Goal: Task Accomplishment & Management: Manage account settings

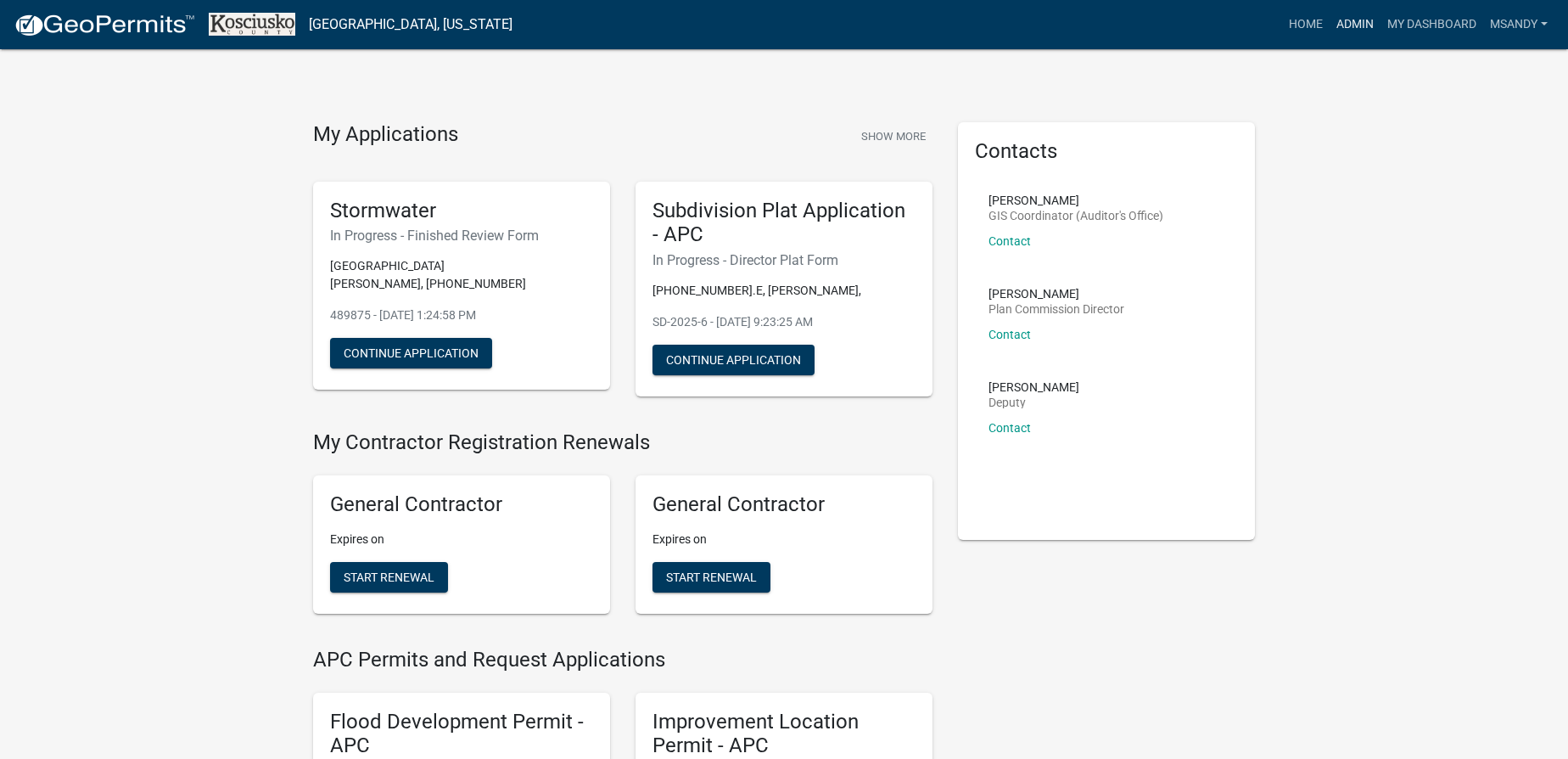
click at [1350, 21] on link "Admin" at bounding box center [1355, 25] width 51 height 32
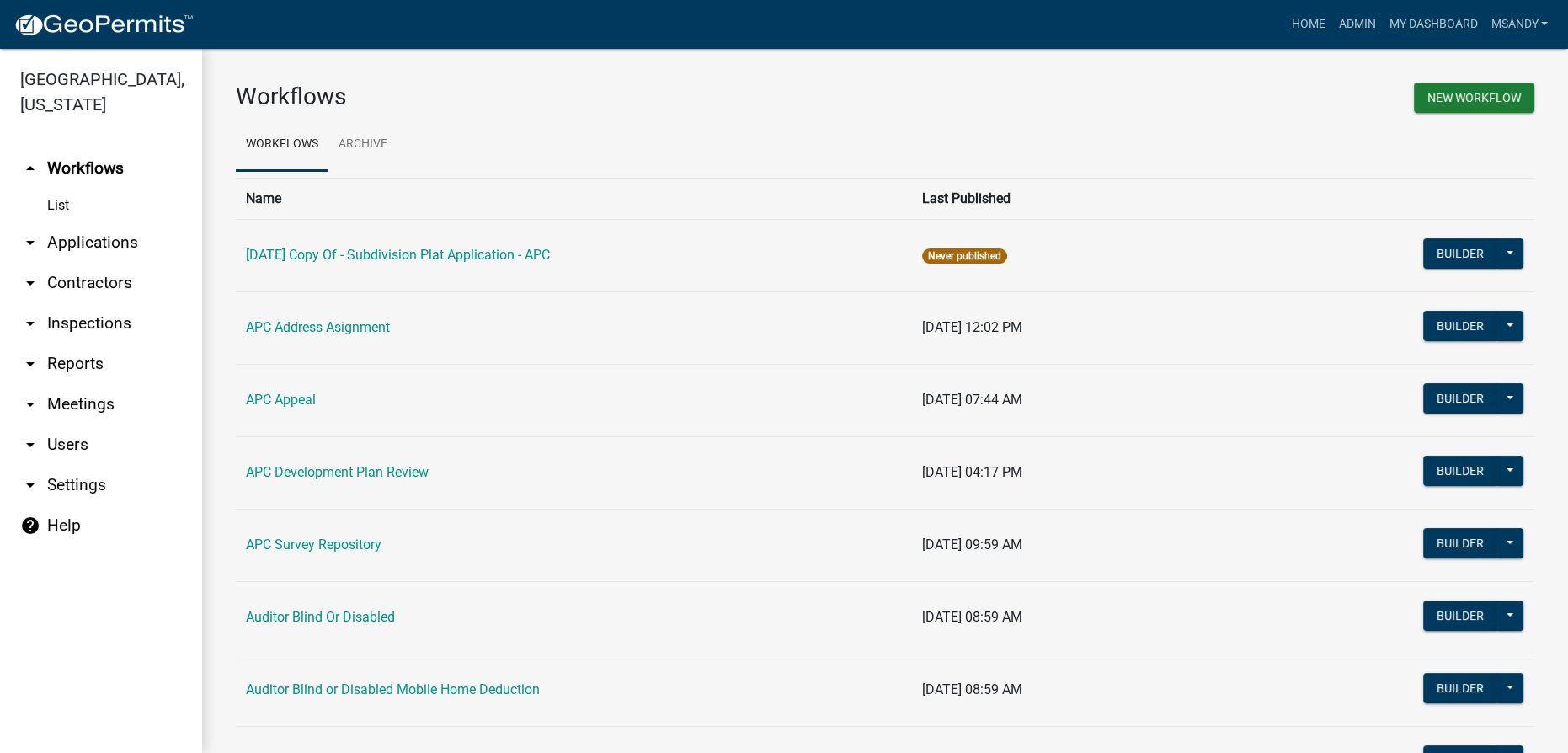
click at [86, 246] on link "arrow_drop_down Applications" at bounding box center [101, 243] width 202 height 41
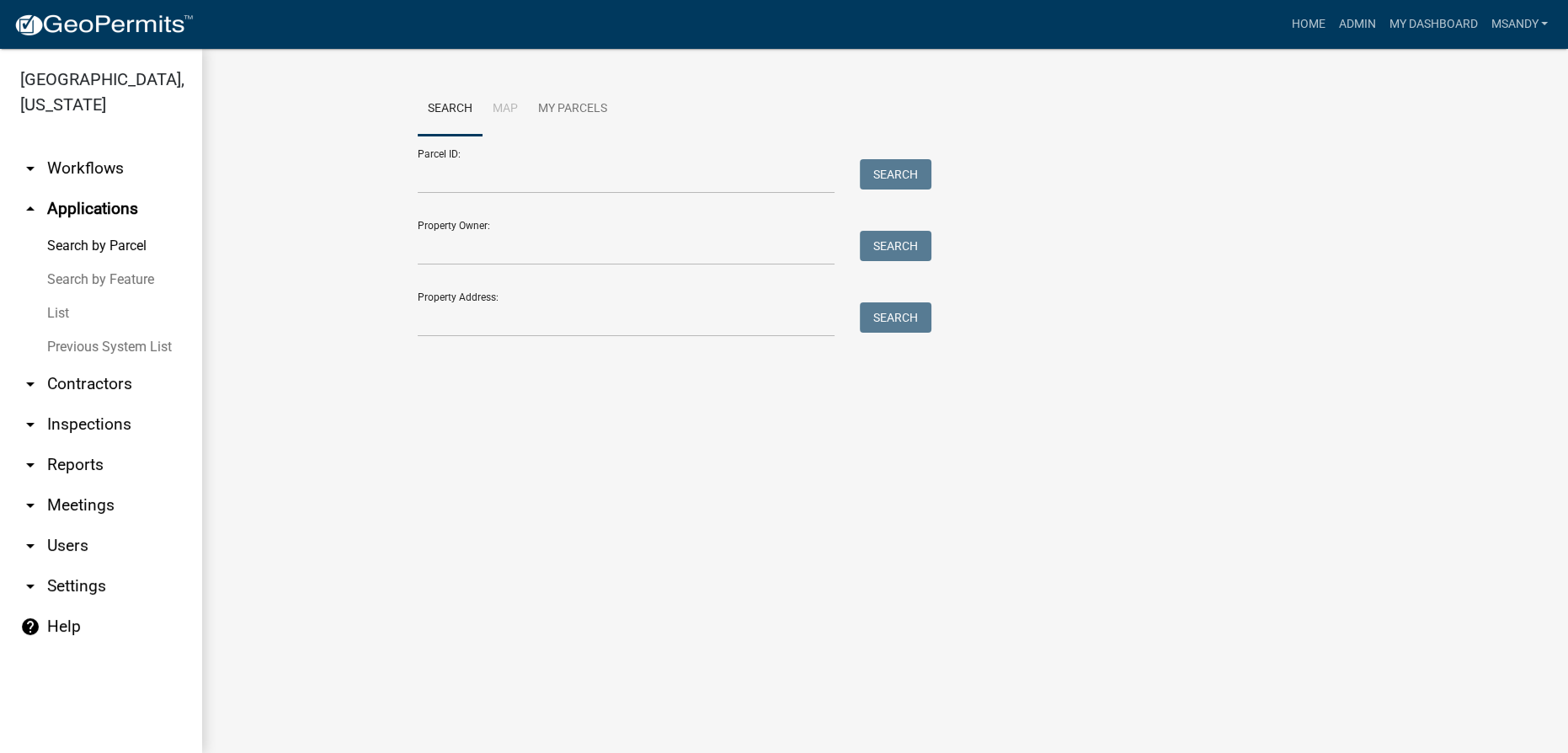
click at [95, 151] on link "arrow_drop_down Workflows" at bounding box center [101, 168] width 202 height 41
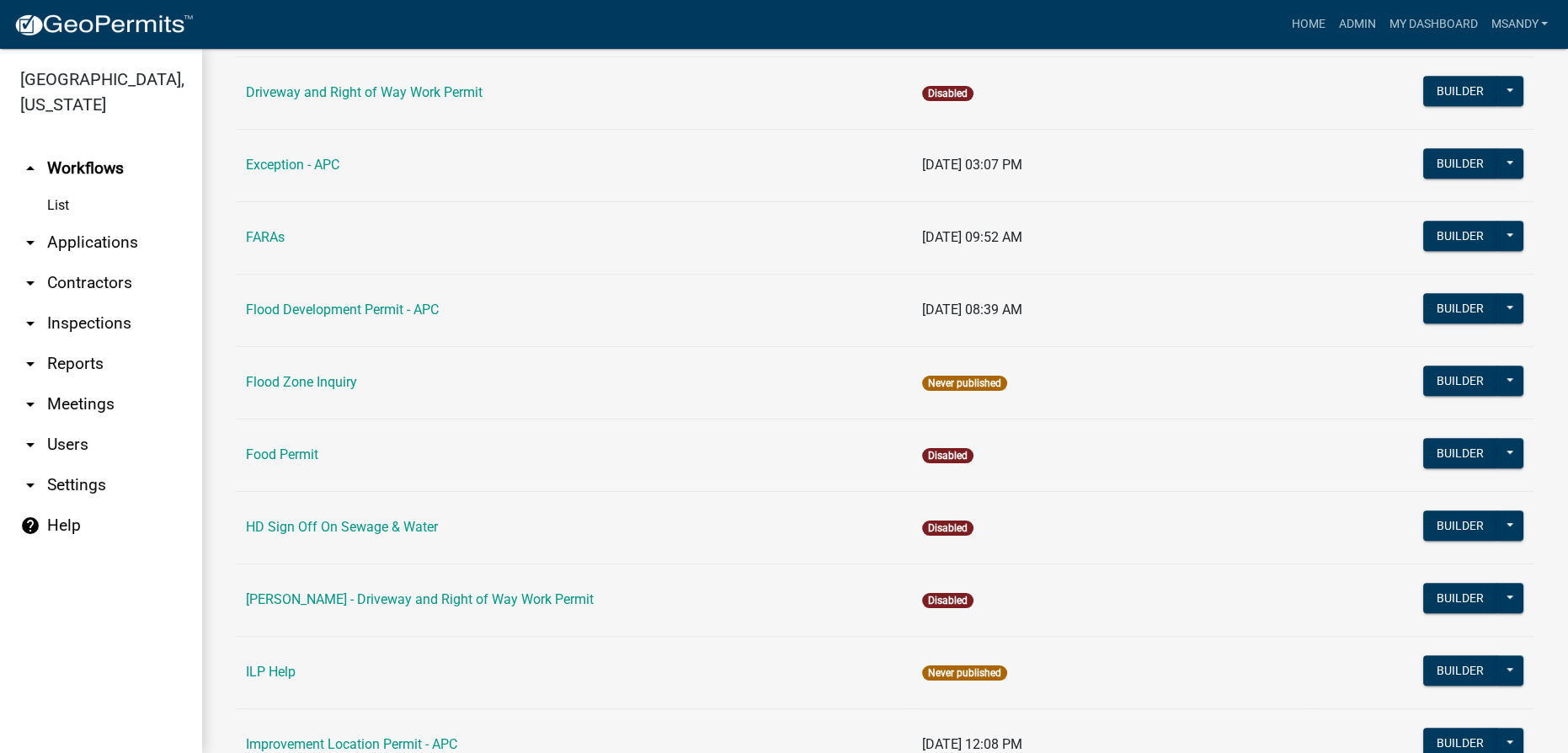
scroll to position [1760, 0]
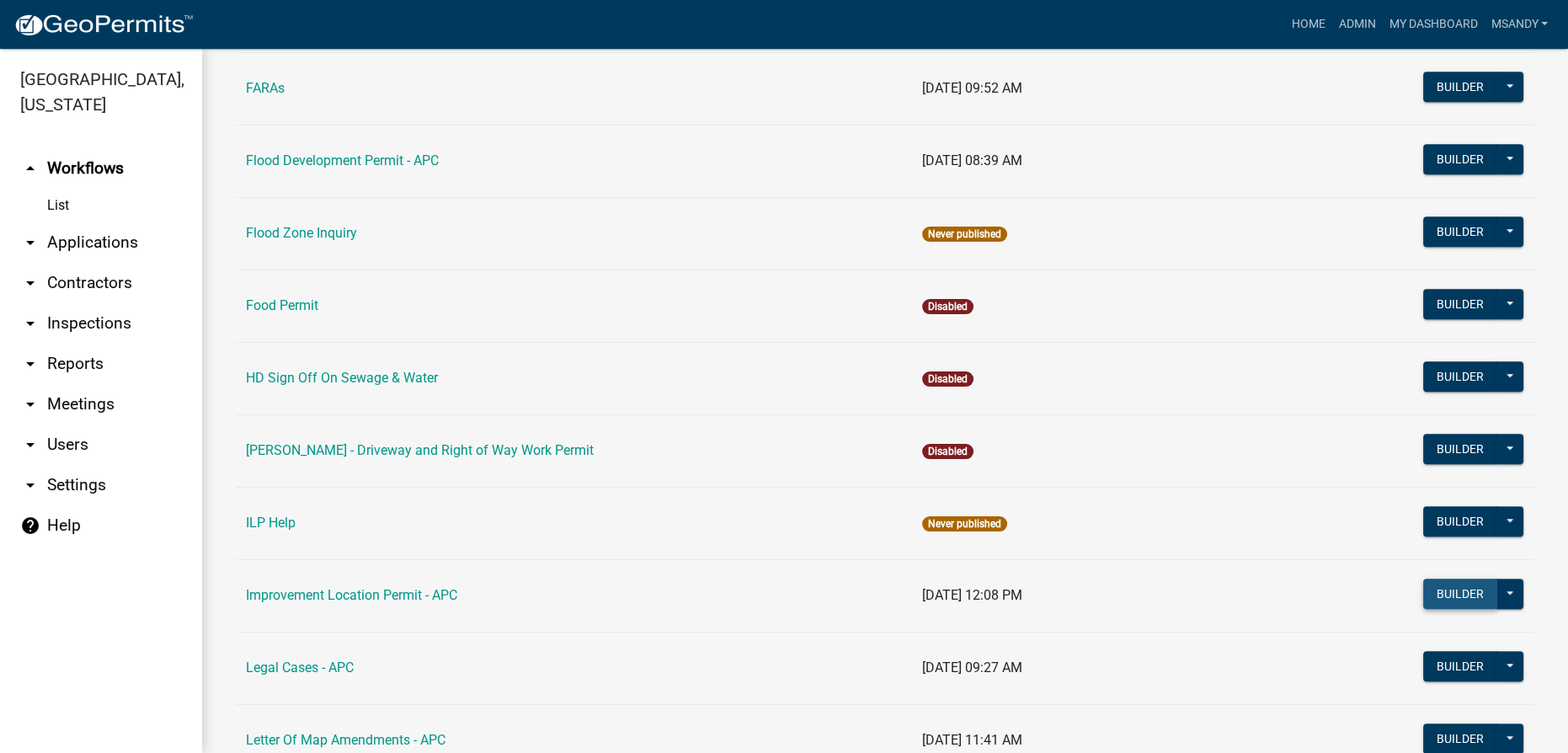
click at [1453, 586] on button "Builder" at bounding box center [1460, 593] width 74 height 30
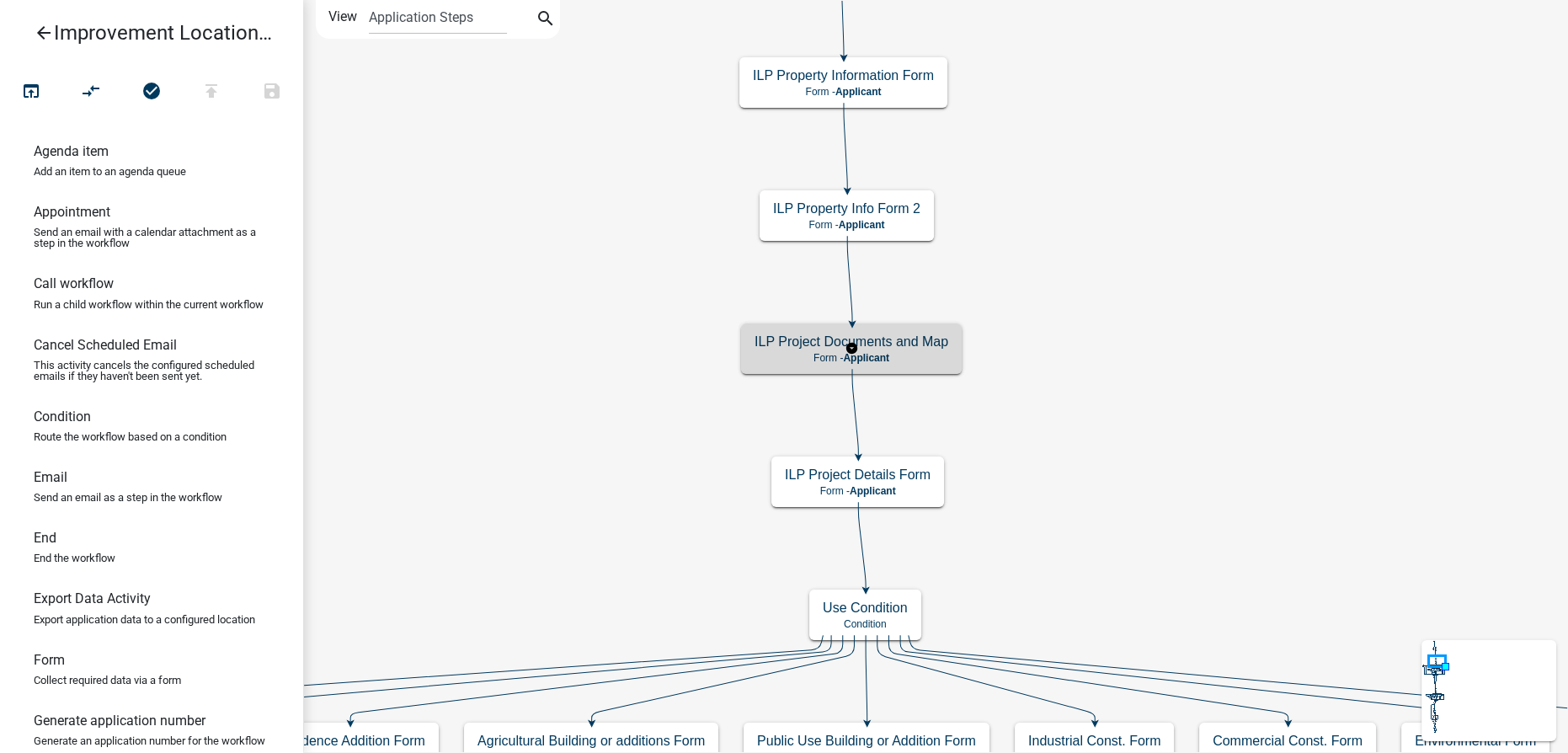
click at [777, 361] on p "Form - Applicant" at bounding box center [851, 358] width 194 height 12
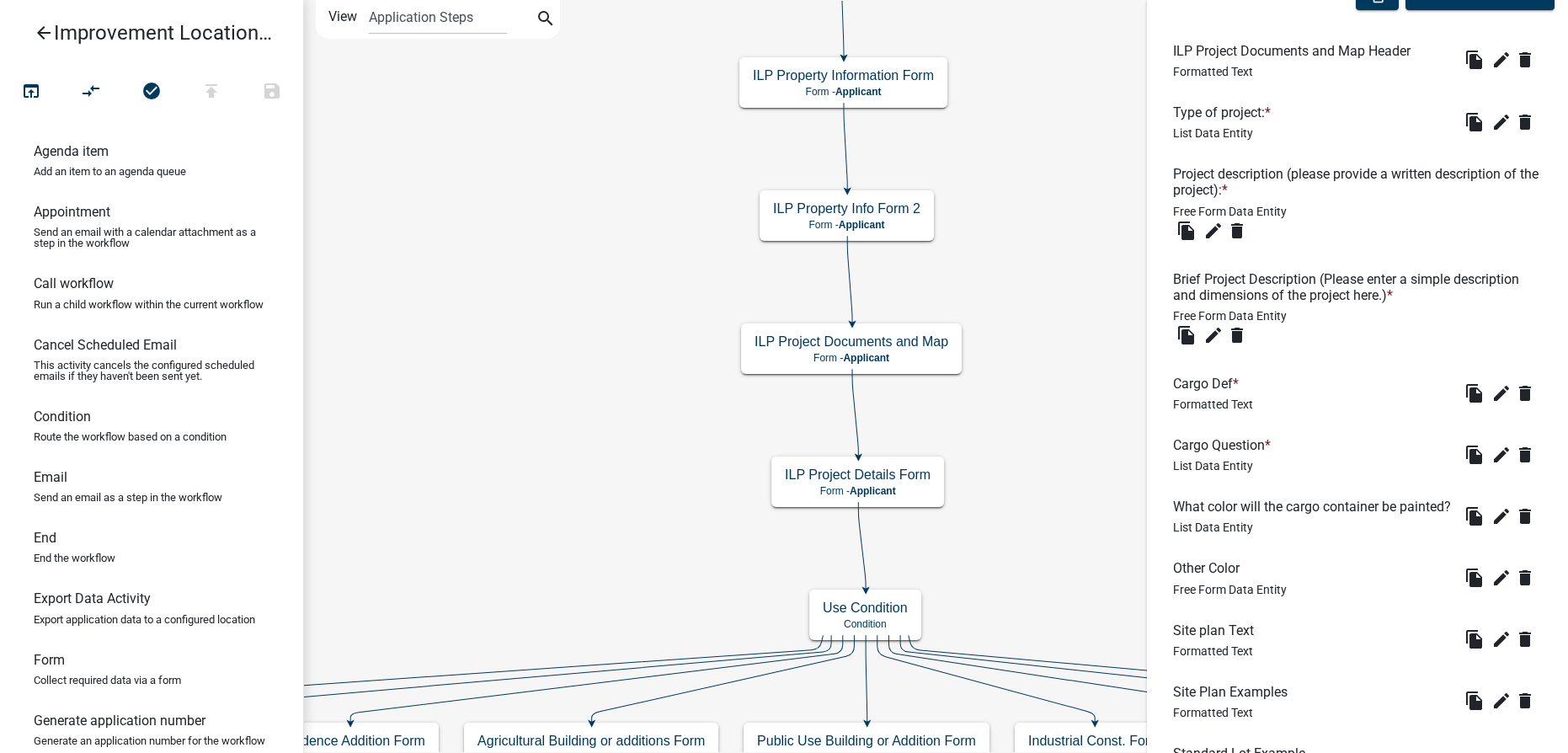
scroll to position [536, 0]
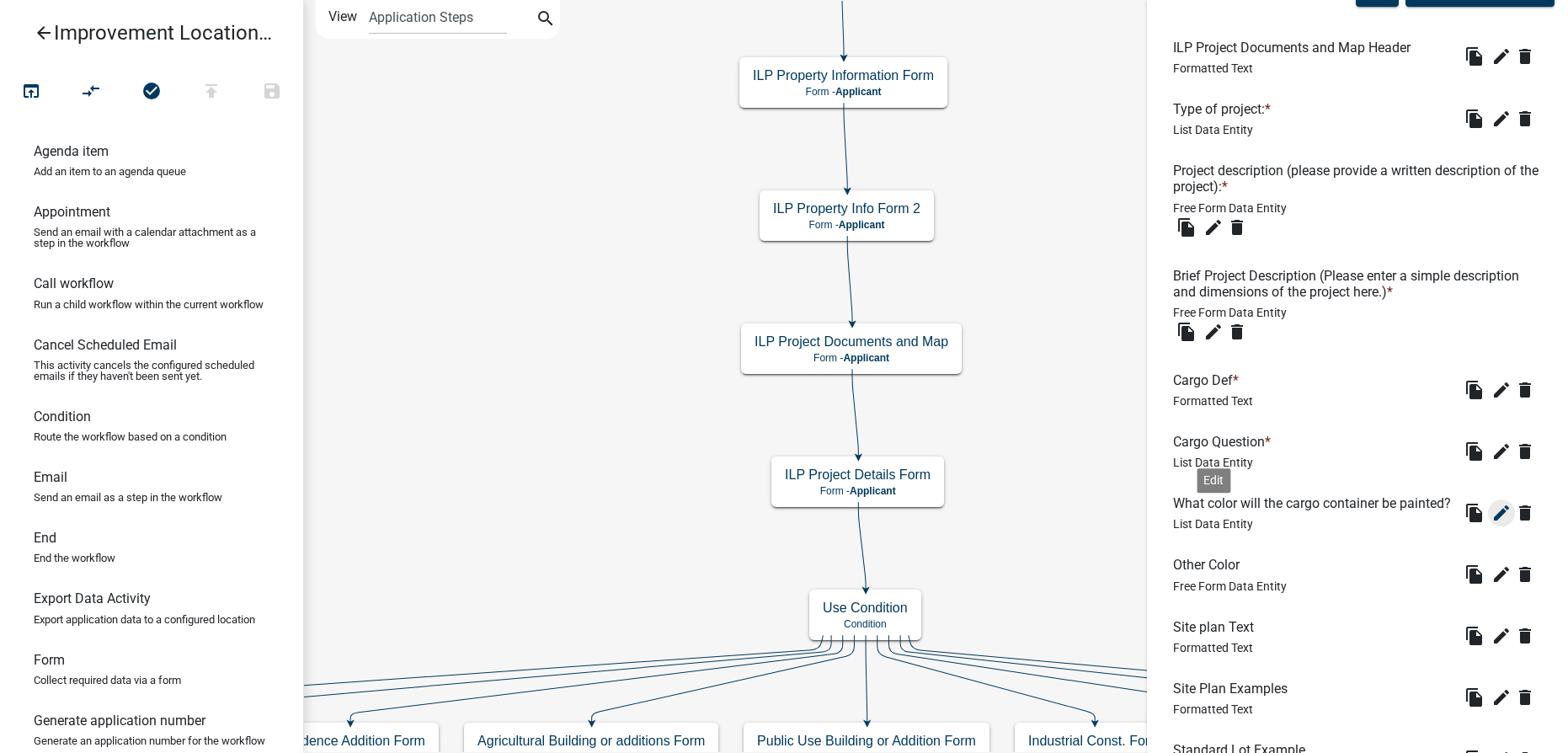
click at [1491, 523] on icon "edit" at bounding box center [1501, 513] width 20 height 20
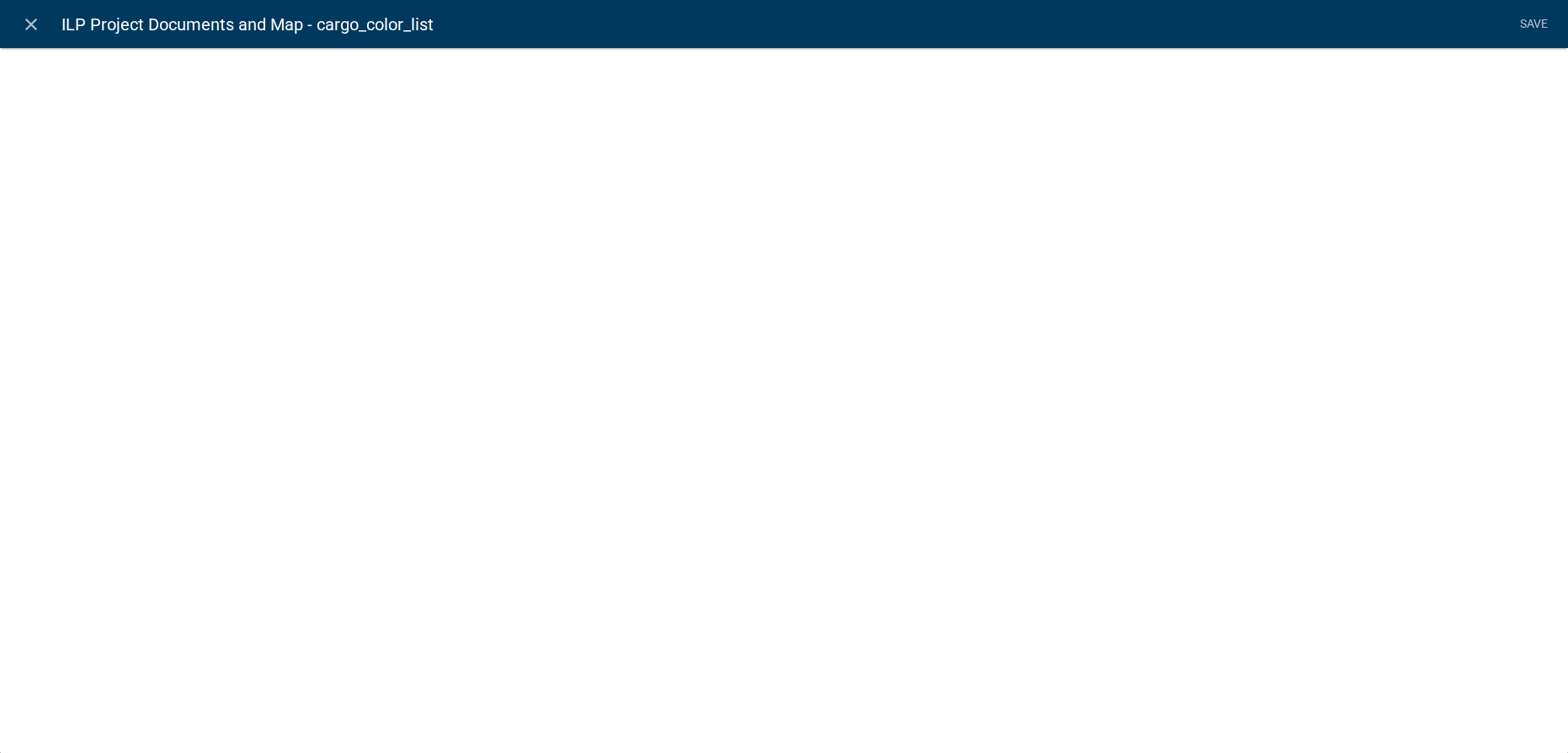
select select "list-data"
select select
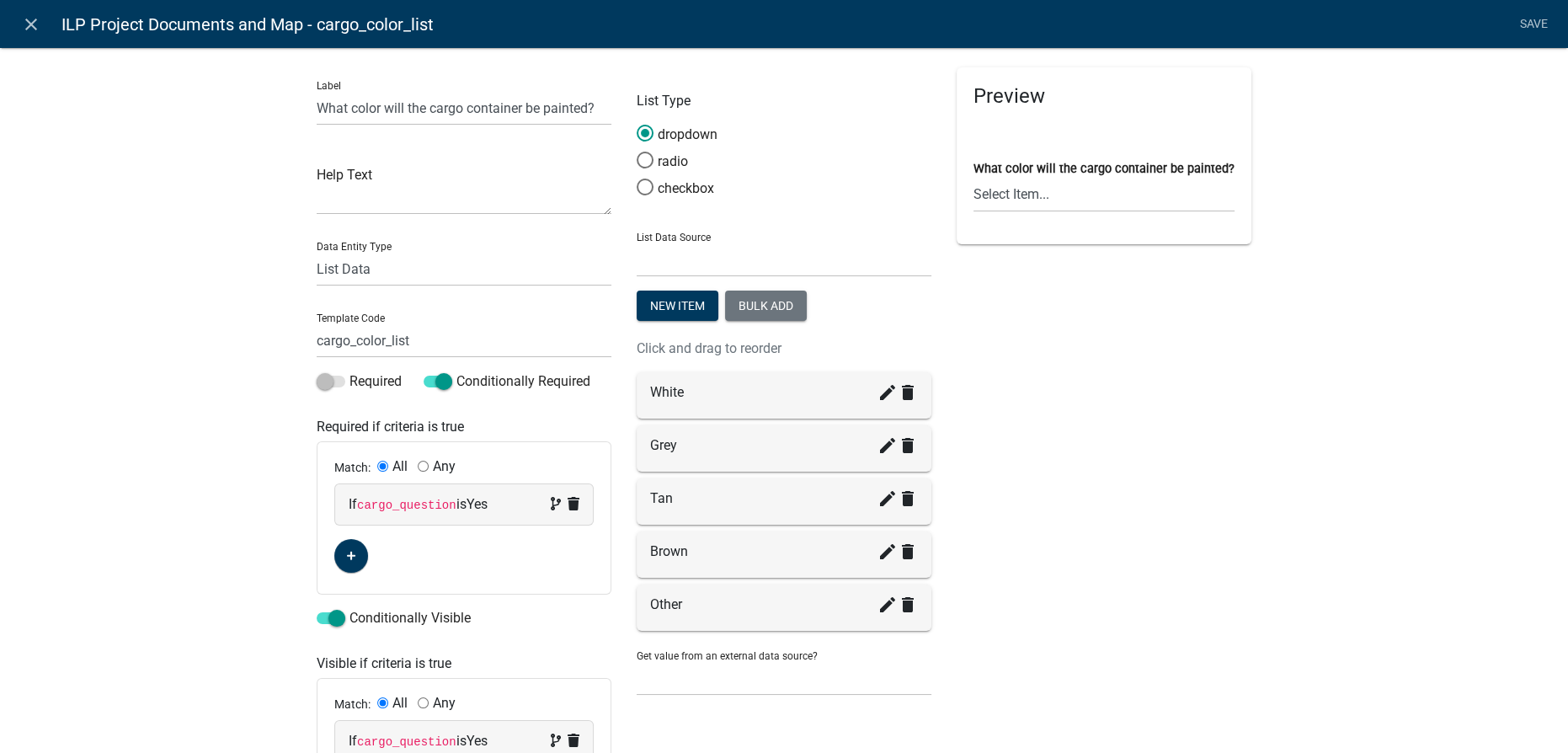
scroll to position [153, 0]
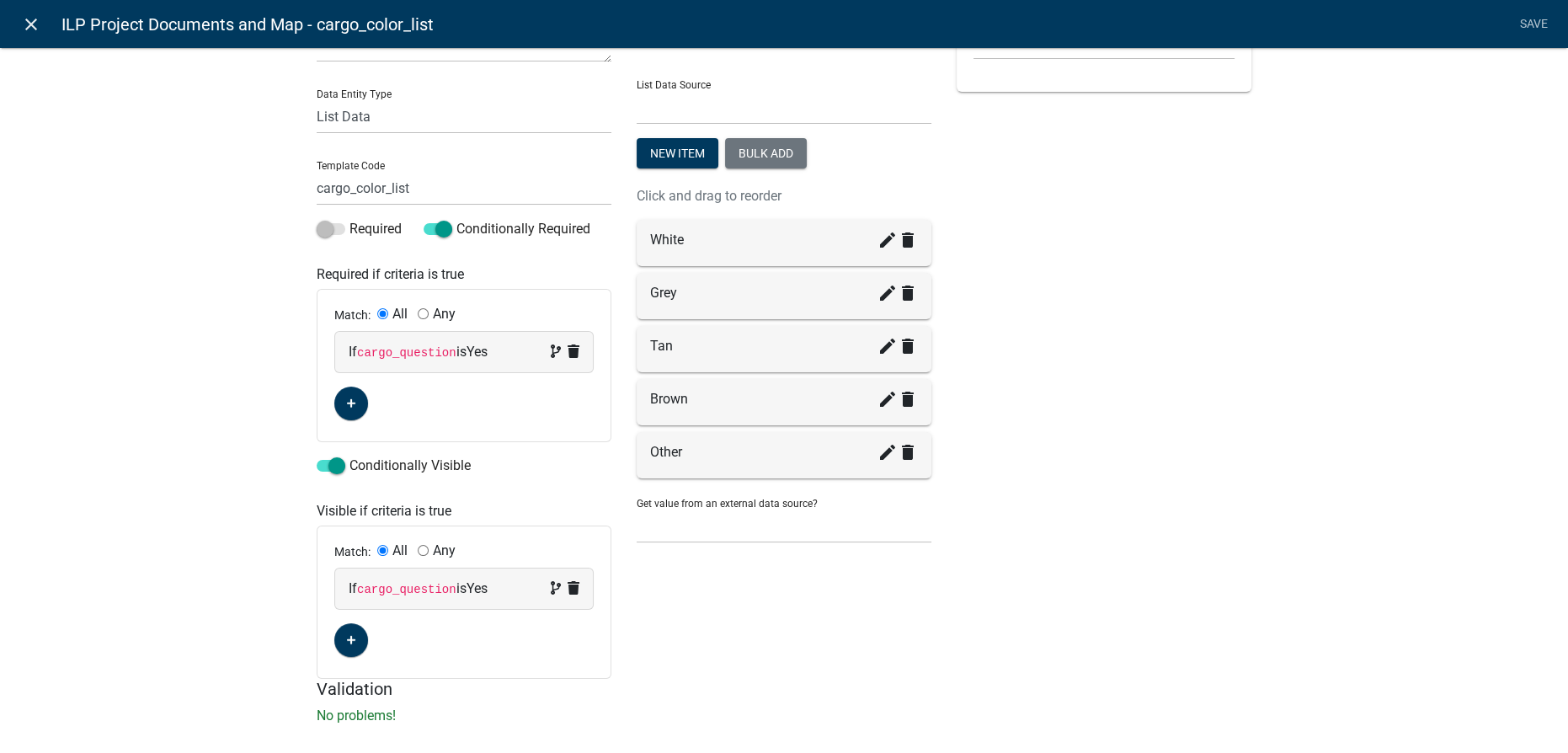
click at [40, 27] on icon "close" at bounding box center [31, 24] width 20 height 20
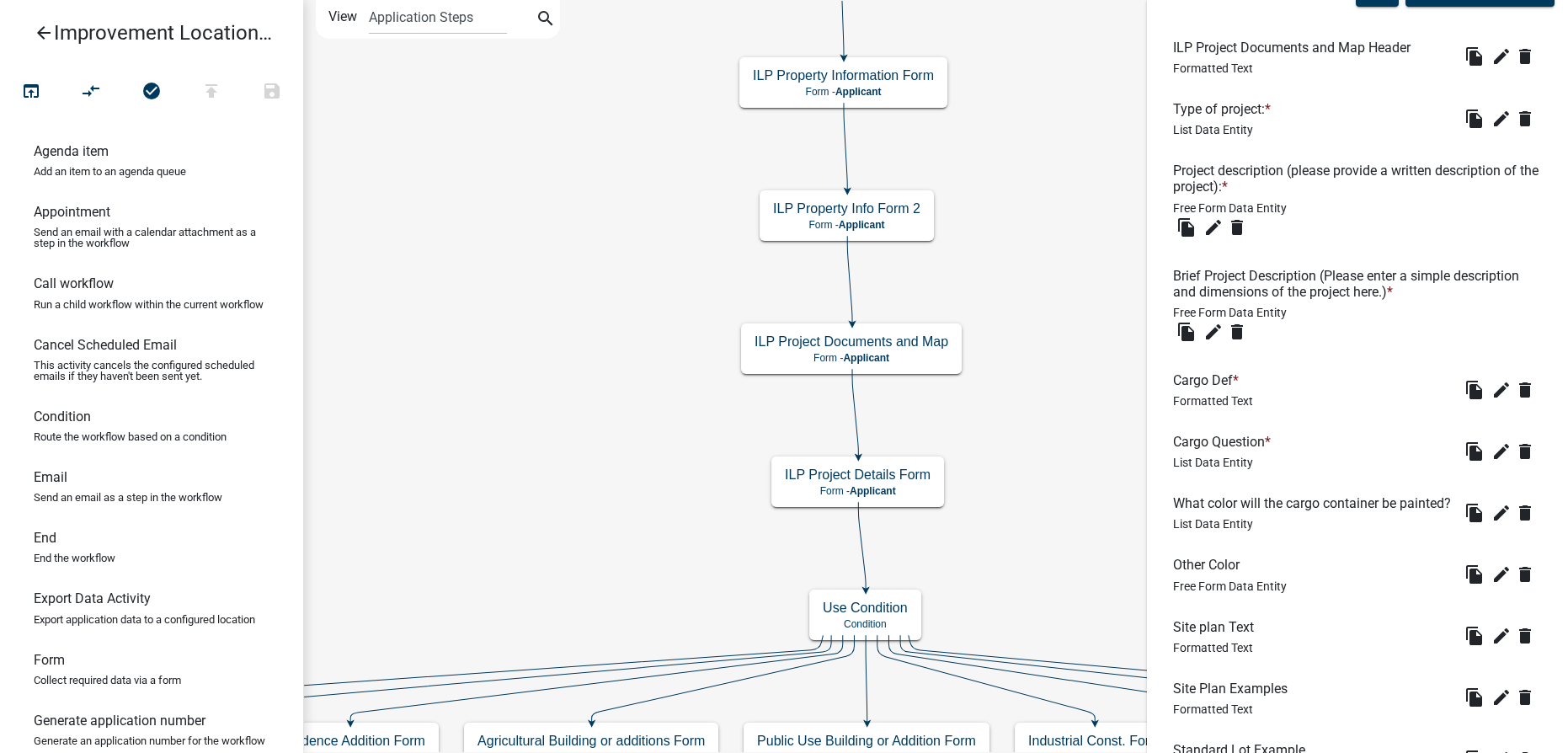
scroll to position [0, 0]
click at [1491, 585] on icon "edit" at bounding box center [1501, 574] width 20 height 20
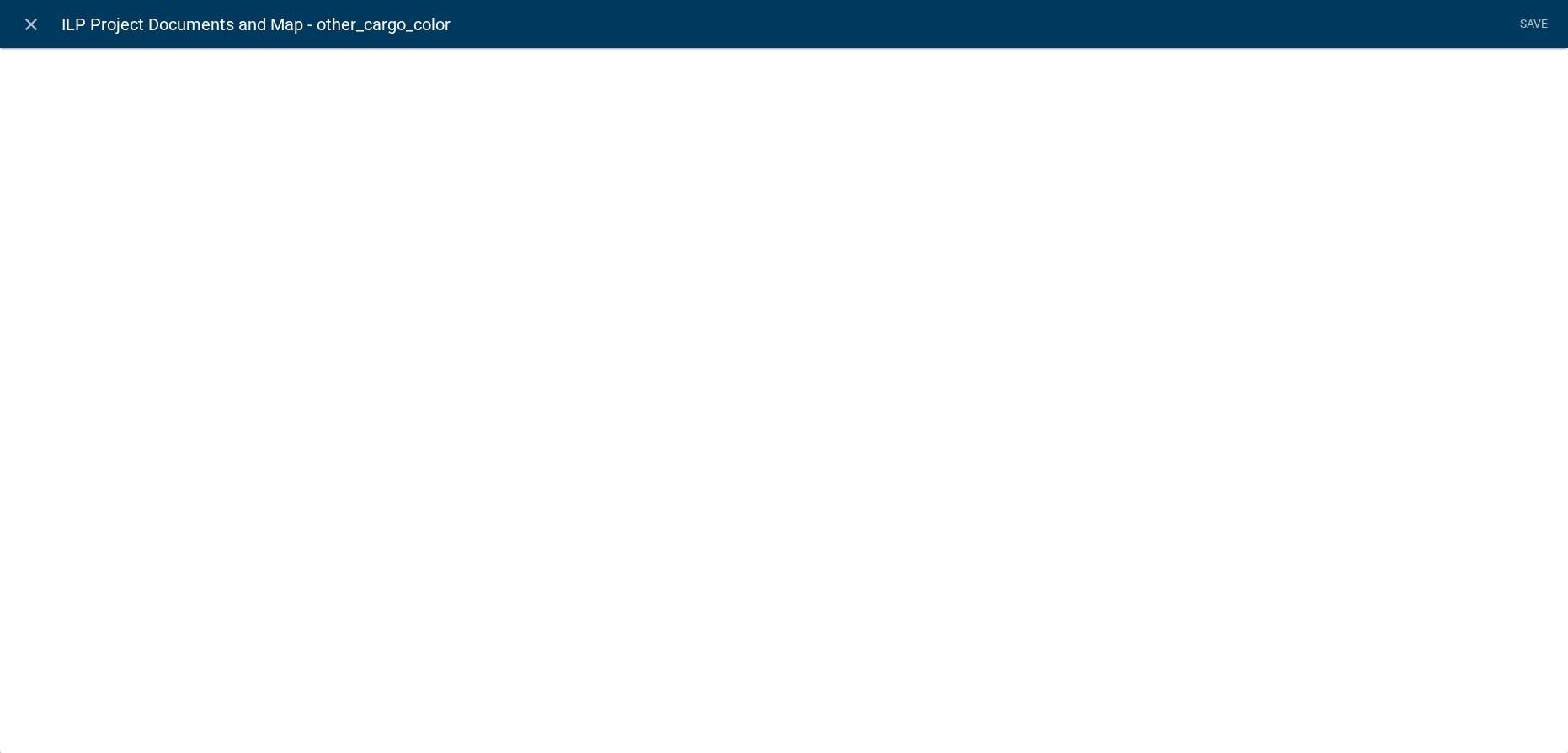
select select
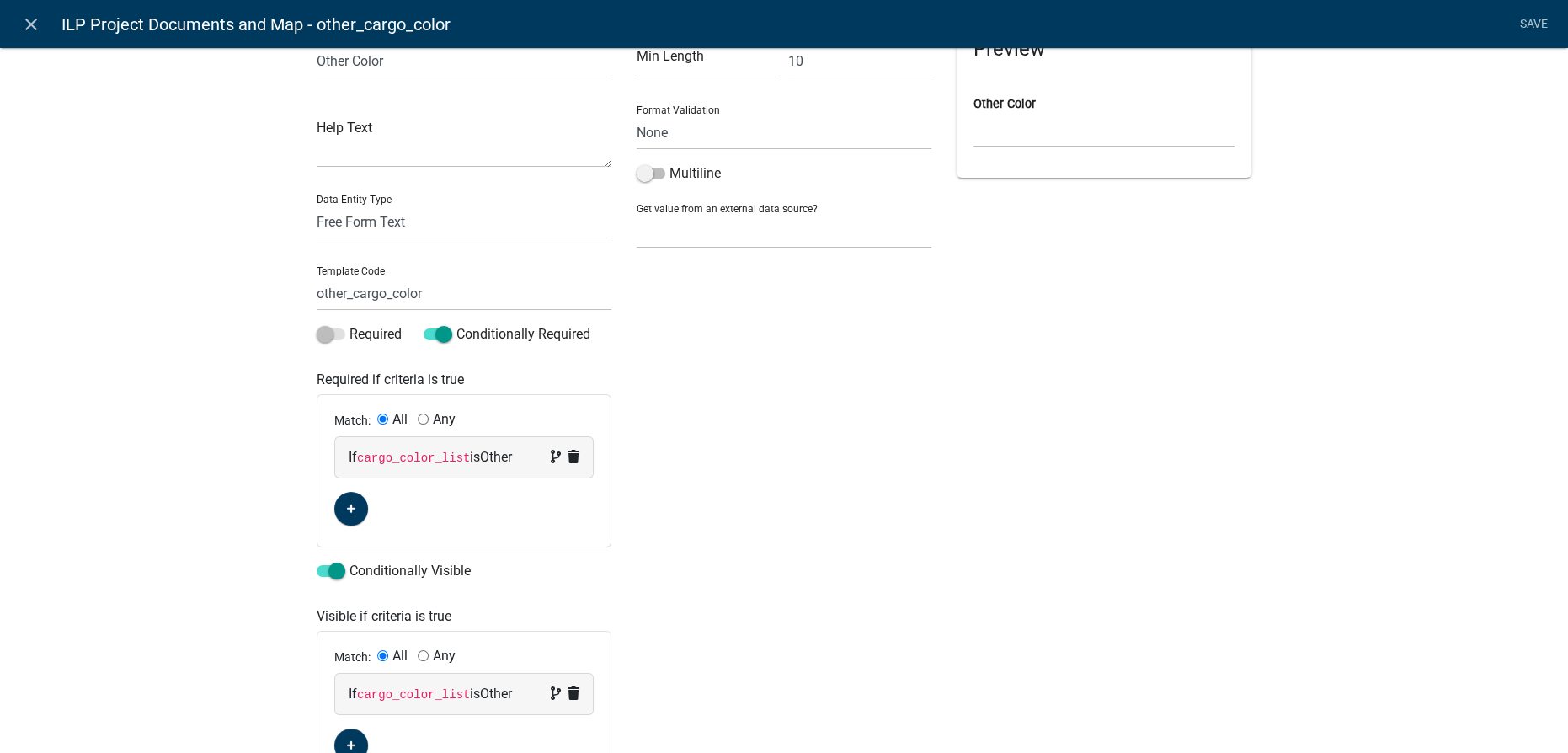
scroll to position [21, 0]
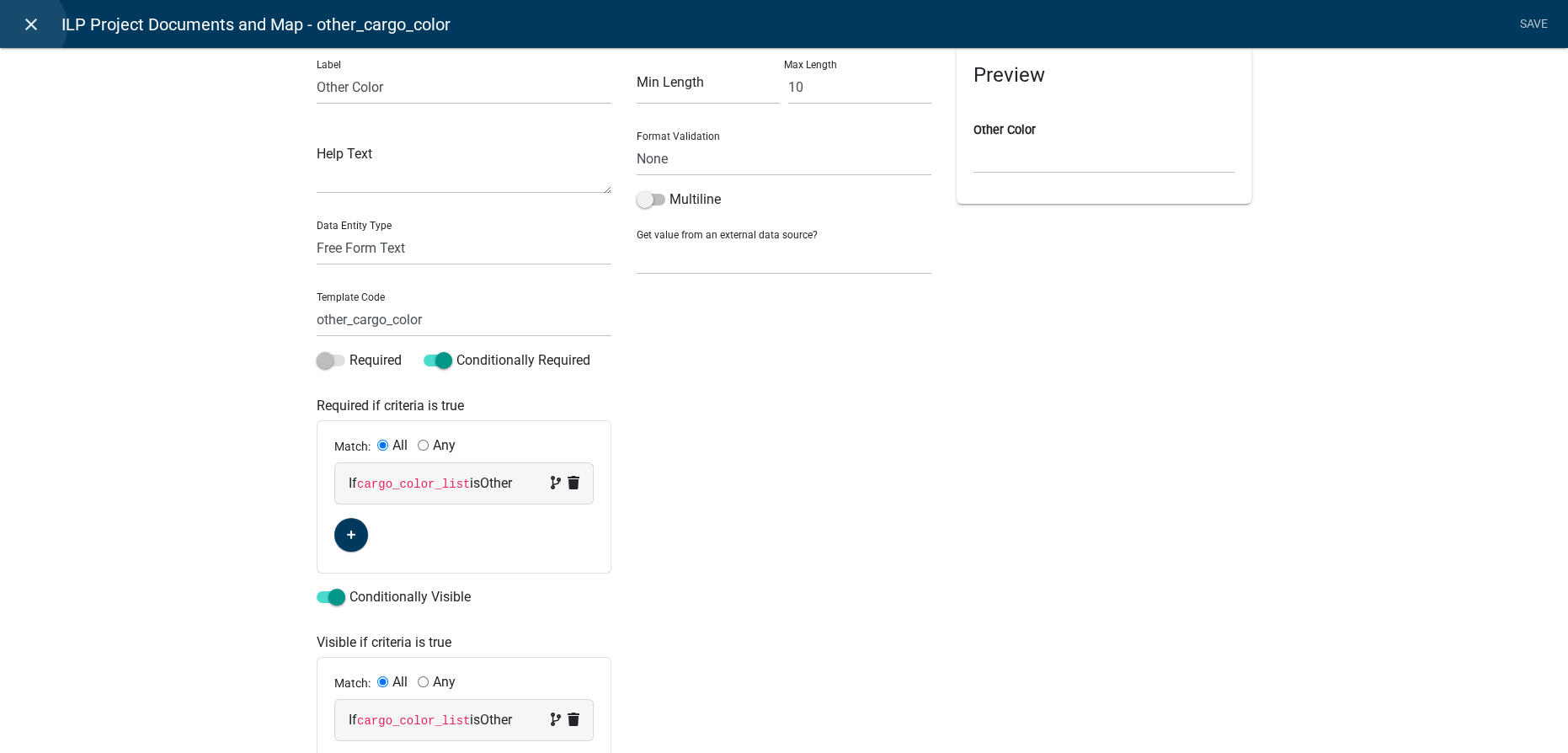
click at [24, 26] on icon "close" at bounding box center [31, 24] width 20 height 20
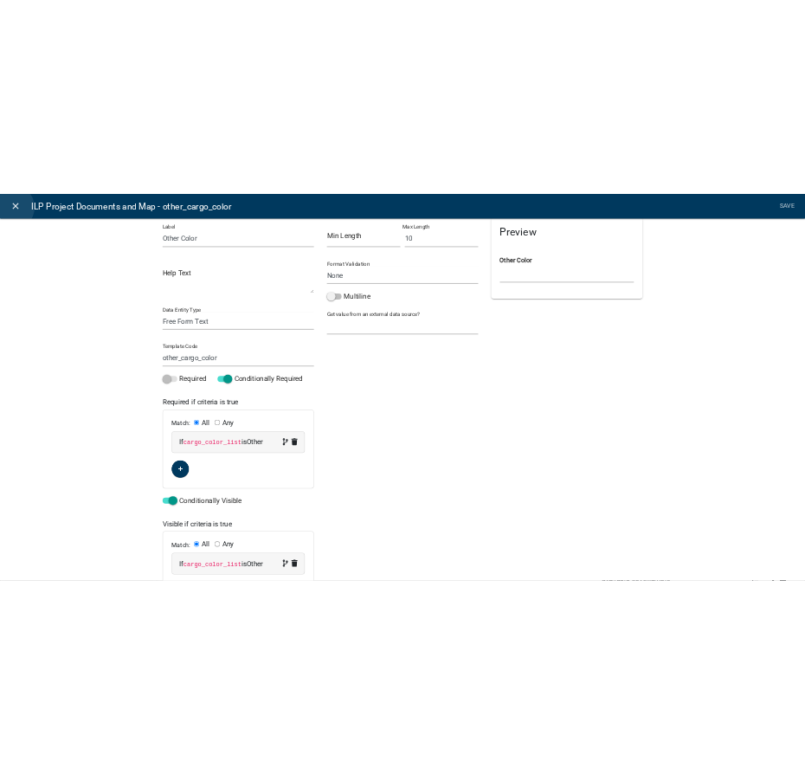
scroll to position [0, 0]
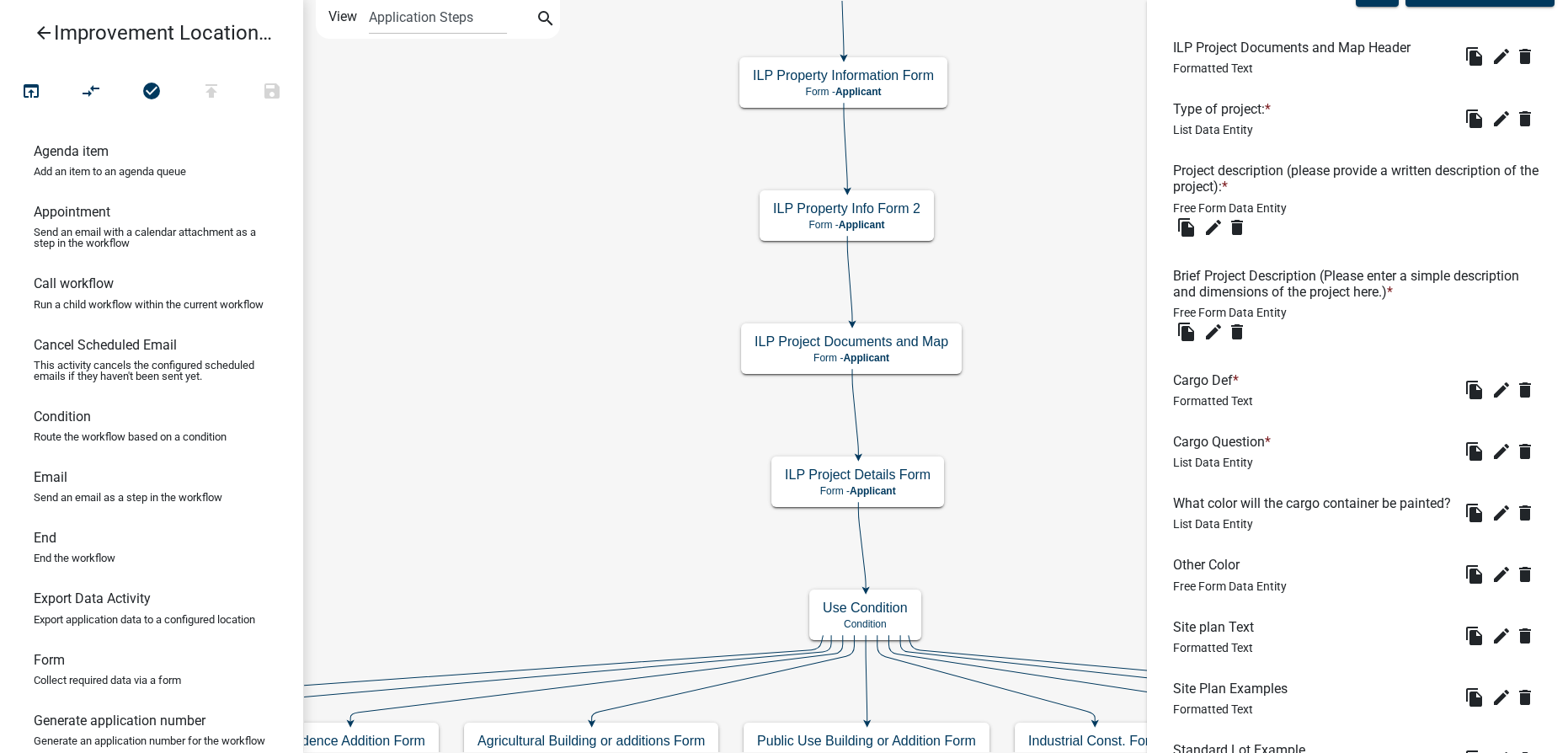
click at [46, 42] on icon "arrow_back" at bounding box center [44, 34] width 20 height 23
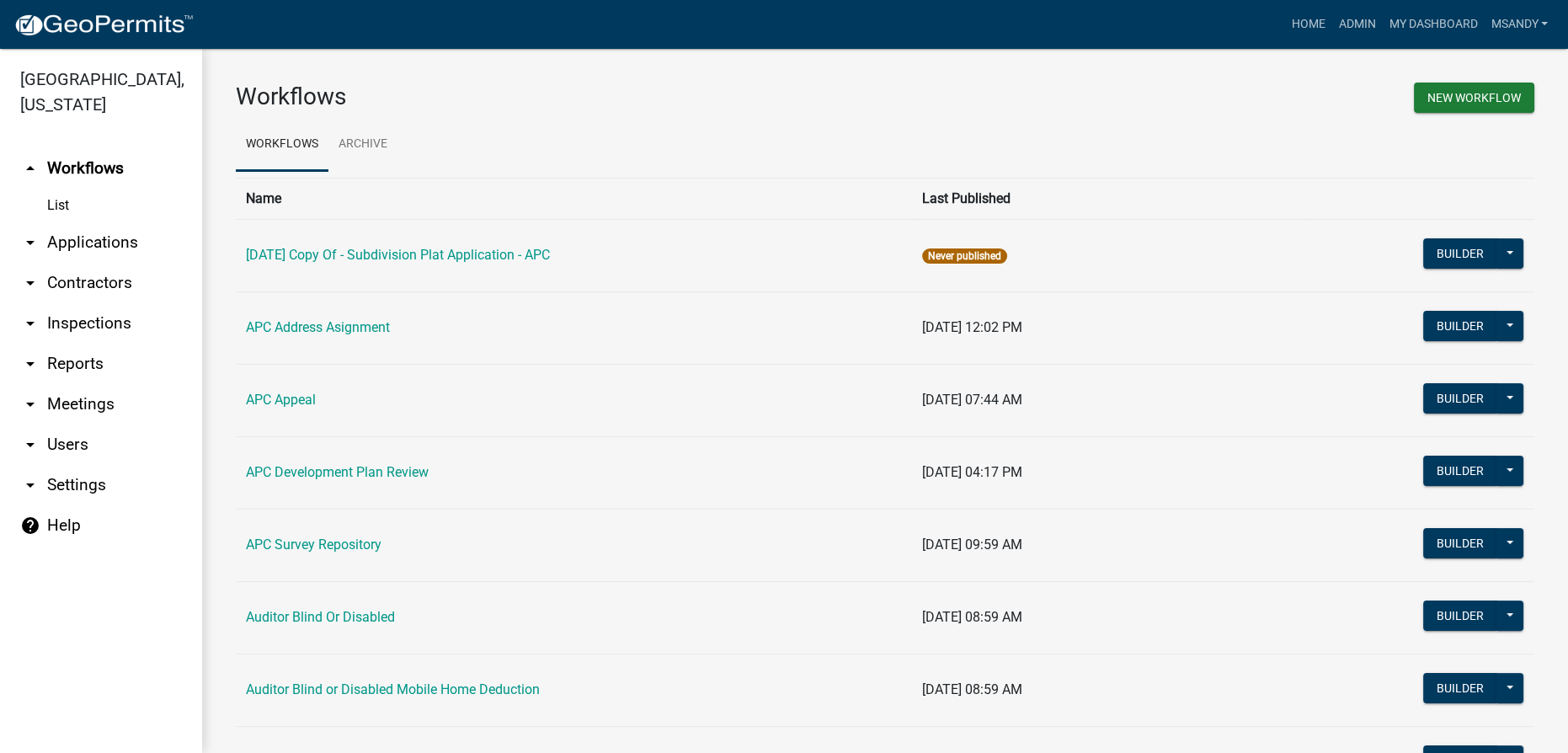
click at [92, 233] on link "arrow_drop_down Applications" at bounding box center [101, 243] width 202 height 41
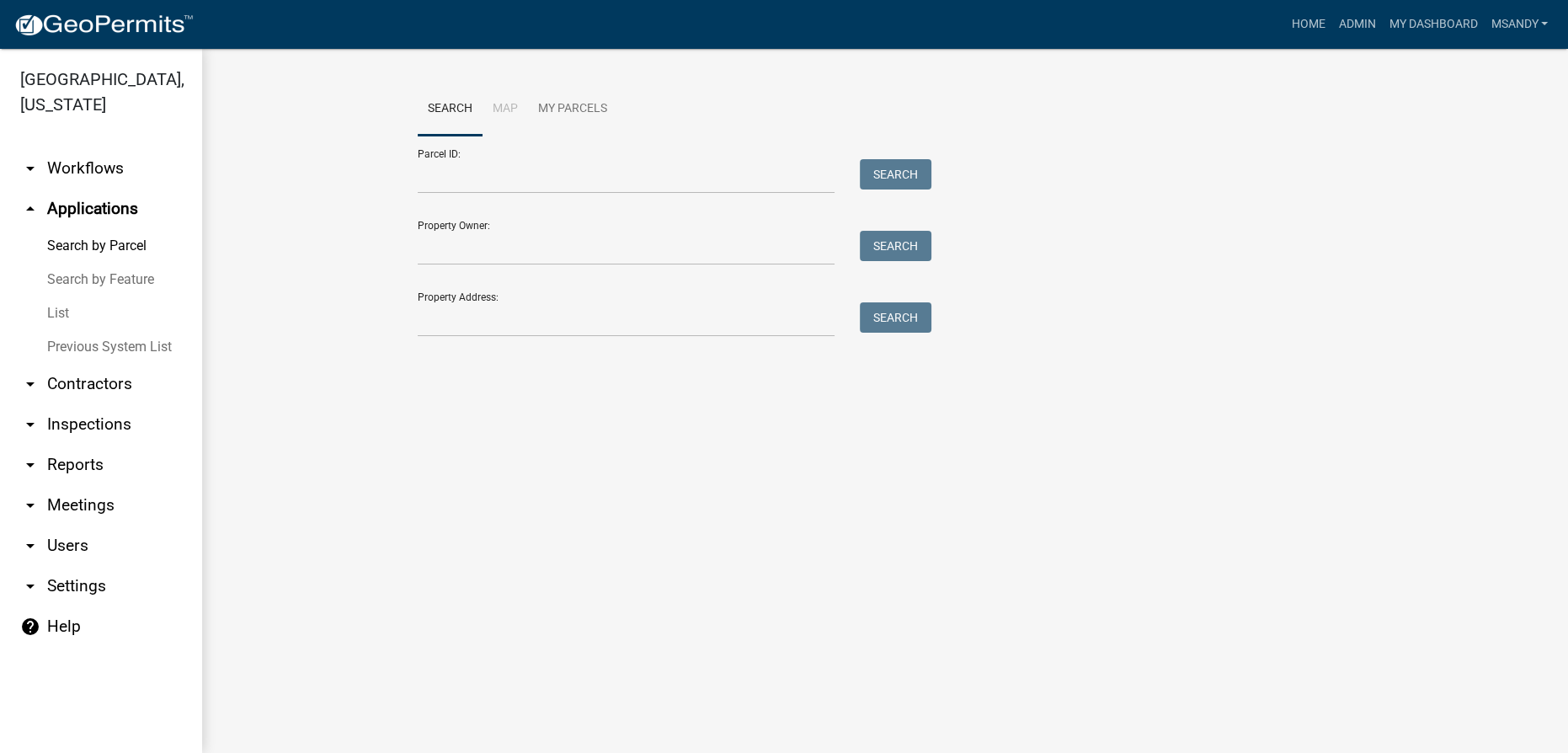
click at [57, 310] on link "List" at bounding box center [101, 313] width 202 height 34
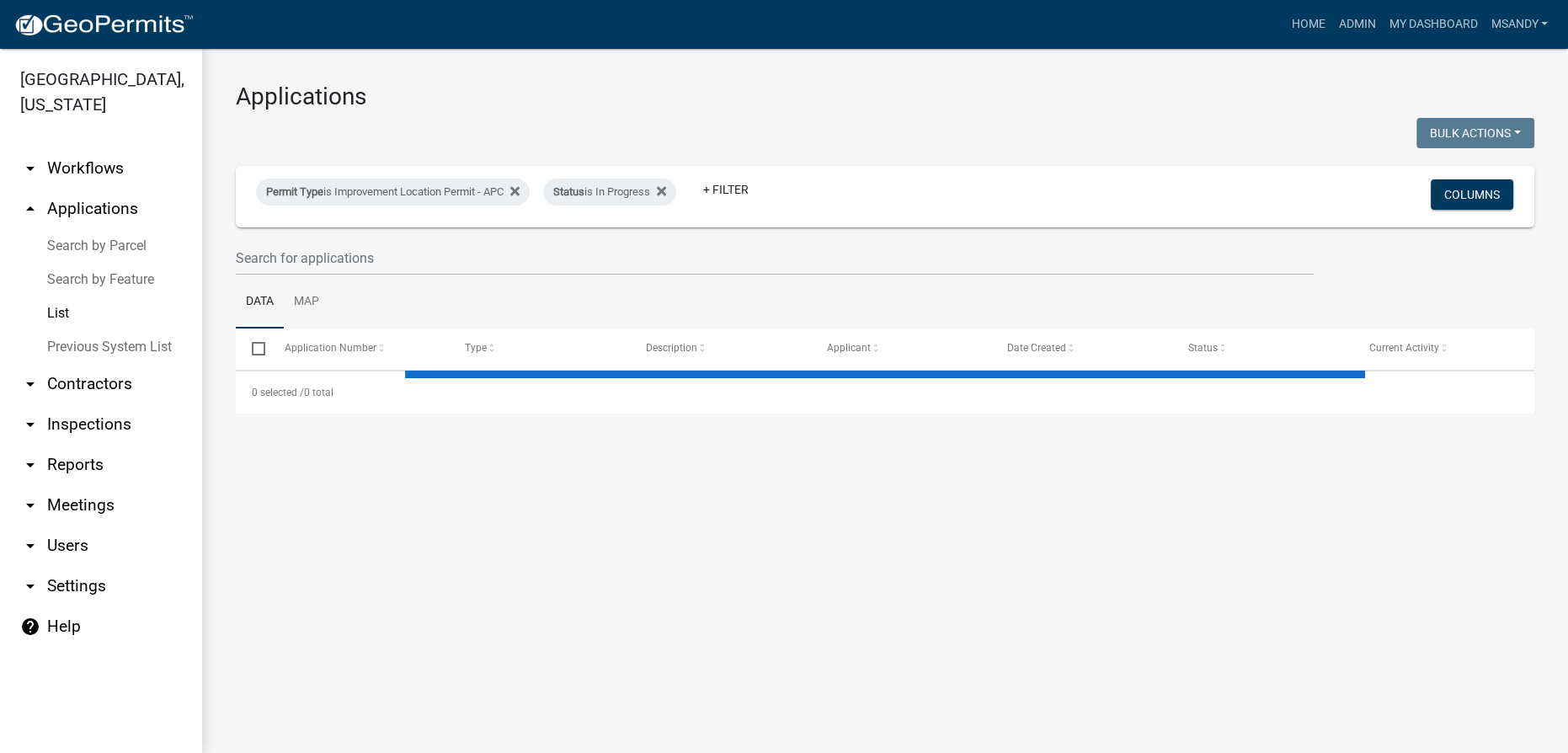
select select "3: 100"
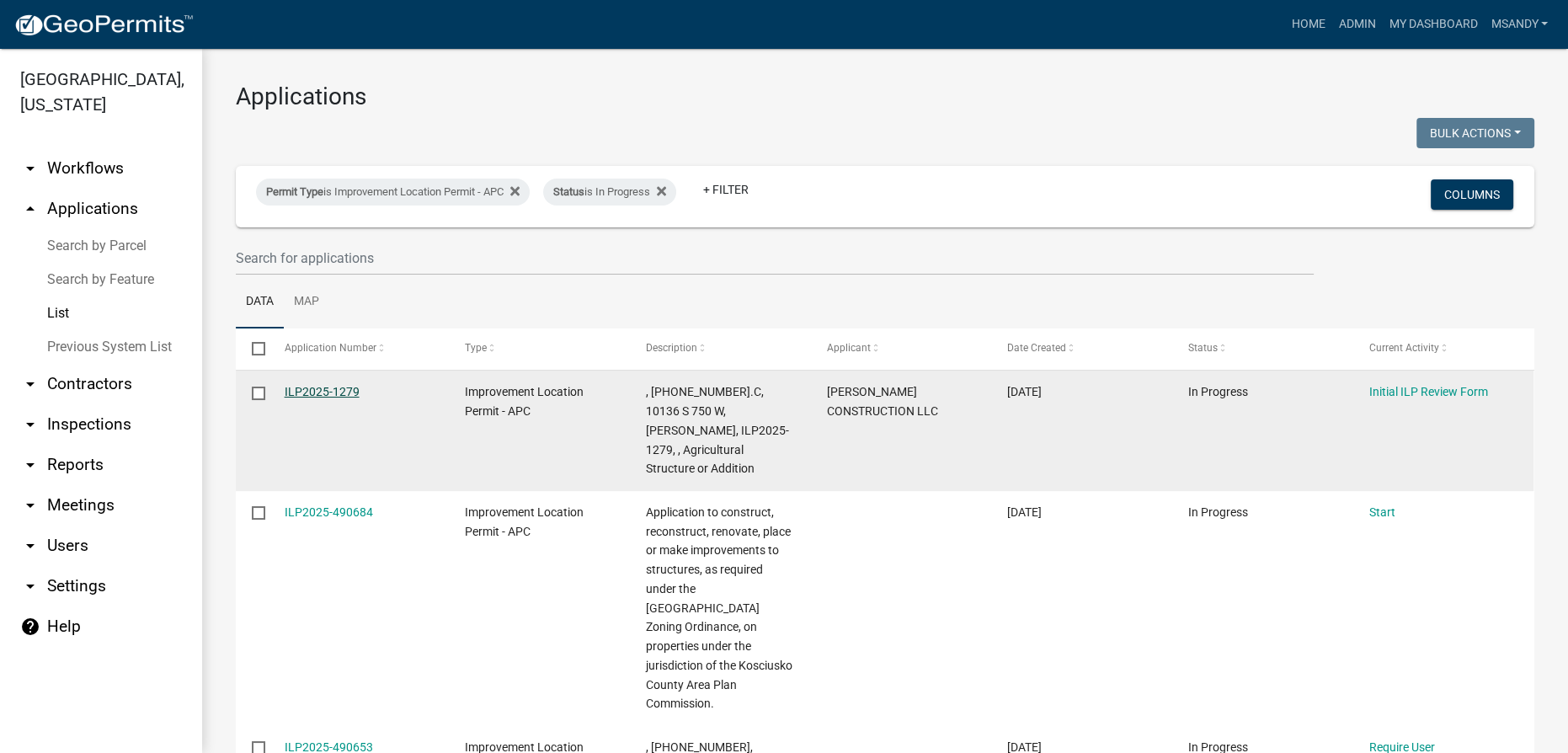
click at [327, 390] on link "ILP2025-1279" at bounding box center [322, 392] width 75 height 14
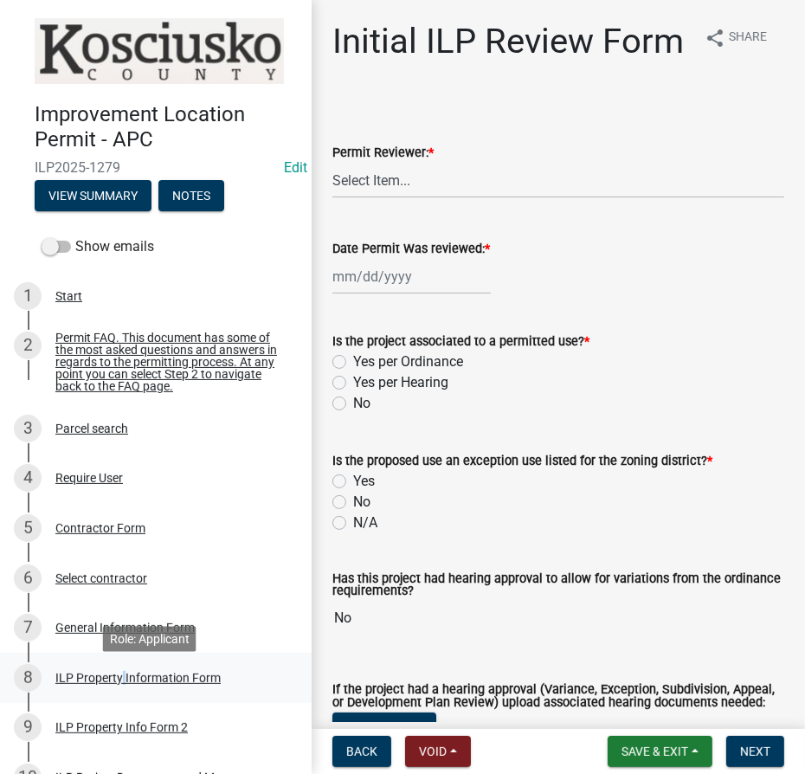
click at [118, 684] on div "ILP Property Information Form" at bounding box center [137, 678] width 165 height 12
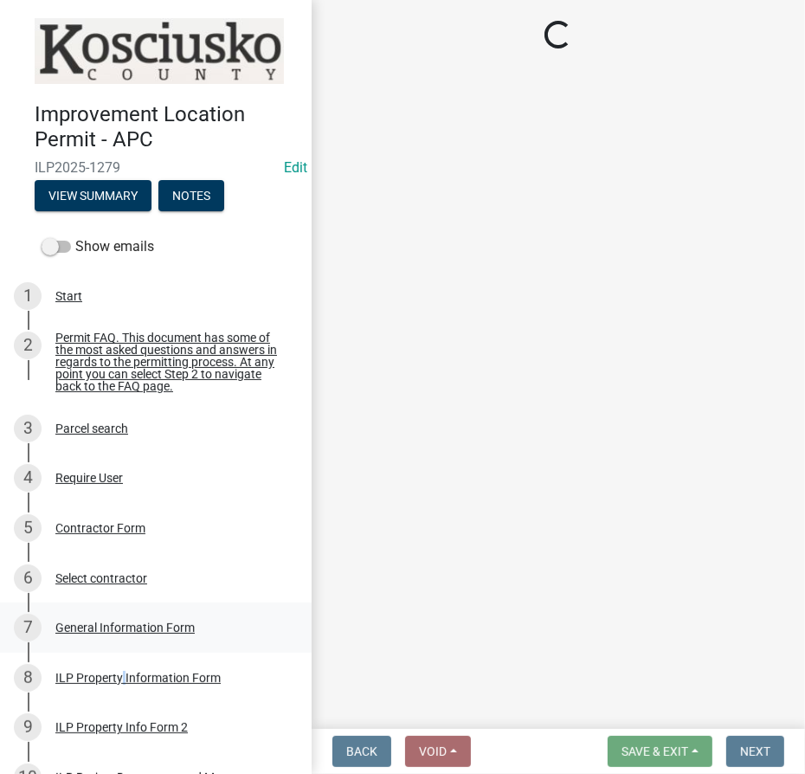
select select "6767052d-73c5-45b7-afaf-b7f308d8ed50"
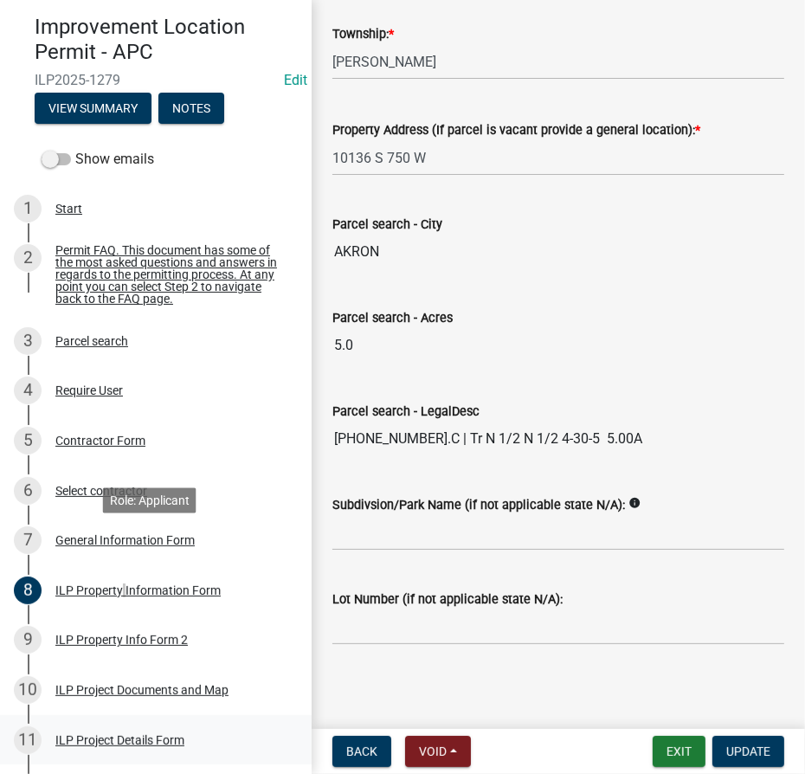
scroll to position [235, 0]
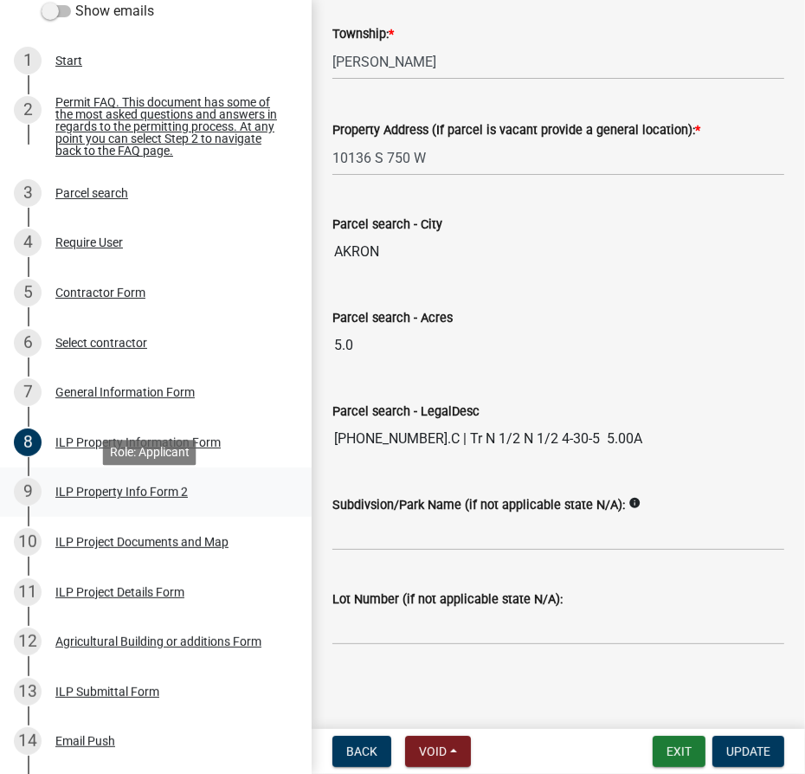
click at [98, 498] on div "ILP Property Info Form 2" at bounding box center [121, 492] width 132 height 12
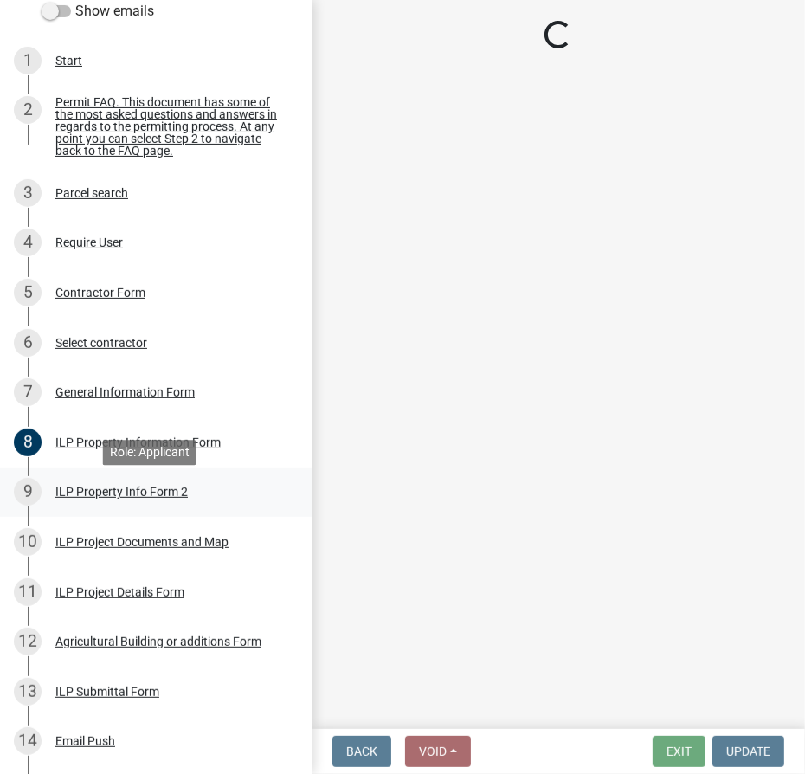
scroll to position [0, 0]
select select "95f26f45-efe7-401f-8852-73e4aff19d8b"
select select "ea119d11-e52e-4559-b746-af06211fe819"
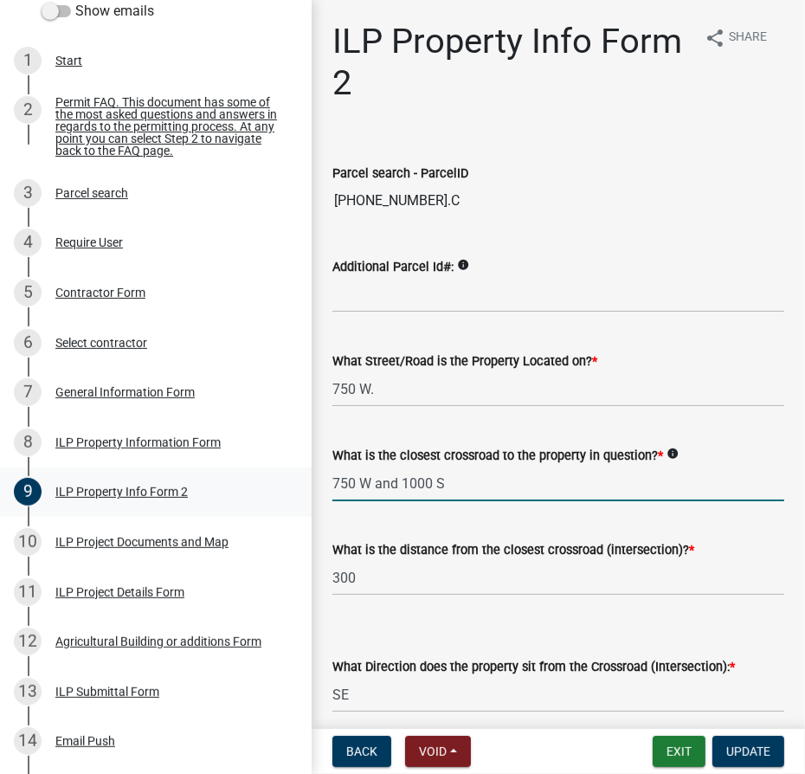
drag, startPoint x: 394, startPoint y: 481, endPoint x: 294, endPoint y: 474, distance: 99.8
click at [294, 474] on div "Improvement Location Permit - APC ILP2025-1279 Edit View Summary Notes Show ema…" at bounding box center [402, 387] width 805 height 774
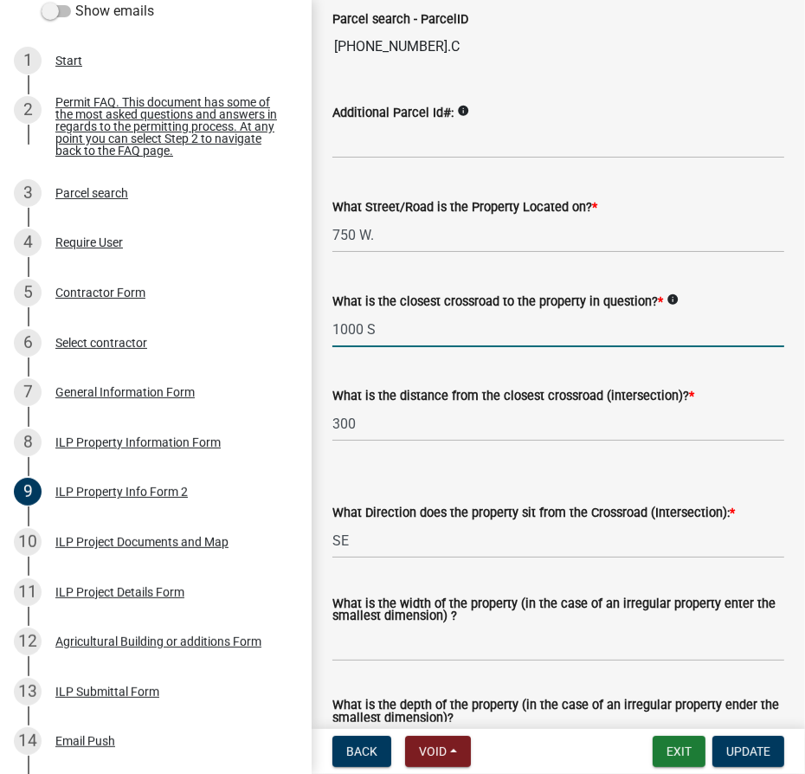
scroll to position [157, 0]
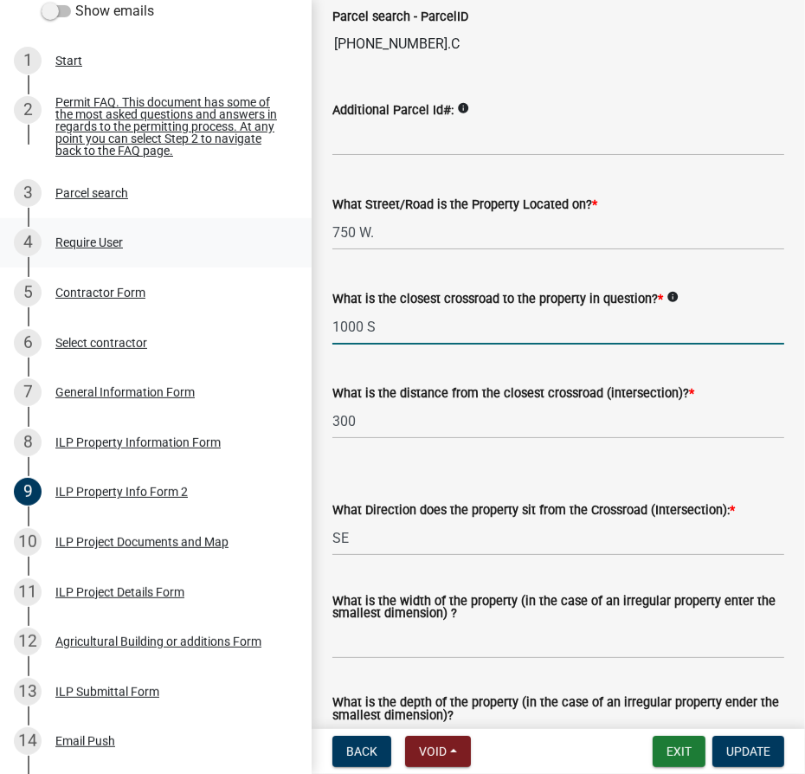
type input "1000 S"
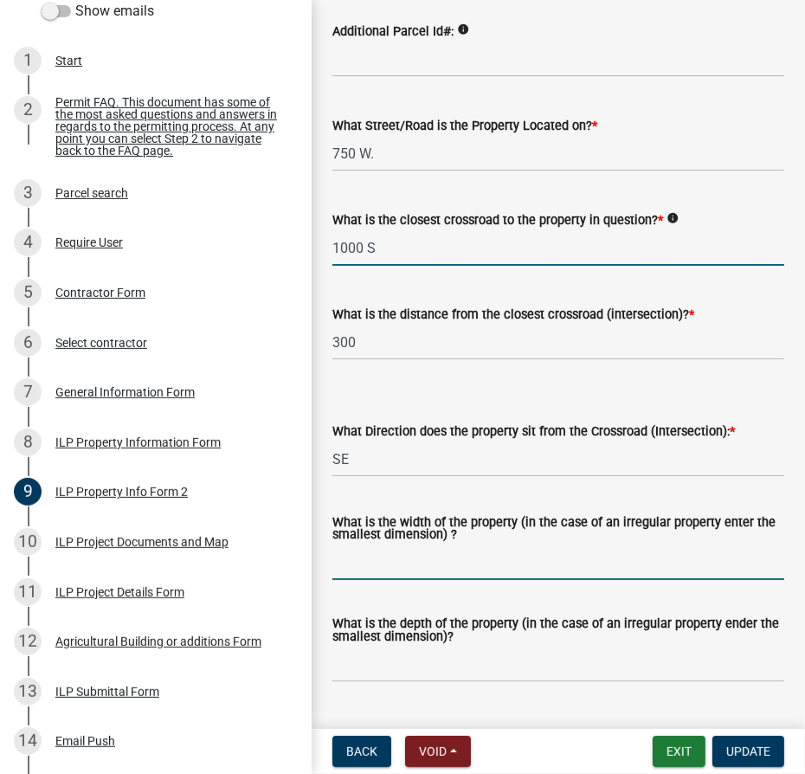
drag, startPoint x: 364, startPoint y: 549, endPoint x: 390, endPoint y: 547, distance: 26.0
click at [364, 549] on input "What is the width of the property (in the case of an irregular property enter t…" at bounding box center [558, 562] width 452 height 35
type input "Varies"
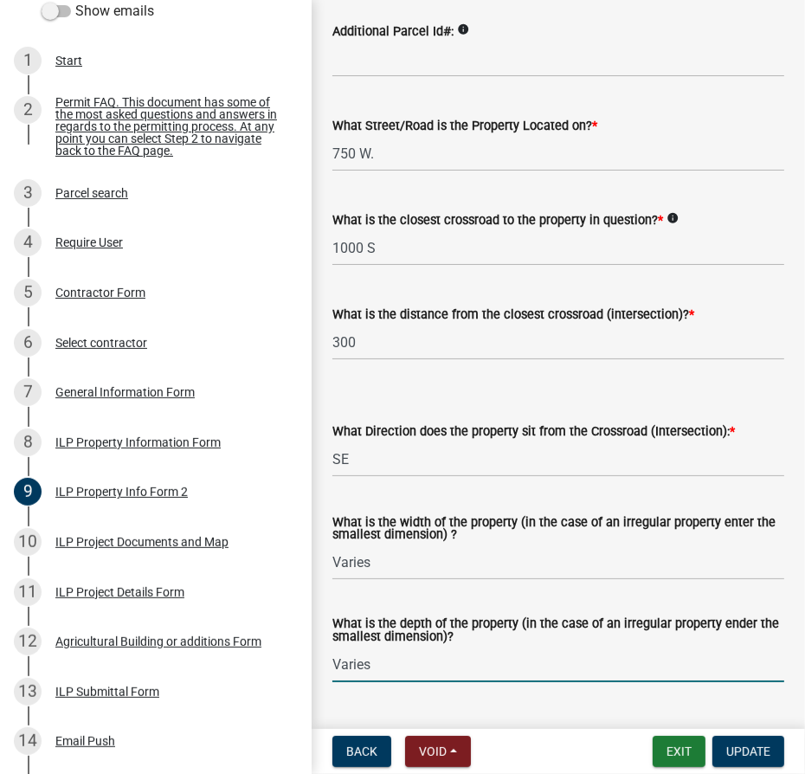
type input "Varies"
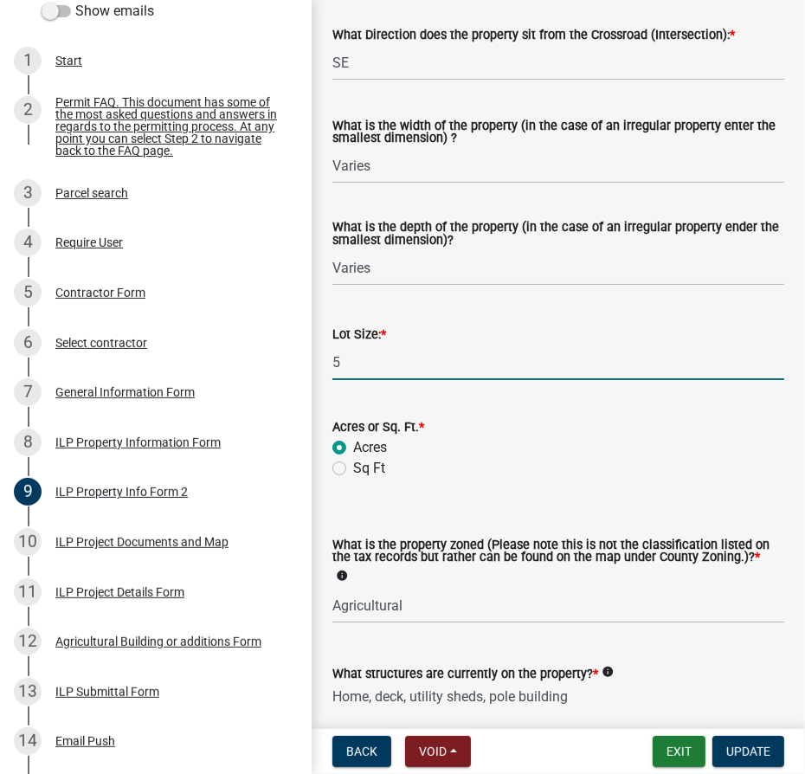
scroll to position [711, 0]
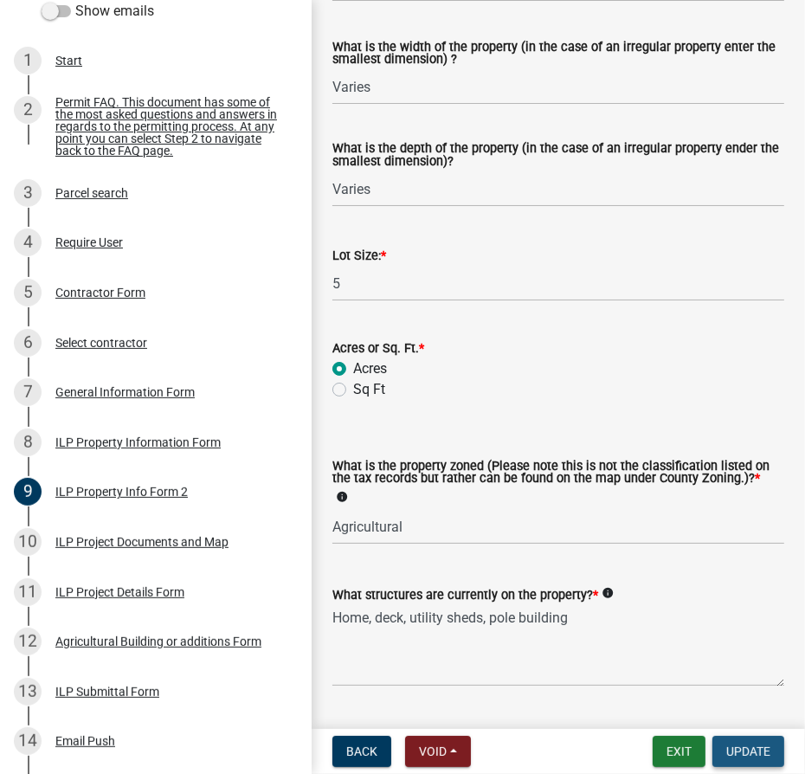
click at [736, 750] on span "Update" at bounding box center [748, 751] width 44 height 14
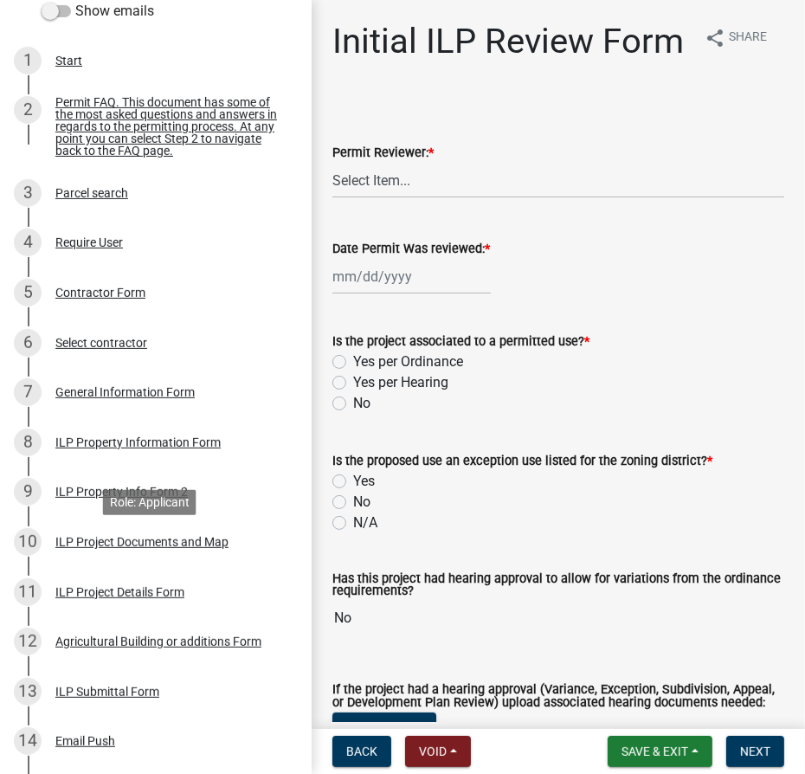
click at [126, 548] on div "ILP Project Documents and Map" at bounding box center [141, 542] width 173 height 12
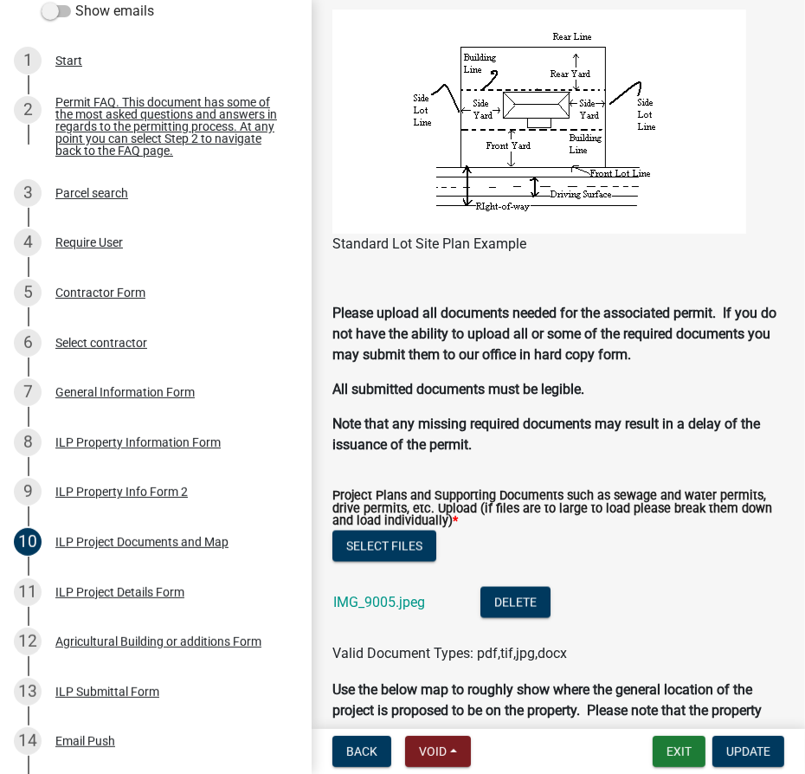
scroll to position [2046, 0]
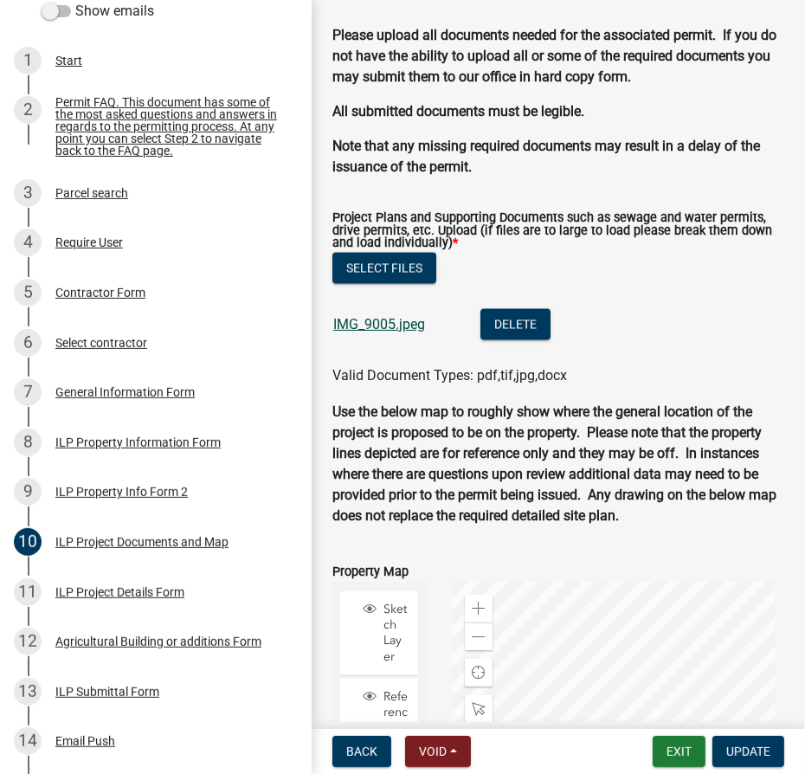
click at [363, 326] on link "IMG_9005.jpeg" at bounding box center [379, 324] width 92 height 16
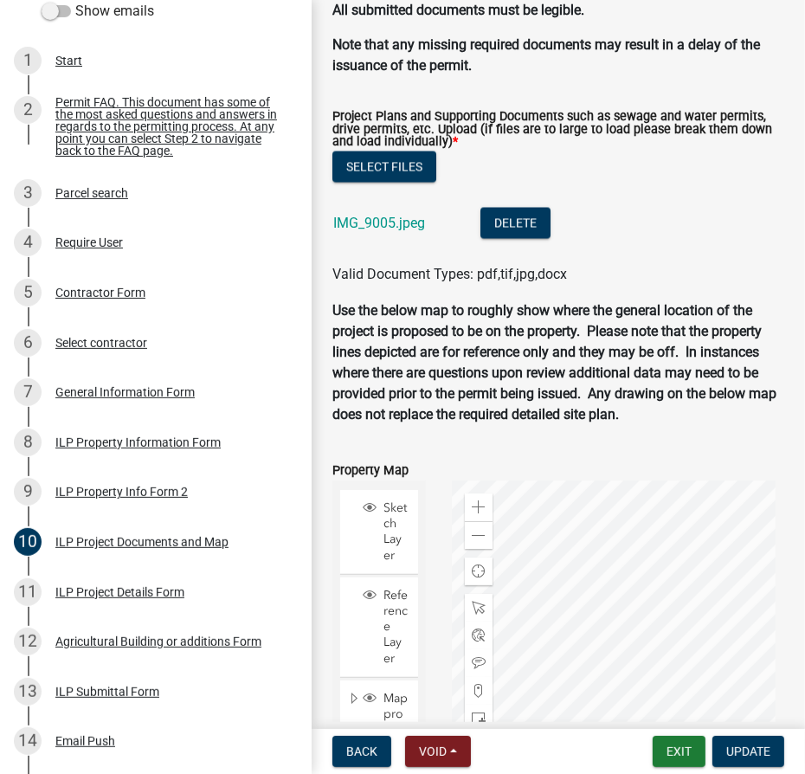
scroll to position [2361, 0]
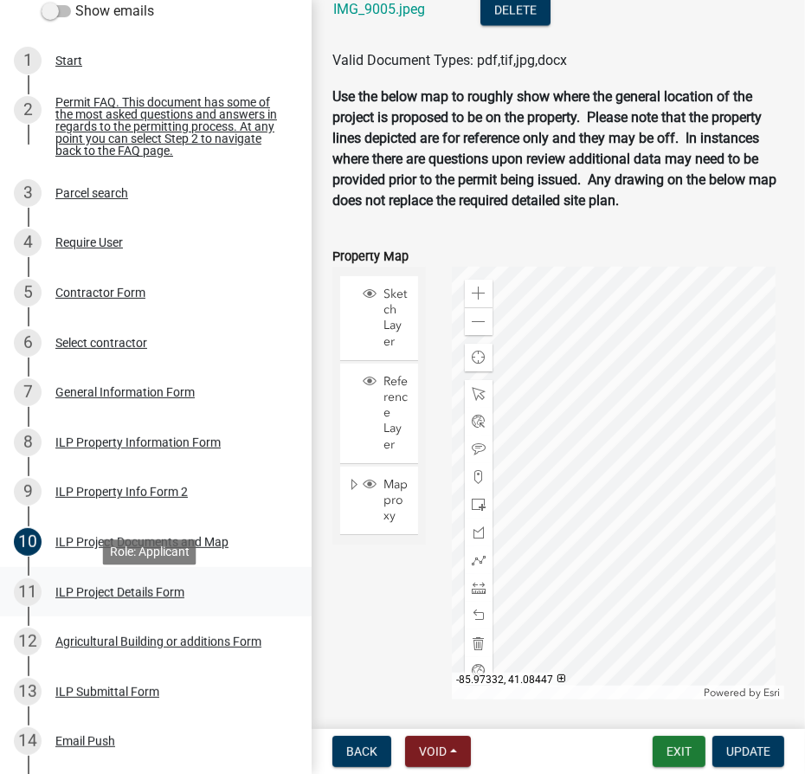
click at [150, 598] on div "ILP Project Details Form" at bounding box center [119, 592] width 129 height 12
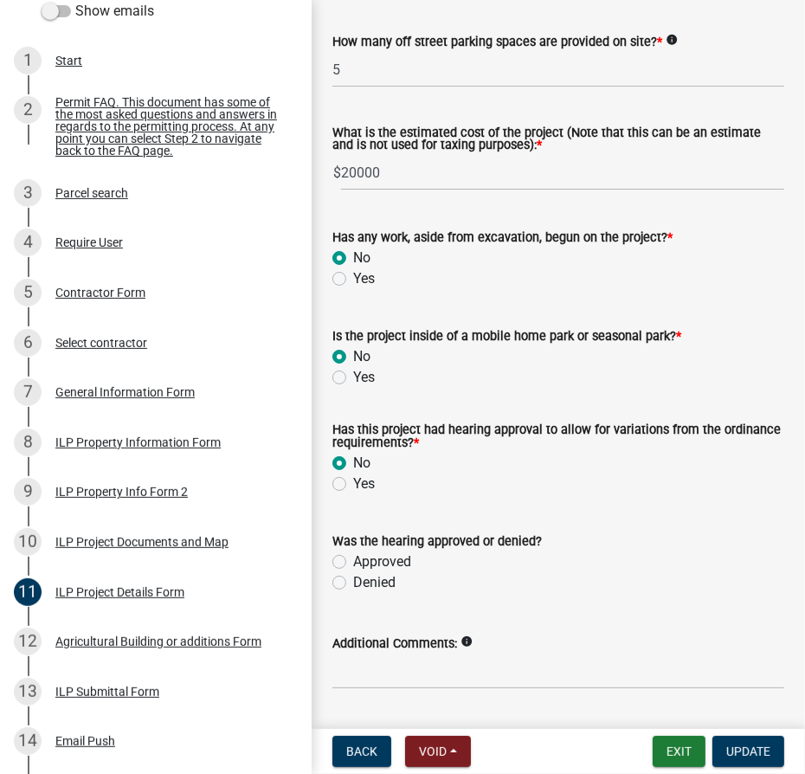
scroll to position [1464, 0]
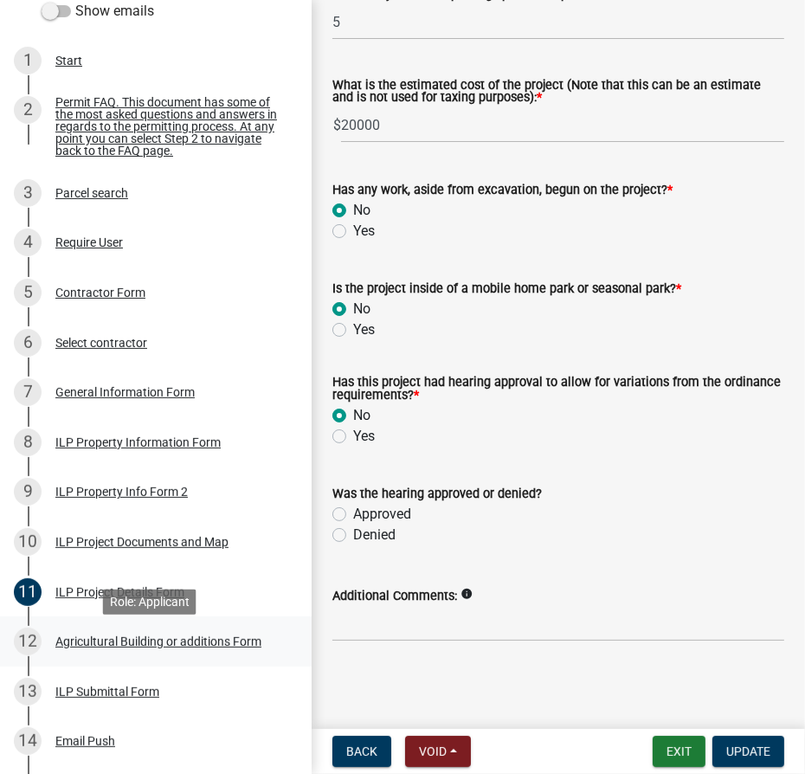
click at [145, 646] on div "Agricultural Building or additions Form" at bounding box center [158, 641] width 206 height 12
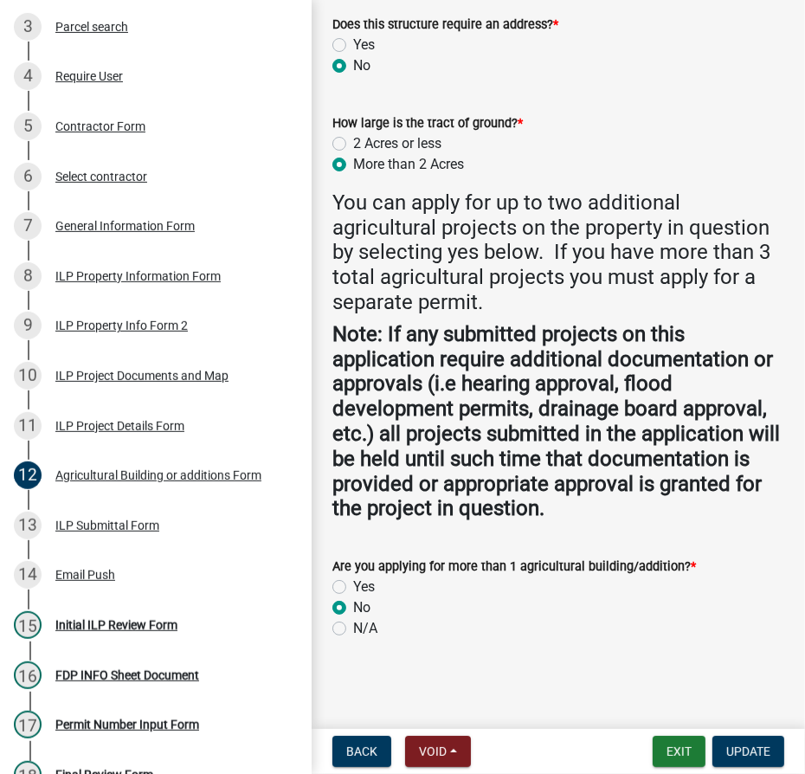
scroll to position [439, 0]
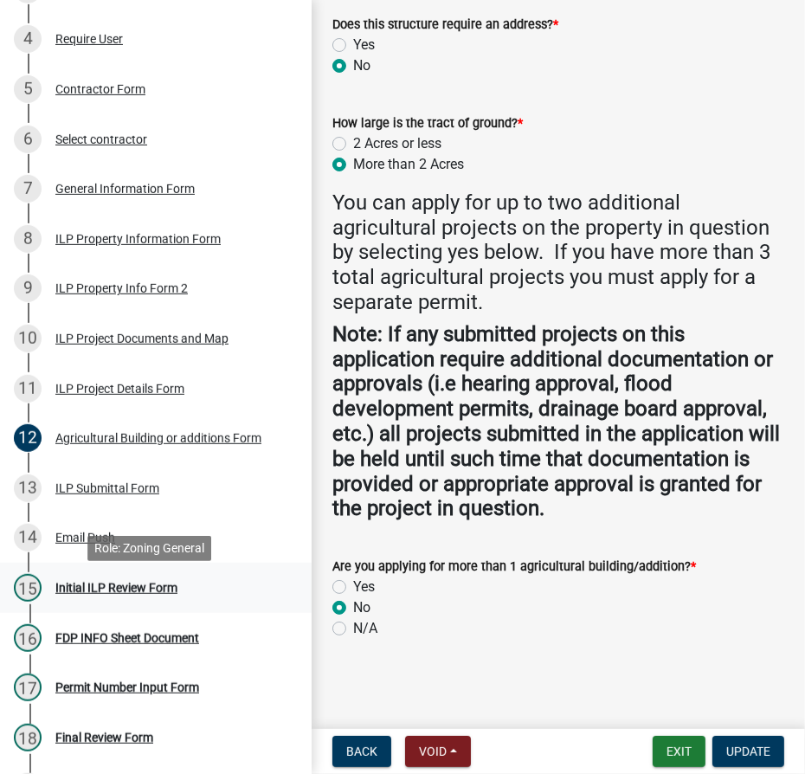
click at [123, 594] on div "Initial ILP Review Form" at bounding box center [116, 588] width 122 height 12
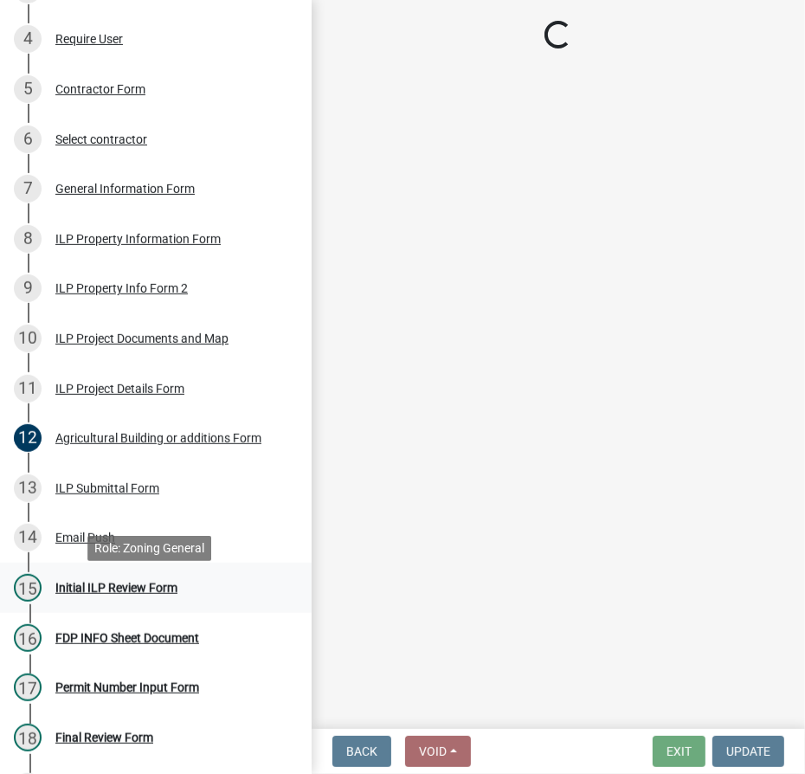
scroll to position [0, 0]
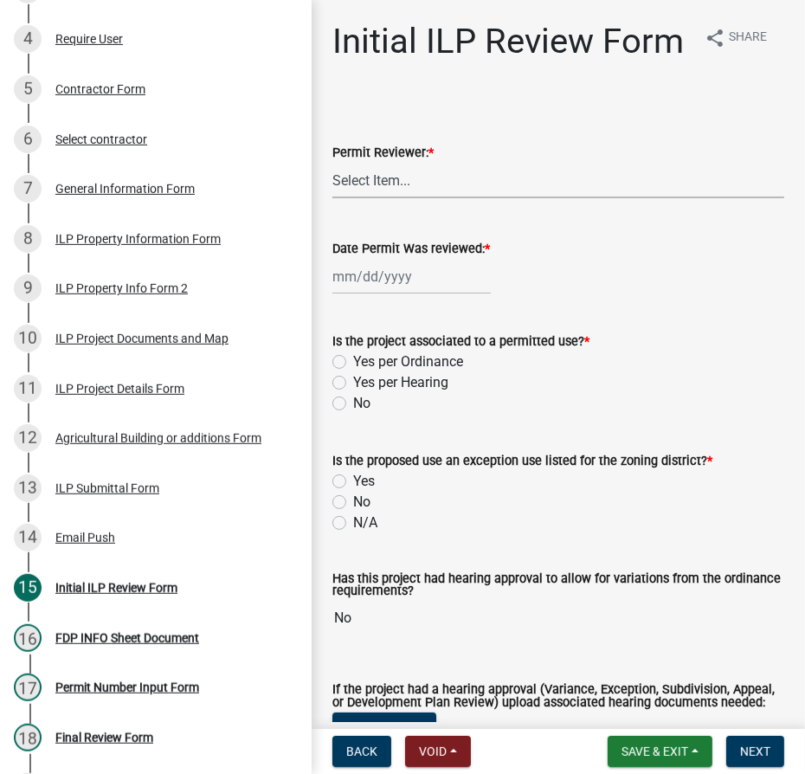
click at [389, 198] on select "Select Item... MMS LT AT CS Vacant Vacant" at bounding box center [558, 180] width 452 height 35
click at [332, 198] on select "Select Item... MMS LT AT CS Vacant Vacant" at bounding box center [558, 180] width 452 height 35
select select "4d3913d6-5a87-4fbb-afdb-cf4209782895"
select select "10"
select select "2025"
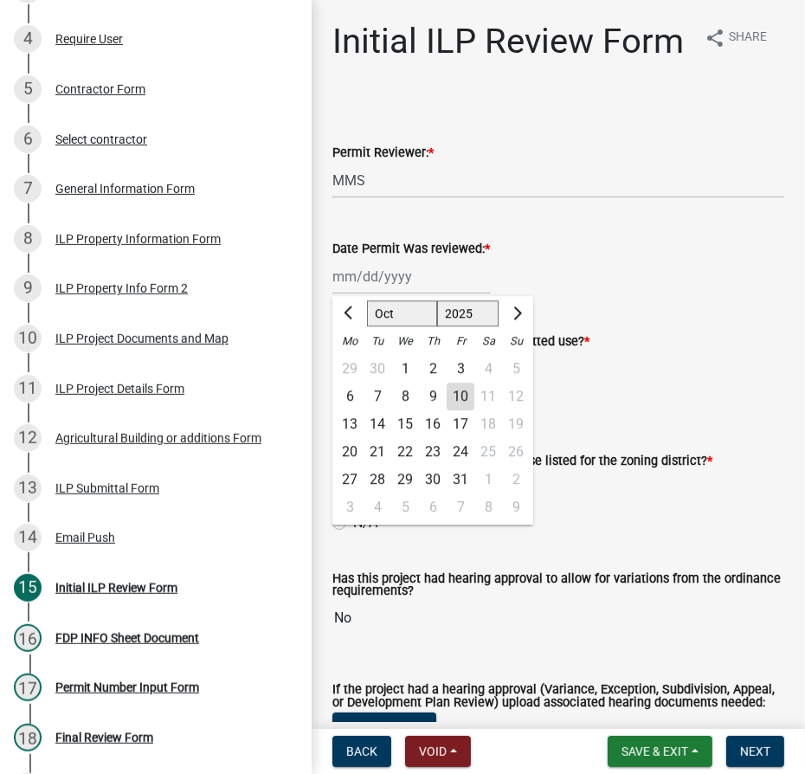
click at [373, 294] on div "Jan Feb Mar Apr May Jun Jul Aug Sep Oct Nov Dec 1525 1526 1527 1528 1529 1530 1…" at bounding box center [411, 276] width 158 height 35
click at [461, 410] on div "10" at bounding box center [461, 397] width 28 height 28
type input "10/10/2025"
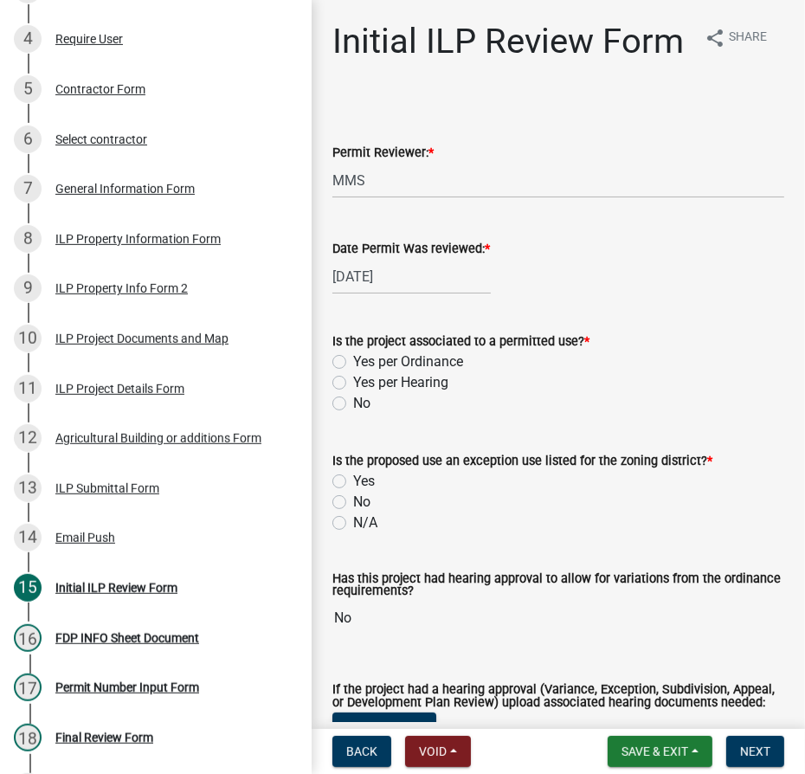
click at [353, 372] on label "Yes per Ordinance" at bounding box center [408, 361] width 110 height 21
click at [353, 363] on input "Yes per Ordinance" at bounding box center [358, 356] width 11 height 11
radio input "true"
click at [353, 533] on label "N/A" at bounding box center [365, 522] width 24 height 21
click at [353, 524] on input "N/A" at bounding box center [358, 517] width 11 height 11
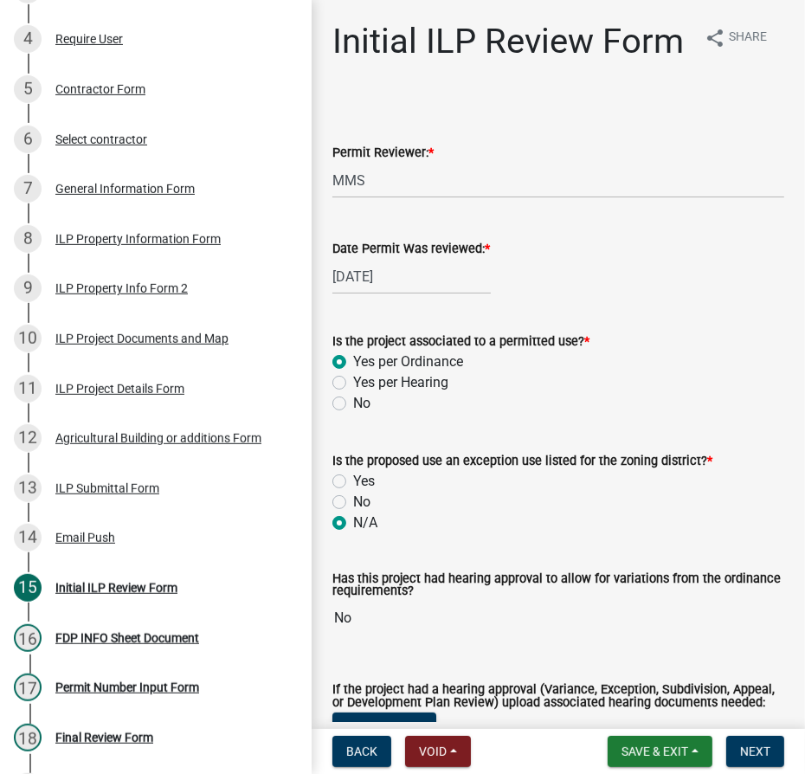
radio input "true"
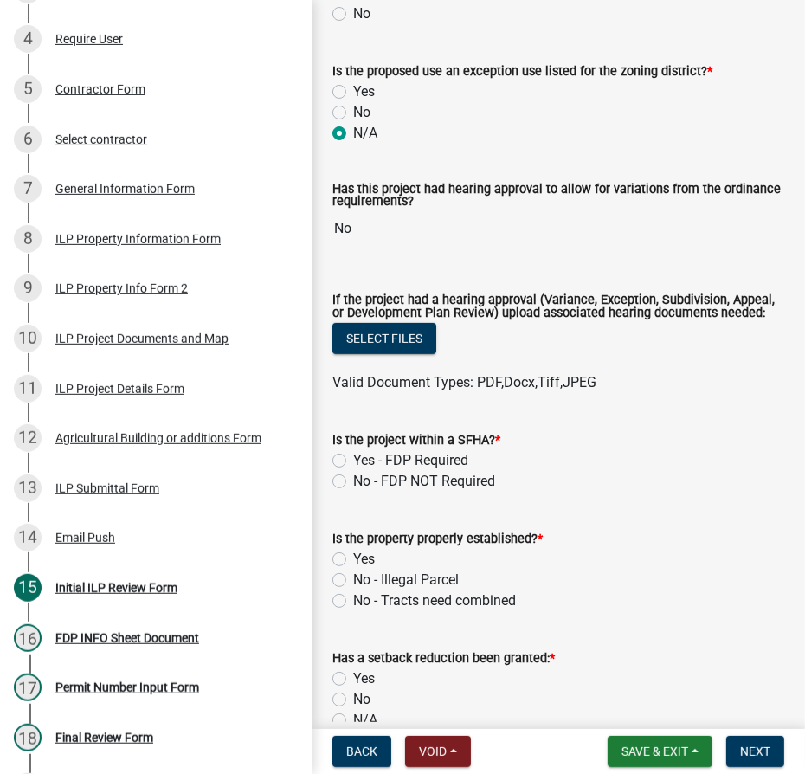
scroll to position [393, 0]
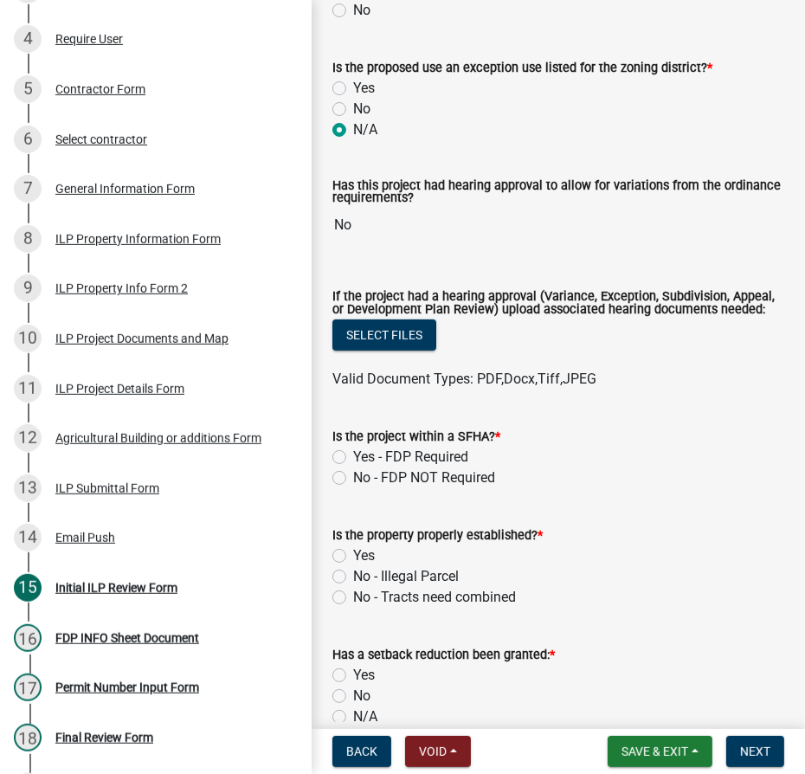
click at [353, 488] on label "No - FDP NOT Required" at bounding box center [424, 477] width 142 height 21
click at [353, 479] on input "No - FDP NOT Required" at bounding box center [358, 472] width 11 height 11
radio input "true"
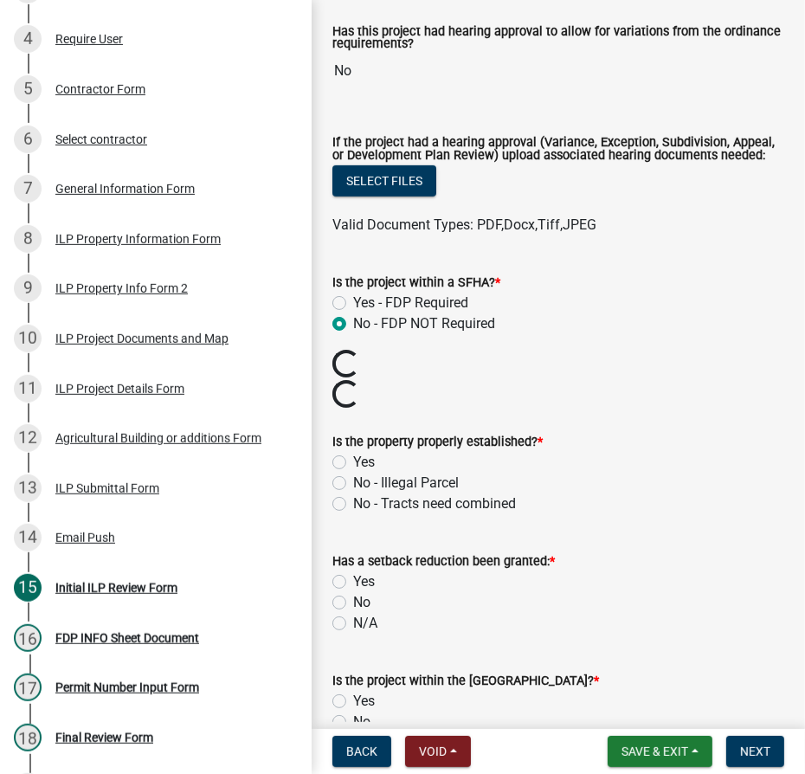
scroll to position [551, 0]
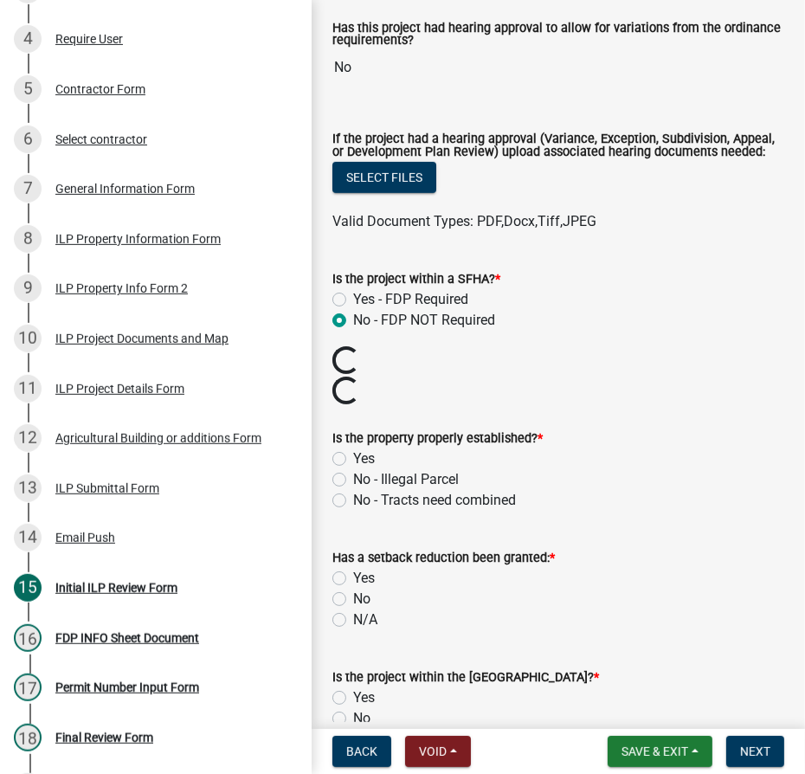
click at [353, 469] on label "Yes" at bounding box center [364, 458] width 22 height 21
click at [353, 460] on input "Yes" at bounding box center [358, 453] width 11 height 11
radio input "true"
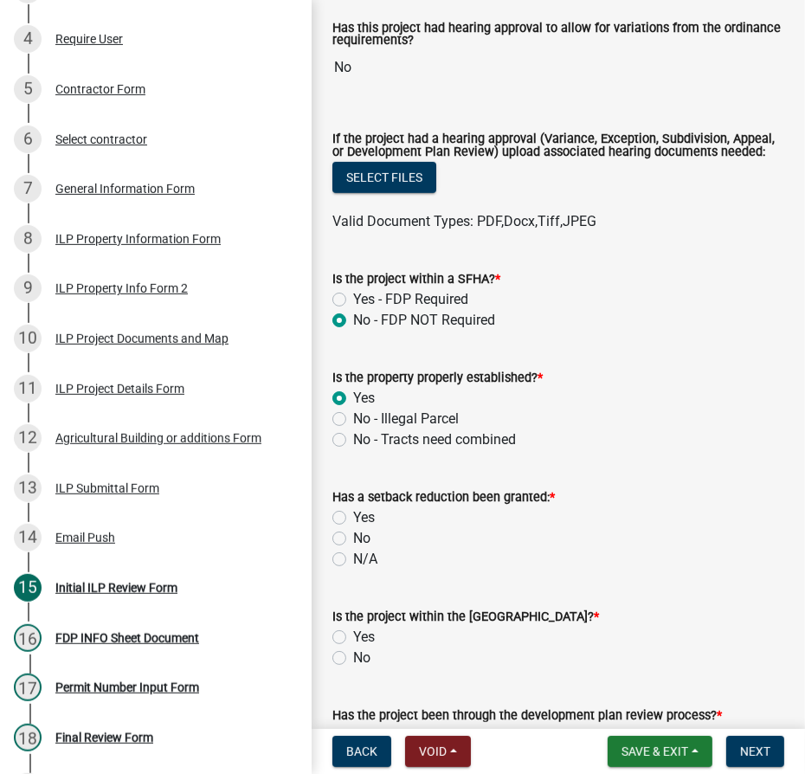
click at [353, 570] on label "N/A" at bounding box center [365, 559] width 24 height 21
click at [353, 560] on input "N/A" at bounding box center [358, 554] width 11 height 11
radio input "true"
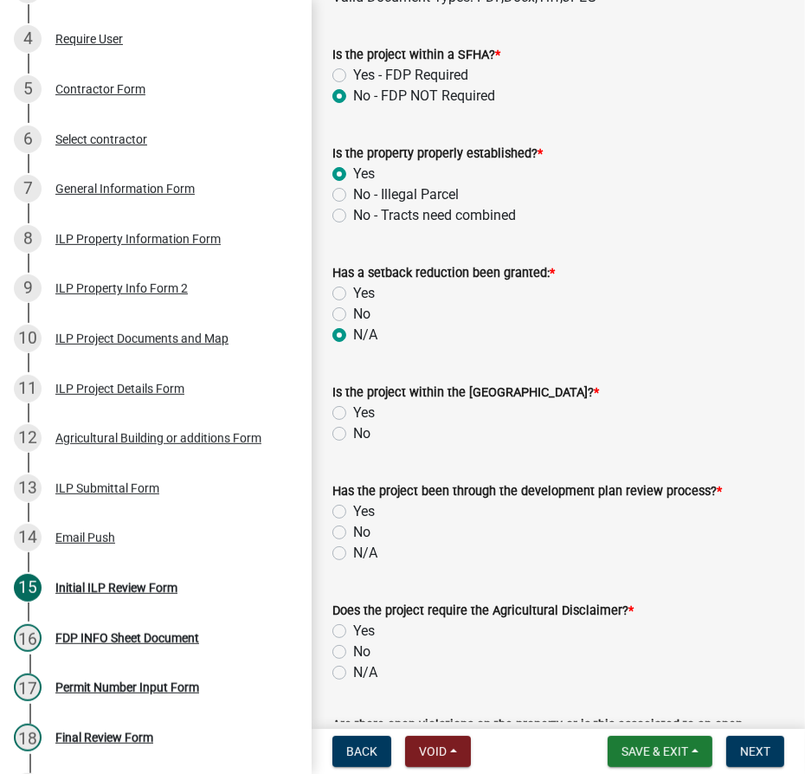
scroll to position [787, 0]
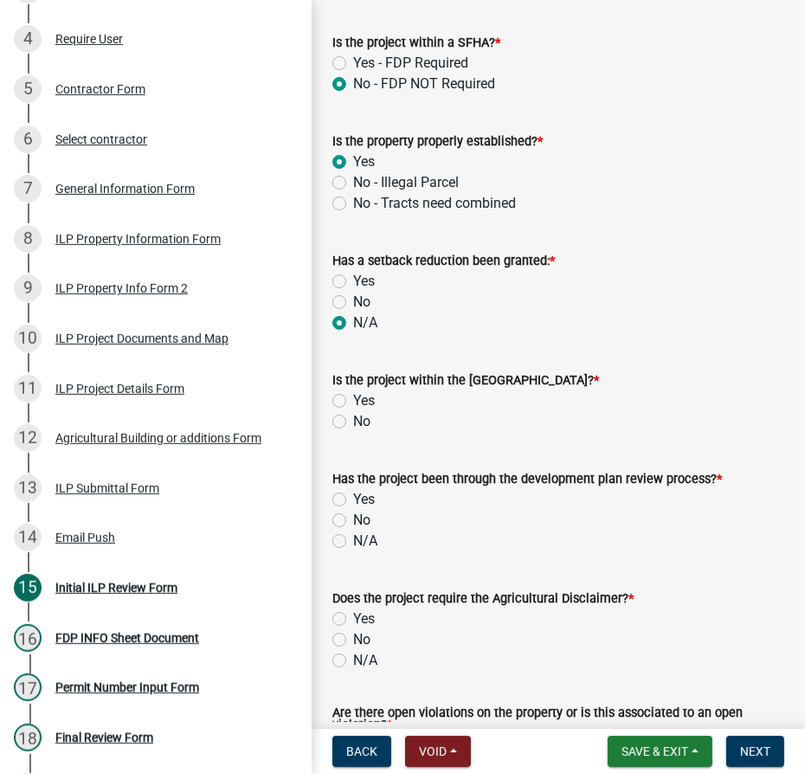
click at [353, 432] on label "No" at bounding box center [361, 421] width 17 height 21
click at [353, 422] on input "No" at bounding box center [358, 416] width 11 height 11
radio input "true"
click at [353, 551] on label "N/A" at bounding box center [365, 541] width 24 height 21
click at [353, 542] on input "N/A" at bounding box center [358, 536] width 11 height 11
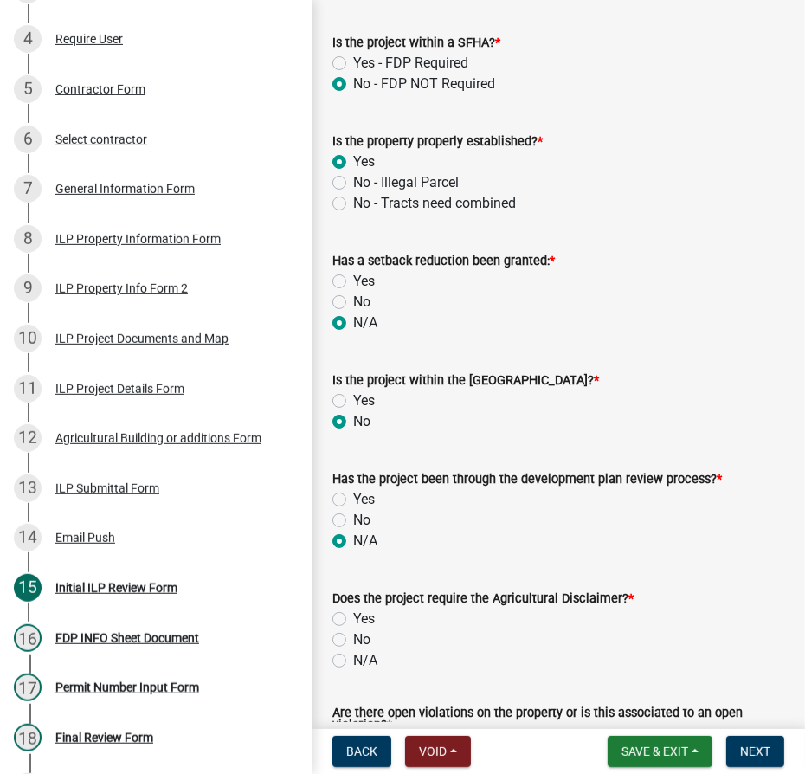
radio input "true"
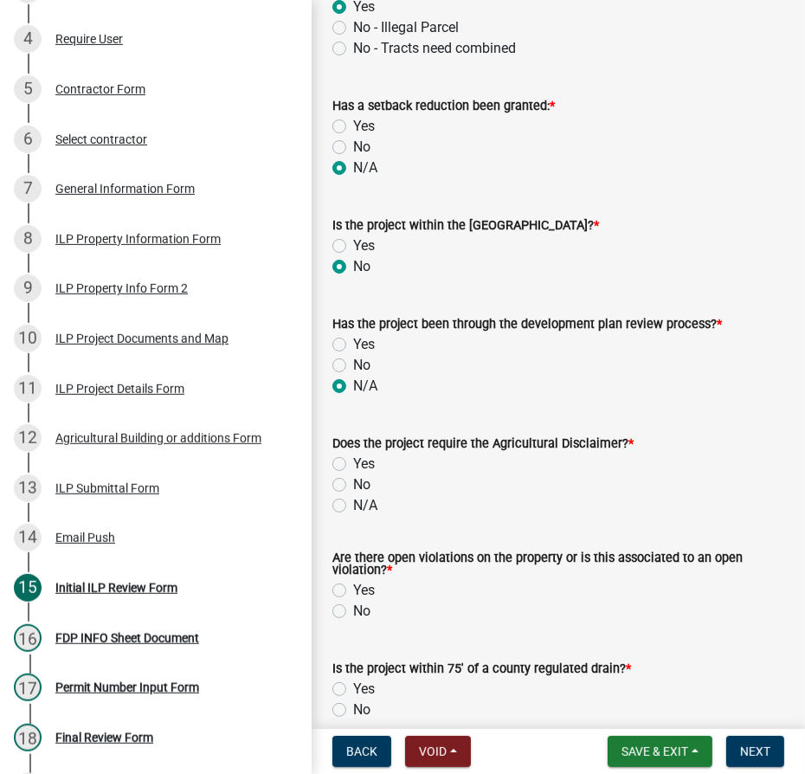
scroll to position [944, 0]
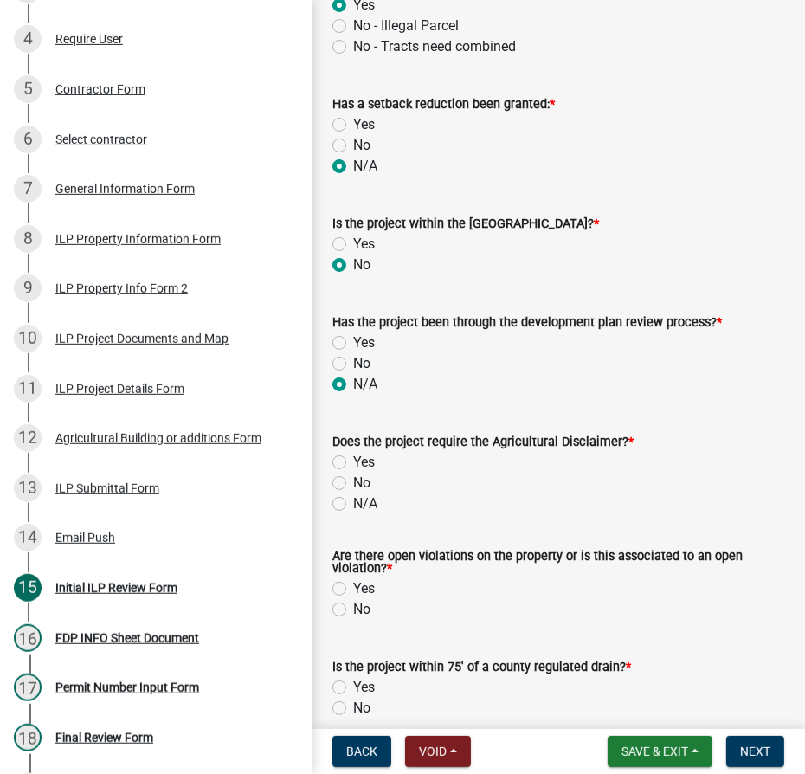
click at [353, 493] on label "No" at bounding box center [361, 483] width 17 height 21
click at [353, 484] on input "No" at bounding box center [358, 478] width 11 height 11
radio input "true"
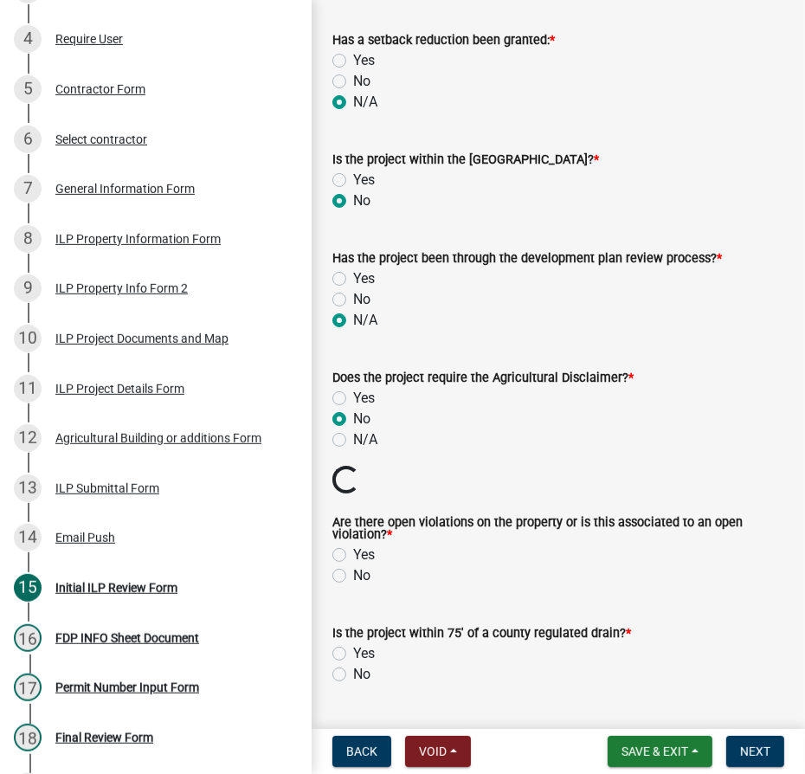
scroll to position [1101, 0]
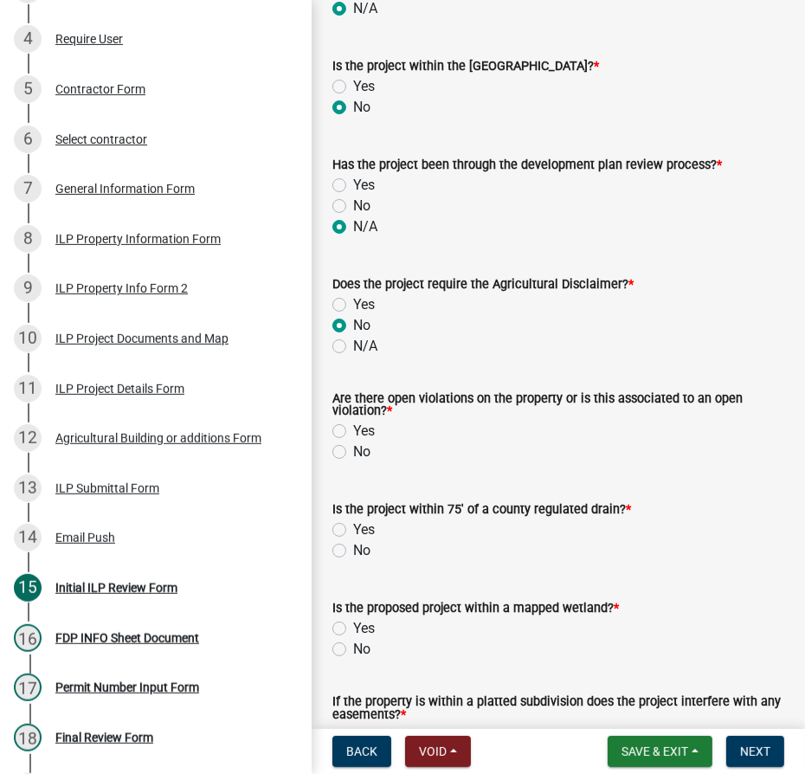
click at [353, 462] on label "No" at bounding box center [361, 451] width 17 height 21
click at [353, 453] on input "No" at bounding box center [358, 446] width 11 height 11
radio input "true"
click at [353, 561] on label "No" at bounding box center [361, 550] width 17 height 21
click at [353, 551] on input "No" at bounding box center [358, 545] width 11 height 11
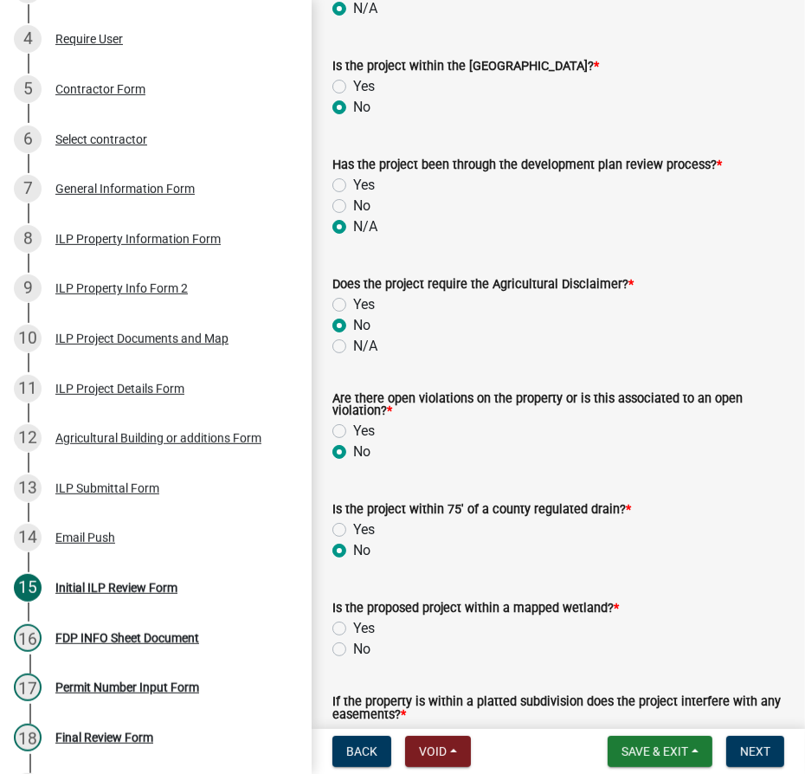
radio input "true"
click at [353, 660] on label "No" at bounding box center [361, 649] width 17 height 21
click at [353, 650] on input "No" at bounding box center [358, 644] width 11 height 11
radio input "true"
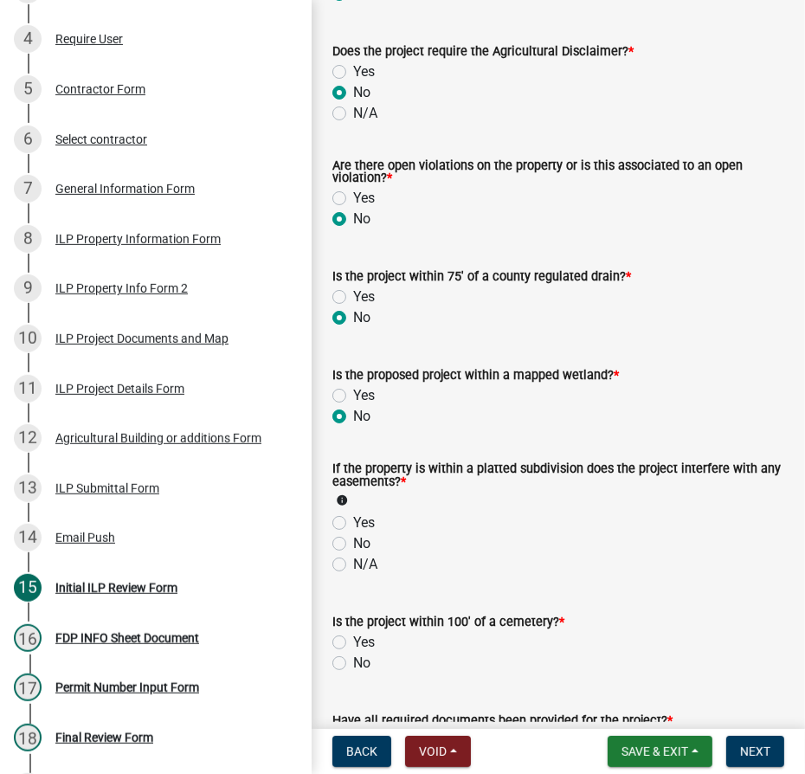
scroll to position [1337, 0]
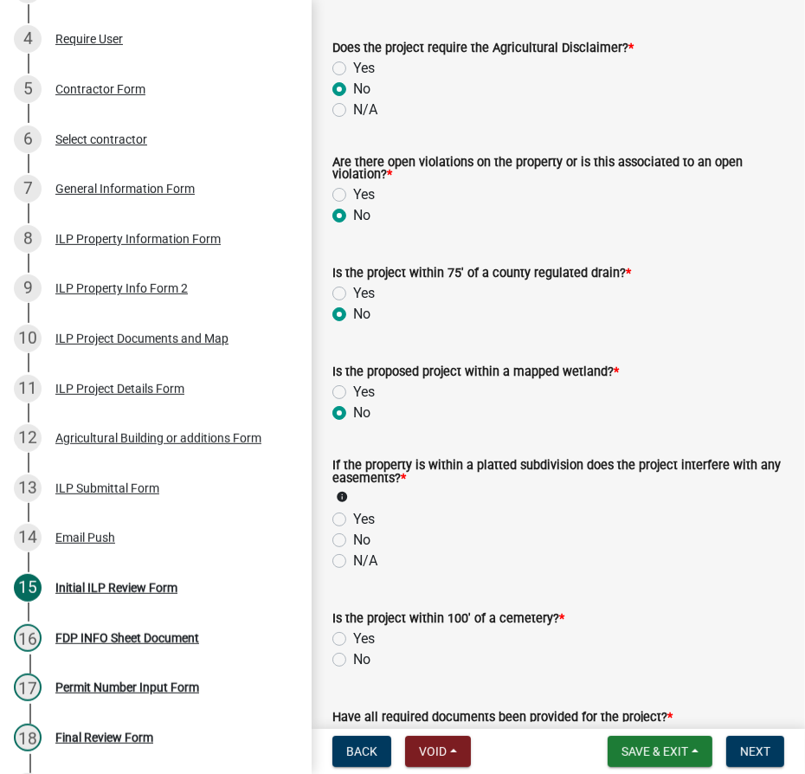
click at [353, 571] on label "N/A" at bounding box center [365, 561] width 24 height 21
click at [353, 562] on input "N/A" at bounding box center [358, 556] width 11 height 11
radio input "true"
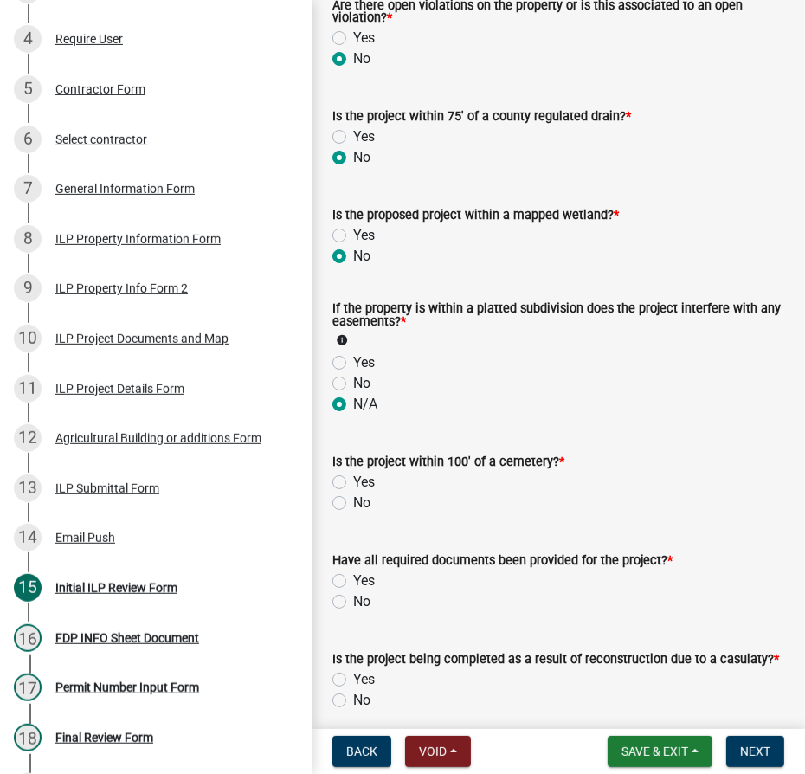
scroll to position [1495, 0]
click at [353, 512] on label "No" at bounding box center [361, 502] width 17 height 21
click at [353, 503] on input "No" at bounding box center [358, 497] width 11 height 11
radio input "true"
click at [353, 611] on label "No" at bounding box center [361, 600] width 17 height 21
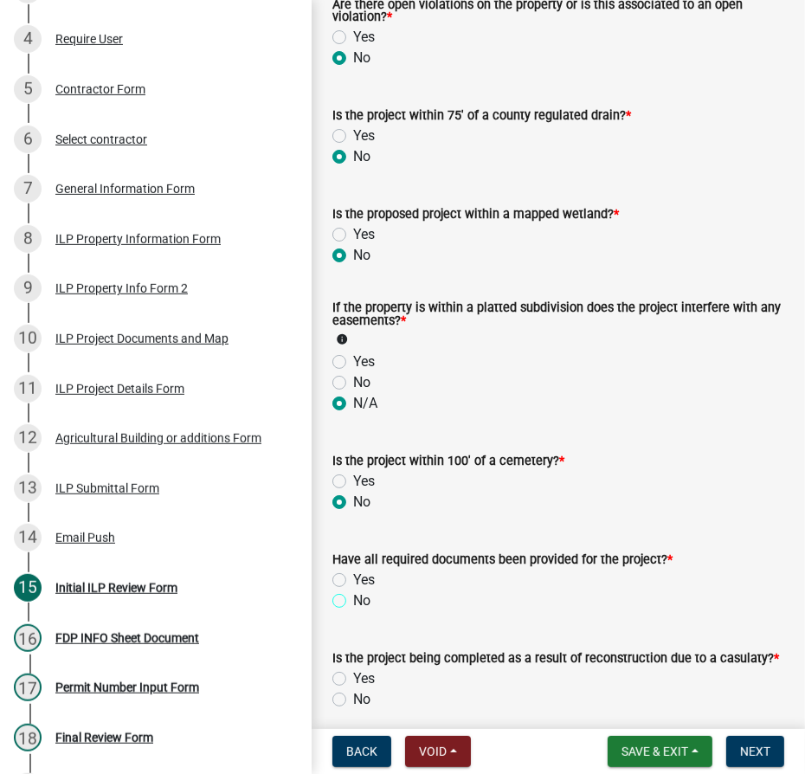
click at [353, 602] on input "No" at bounding box center [358, 595] width 11 height 11
radio input "true"
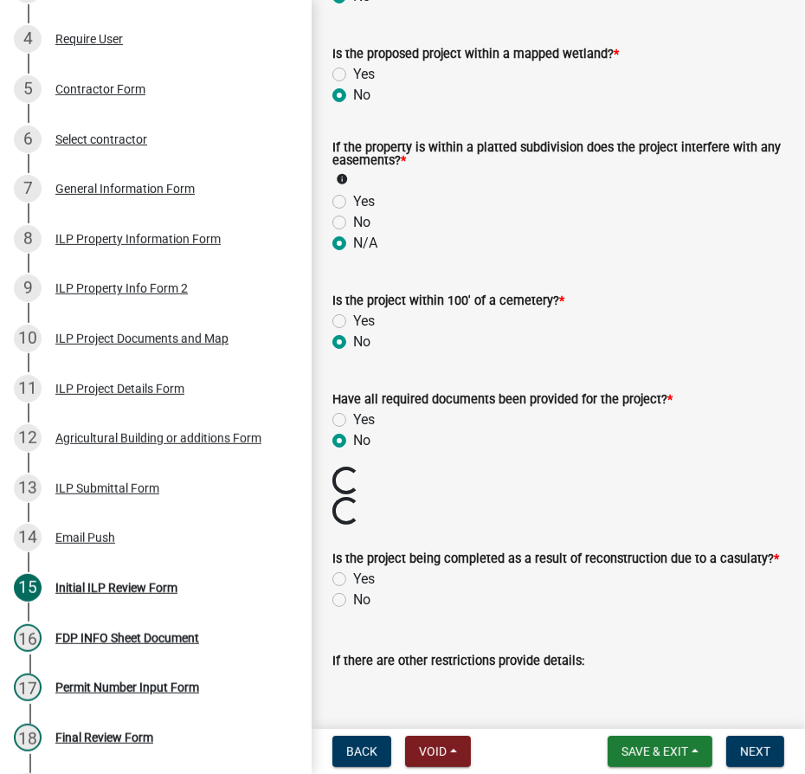
scroll to position [1809, 0]
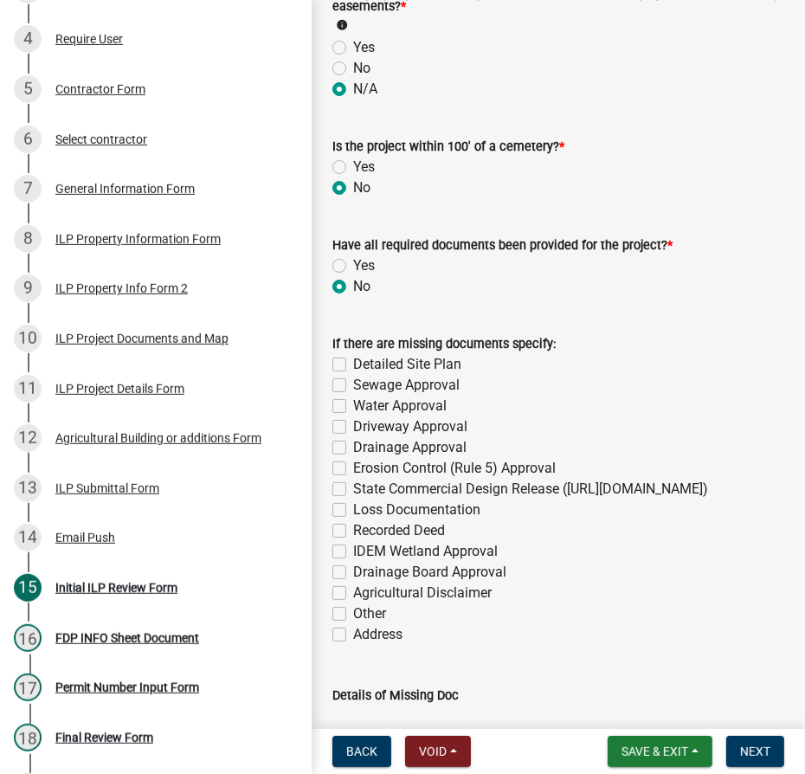
click at [353, 375] on label "Detailed Site Plan" at bounding box center [407, 364] width 108 height 21
click at [353, 365] on input "Detailed Site Plan" at bounding box center [358, 359] width 11 height 11
checkbox input "true"
checkbox input "false"
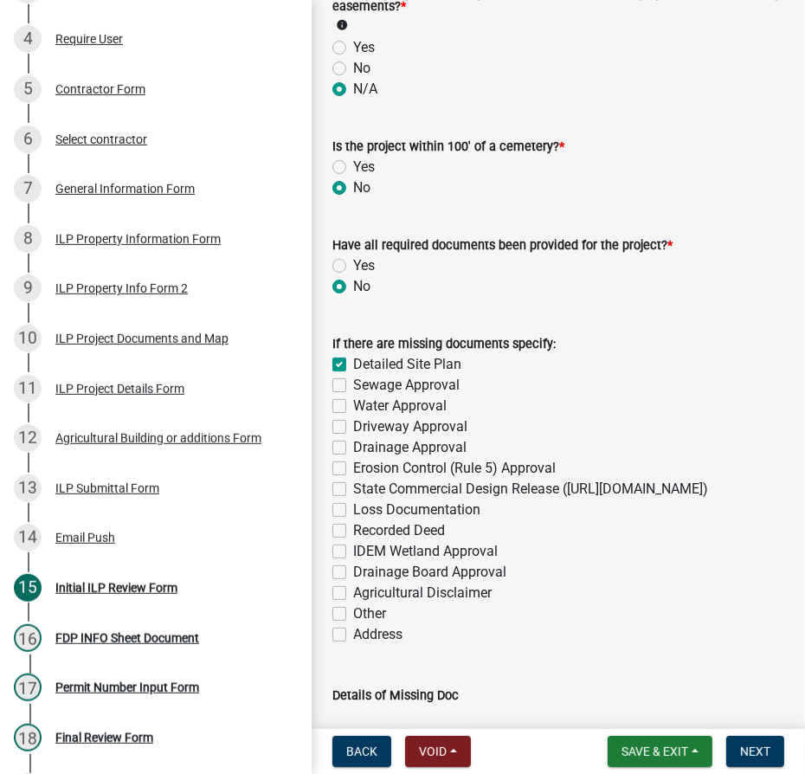
checkbox input "false"
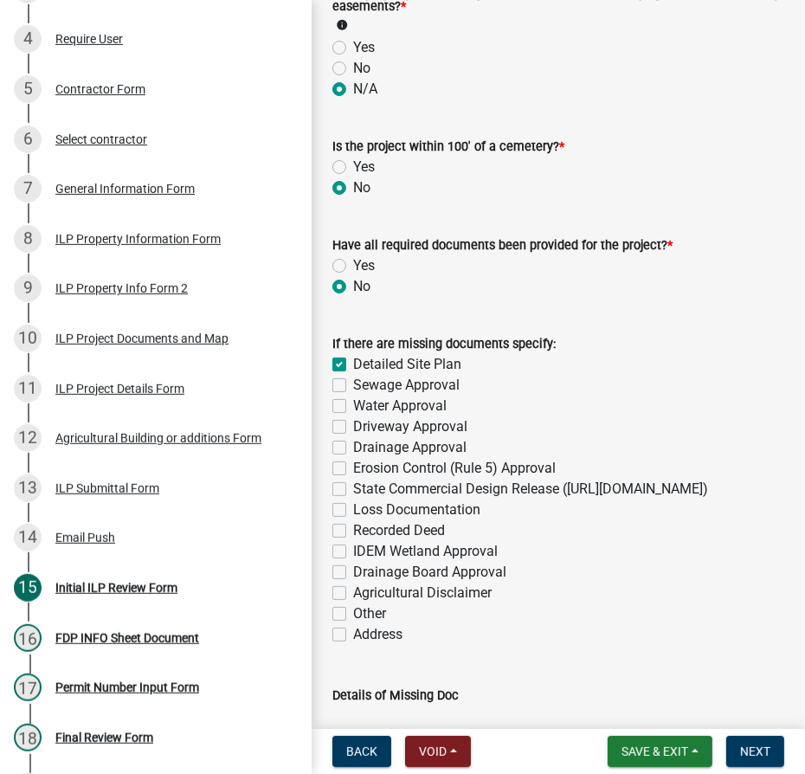
checkbox input "false"
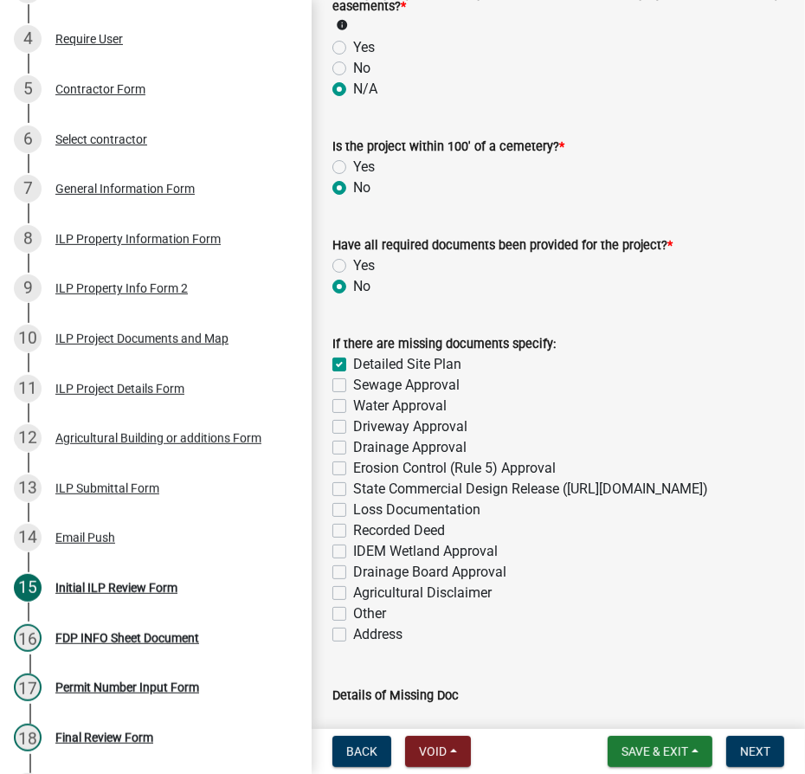
checkbox input "false"
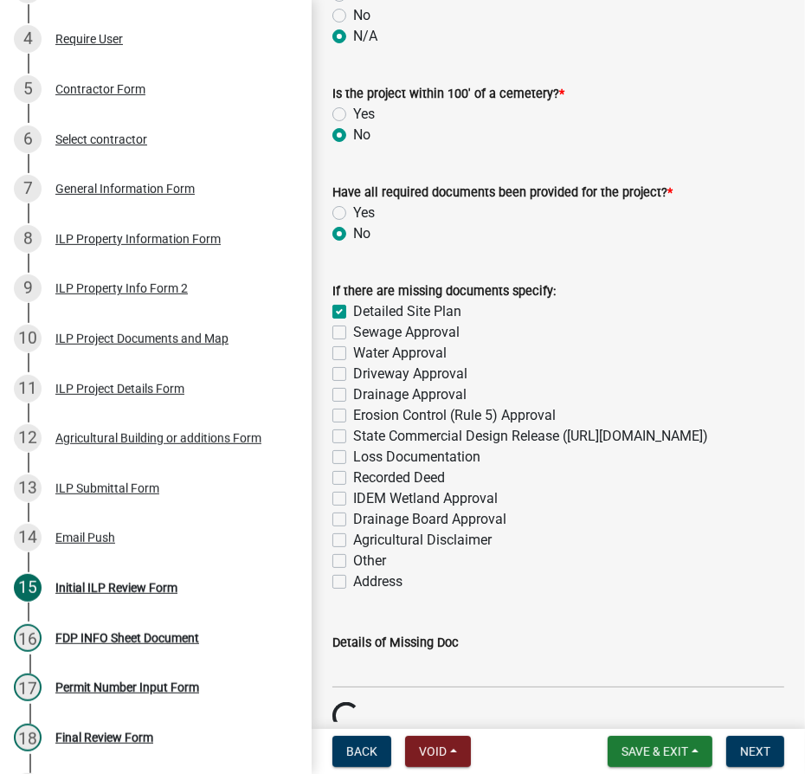
scroll to position [1888, 0]
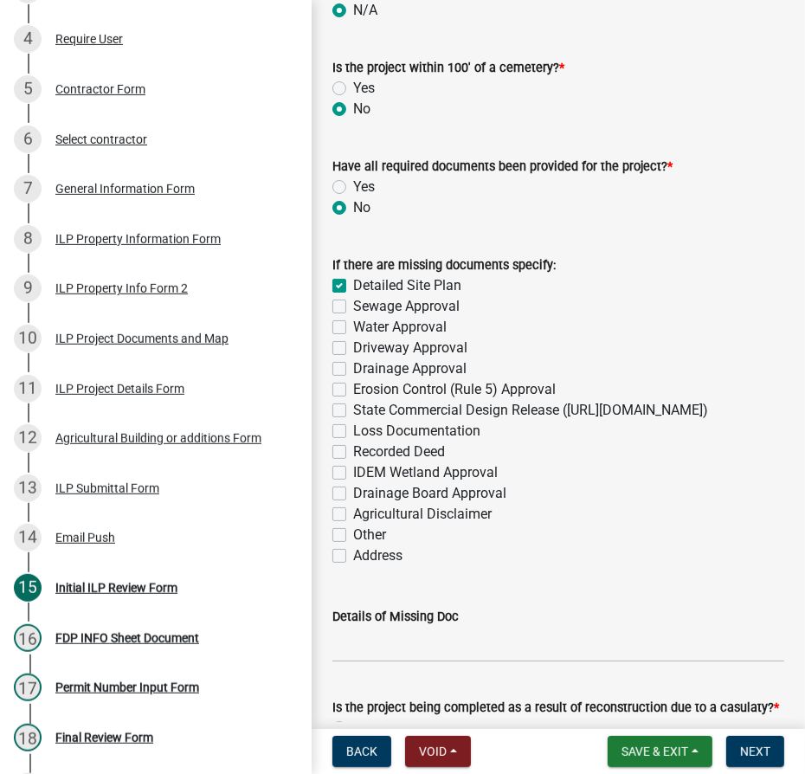
drag, startPoint x: 339, startPoint y: 351, endPoint x: 346, endPoint y: 364, distance: 14.0
click at [340, 317] on div "Sewage Approval" at bounding box center [558, 306] width 452 height 21
click at [353, 317] on label "Sewage Approval" at bounding box center [406, 306] width 106 height 21
click at [353, 307] on input "Sewage Approval" at bounding box center [358, 301] width 11 height 11
checkbox input "true"
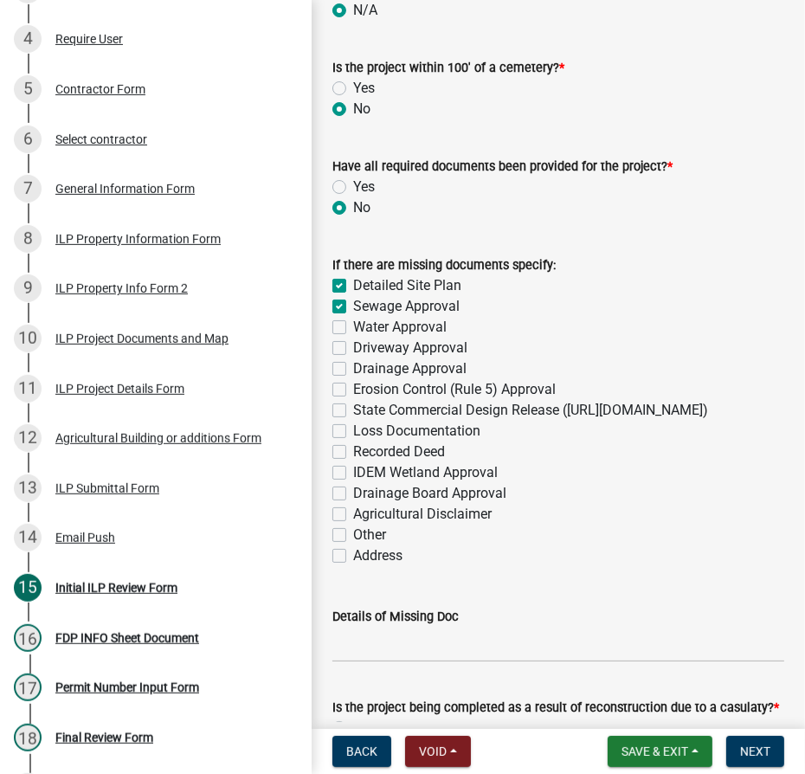
checkbox input "true"
checkbox input "false"
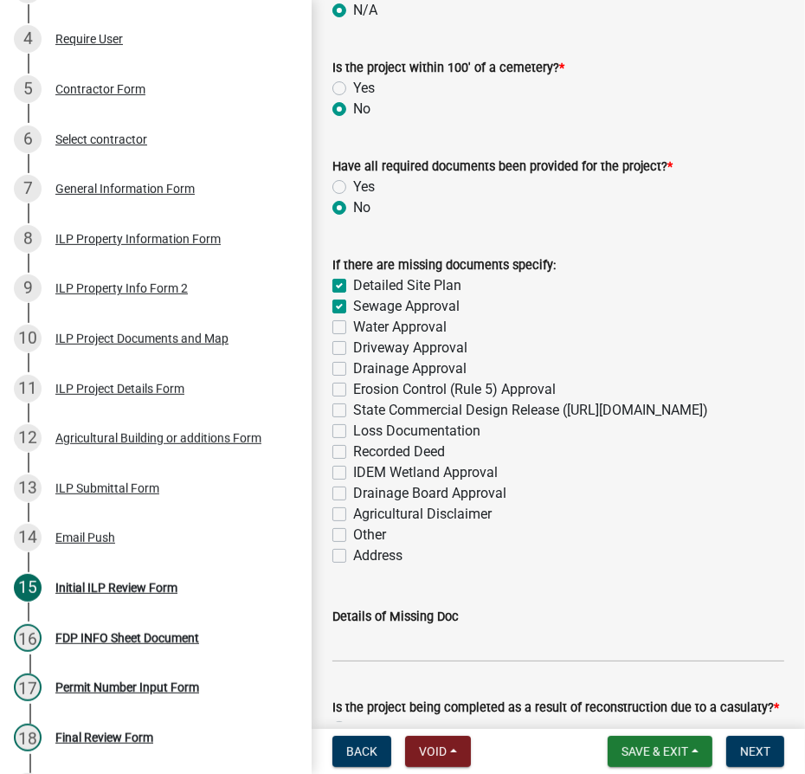
checkbox input "false"
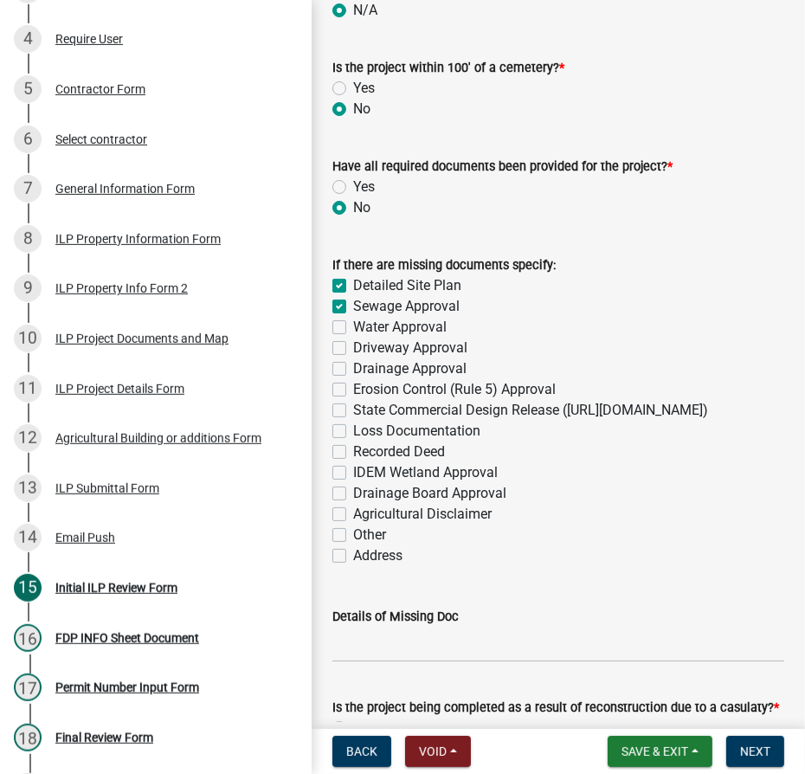
checkbox input "false"
click at [353, 338] on label "Water Approval" at bounding box center [399, 327] width 93 height 21
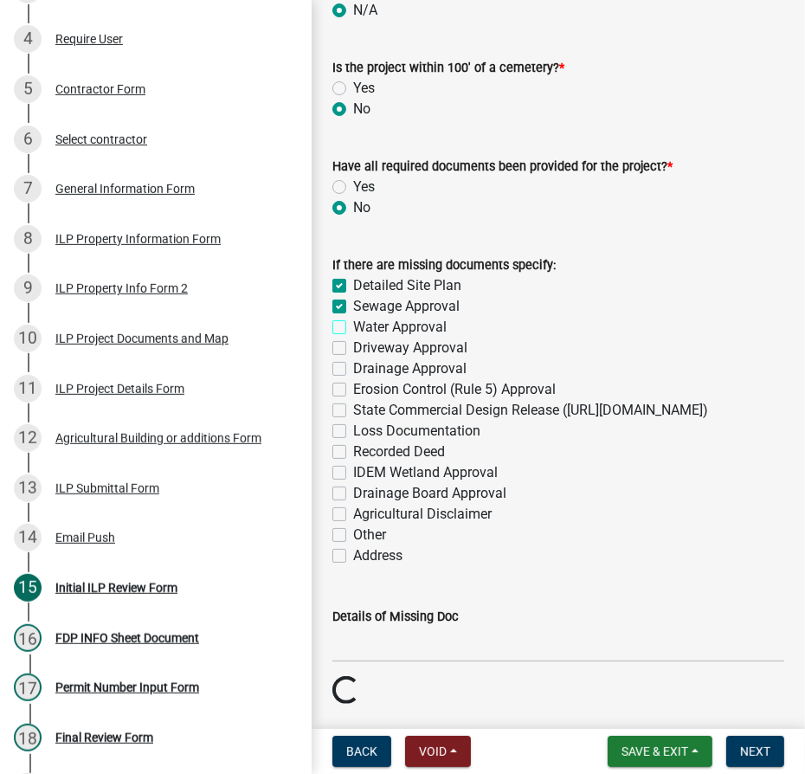
click at [353, 328] on input "Water Approval" at bounding box center [358, 322] width 11 height 11
checkbox input "true"
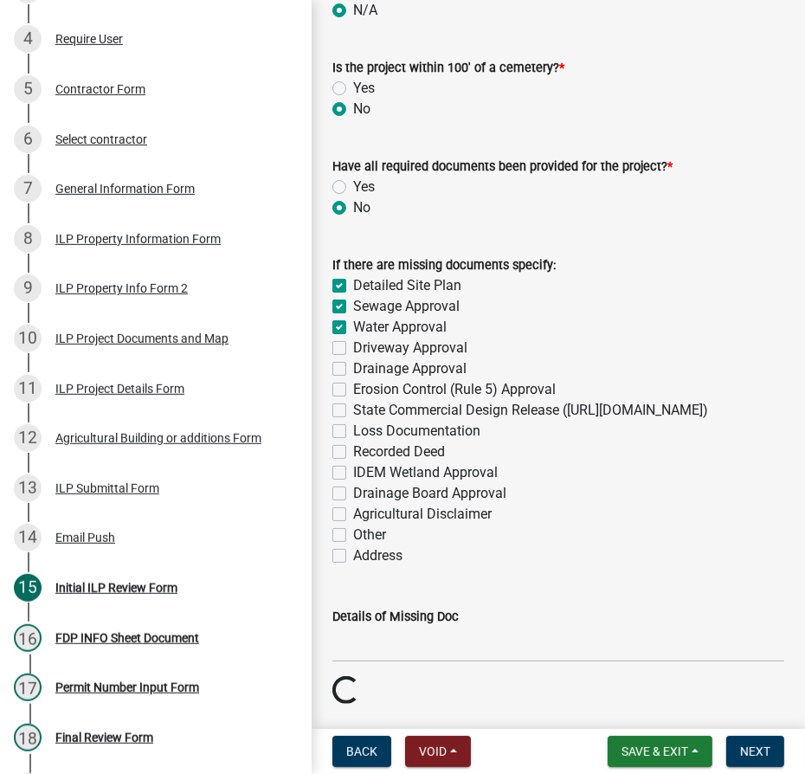
checkbox input "false"
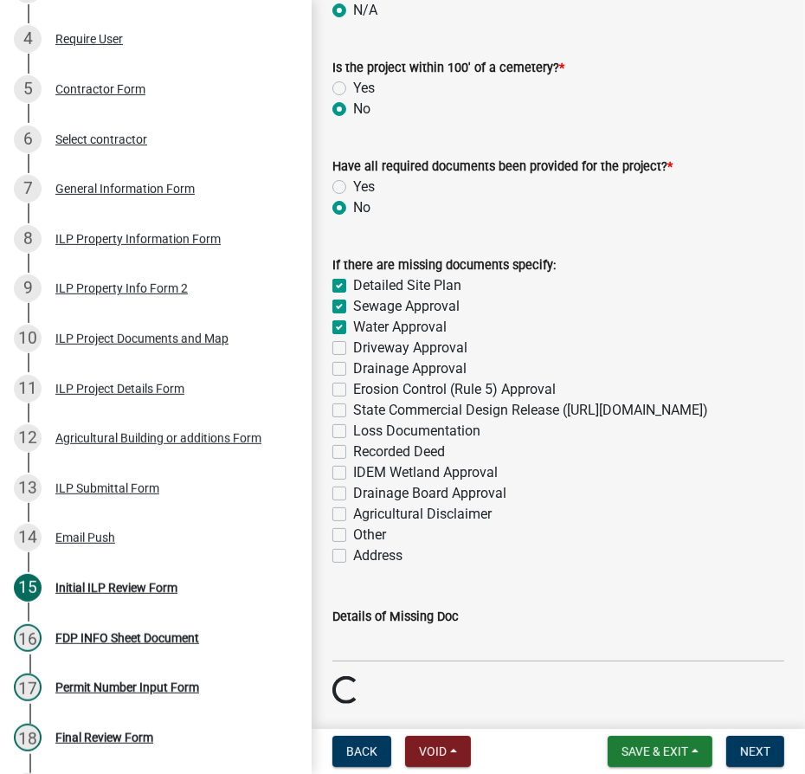
checkbox input "false"
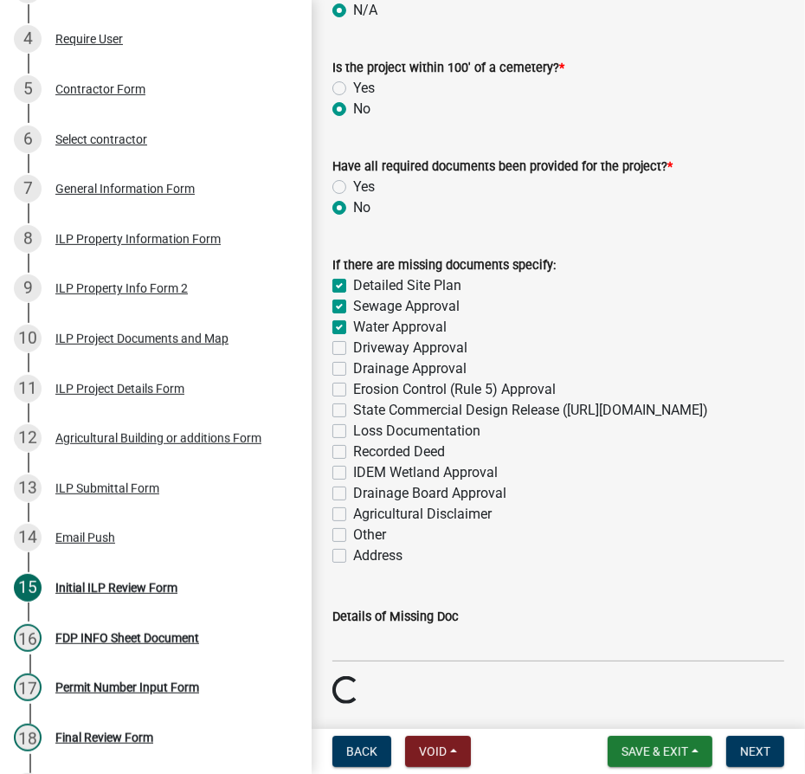
checkbox input "false"
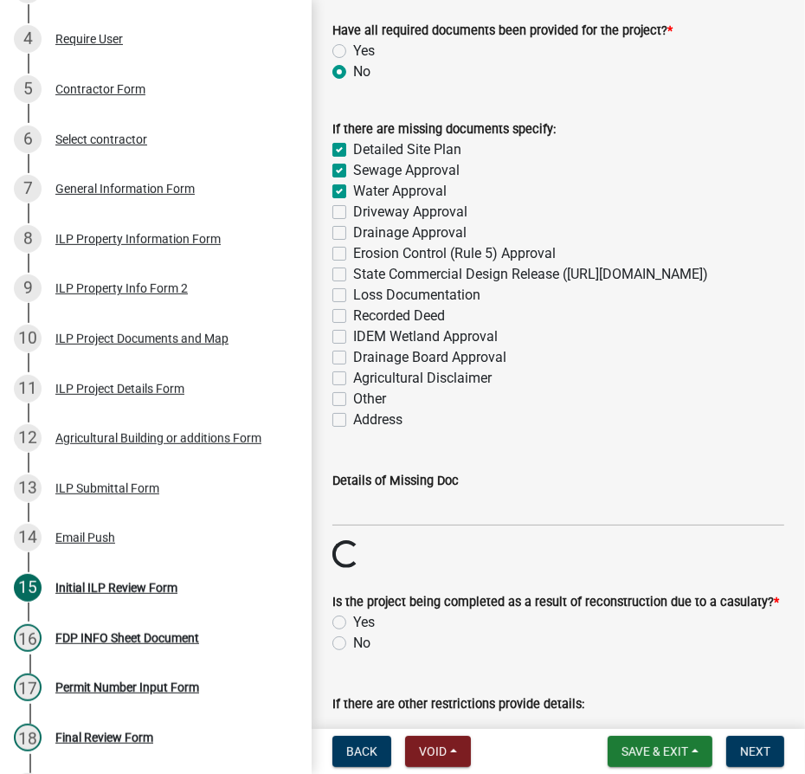
scroll to position [2046, 0]
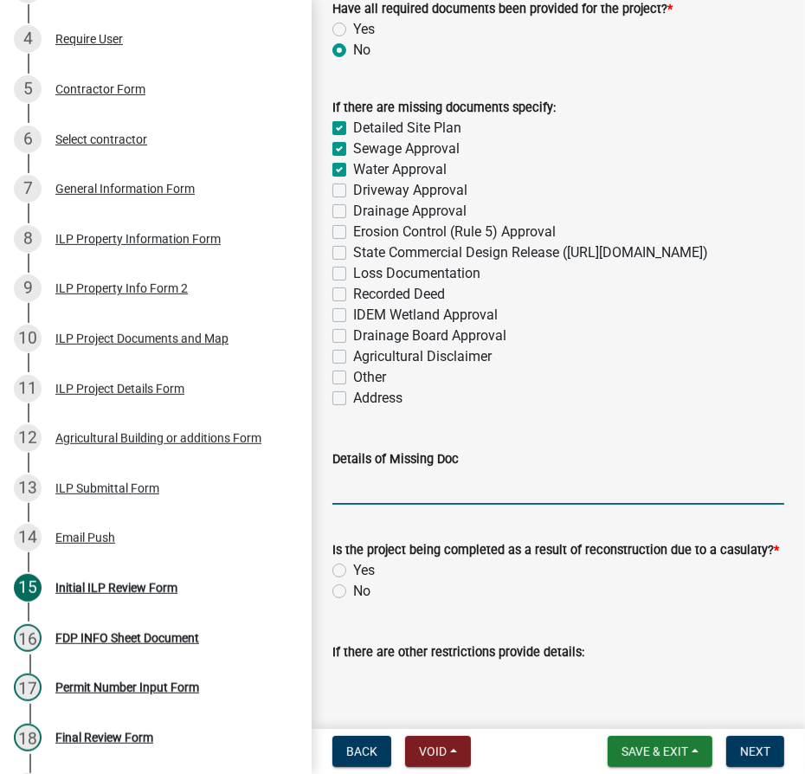
drag, startPoint x: 369, startPoint y: 537, endPoint x: 355, endPoint y: 537, distance: 13.9
click at [369, 505] on input "Details of Missing Doc" at bounding box center [558, 486] width 452 height 35
click at [471, 505] on input "1. Must pro" at bounding box center [558, 486] width 452 height 35
drag, startPoint x: 672, startPoint y: 546, endPoint x: 787, endPoint y: 549, distance: 115.2
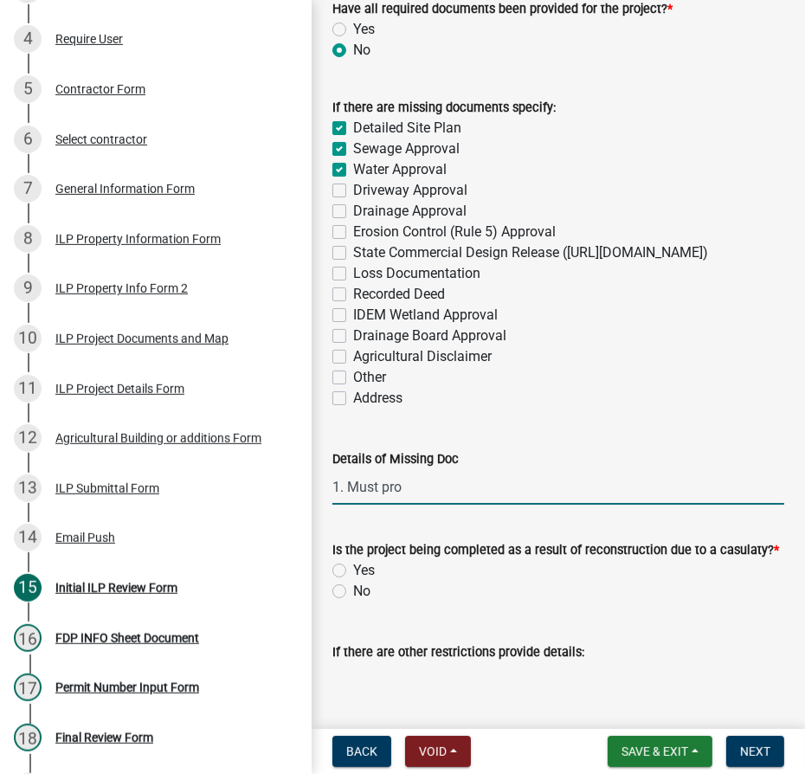
click at [638, 505] on input "1. Must pro" at bounding box center [558, 486] width 452 height 35
click at [538, 505] on input "1. Must provide a detailed site plan indicating the exact location of the propo…" at bounding box center [558, 486] width 452 height 35
click at [572, 505] on input "1. Must provide a detailed site plan indicating the exact location of the propo…" at bounding box center [558, 486] width 452 height 35
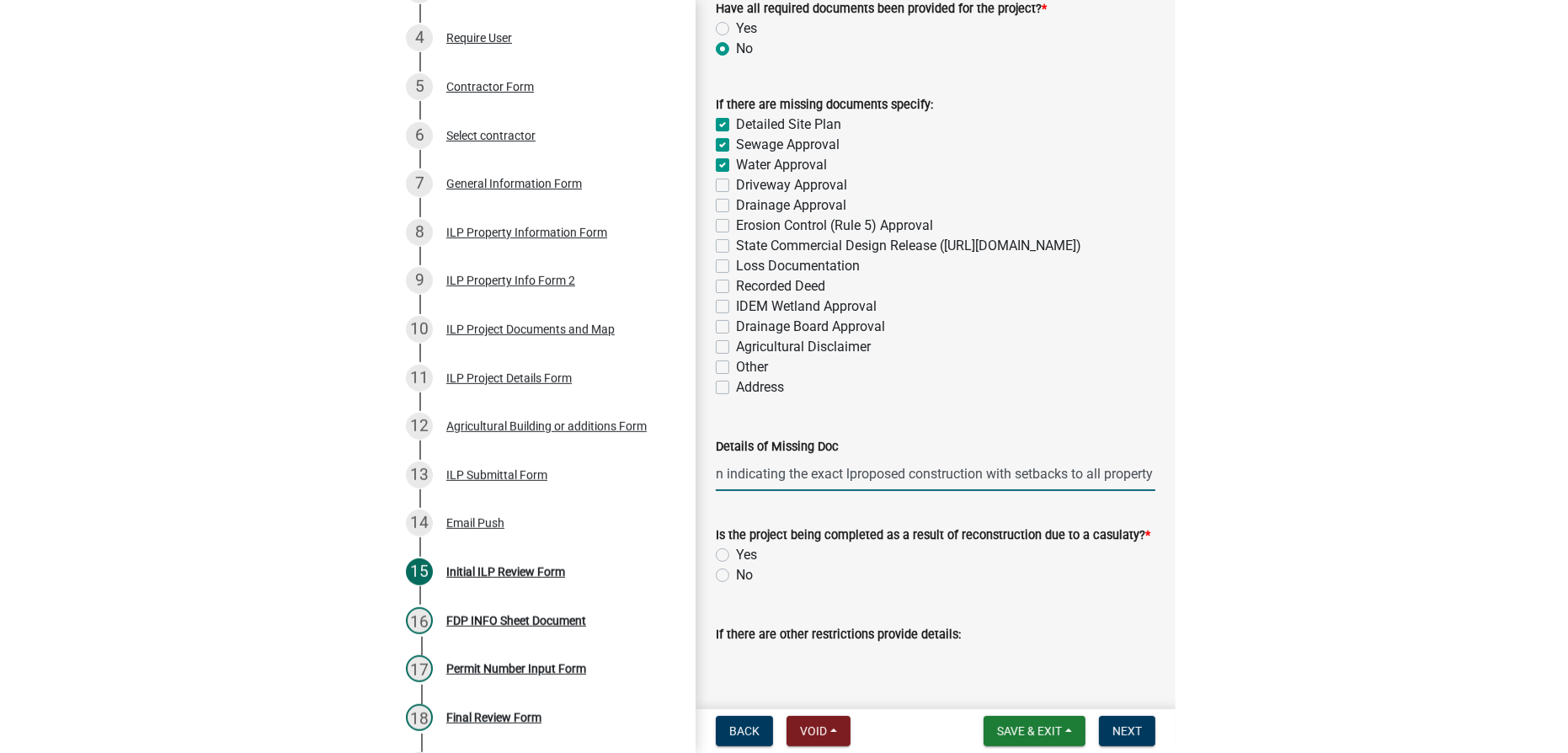
scroll to position [1901, 0]
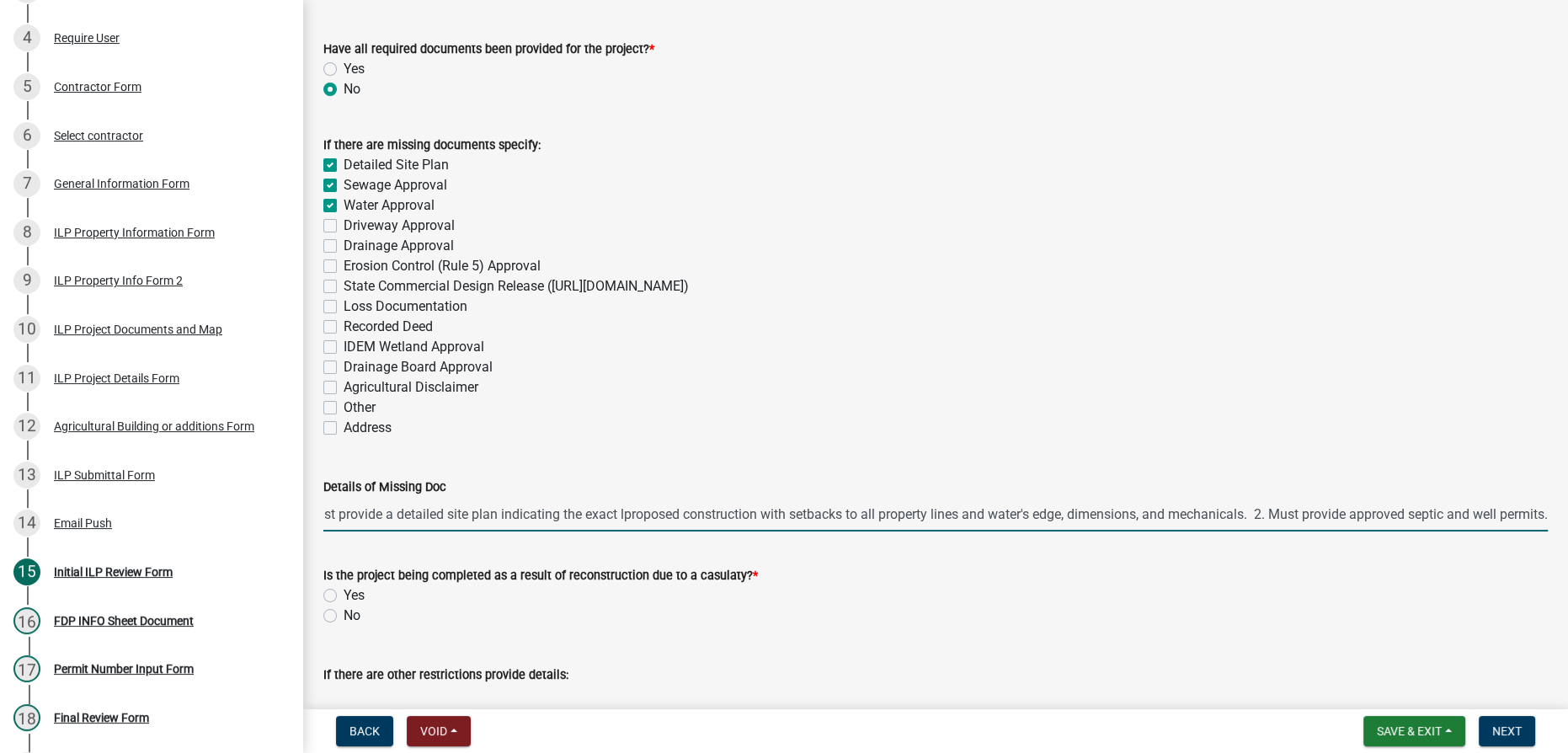
click at [599, 514] on input "1. Must provide a detailed site plan indicating the exact lproposed constructio…" at bounding box center [935, 514] width 1225 height 34
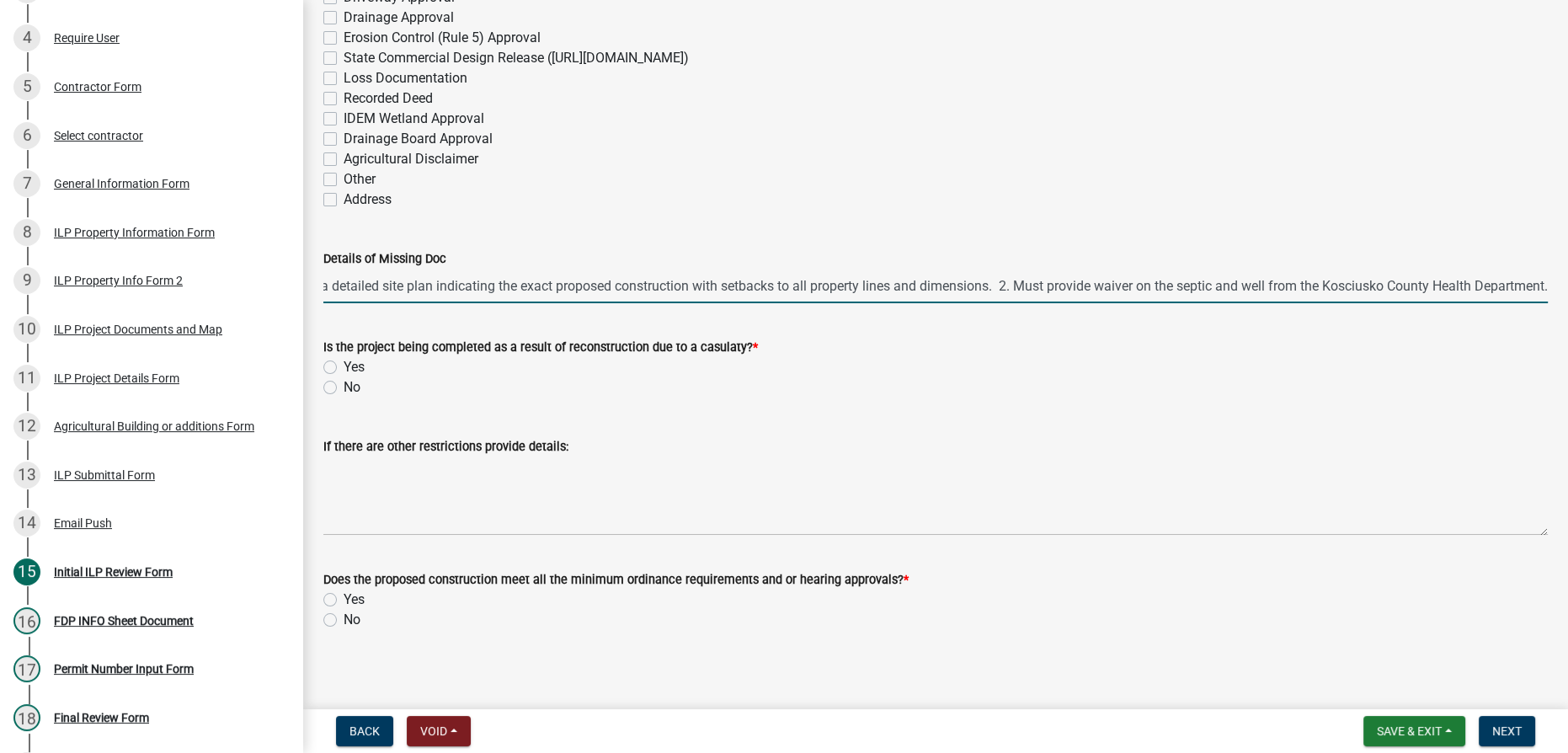
scroll to position [2131, 0]
type input "1. Must provide a detailed site plan indicating the exact proposed construction…"
click at [343, 387] on label "No" at bounding box center [351, 385] width 17 height 20
click at [343, 386] on input "No" at bounding box center [348, 380] width 11 height 11
radio input "true"
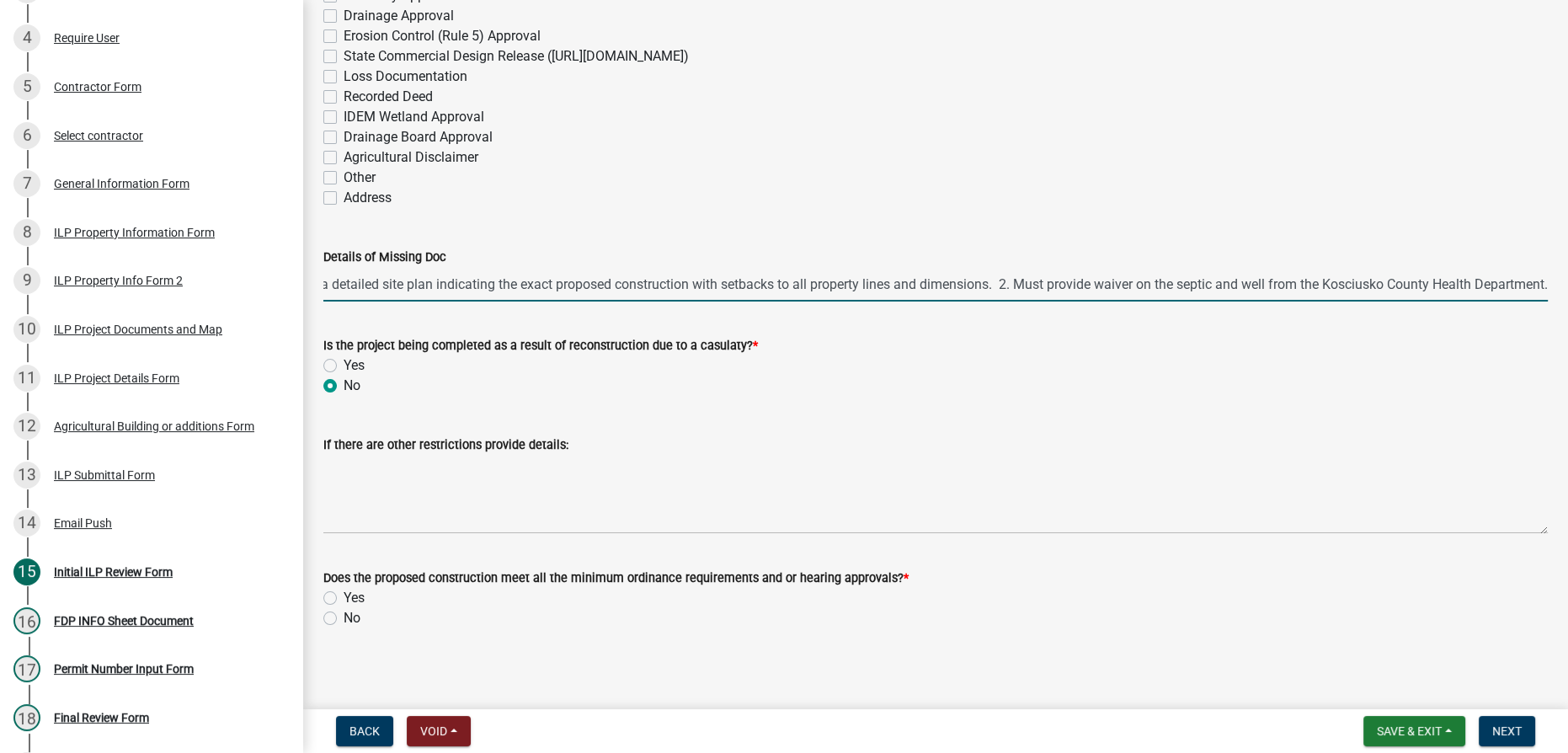
scroll to position [0, 0]
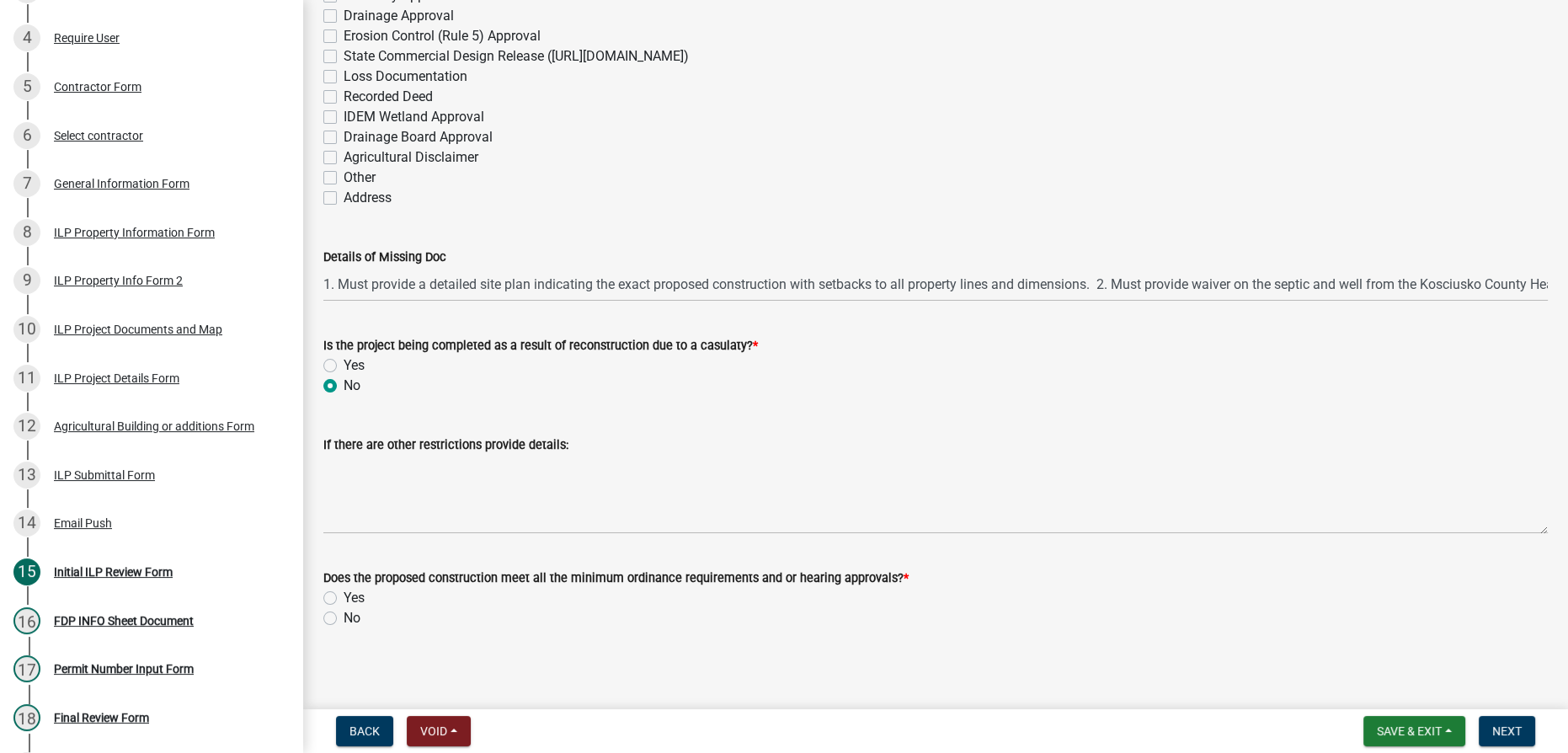
click at [343, 601] on label "Yes" at bounding box center [354, 597] width 21 height 20
click at [343, 599] on input "Yes" at bounding box center [348, 592] width 11 height 11
radio input "true"
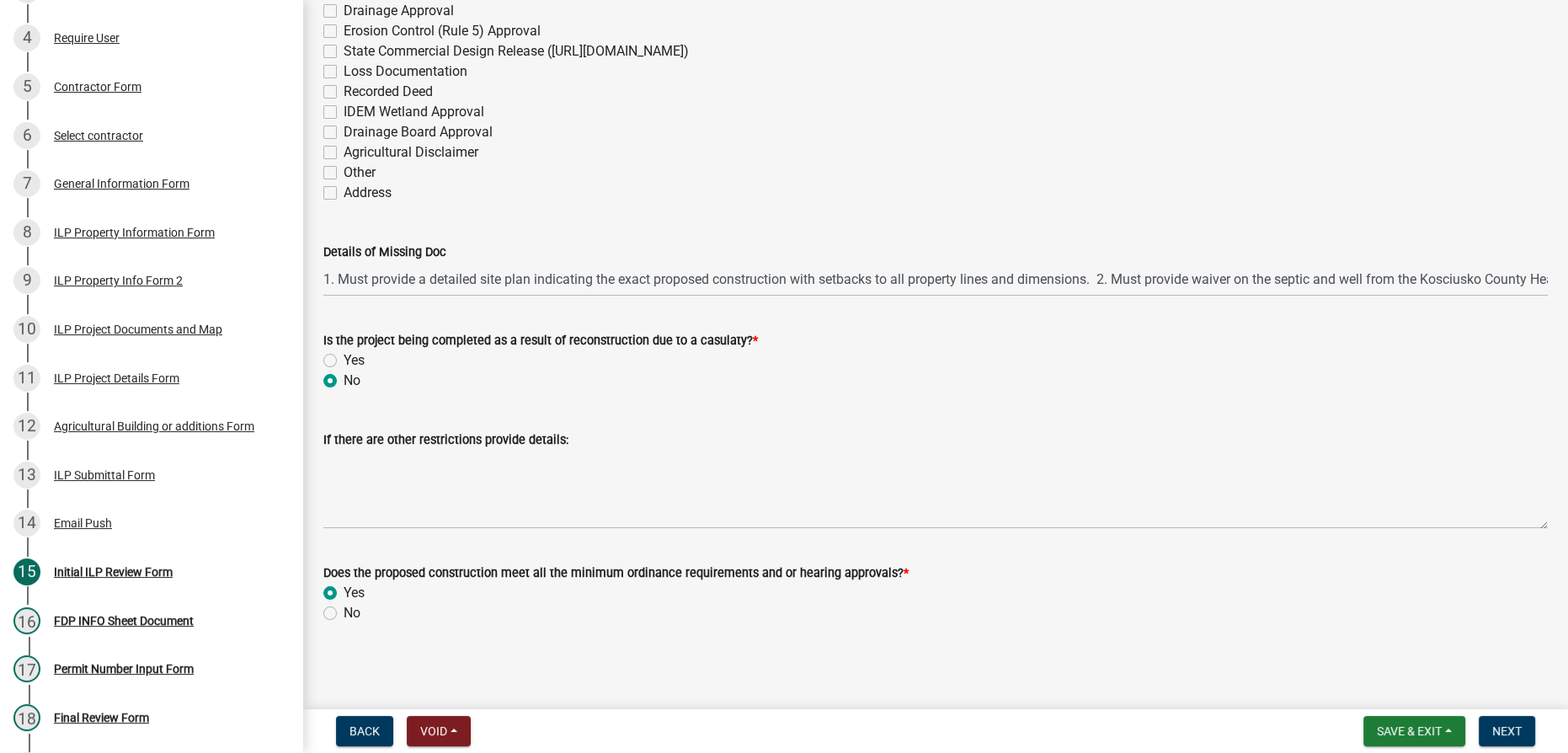
scroll to position [2136, 0]
click at [1509, 731] on span "Next" at bounding box center [1507, 731] width 29 height 14
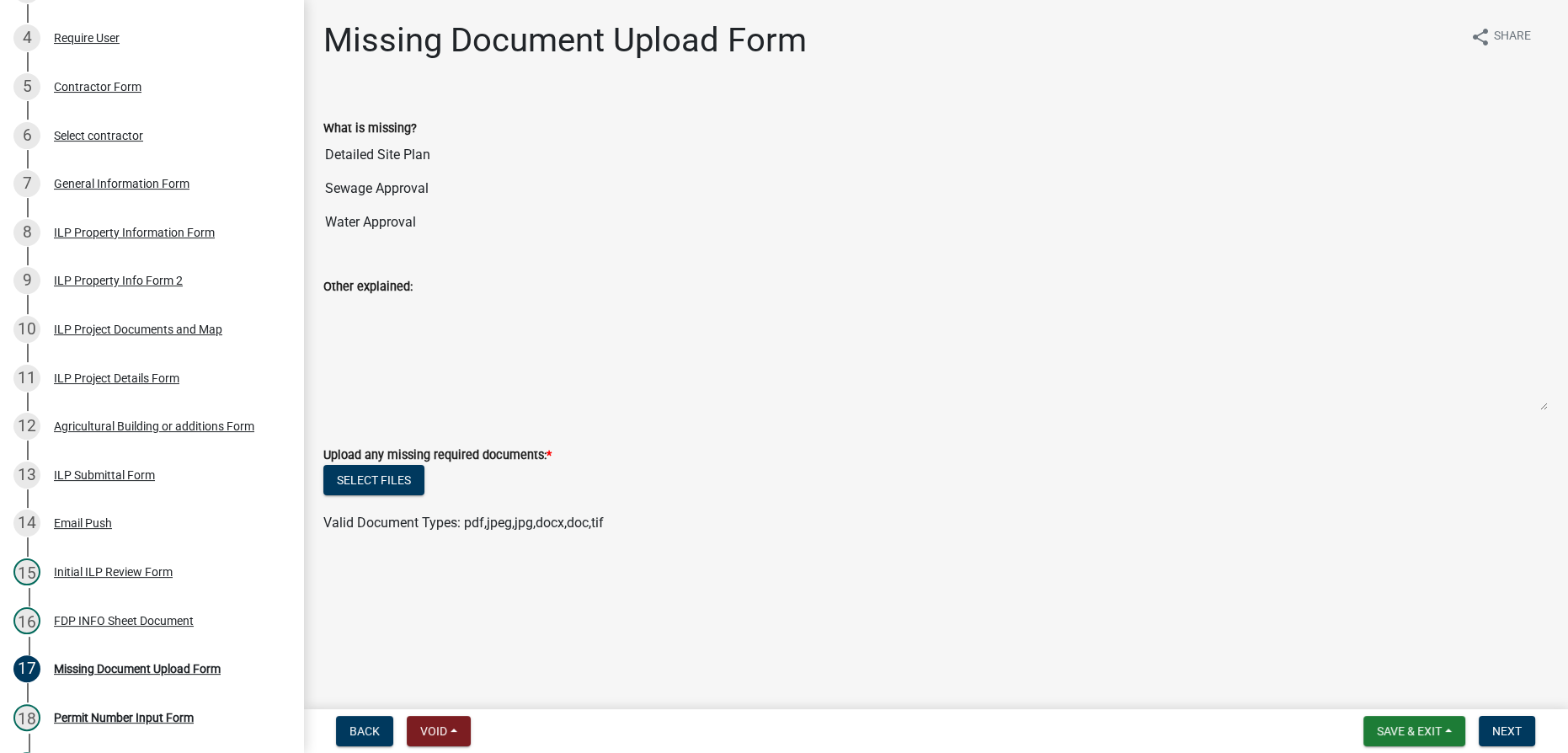
scroll to position [476, 0]
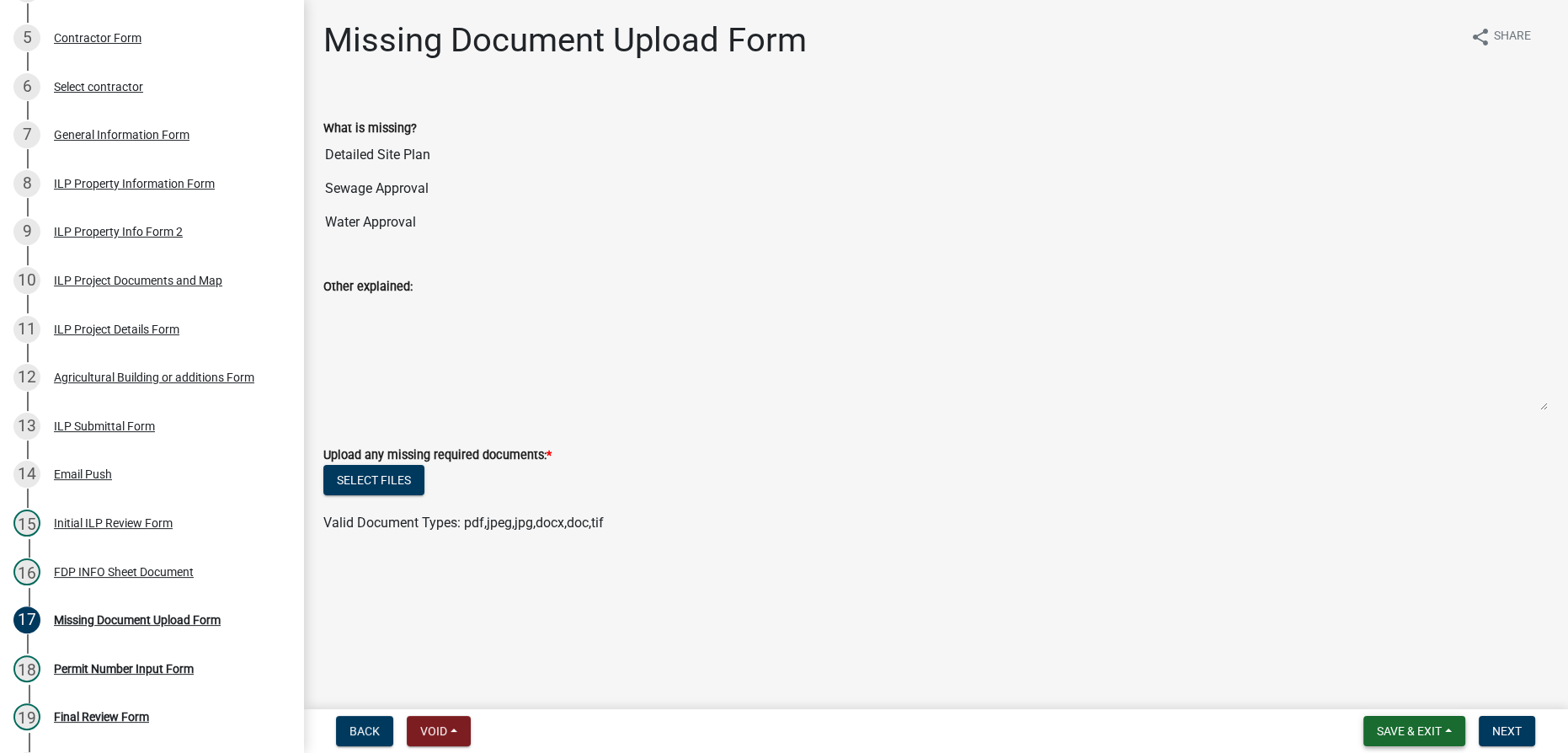
click at [1435, 733] on span "Save & Exit" at bounding box center [1408, 731] width 65 height 14
click at [1385, 693] on button "Save & Exit" at bounding box center [1398, 688] width 135 height 41
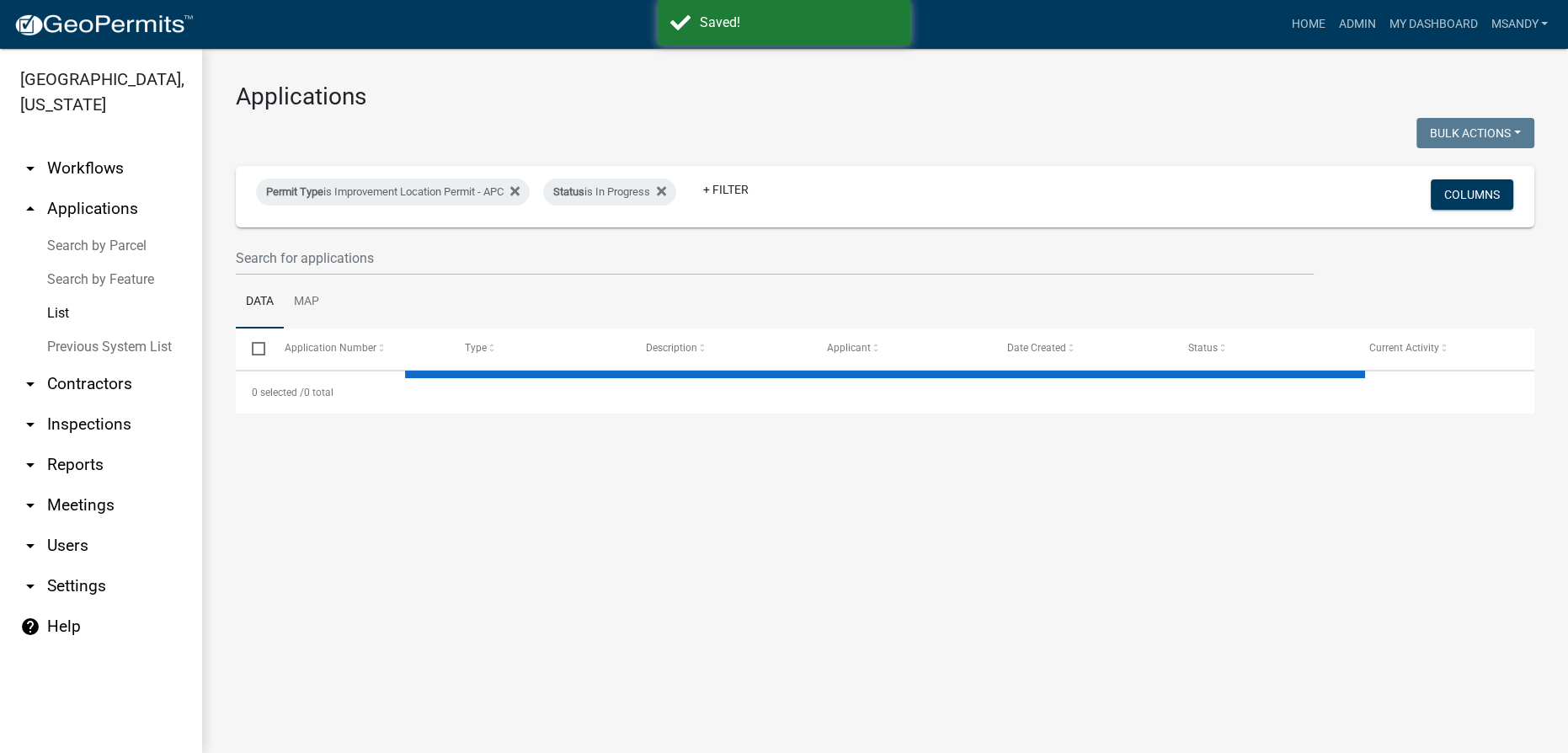
select select "3: 100"
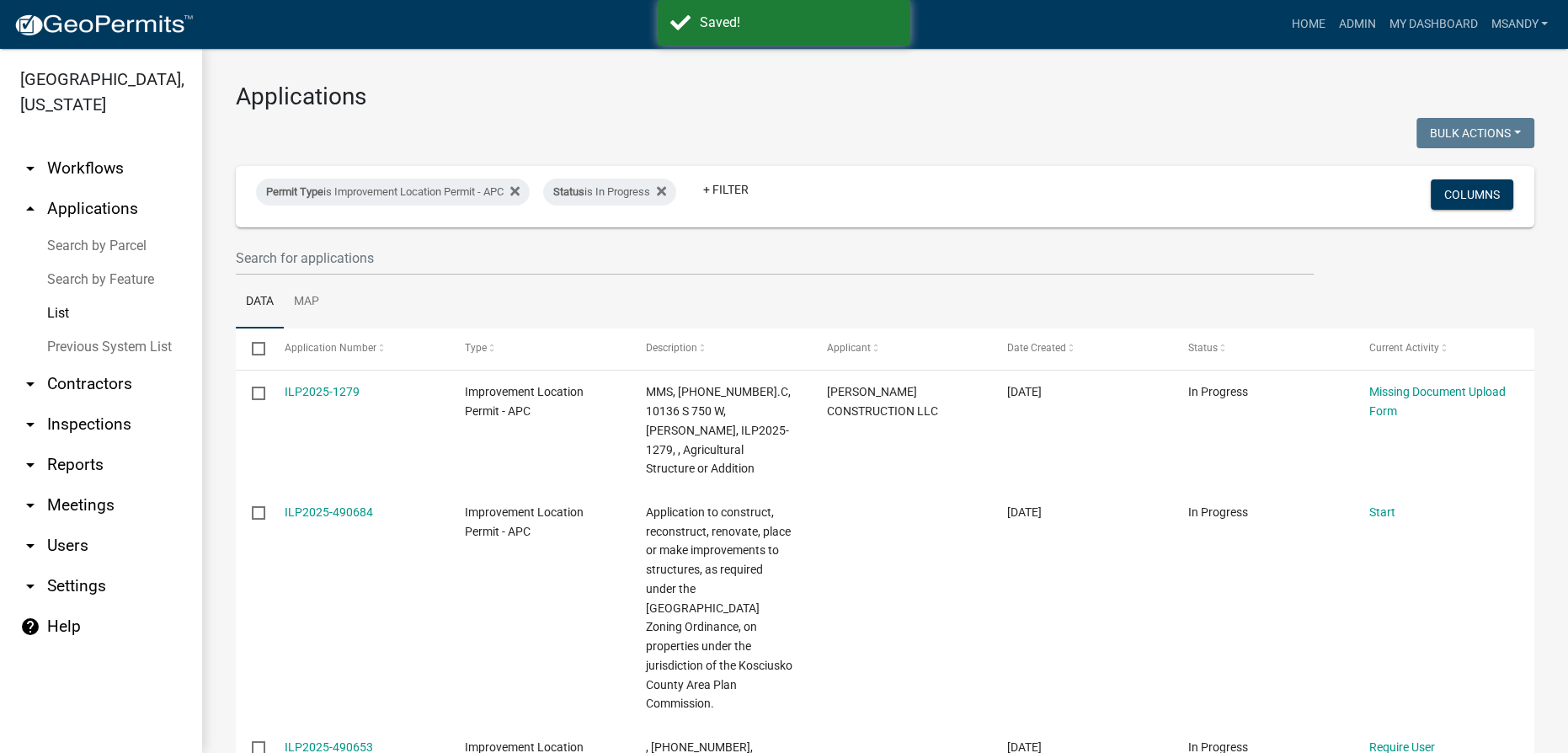
click at [103, 166] on link "arrow_drop_down Workflows" at bounding box center [101, 168] width 202 height 41
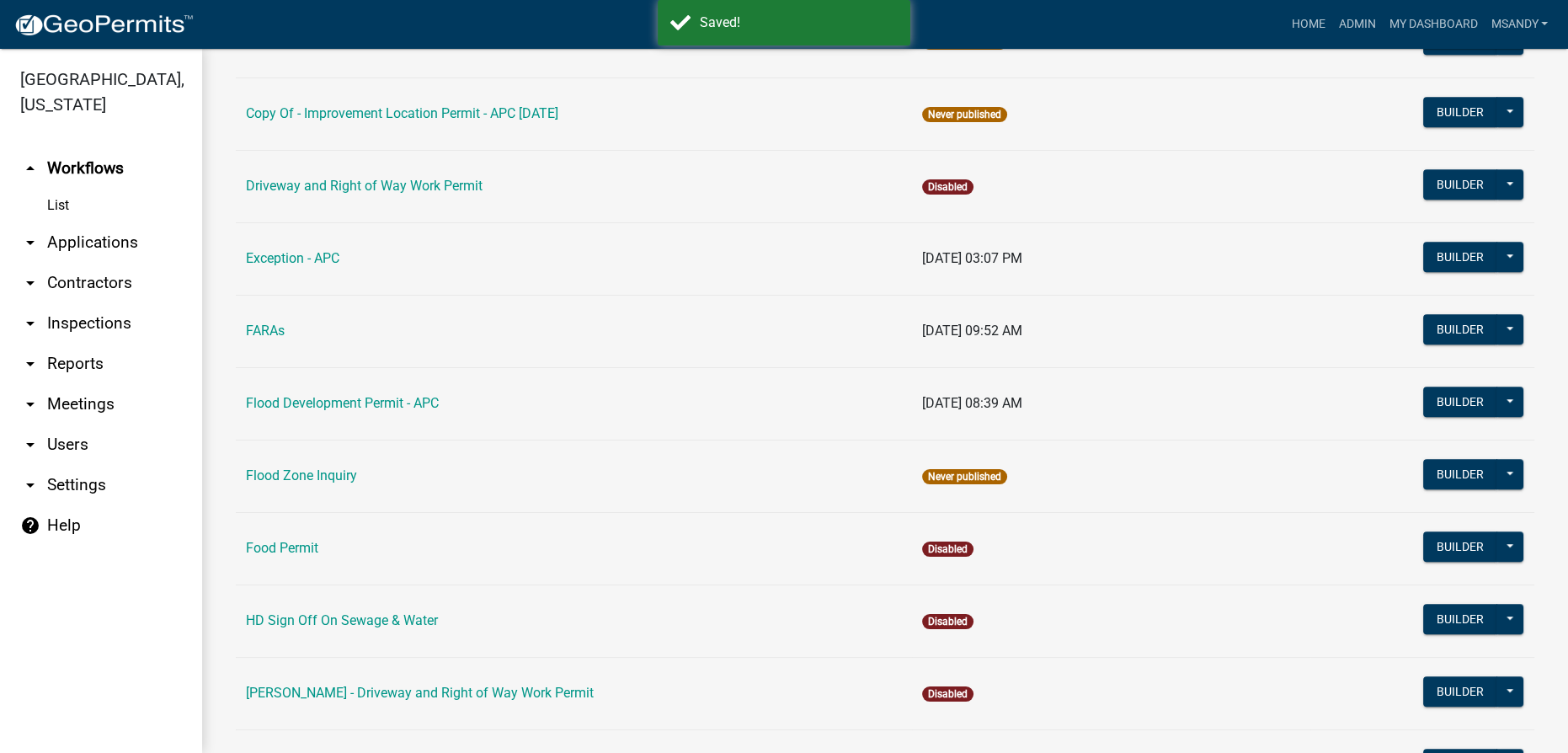
scroll to position [1837, 0]
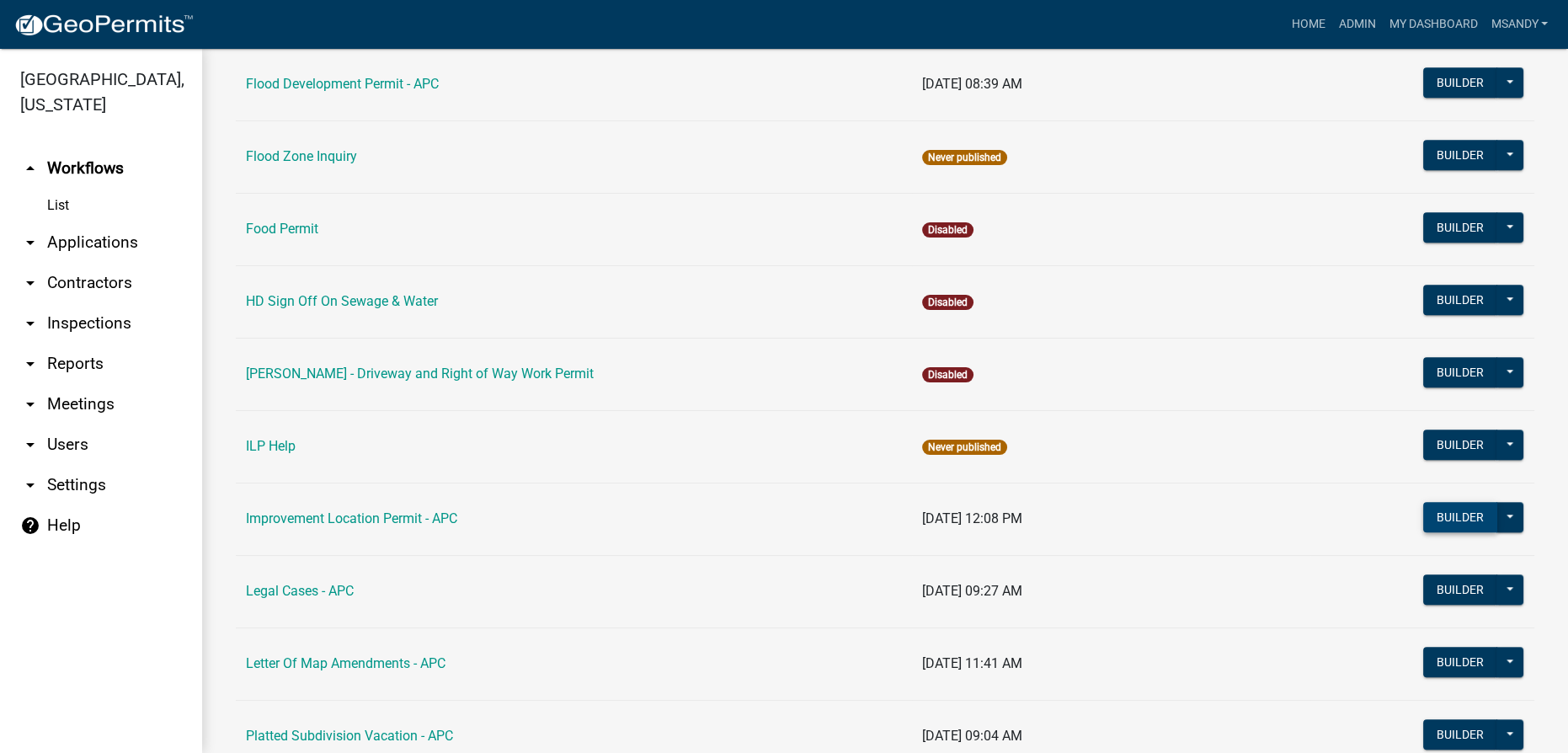
click at [1423, 506] on button "Builder" at bounding box center [1460, 517] width 74 height 30
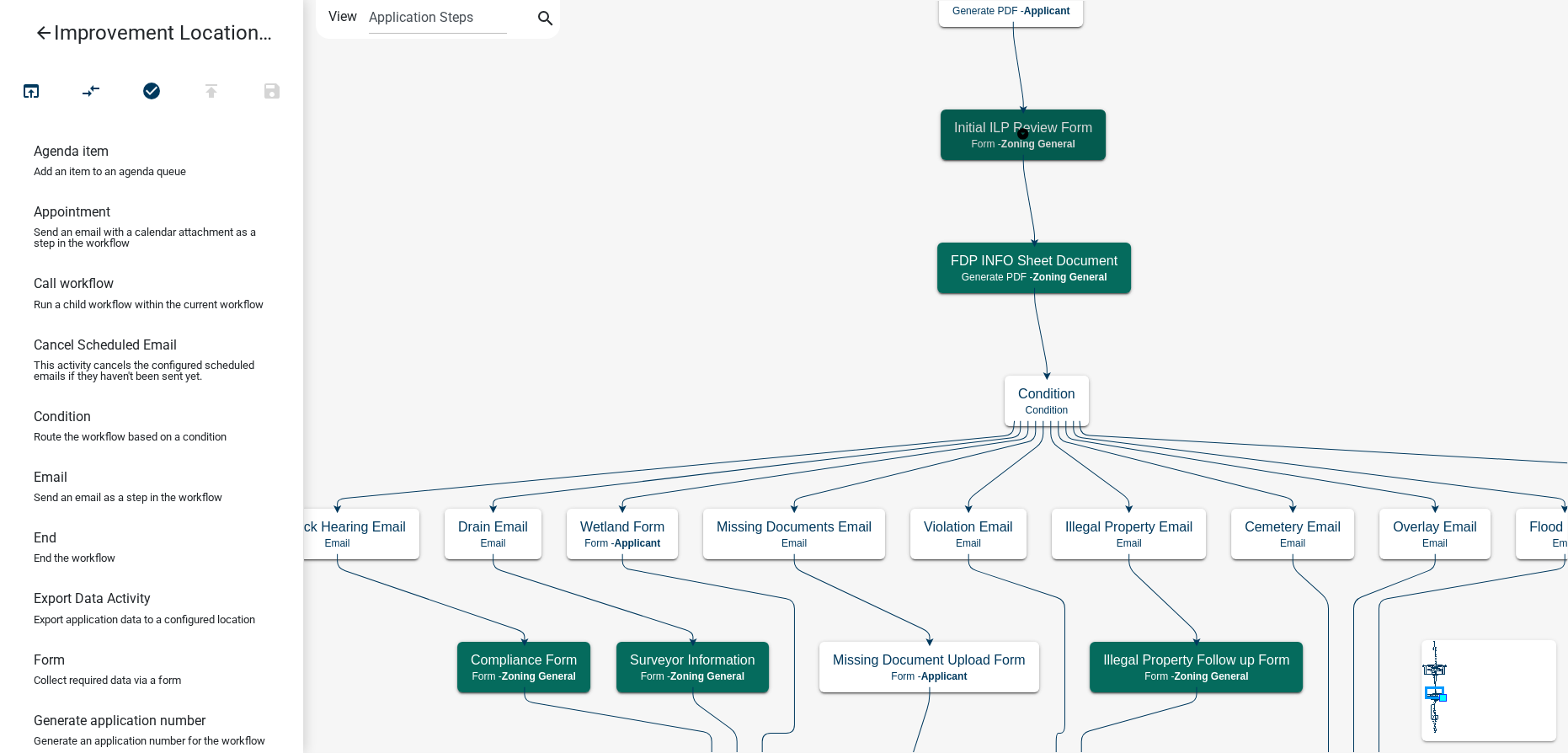
click at [997, 131] on h5 "Initial ILP Review Form" at bounding box center [1023, 127] width 138 height 16
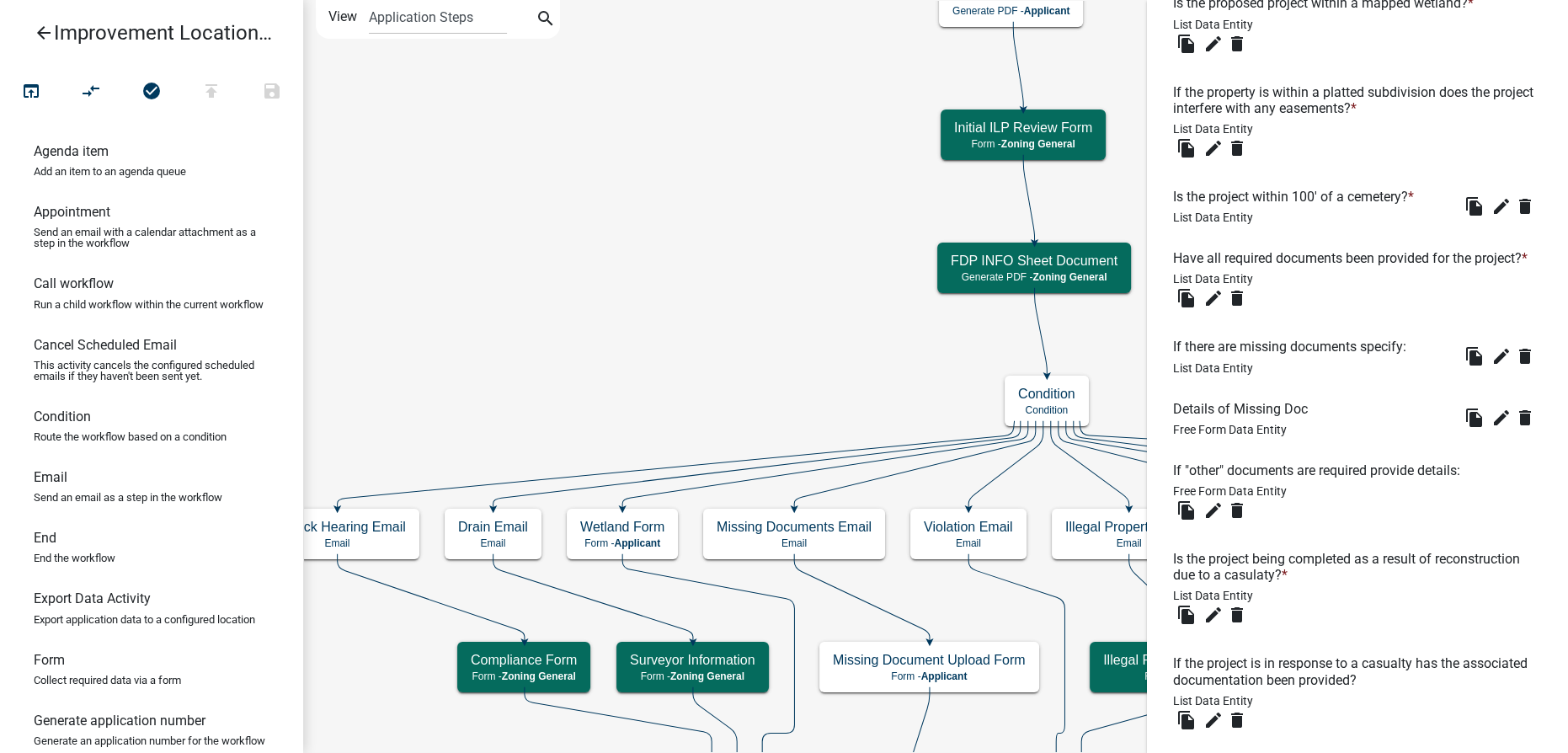
scroll to position [2093, 0]
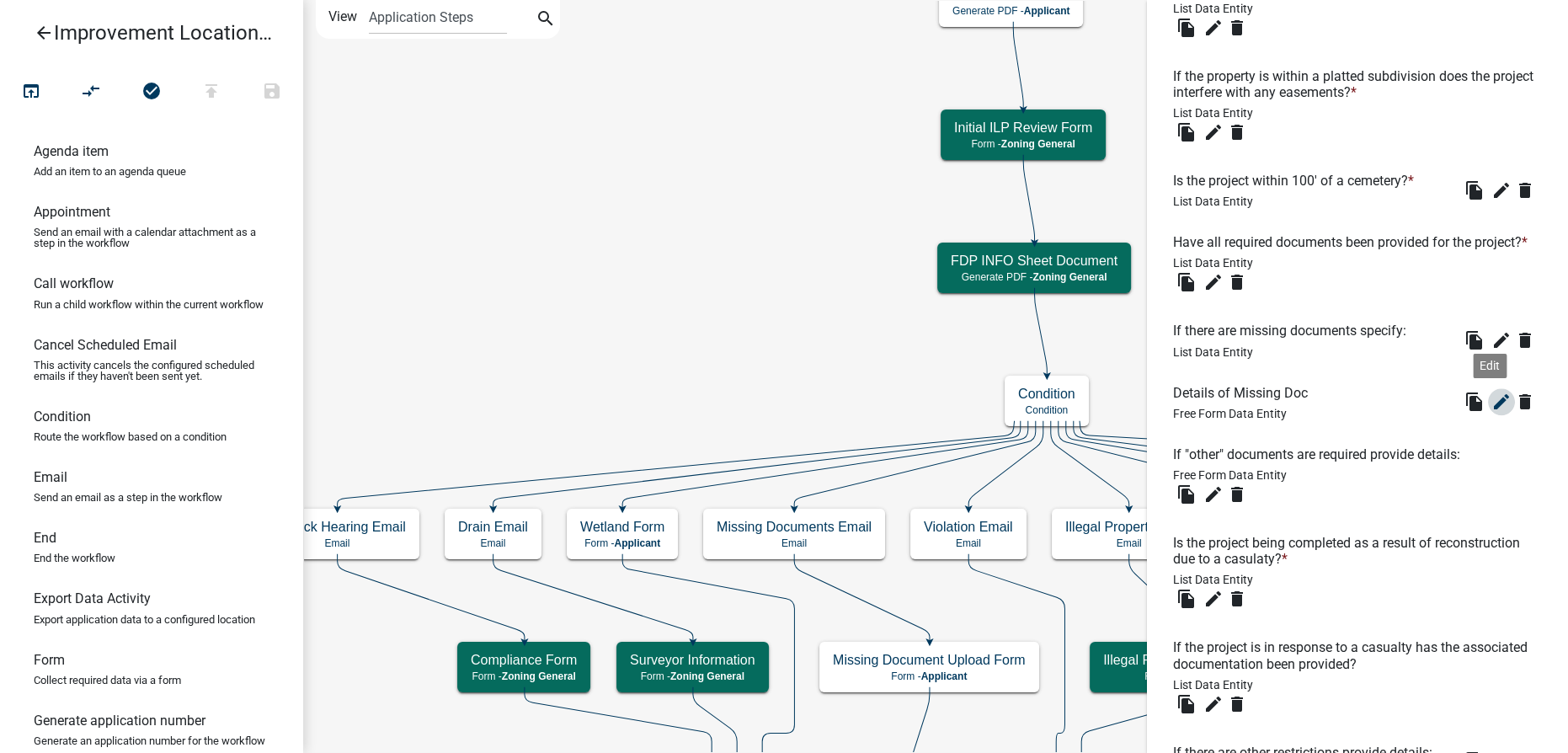
click at [1491, 412] on icon "edit" at bounding box center [1501, 402] width 20 height 20
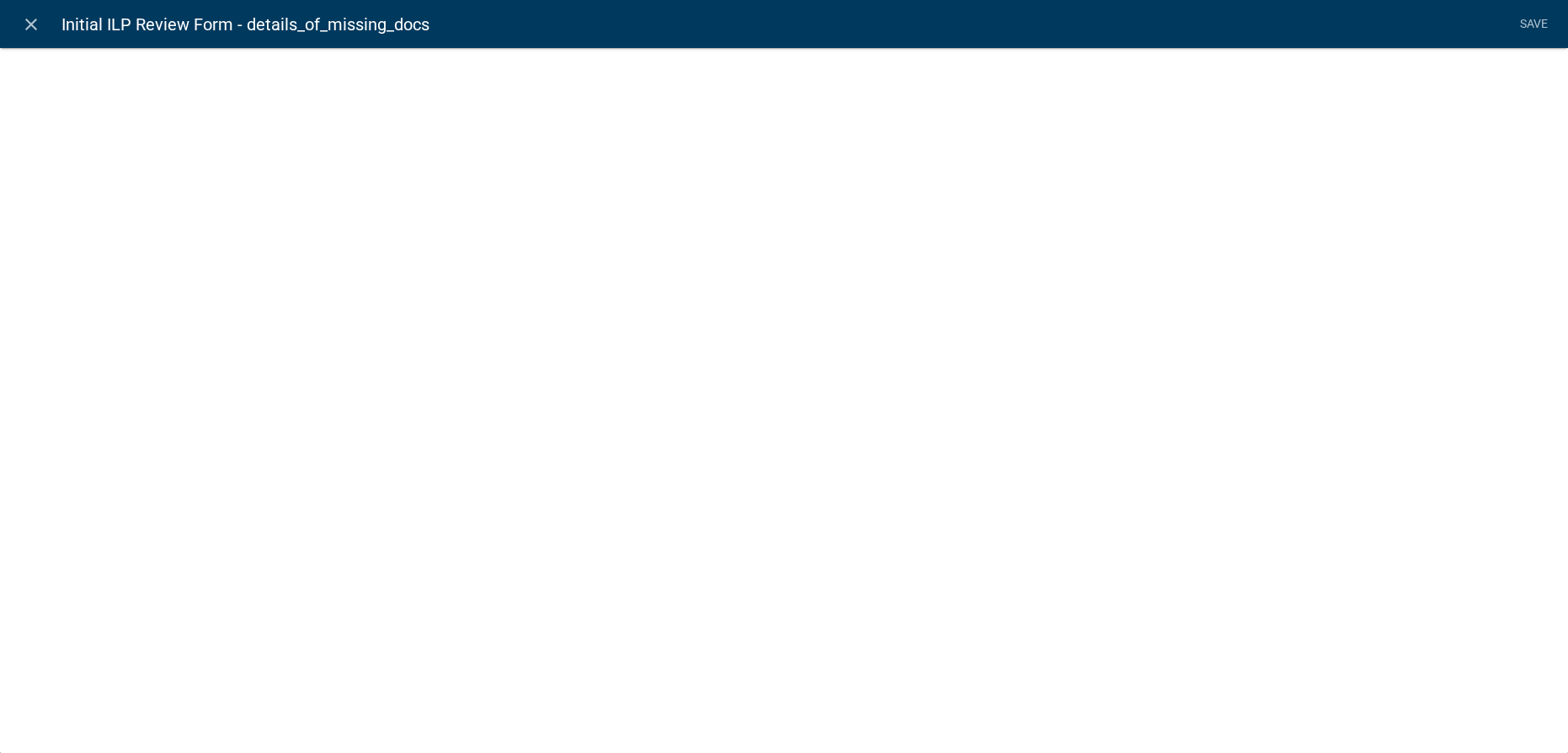
select select
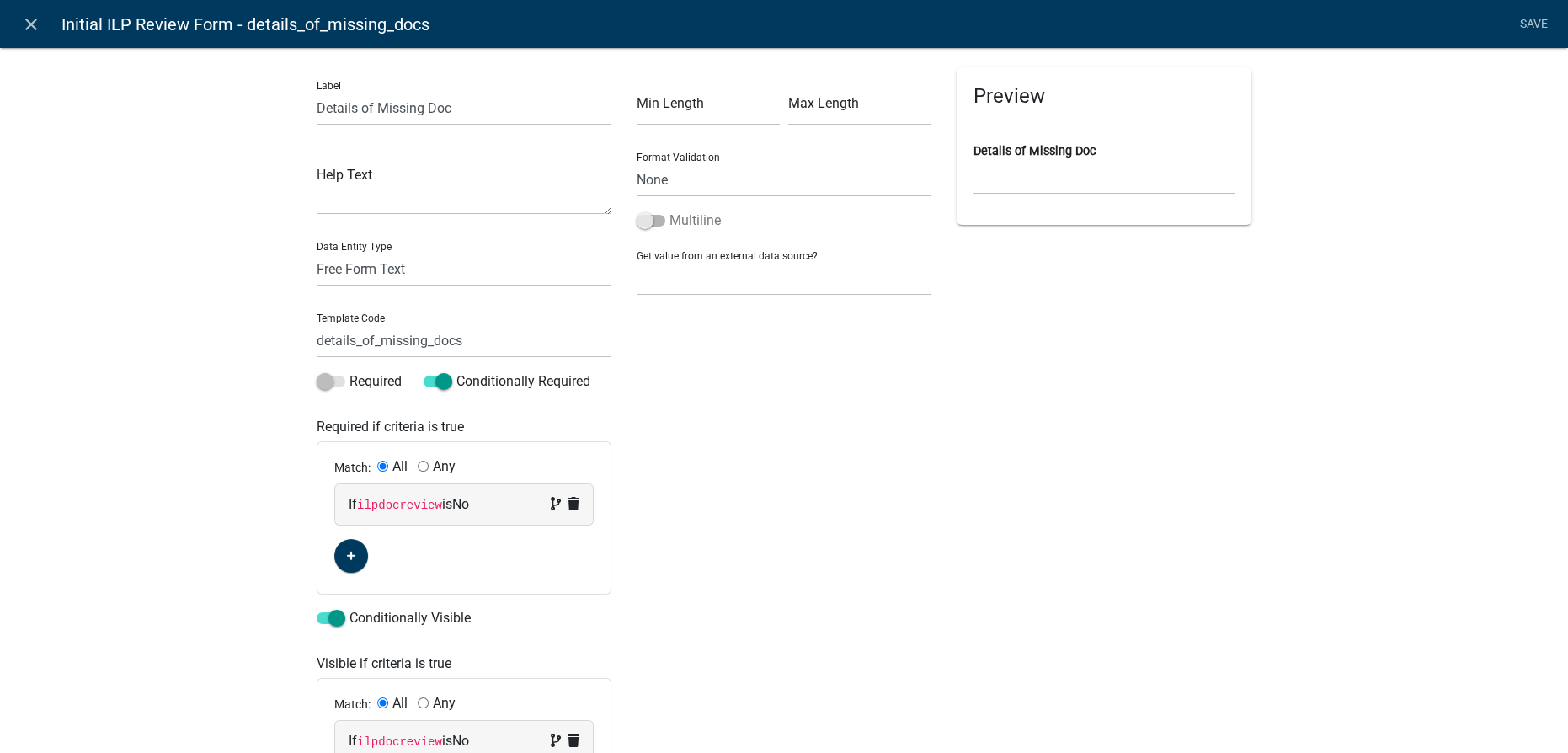
click at [644, 220] on span at bounding box center [650, 221] width 28 height 12
click at [669, 210] on input "Multiline" at bounding box center [669, 210] width 0 height 0
click at [1544, 22] on link "Save" at bounding box center [1533, 24] width 42 height 32
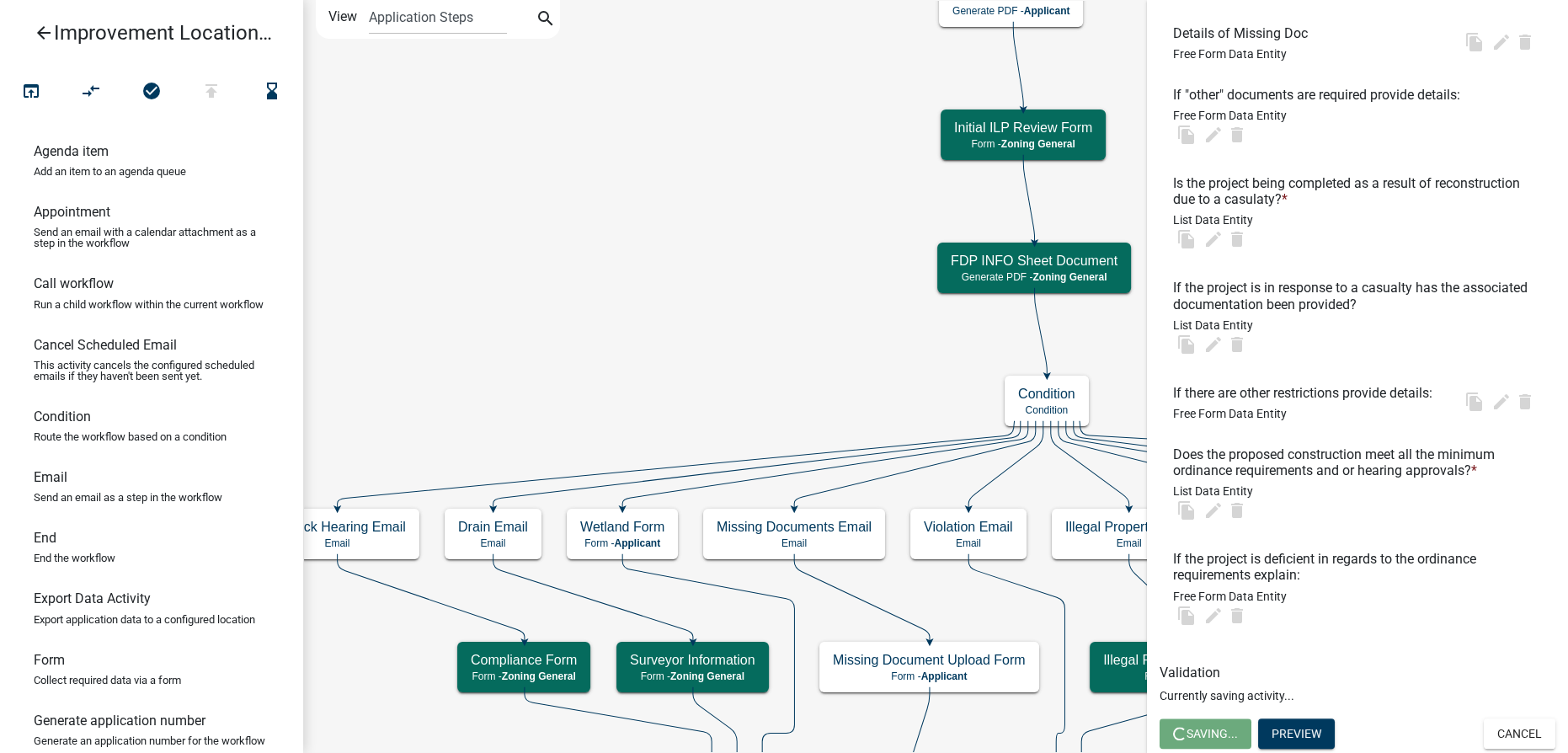
scroll to position [0, 0]
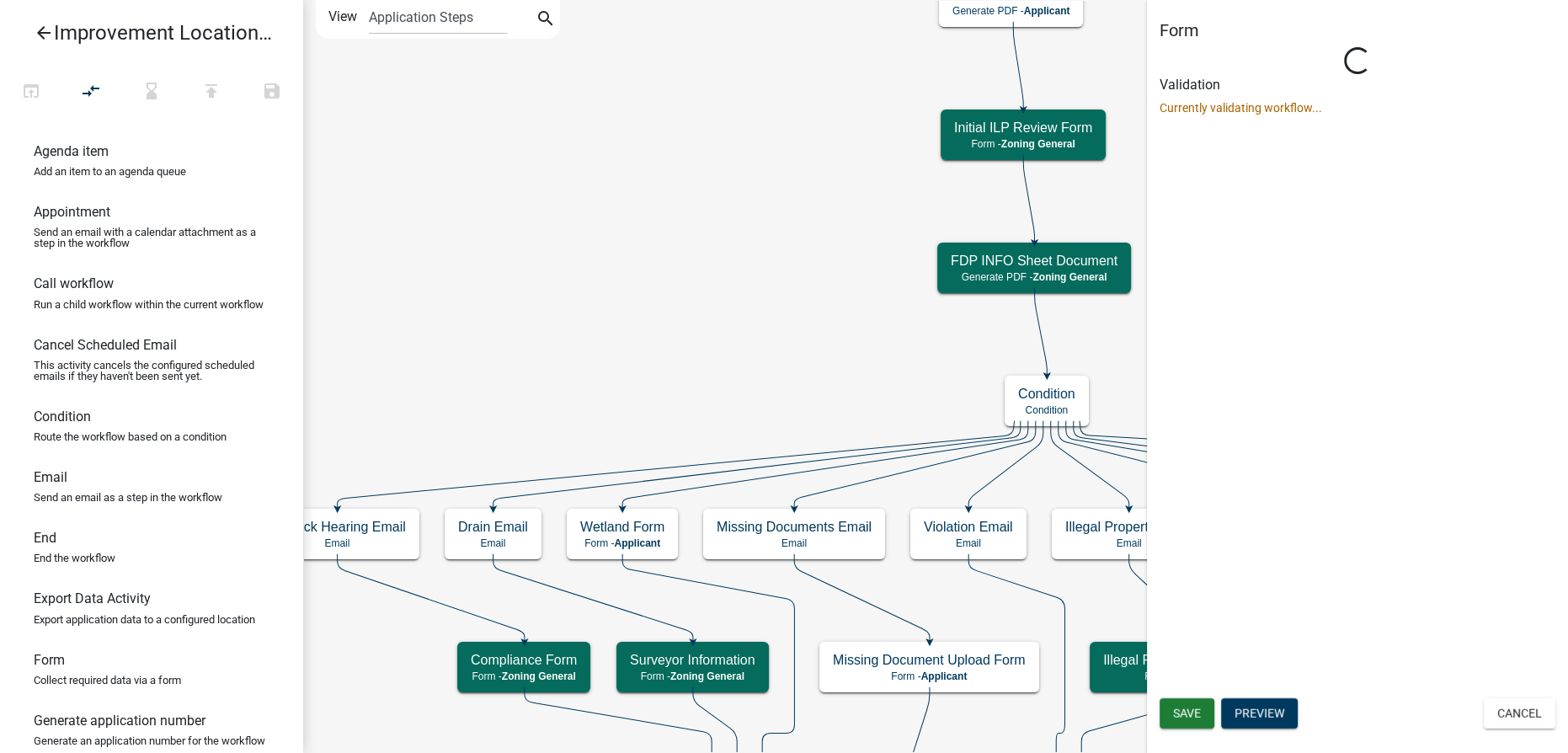
select select "F5831EB7-45AF-42B4-8E14-B3F626A8638C"
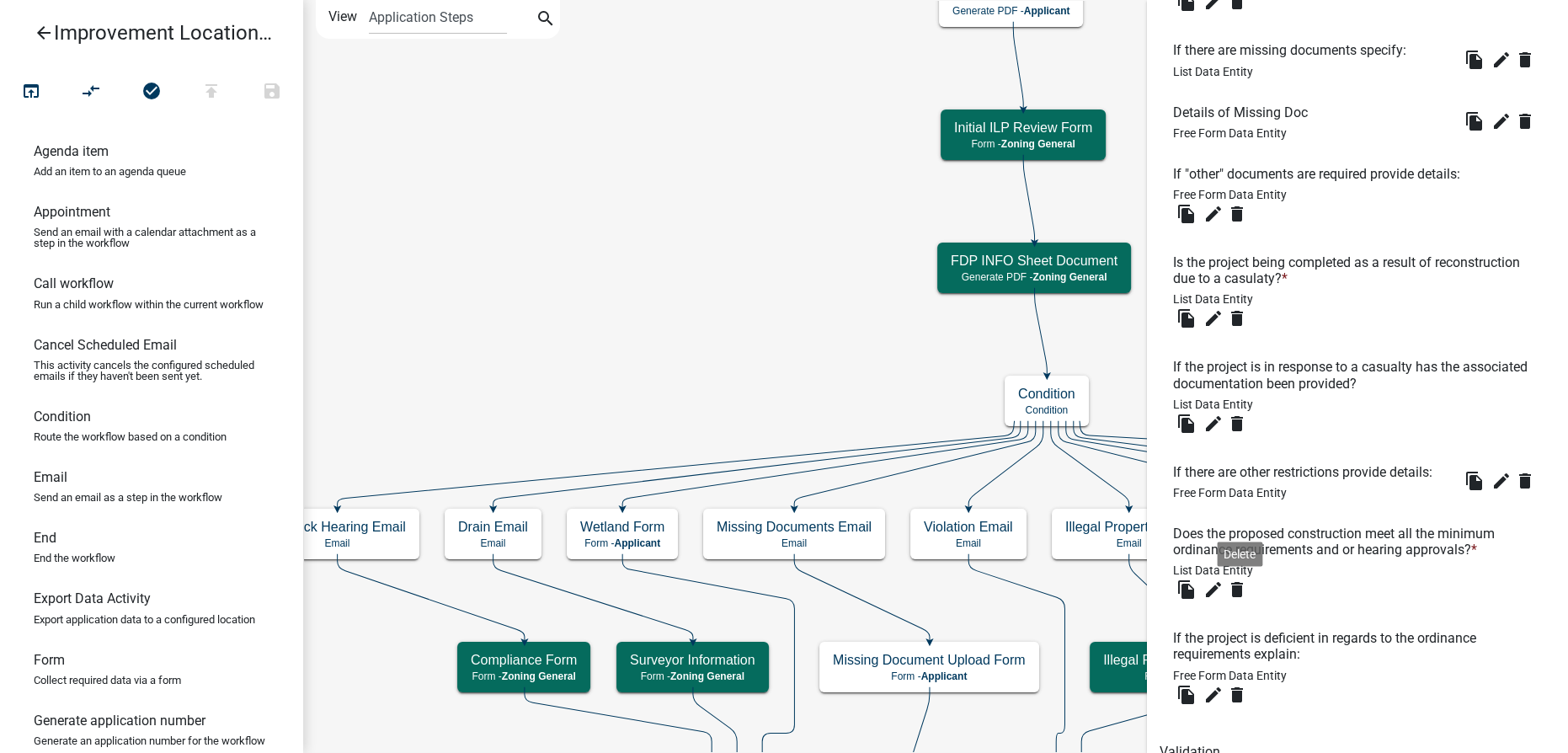
scroll to position [2523, 0]
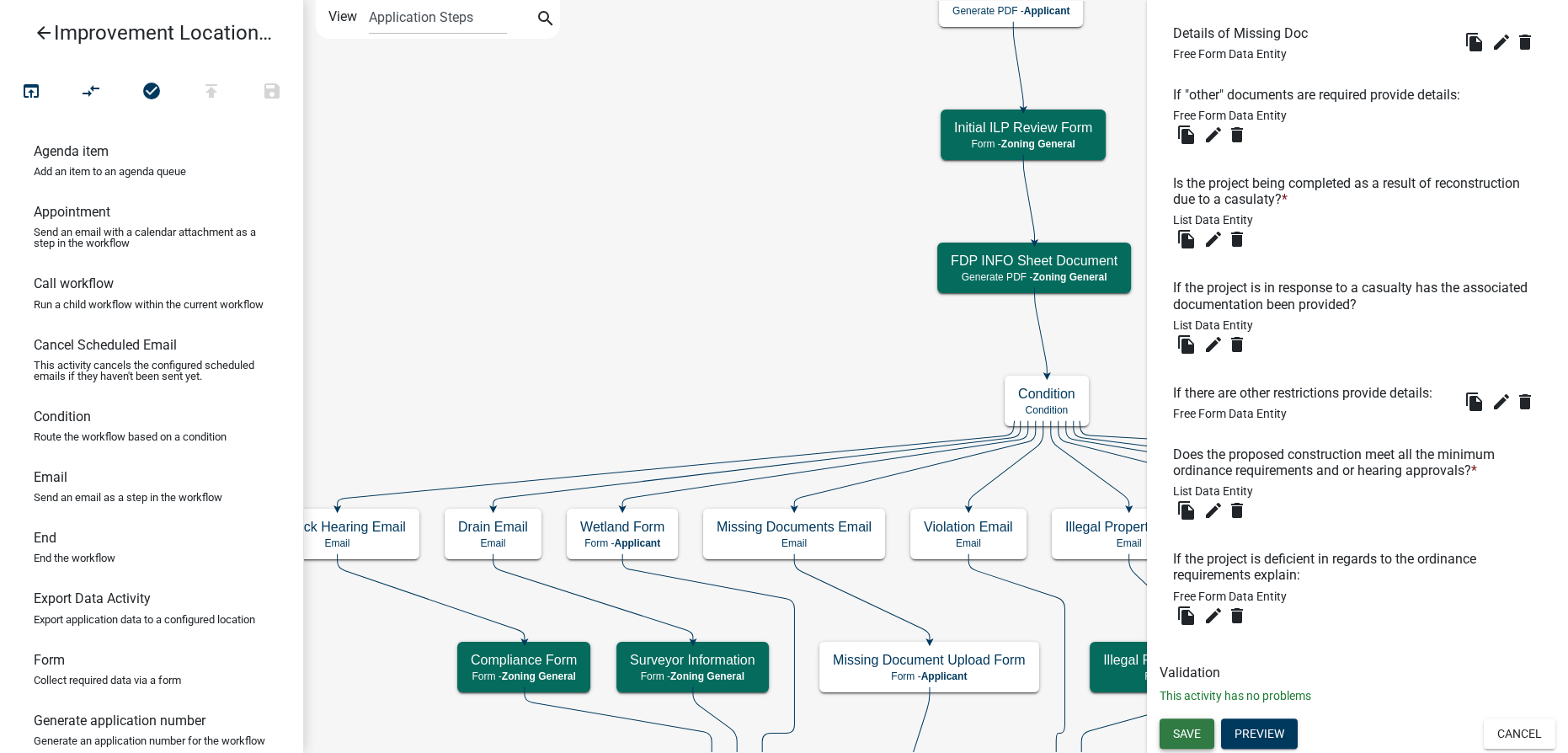
click at [1183, 736] on span "Save" at bounding box center [1187, 733] width 28 height 14
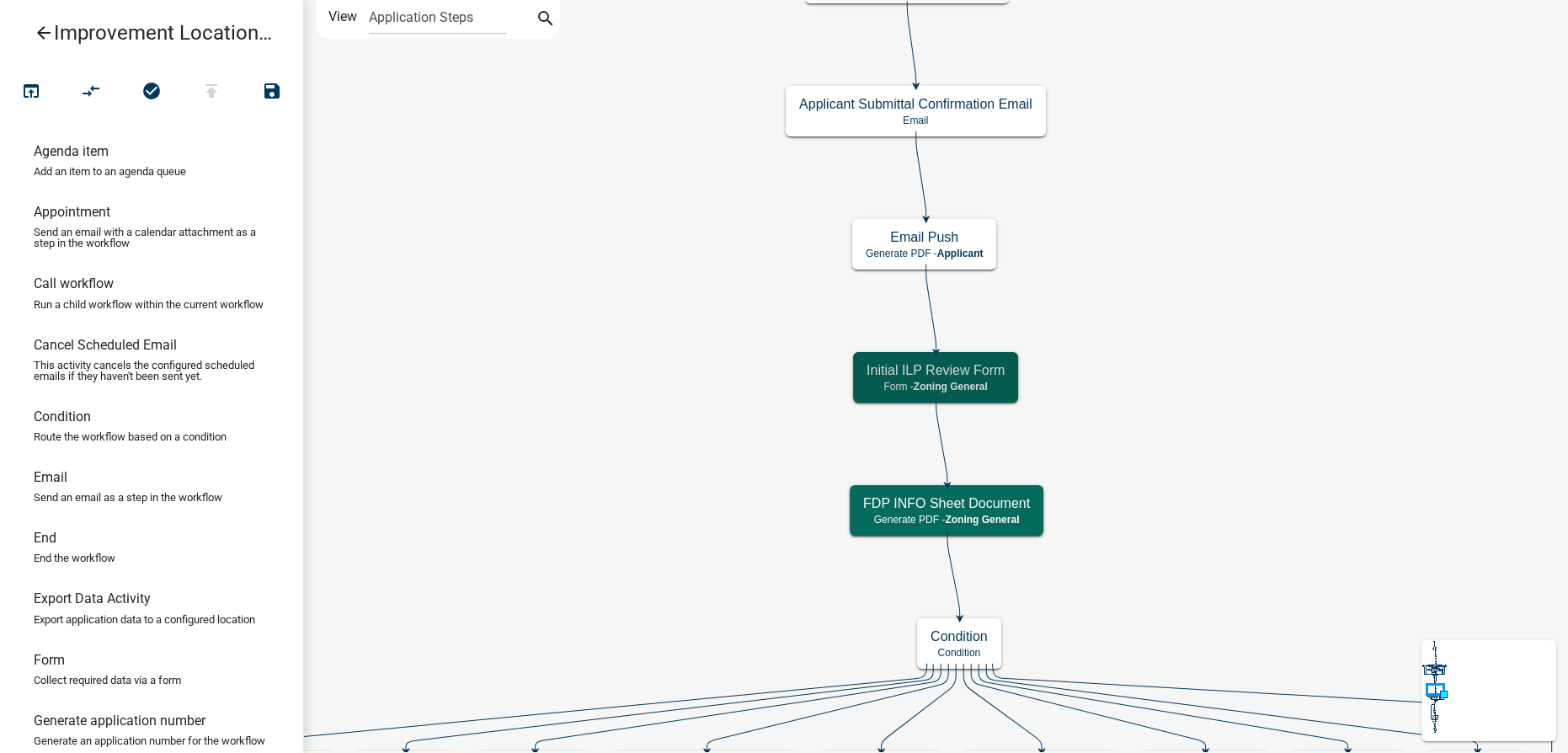
scroll to position [0, 0]
click at [215, 92] on icon "publish" at bounding box center [211, 92] width 20 height 23
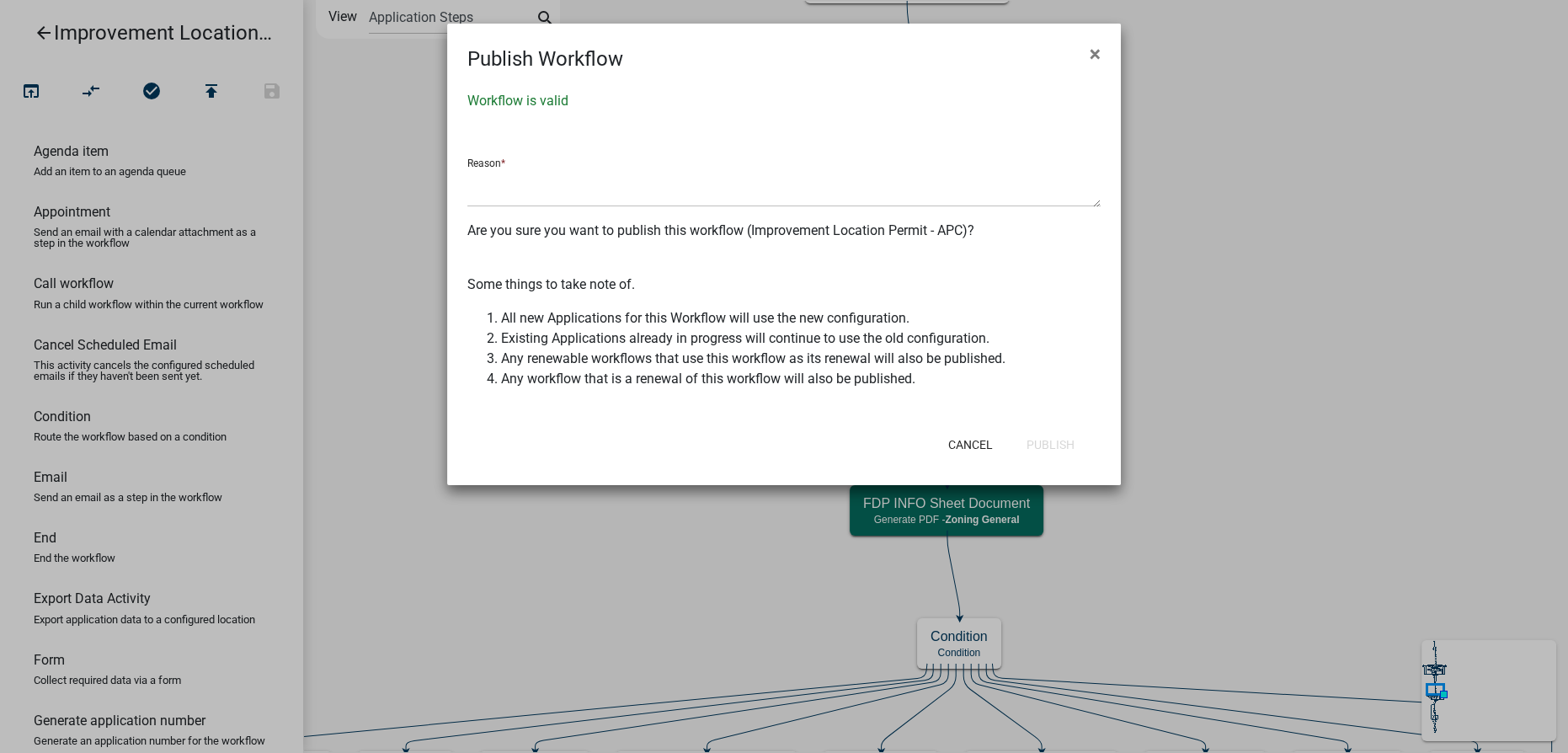
click at [561, 145] on div "Reason *" at bounding box center [783, 176] width 633 height 62
click at [562, 179] on textarea at bounding box center [783, 188] width 633 height 39
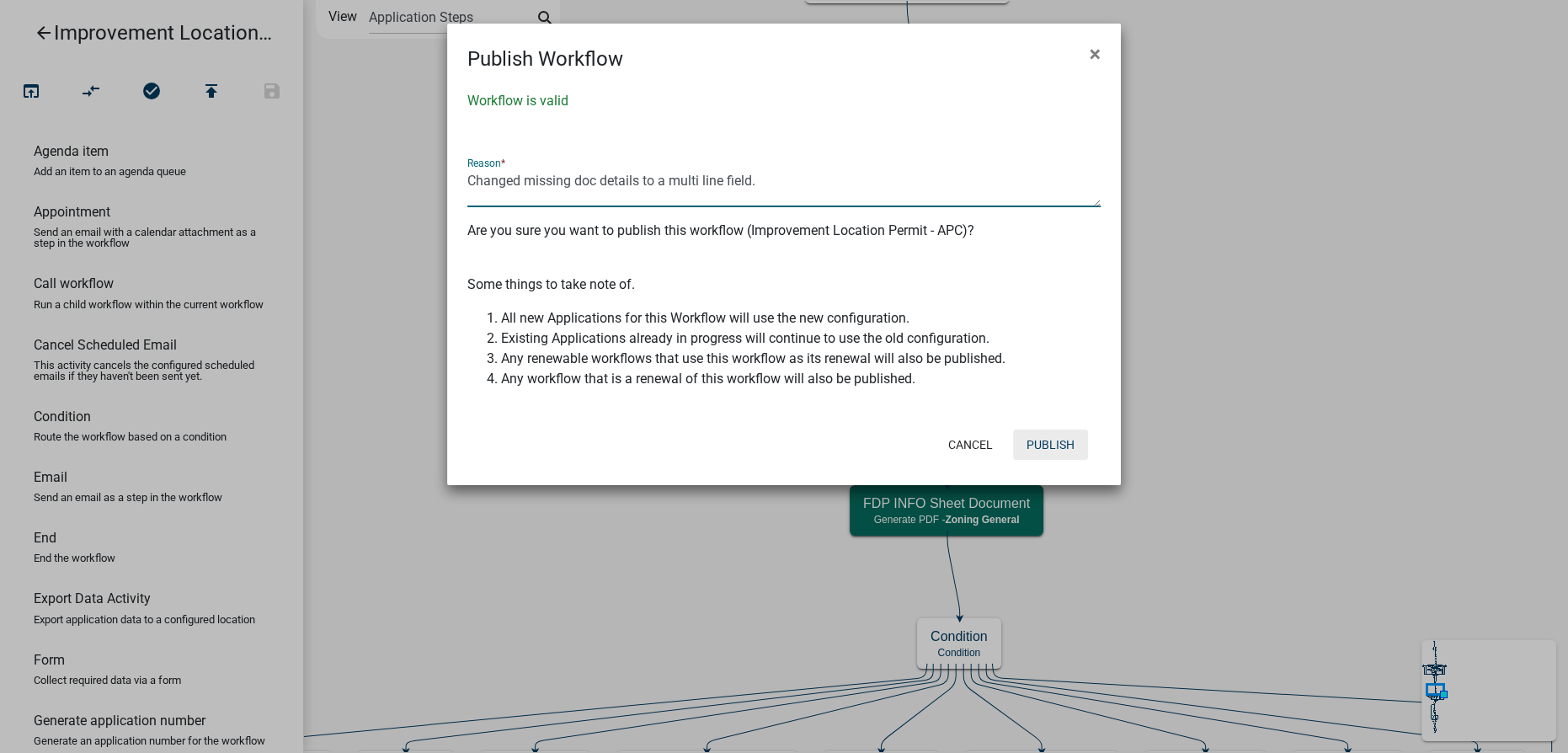
type textarea "Changed missing doc details to a multi line field."
click at [1037, 440] on button "Publish" at bounding box center [1050, 444] width 75 height 30
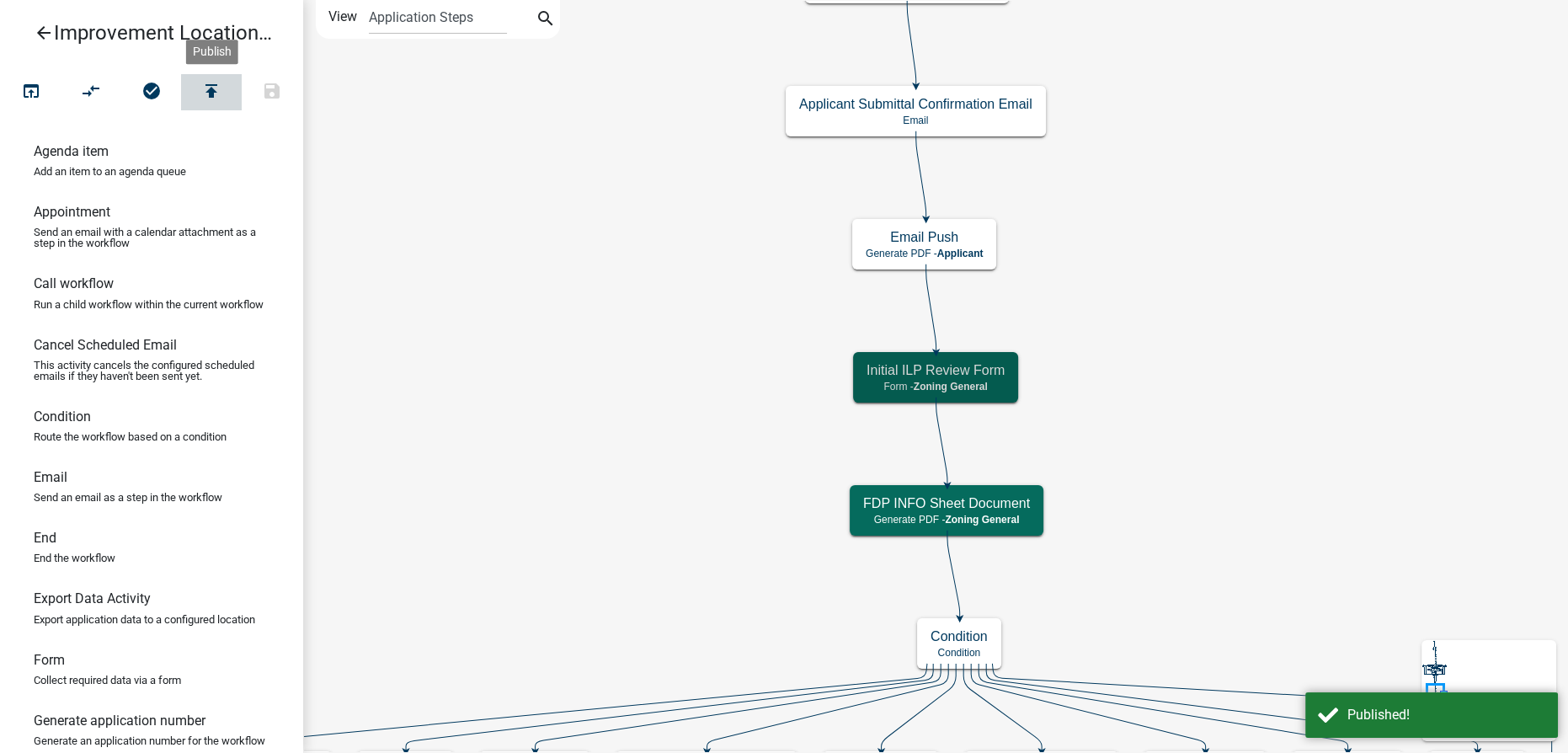
click at [220, 86] on icon "publish" at bounding box center [211, 92] width 20 height 23
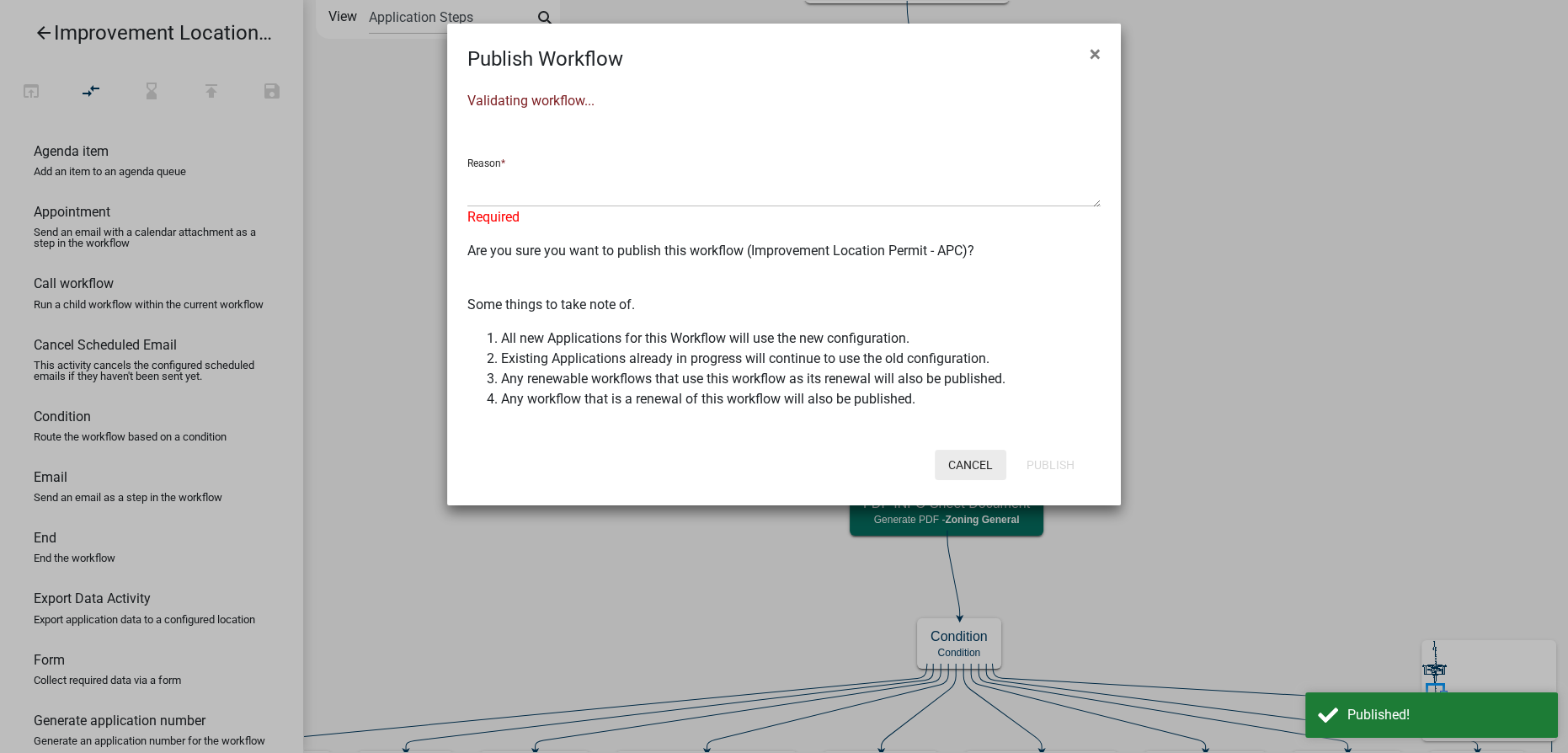
click at [982, 453] on button "Cancel" at bounding box center [971, 464] width 72 height 30
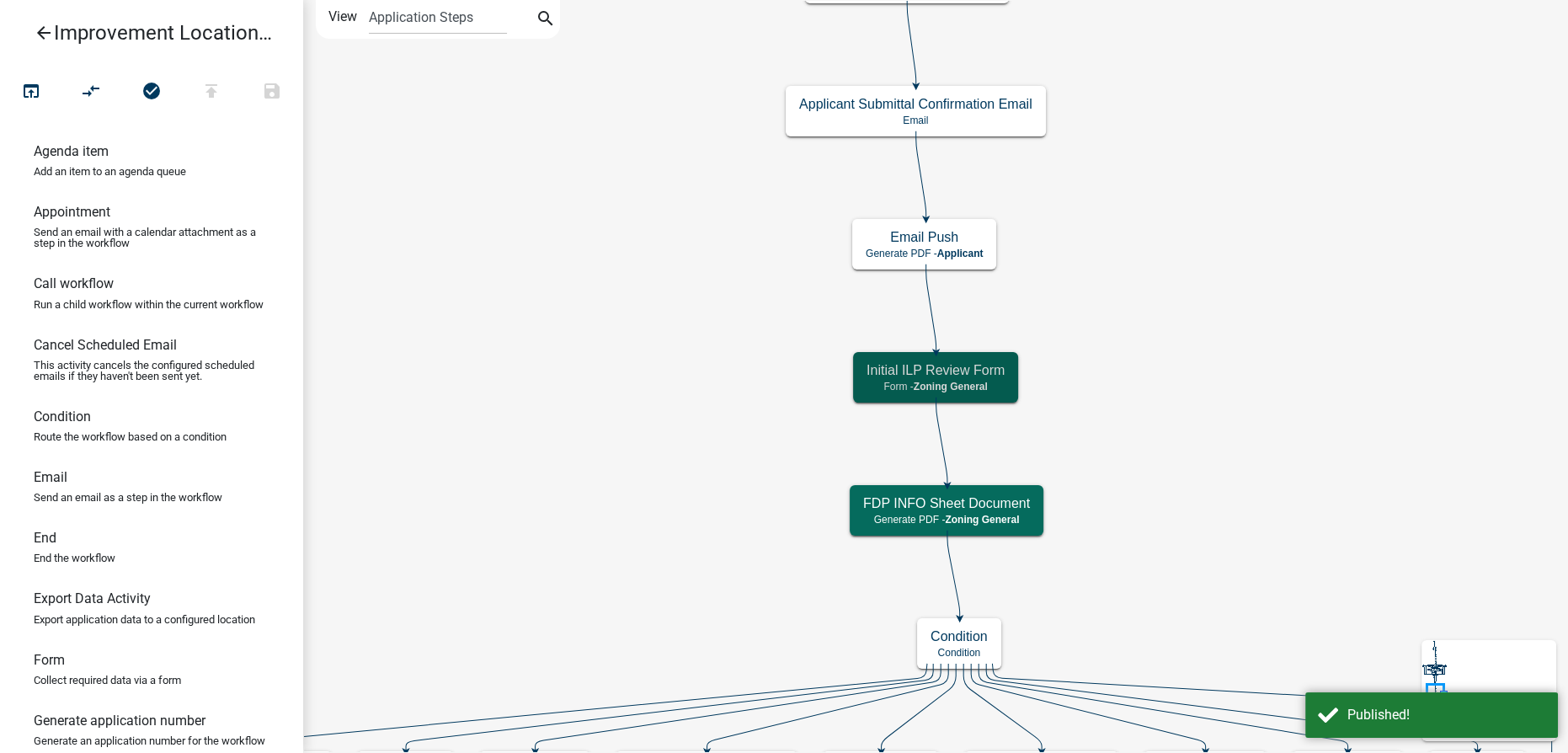
click at [45, 31] on icon "arrow_back" at bounding box center [44, 34] width 20 height 23
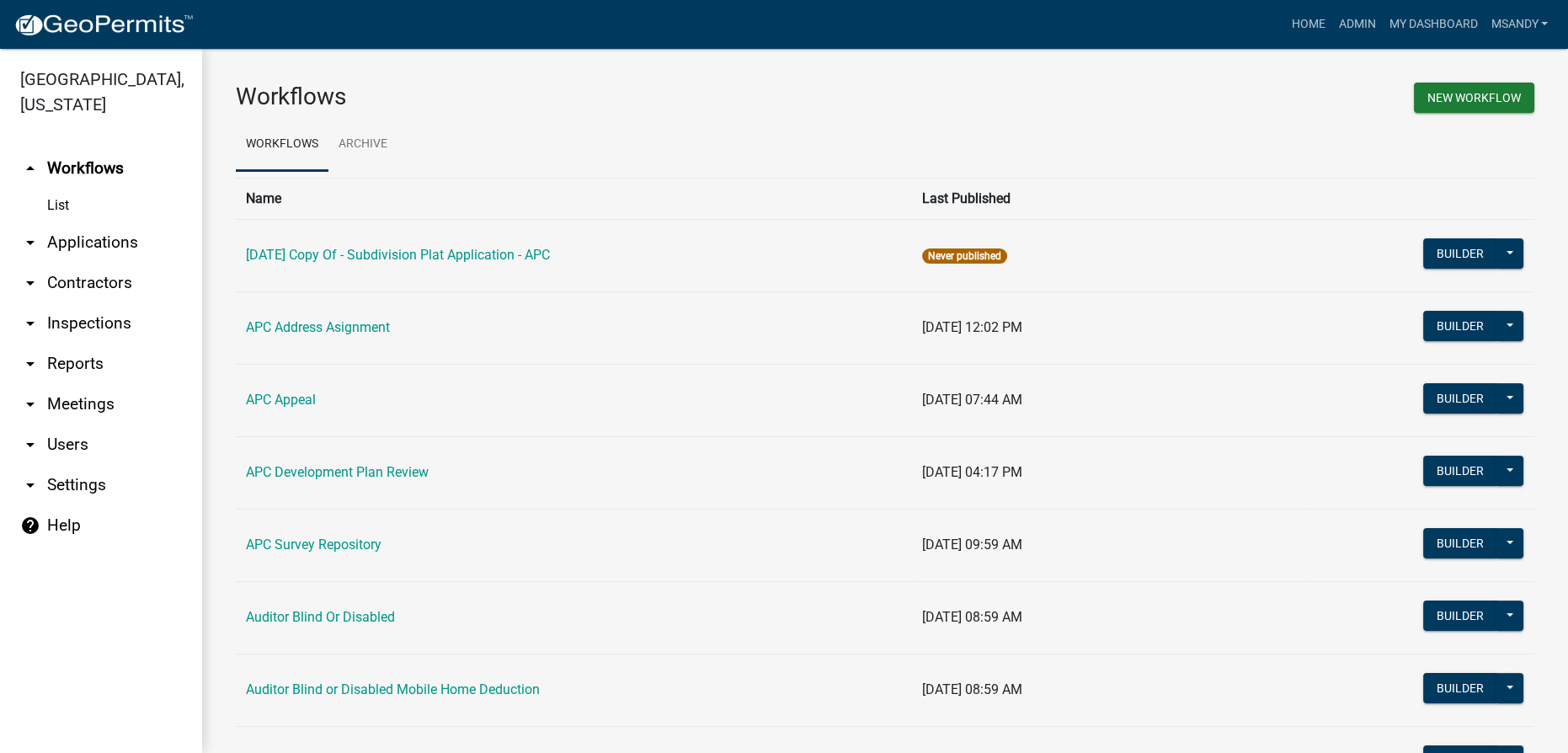
click at [93, 216] on link "List" at bounding box center [101, 205] width 202 height 34
click at [89, 236] on link "arrow_drop_down Applications" at bounding box center [101, 243] width 202 height 41
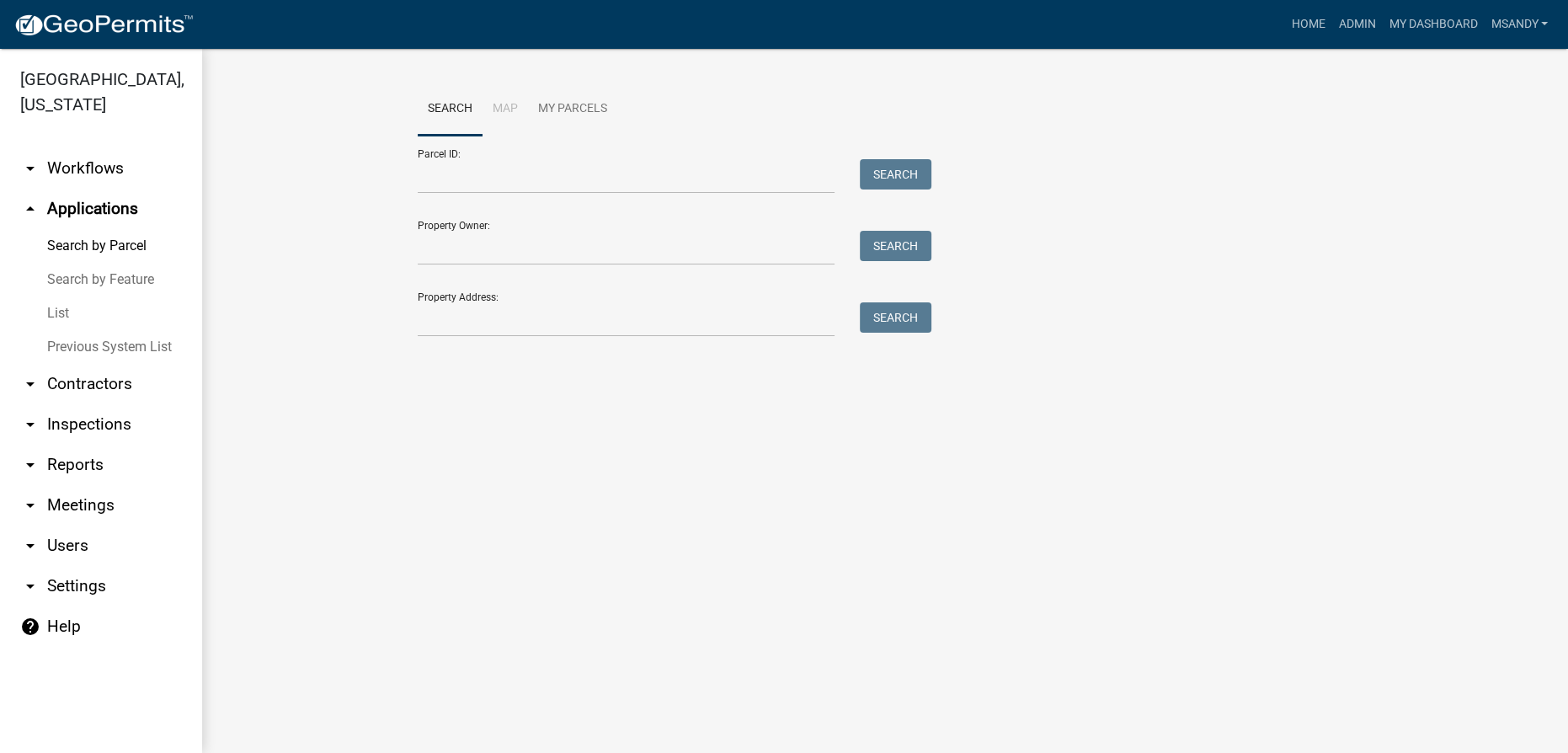
click at [65, 310] on link "List" at bounding box center [101, 313] width 202 height 34
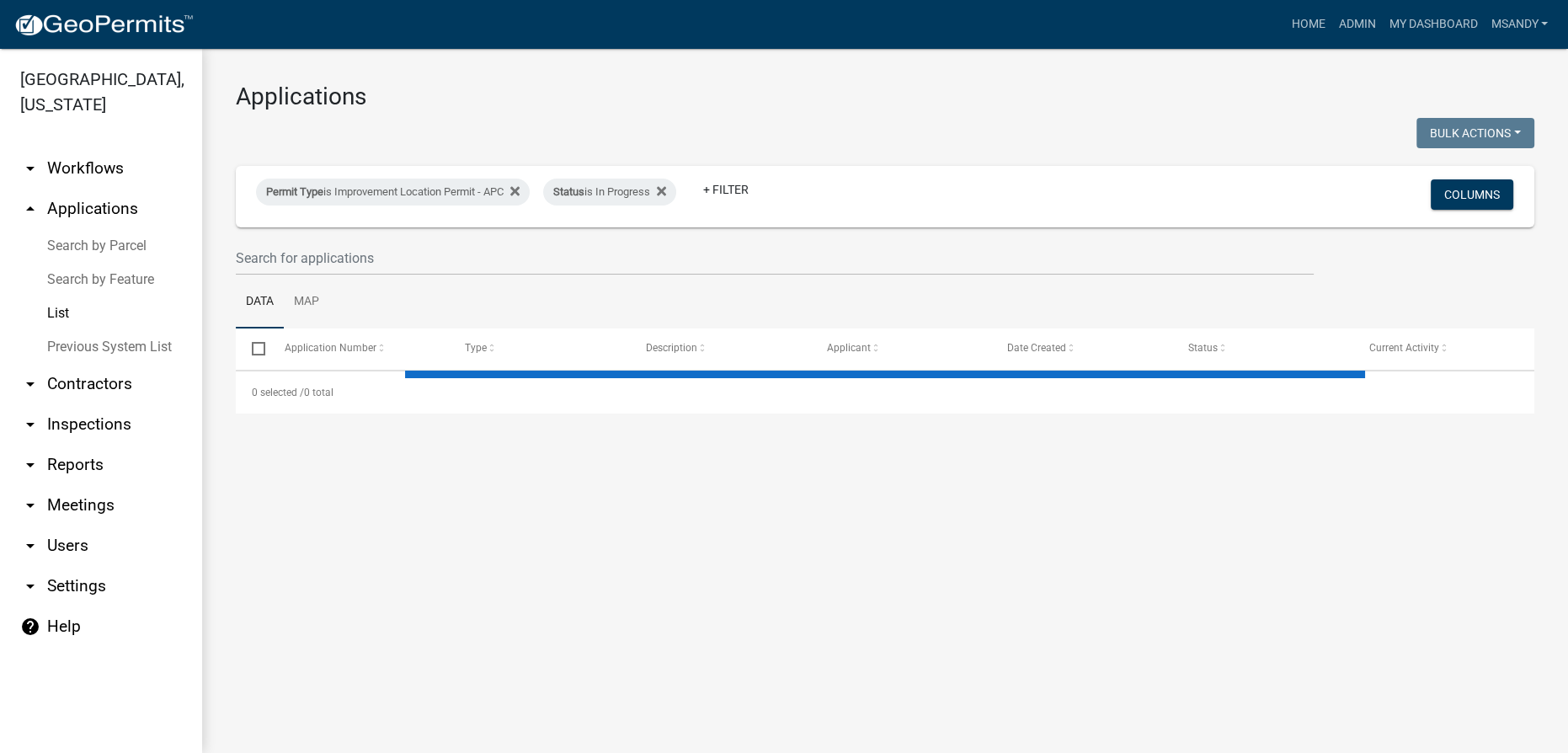
select select "3: 100"
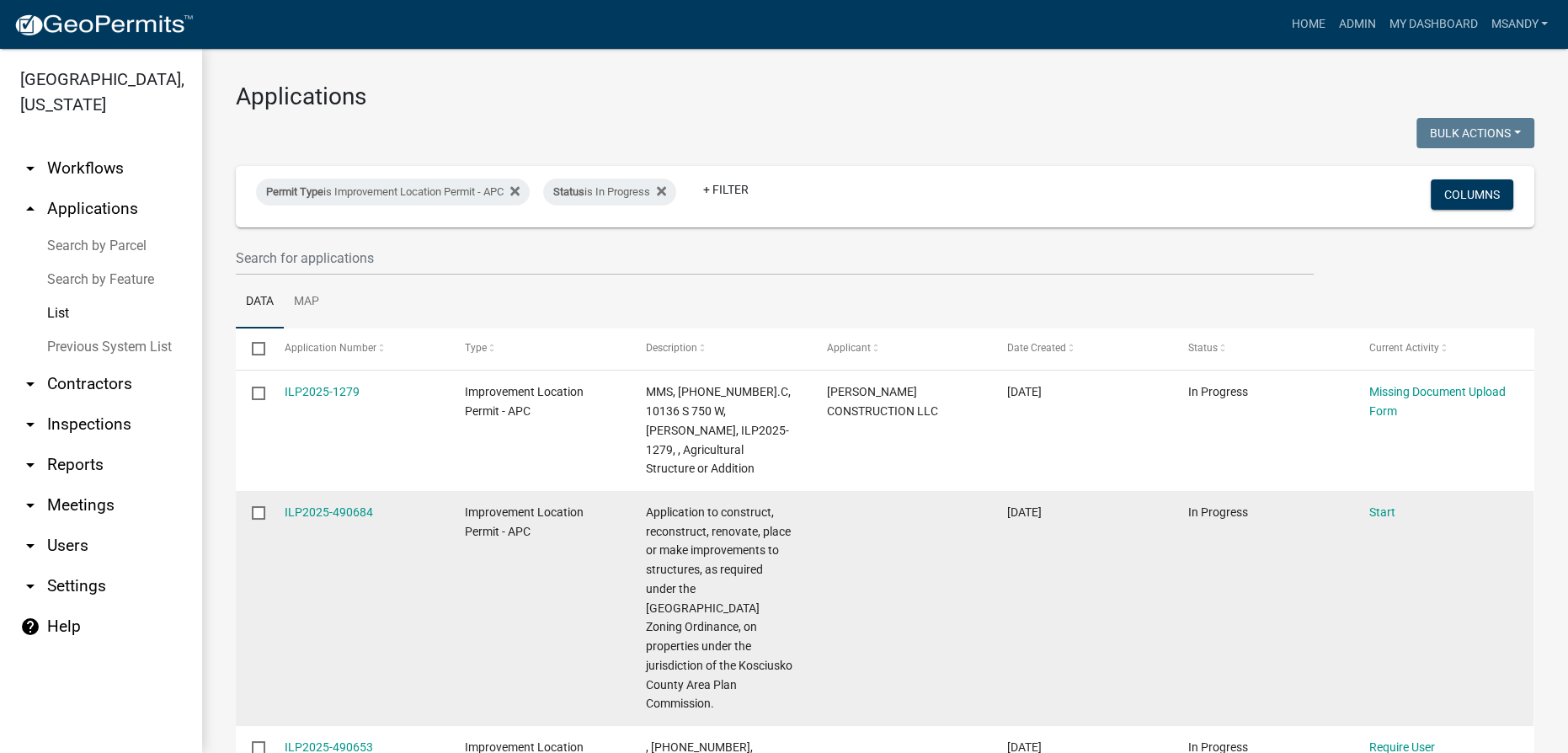
click at [254, 506] on input "checkbox" at bounding box center [257, 511] width 11 height 11
checkbox input "true"
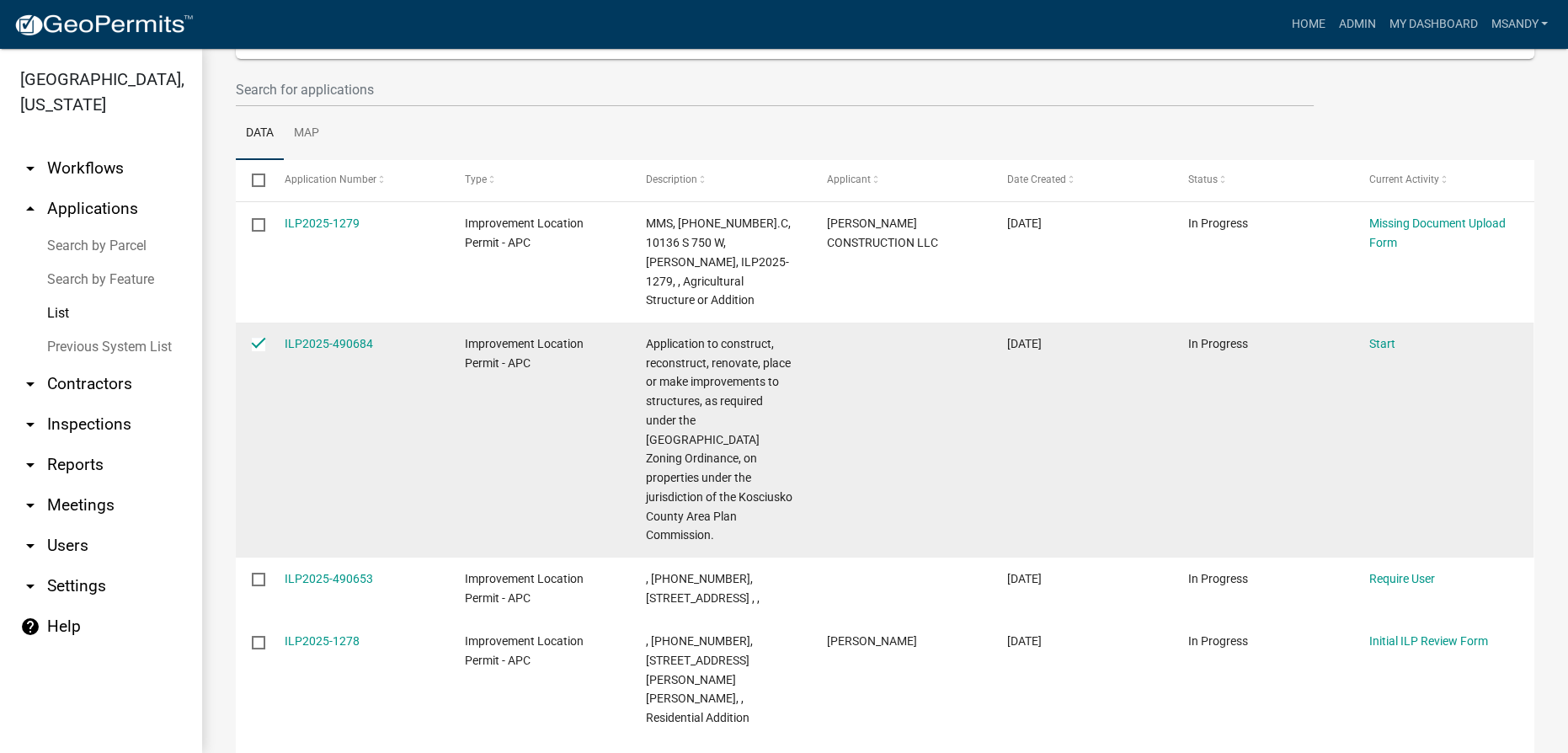
scroll to position [229, 0]
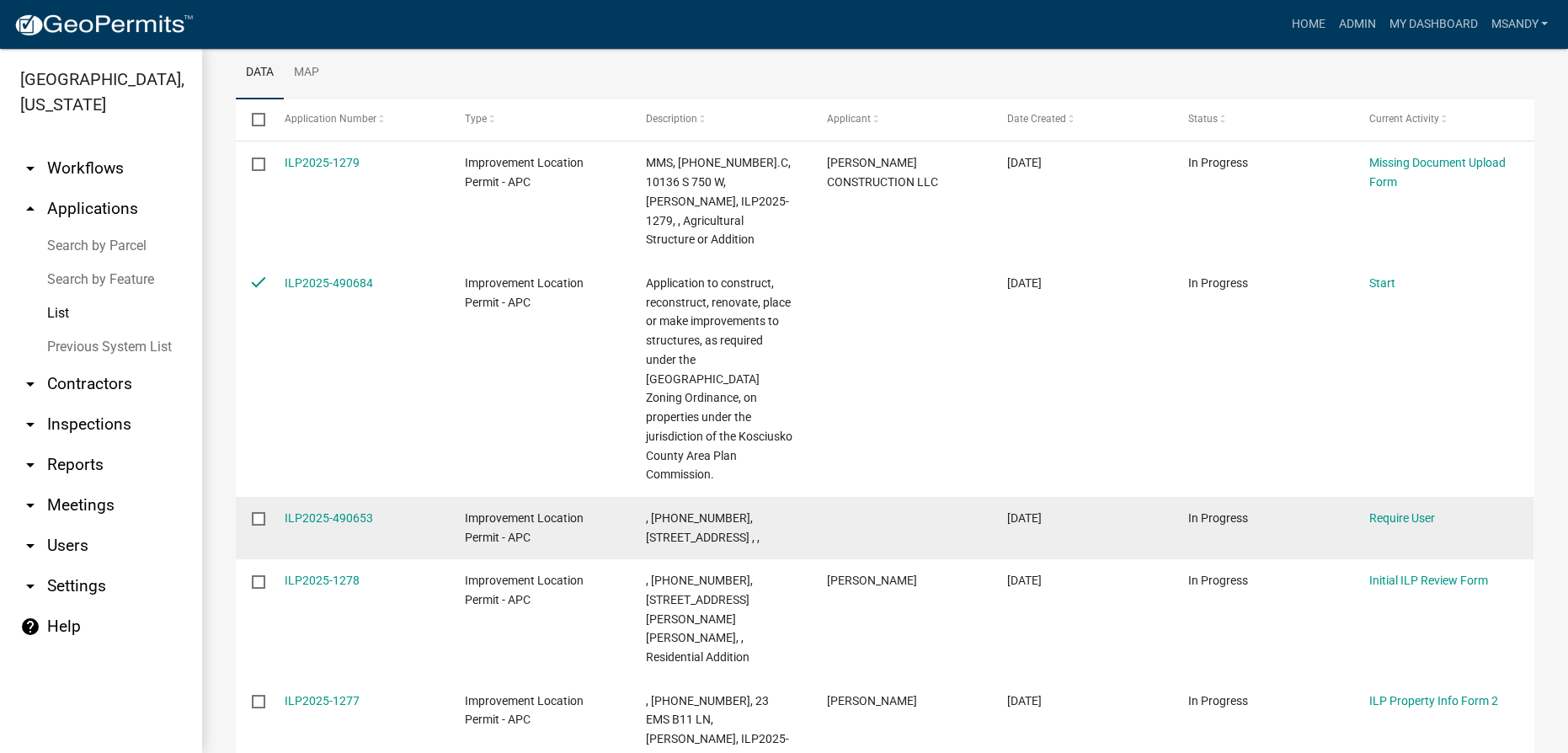
click at [253, 512] on input "checkbox" at bounding box center [257, 517] width 11 height 11
checkbox input "true"
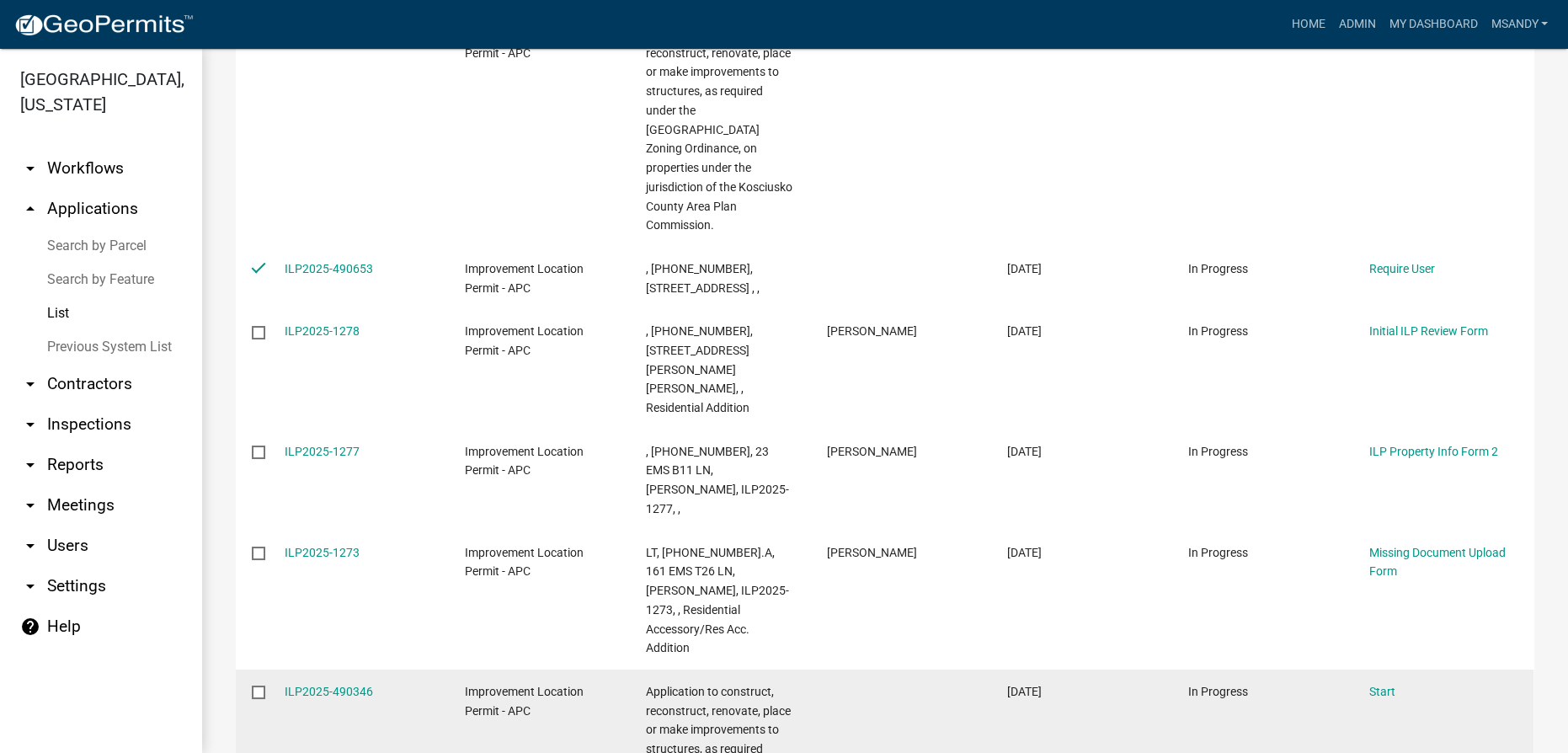
scroll to position [536, 0]
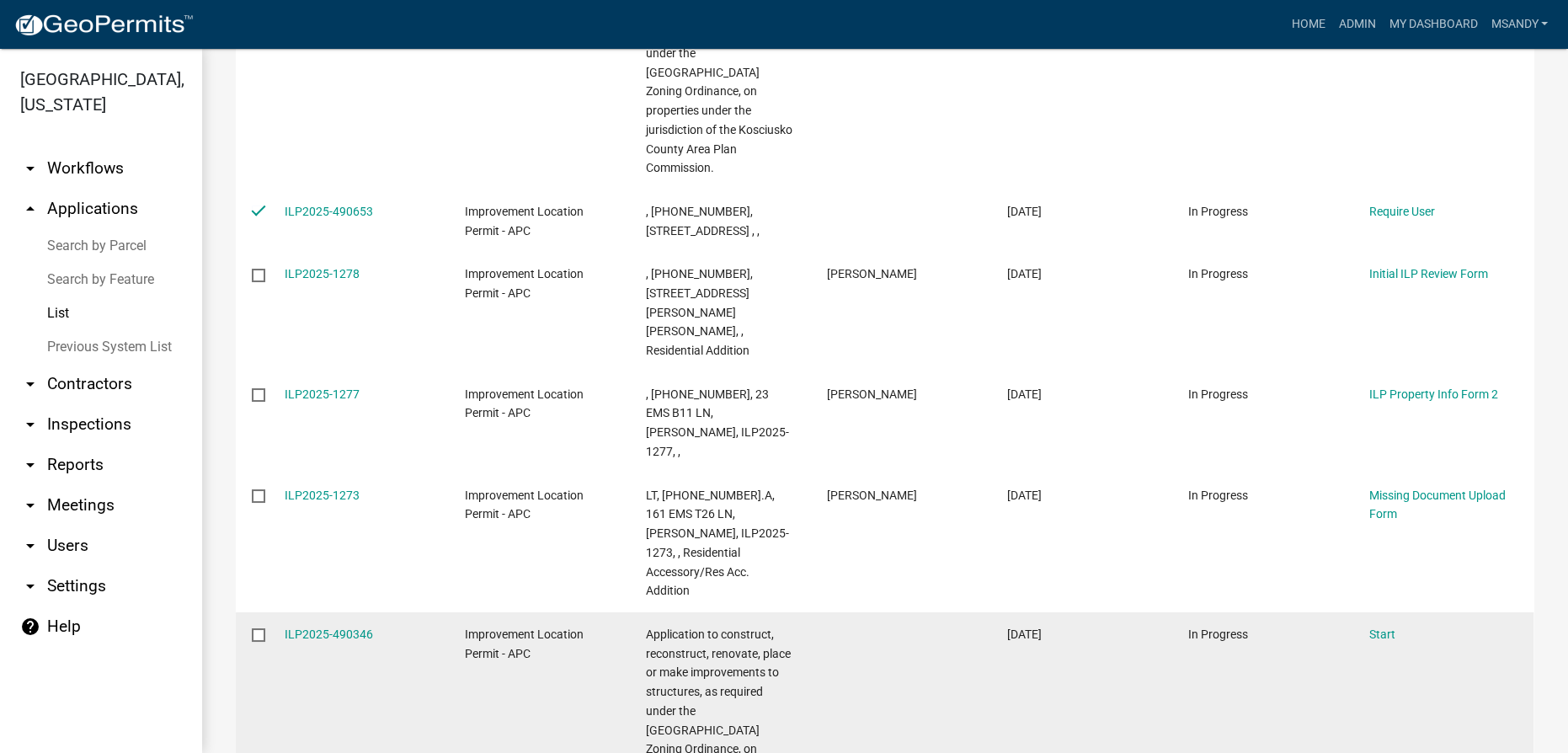
click at [260, 628] on input "checkbox" at bounding box center [257, 633] width 11 height 11
checkbox input "true"
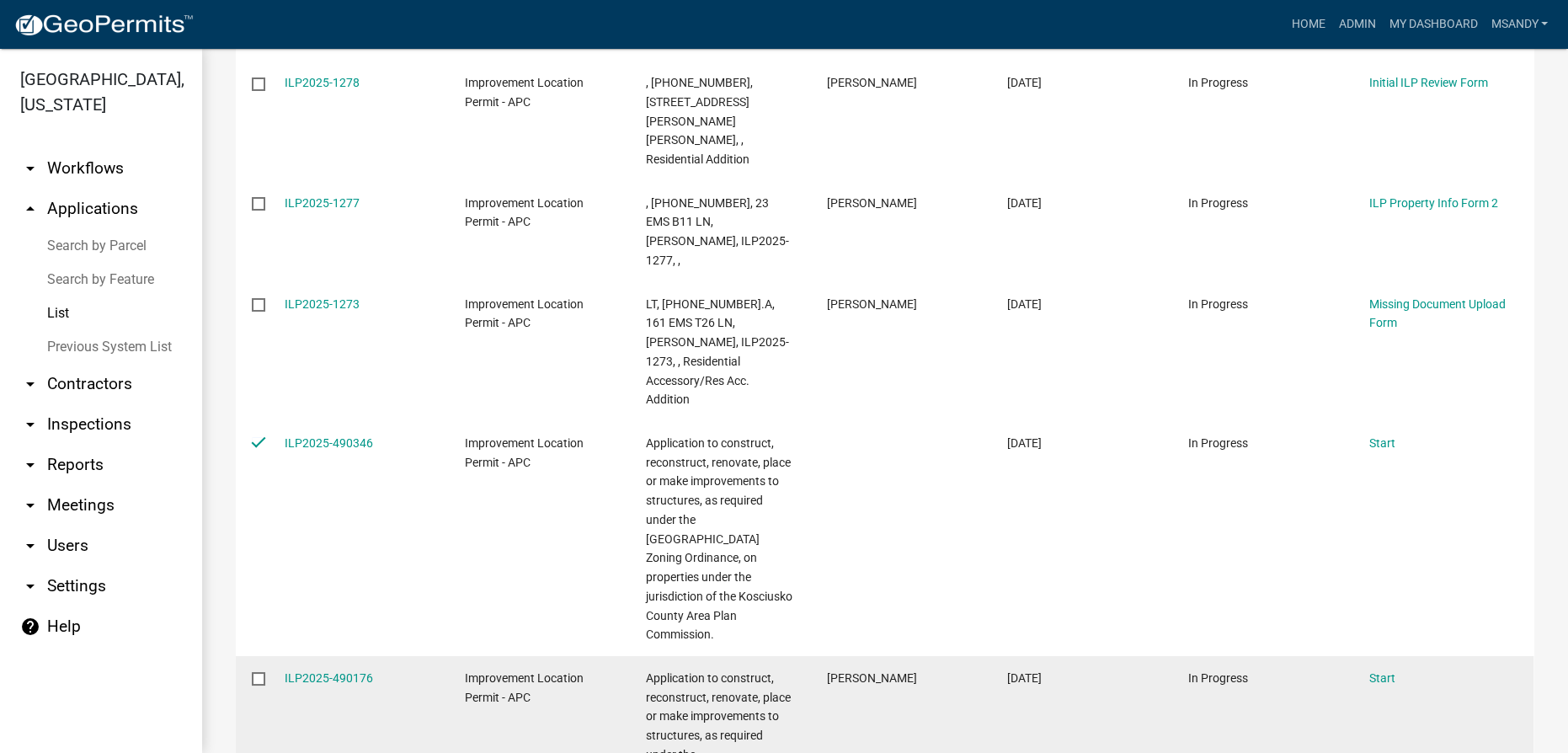
scroll to position [766, 0]
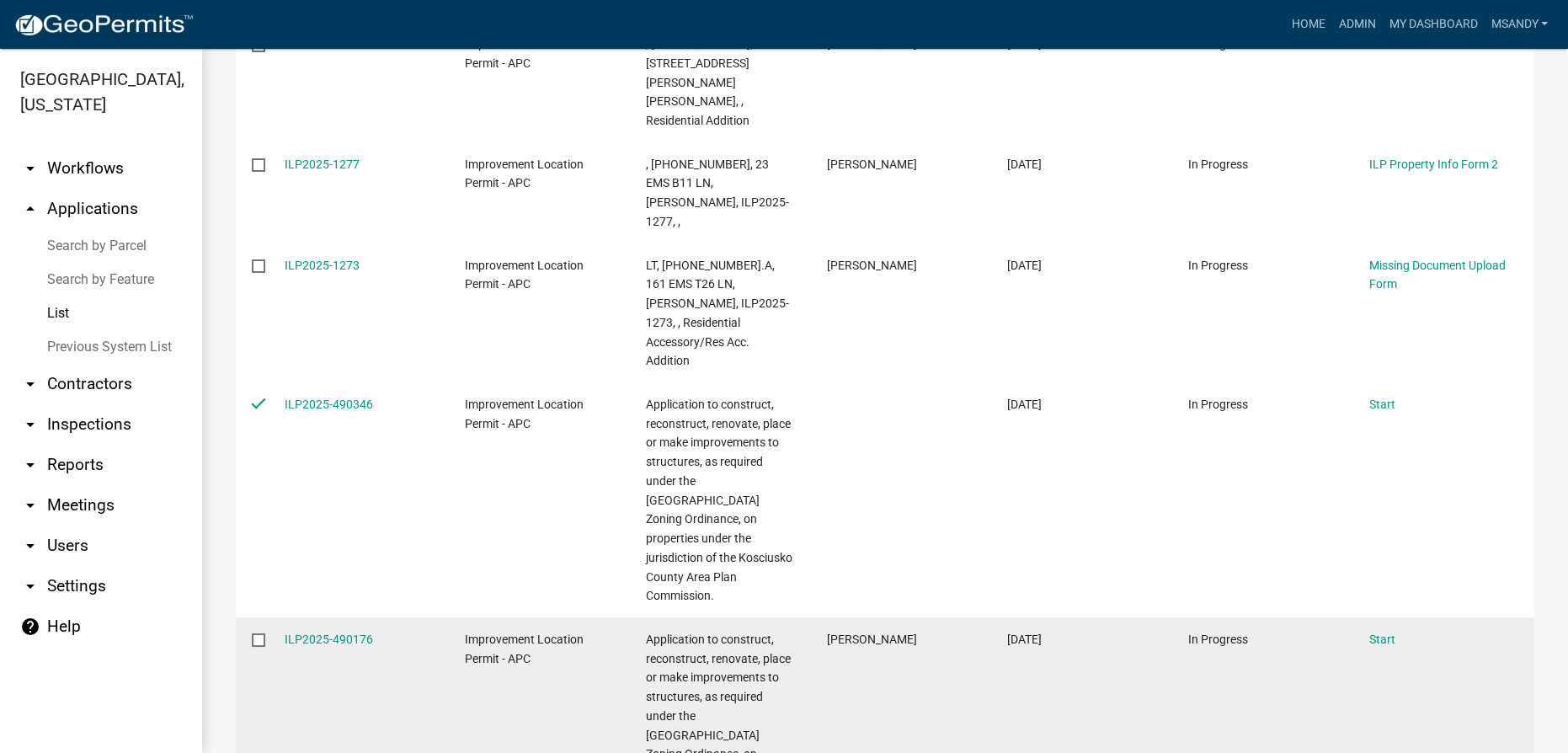
click at [260, 633] on input "checkbox" at bounding box center [257, 638] width 11 height 11
checkbox input "true"
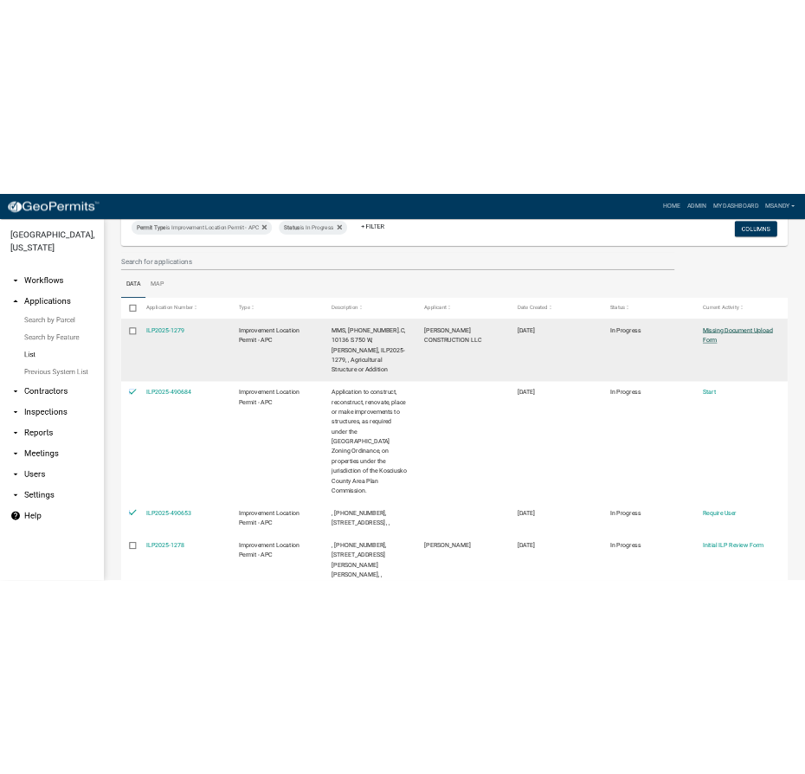
scroll to position [0, 0]
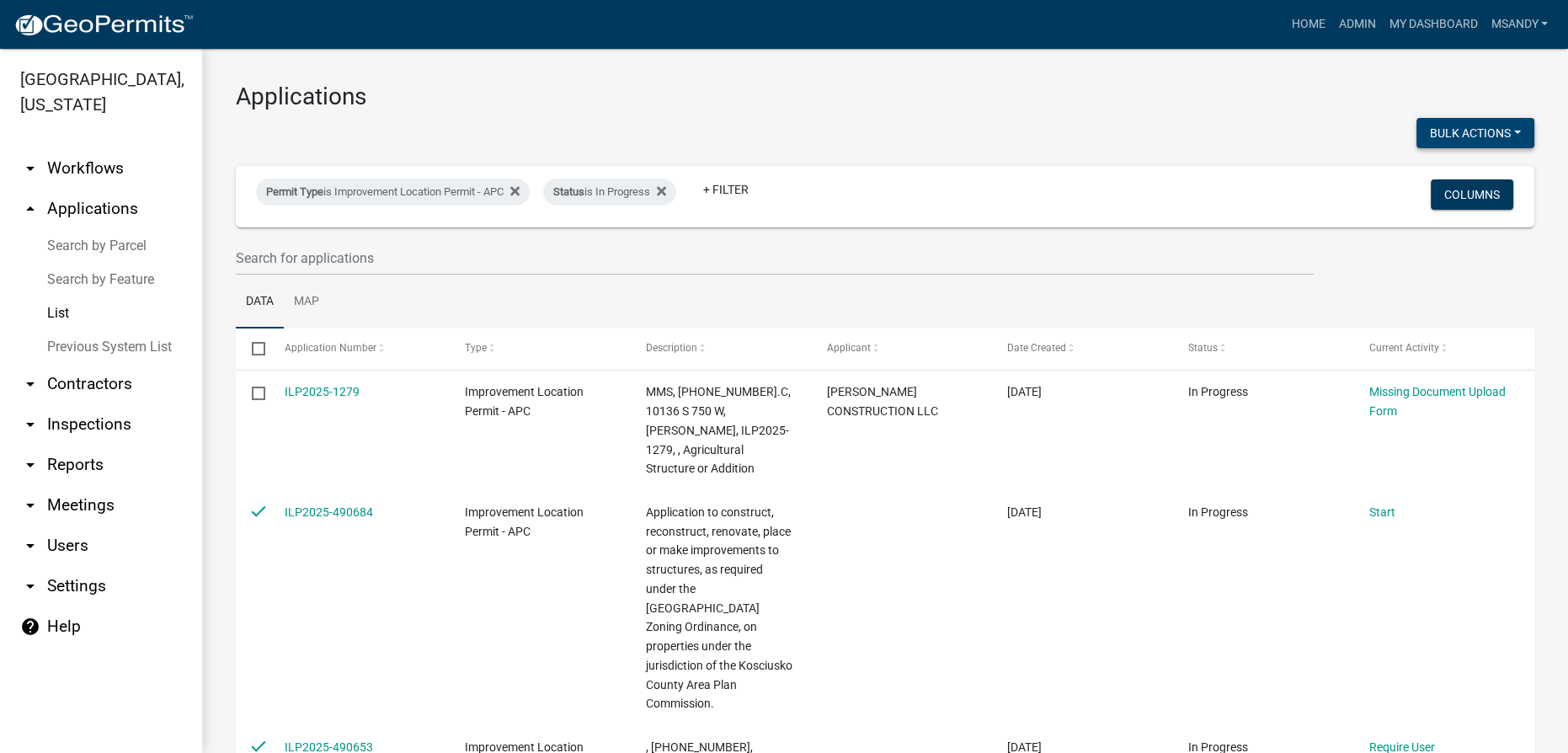
click at [1457, 130] on button "Bulk Actions" at bounding box center [1475, 132] width 118 height 30
click at [1423, 171] on button "Void" at bounding box center [1467, 177] width 135 height 41
checkbox input "false"
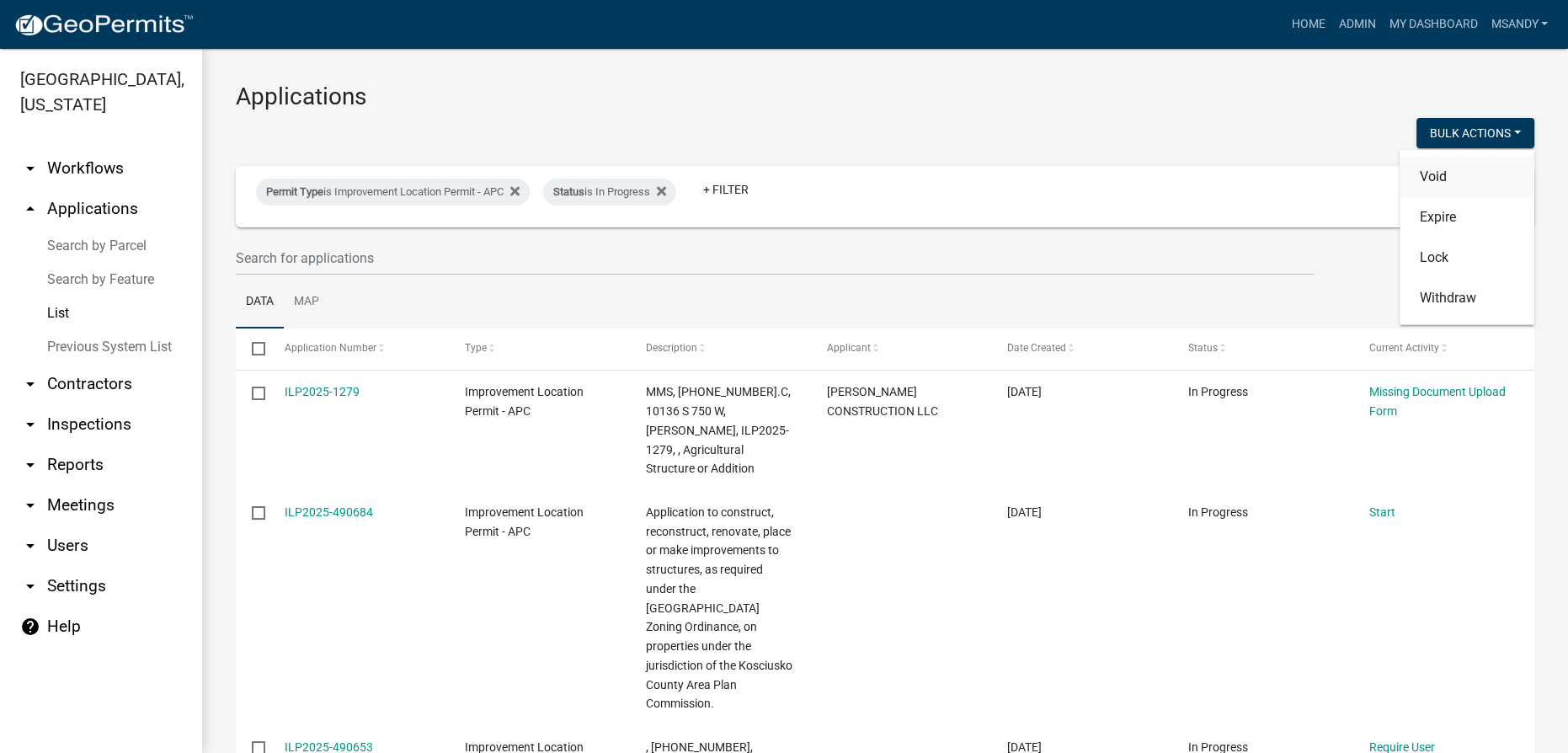
checkbox input "false"
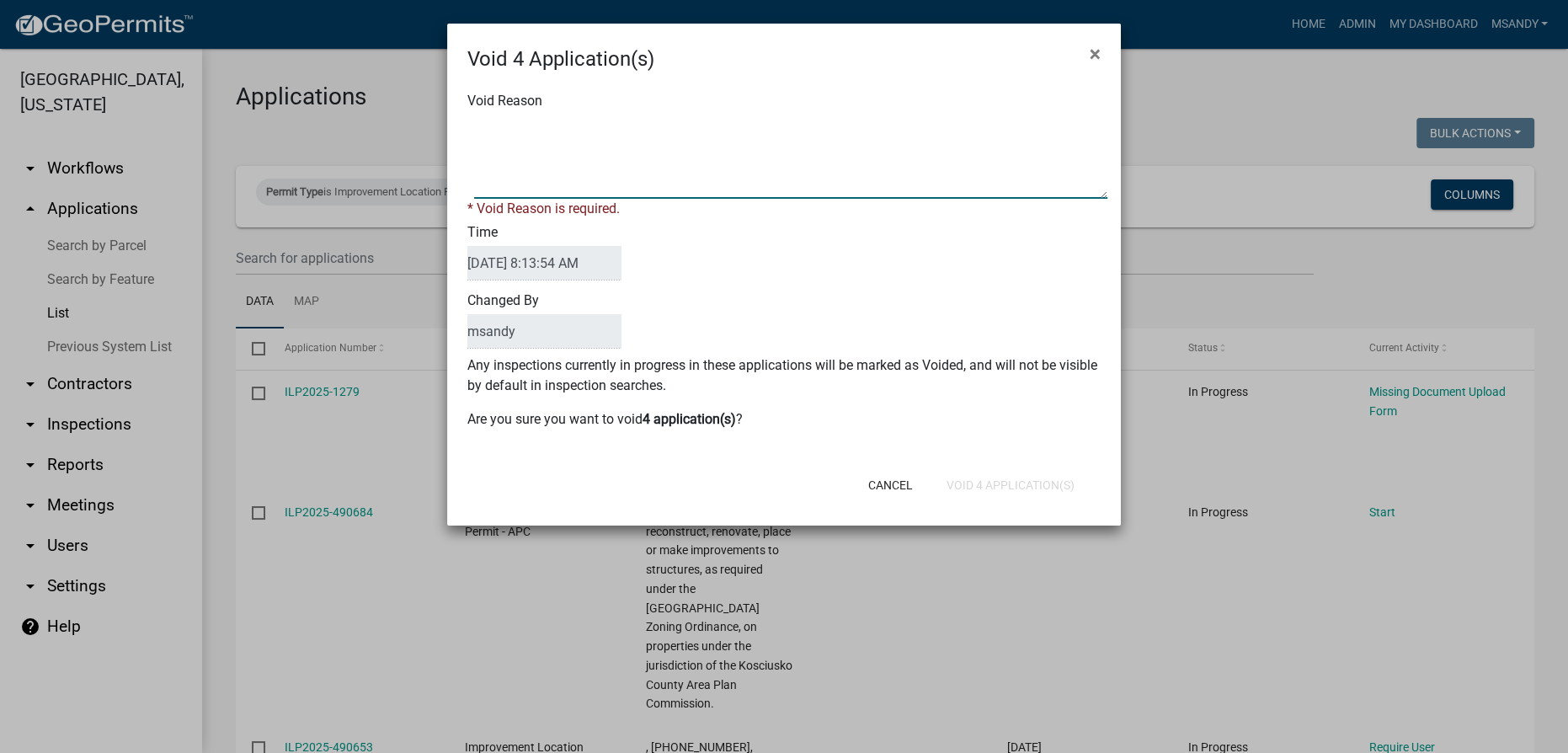
click at [808, 129] on textarea "Void Reason" at bounding box center [790, 157] width 633 height 85
type textarea "Incomplete"
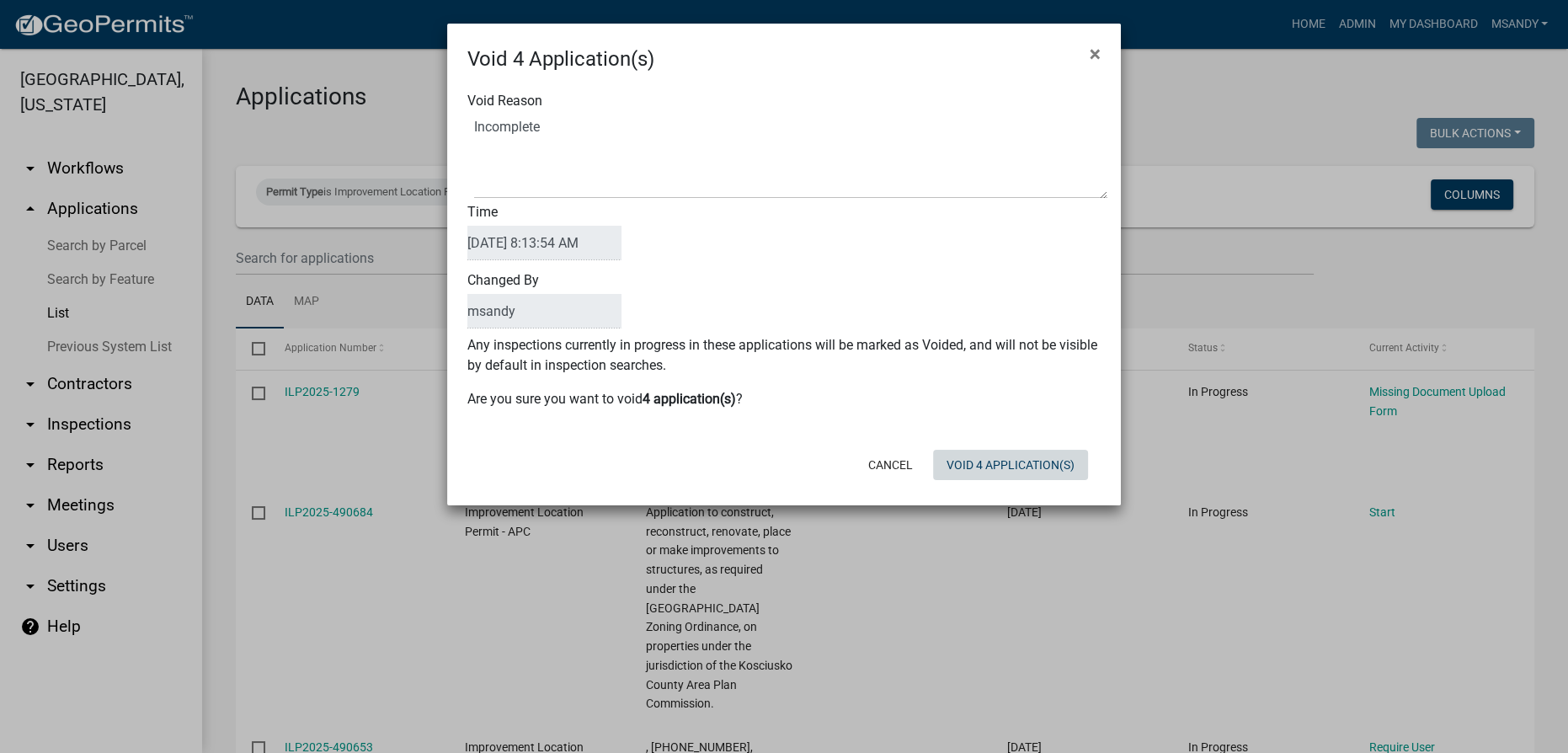
click at [1018, 478] on button "Void 4 Application(s)" at bounding box center [1010, 464] width 155 height 30
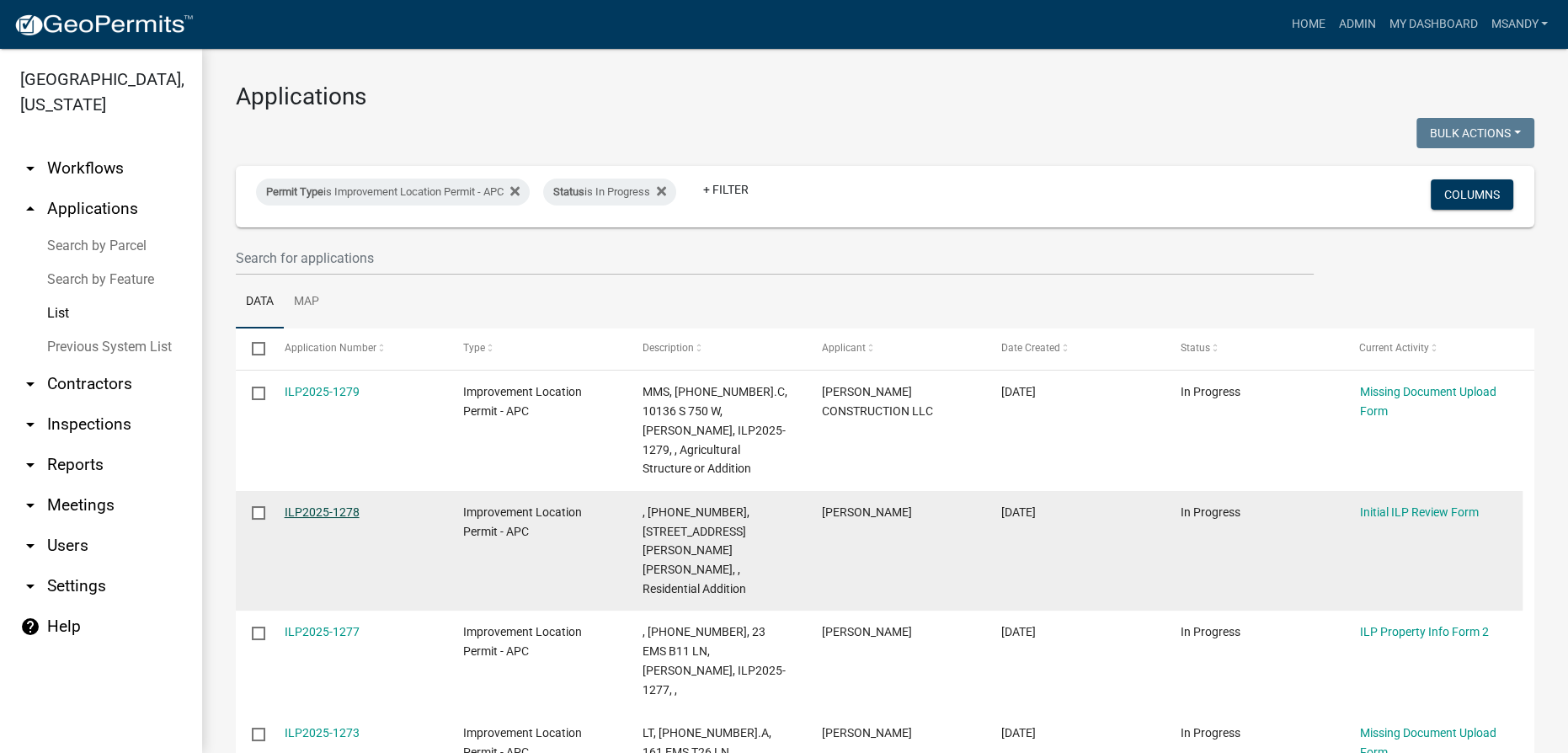
click at [339, 505] on link "ILP2025-1278" at bounding box center [322, 512] width 75 height 14
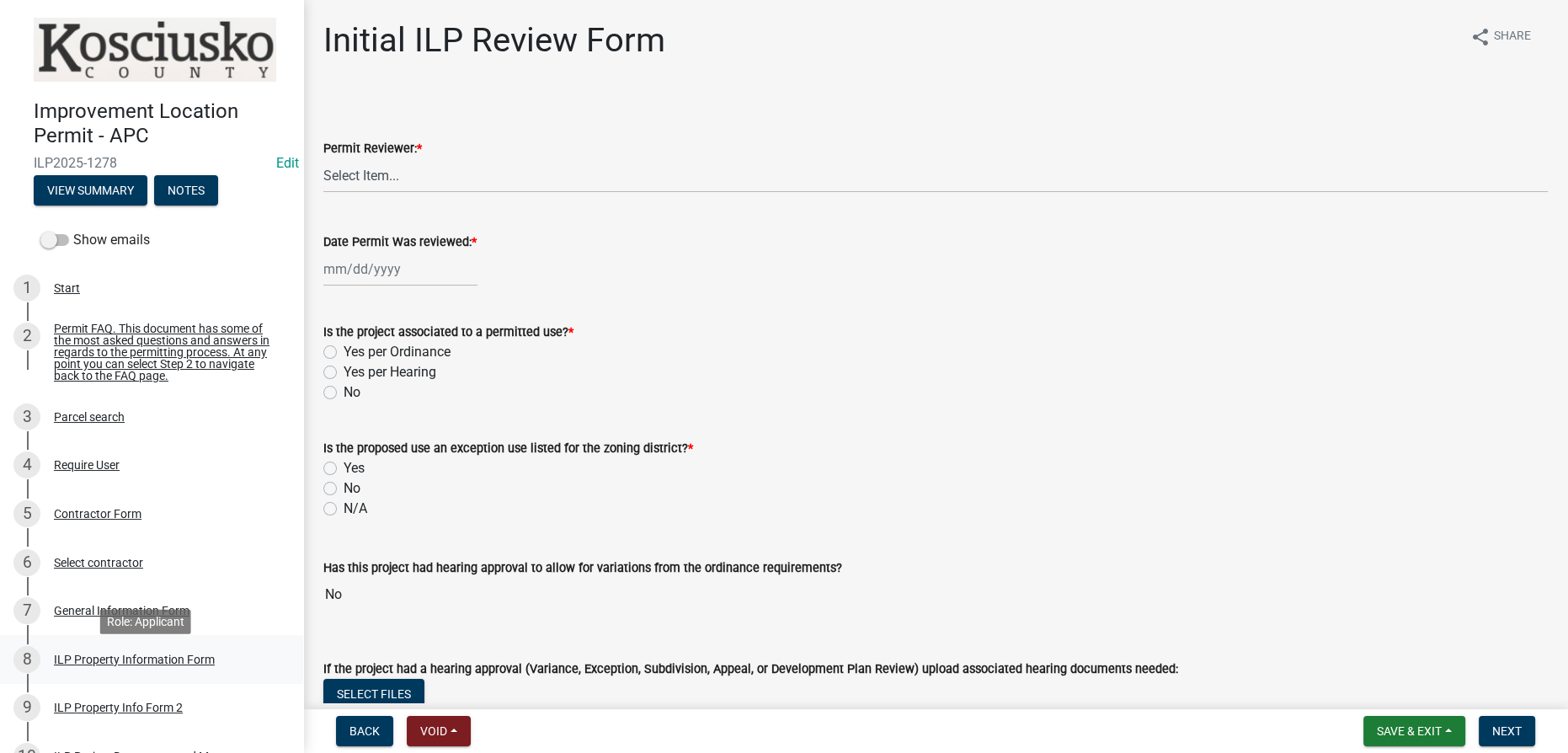
click at [132, 665] on div "ILP Property Information Form" at bounding box center [133, 660] width 160 height 12
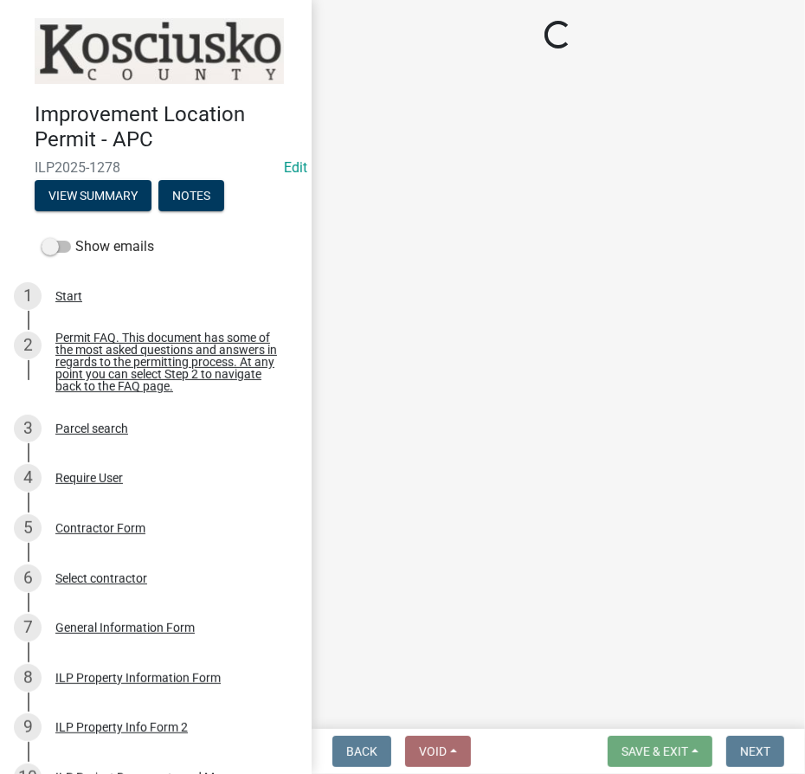
select select "8aeb2c27-db4f-4f65-83dd-c512a3678cb2"
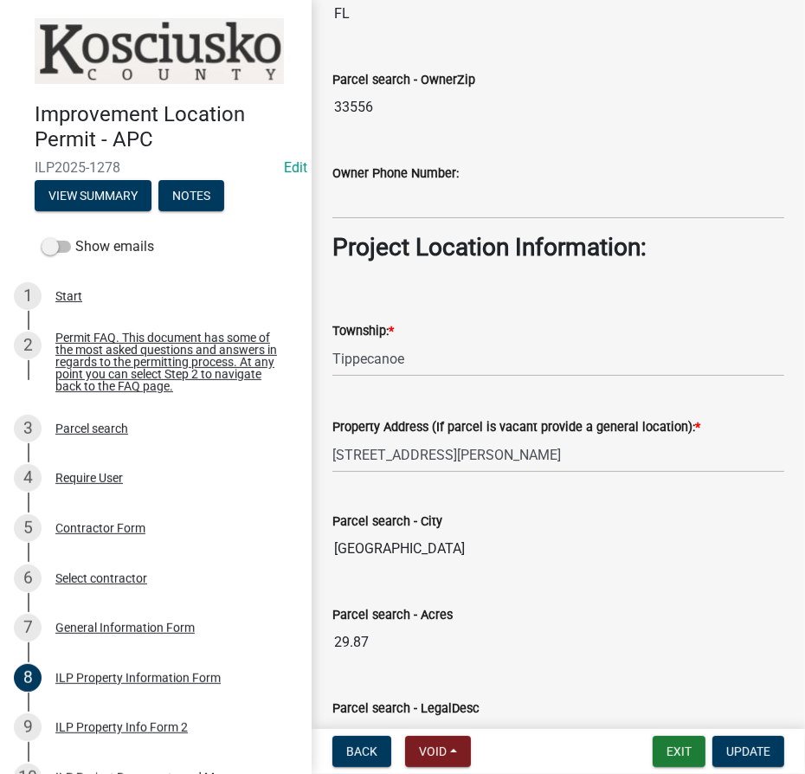
scroll to position [1374, 0]
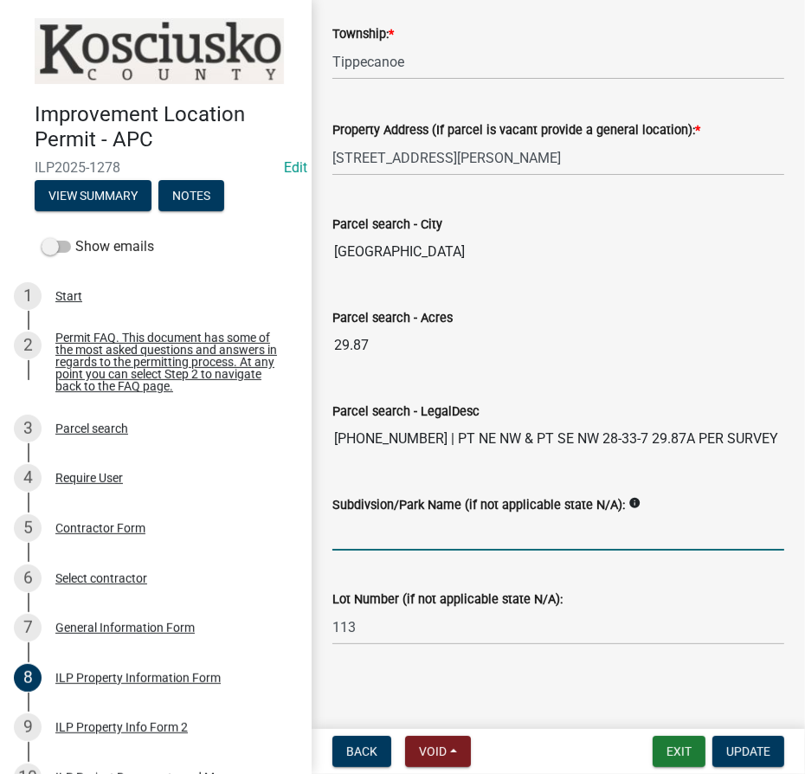
click at [429, 524] on input "Subdivsion/Park Name (if not applicable state N/A):" at bounding box center [558, 532] width 452 height 35
type input "JTs"
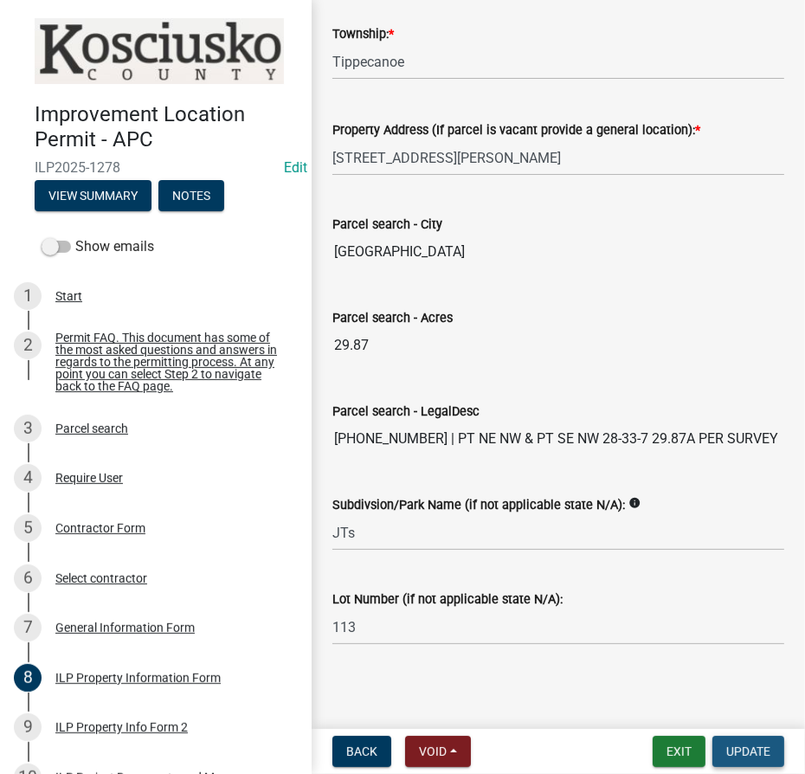
click at [732, 751] on span "Update" at bounding box center [748, 751] width 44 height 14
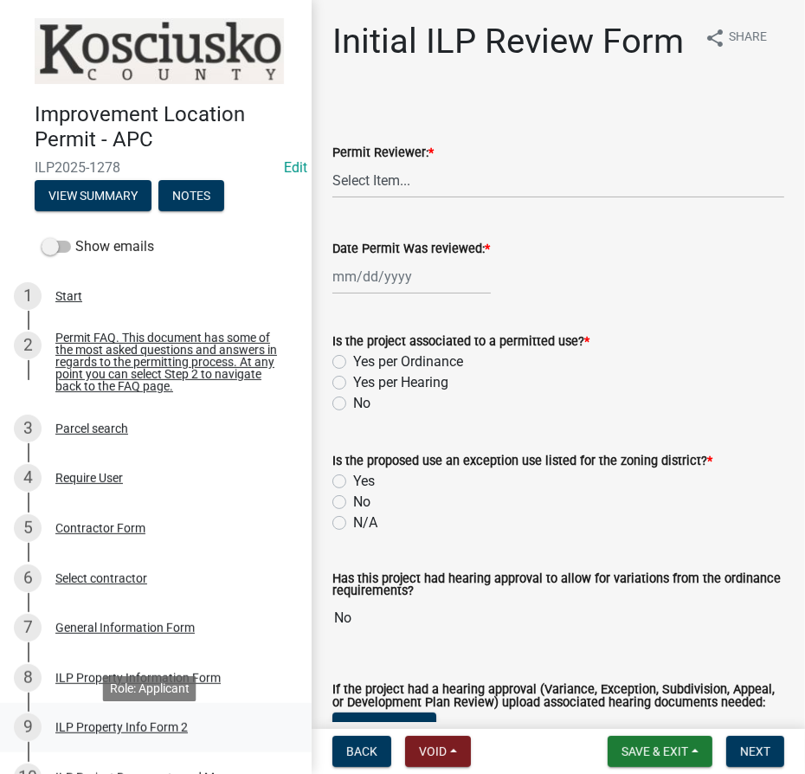
click at [123, 731] on div "ILP Property Info Form 2" at bounding box center [121, 727] width 132 height 12
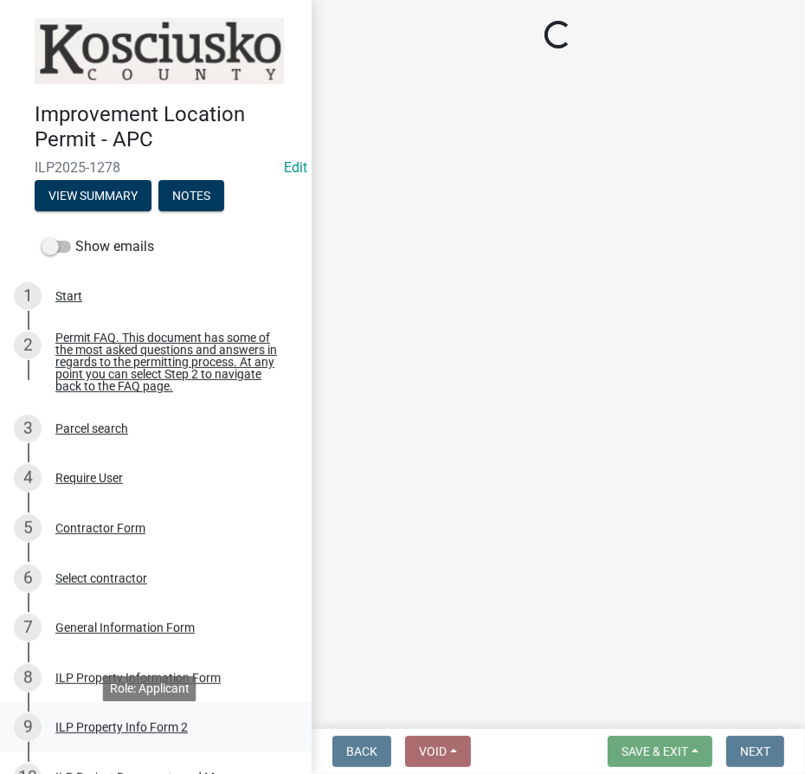
select select "7b11be74-d7bb-4878-8b50-4ecdc0000cbf"
select select "1146270b-2111-4e23-bf7f-74ce85cf7041"
select select "00d93fc4-3a9c-4c95-b2e5-c0777a65fd57"
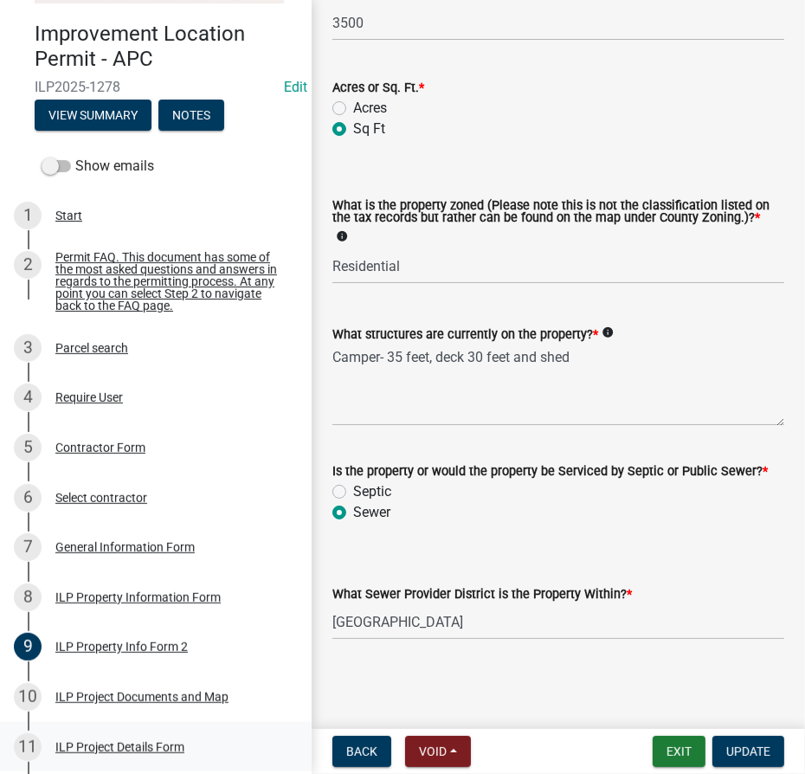
scroll to position [235, 0]
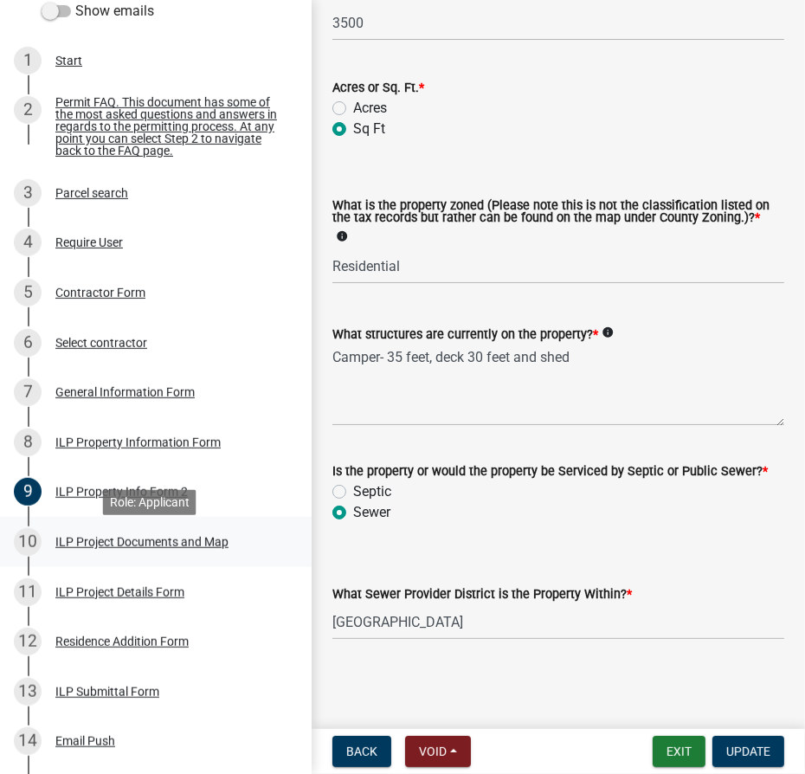
click at [111, 548] on div "ILP Project Documents and Map" at bounding box center [141, 542] width 173 height 12
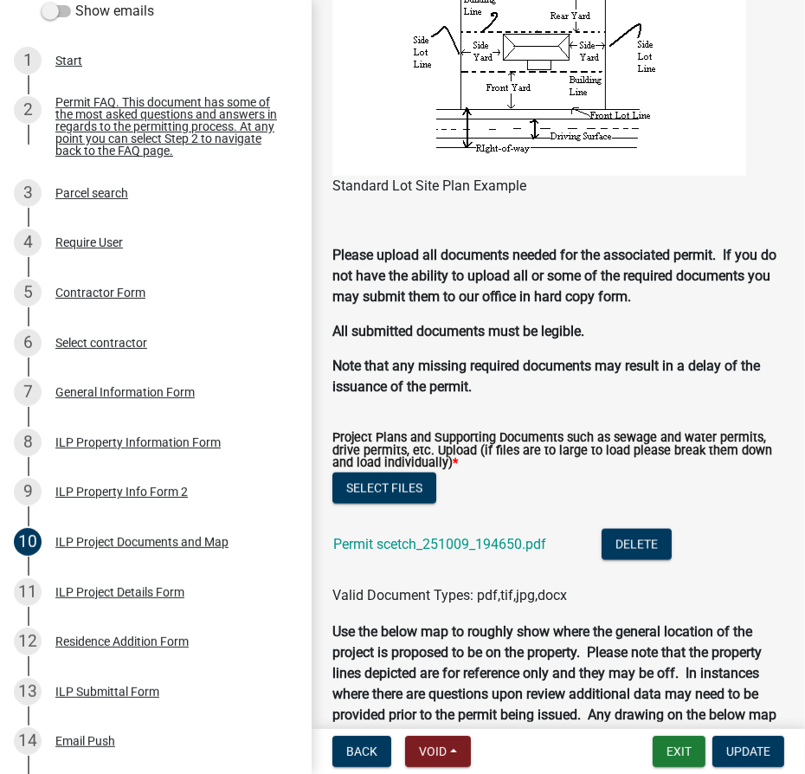
scroll to position [1888, 0]
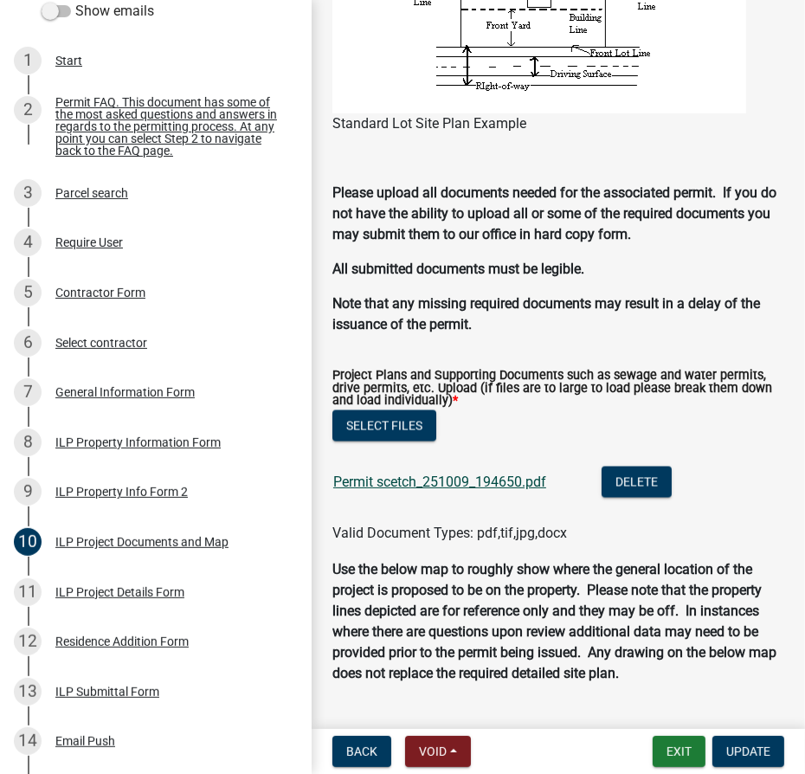
click at [441, 483] on link "Permit scetch_251009_194650.pdf" at bounding box center [439, 482] width 213 height 16
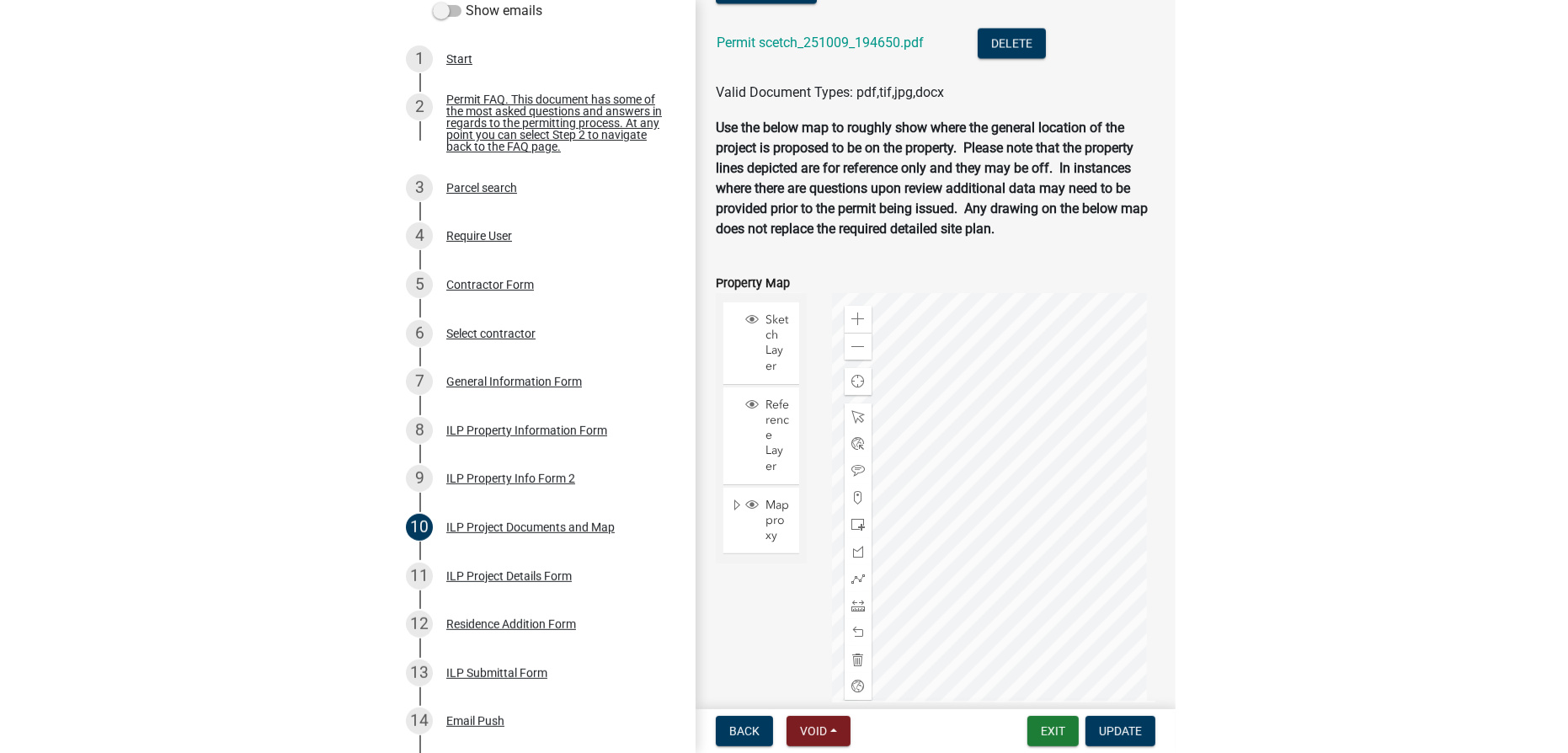
scroll to position [2355, 0]
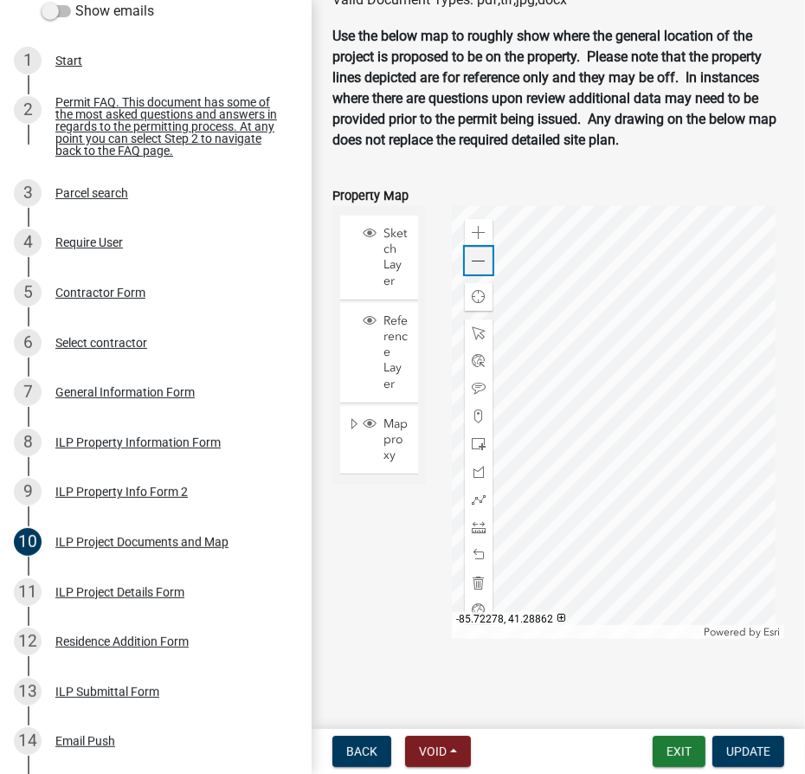
click at [475, 259] on span at bounding box center [479, 262] width 14 height 14
click at [475, 263] on span at bounding box center [479, 262] width 14 height 14
click at [676, 313] on div at bounding box center [618, 422] width 332 height 433
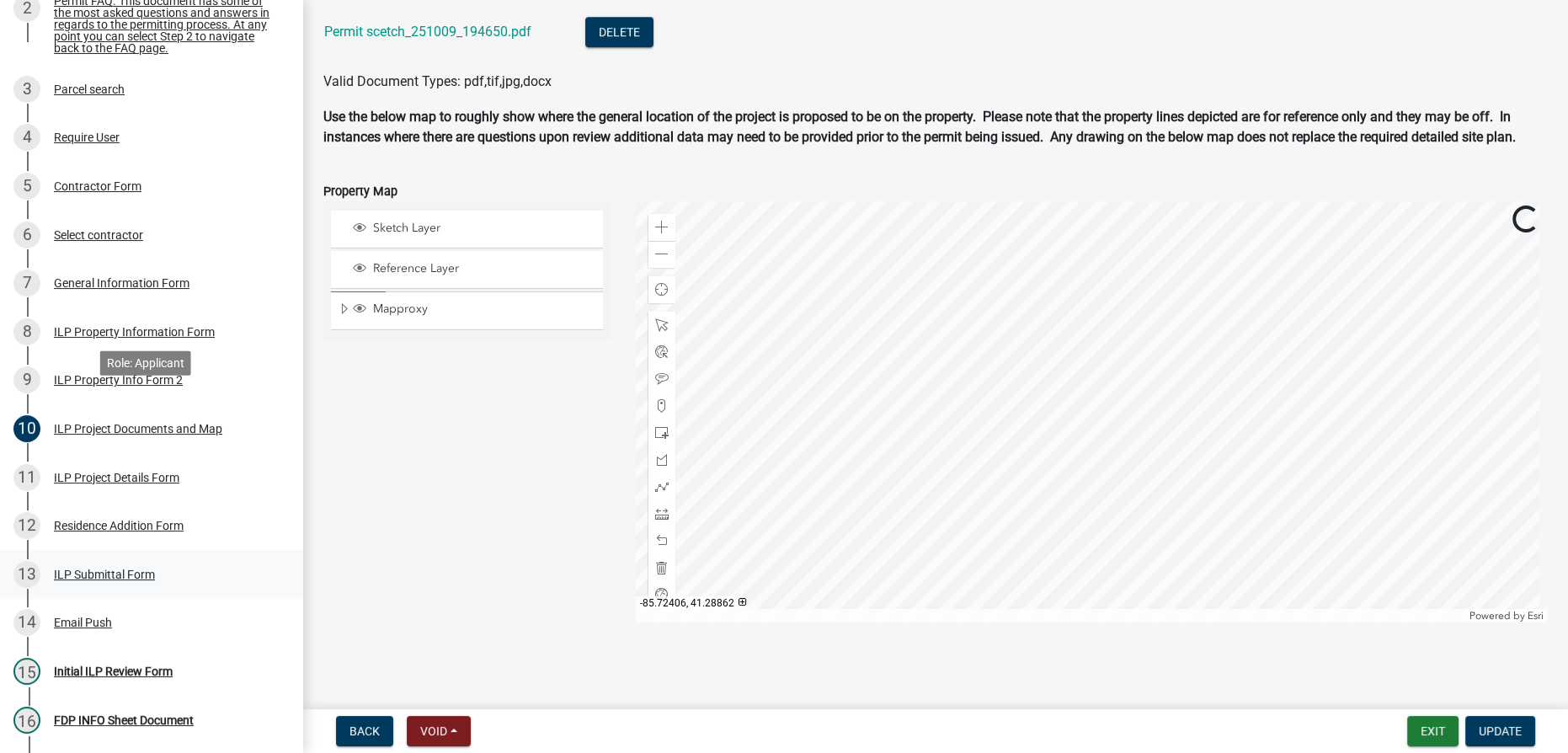
scroll to position [459, 0]
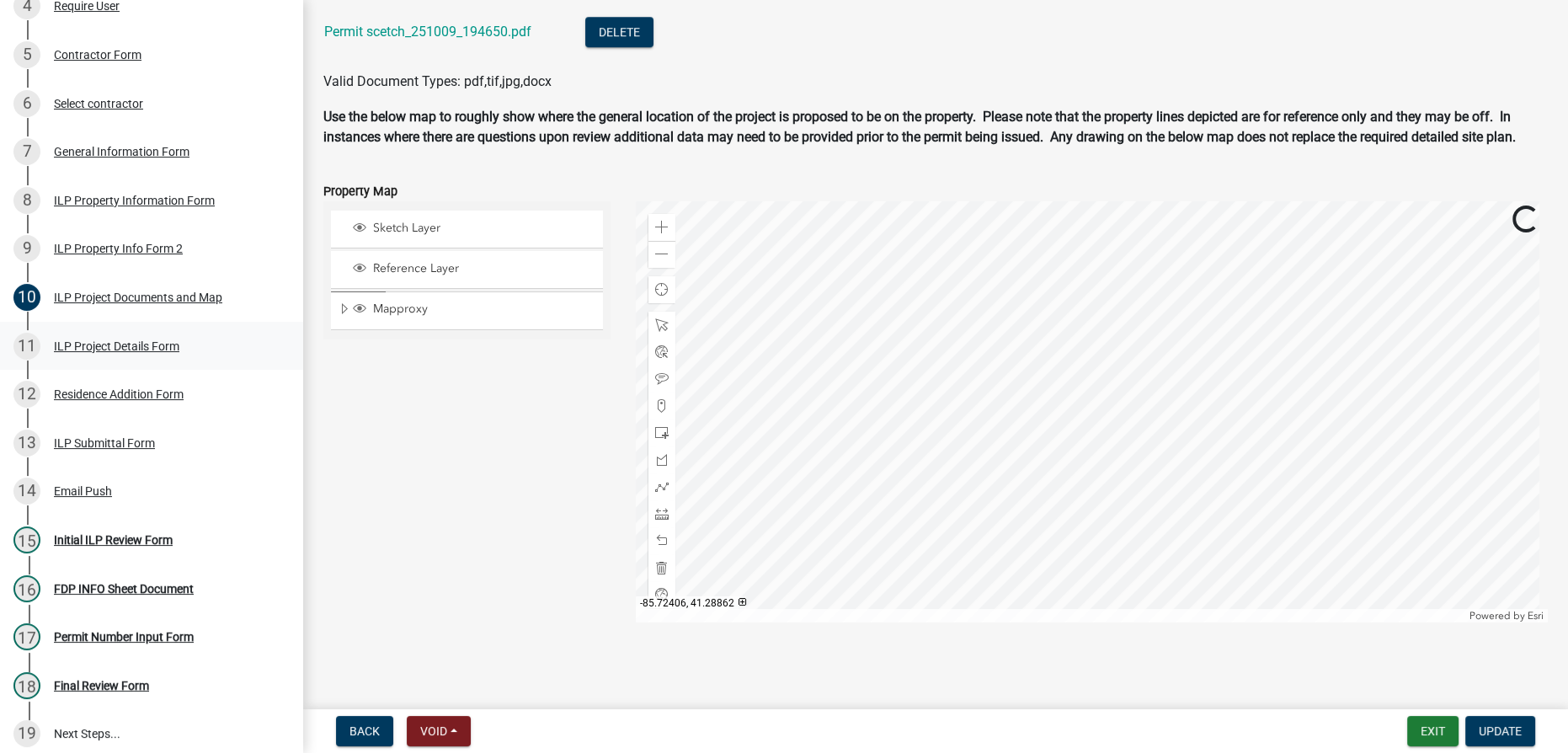
click at [114, 350] on div "ILP Project Details Form" at bounding box center [116, 346] width 125 height 12
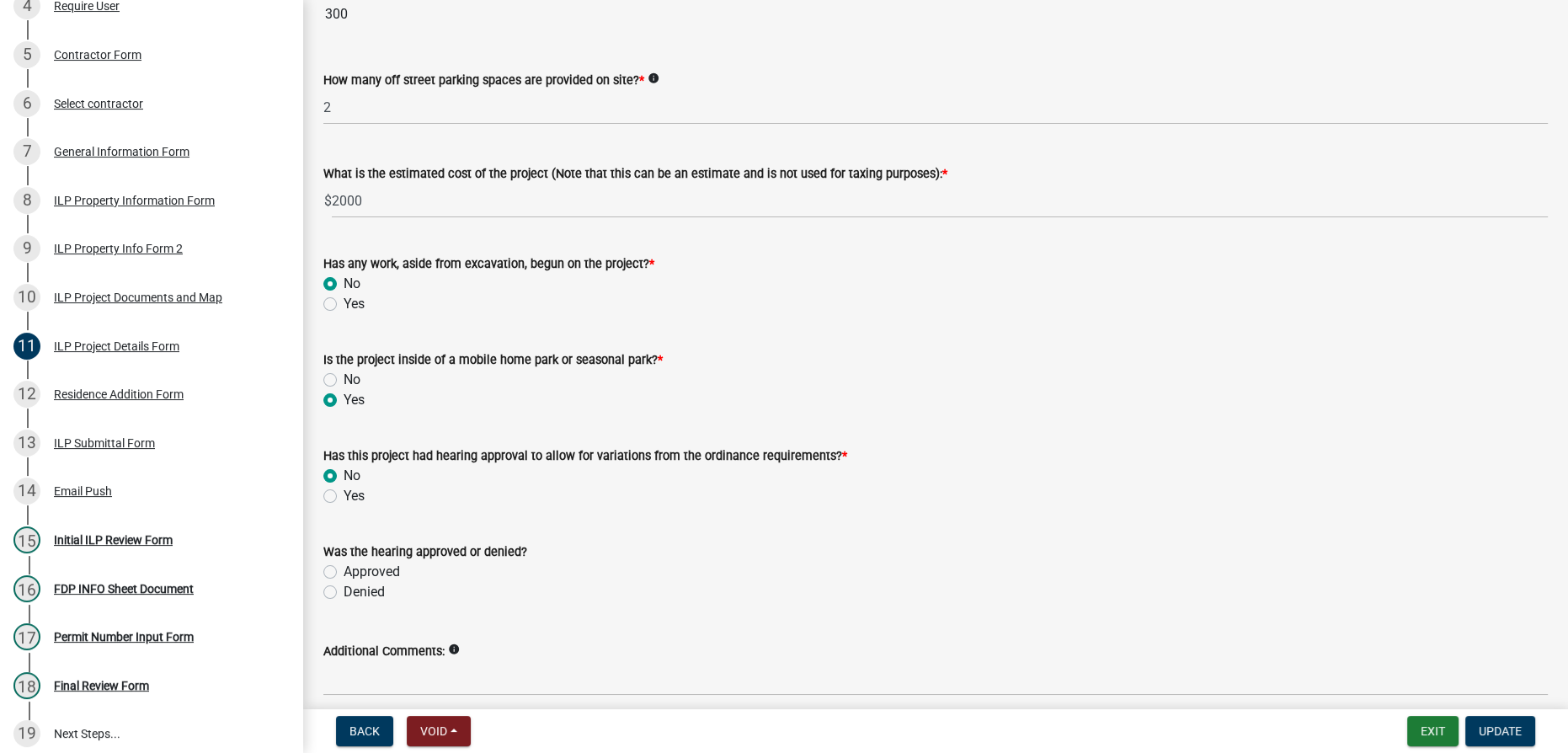
scroll to position [1208, 0]
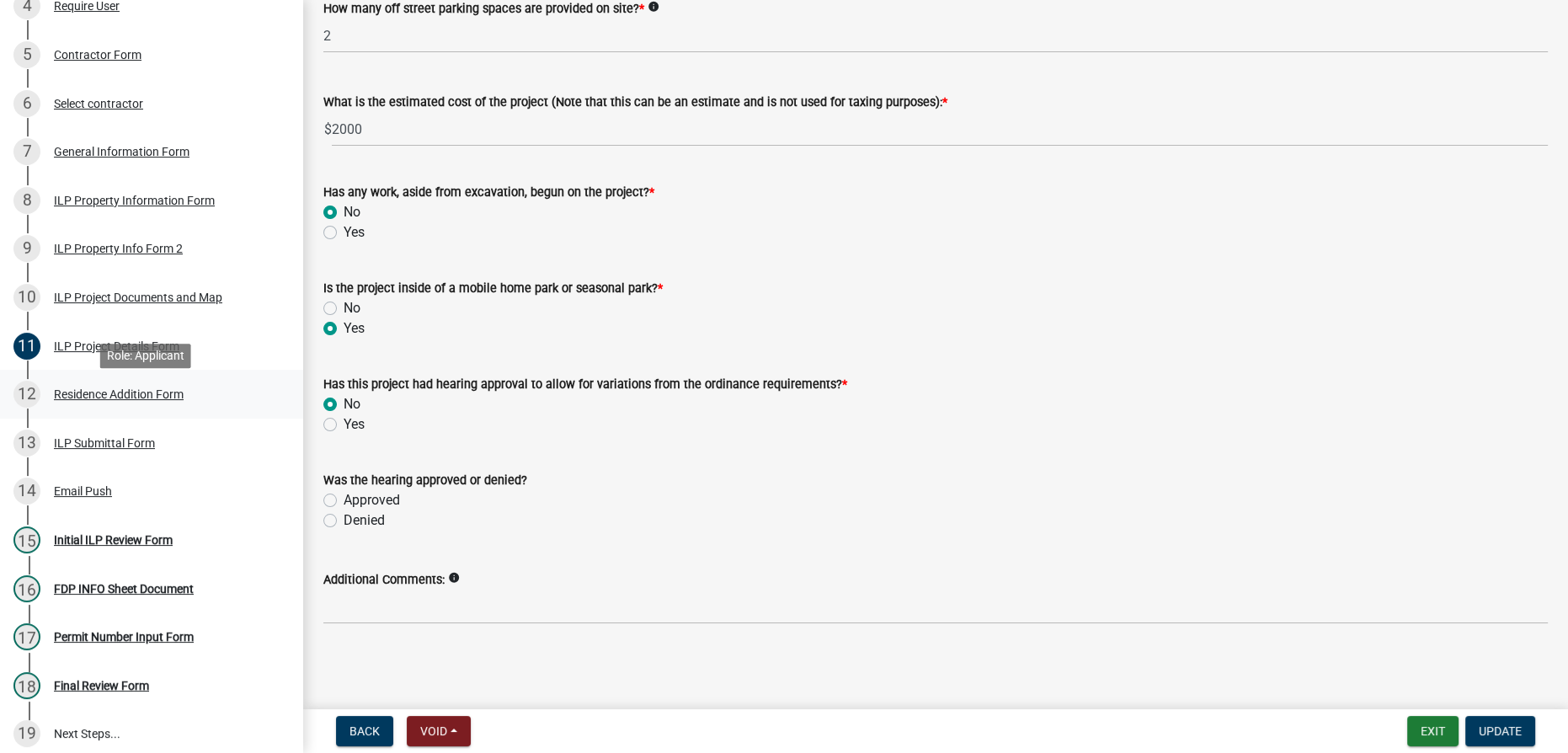
click at [133, 400] on div "Residence Addition Form" at bounding box center [118, 394] width 129 height 12
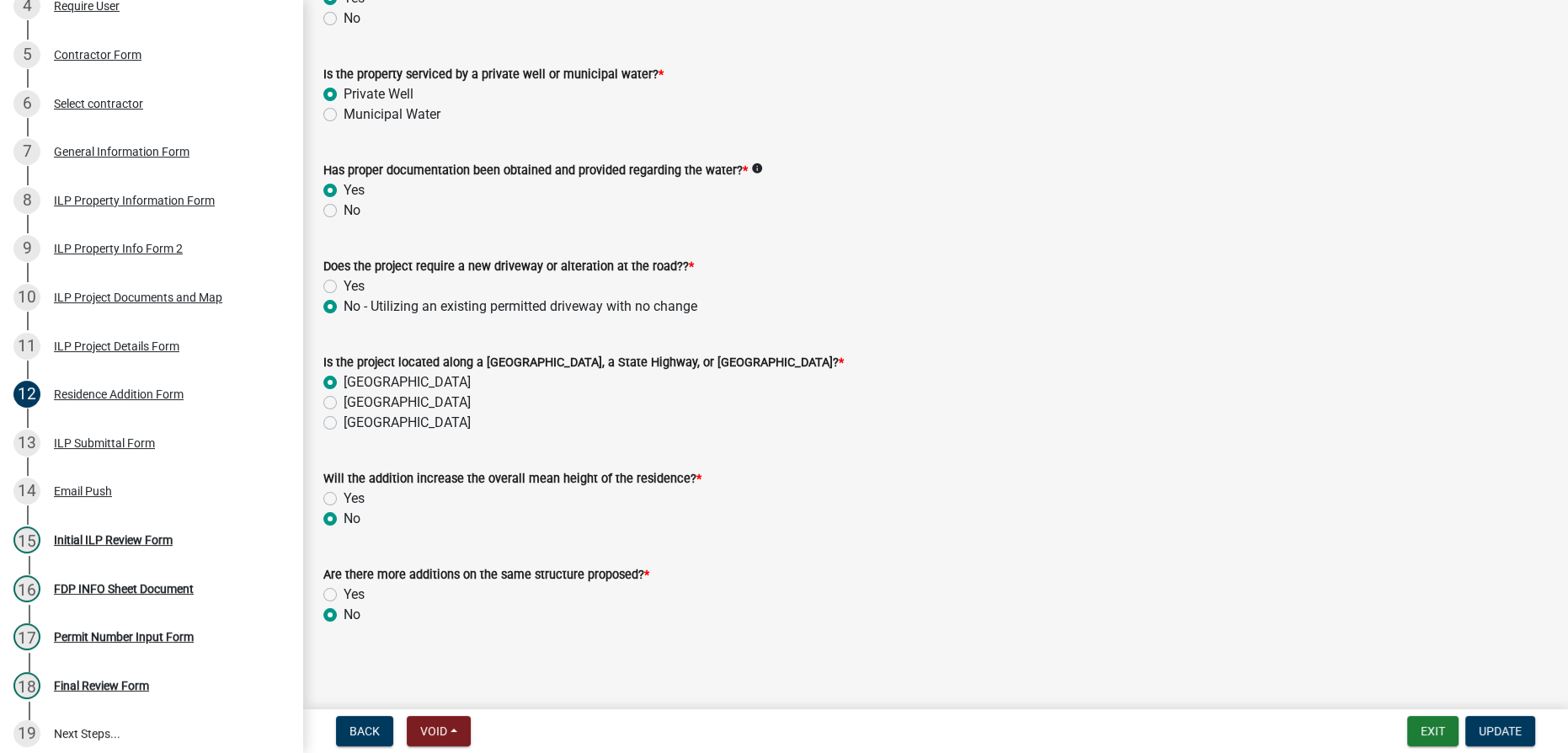
scroll to position [353, 0]
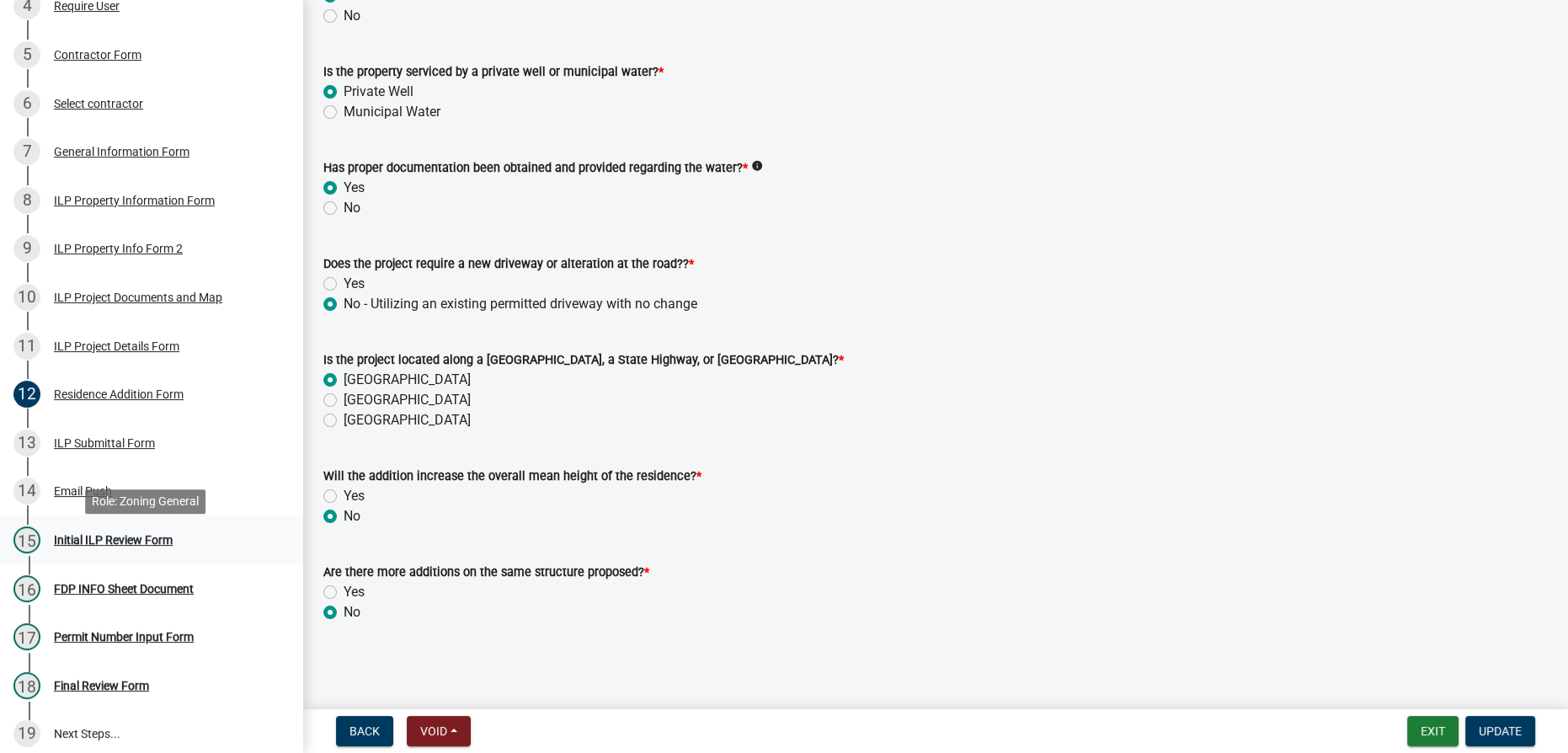
click at [94, 546] on div "Initial ILP Review Form" at bounding box center [113, 540] width 119 height 12
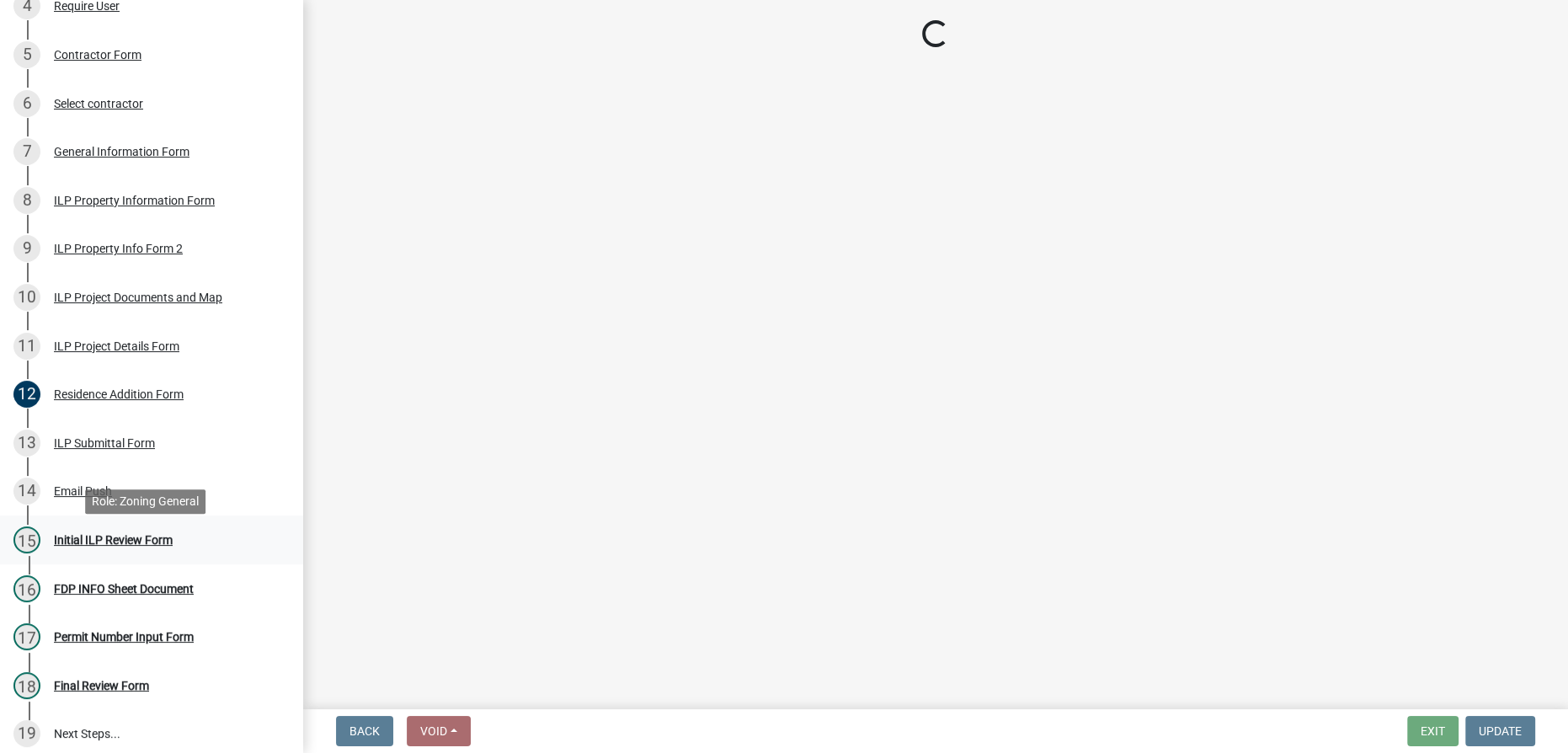
scroll to position [0, 0]
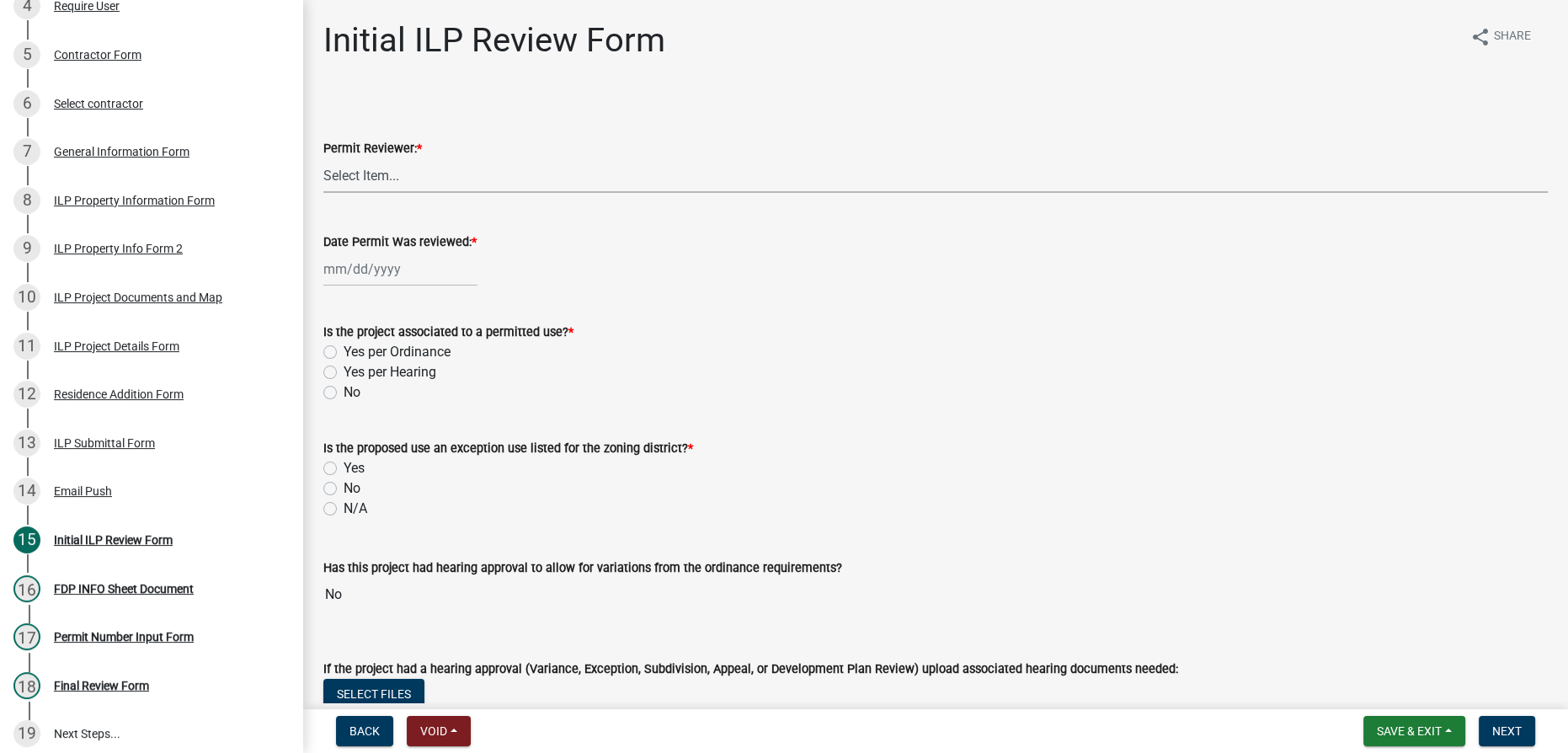
click at [452, 173] on select "Select Item... MMS LT AT CS Vacant Vacant" at bounding box center [935, 175] width 1225 height 34
click at [323, 159] on select "Select Item... MMS LT AT CS Vacant Vacant" at bounding box center [935, 175] width 1225 height 34
select select "4d3913d6-5a87-4fbb-afdb-cf4209782895"
click at [344, 266] on div at bounding box center [400, 269] width 154 height 34
select select "10"
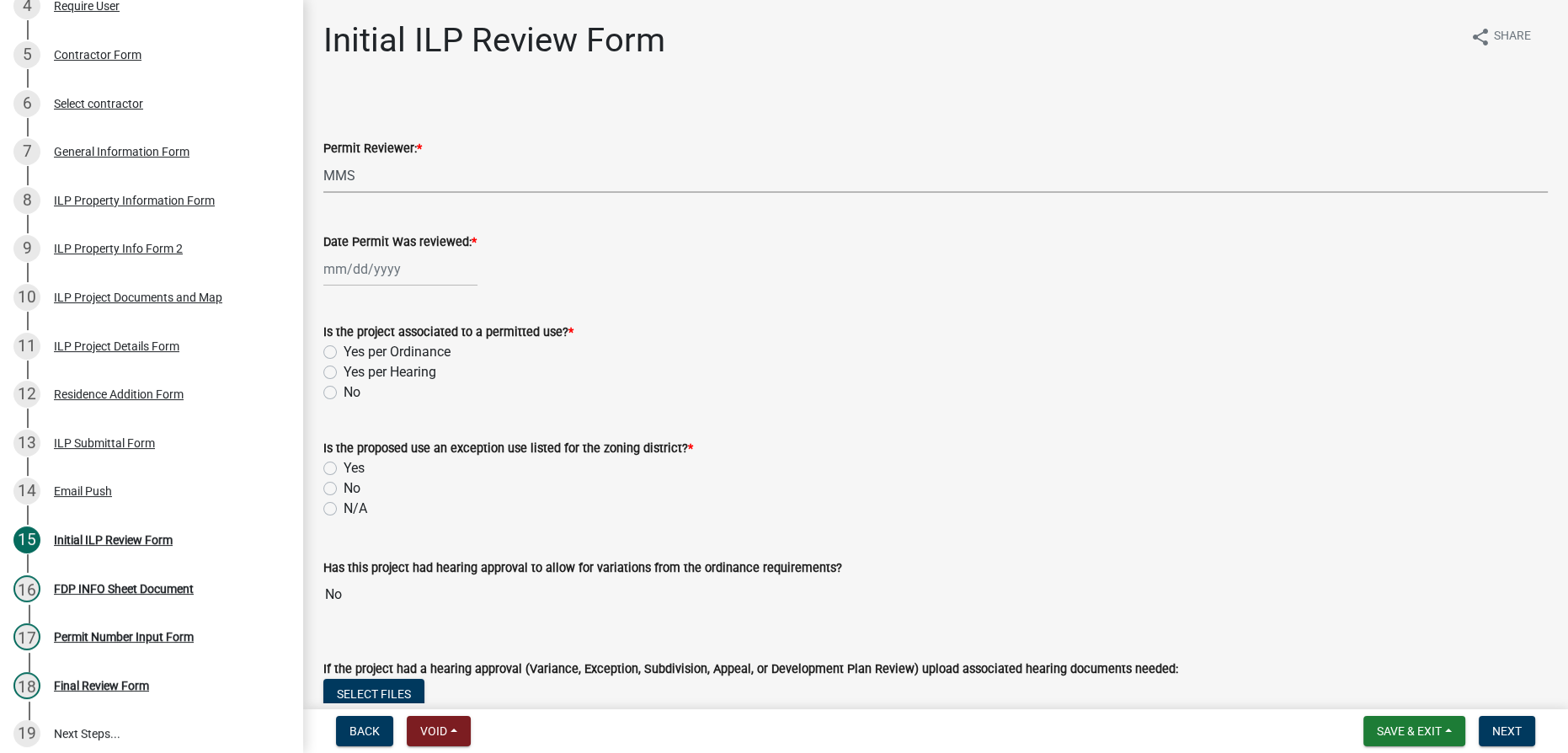
select select "2025"
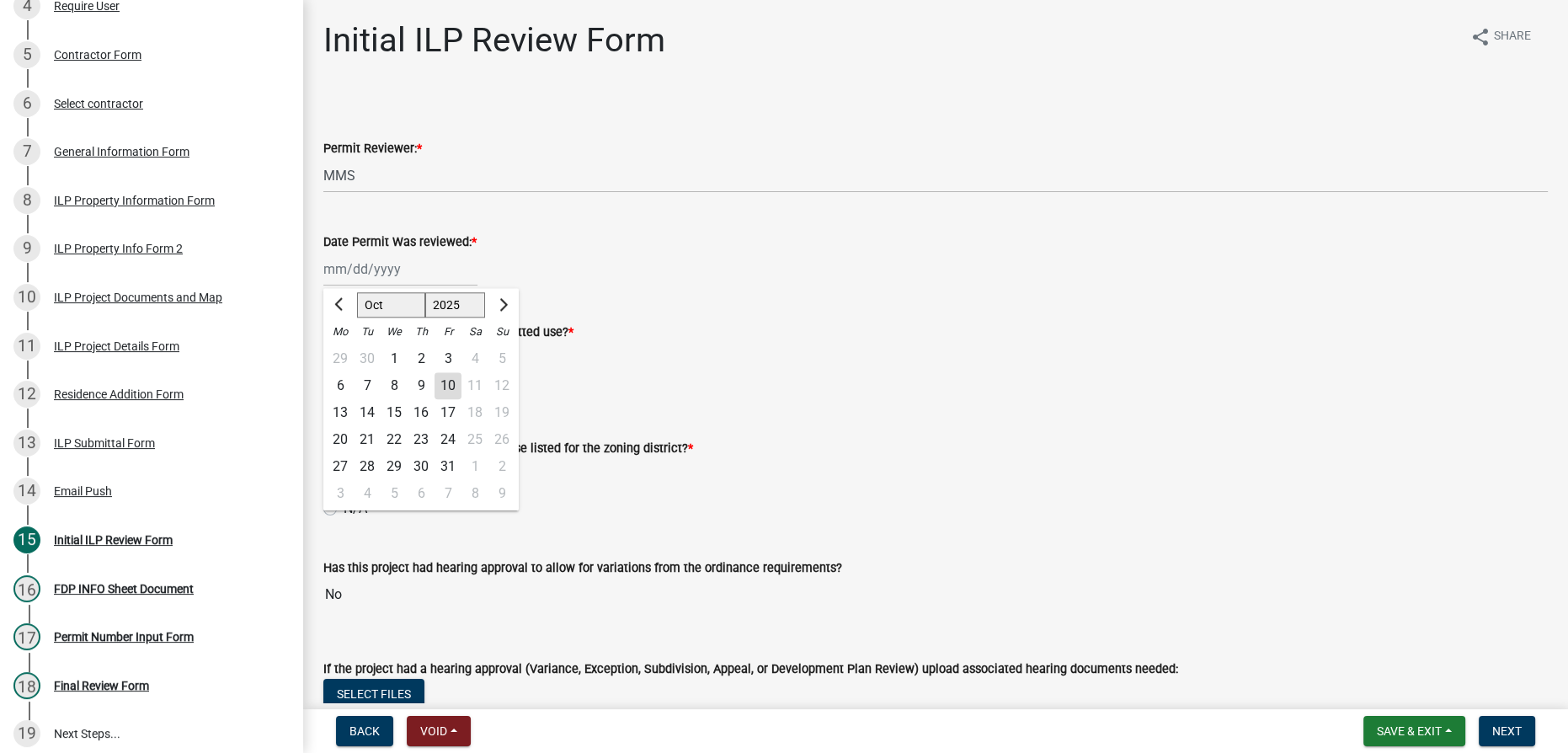
click at [448, 387] on div "10" at bounding box center [448, 386] width 27 height 27
type input "10/10/2025"
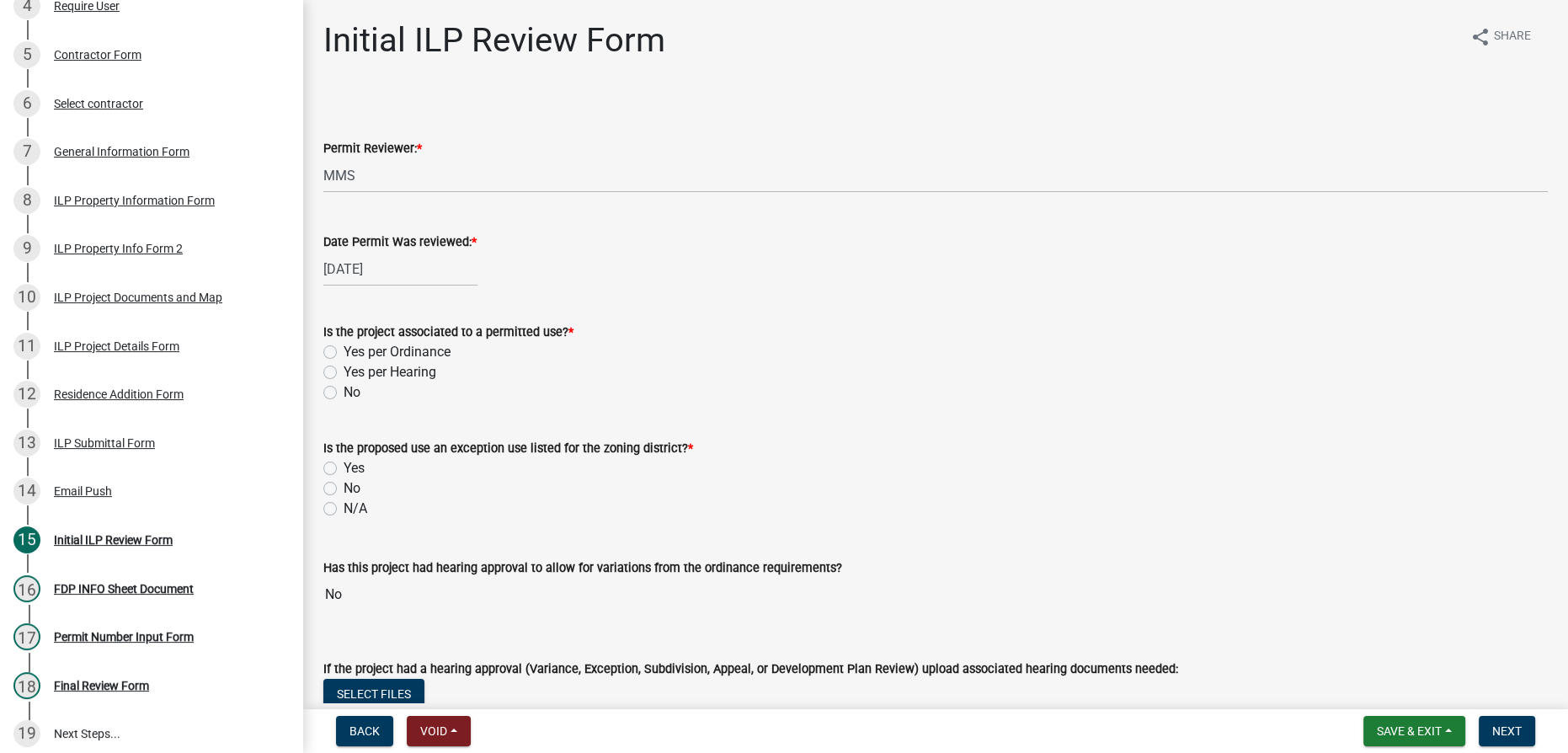
click at [343, 370] on label "Yes per Hearing" at bounding box center [389, 372] width 92 height 20
click at [343, 370] on input "Yes per Hearing" at bounding box center [348, 367] width 11 height 11
radio input "true"
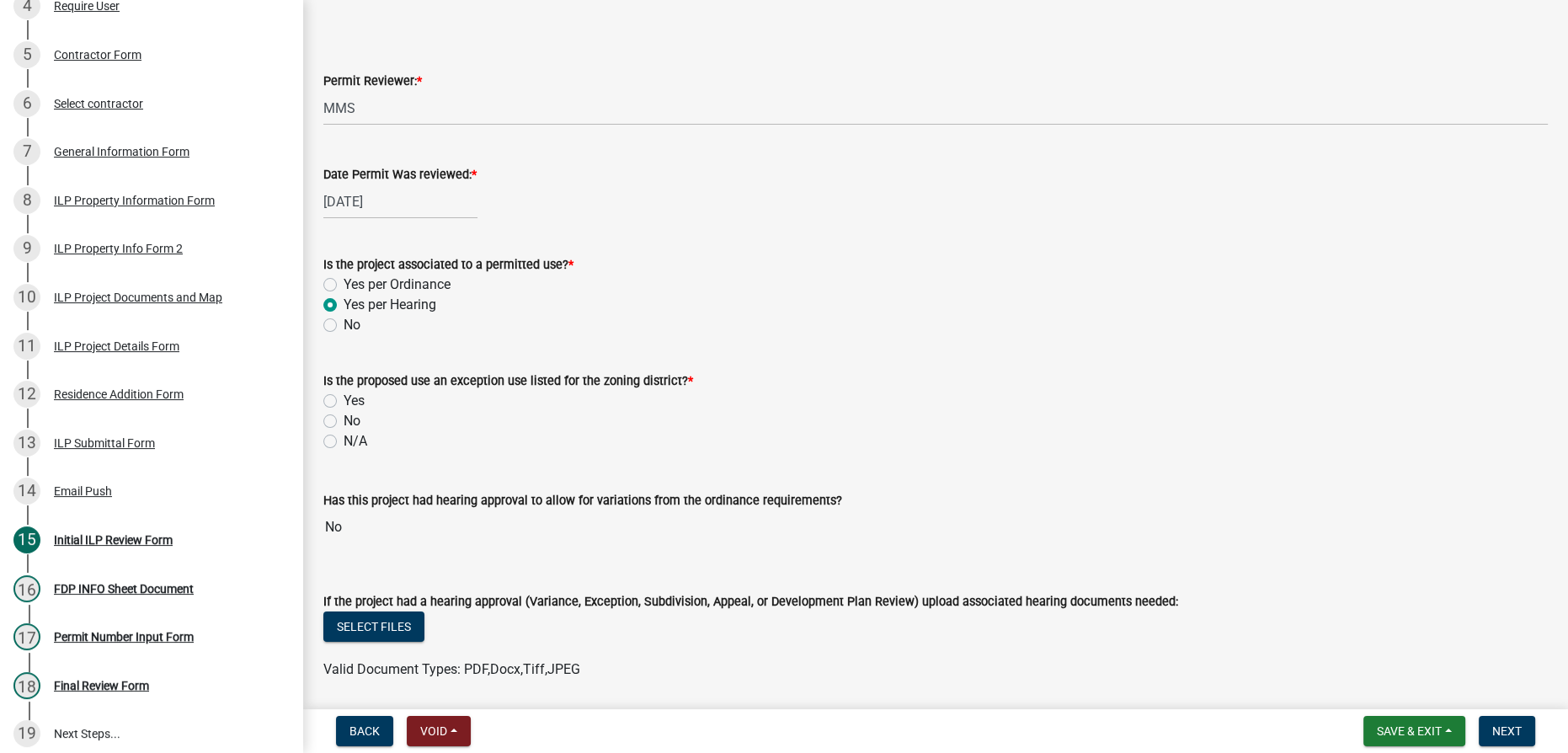
scroll to position [153, 0]
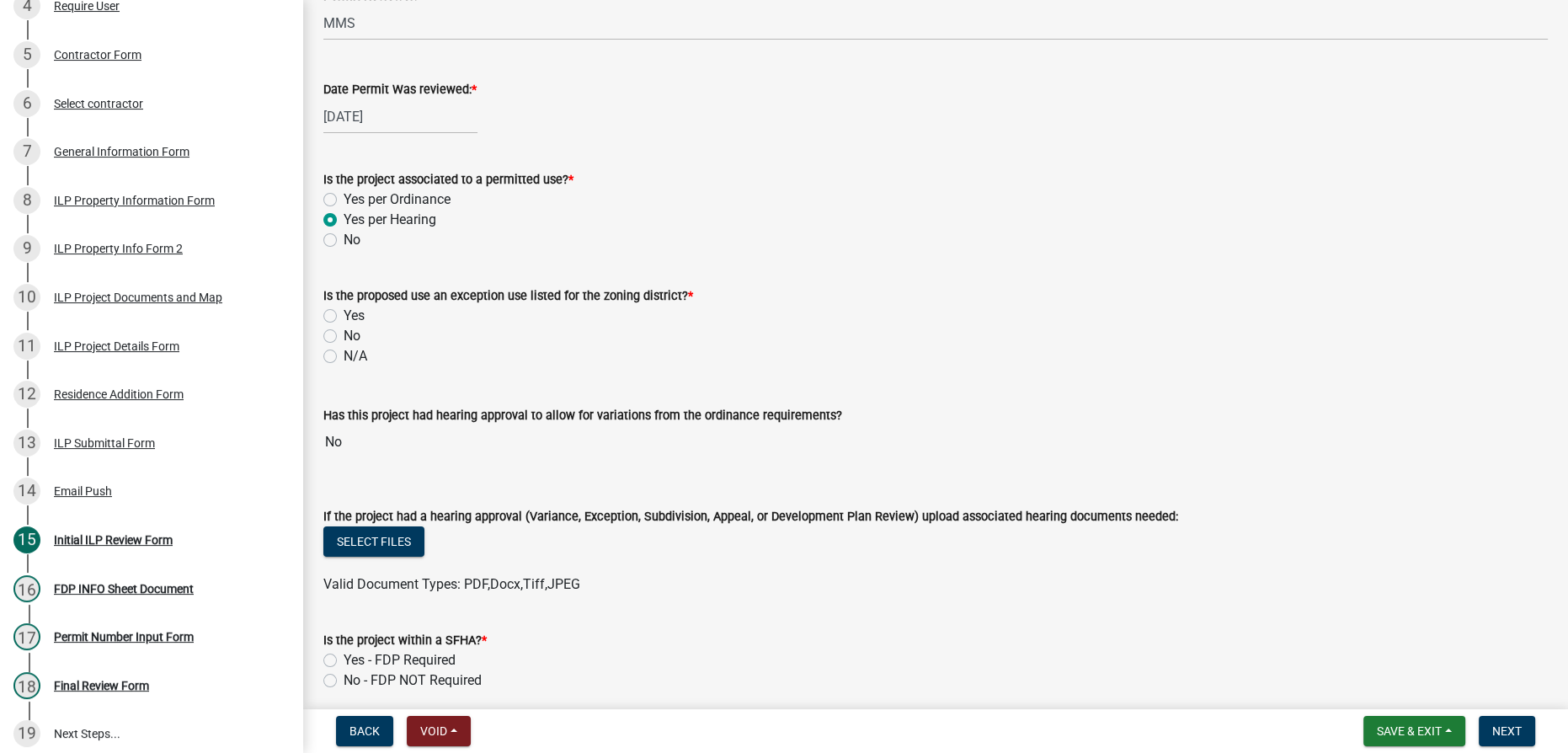
click at [343, 311] on label "Yes" at bounding box center [354, 315] width 21 height 20
click at [343, 311] on input "Yes" at bounding box center [348, 310] width 11 height 11
radio input "true"
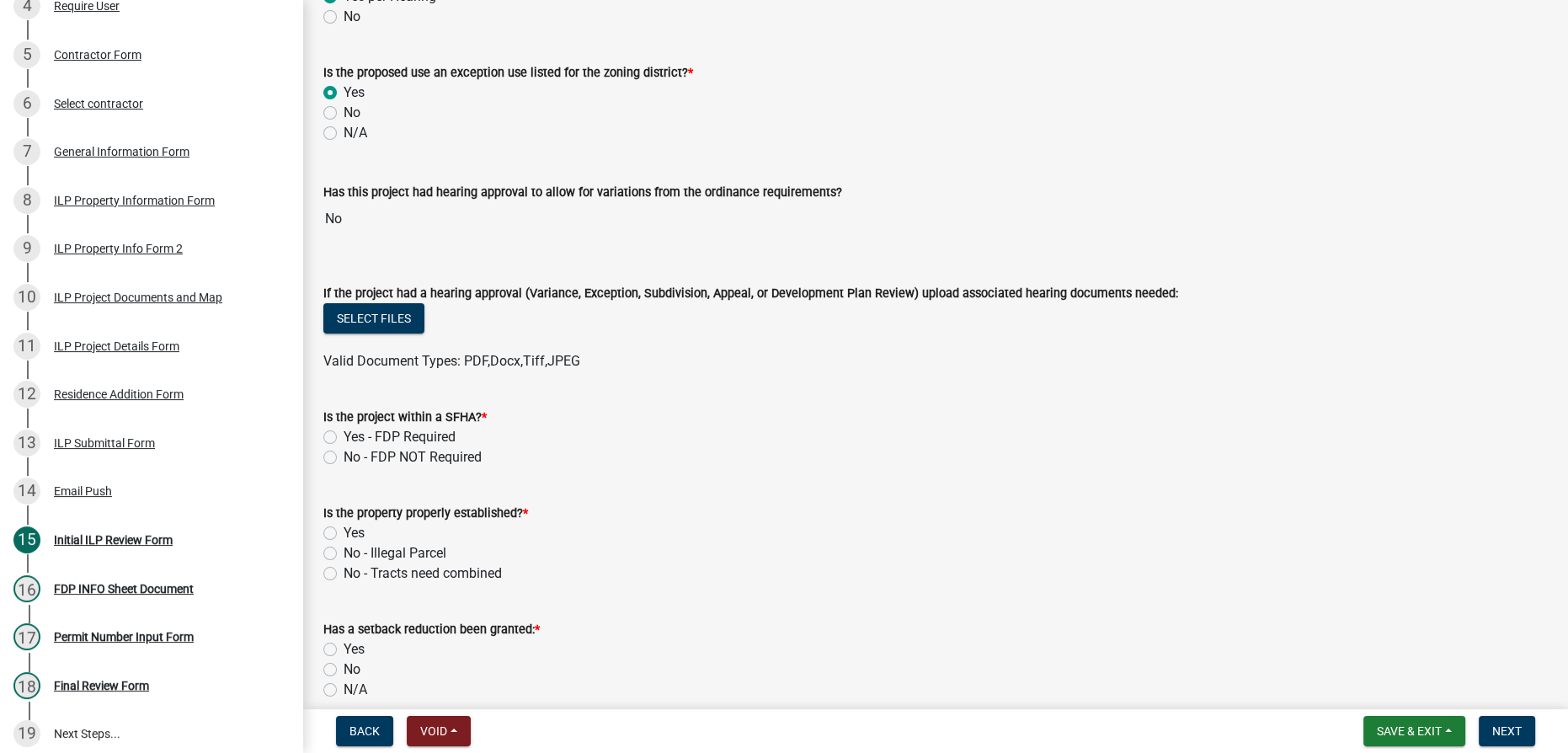
scroll to position [382, 0]
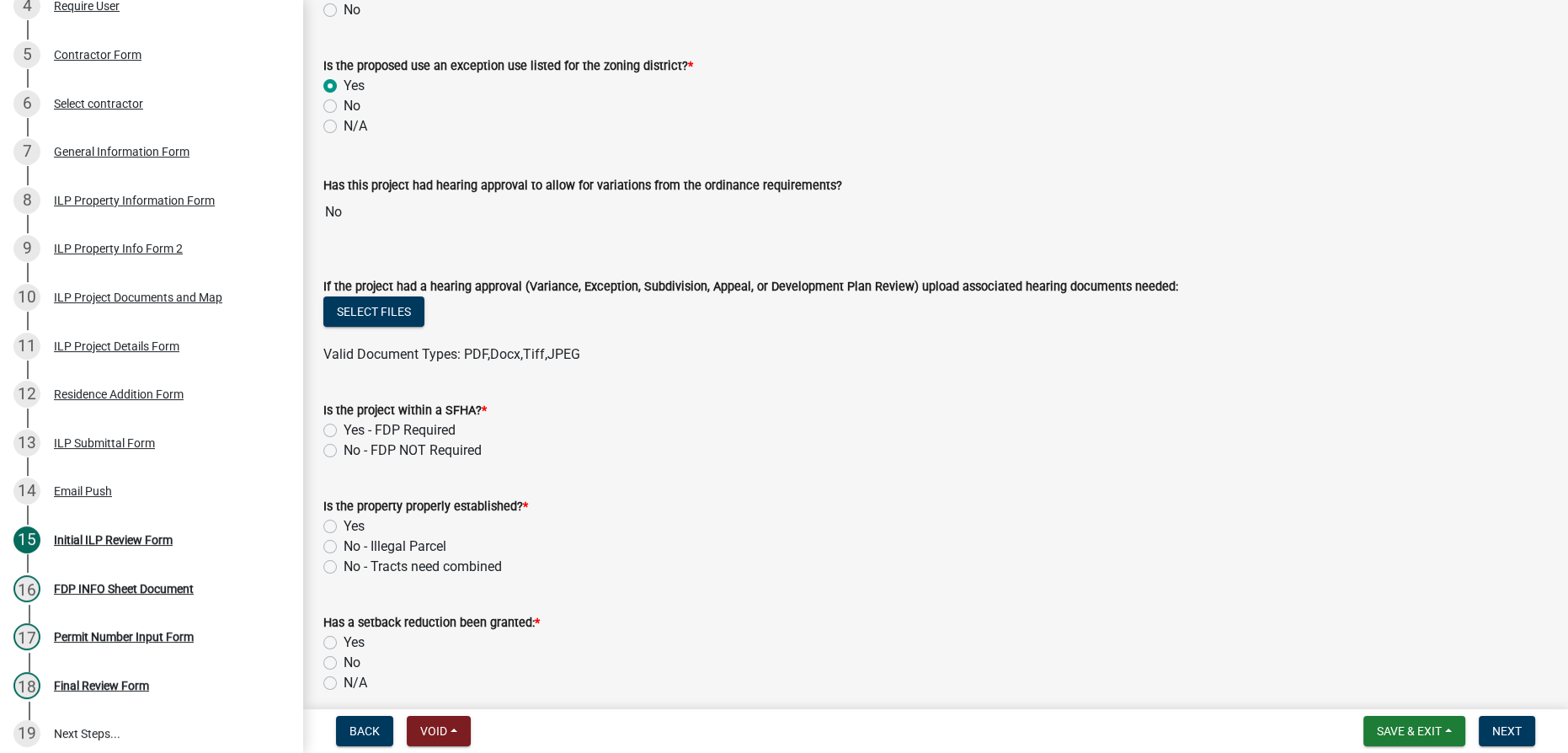
click at [343, 449] on label "No - FDP NOT Required" at bounding box center [412, 450] width 138 height 20
click at [343, 449] on input "No - FDP NOT Required" at bounding box center [348, 446] width 11 height 11
radio input "true"
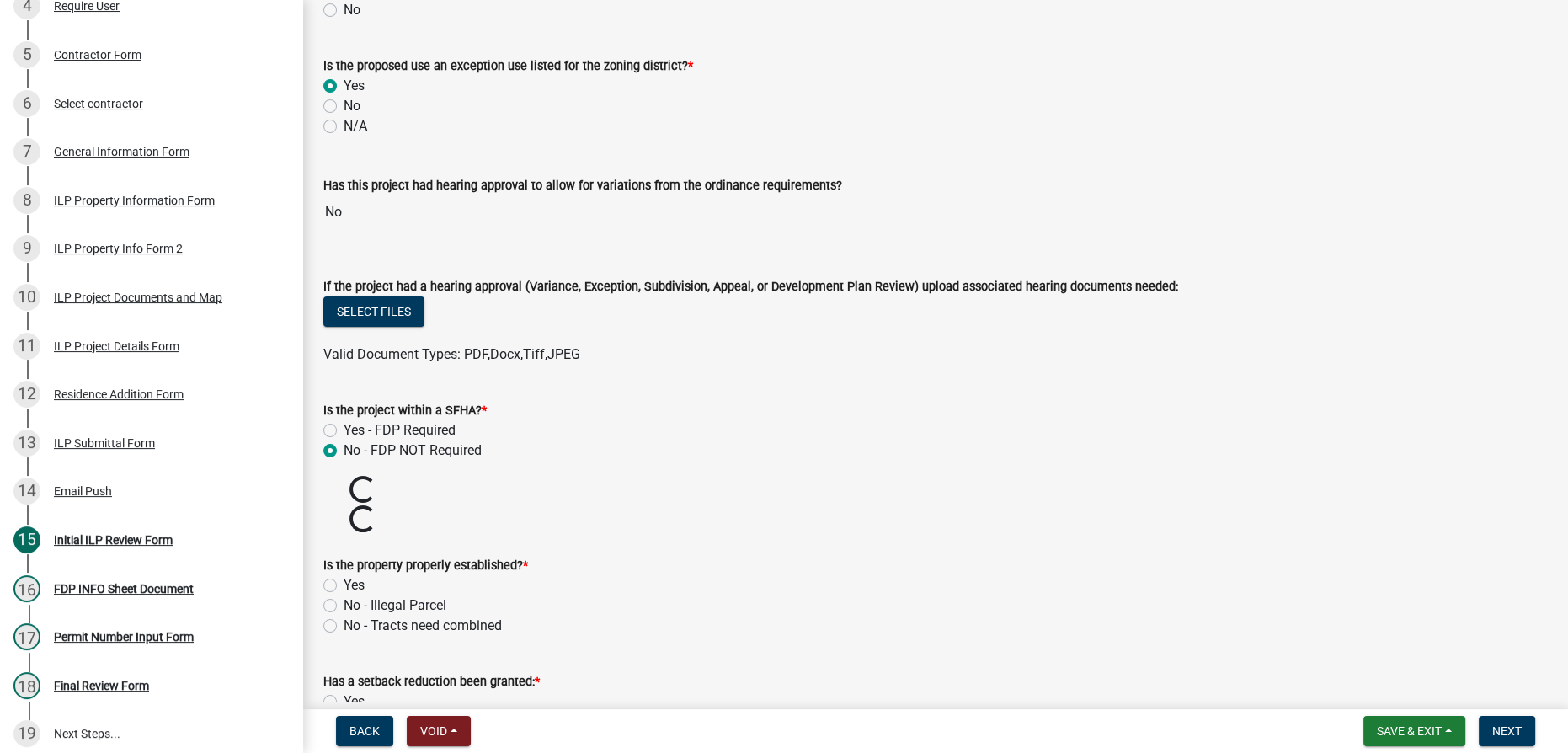
click at [329, 582] on wm-data-entity-input "Is the property properly established? * Yes No - Illegal Parcel No - Tracts nee…" at bounding box center [935, 592] width 1225 height 116
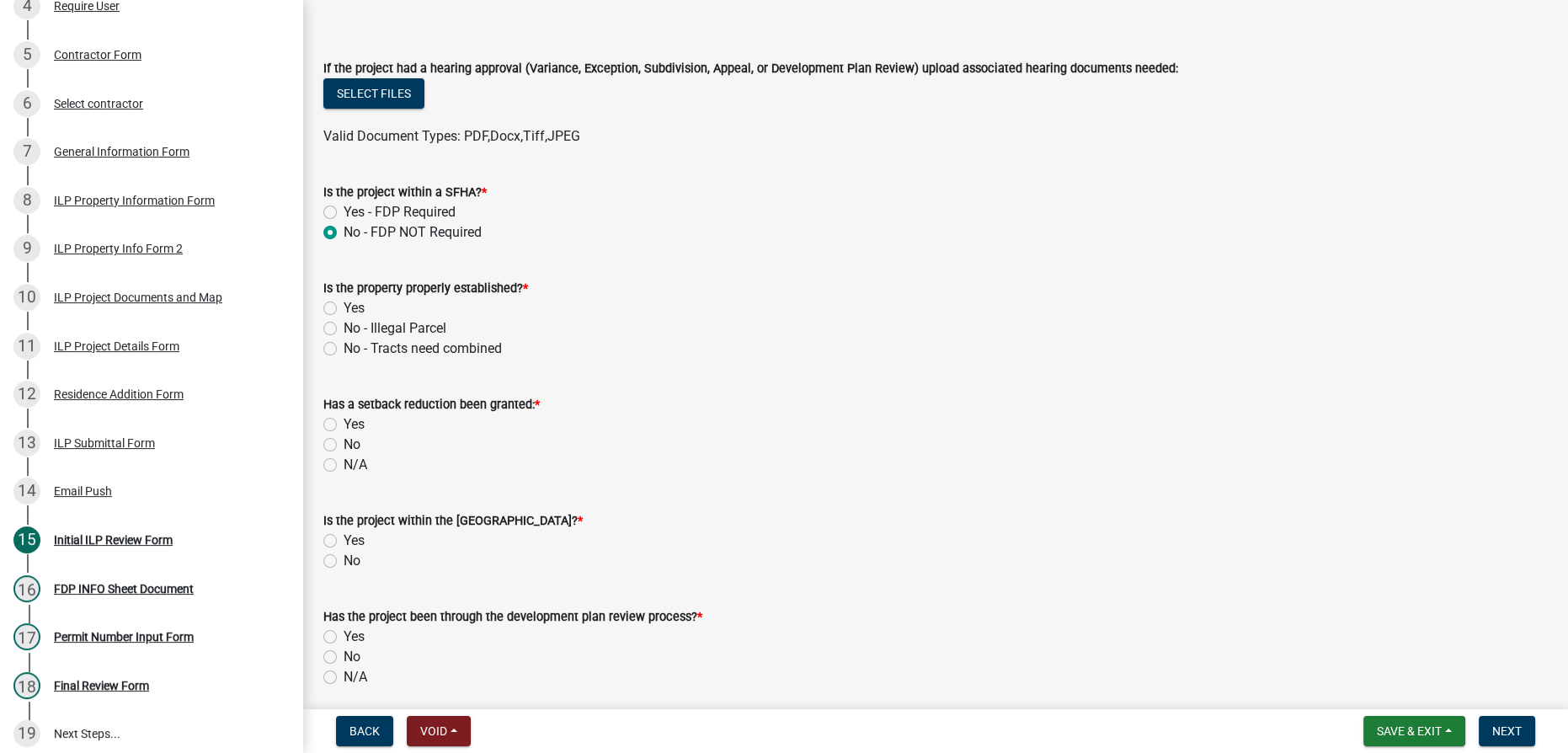
scroll to position [612, 0]
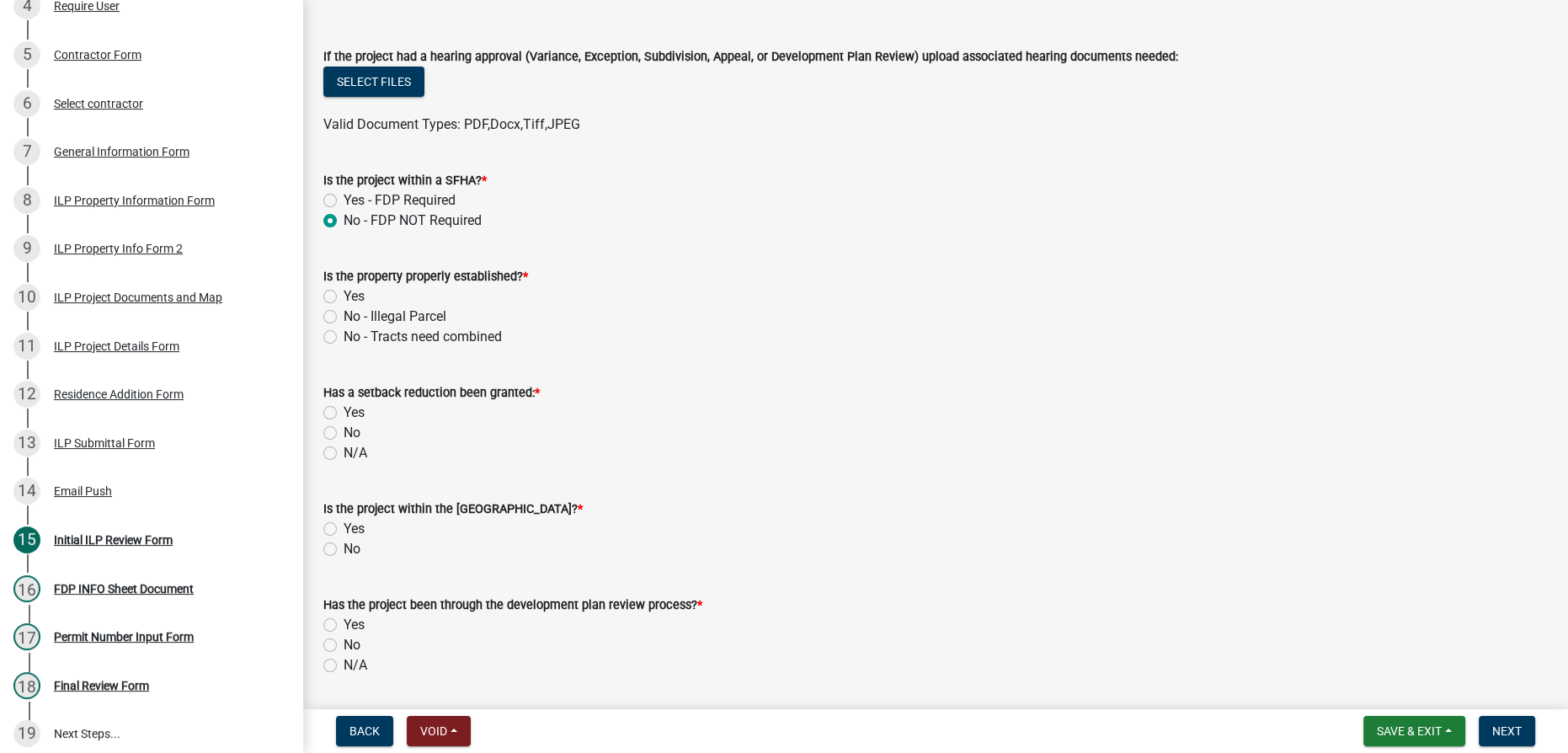
click at [343, 298] on label "Yes" at bounding box center [354, 296] width 21 height 20
click at [343, 298] on input "Yes" at bounding box center [348, 291] width 11 height 11
radio input "true"
click at [343, 448] on label "N/A" at bounding box center [355, 452] width 23 height 20
click at [343, 448] on input "N/A" at bounding box center [348, 448] width 11 height 11
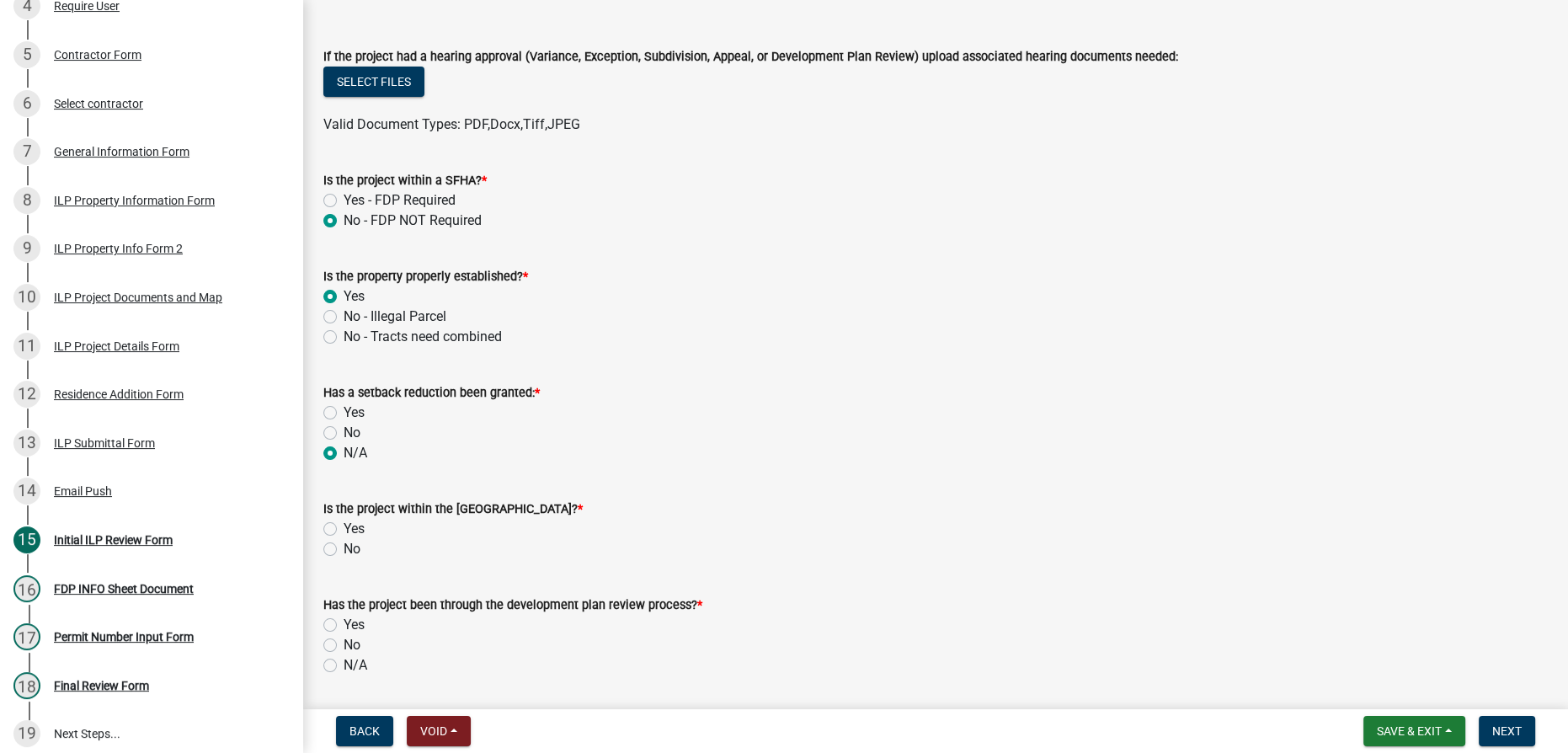
radio input "true"
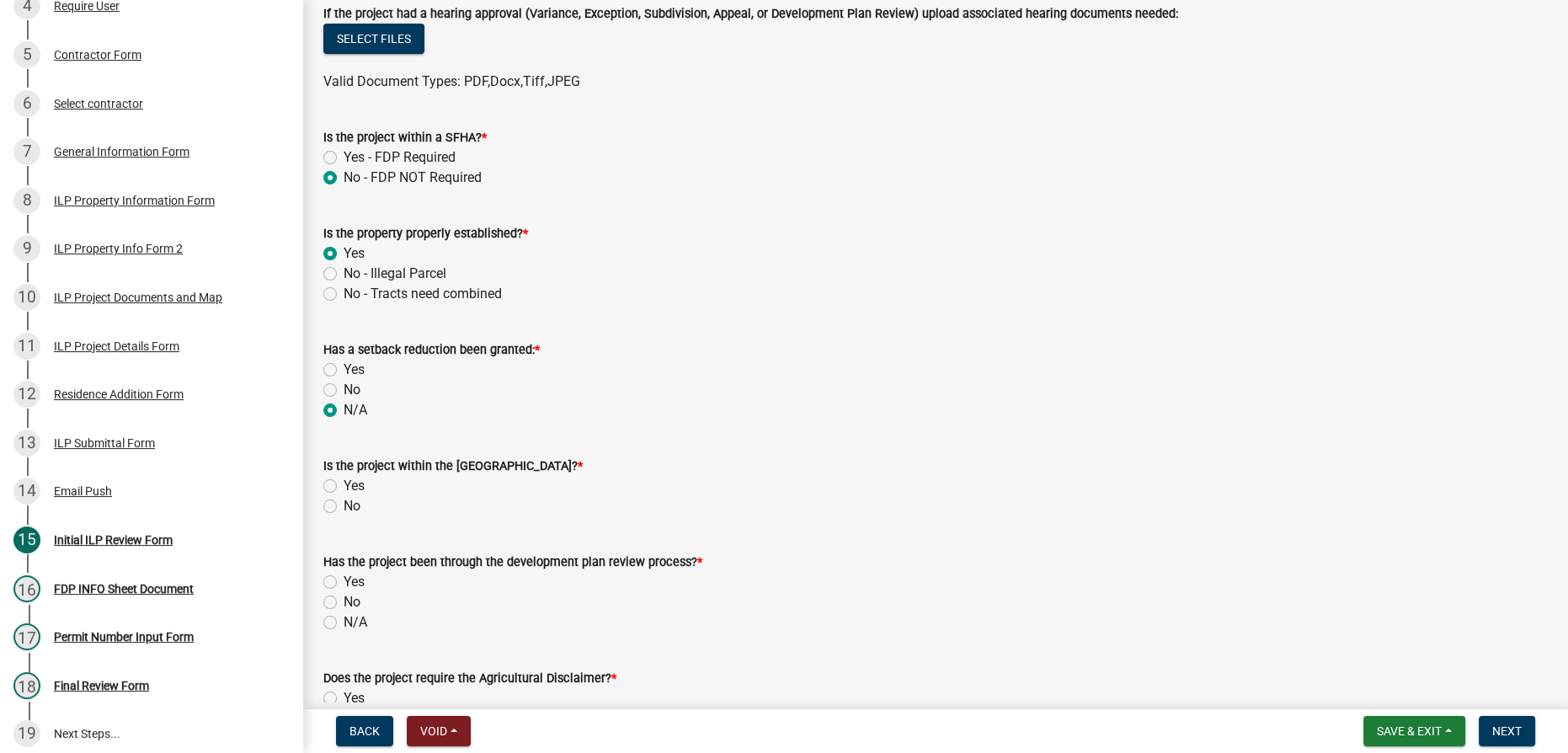
scroll to position [689, 0]
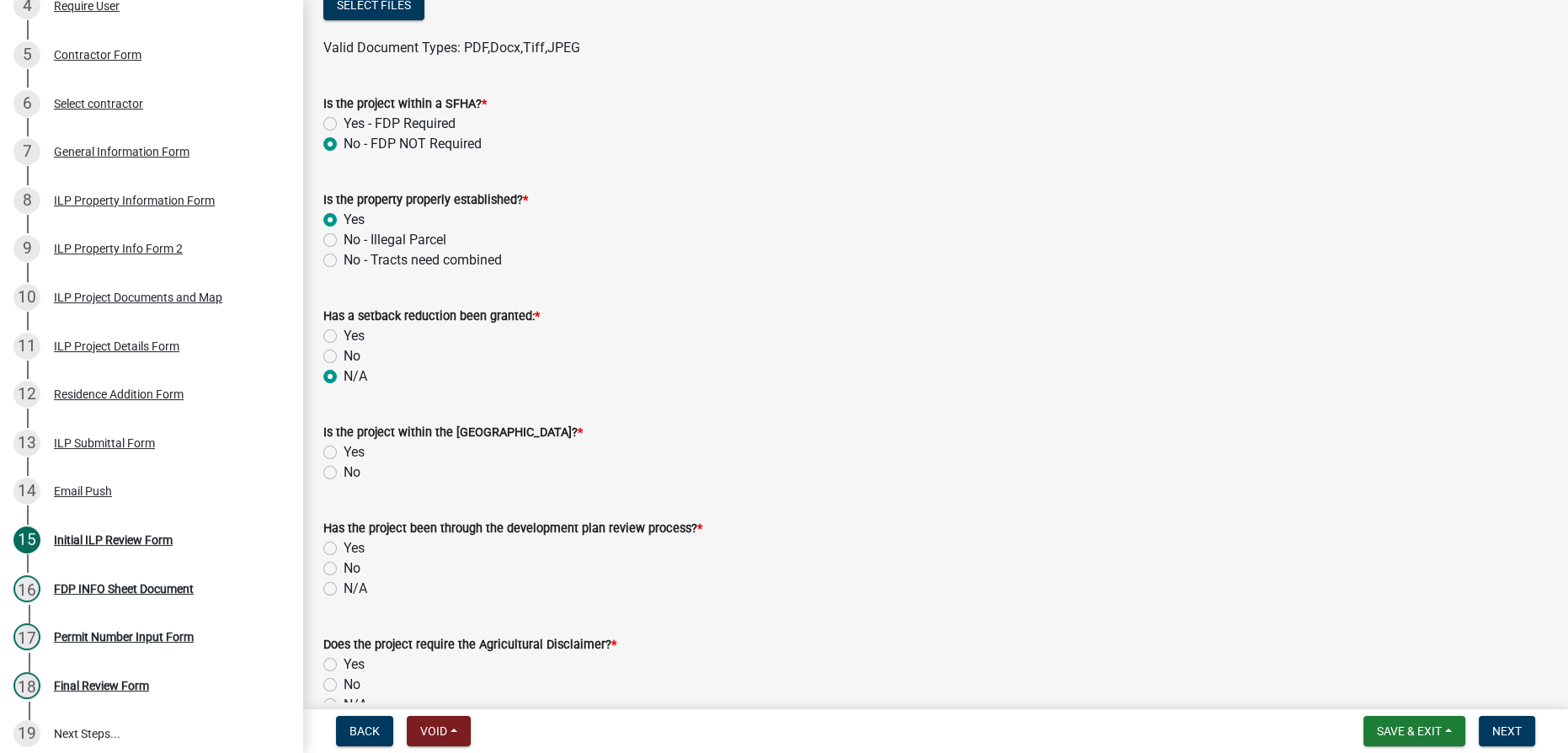
click at [343, 470] on label "No" at bounding box center [351, 472] width 17 height 20
click at [343, 470] on input "No" at bounding box center [348, 467] width 11 height 11
radio input "true"
click at [343, 587] on label "N/A" at bounding box center [355, 589] width 23 height 20
click at [343, 587] on input "N/A" at bounding box center [348, 584] width 11 height 11
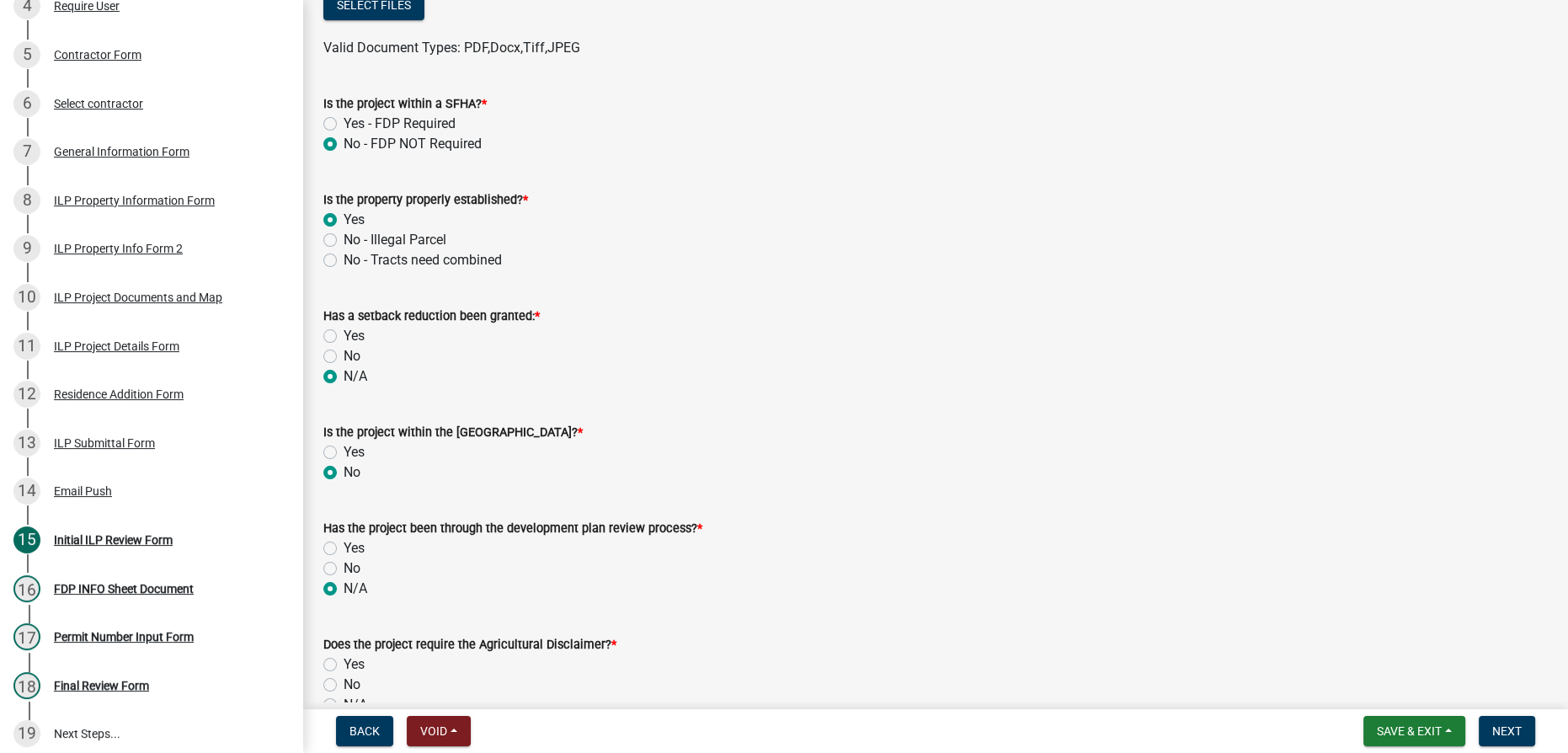
radio input "true"
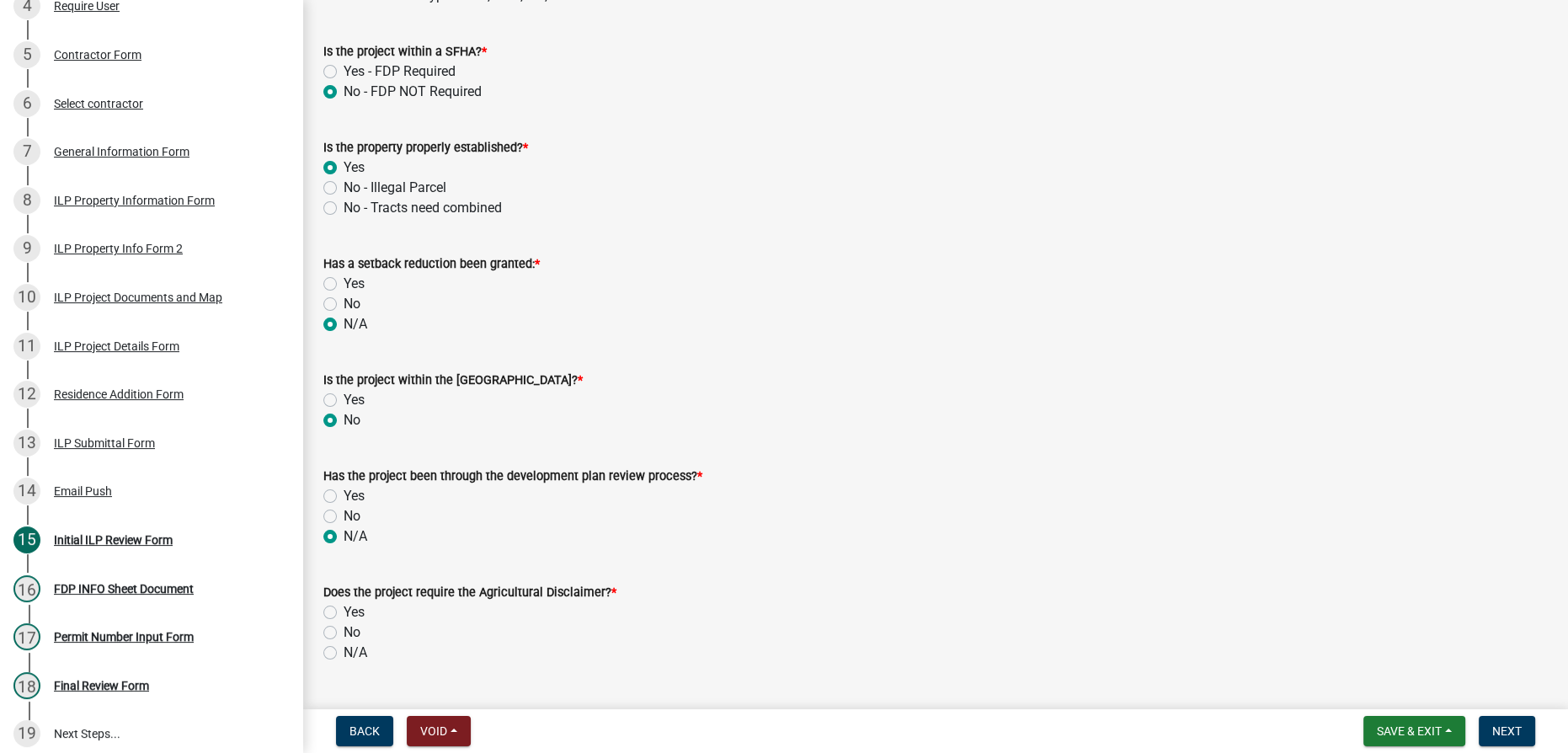
scroll to position [918, 0]
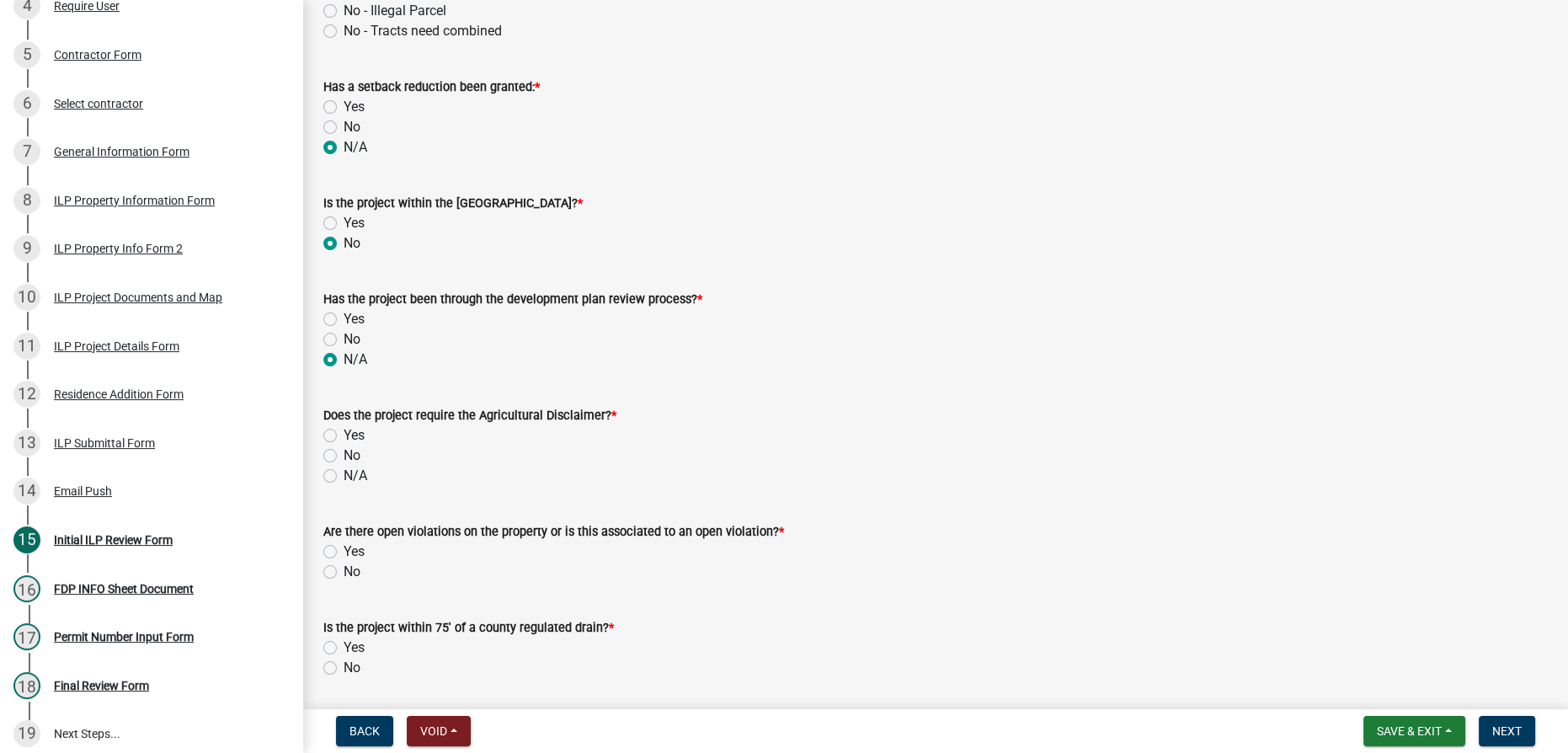
click at [343, 474] on label "N/A" at bounding box center [355, 476] width 23 height 20
click at [343, 474] on input "N/A" at bounding box center [348, 471] width 11 height 11
radio input "true"
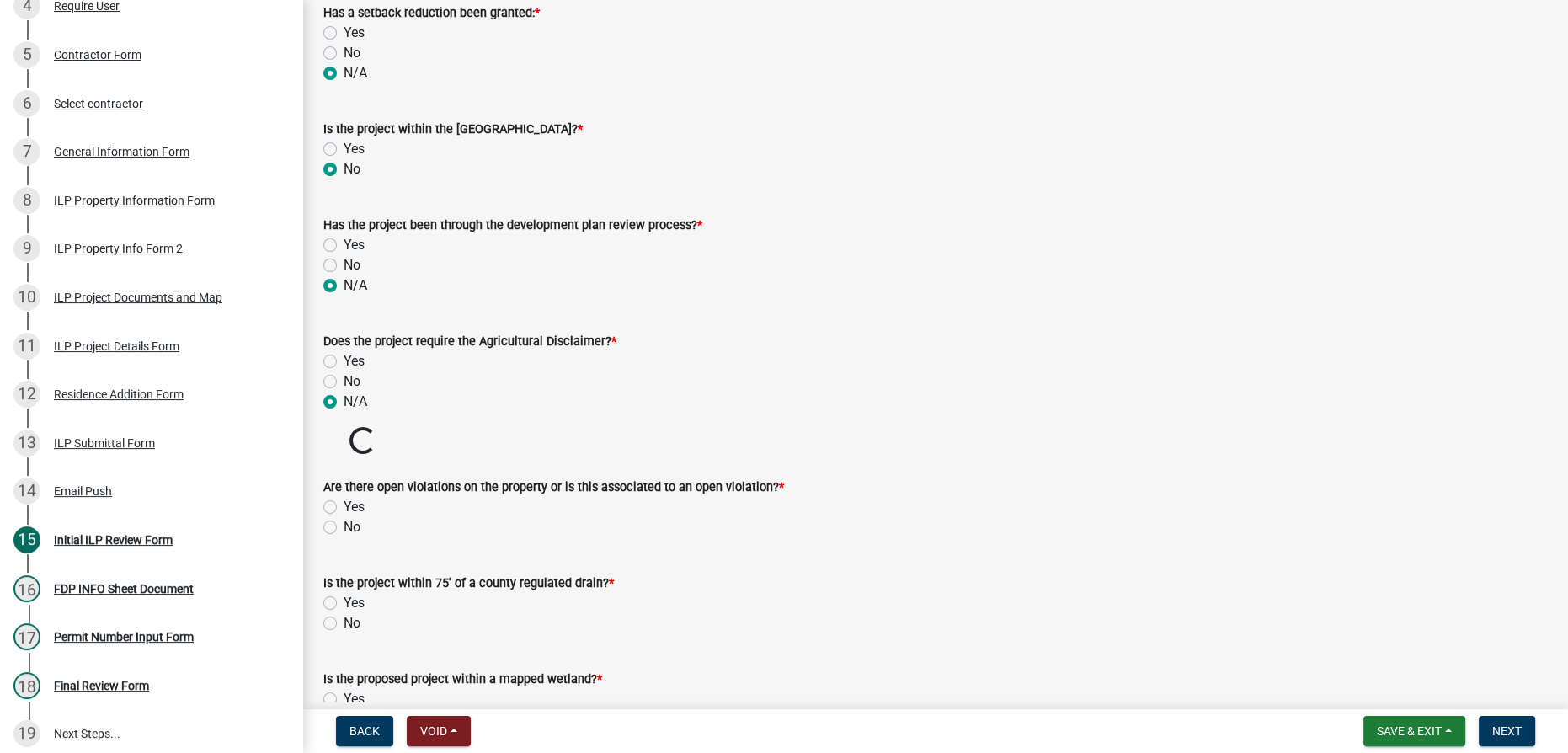
scroll to position [1071, 0]
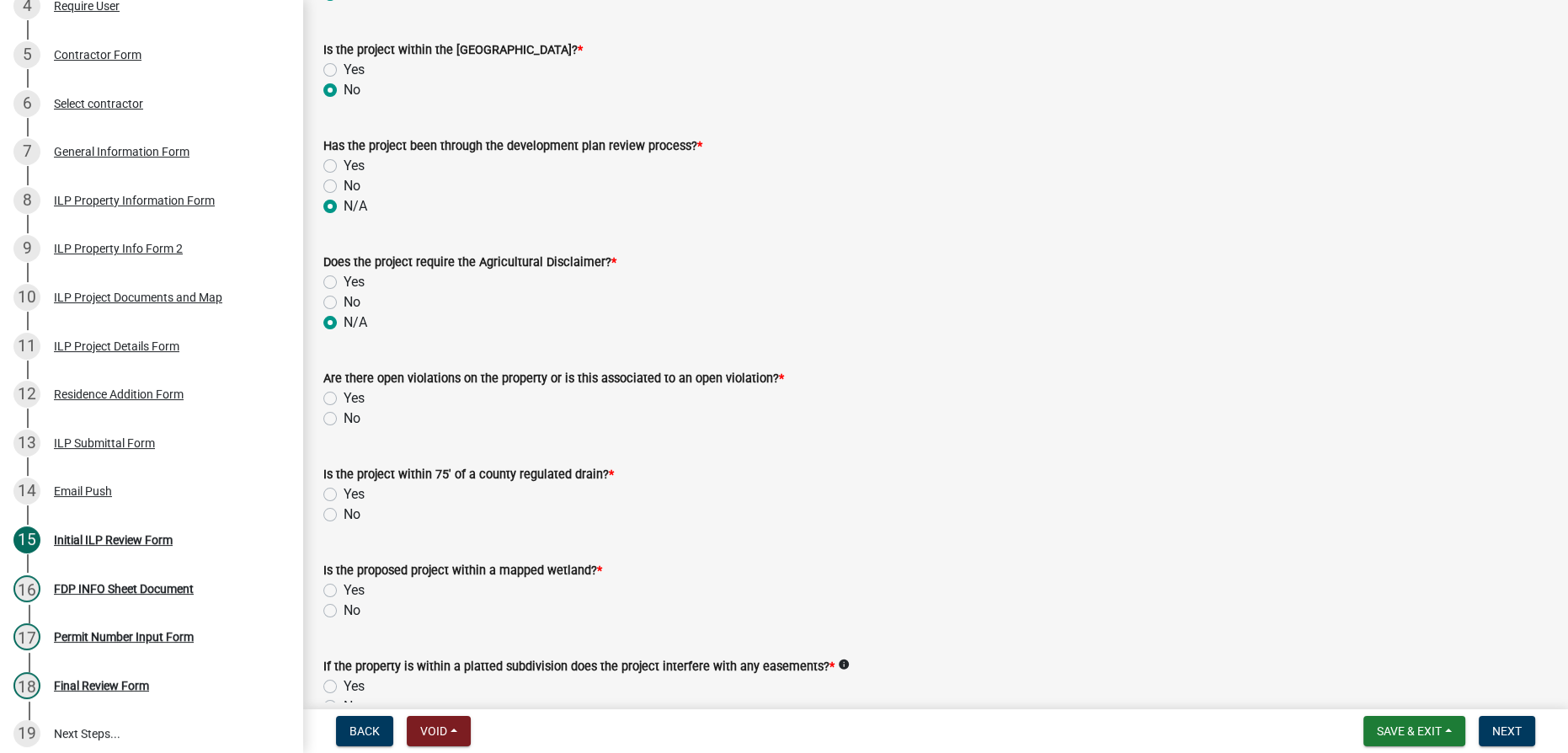
click at [330, 448] on form "Is the project within 75' of a county regulated drain? * Yes No" at bounding box center [935, 484] width 1225 height 81
click at [343, 417] on label "No" at bounding box center [351, 418] width 17 height 20
click at [343, 417] on input "No" at bounding box center [348, 413] width 11 height 11
radio input "true"
click at [343, 509] on label "No" at bounding box center [351, 515] width 17 height 20
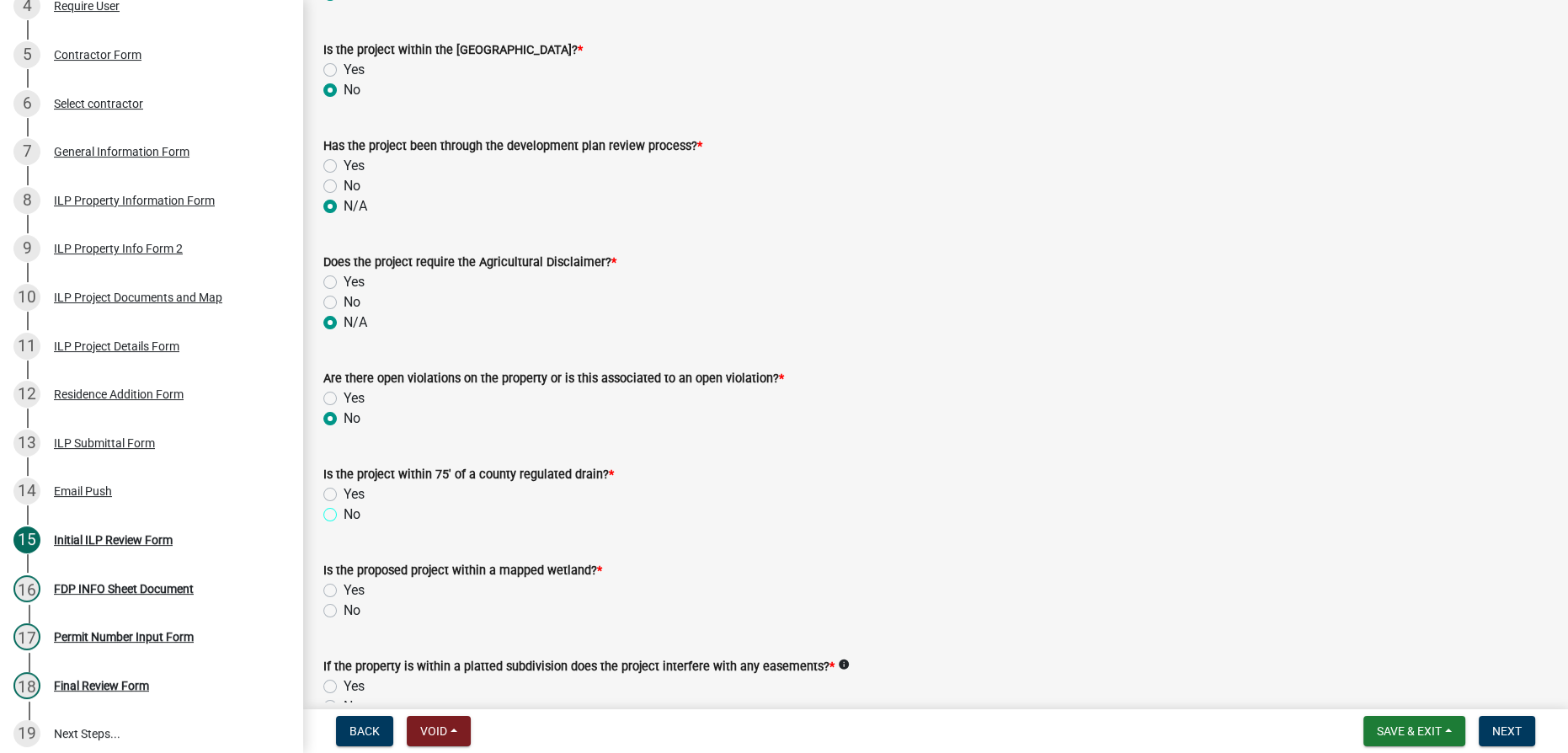
click at [343, 509] on input "No" at bounding box center [348, 510] width 11 height 11
radio input "true"
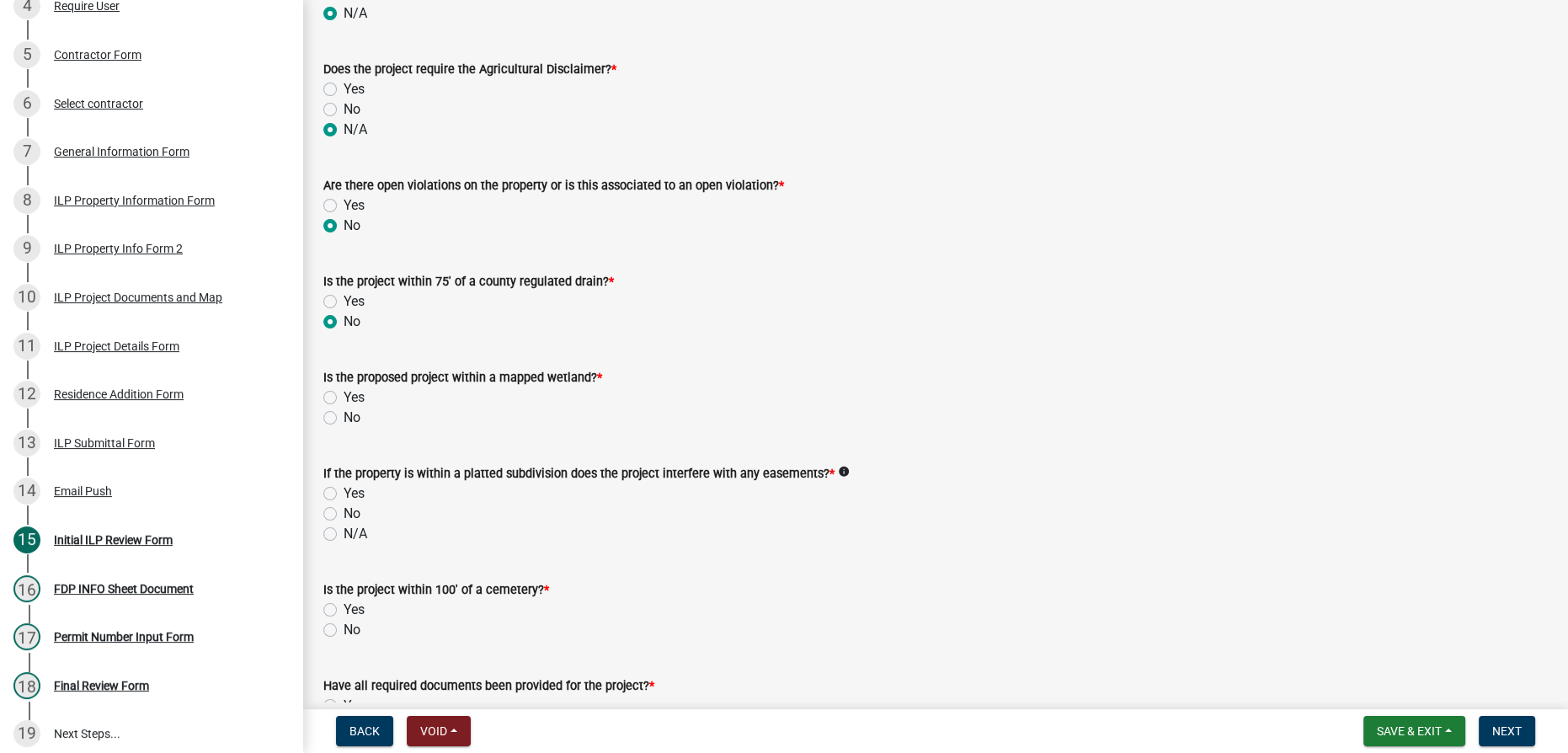
scroll to position [1301, 0]
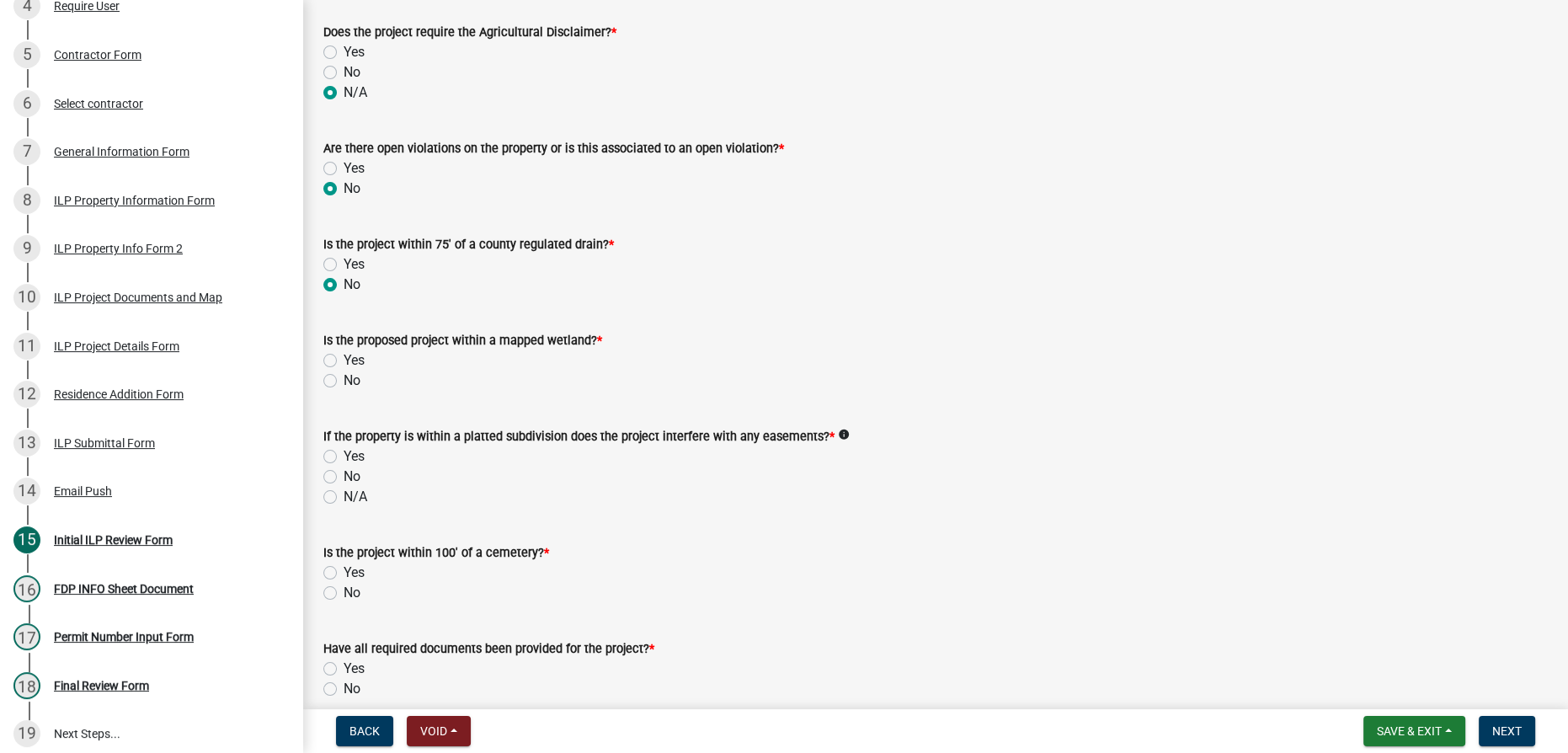
click at [343, 376] on label "No" at bounding box center [351, 380] width 17 height 20
click at [343, 376] on input "No" at bounding box center [348, 376] width 11 height 11
radio input "true"
click at [343, 498] on label "N/A" at bounding box center [355, 496] width 23 height 20
click at [343, 498] on input "N/A" at bounding box center [348, 491] width 11 height 11
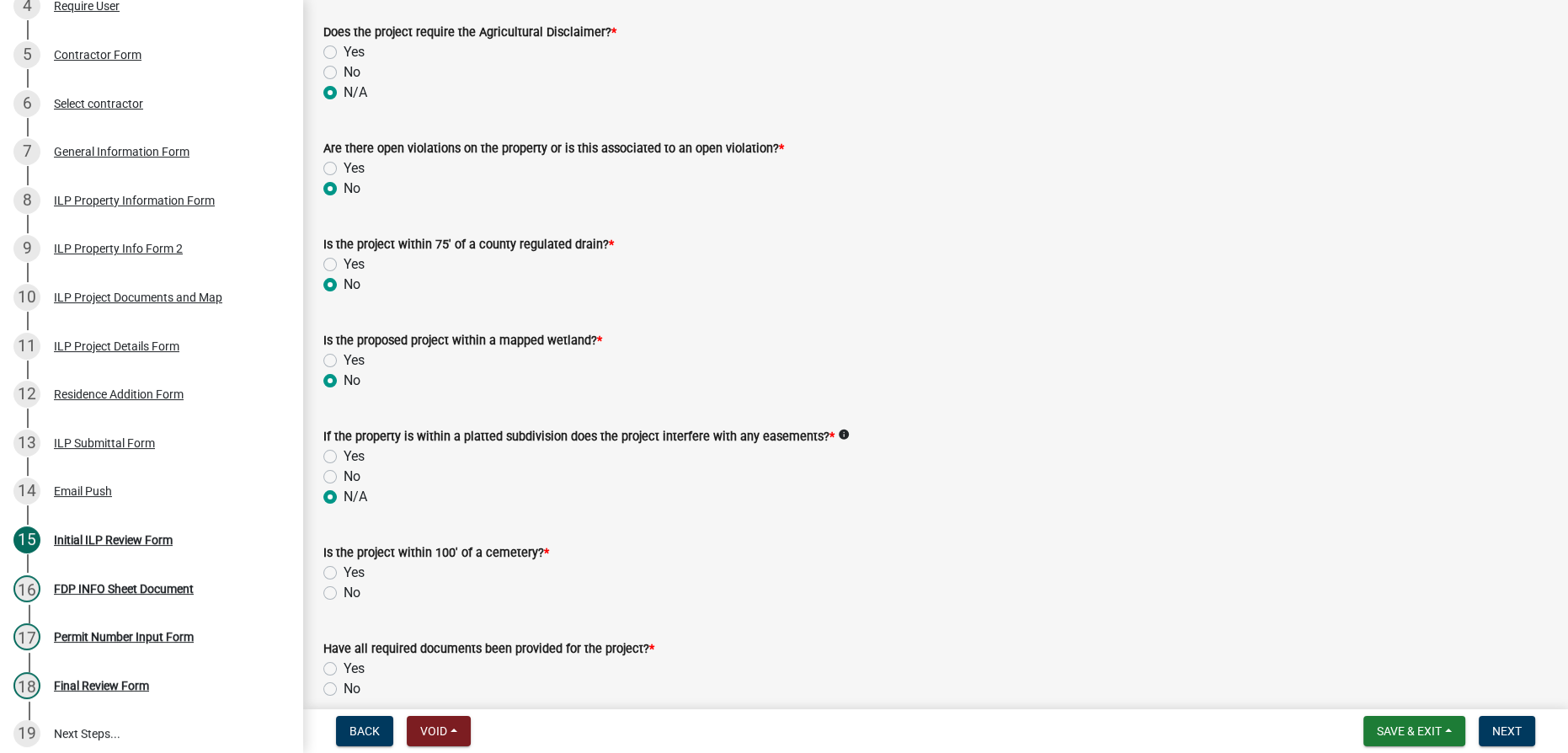
radio input "true"
click at [343, 592] on label "No" at bounding box center [351, 592] width 17 height 20
click at [343, 592] on input "No" at bounding box center [348, 588] width 11 height 11
radio input "true"
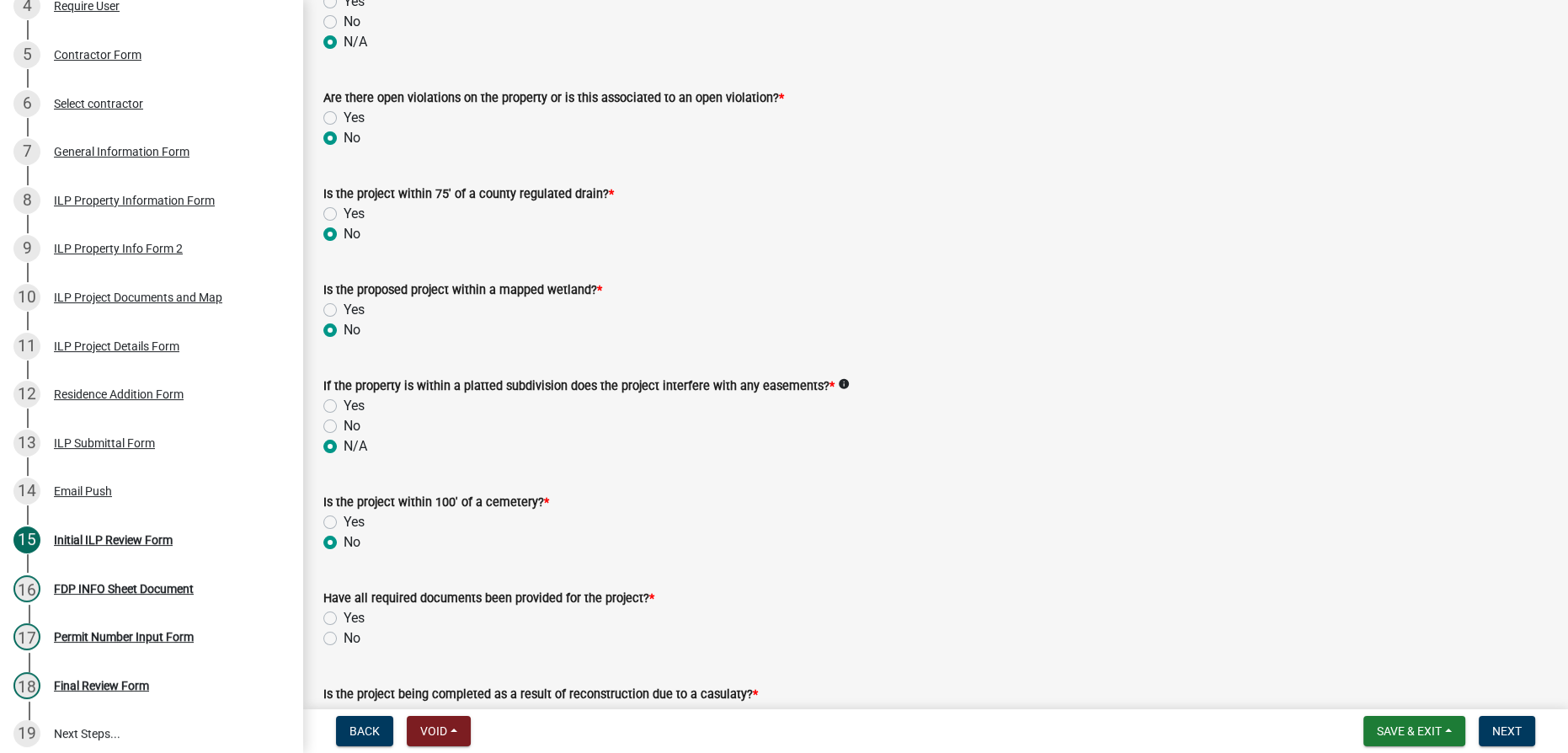
scroll to position [1378, 0]
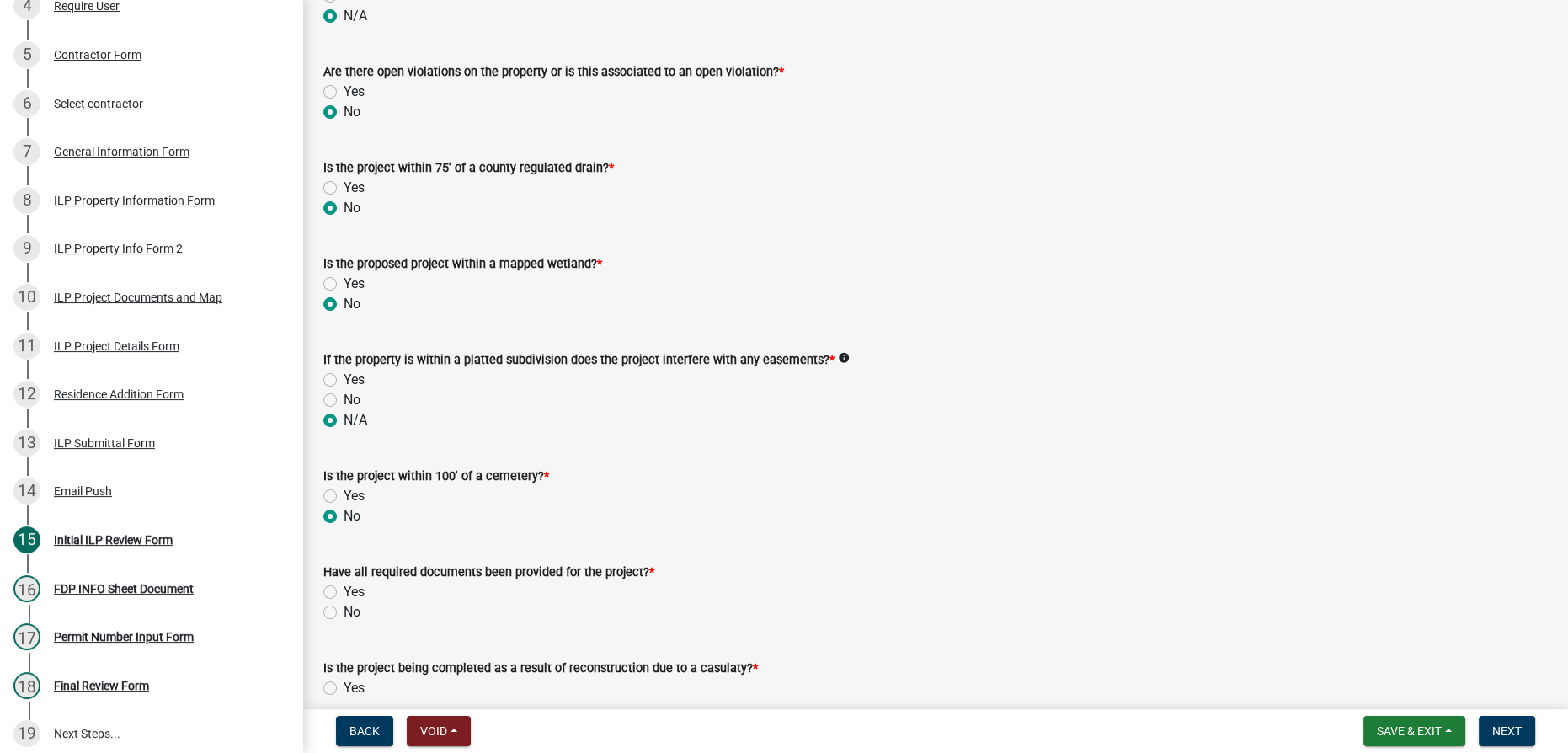
click at [343, 611] on label "No" at bounding box center [351, 612] width 17 height 20
click at [343, 611] on input "No" at bounding box center [348, 607] width 11 height 11
radio input "true"
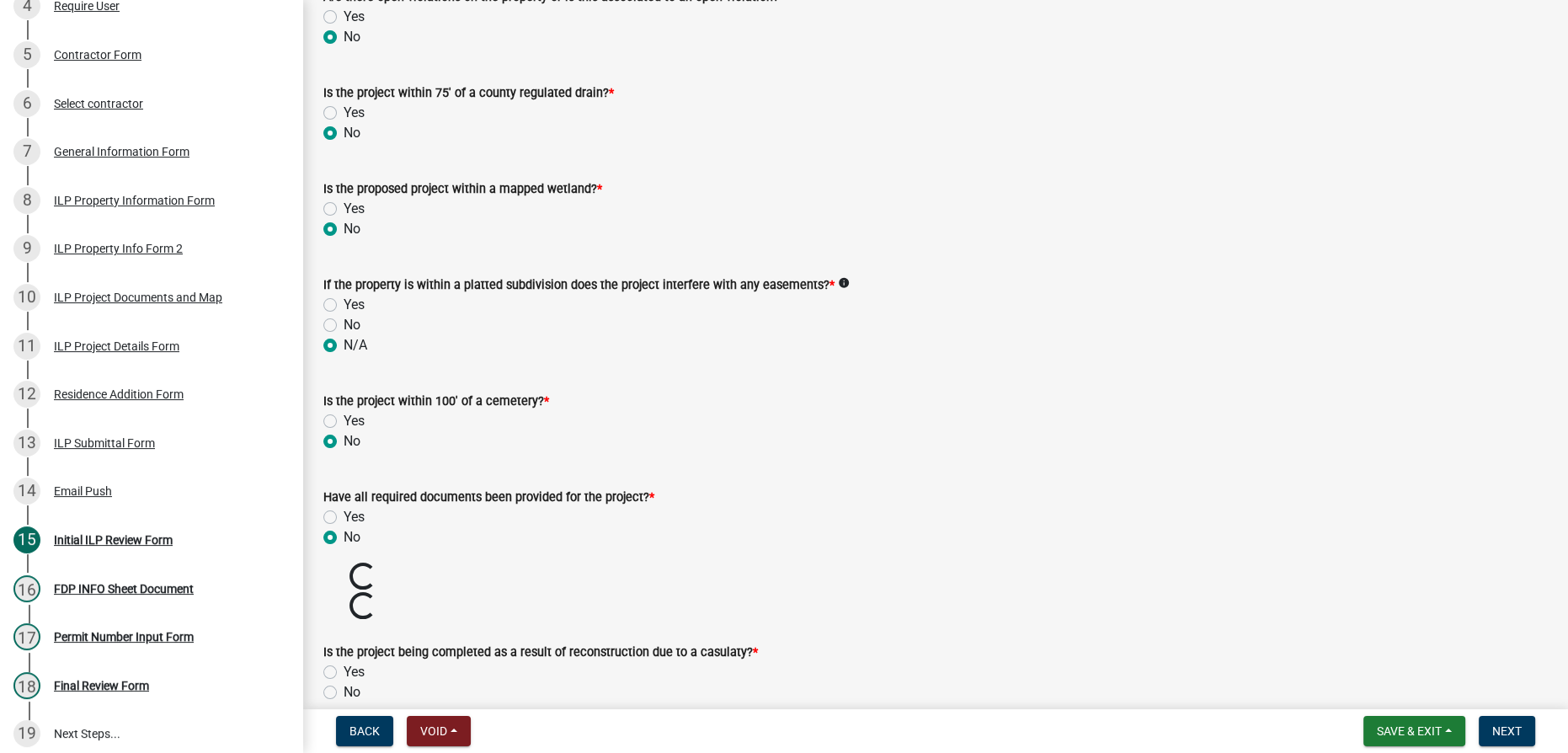
scroll to position [1608, 0]
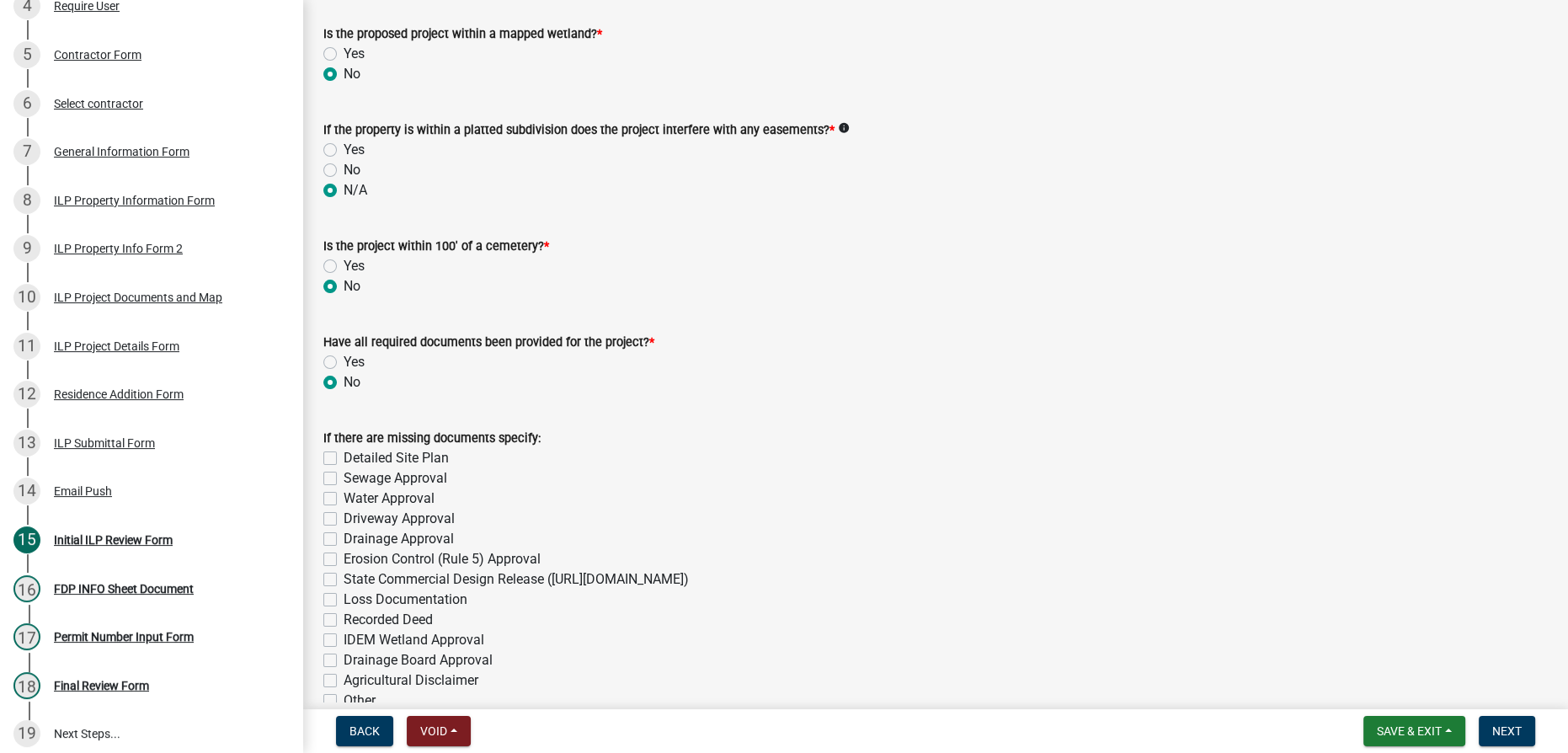
click at [343, 474] on label "Sewage Approval" at bounding box center [395, 478] width 103 height 20
click at [343, 474] on input "Sewage Approval" at bounding box center [348, 473] width 11 height 11
checkbox input "true"
checkbox input "false"
checkbox input "true"
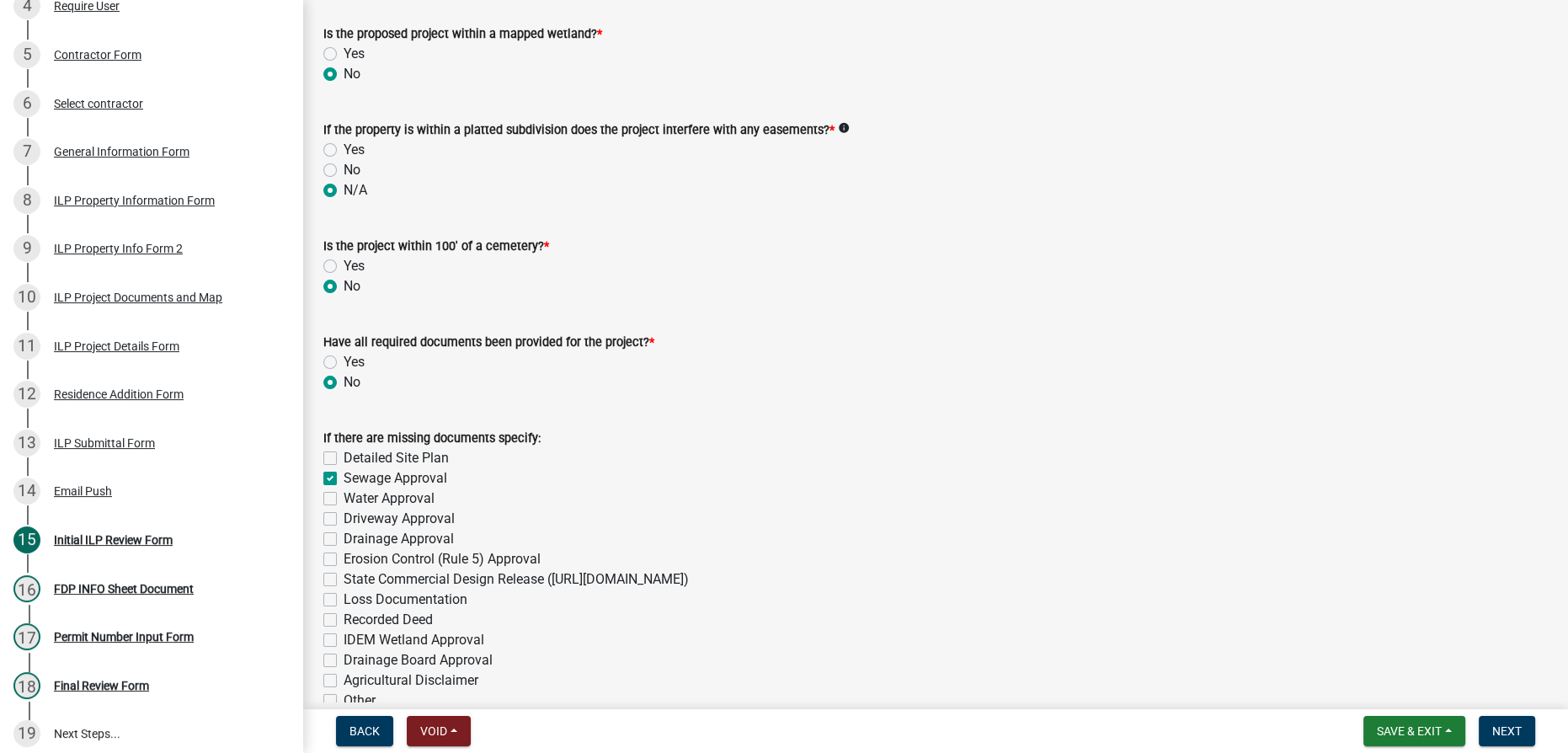
checkbox input "false"
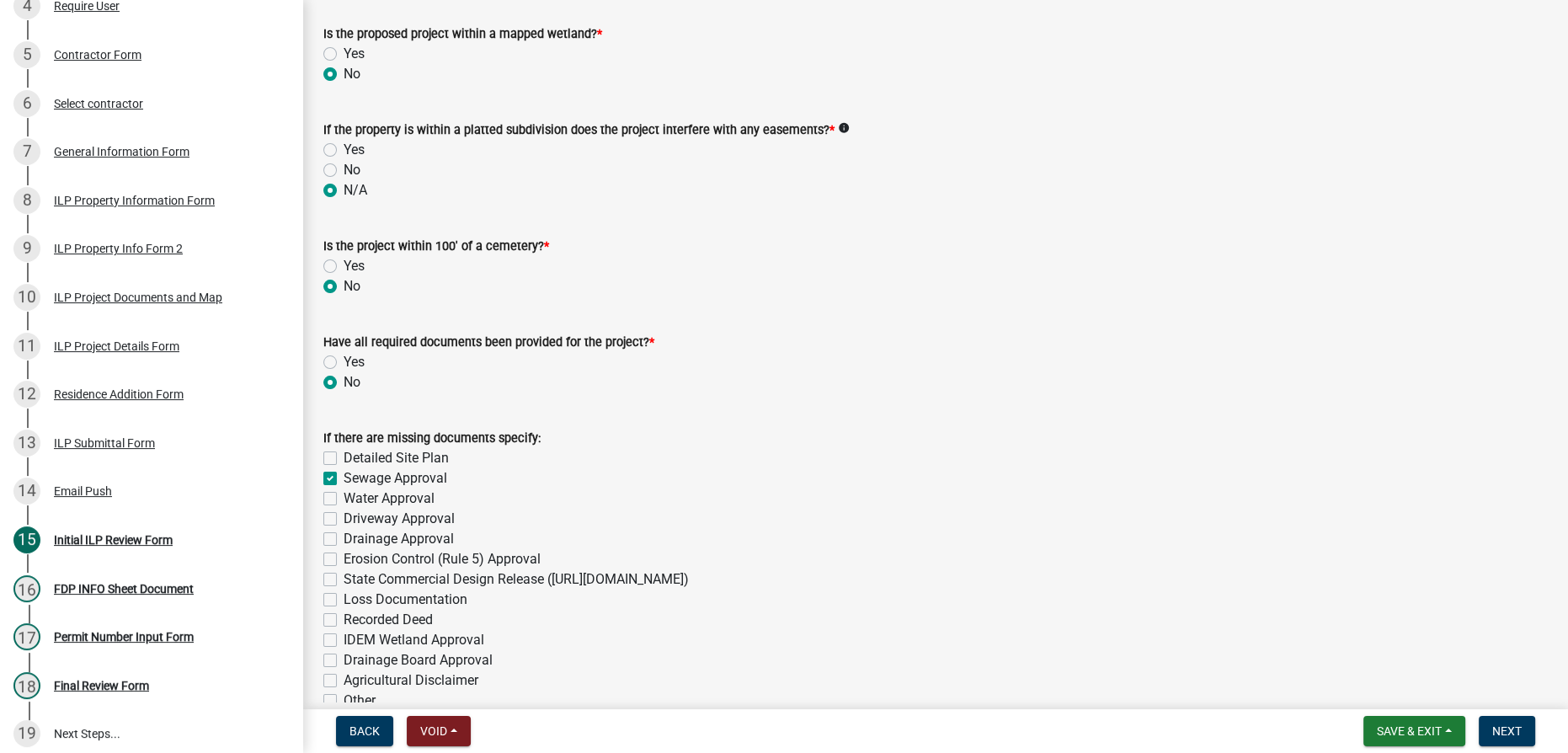
checkbox input "false"
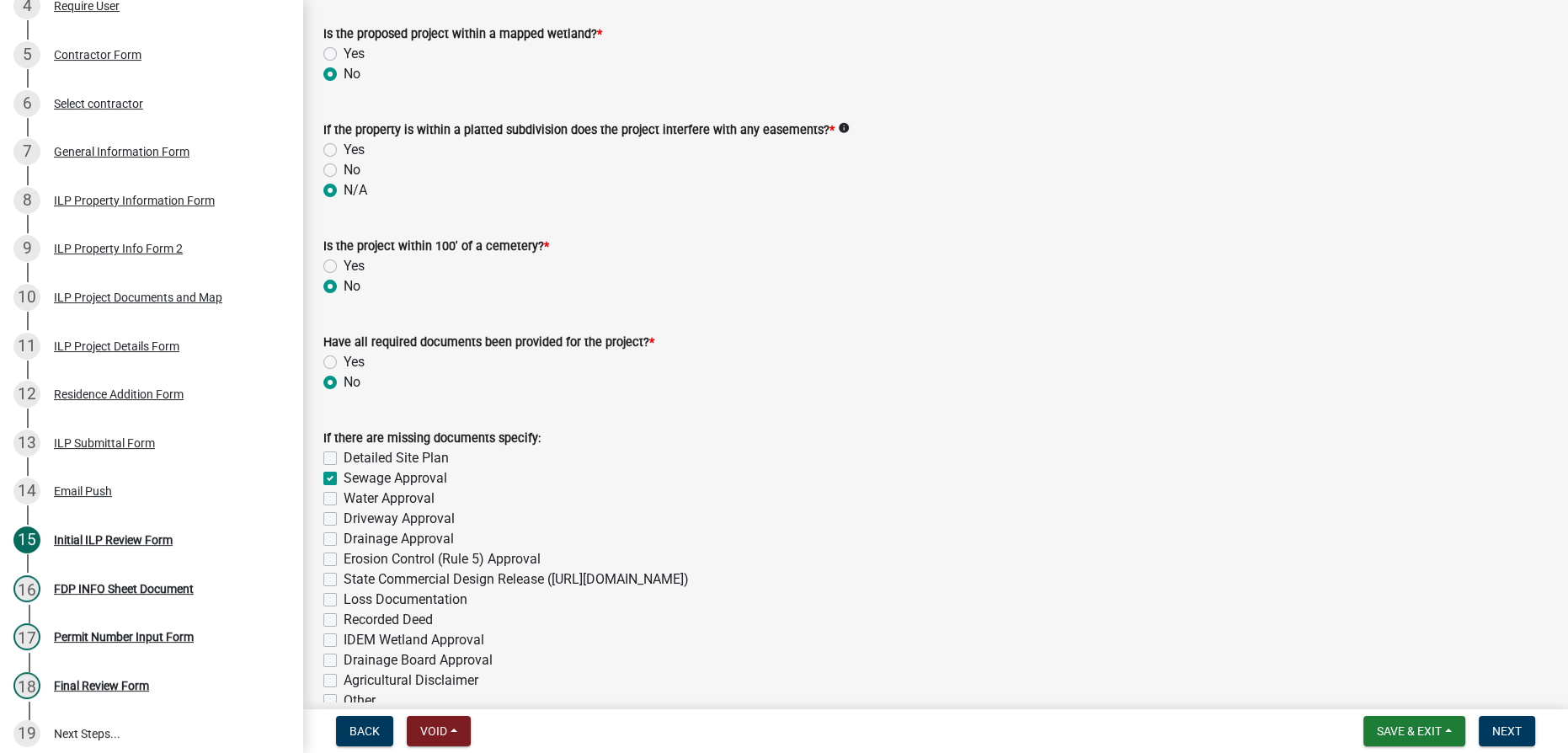
checkbox input "false"
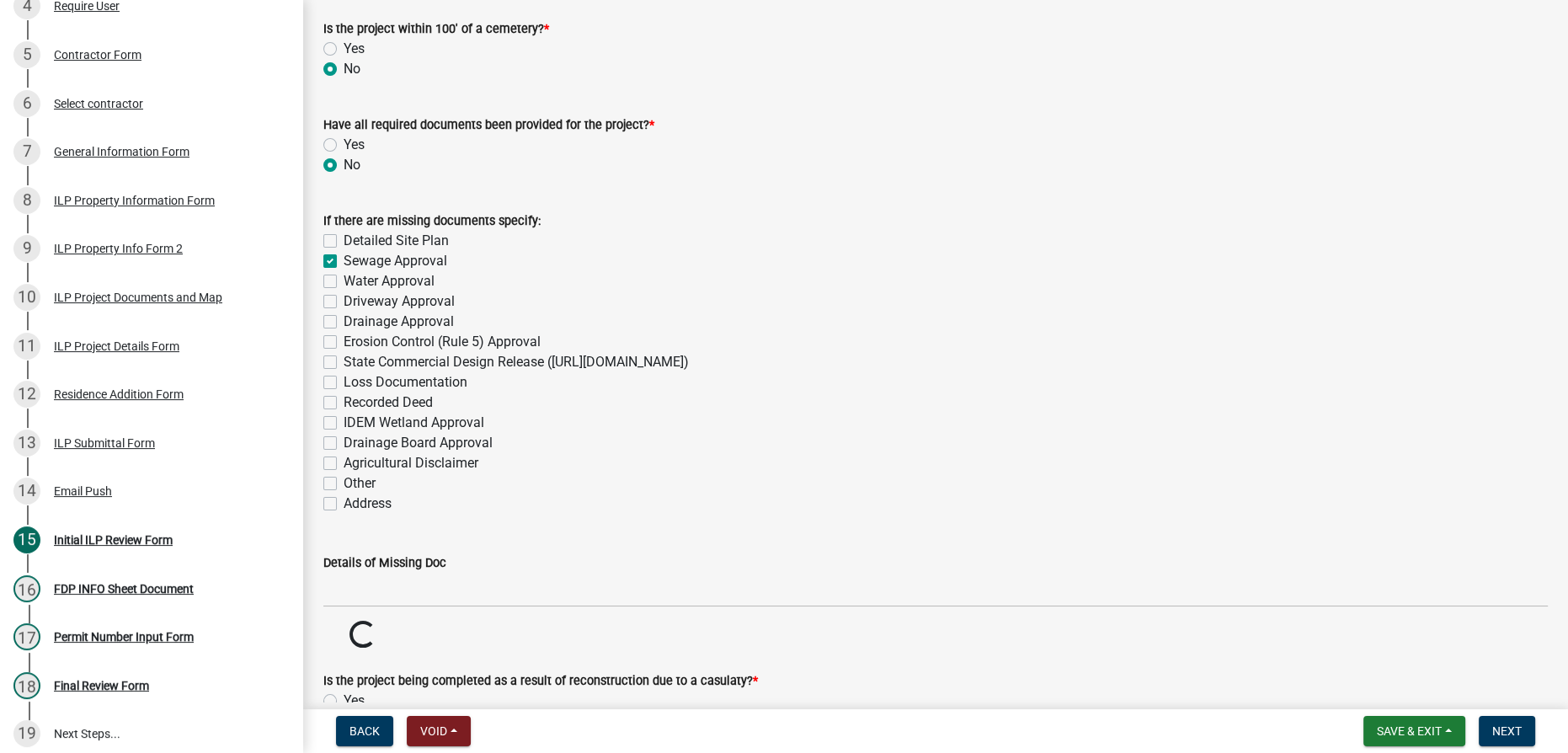
scroll to position [1914, 0]
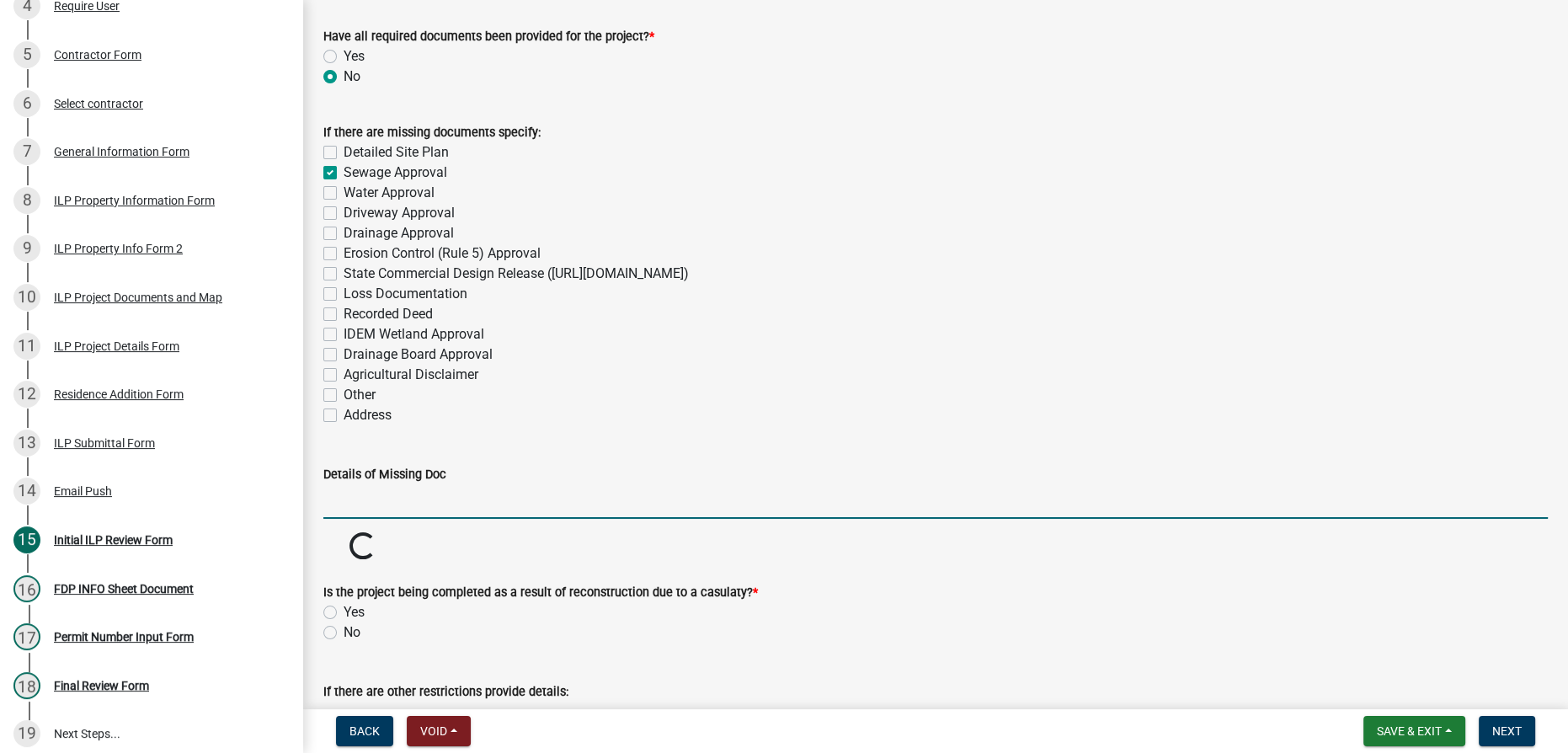
click at [380, 505] on input "Details of Missing Doc" at bounding box center [935, 501] width 1225 height 34
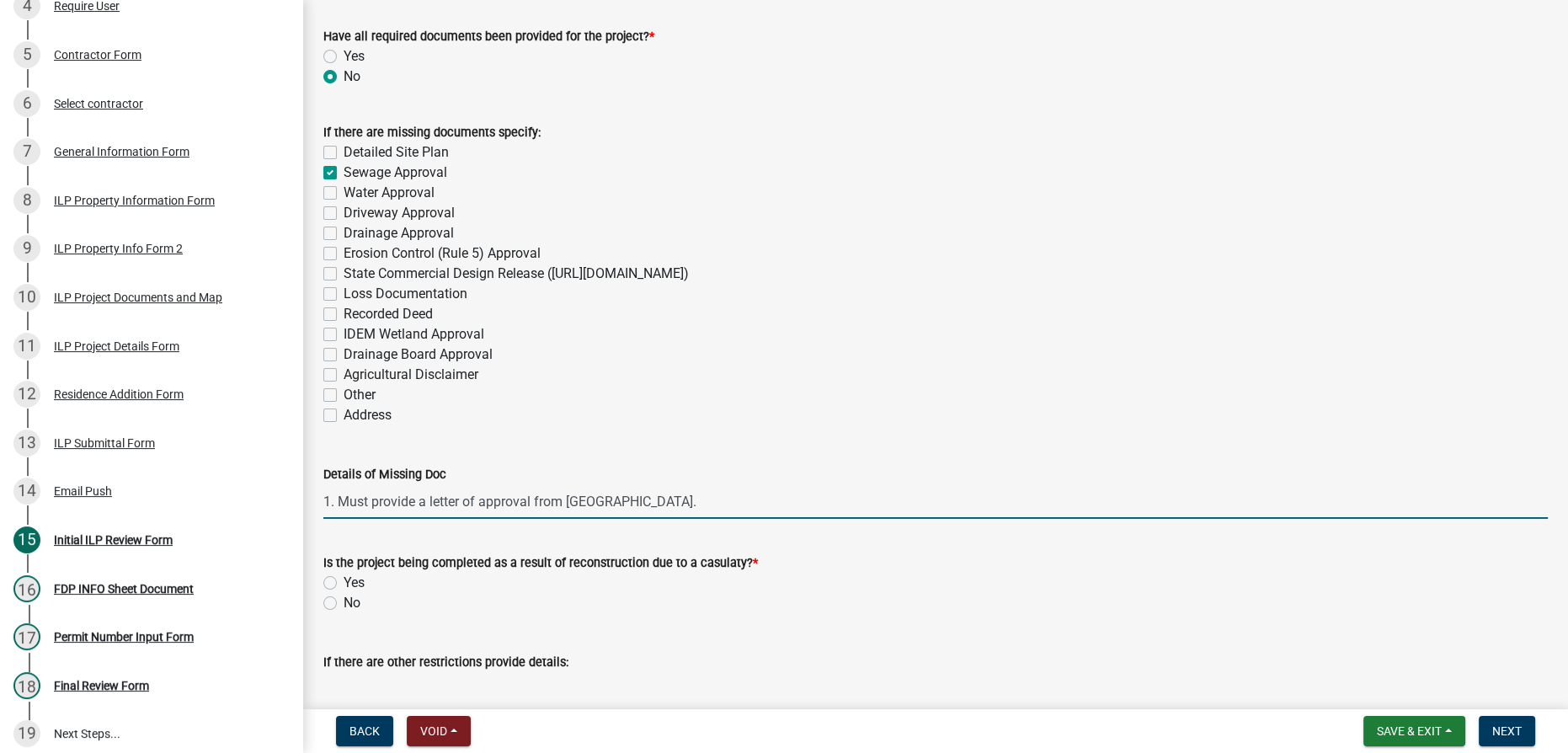
type input "1. Must provide a letter of approval from Lakeland Sewer District."
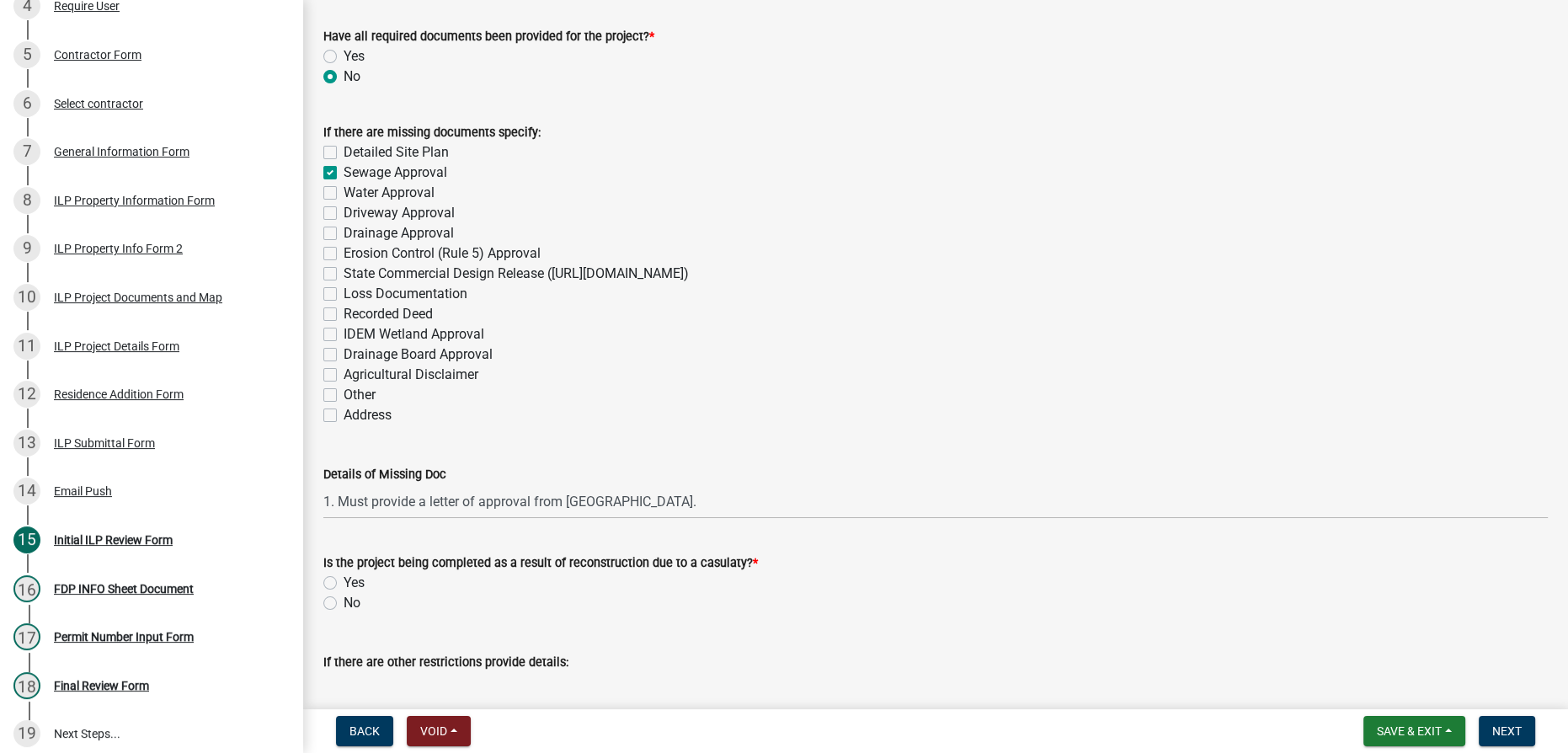
click at [343, 598] on label "No" at bounding box center [351, 602] width 17 height 20
click at [343, 598] on input "No" at bounding box center [348, 597] width 11 height 11
radio input "true"
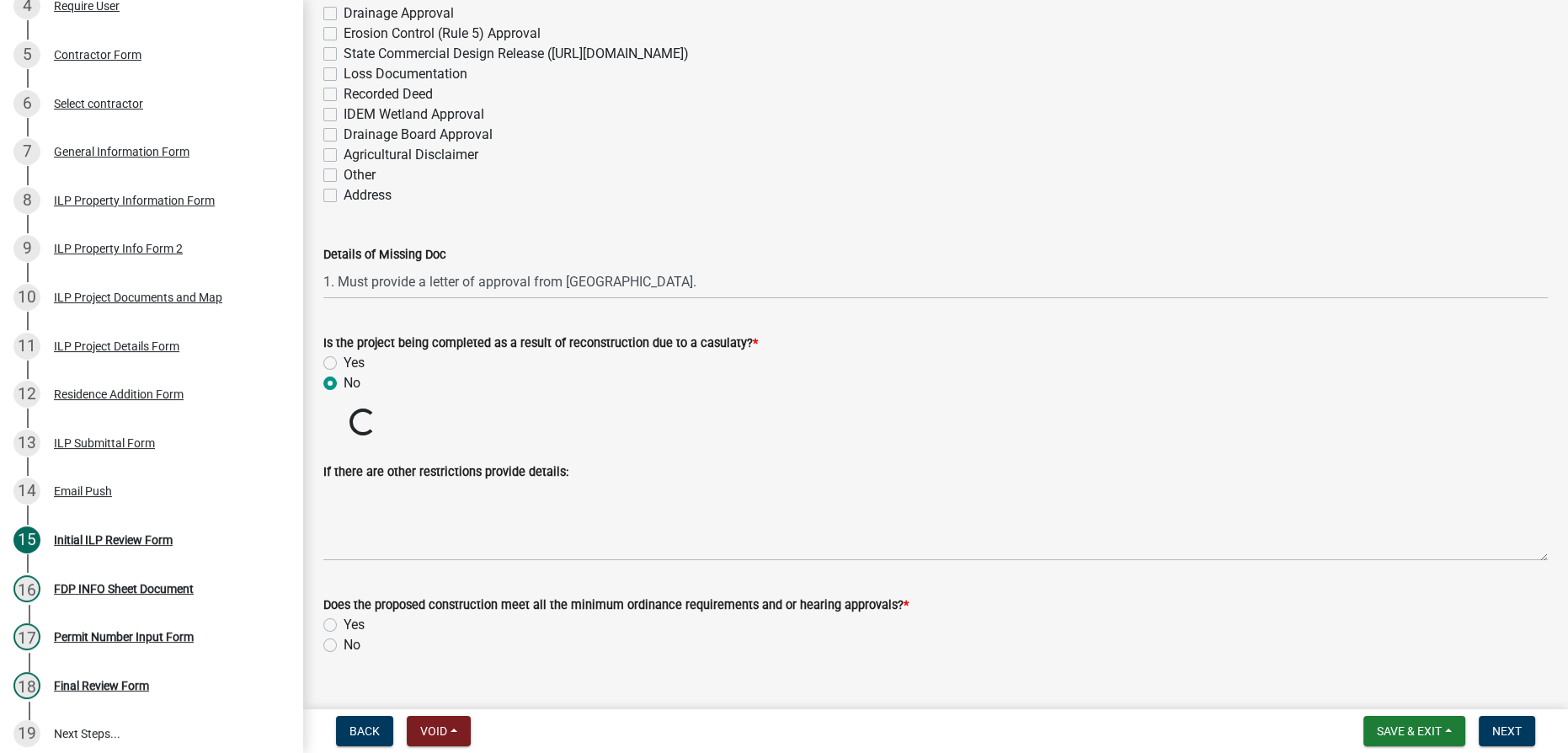
scroll to position [2166, 0]
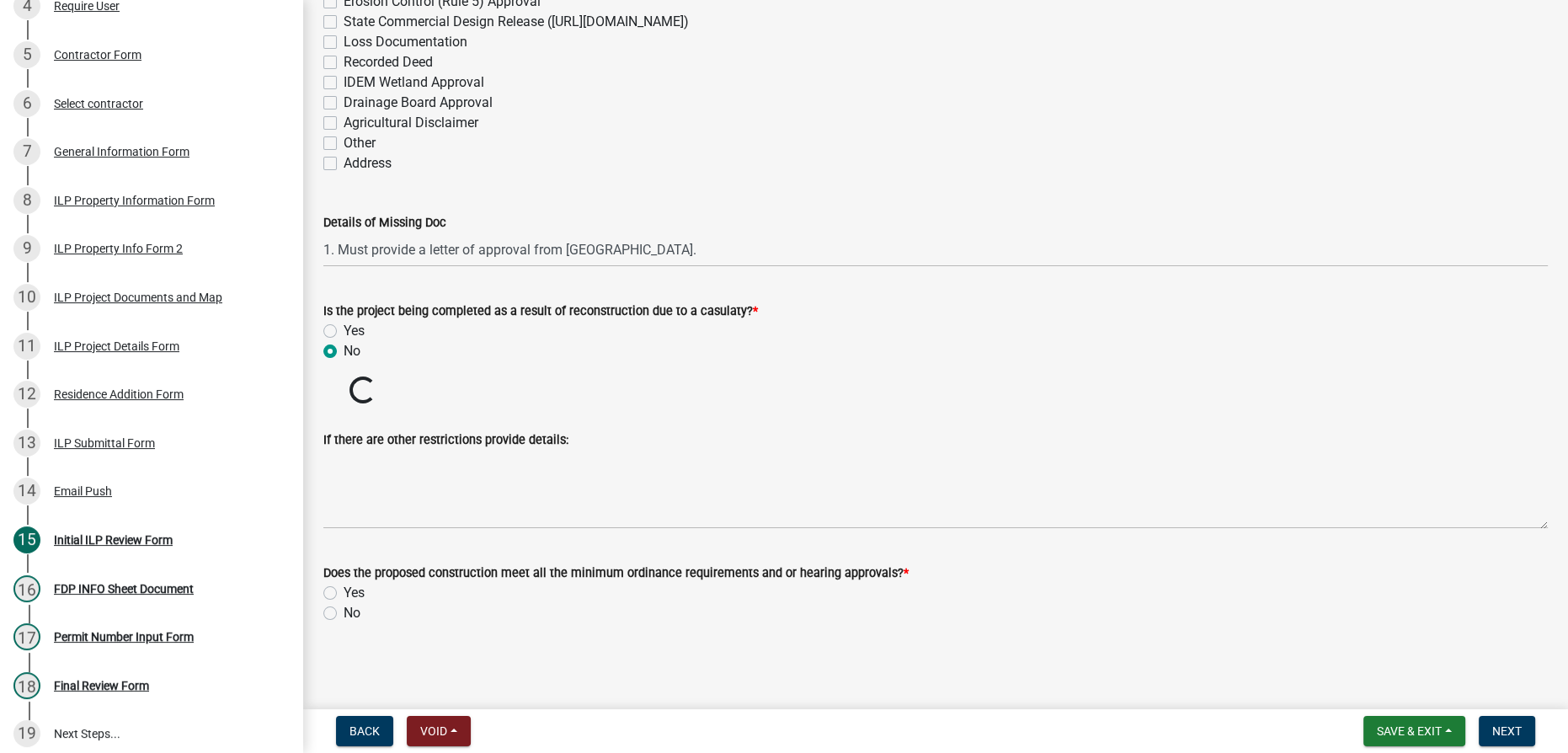
click at [343, 587] on label "Yes" at bounding box center [354, 592] width 21 height 20
click at [343, 587] on input "Yes" at bounding box center [348, 588] width 11 height 11
radio input "true"
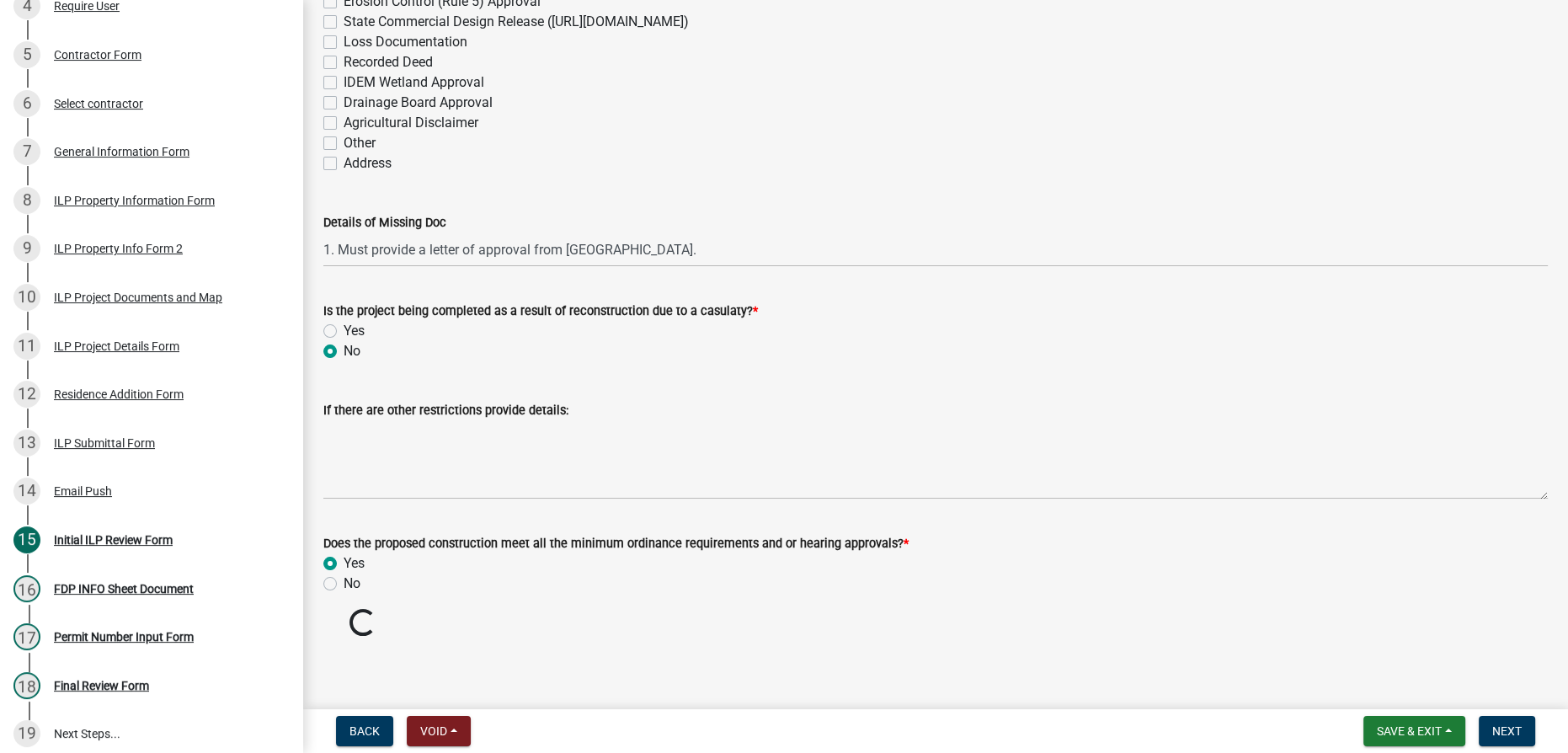
scroll to position [2136, 0]
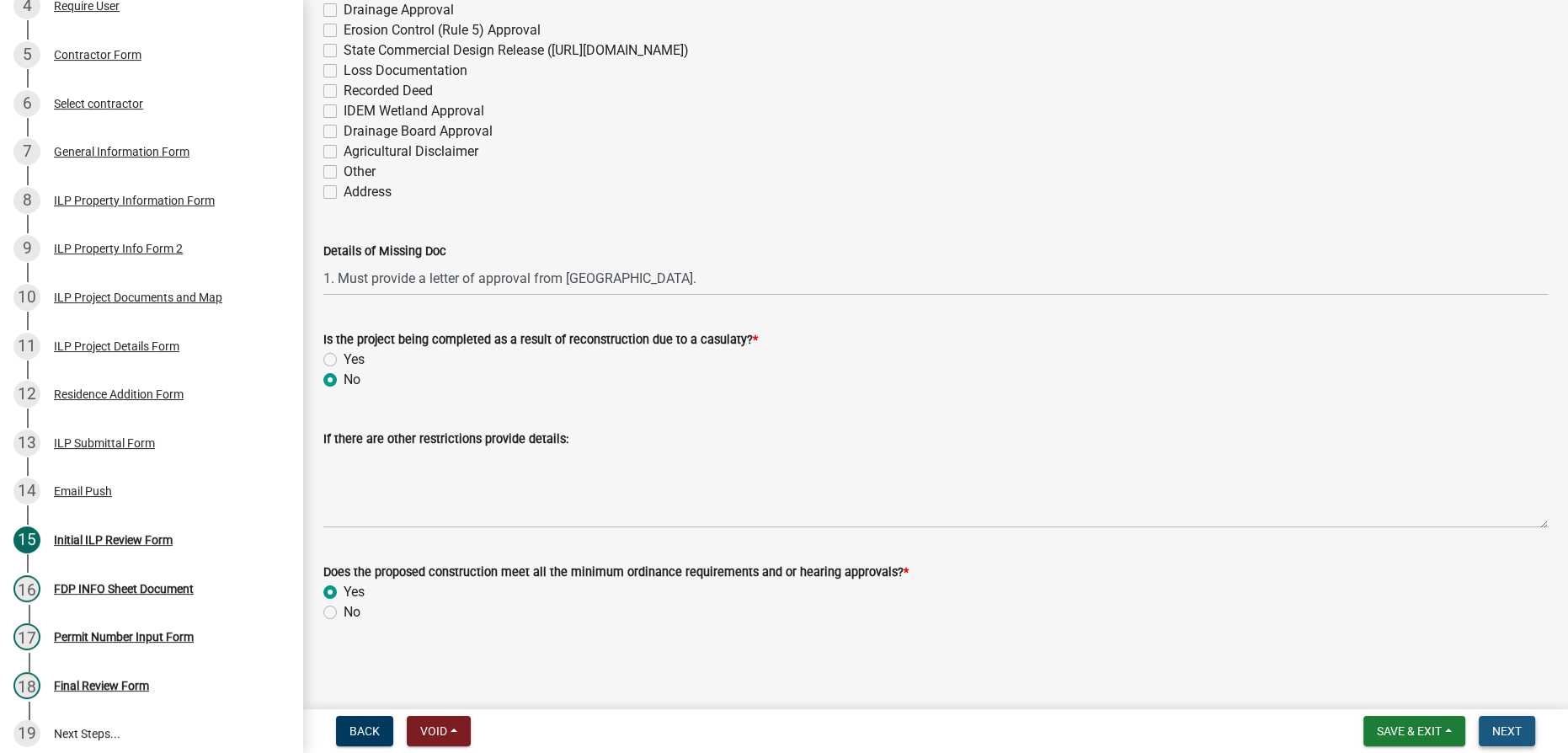
click at [1505, 731] on span "Next" at bounding box center [1507, 731] width 29 height 14
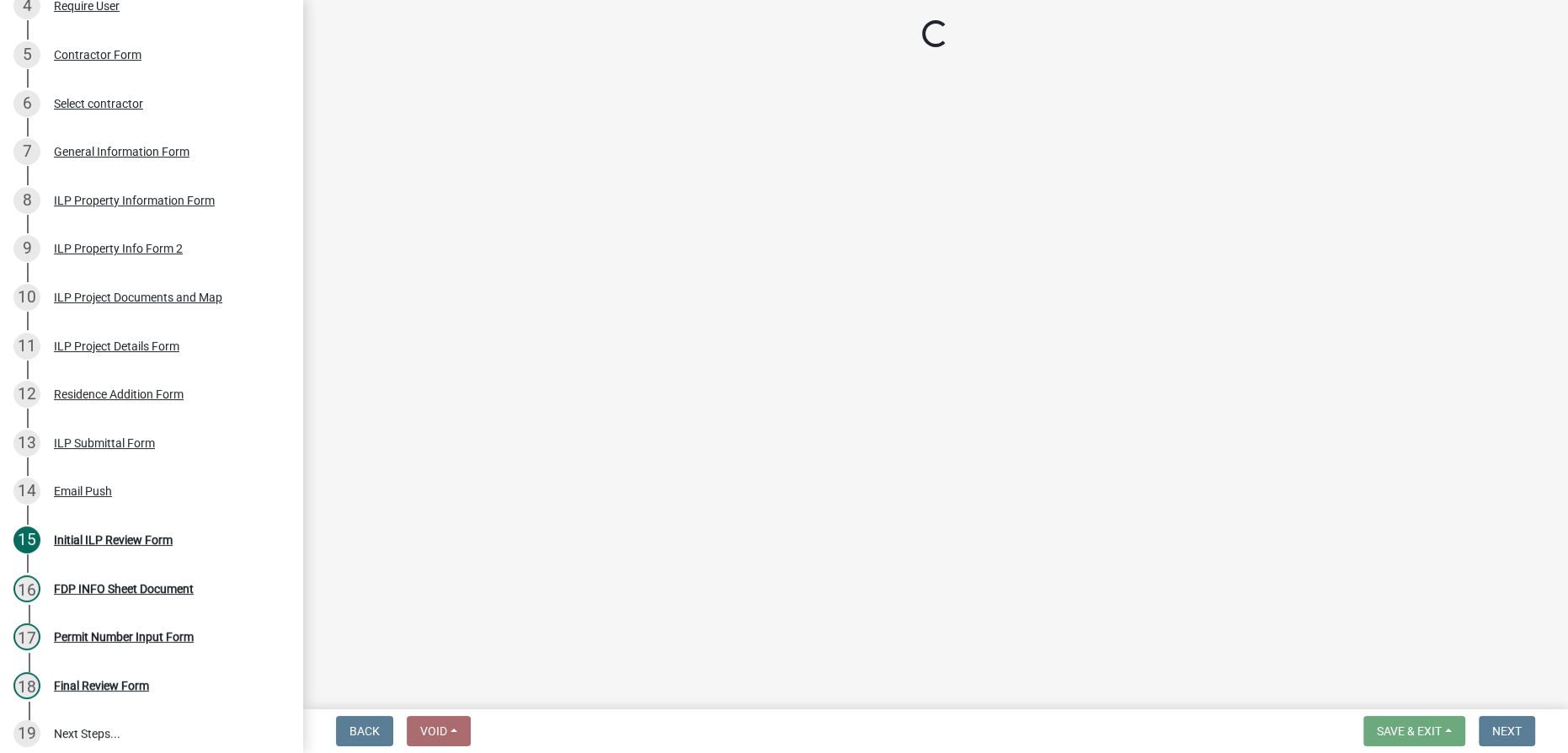
scroll to position [507, 0]
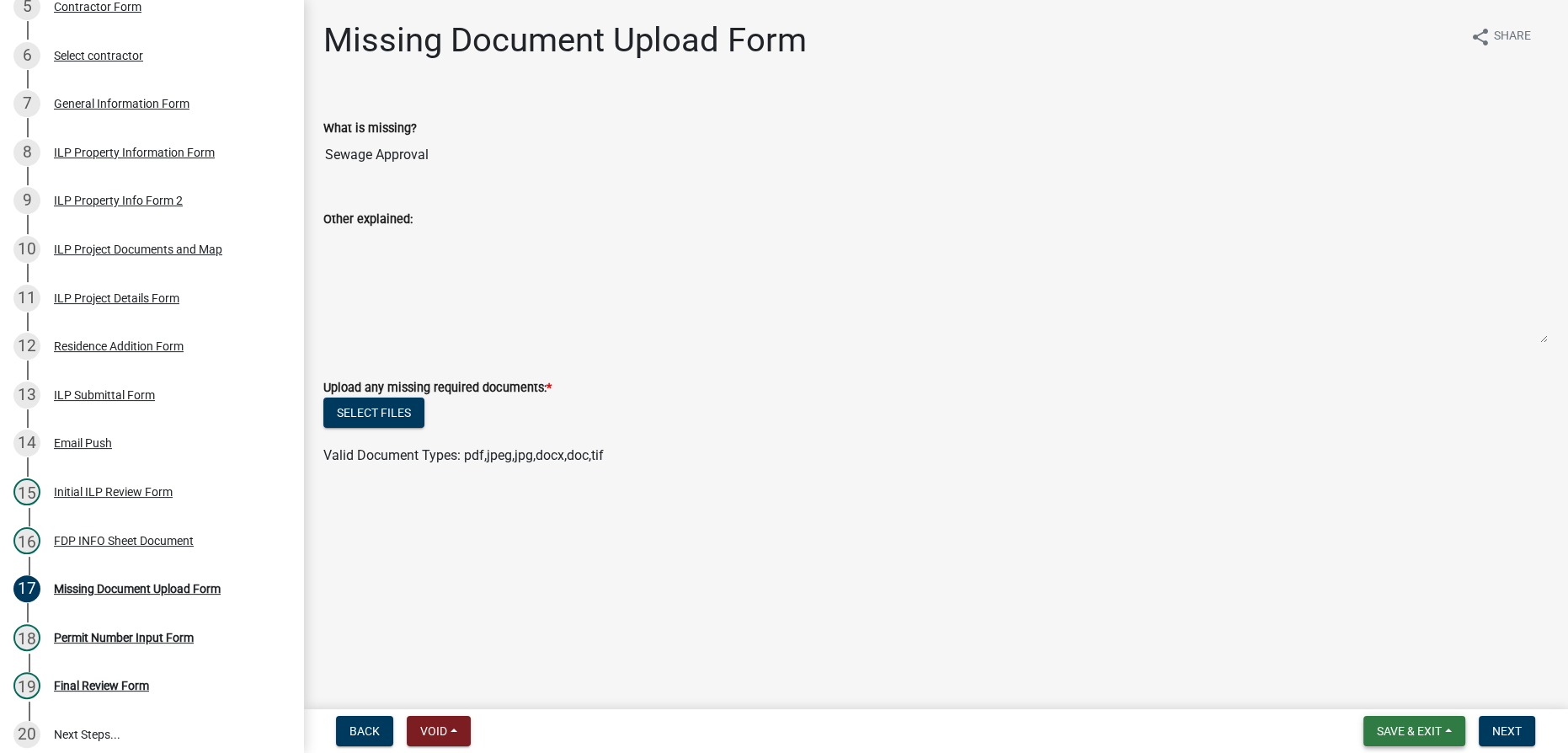
click at [1417, 730] on span "Save & Exit" at bounding box center [1408, 731] width 65 height 14
click at [1385, 681] on button "Save & Exit" at bounding box center [1398, 688] width 135 height 41
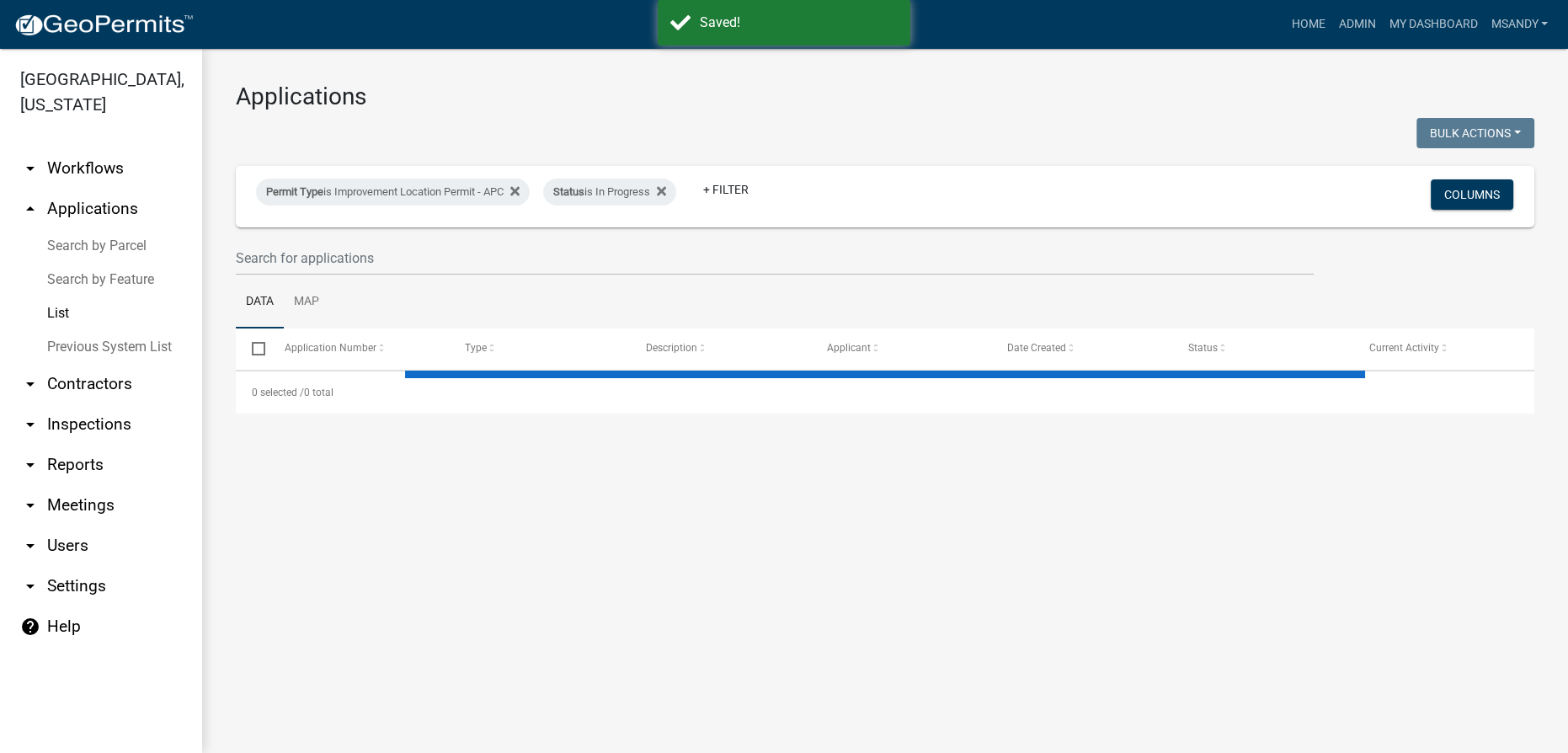
select select "3: 100"
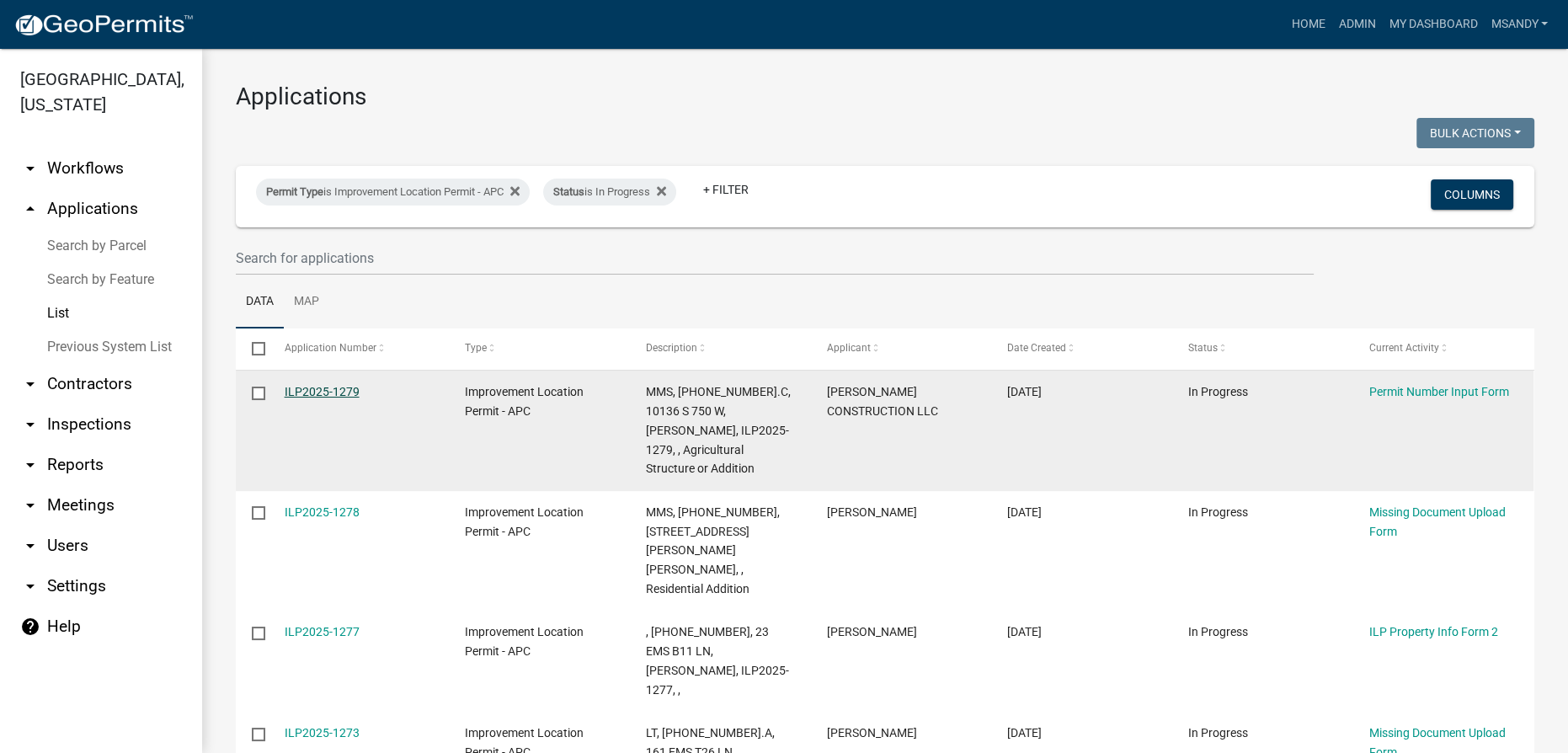
click at [314, 390] on link "ILP2025-1279" at bounding box center [322, 392] width 75 height 14
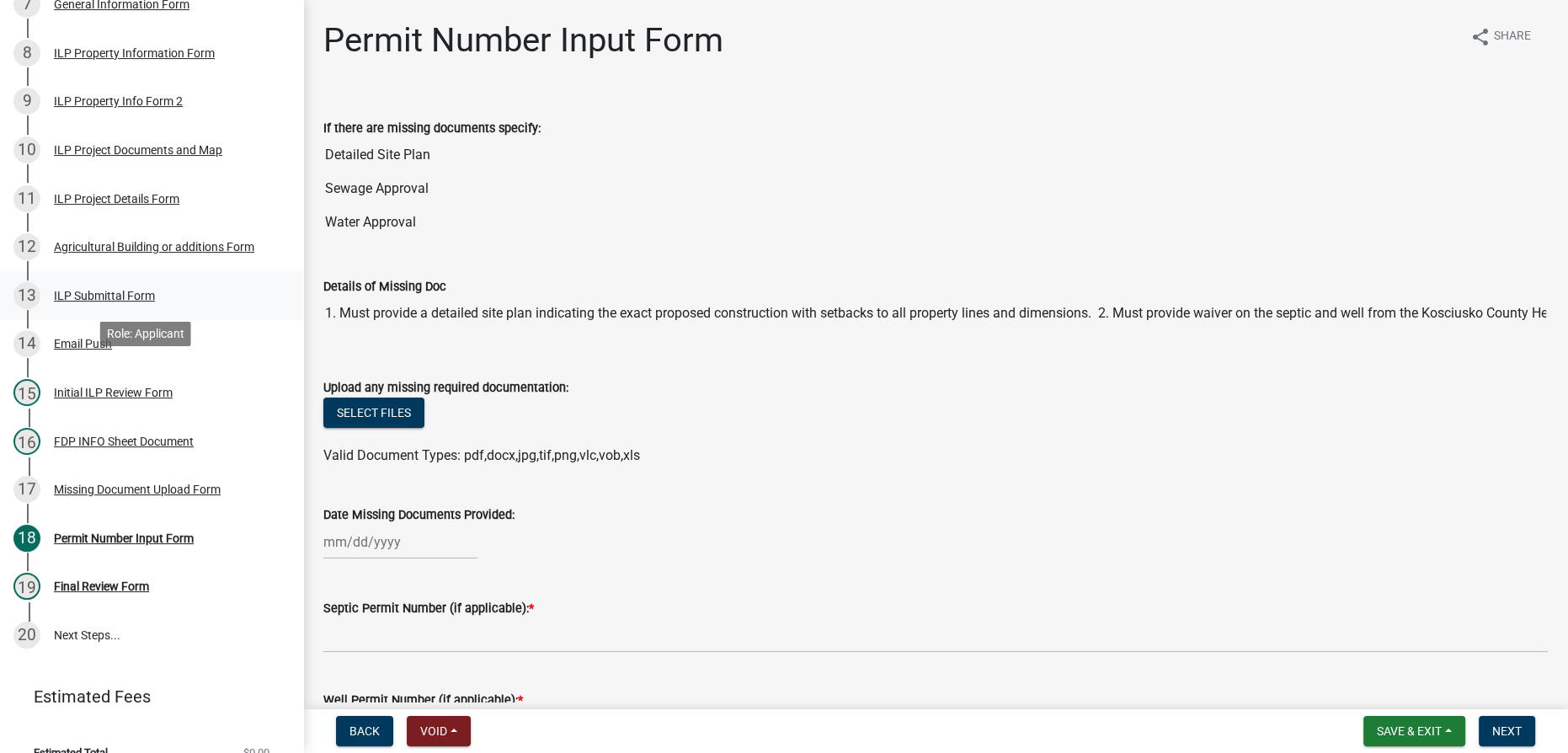
scroll to position [612, 0]
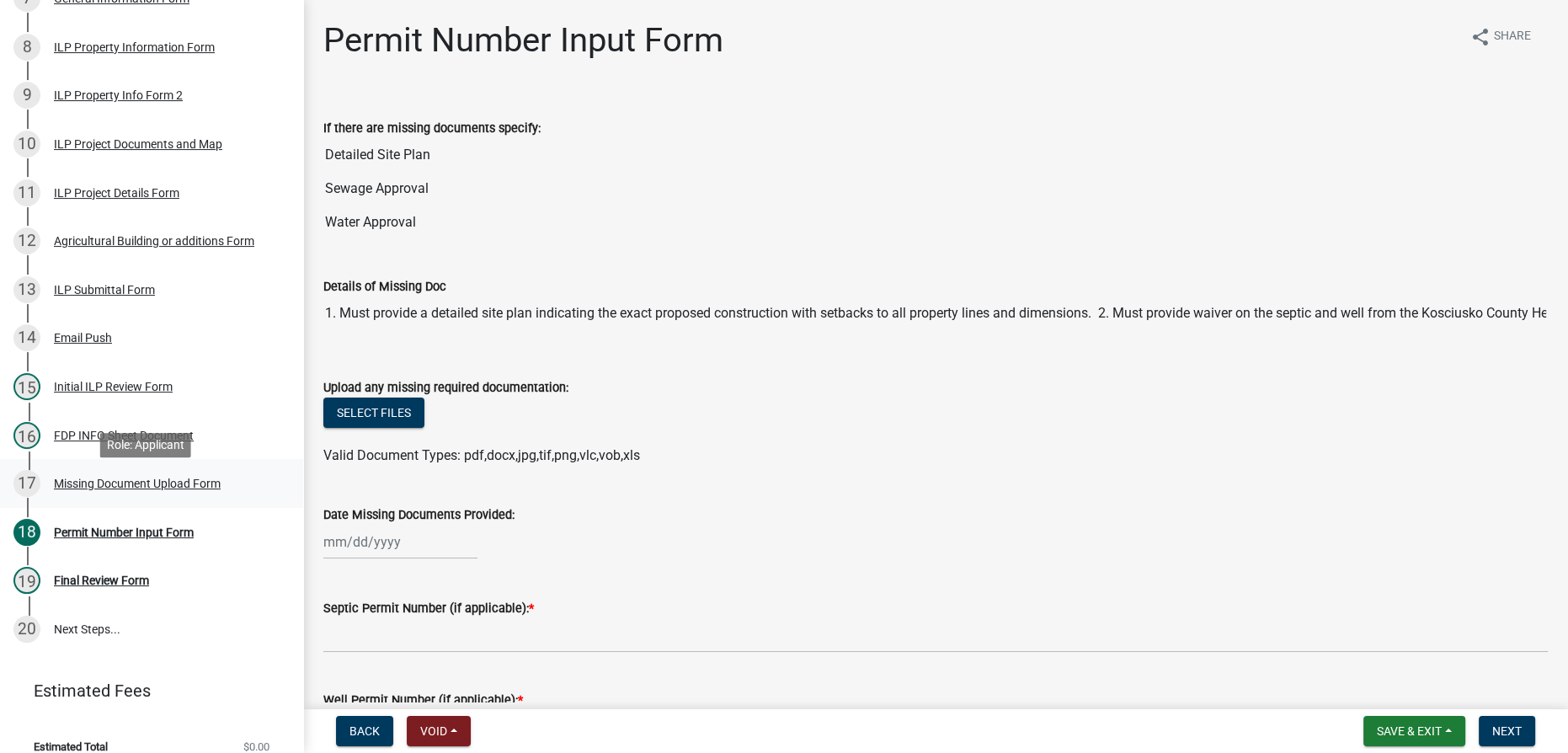
click at [125, 489] on div "Missing Document Upload Form" at bounding box center [136, 484] width 166 height 12
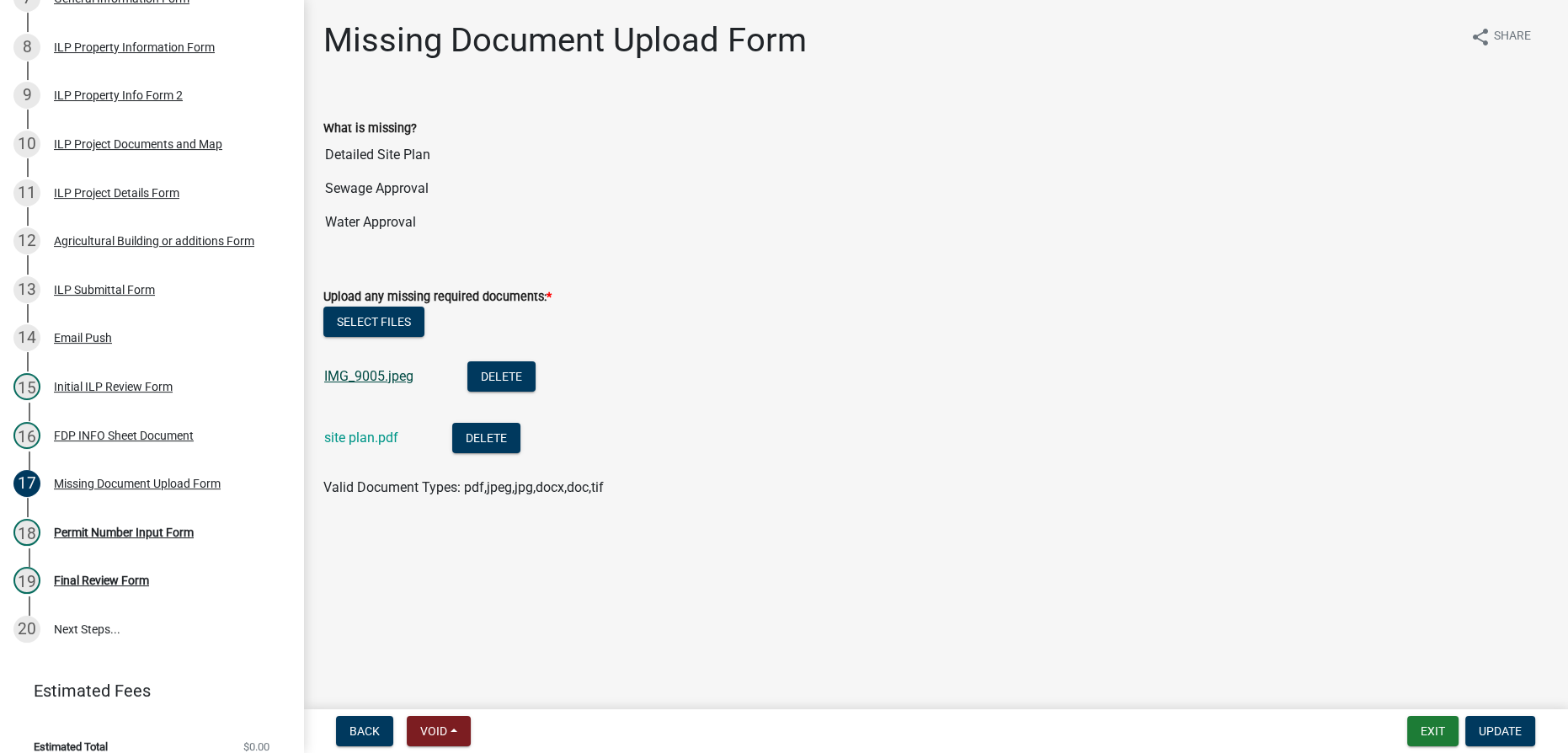
click at [368, 378] on link "IMG_9005.jpeg" at bounding box center [369, 376] width 89 height 16
click at [365, 435] on link "site plan.pdf" at bounding box center [361, 437] width 74 height 16
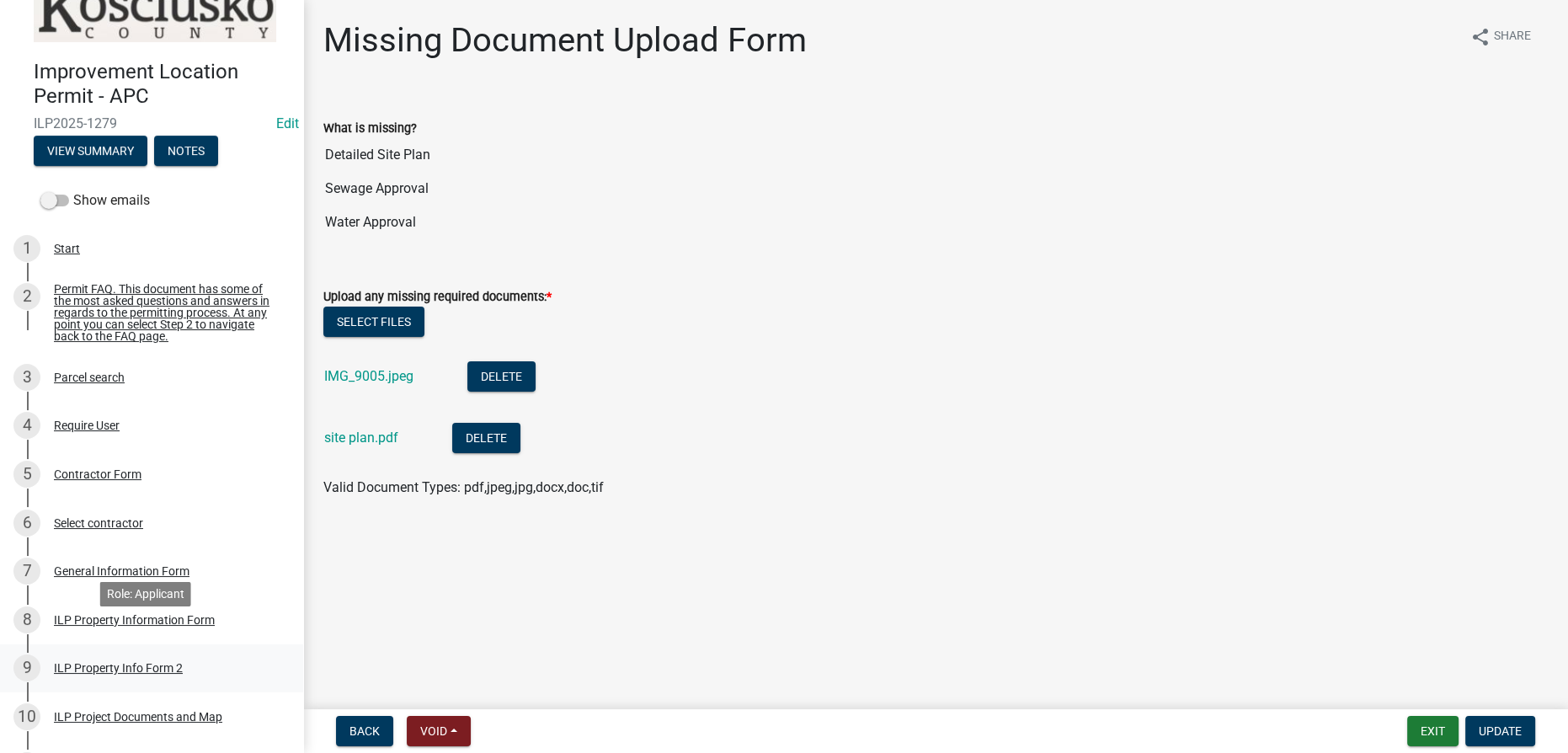
scroll to position [76, 0]
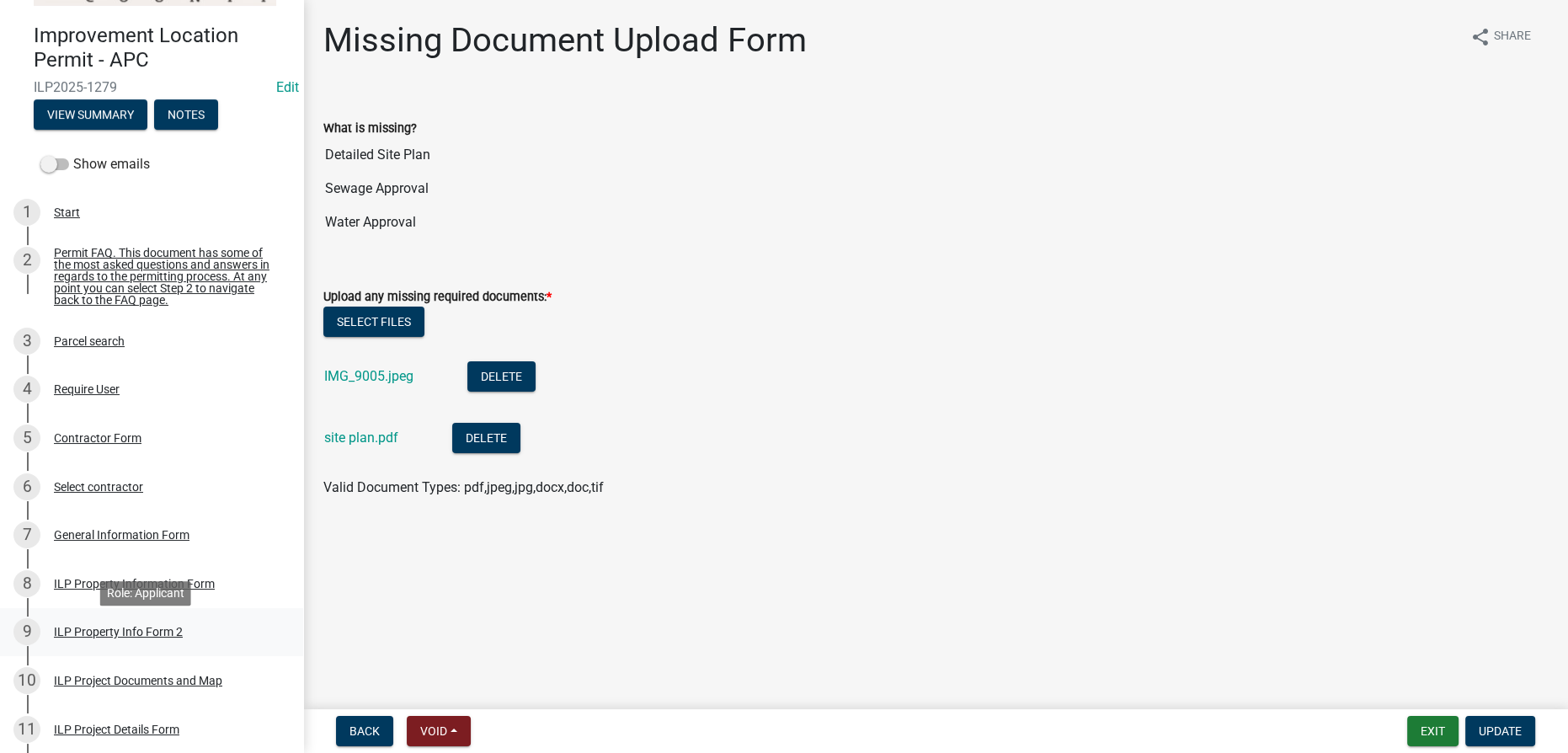
click at [136, 637] on div "ILP Property Info Form 2" at bounding box center [118, 631] width 128 height 12
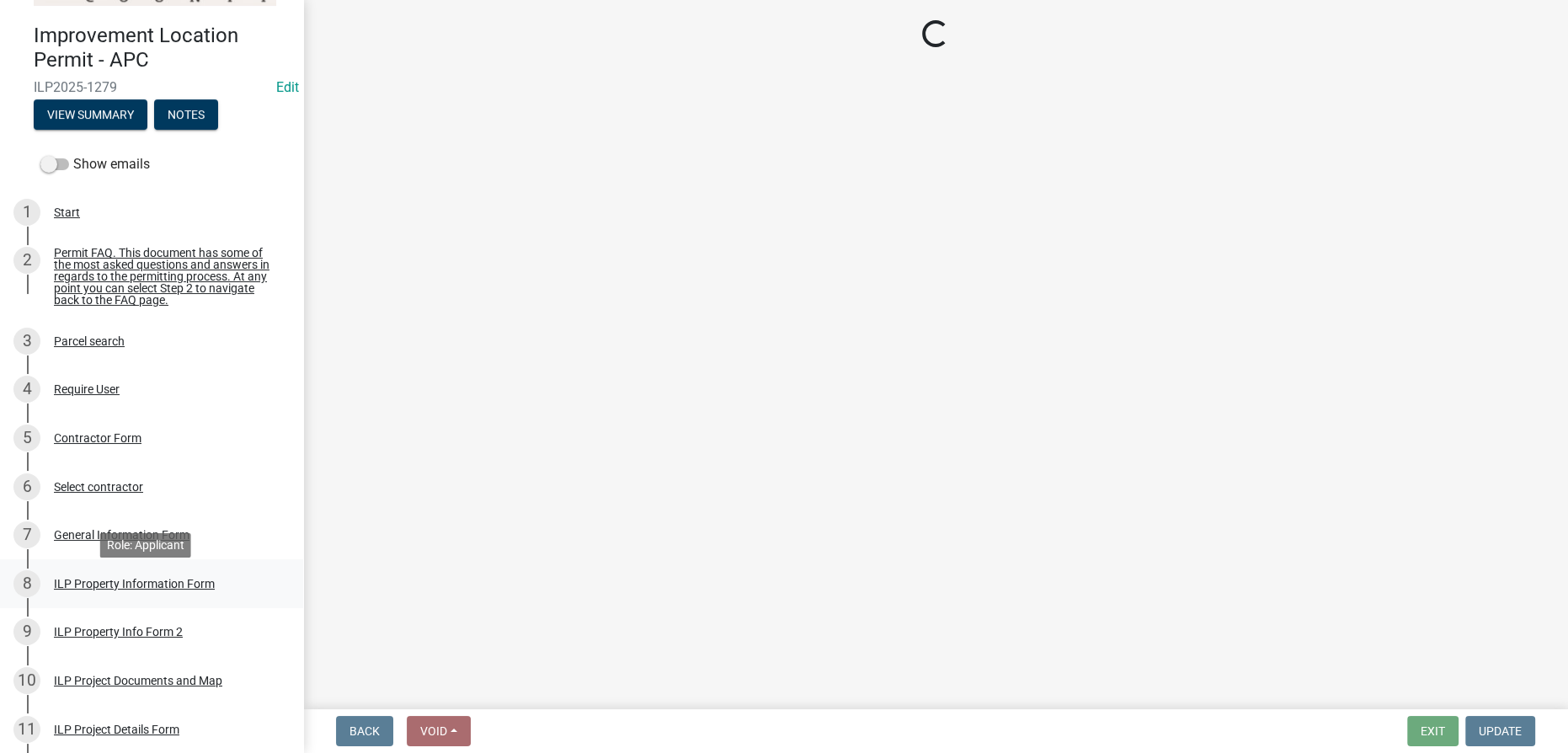
click at [199, 590] on div "ILP Property Information Form" at bounding box center [133, 584] width 160 height 12
select select "95f26f45-efe7-401f-8852-73e4aff19d8b"
select select "ea119d11-e52e-4559-b746-af06211fe819"
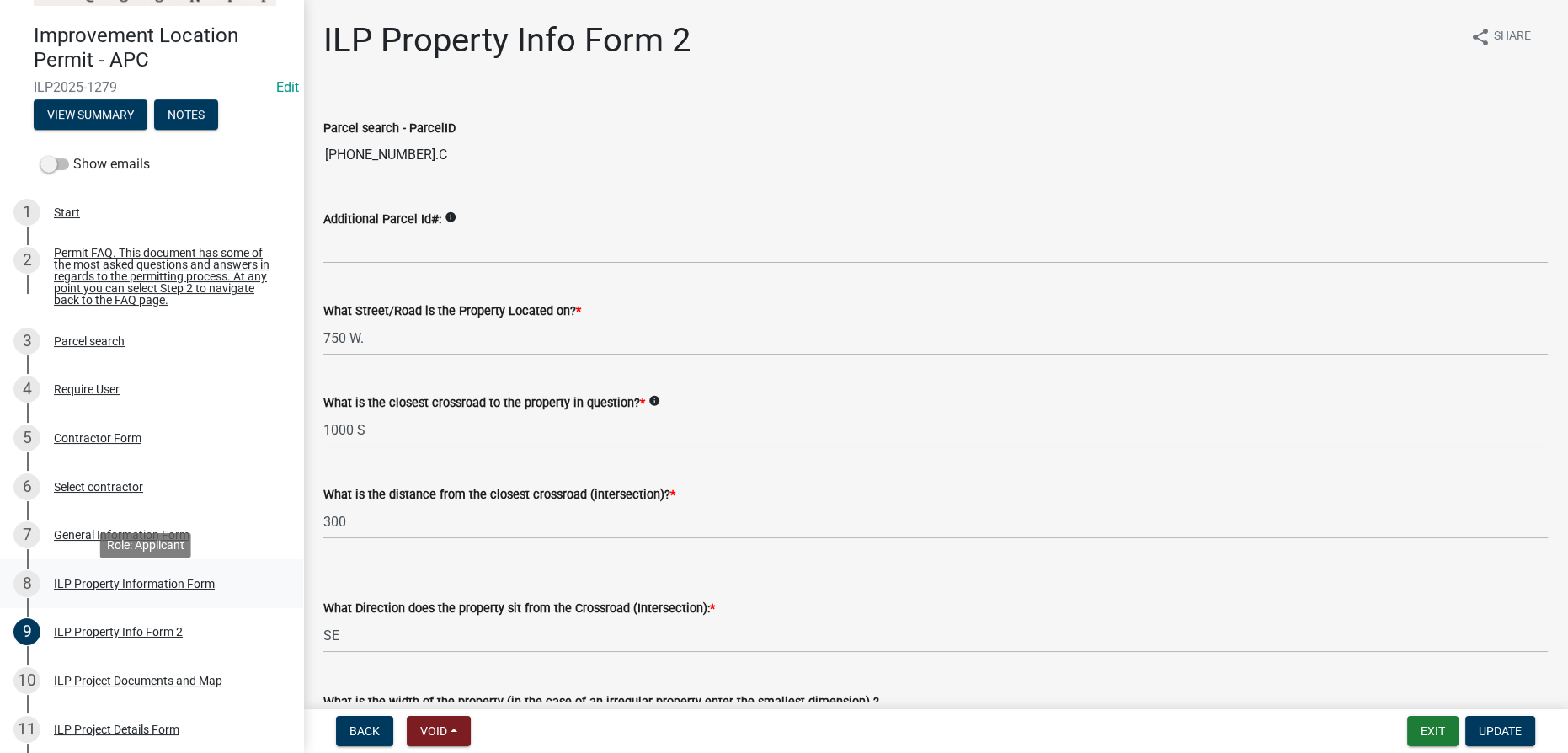
select select "6767052d-73c5-45b7-afaf-b7f308d8ed50"
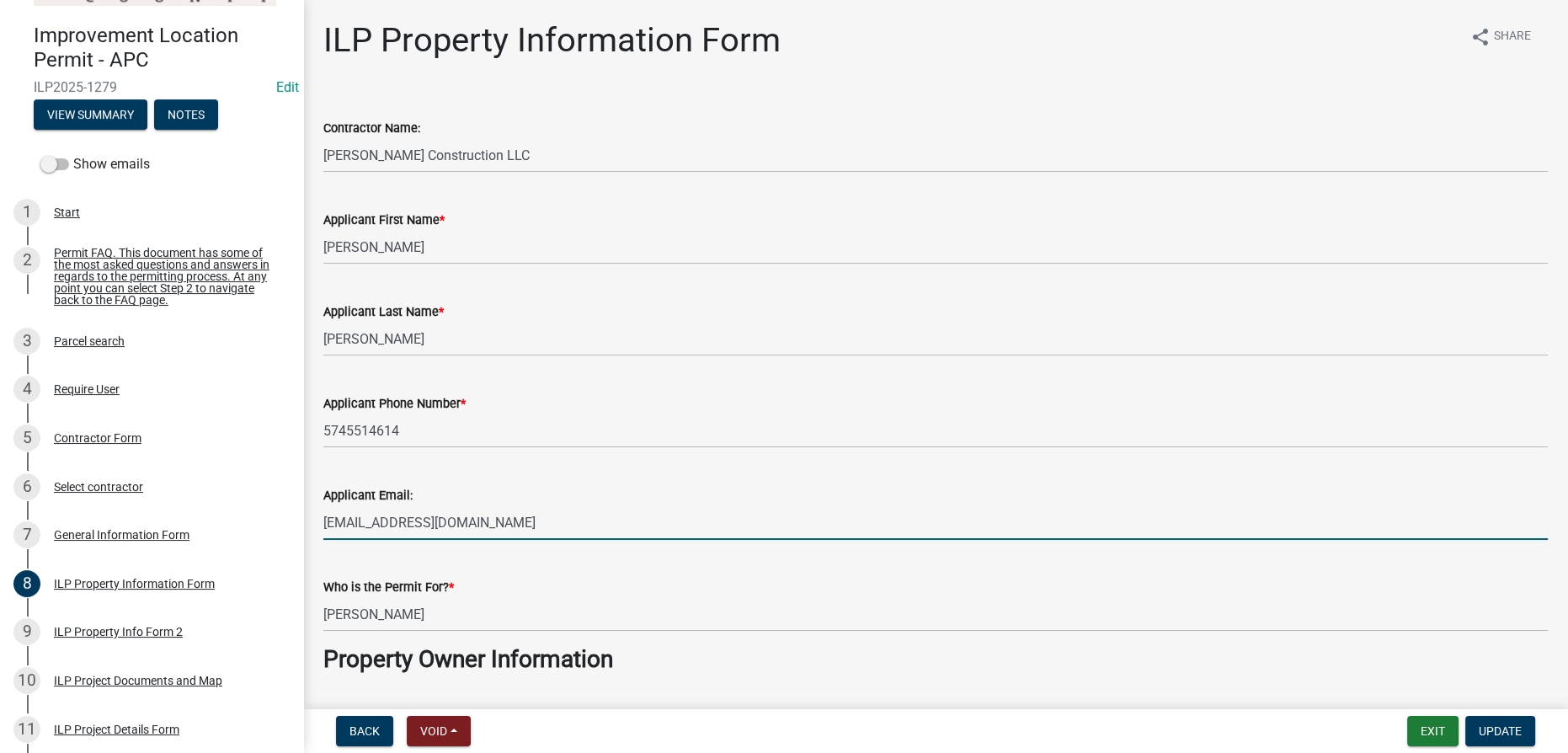
drag, startPoint x: 548, startPoint y: 523, endPoint x: 311, endPoint y: 523, distance: 237.0
click at [311, 523] on div "Applicant Email: jasonengleconstruction@gmail.com" at bounding box center [935, 500] width 1250 height 79
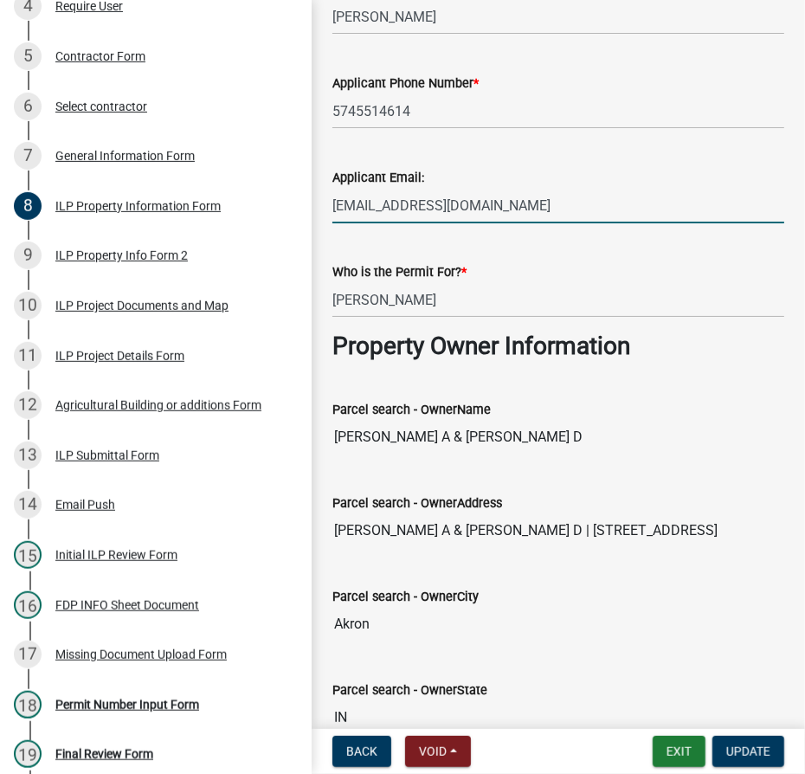
scroll to position [157, 0]
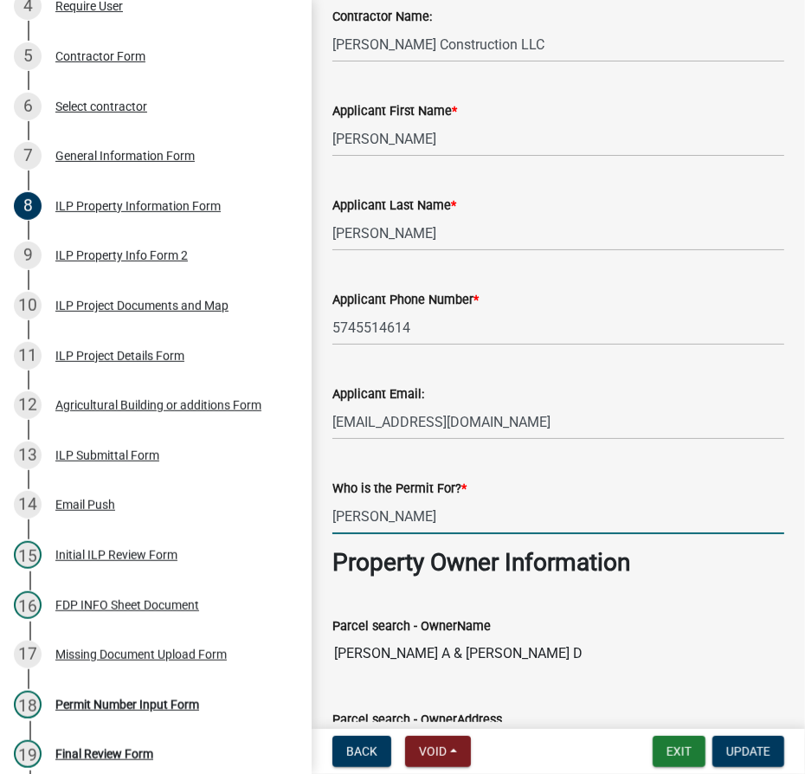
click at [446, 522] on input "Daniel Tucker" at bounding box center [558, 516] width 452 height 35
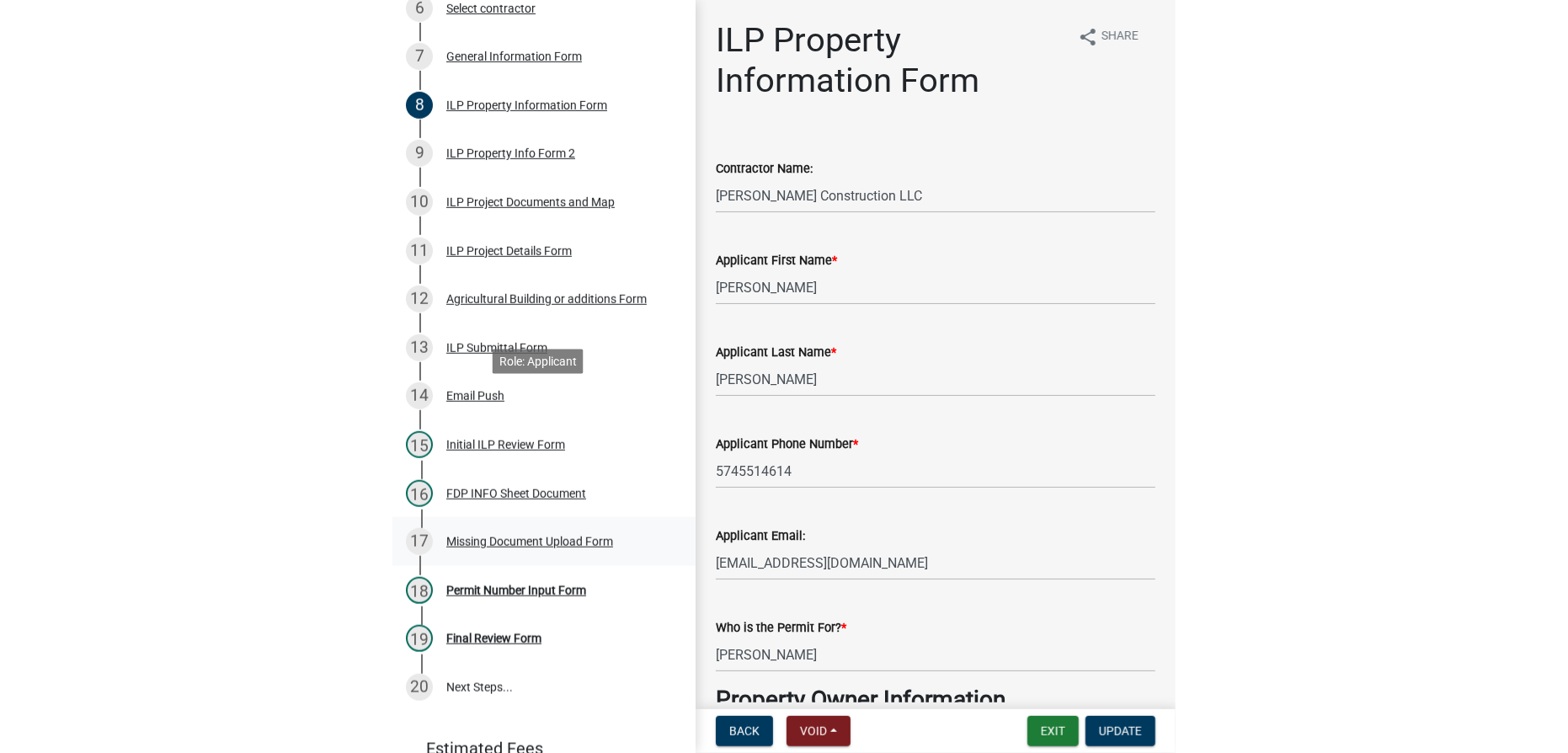
scroll to position [640, 0]
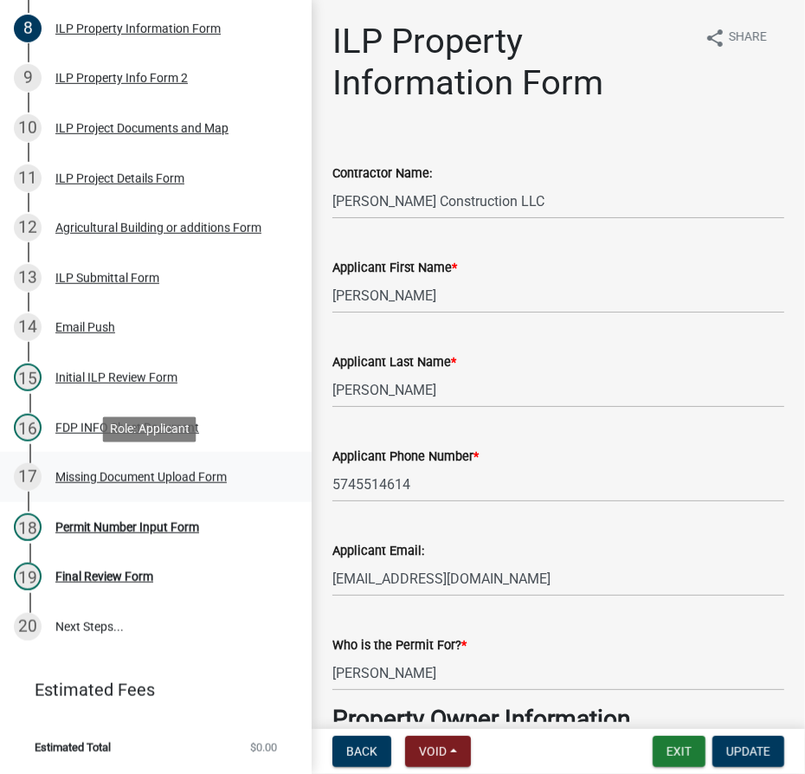
click at [109, 475] on div "Missing Document Upload Form" at bounding box center [140, 477] width 171 height 12
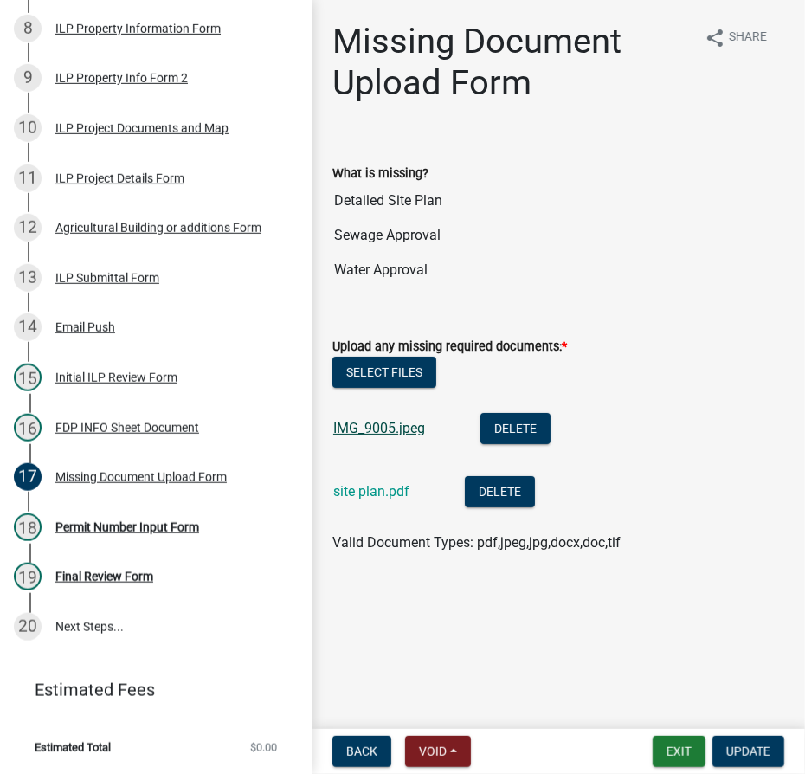
click at [395, 427] on link "IMG_9005.jpeg" at bounding box center [379, 428] width 92 height 16
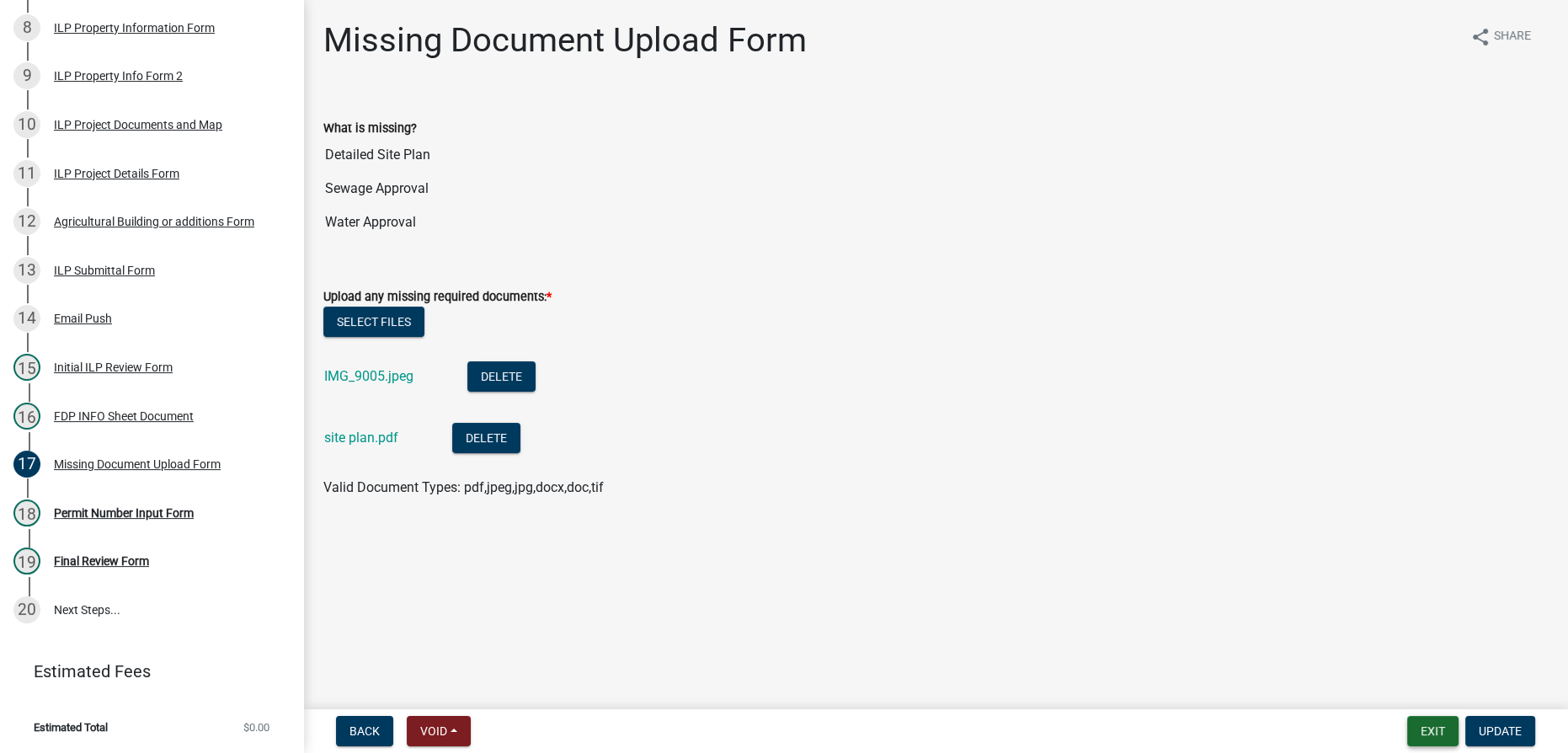
click at [1427, 732] on button "Exit" at bounding box center [1433, 731] width 52 height 30
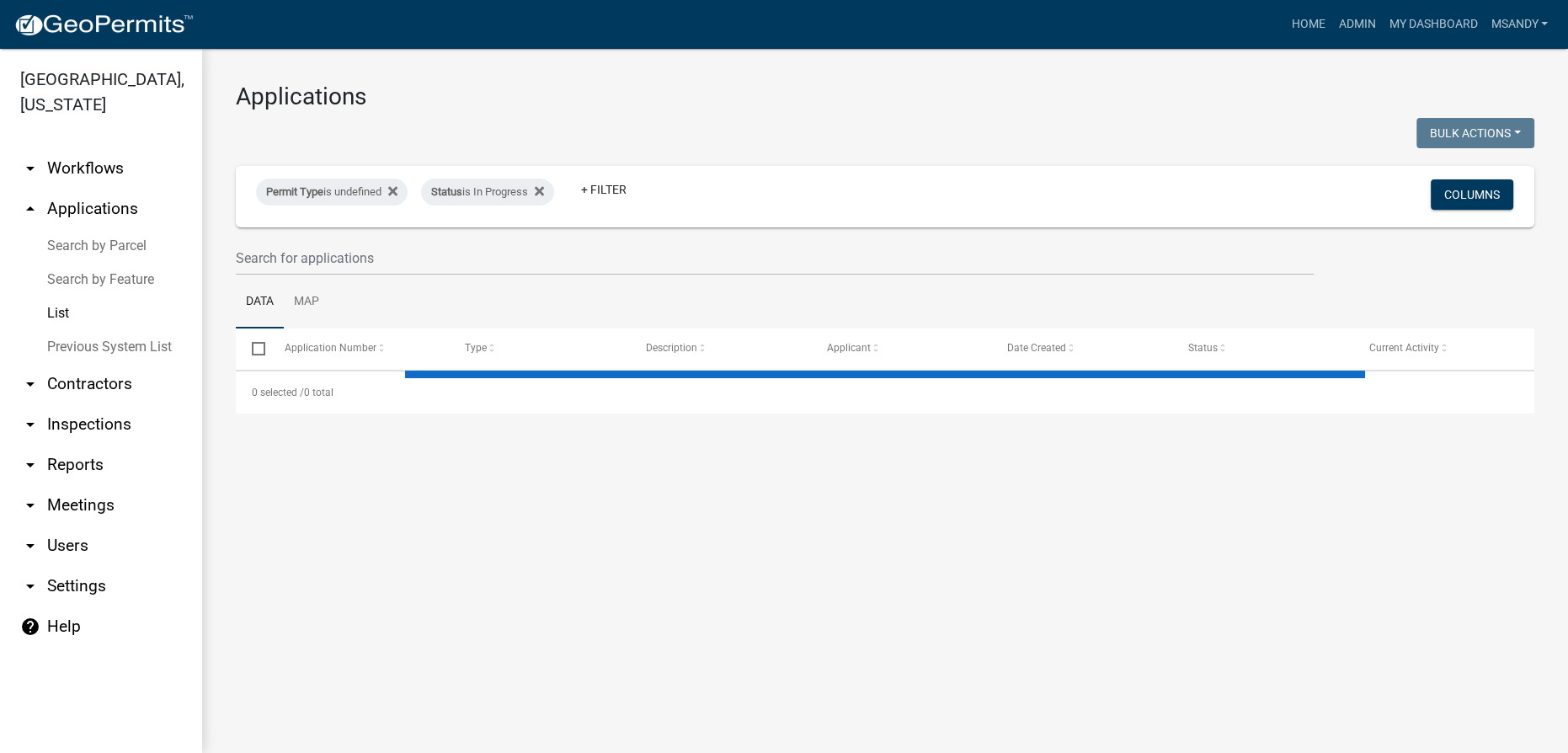
select select "3: 100"
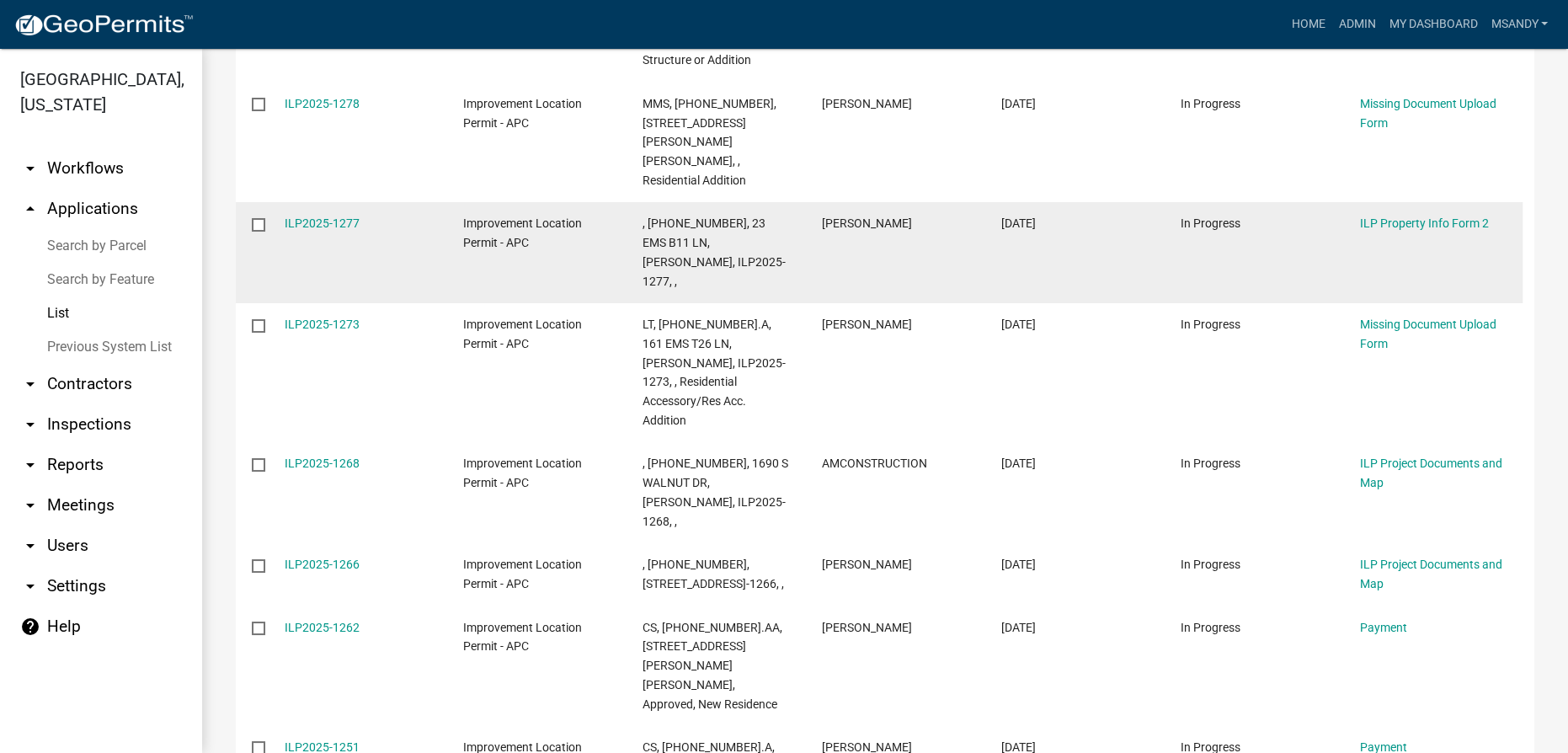
scroll to position [102, 0]
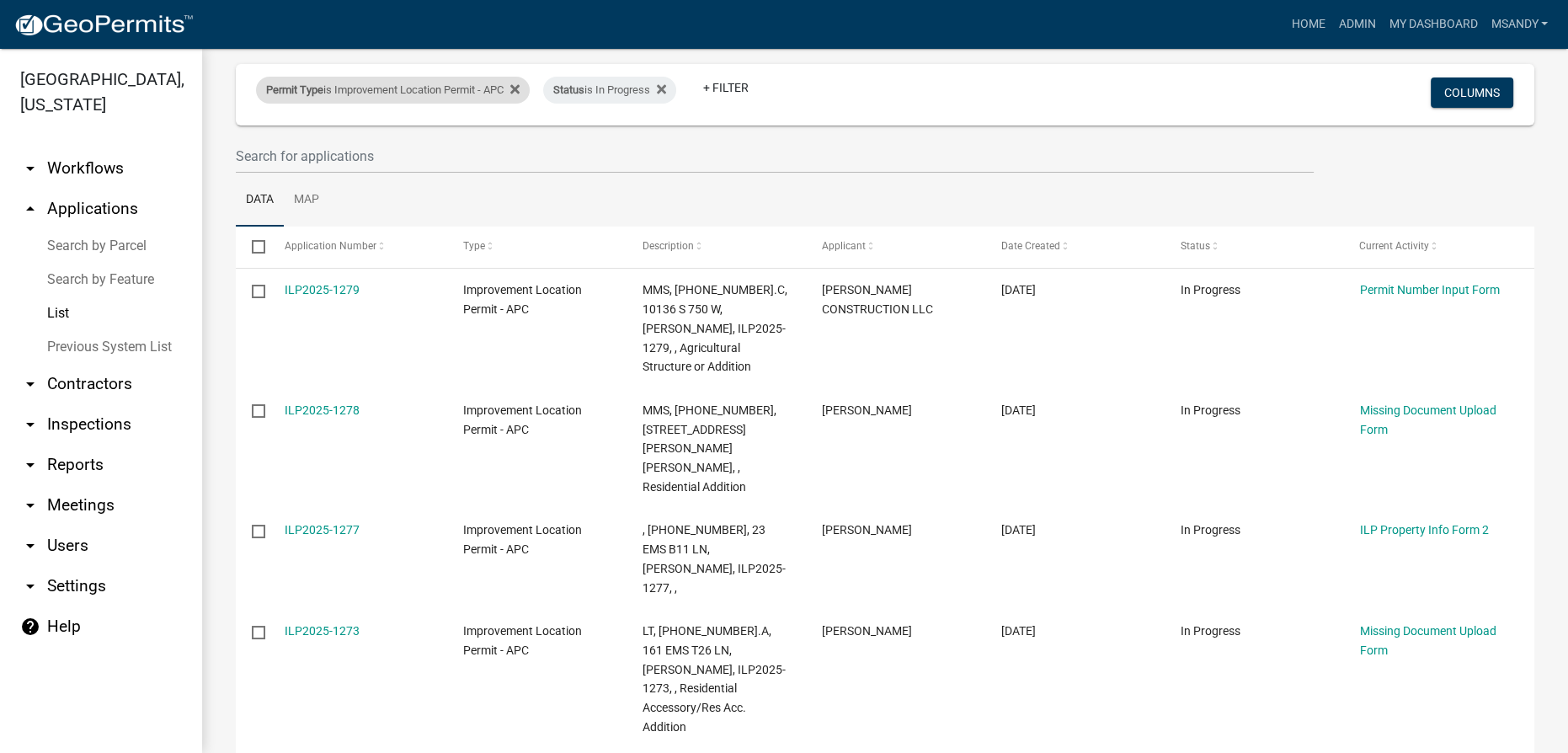
click at [421, 94] on div "Permit Type is Improvement Location Permit - APC" at bounding box center [392, 90] width 273 height 27
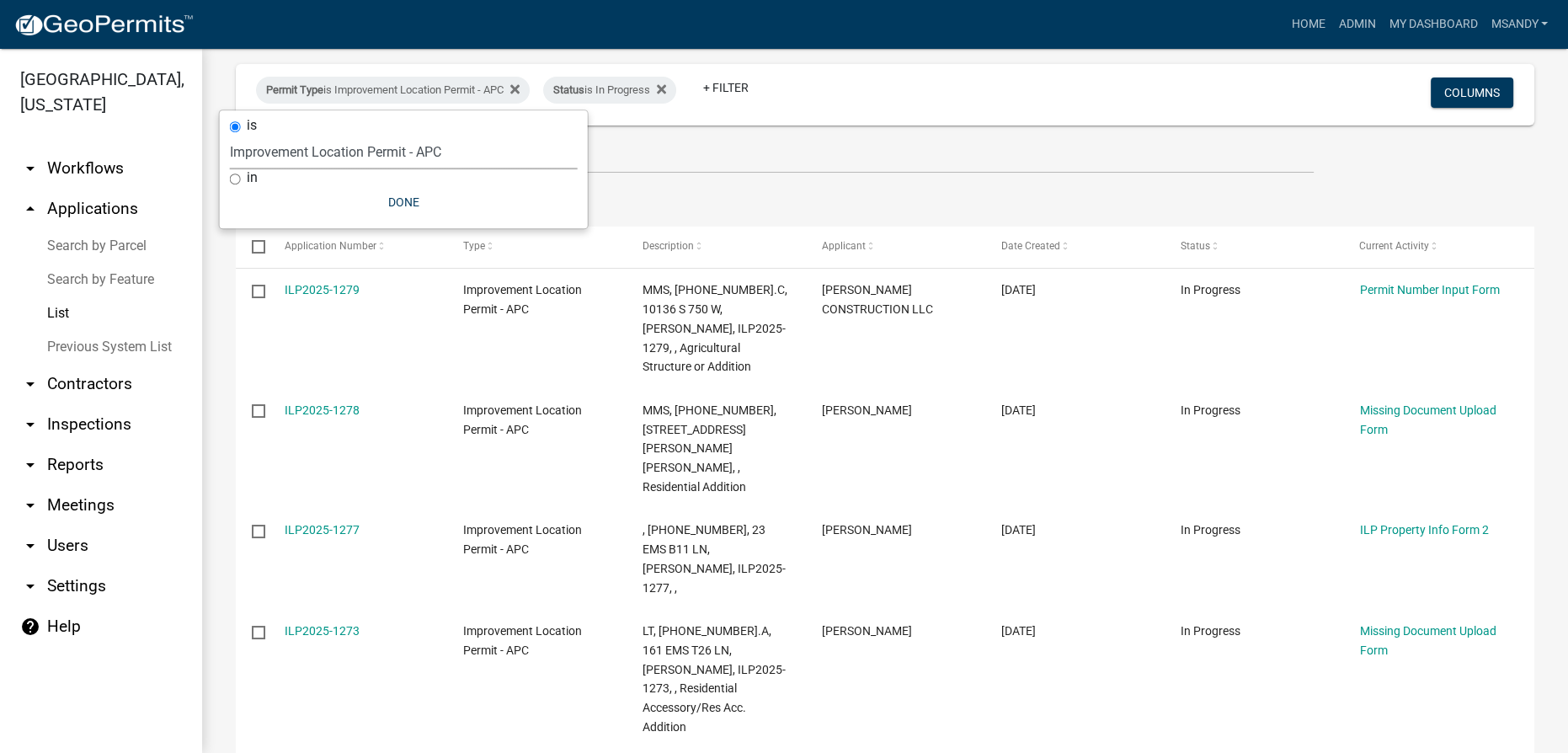
click at [412, 152] on select "Select an option [DATE] Copy Of - Subdivision Plat Application - APC APC Addres…" at bounding box center [404, 152] width 348 height 34
select select "06555e07-7e79-4569-9f73-610b83aead0f"
click at [230, 135] on select "Select an option [DATE] Copy Of - Subdivision Plat Application - APC APC Addres…" at bounding box center [404, 152] width 348 height 34
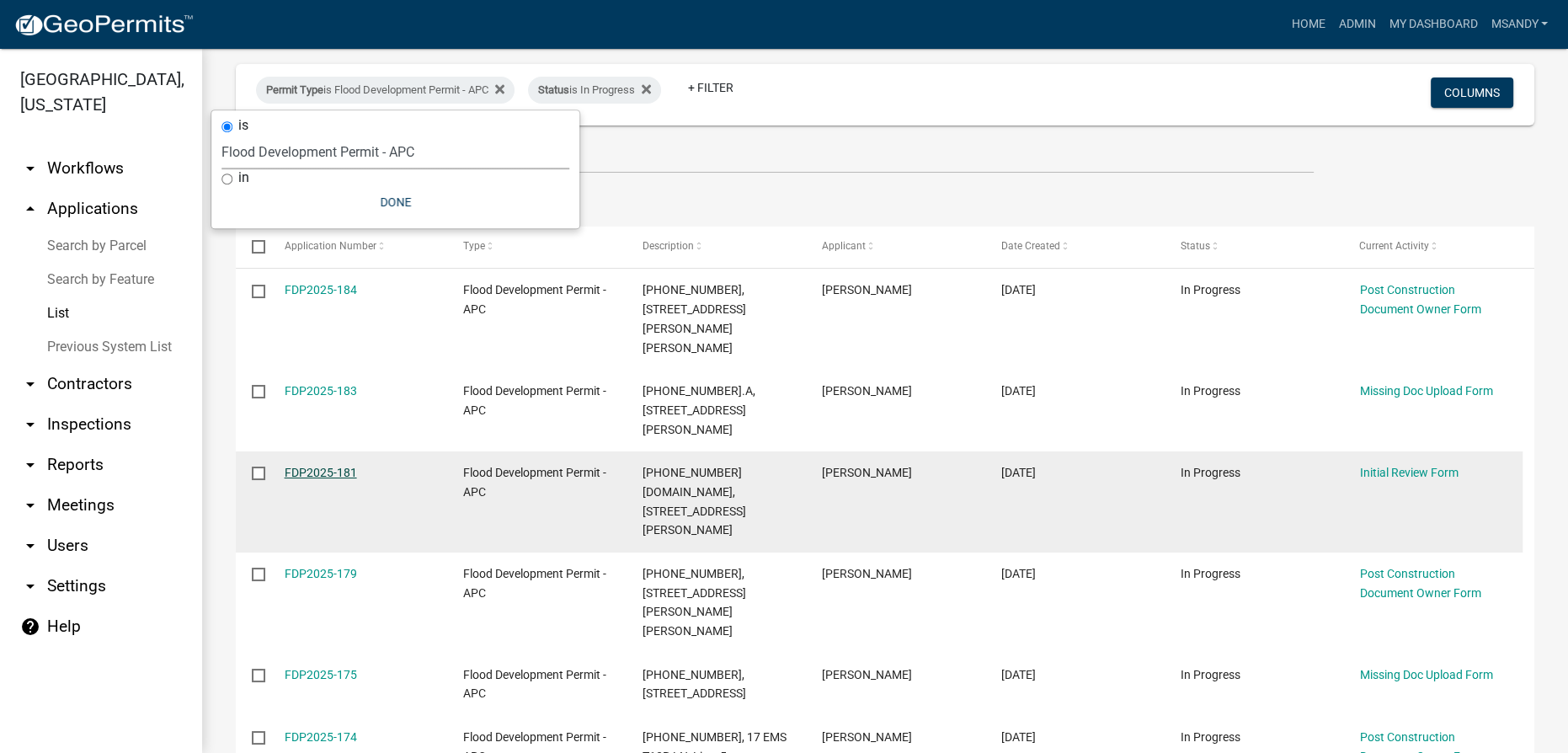
click at [330, 466] on link "FDP2025-181" at bounding box center [321, 473] width 72 height 14
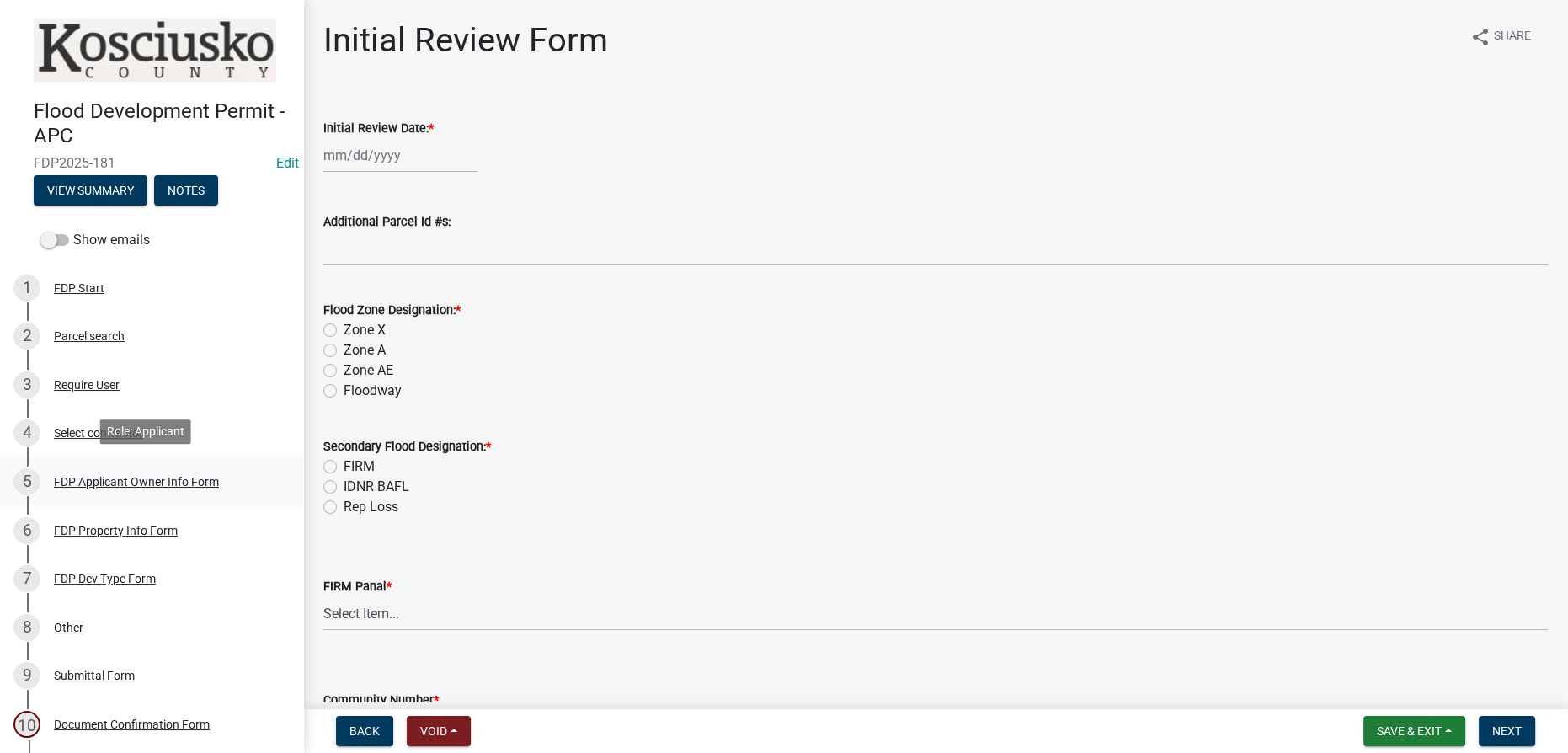
click at [132, 476] on div "FDP Applicant Owner Info Form" at bounding box center [136, 482] width 165 height 12
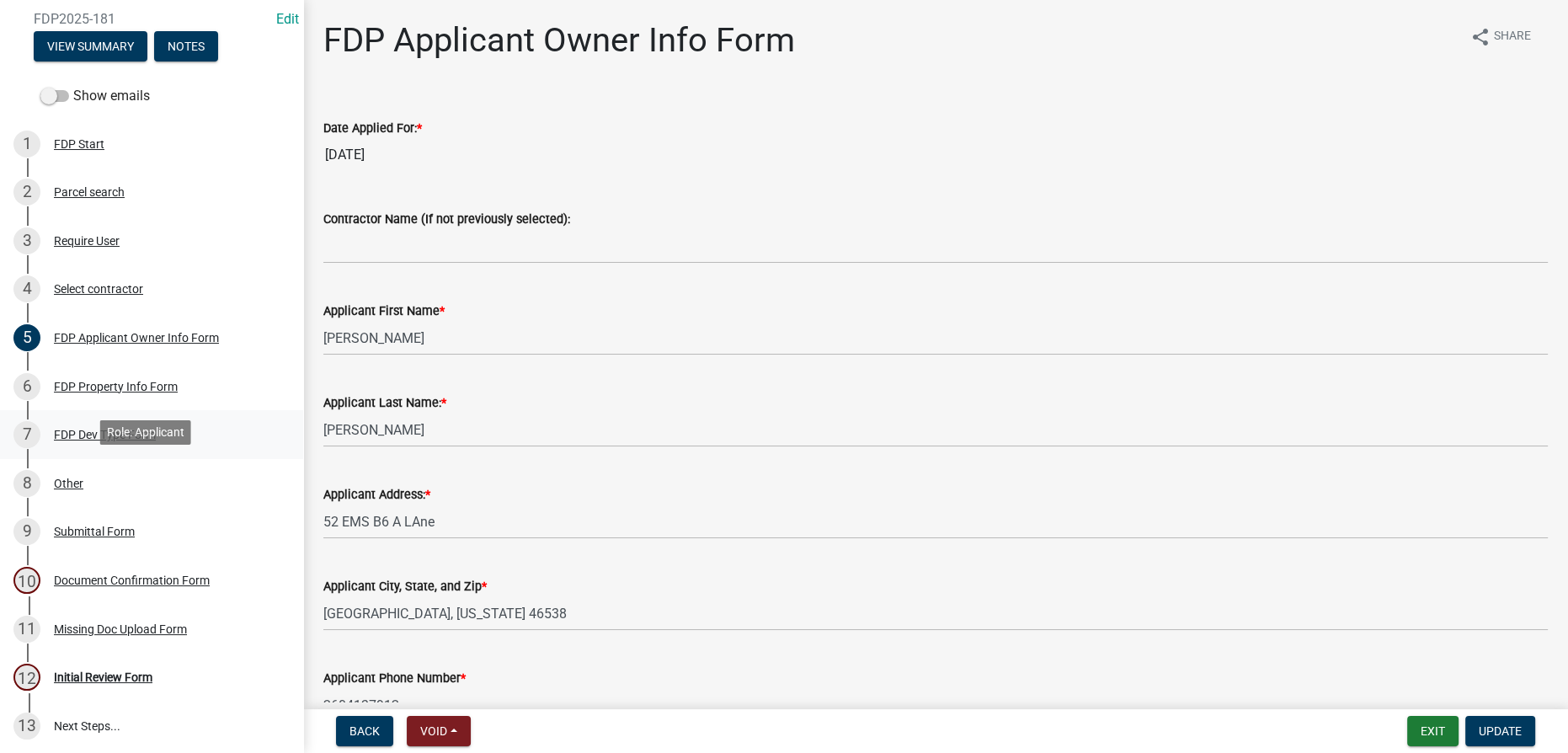
scroll to position [145, 0]
click at [127, 379] on div "FDP Property Info Form" at bounding box center [115, 385] width 124 height 12
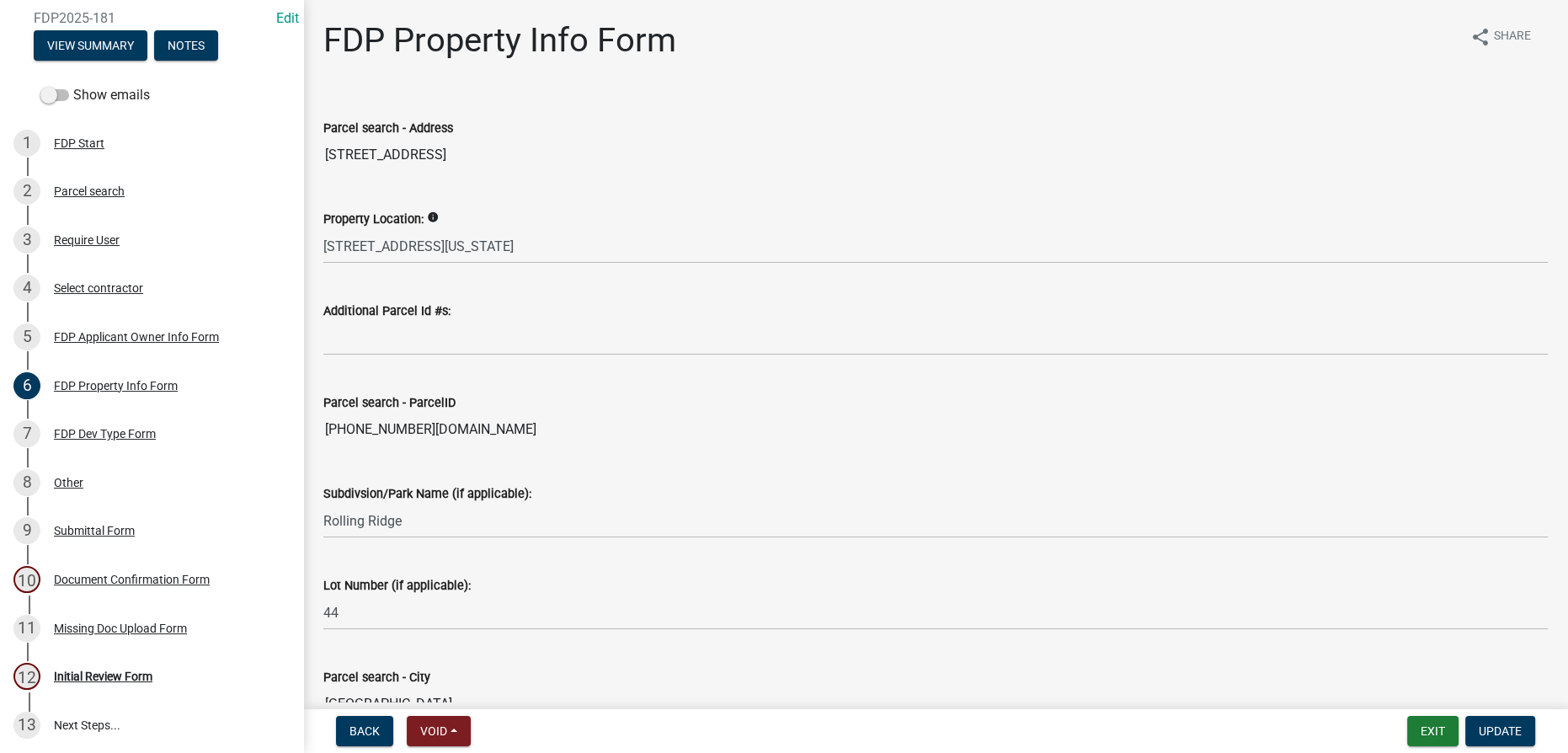
scroll to position [96, 0]
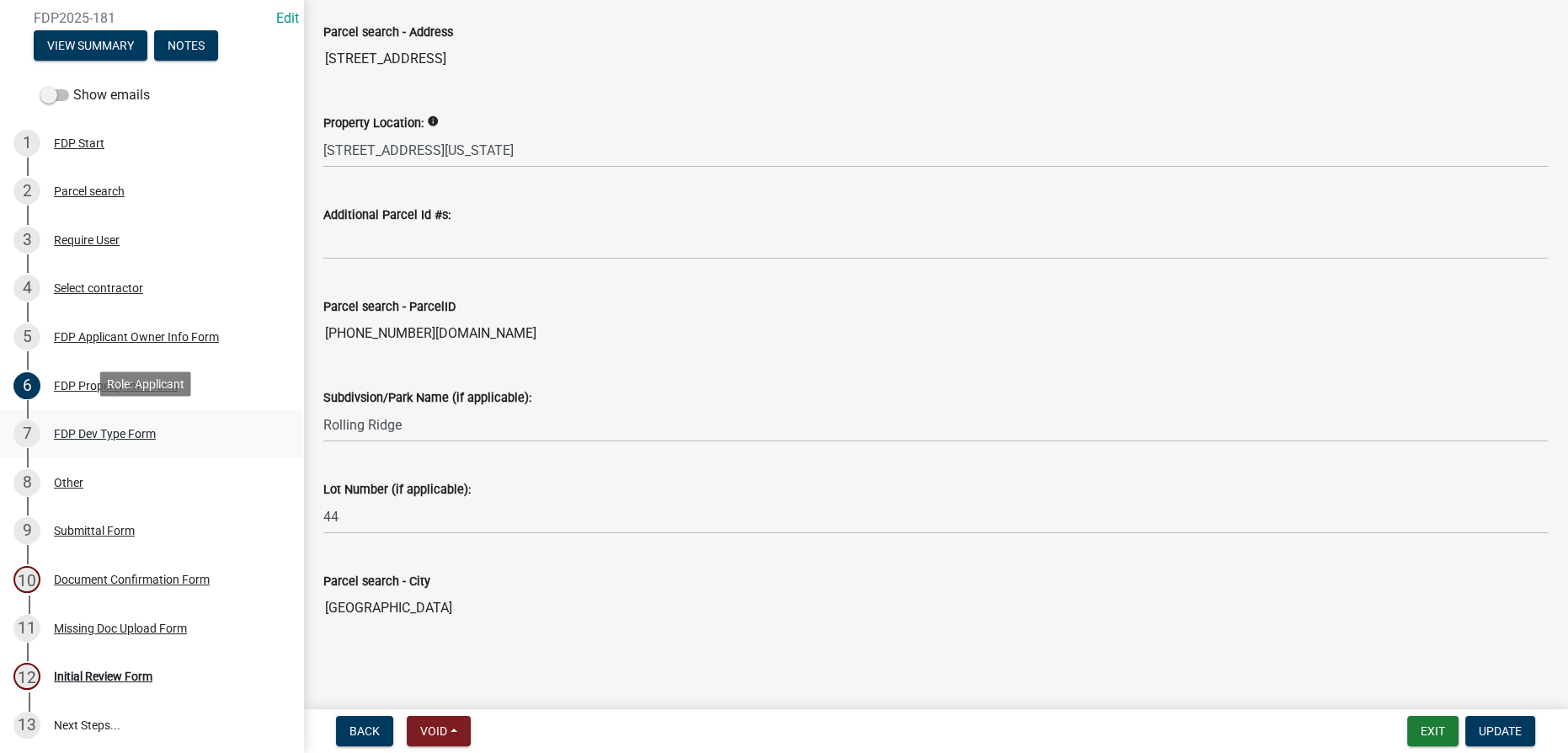
click at [89, 438] on div "7 FDP Dev Type Form" at bounding box center [145, 434] width 263 height 27
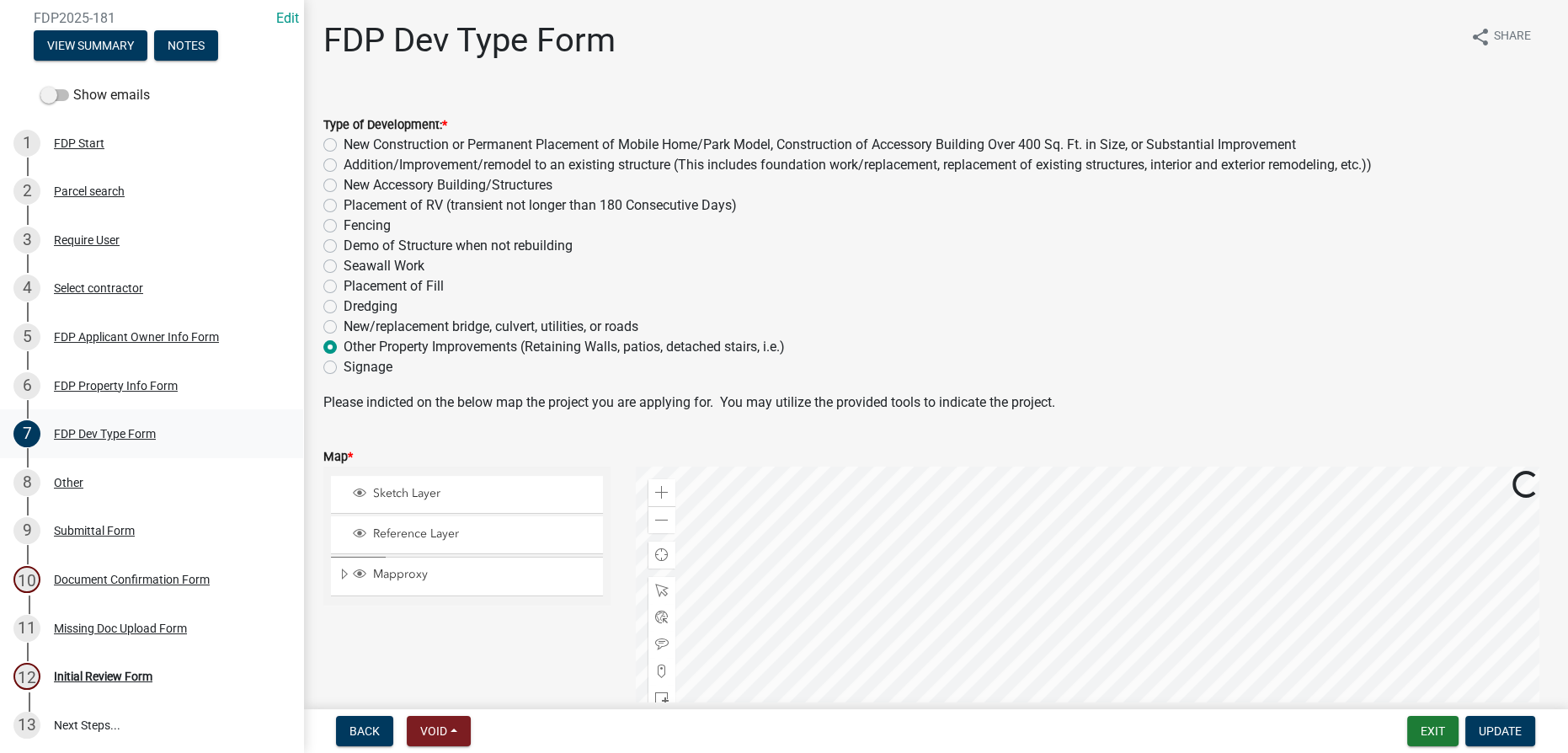
scroll to position [229, 0]
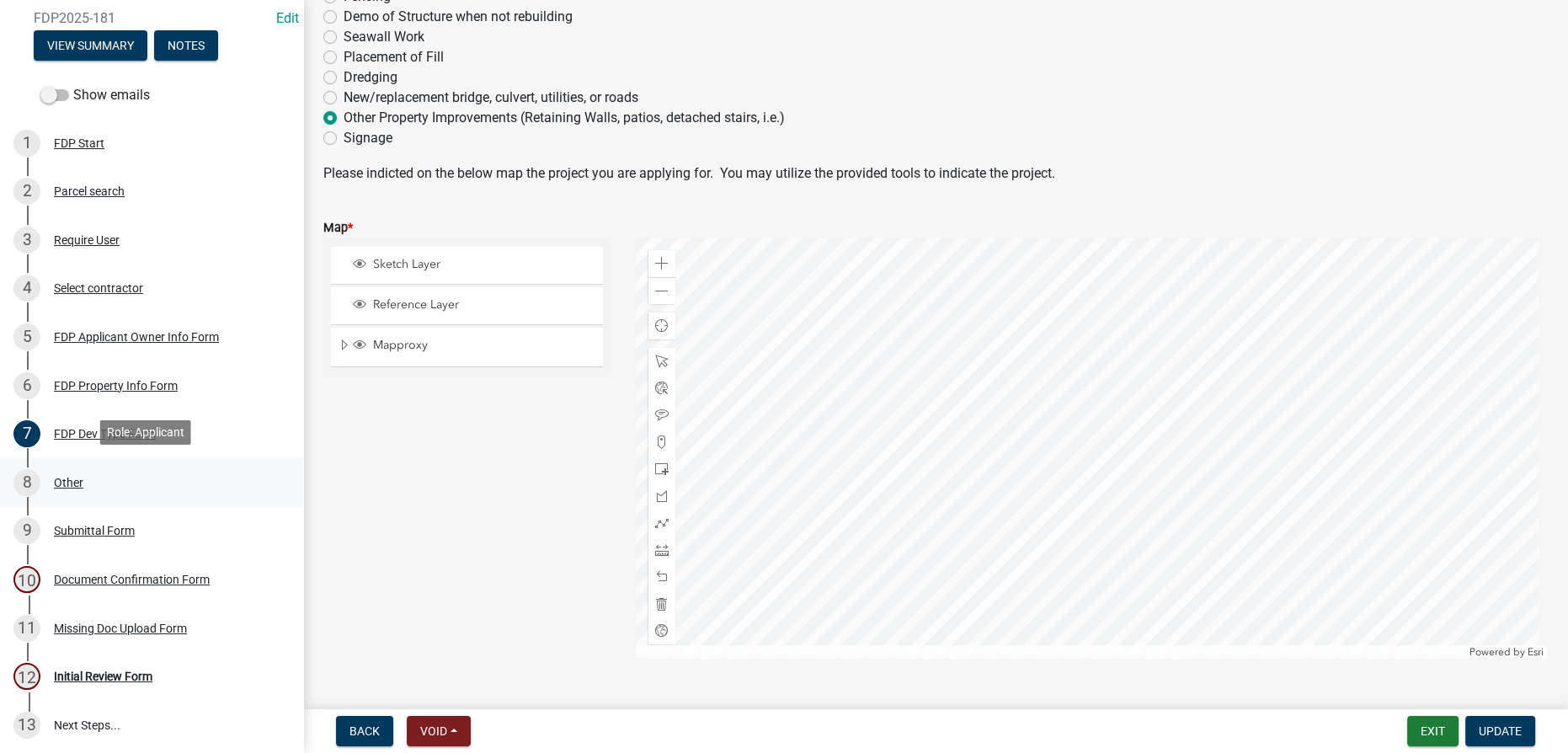
click at [67, 477] on div "Other" at bounding box center [68, 483] width 29 height 12
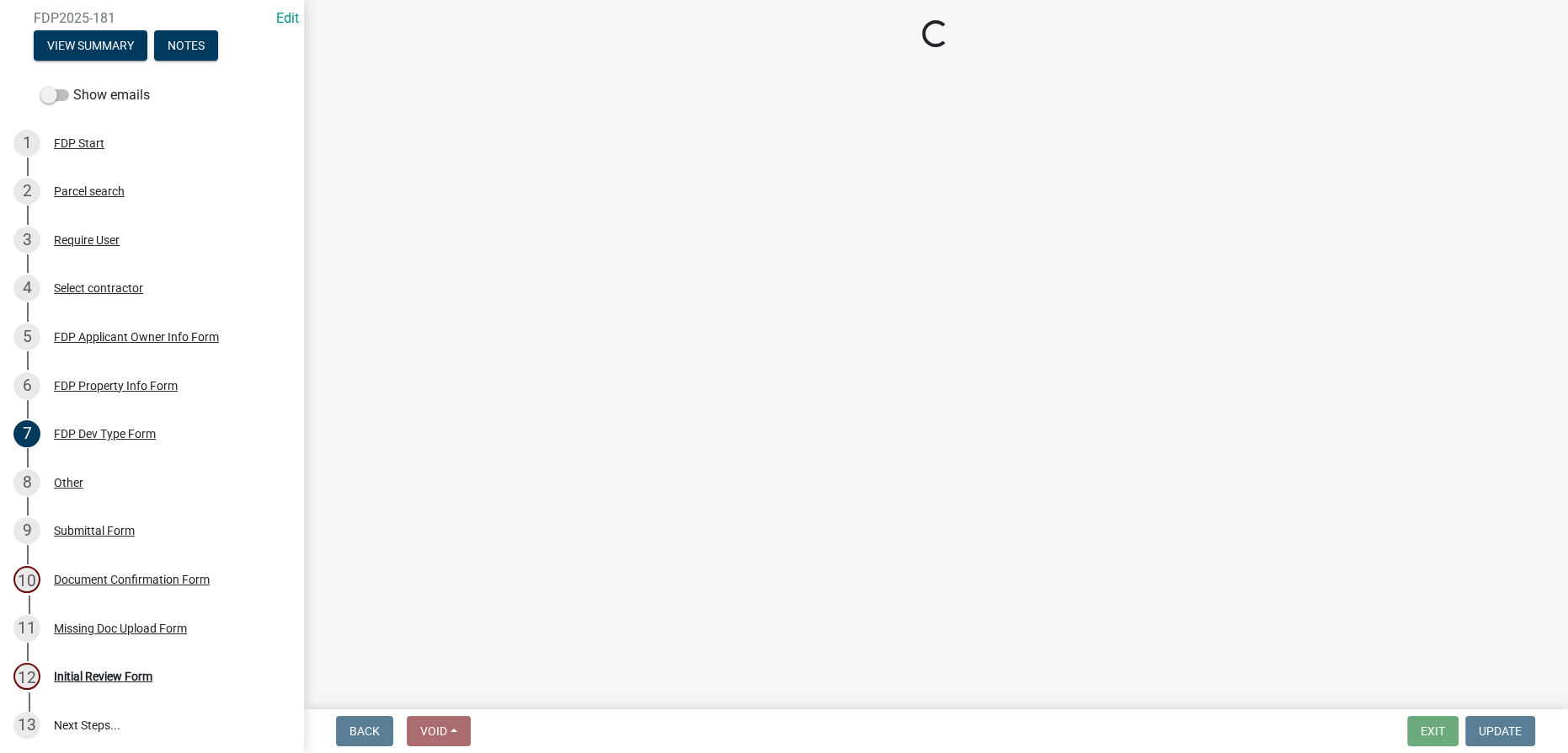
select select "8ff22ab7-4bb9-47fa-a72f-b2bc48e62ff3"
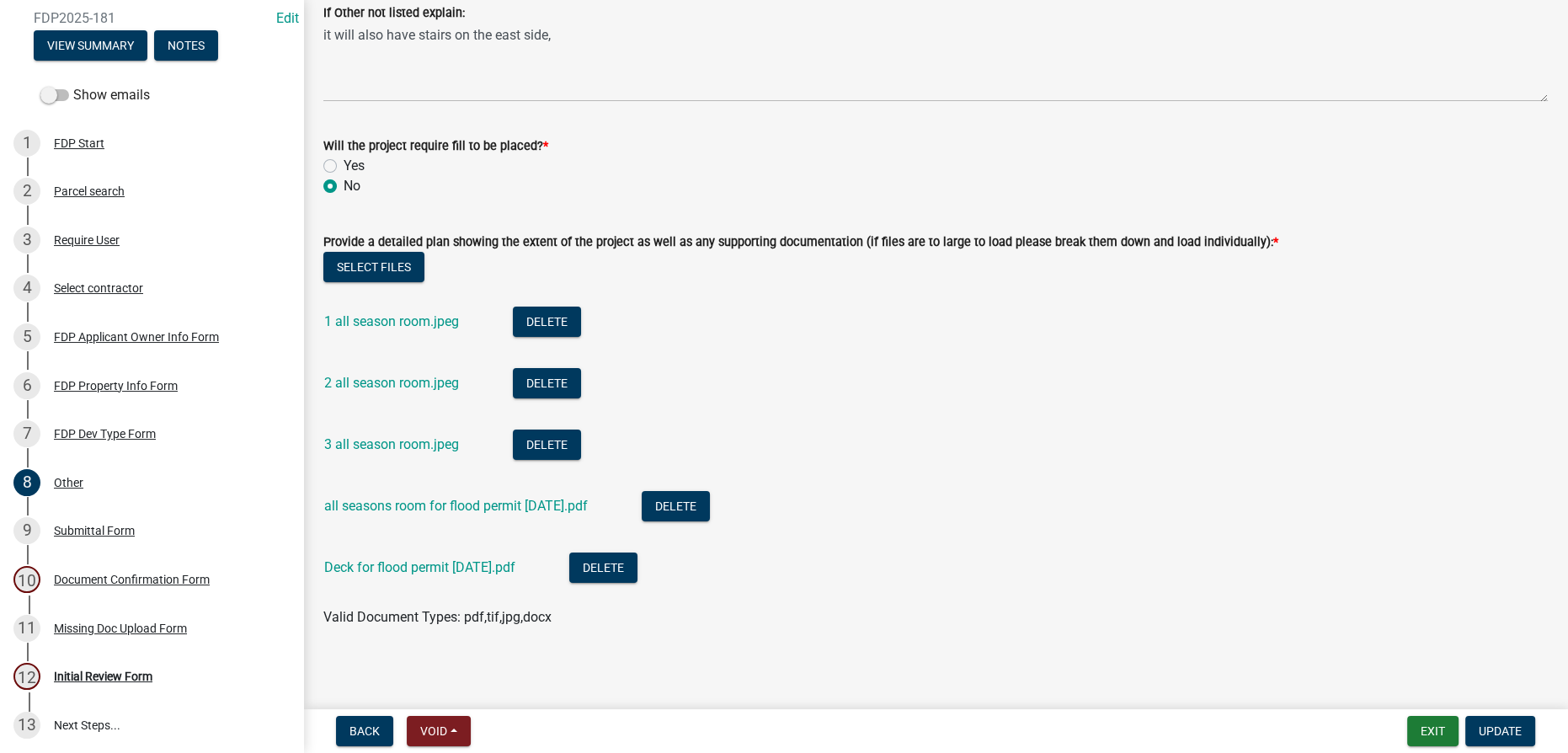
scroll to position [229, 0]
click at [385, 320] on link "1 all season room.jpeg" at bounding box center [391, 321] width 135 height 16
click at [361, 387] on link "2 all season room.jpeg" at bounding box center [391, 382] width 135 height 16
click at [351, 448] on link "3 all season room.jpeg" at bounding box center [391, 444] width 135 height 16
click at [359, 509] on link "all seasons room for flood permit 10-7-25.pdf" at bounding box center [455, 506] width 264 height 16
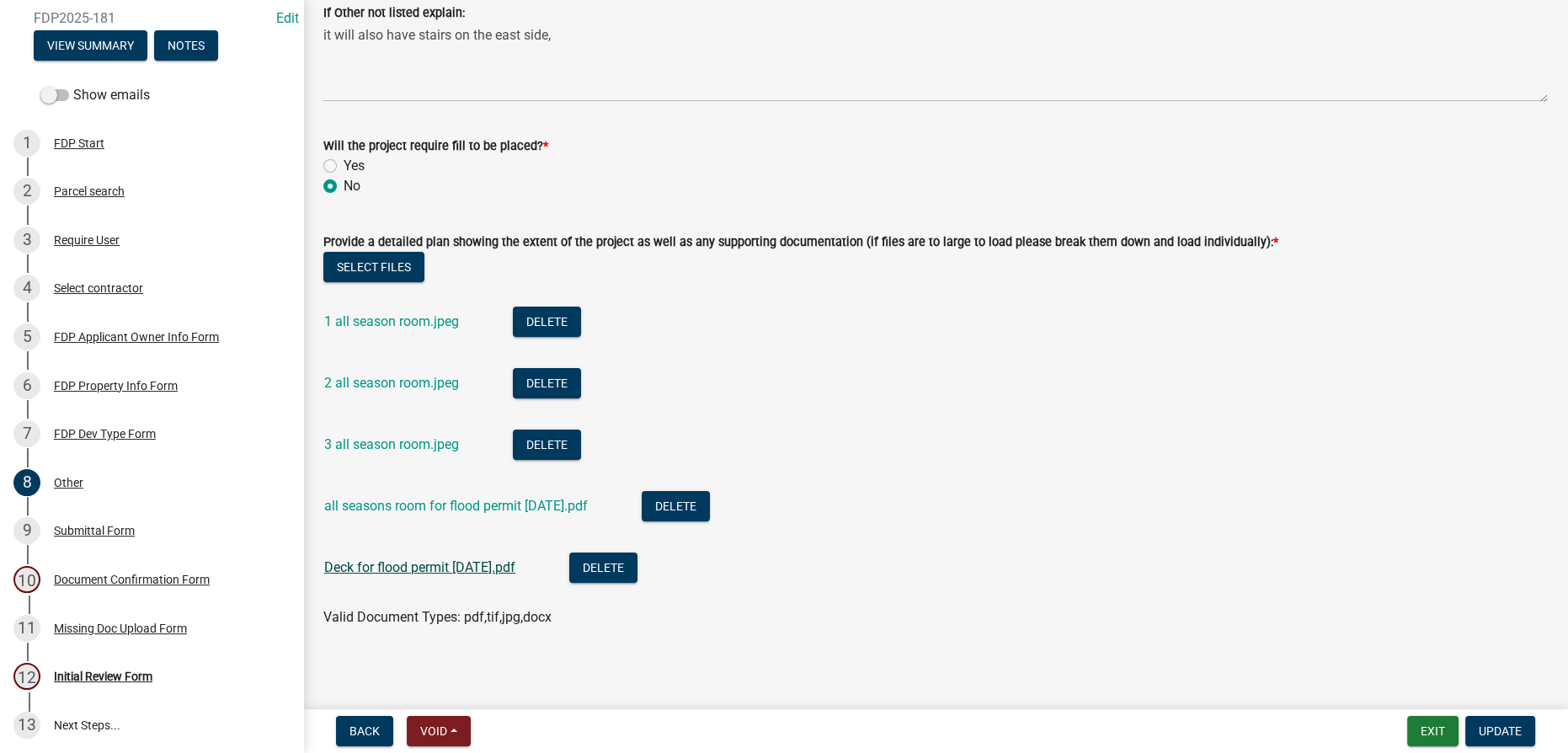
click at [373, 567] on link "Deck for flood permit 10-7-24.pdf" at bounding box center [419, 567] width 192 height 16
click at [136, 624] on div "Missing Doc Upload Form" at bounding box center [120, 628] width 133 height 12
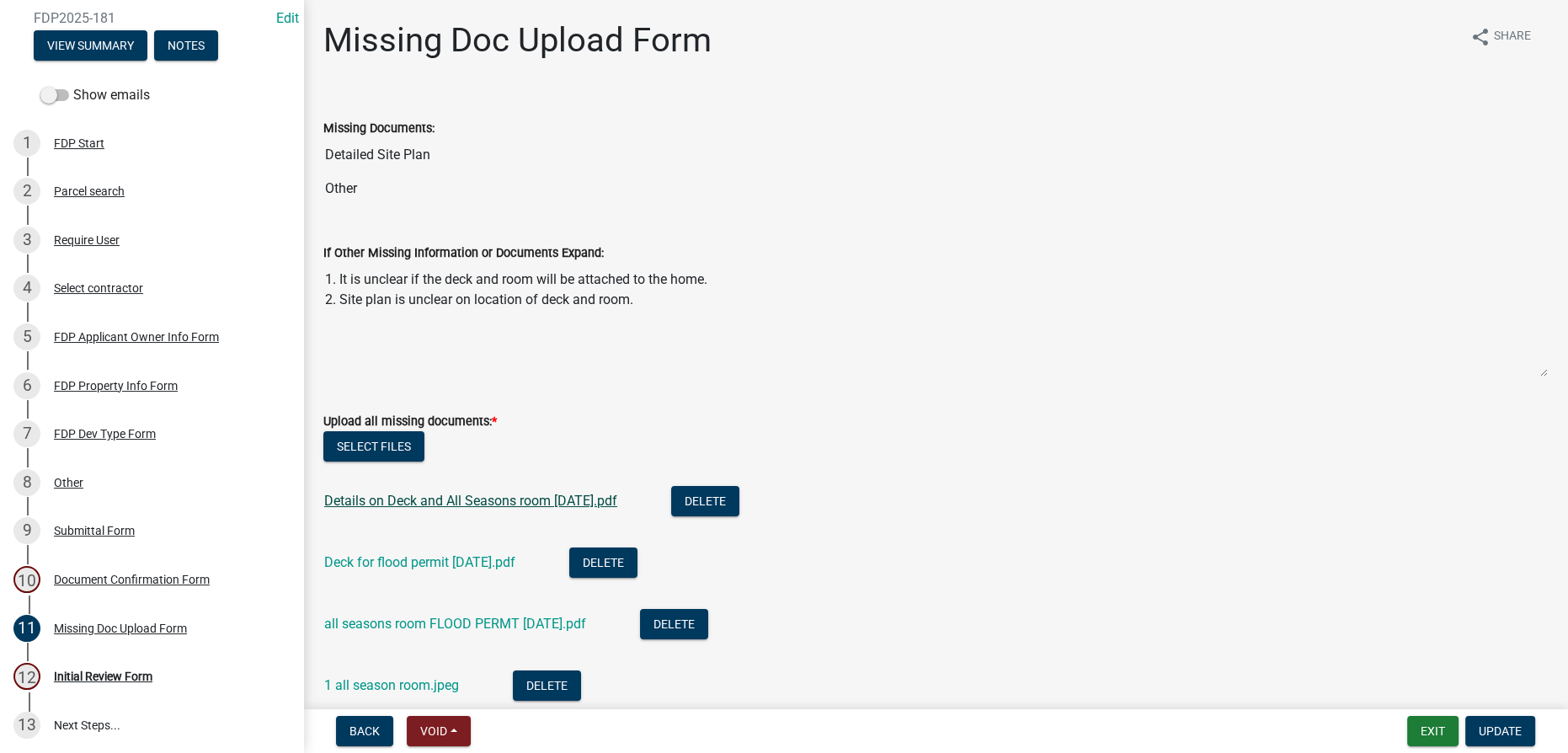
click at [431, 505] on link "Details on Deck and All Seasons room 10-9-25.pdf" at bounding box center [470, 500] width 293 height 16
click at [446, 624] on link "all seasons room FLOOD PERMT 10-9-25.pdf" at bounding box center [454, 624] width 262 height 16
click at [384, 674] on div "1 all season room.jpeg" at bounding box center [405, 687] width 161 height 34
click at [385, 680] on link "1 all season room.jpeg" at bounding box center [391, 685] width 135 height 16
click at [392, 559] on link "Deck for flood permit 10-9-24.pdf" at bounding box center [419, 562] width 192 height 16
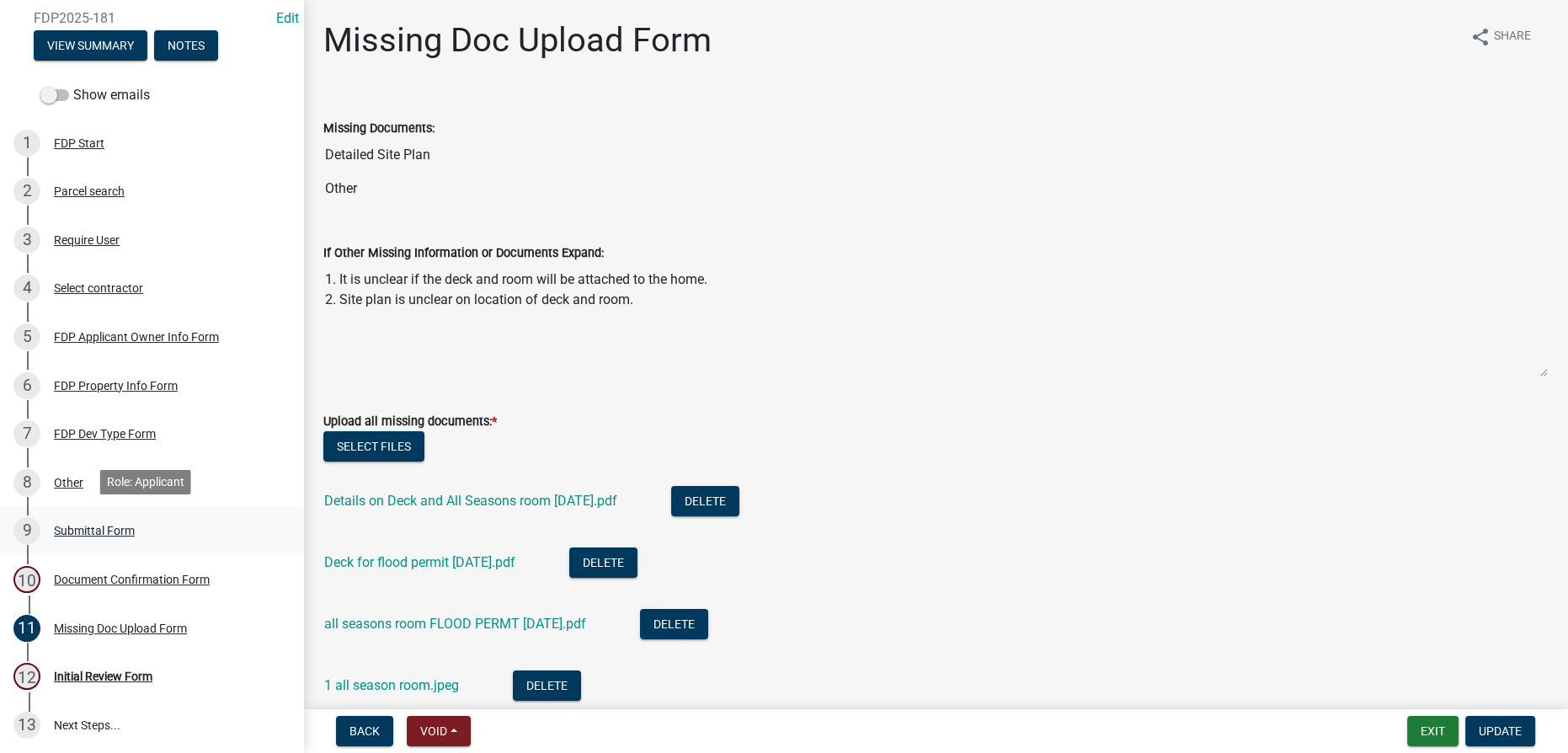
scroll to position [68, 0]
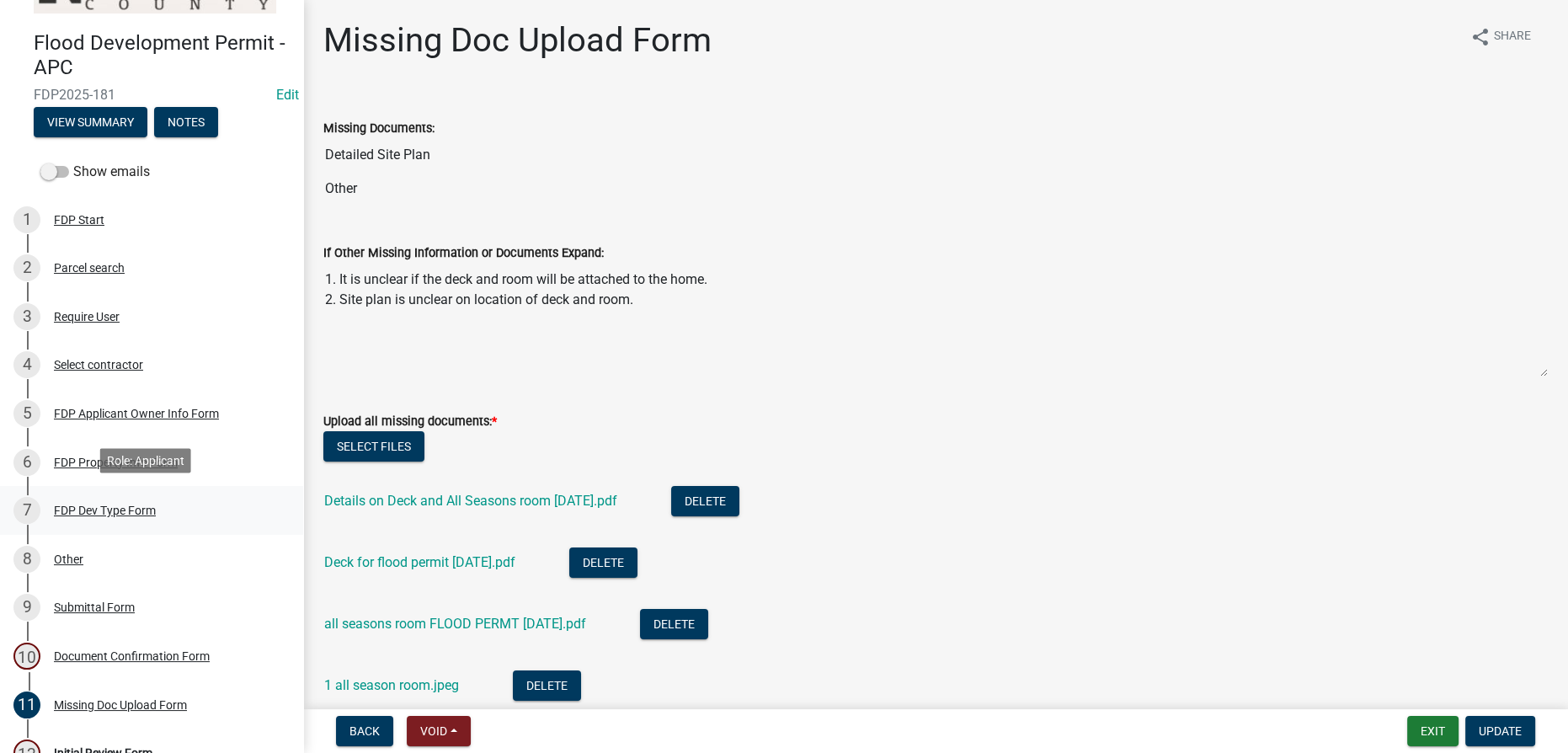
click at [106, 505] on div "FDP Dev Type Form" at bounding box center [104, 511] width 102 height 12
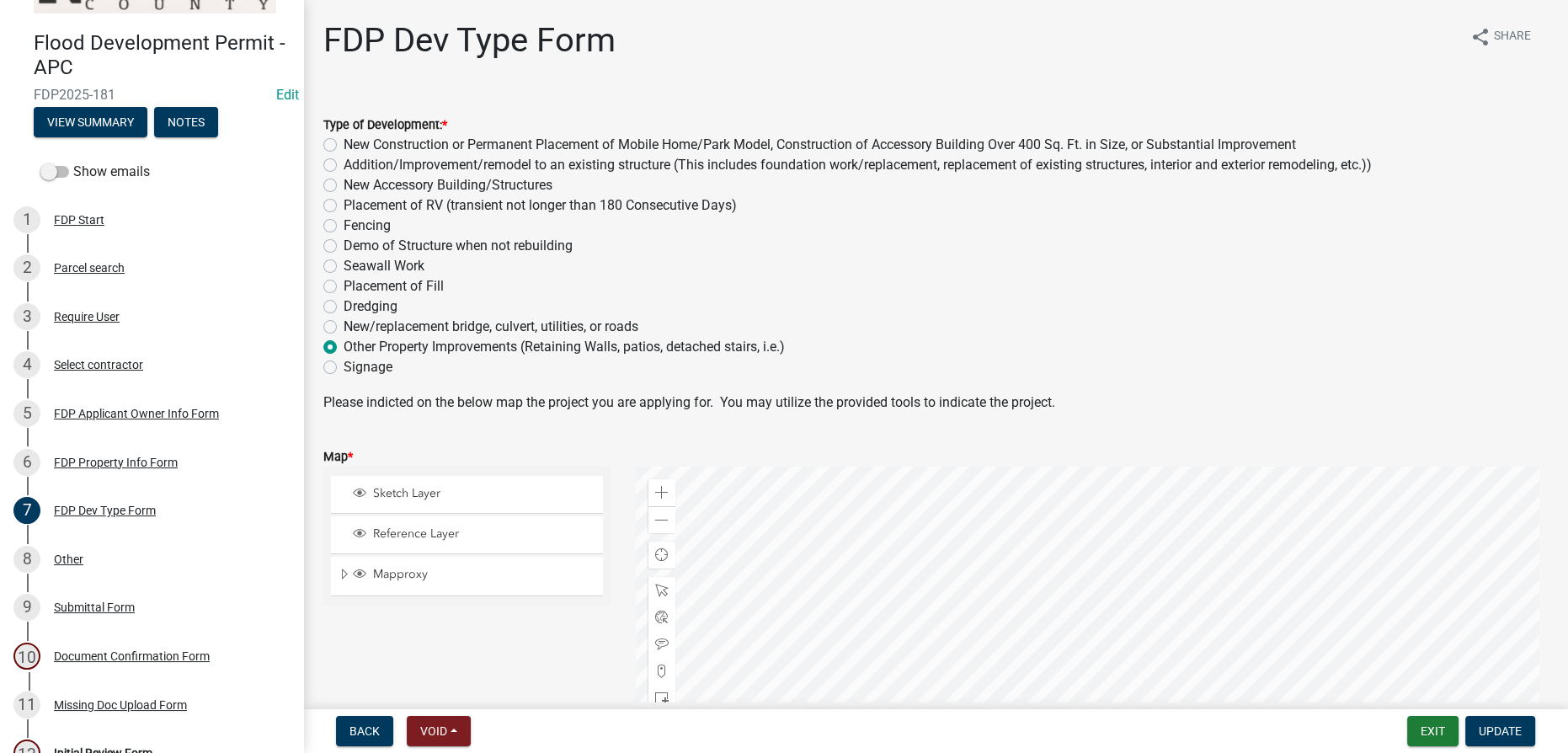
click at [343, 162] on label "Addition/Improvement/remodel to an existing structure (This includes foundation…" at bounding box center [857, 164] width 1028 height 20
click at [343, 162] on input "Addition/Improvement/remodel to an existing structure (This includes foundation…" at bounding box center [348, 160] width 11 height 11
radio input "true"
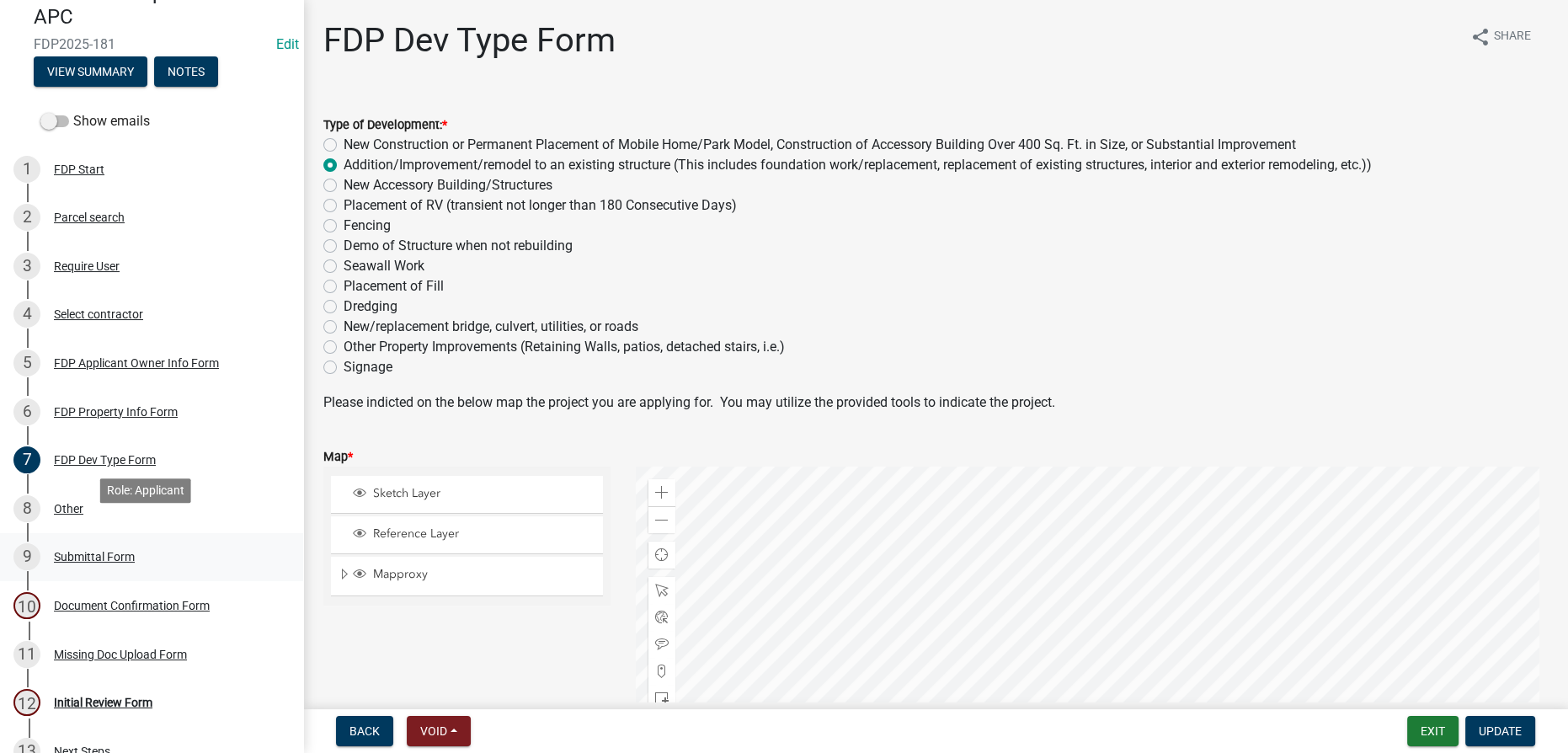
scroll to position [145, 0]
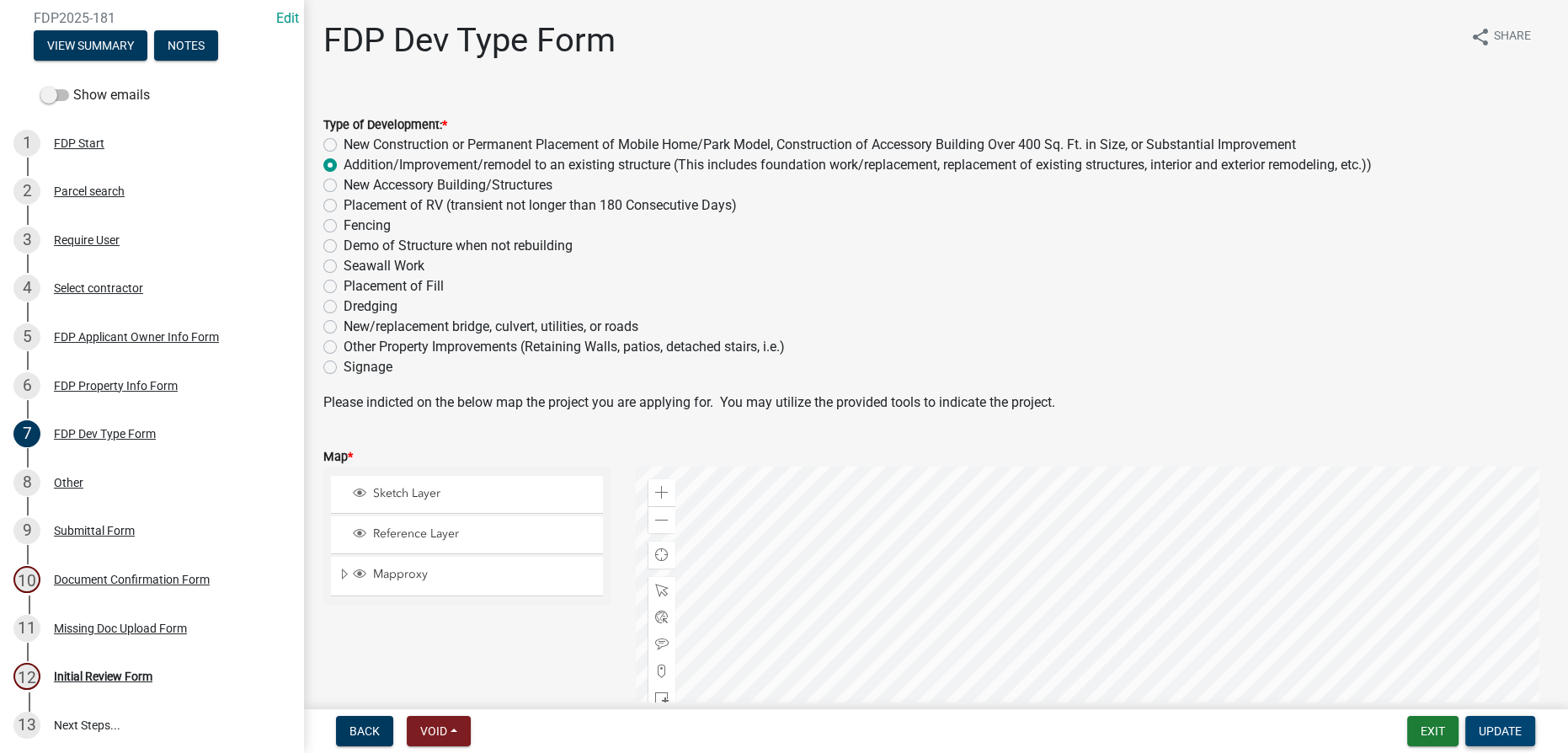
click at [1507, 724] on span "Update" at bounding box center [1500, 731] width 43 height 14
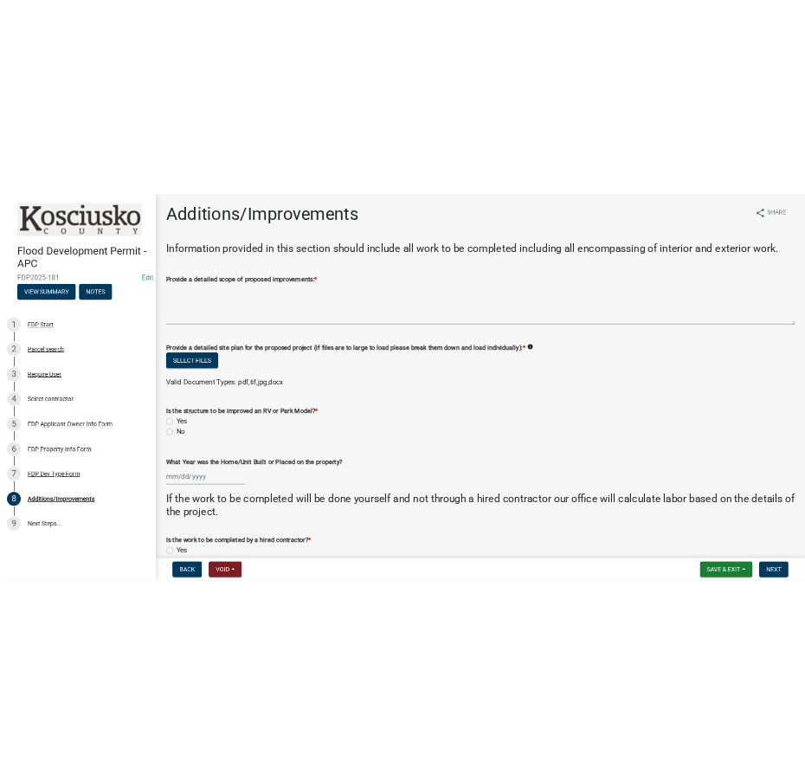
scroll to position [0, 0]
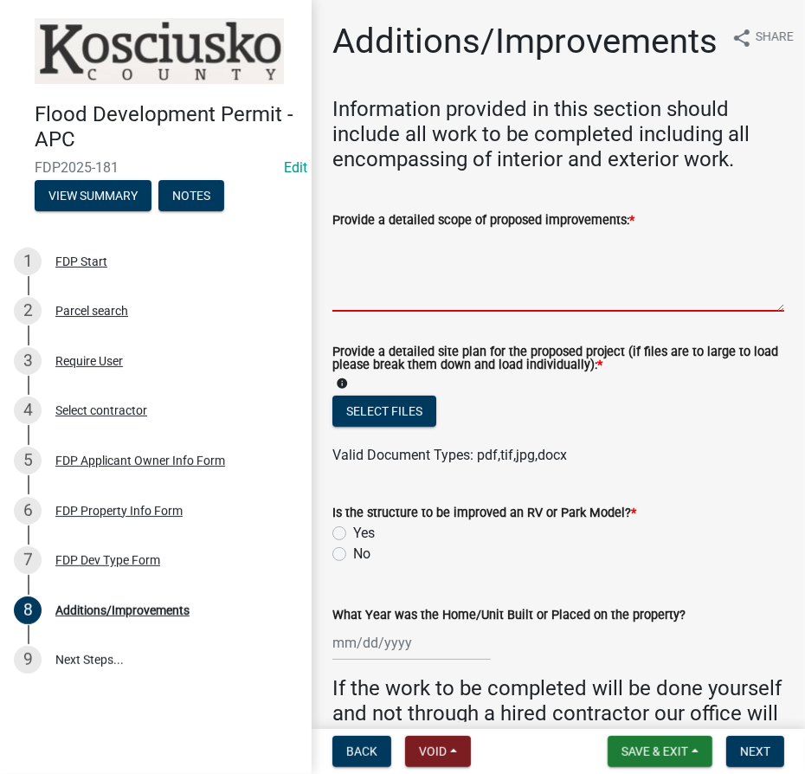
click at [475, 269] on textarea "Provide a detailed scope of proposed improvements: *" at bounding box center [558, 270] width 452 height 81
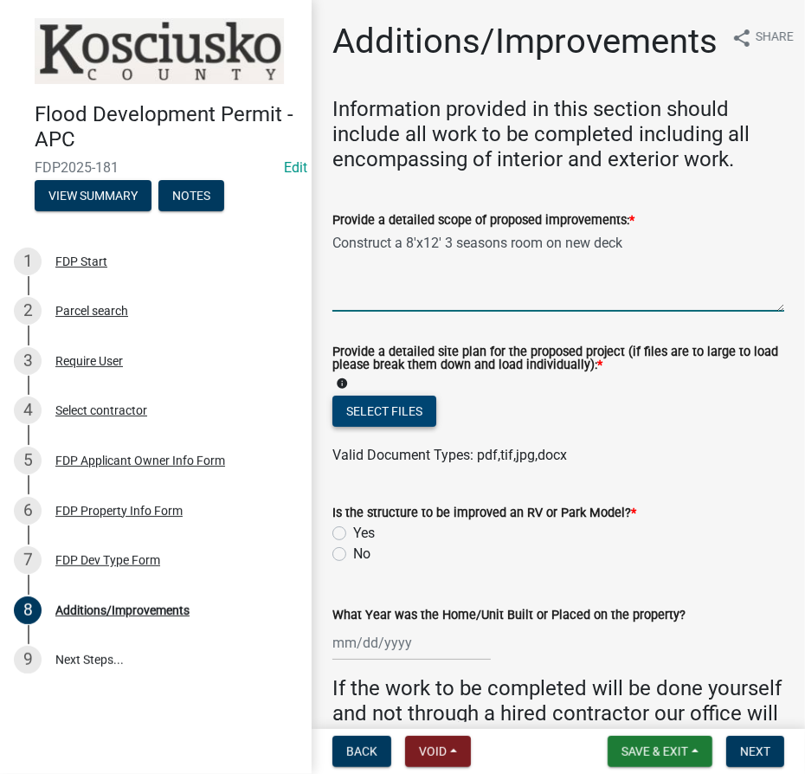
type textarea "Construct a 8'x12' 3 seasons room on new deck"
click at [376, 408] on button "Select files" at bounding box center [384, 411] width 104 height 31
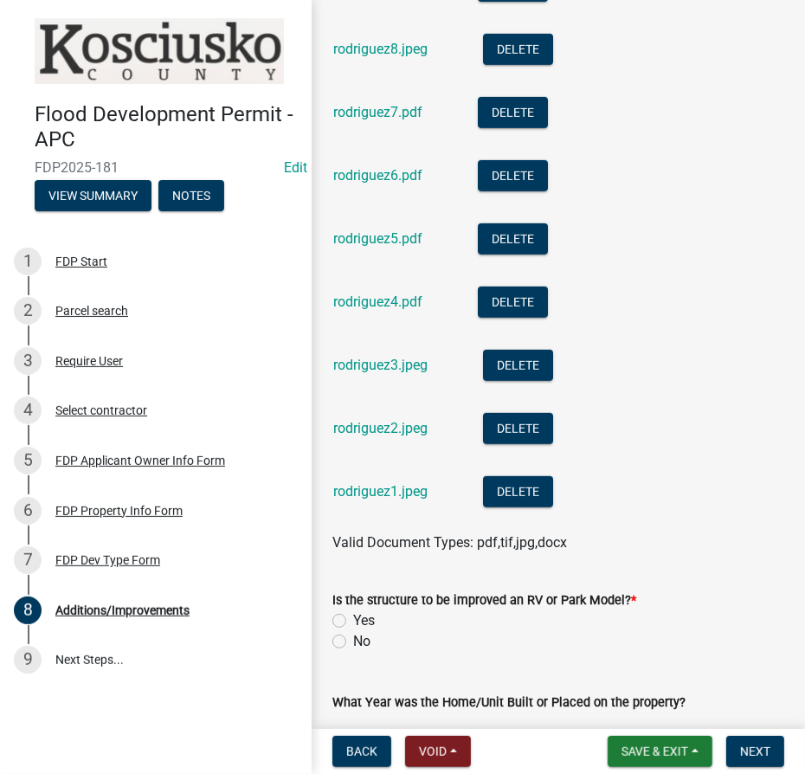
scroll to position [629, 0]
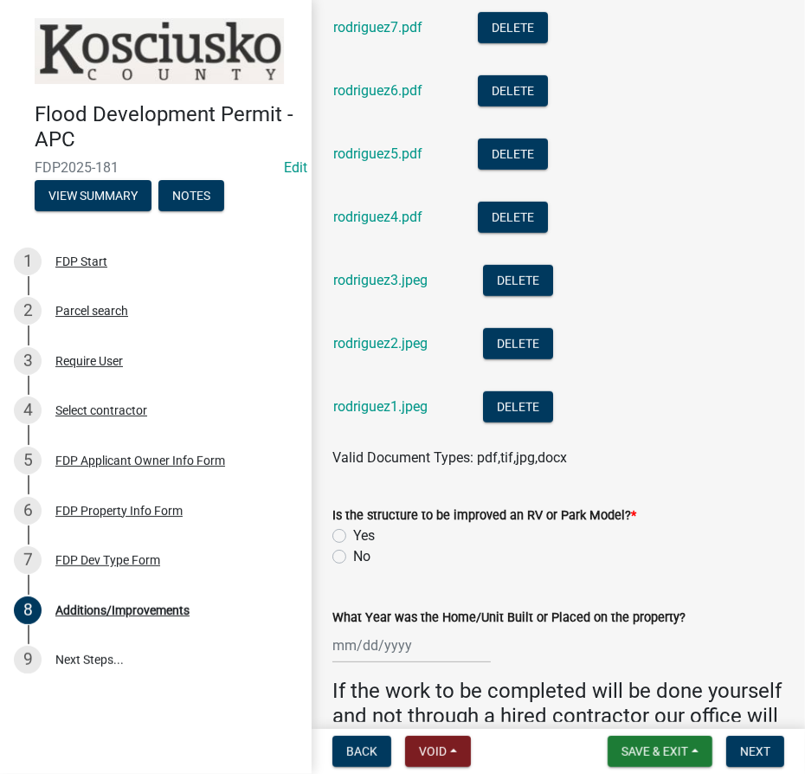
click at [353, 560] on label "No" at bounding box center [361, 556] width 17 height 21
click at [353, 557] on input "No" at bounding box center [358, 551] width 11 height 11
radio input "true"
select select "10"
select select "2025"
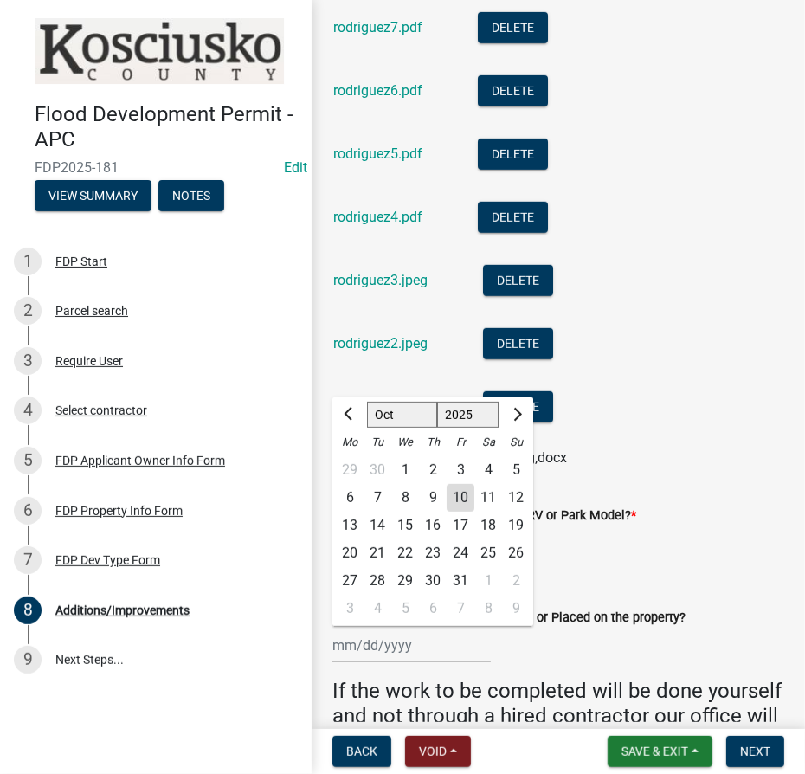
click at [348, 642] on div "Jan Feb Mar Apr May Jun Jul Aug Sep Oct Nov Dec 1525 1526 1527 1528 1529 1530 1…" at bounding box center [411, 645] width 158 height 35
click at [393, 419] on select "Jan Feb Mar Apr May Jun Jul Aug Sep Oct Nov Dec" at bounding box center [402, 415] width 70 height 26
select select "1"
click at [367, 402] on select "Jan Feb Mar Apr May Jun Jul Aug Sep Oct Nov Dec" at bounding box center [402, 415] width 70 height 26
click at [445, 415] on select "1525 1526 1527 1528 1529 1530 1531 1532 1533 1534 1535 1536 1537 1538 1539 1540…" at bounding box center [468, 415] width 62 height 26
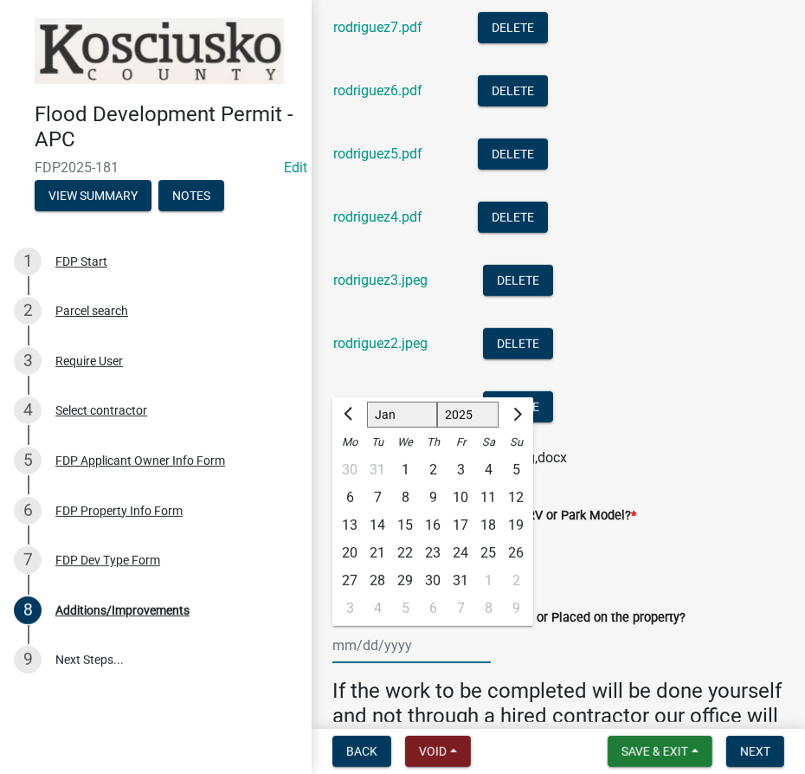
select select "1974"
click at [437, 402] on select "1525 1526 1527 1528 1529 1530 1531 1532 1533 1534 1535 1536 1537 1538 1539 1540…" at bounding box center [468, 415] width 62 height 26
click at [377, 463] on div "1" at bounding box center [378, 470] width 28 height 28
type input "01/01/1974"
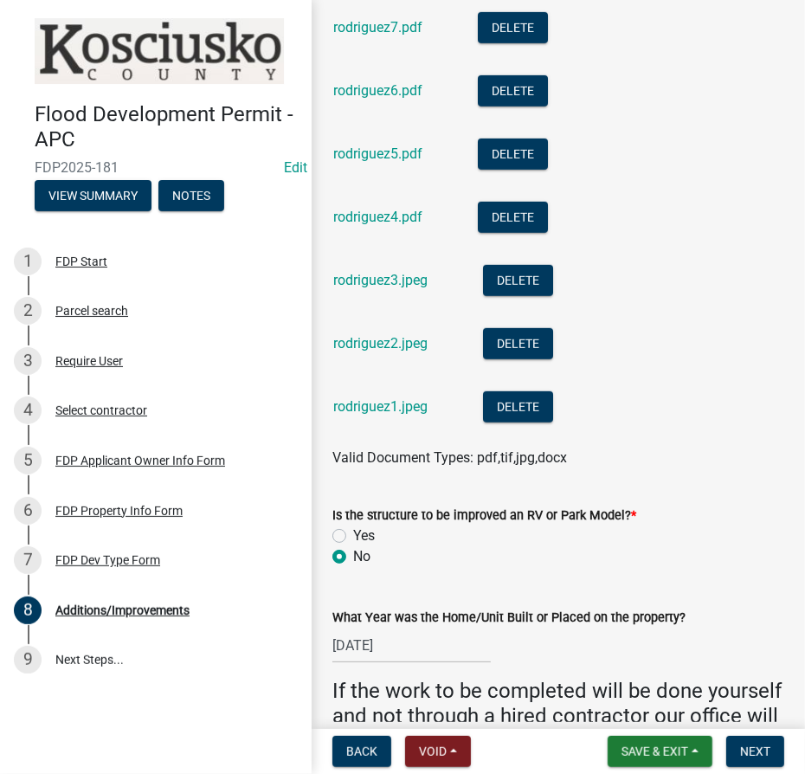
click at [561, 596] on div "What Year was the Home/Unit Built or Placed on the property? 01/01/1974" at bounding box center [558, 623] width 452 height 81
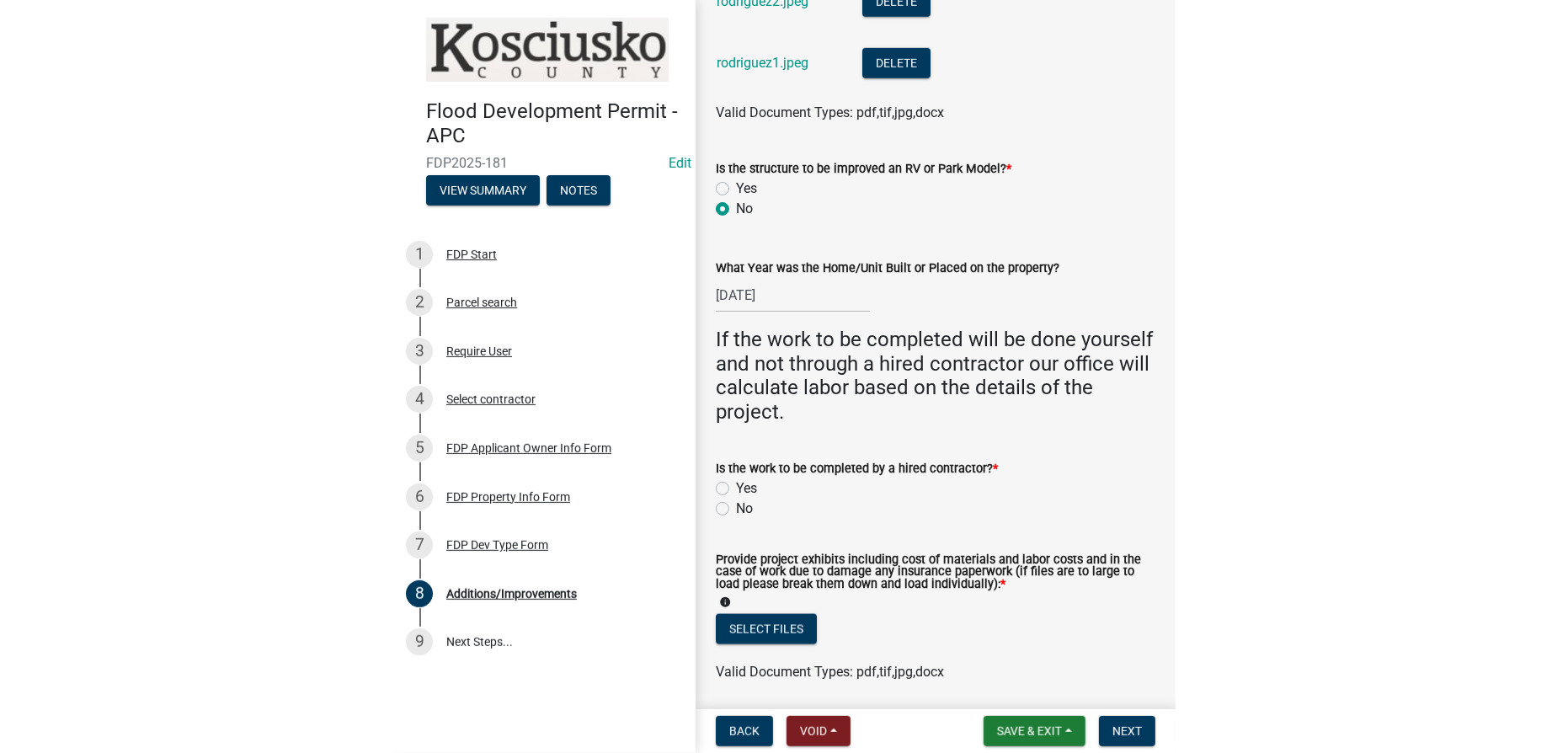
scroll to position [994, 0]
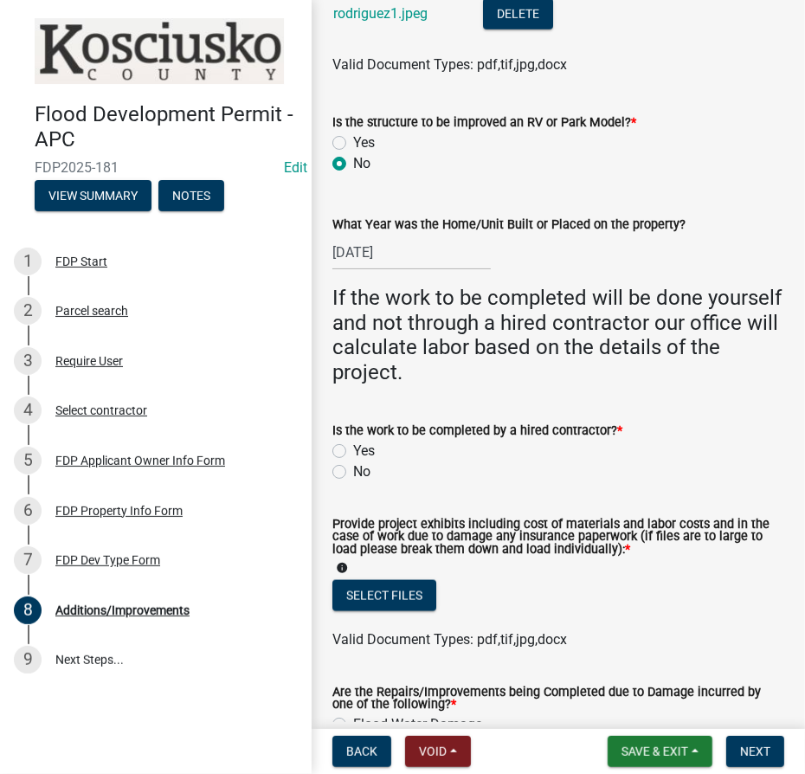
click at [353, 467] on label "No" at bounding box center [361, 471] width 17 height 21
click at [353, 467] on input "No" at bounding box center [358, 466] width 11 height 11
radio input "true"
click at [390, 591] on button "Select files" at bounding box center [384, 595] width 104 height 31
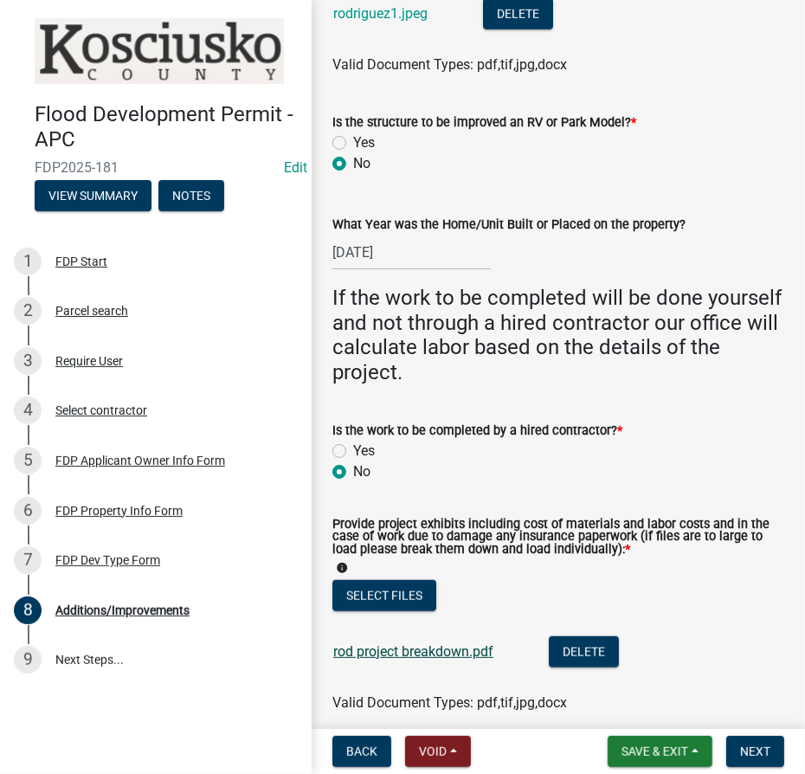
click at [396, 656] on link "rod project breakdown.pdf" at bounding box center [413, 651] width 160 height 16
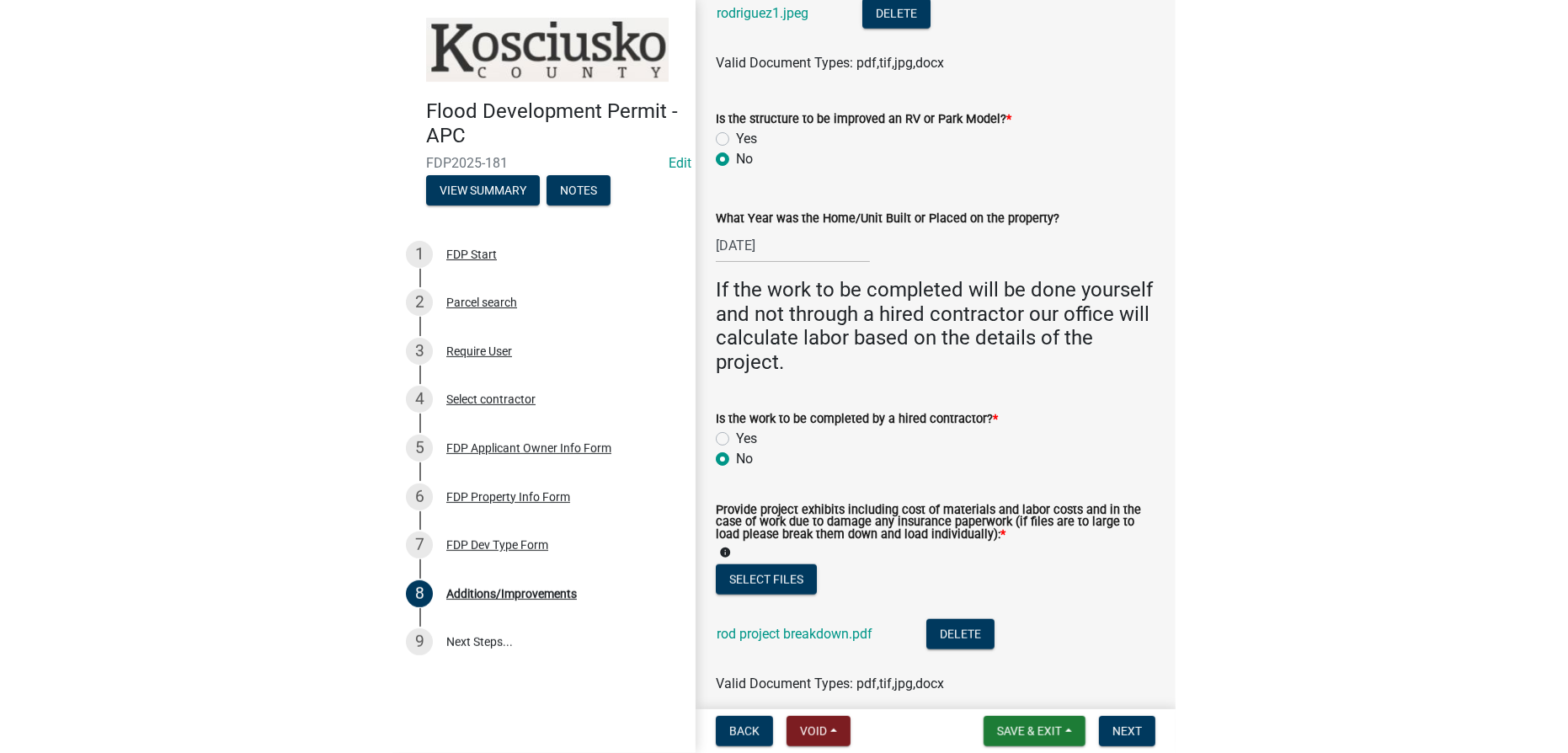
scroll to position [918, 0]
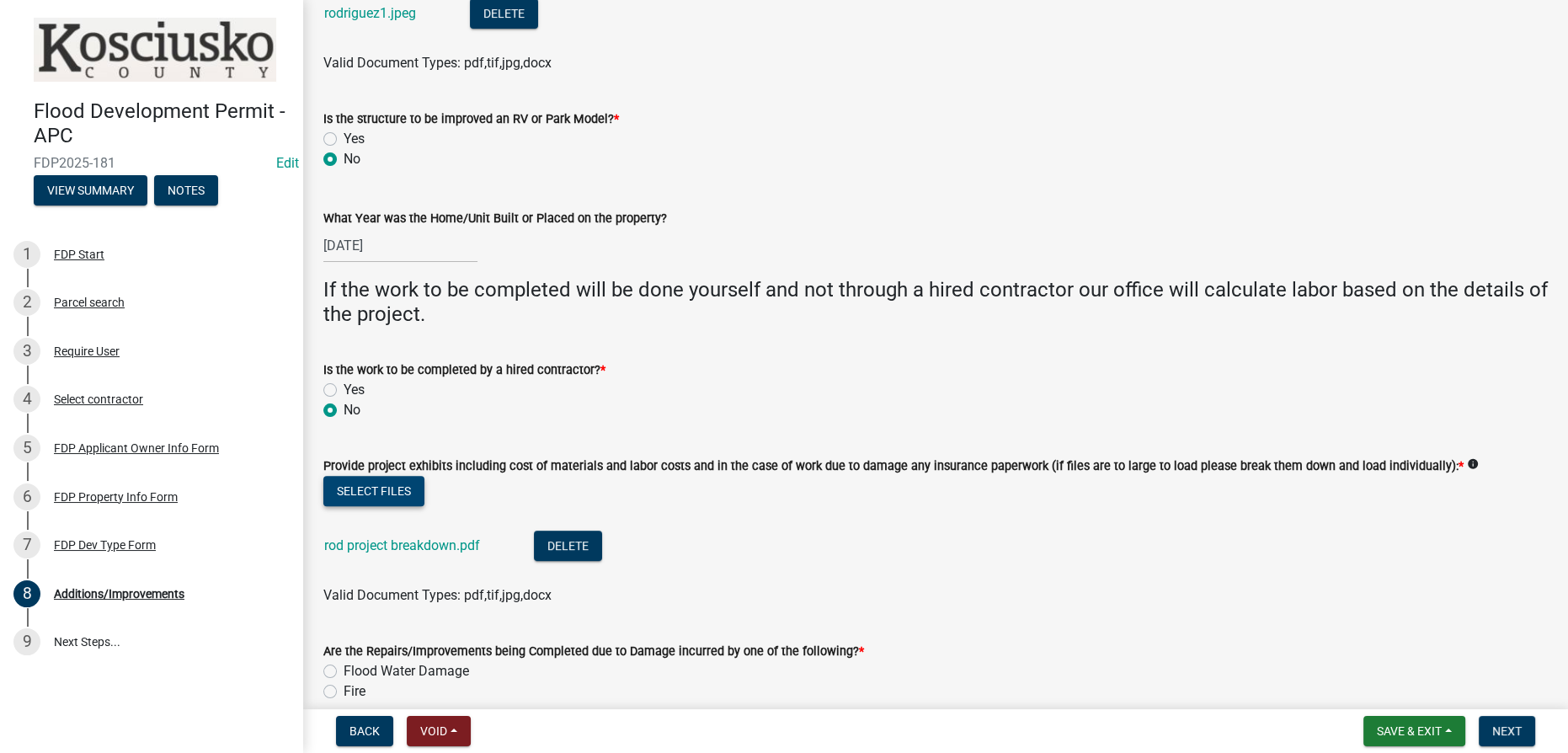
click at [380, 488] on button "Select files" at bounding box center [374, 490] width 101 height 30
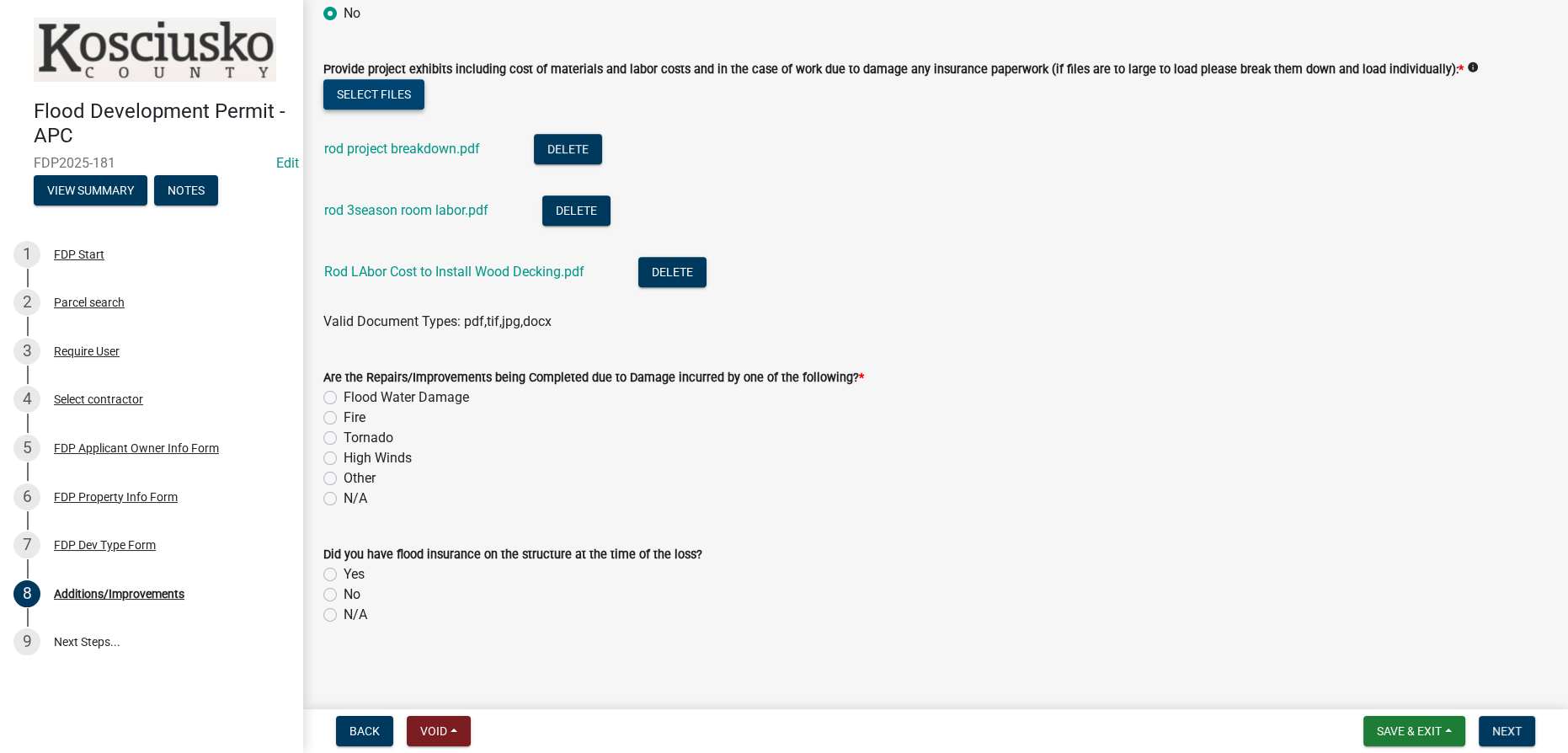
scroll to position [1319, 0]
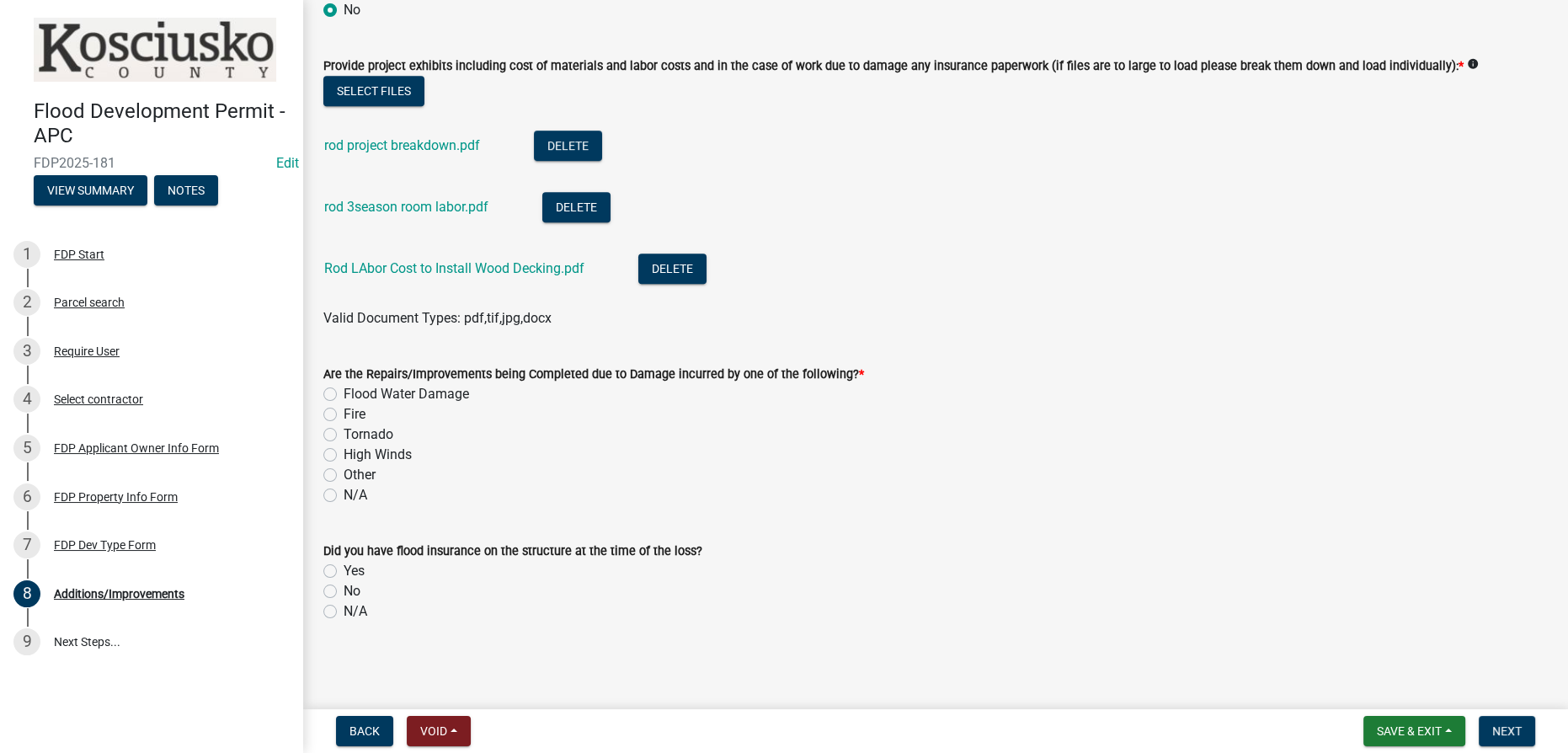
click at [343, 494] on label "N/A" at bounding box center [355, 495] width 23 height 20
click at [343, 494] on input "N/A" at bounding box center [348, 490] width 11 height 11
radio input "true"
click at [343, 615] on label "N/A" at bounding box center [355, 611] width 23 height 20
click at [343, 612] on input "N/A" at bounding box center [348, 606] width 11 height 11
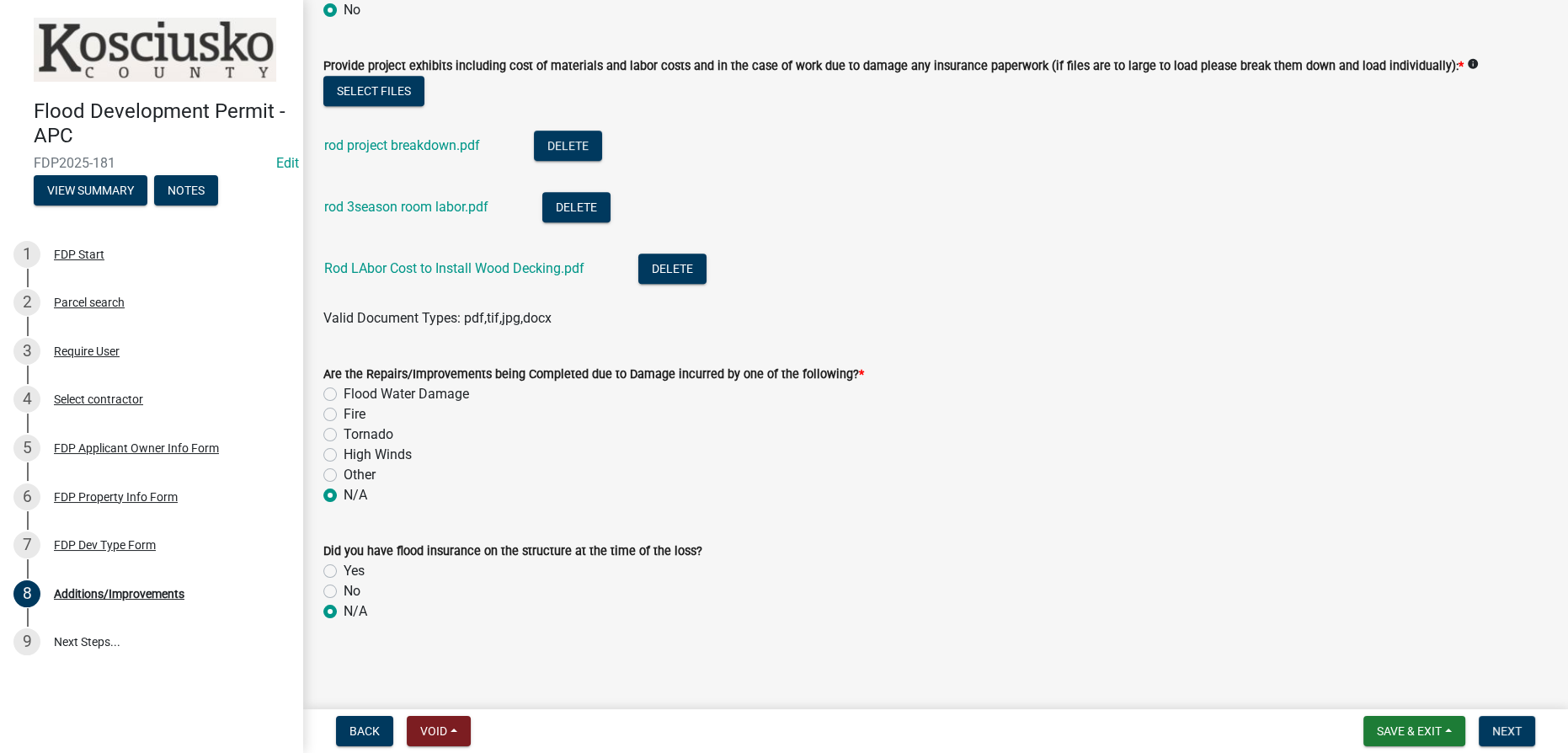
radio input "true"
click at [1515, 731] on span "Next" at bounding box center [1507, 731] width 29 height 14
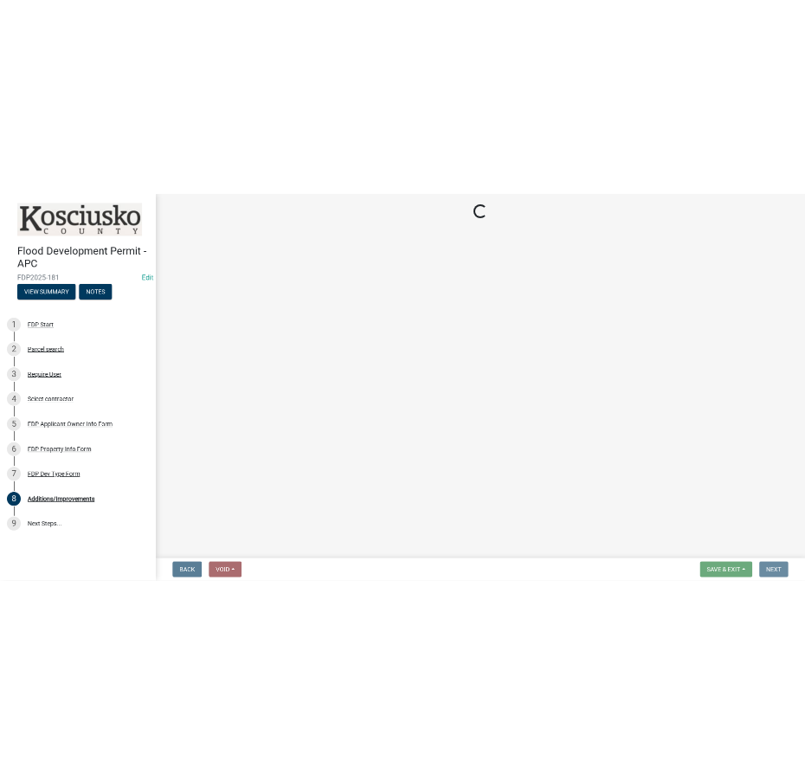
scroll to position [0, 0]
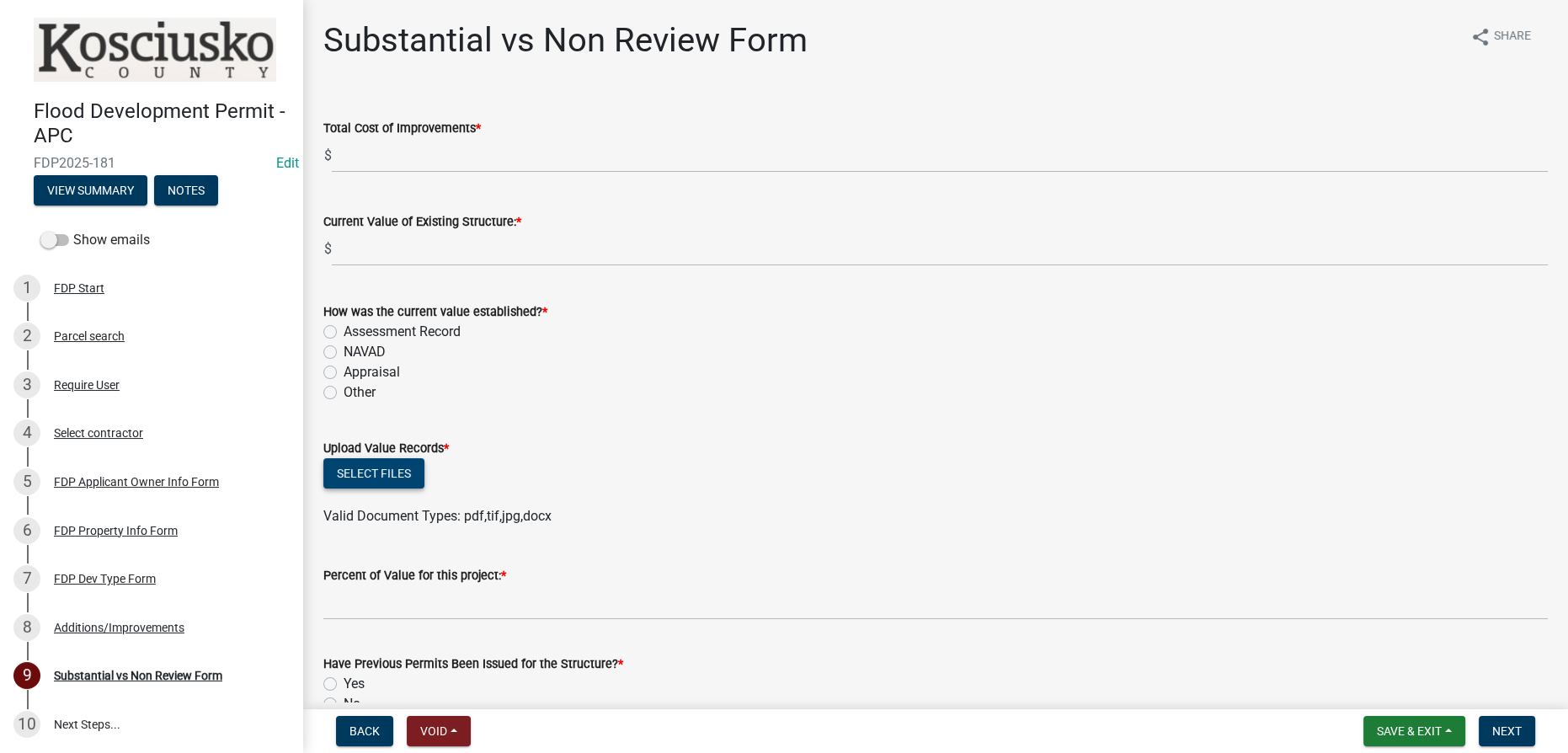
click at [384, 468] on button "Select files" at bounding box center [374, 473] width 101 height 30
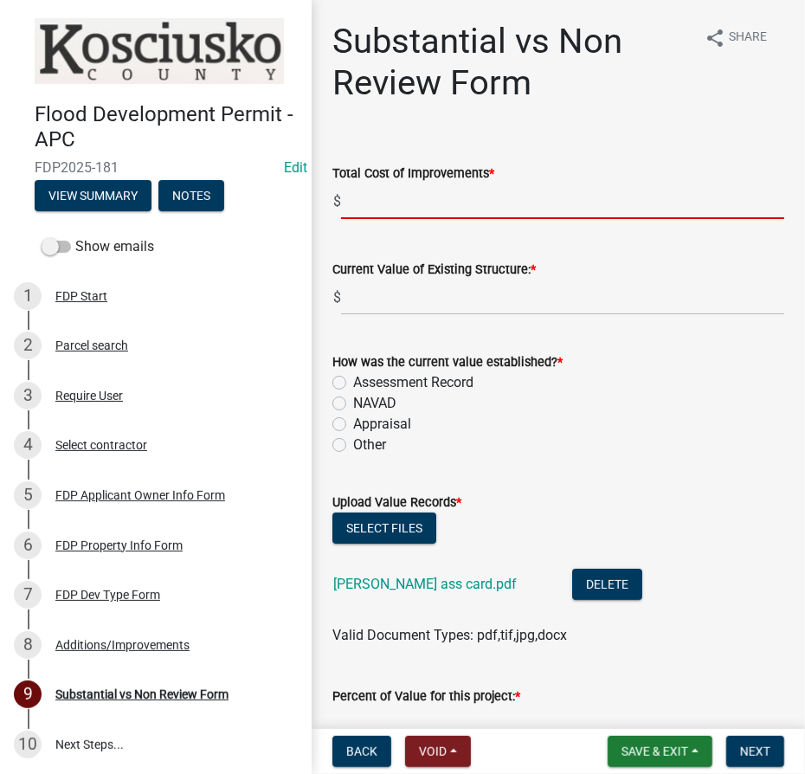
click at [493, 202] on input "text" at bounding box center [562, 201] width 443 height 35
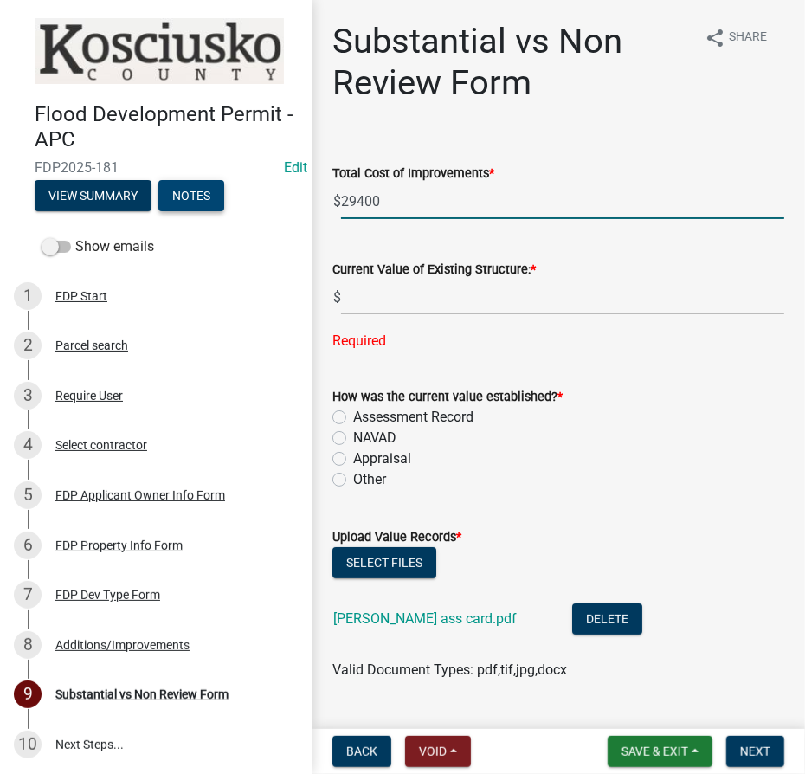
drag, startPoint x: 395, startPoint y: 189, endPoint x: 177, endPoint y: 190, distance: 217.3
click at [177, 190] on div "Flood Development Permit - APC FDP2025-181 Edit View Summary Notes Show emails …" at bounding box center [402, 387] width 805 height 774
type input "8638"
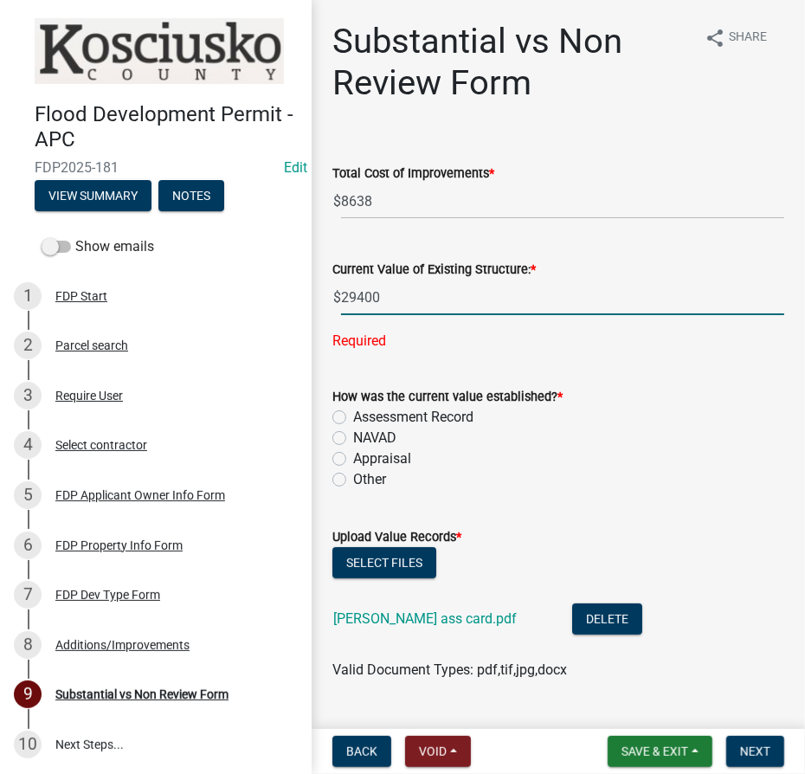
type input "29400"
click at [336, 417] on div "How was the current value established? * Assessment Record NAVAD Appraisal Other" at bounding box center [558, 438] width 452 height 104
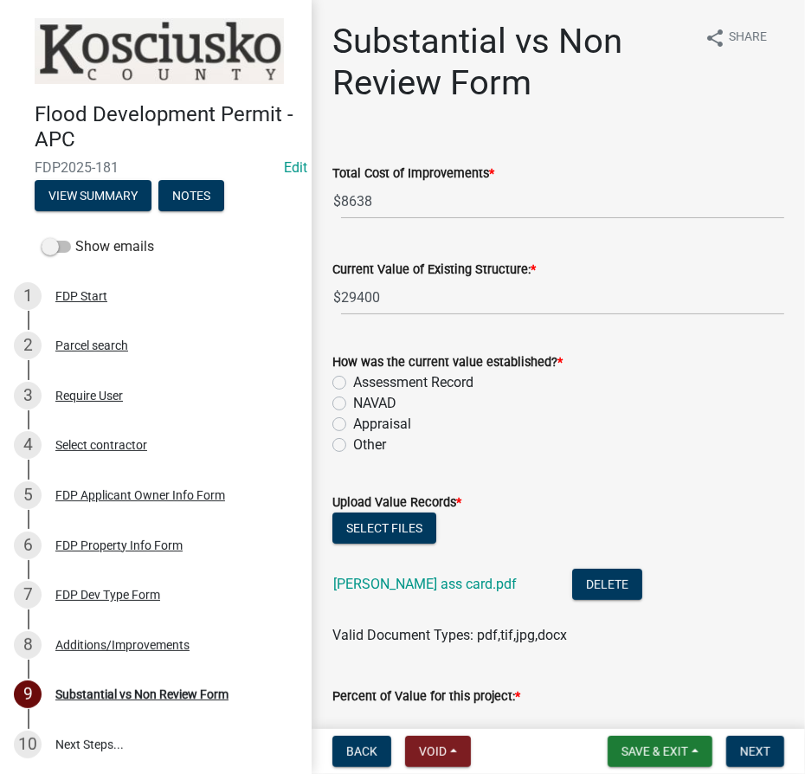
click at [353, 383] on label "Assessment Record" at bounding box center [413, 382] width 120 height 21
click at [353, 383] on input "Assessment Record" at bounding box center [358, 377] width 11 height 11
radio input "true"
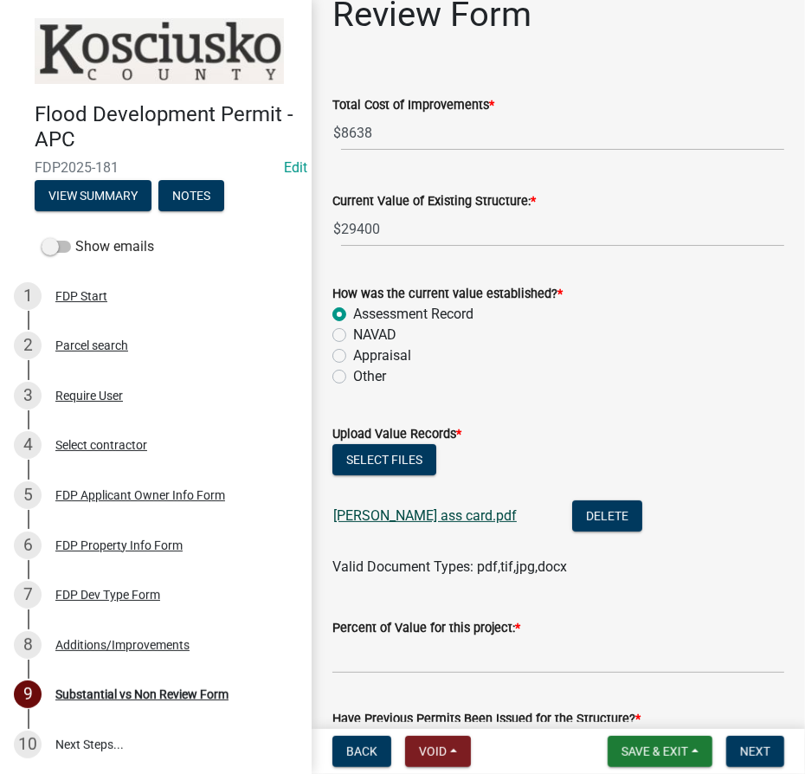
scroll to position [235, 0]
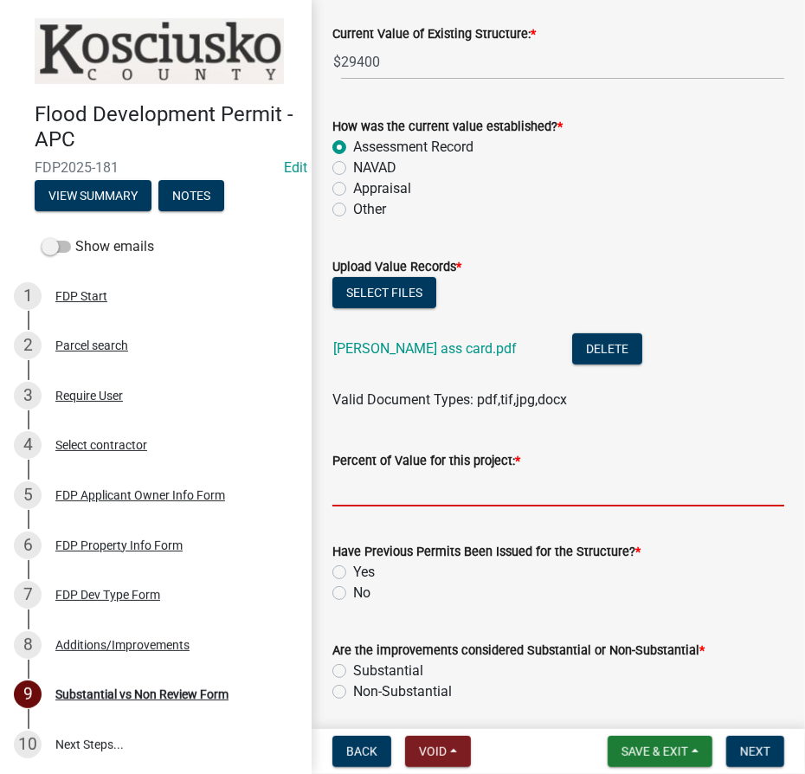
click at [389, 480] on input "Percent of Value for this project: *" at bounding box center [558, 488] width 452 height 35
type input "29.38"
click at [353, 596] on label "No" at bounding box center [361, 593] width 17 height 21
click at [353, 594] on input "No" at bounding box center [358, 588] width 11 height 11
radio input "true"
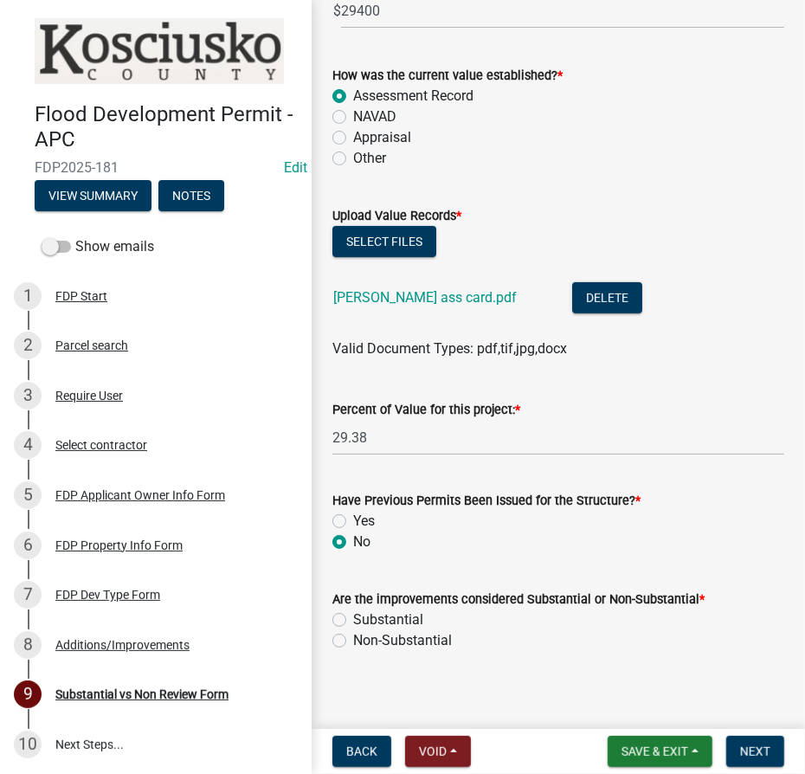
scroll to position [298, 0]
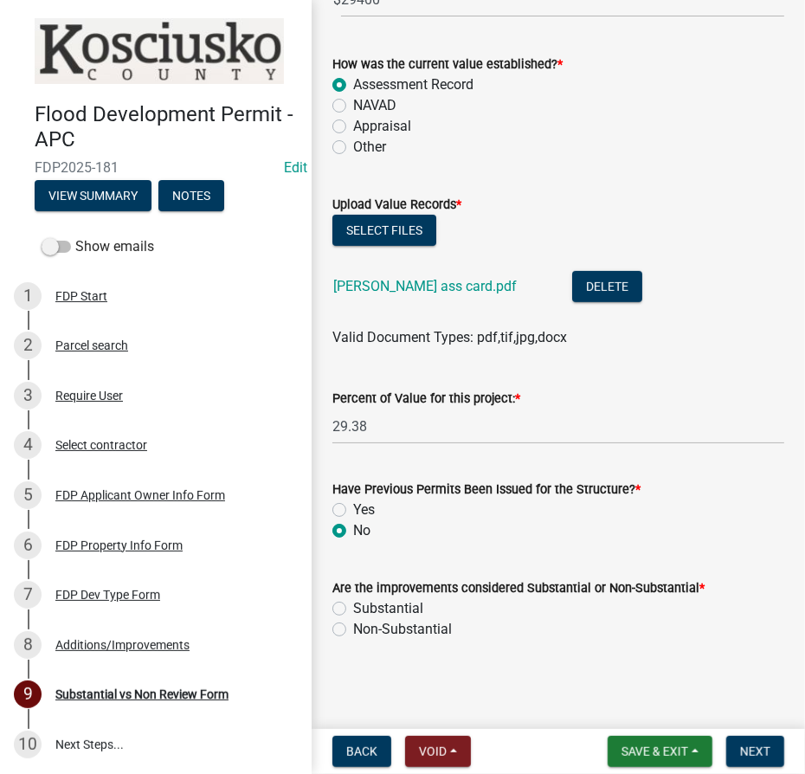
click at [338, 636] on div "Non-Substantial" at bounding box center [558, 629] width 452 height 21
click at [353, 625] on label "Non-Substantial" at bounding box center [402, 629] width 99 height 21
click at [353, 625] on input "Non-Substantial" at bounding box center [358, 624] width 11 height 11
radio input "true"
click at [748, 754] on span "Next" at bounding box center [755, 751] width 30 height 14
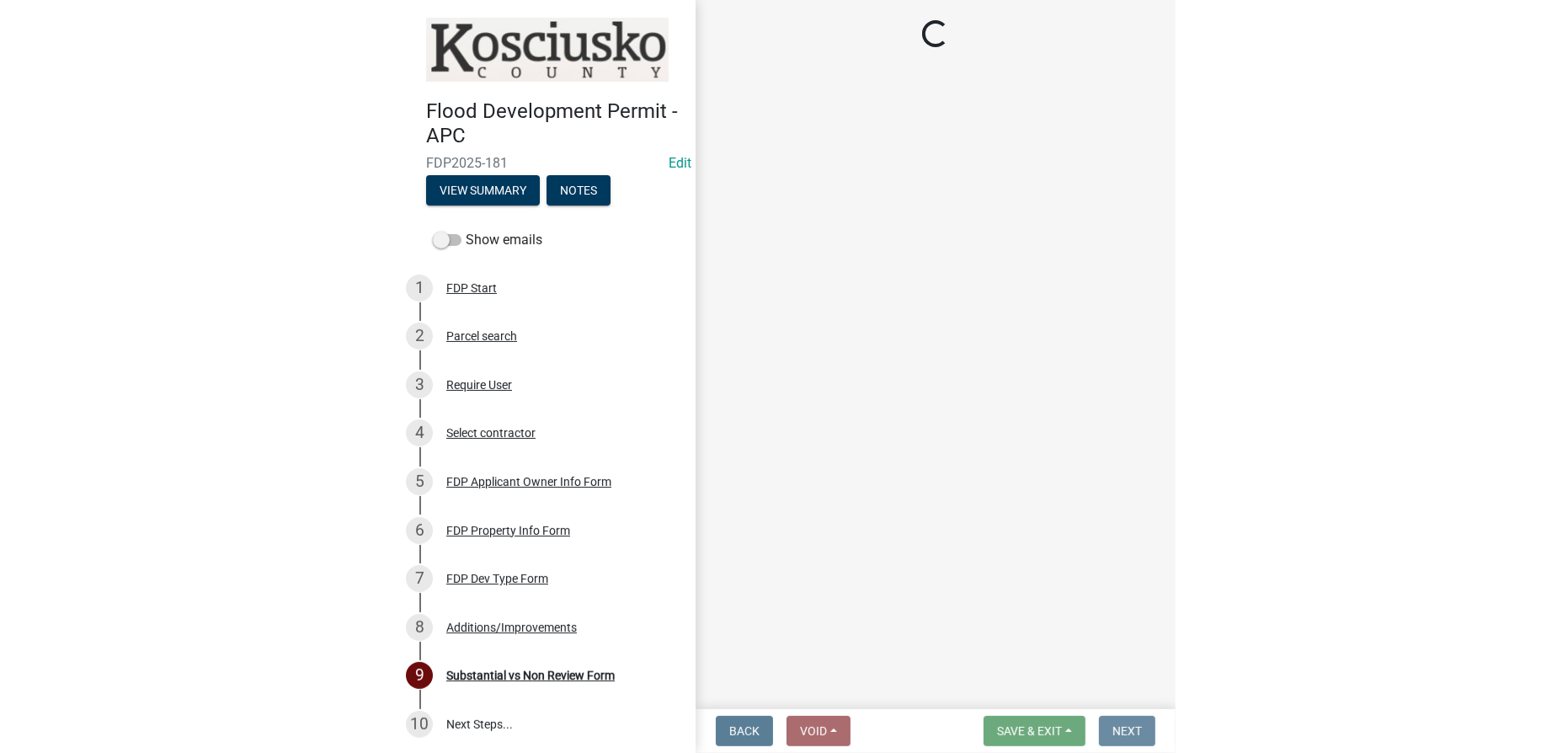
scroll to position [0, 0]
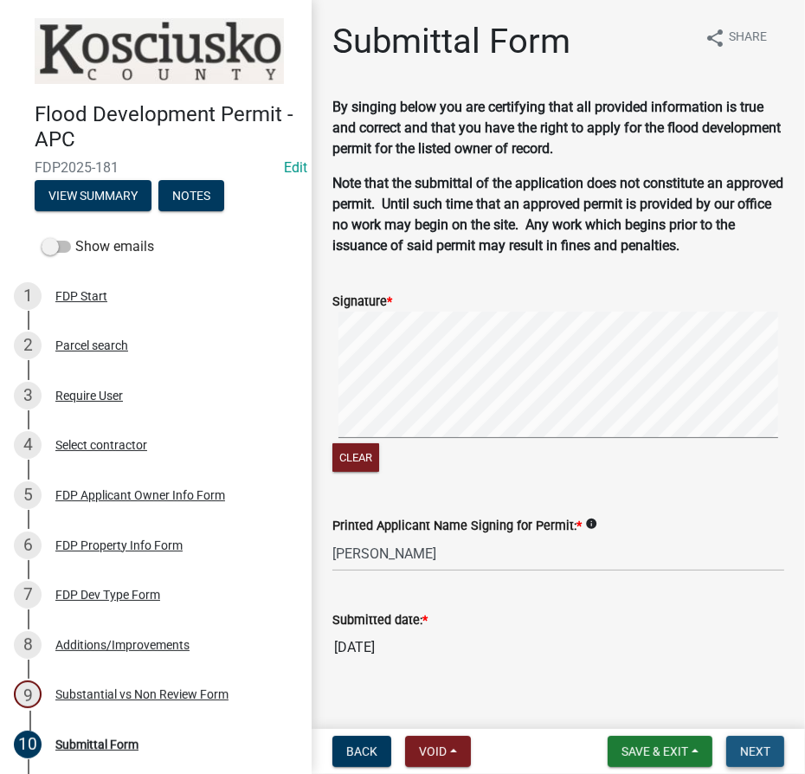
click at [744, 748] on span "Next" at bounding box center [755, 751] width 30 height 14
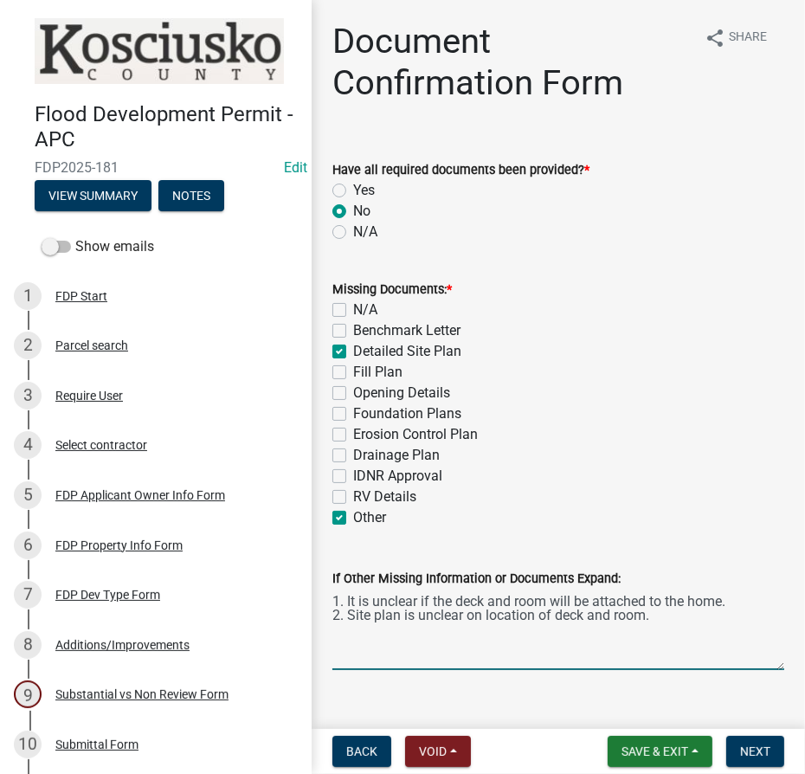
drag, startPoint x: 662, startPoint y: 620, endPoint x: 319, endPoint y: 593, distance: 344.7
click at [319, 593] on div "Document Confirmation Form share Share Have all required documents been provide…" at bounding box center [558, 360] width 493 height 679
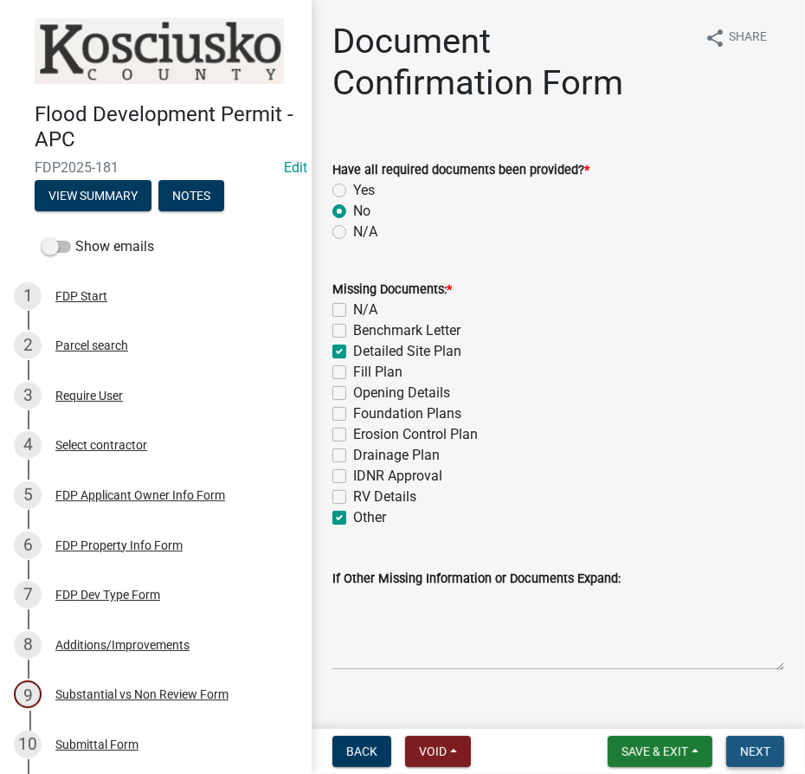
click at [761, 751] on span "Next" at bounding box center [755, 751] width 30 height 14
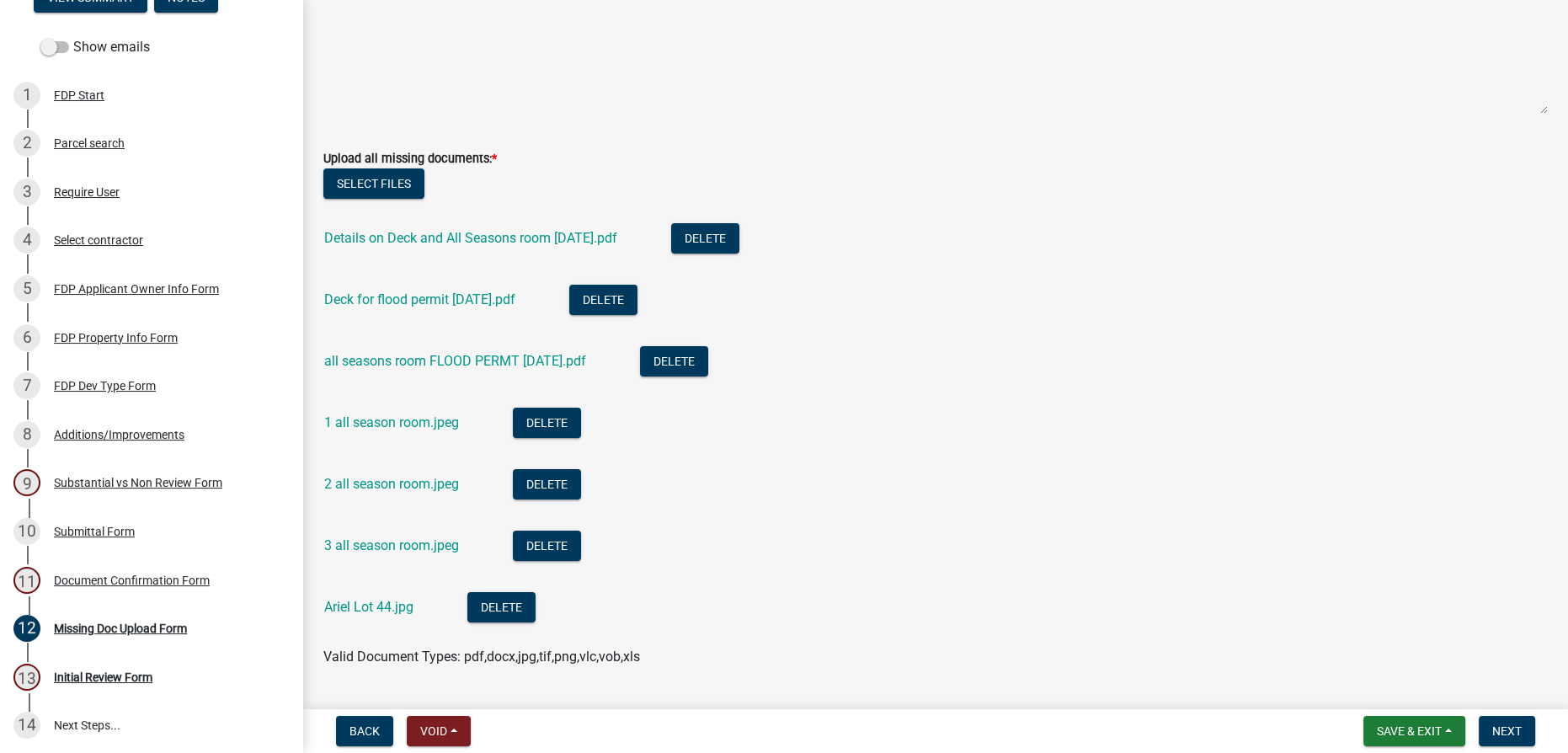
scroll to position [382, 0]
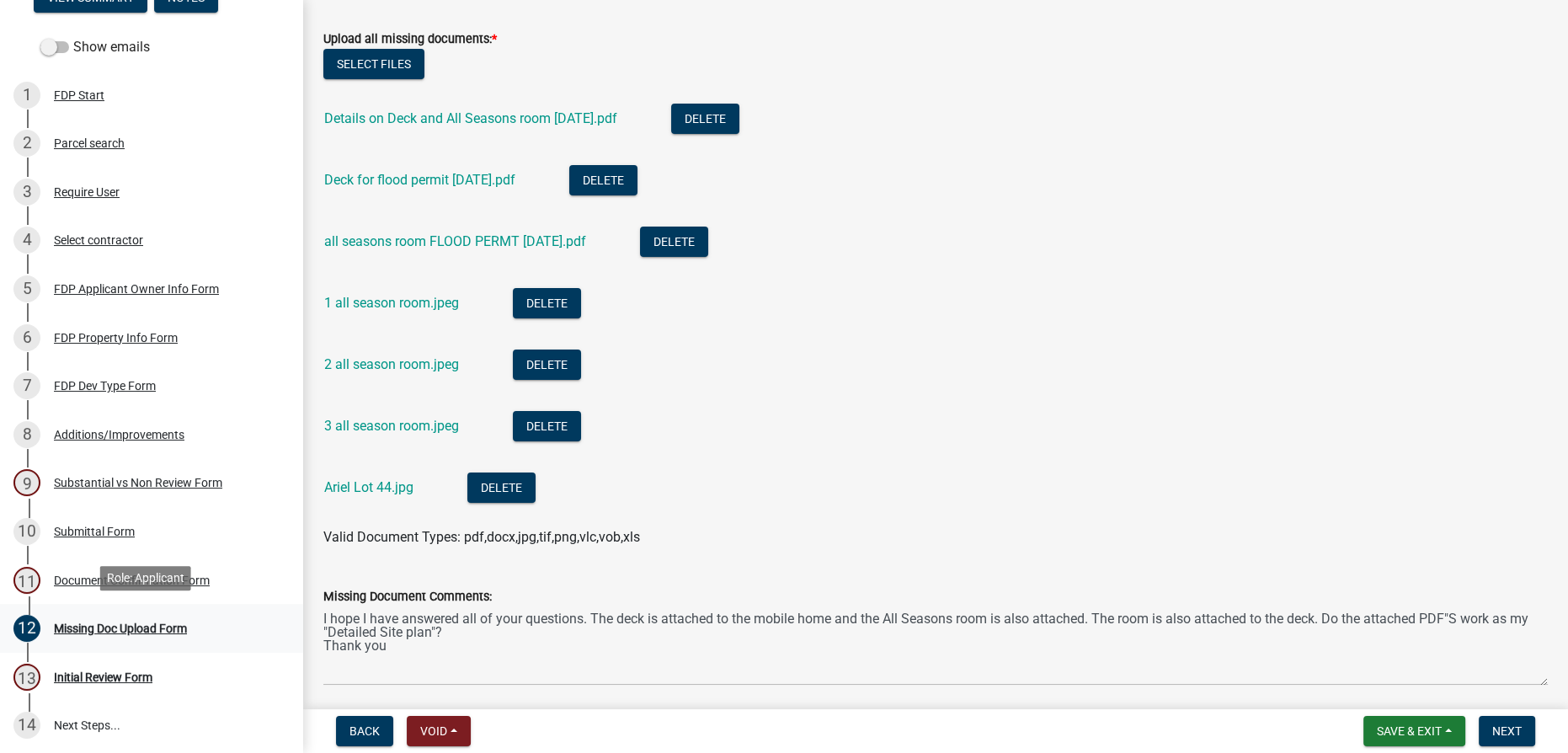
click at [123, 627] on div "Missing Doc Upload Form" at bounding box center [120, 628] width 133 height 12
click at [1510, 729] on span "Next" at bounding box center [1507, 731] width 29 height 14
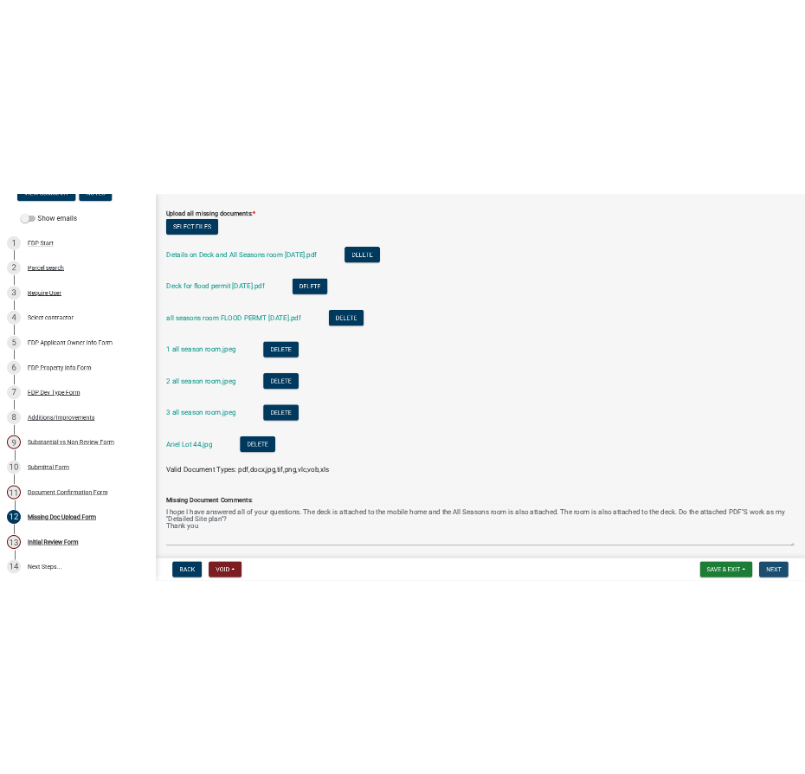
scroll to position [0, 0]
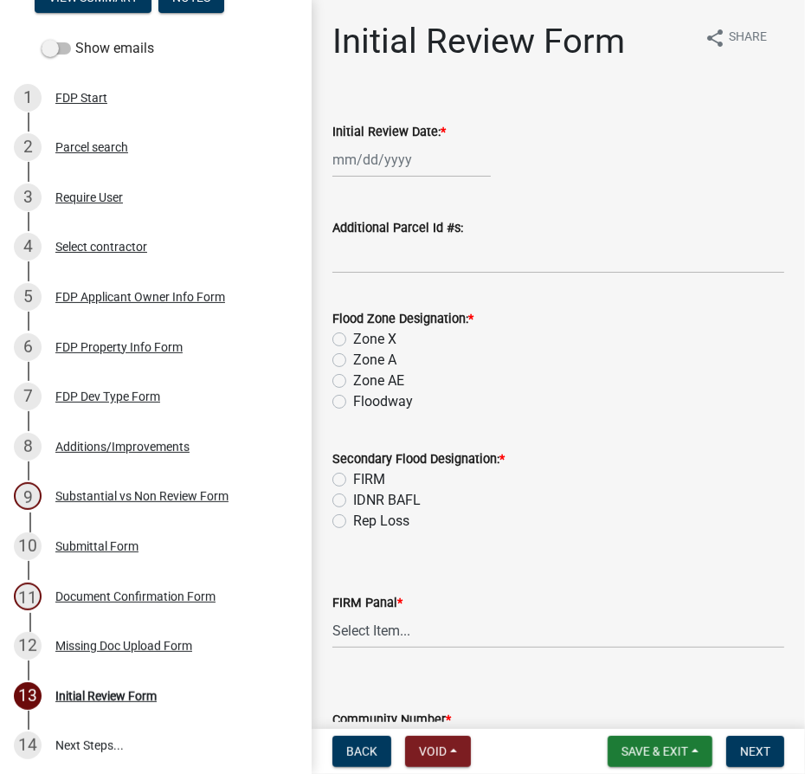
click at [380, 158] on div at bounding box center [411, 159] width 158 height 35
select select "10"
select select "2025"
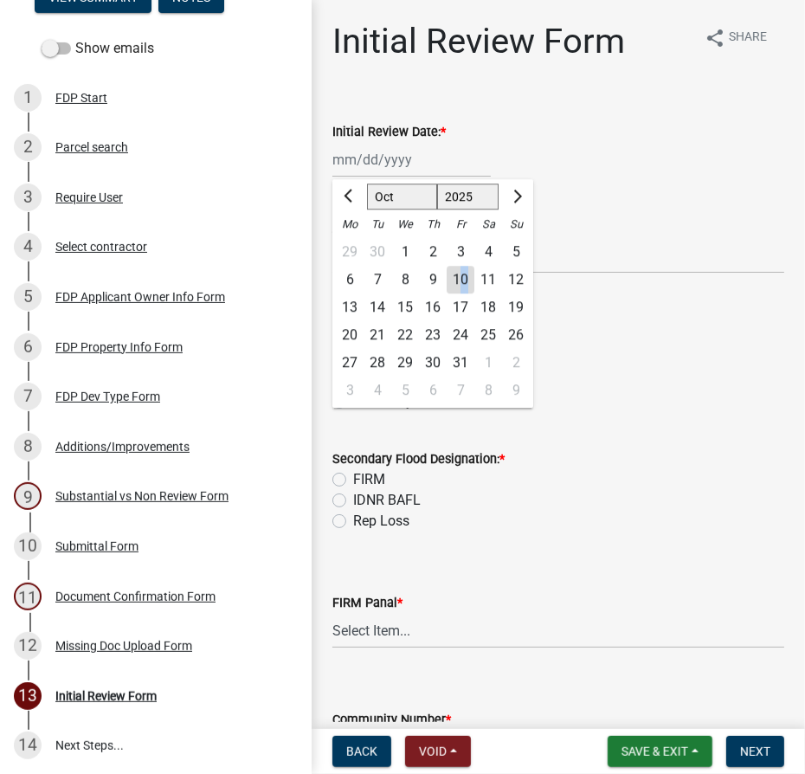
click at [462, 279] on div "10" at bounding box center [461, 280] width 28 height 28
type input "10/10/2025"
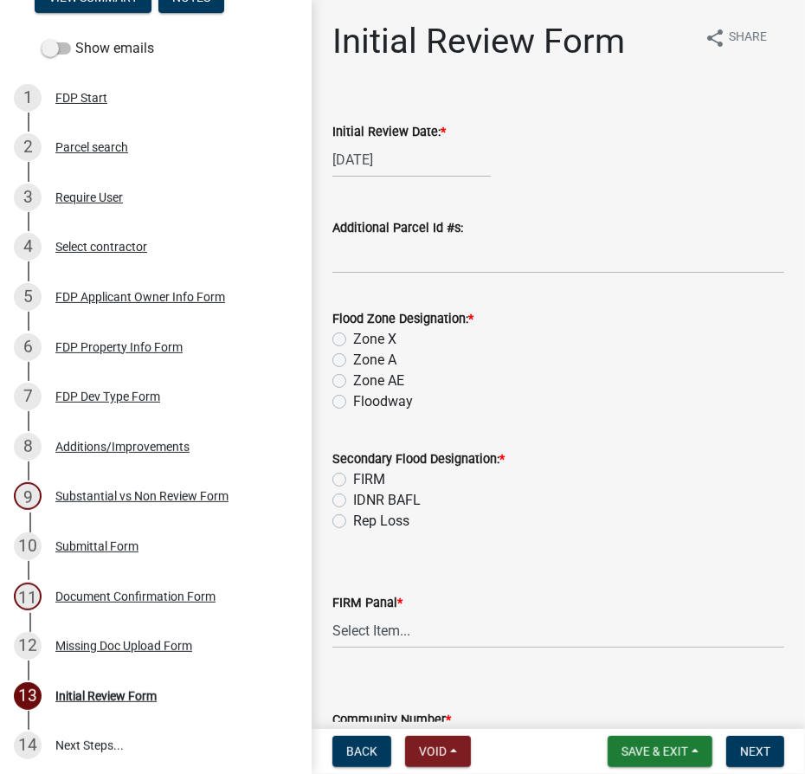
click at [353, 380] on label "Zone AE" at bounding box center [378, 381] width 51 height 21
click at [353, 380] on input "Zone AE" at bounding box center [358, 376] width 11 height 11
radio input "true"
click at [353, 480] on label "FIRM" at bounding box center [369, 479] width 32 height 21
click at [353, 480] on input "FIRM" at bounding box center [358, 474] width 11 height 11
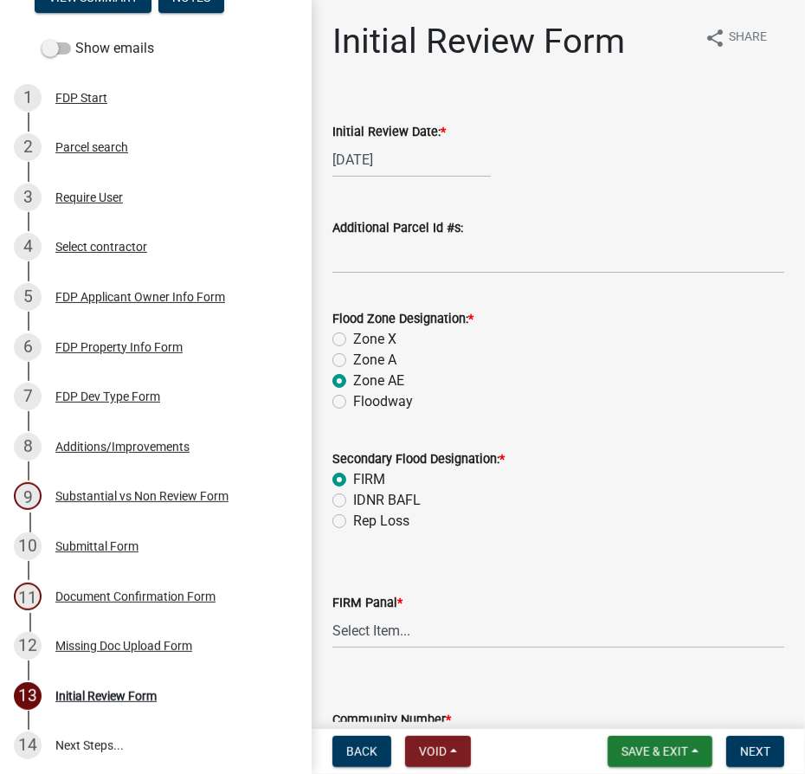
radio input "true"
click at [381, 628] on select "Select Item... 0020 0040 0045 0065 0067 0070 0086 0090 0095 0110 0120 0140 0145…" at bounding box center [558, 630] width 452 height 35
click at [332, 613] on select "Select Item... 0020 0040 0045 0065 0067 0070 0086 0090 0095 0110 0120 0140 0145…" at bounding box center [558, 630] width 452 height 35
select select "274e195b-1867-4ec5-92d0-38f0641a2bb5"
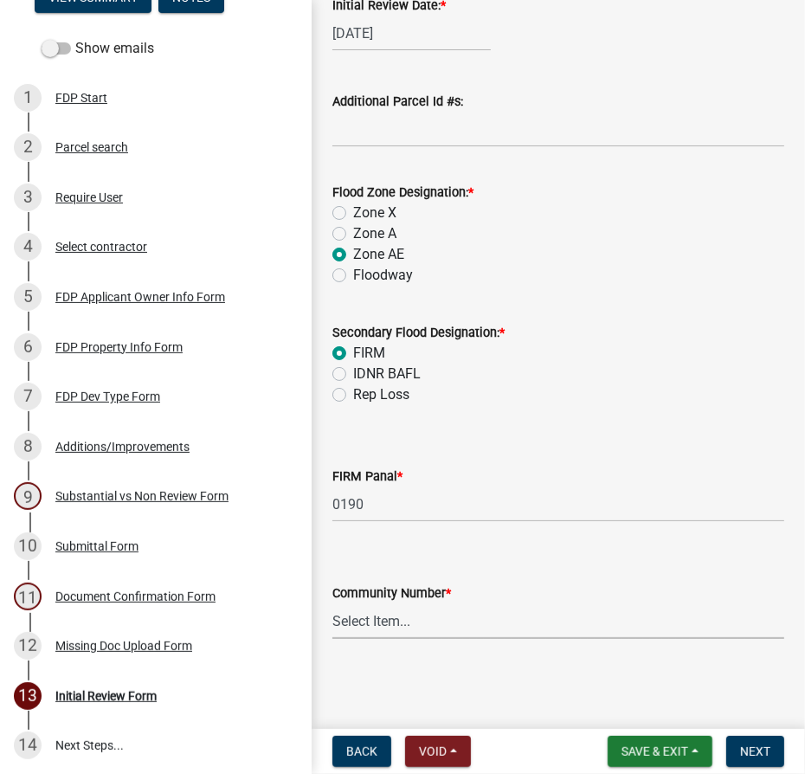
click at [403, 622] on select "Select Item... Kos Co - Unincop - 180121 Town of Milford - 180382 Town of North…" at bounding box center [558, 620] width 452 height 35
click at [332, 603] on select "Select Item... Kos Co - Unincop - 180121 Town of Milford - 180382 Town of North…" at bounding box center [558, 620] width 452 height 35
select select "1d0925c7-9c1e-4f6f-b7f6-1bc109fea0dc"
click at [734, 749] on button "Next" at bounding box center [755, 751] width 58 height 31
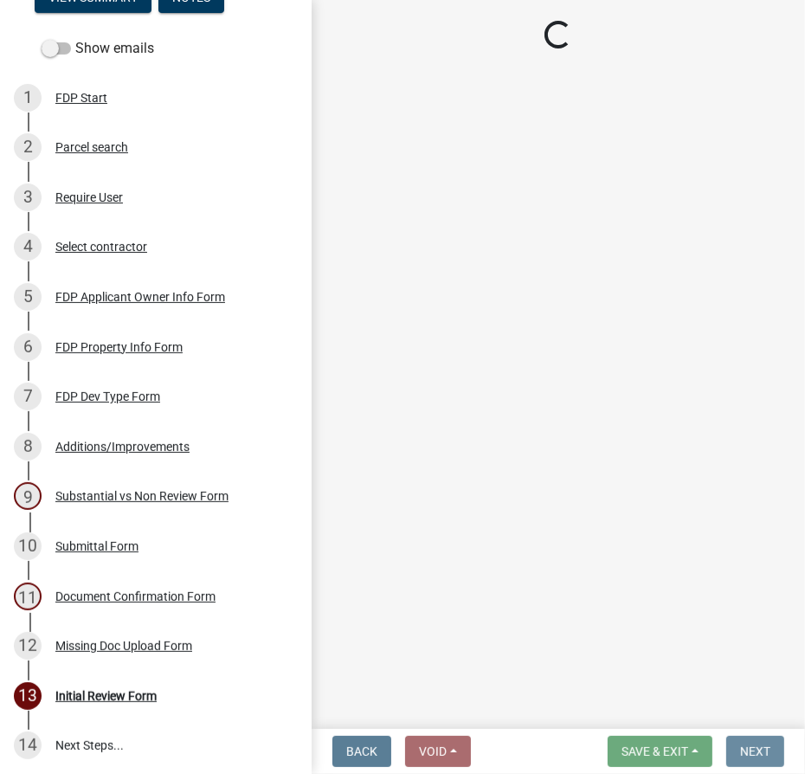
scroll to position [0, 0]
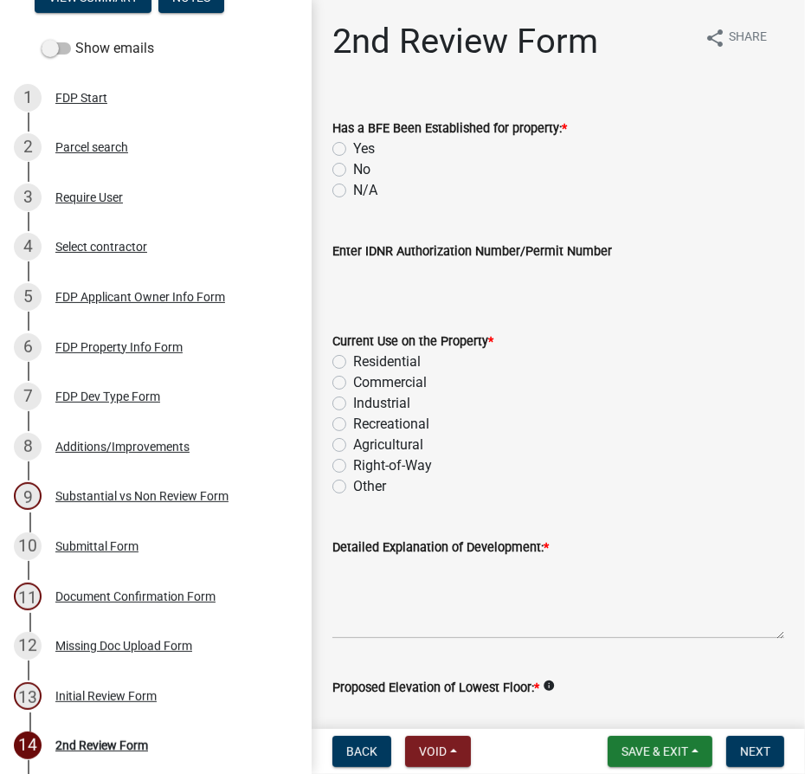
click at [353, 145] on label "Yes" at bounding box center [364, 149] width 22 height 21
click at [353, 145] on input "Yes" at bounding box center [358, 144] width 11 height 11
radio input "true"
click at [353, 359] on label "Residential" at bounding box center [387, 361] width 68 height 21
click at [353, 359] on input "Residential" at bounding box center [358, 356] width 11 height 11
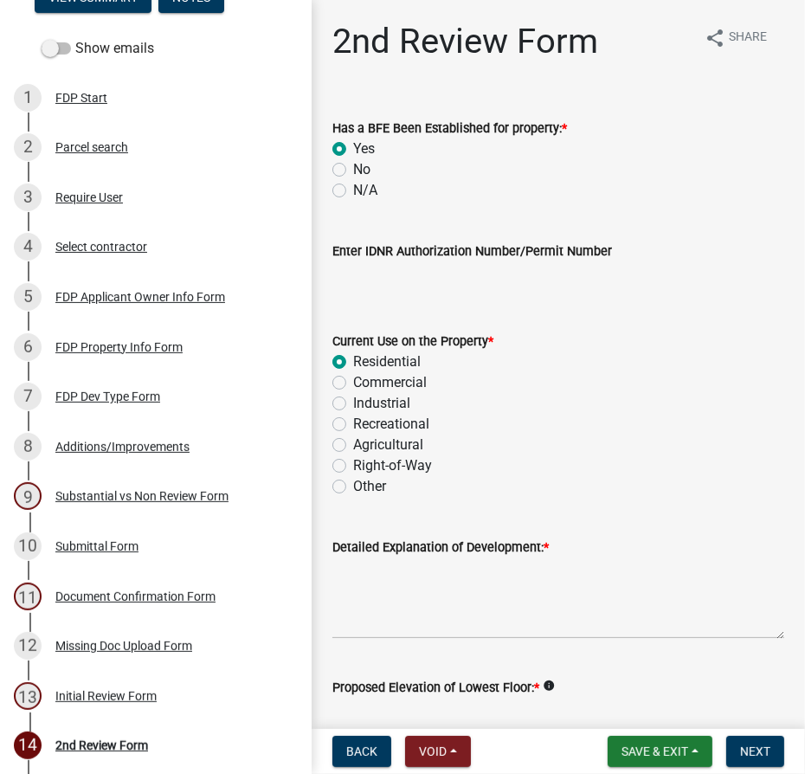
radio input "true"
click at [385, 584] on textarea "Detailed Explanation of Development: *" at bounding box center [558, 597] width 452 height 81
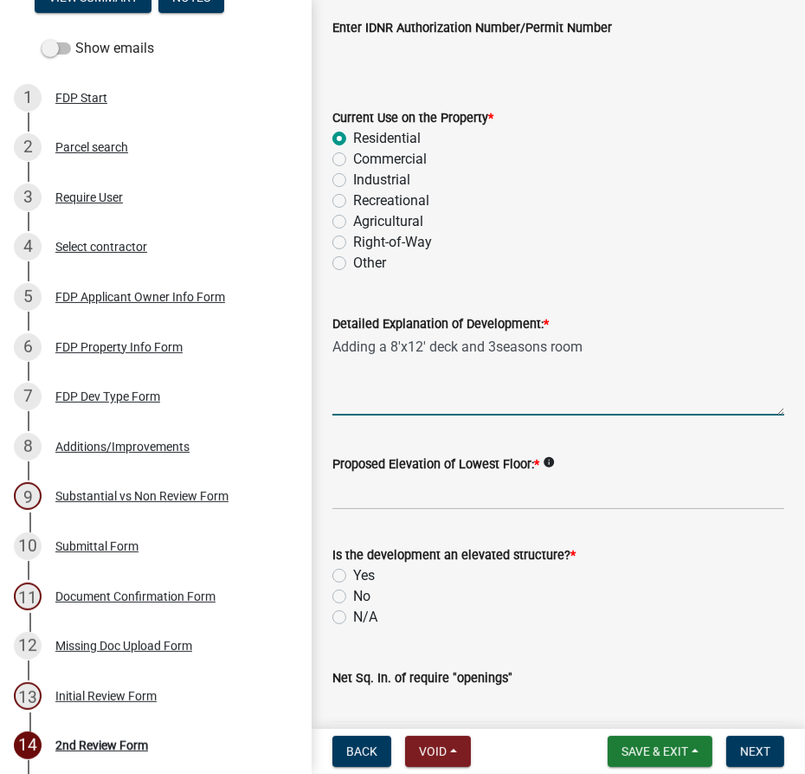
scroll to position [235, 0]
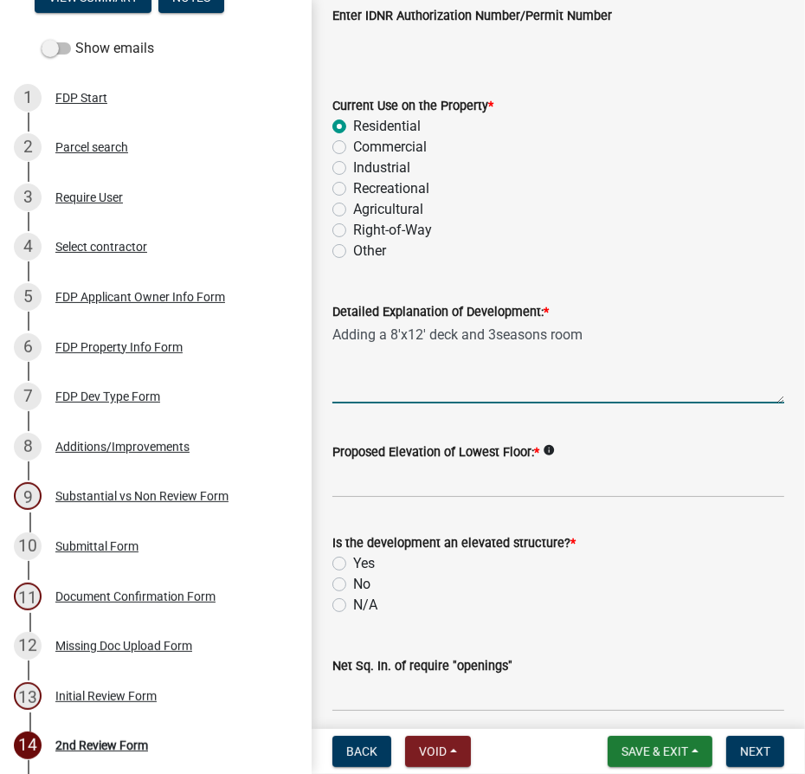
type textarea "Adding a 8'x12' deck and 3seasons room"
click at [448, 487] on input "Proposed Elevation of Lowest Floor: *" at bounding box center [558, 479] width 452 height 35
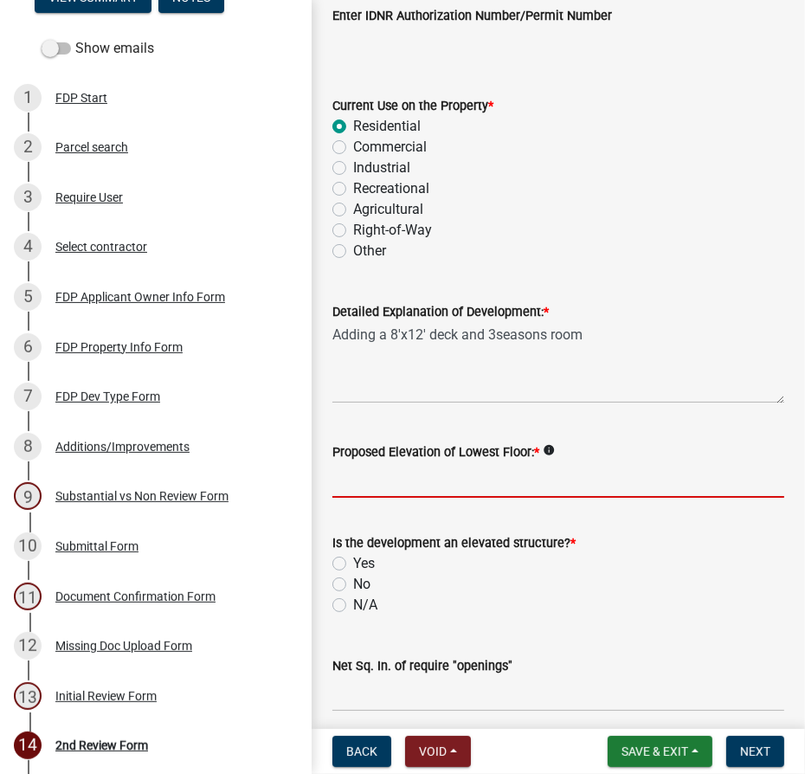
type input "existing"
click at [353, 582] on label "No" at bounding box center [361, 584] width 17 height 21
click at [353, 582] on input "No" at bounding box center [358, 579] width 11 height 11
radio input "true"
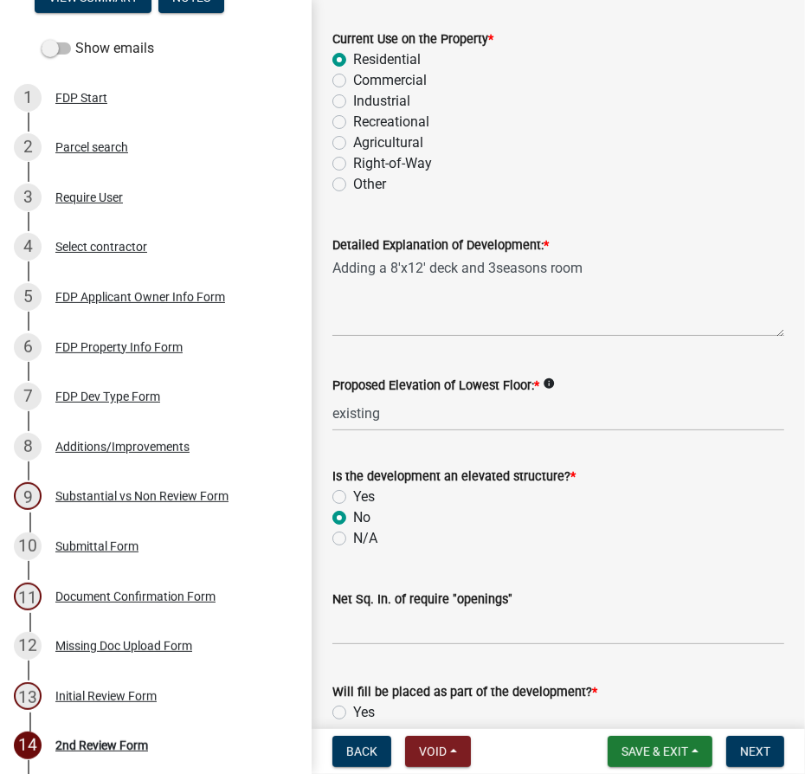
scroll to position [472, 0]
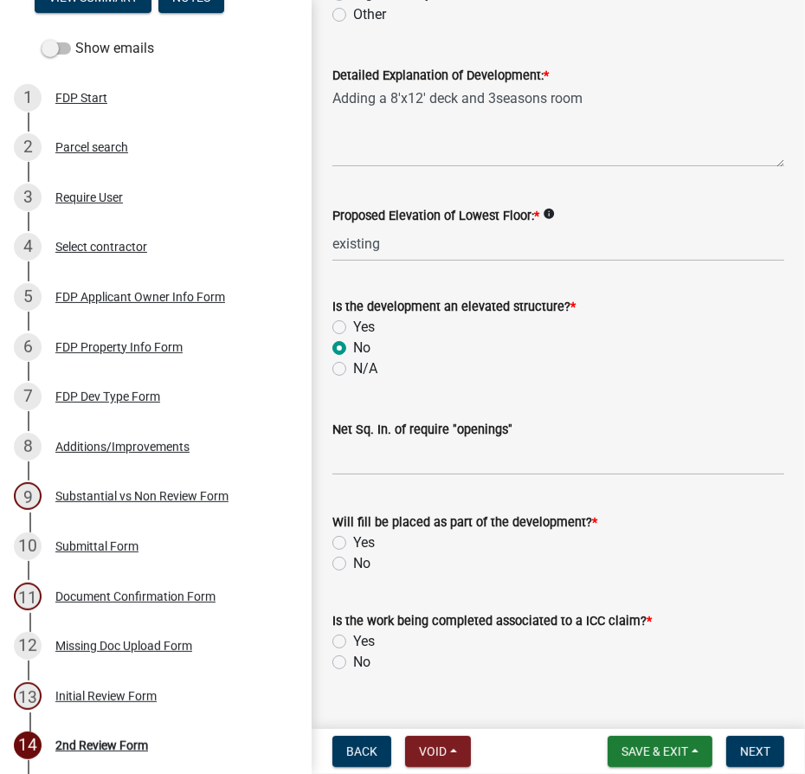
click at [353, 565] on label "No" at bounding box center [361, 563] width 17 height 21
click at [353, 564] on input "No" at bounding box center [358, 558] width 11 height 11
radio input "true"
click at [353, 659] on label "No" at bounding box center [361, 662] width 17 height 21
click at [353, 659] on input "No" at bounding box center [358, 657] width 11 height 11
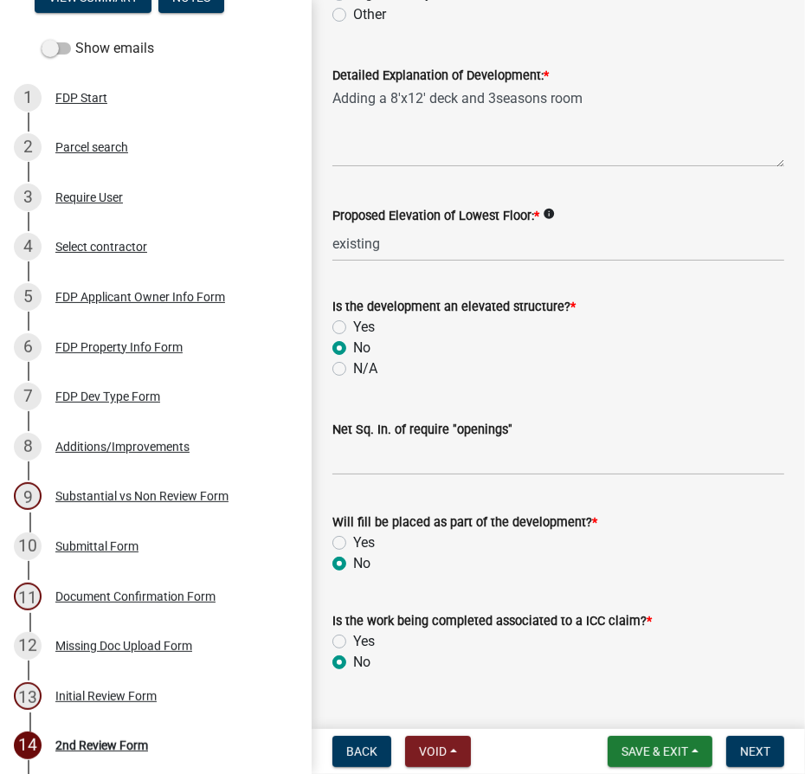
radio input "true"
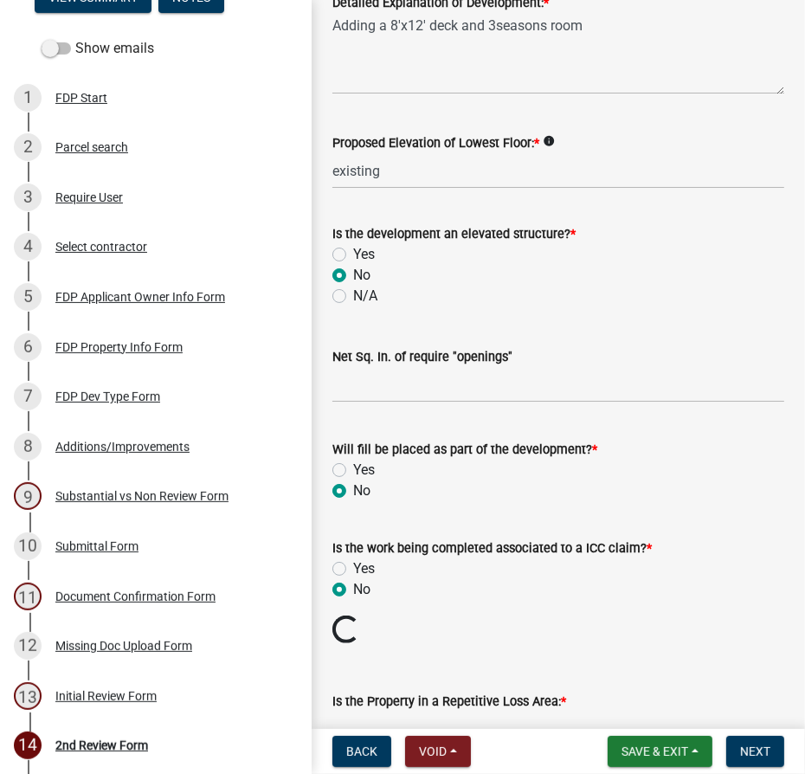
scroll to position [651, 0]
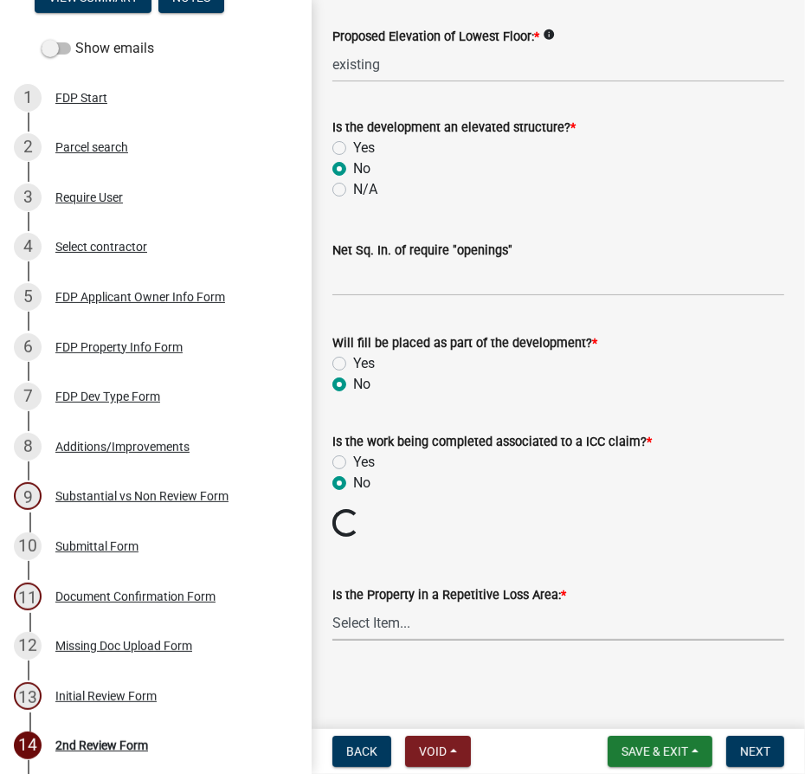
click at [361, 616] on select "Select Item... N/A Sycamore Briarwood EMS T41 EMS T13B Shore Acres EMS B40F EMS…" at bounding box center [558, 622] width 452 height 35
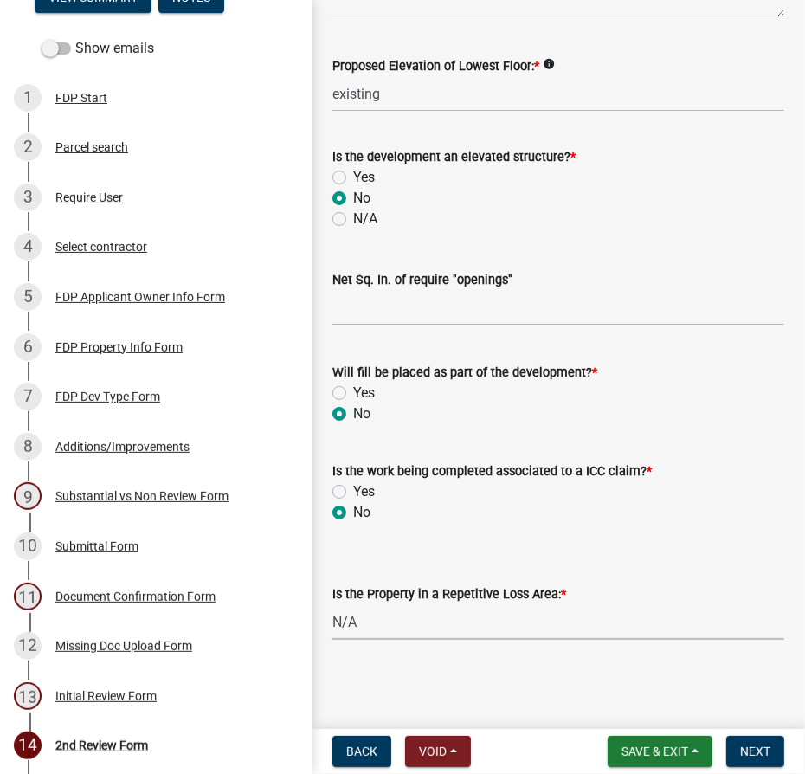
click at [332, 604] on select "Select Item... N/A Sycamore Briarwood EMS T41 EMS T13B Shore Acres EMS B40F EMS…" at bounding box center [558, 621] width 452 height 35
select select "e3c360ee-7977-4b9d-91ef-f00a4a3ecee8"
click at [382, 609] on select "Select Item... N/A Sycamore Briarwood EMS T41 EMS T13B Shore Acres EMS B40F EMS…" at bounding box center [558, 621] width 452 height 35
click at [383, 609] on select "Select Item... N/A Sycamore Briarwood EMS T41 EMS T13B Shore Acres EMS B40F EMS…" at bounding box center [558, 621] width 452 height 35
click at [757, 751] on span "Next" at bounding box center [755, 751] width 30 height 14
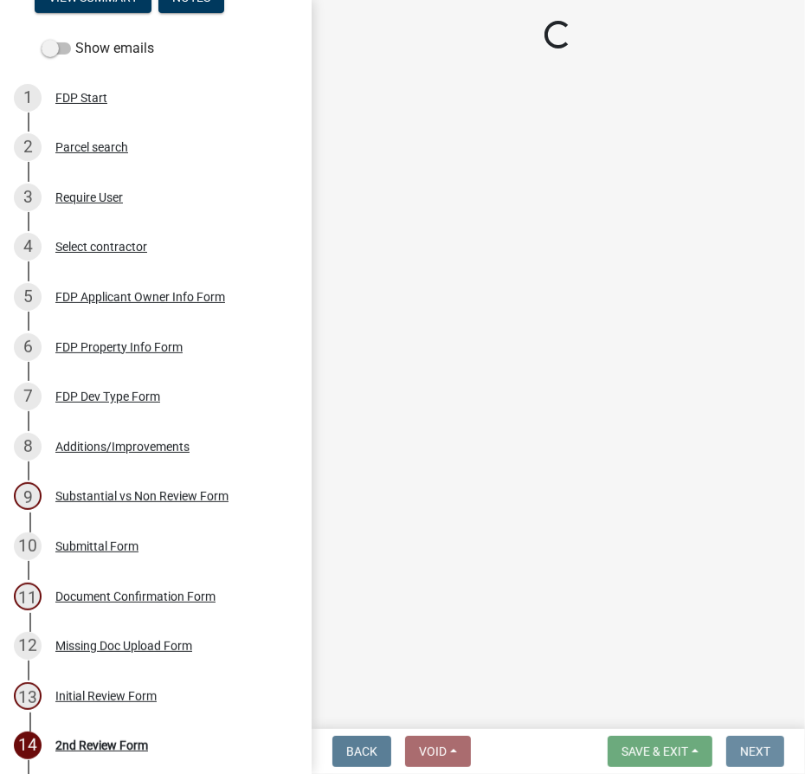
scroll to position [0, 0]
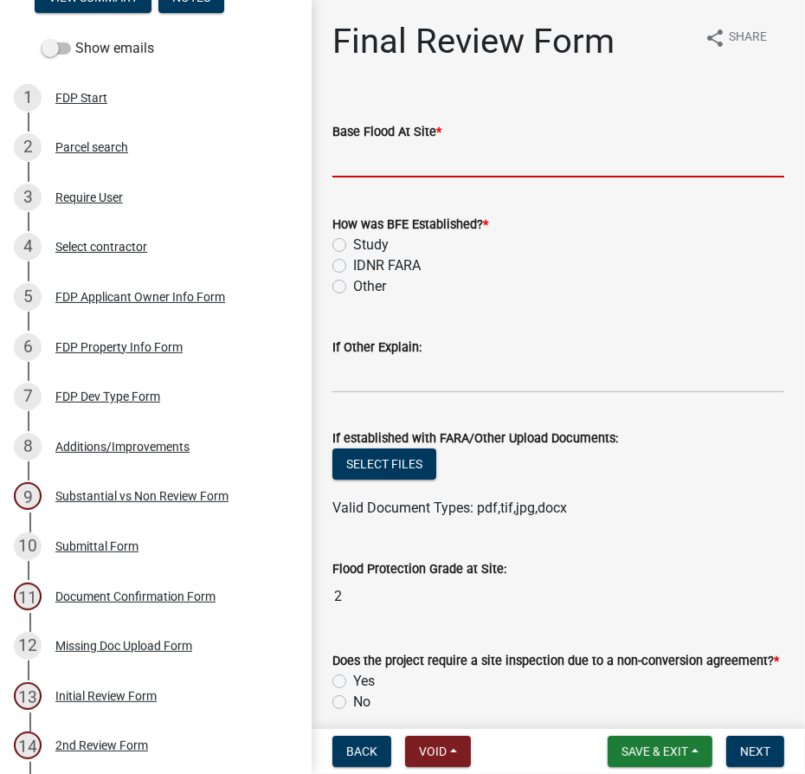
click at [364, 156] on input "text" at bounding box center [558, 159] width 452 height 35
type input "840.3"
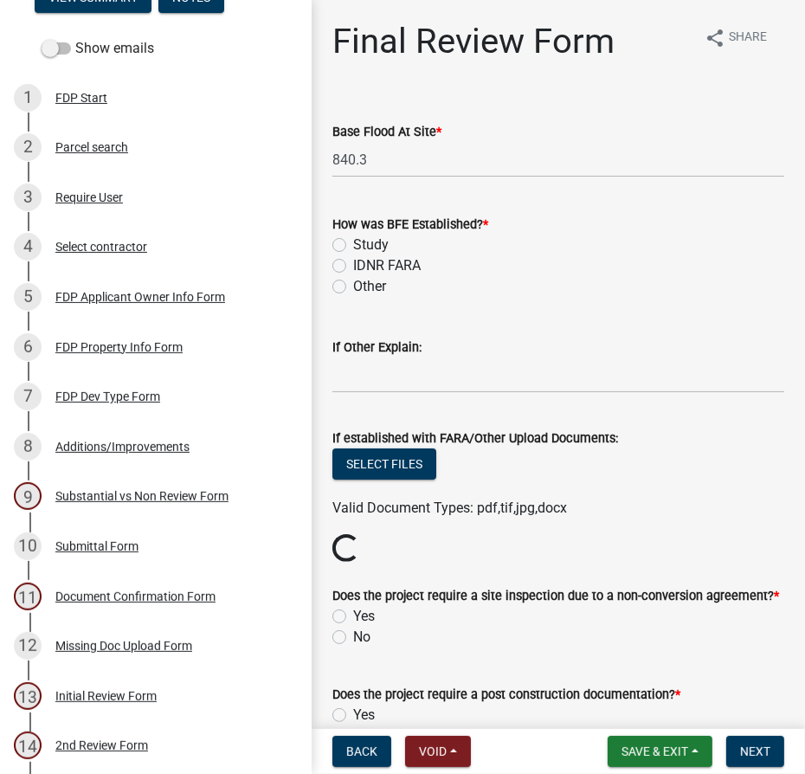
click at [353, 243] on label "Study" at bounding box center [370, 245] width 35 height 21
click at [353, 243] on input "Study" at bounding box center [358, 240] width 11 height 11
radio input "true"
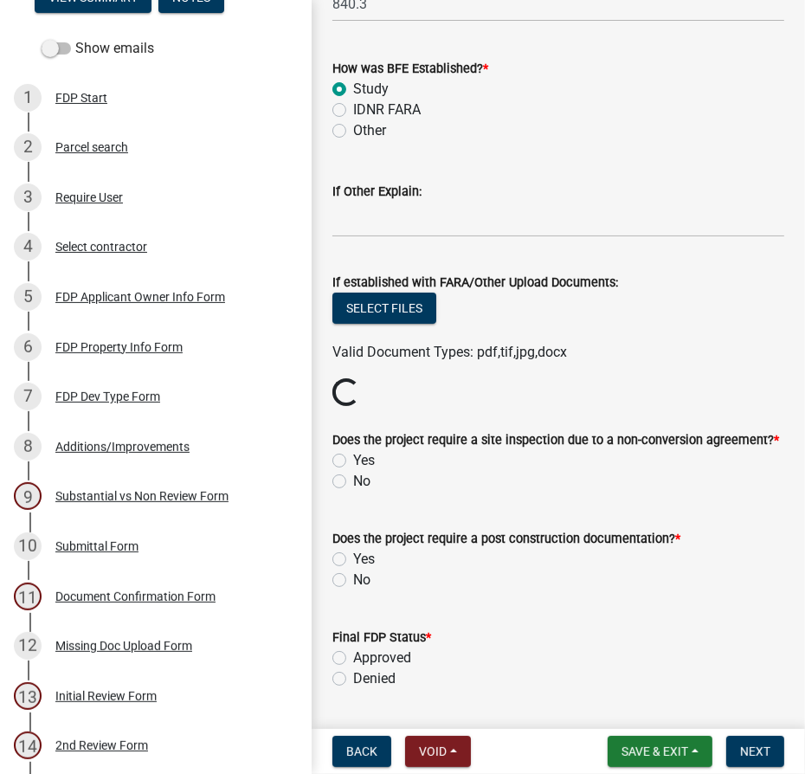
scroll to position [157, 0]
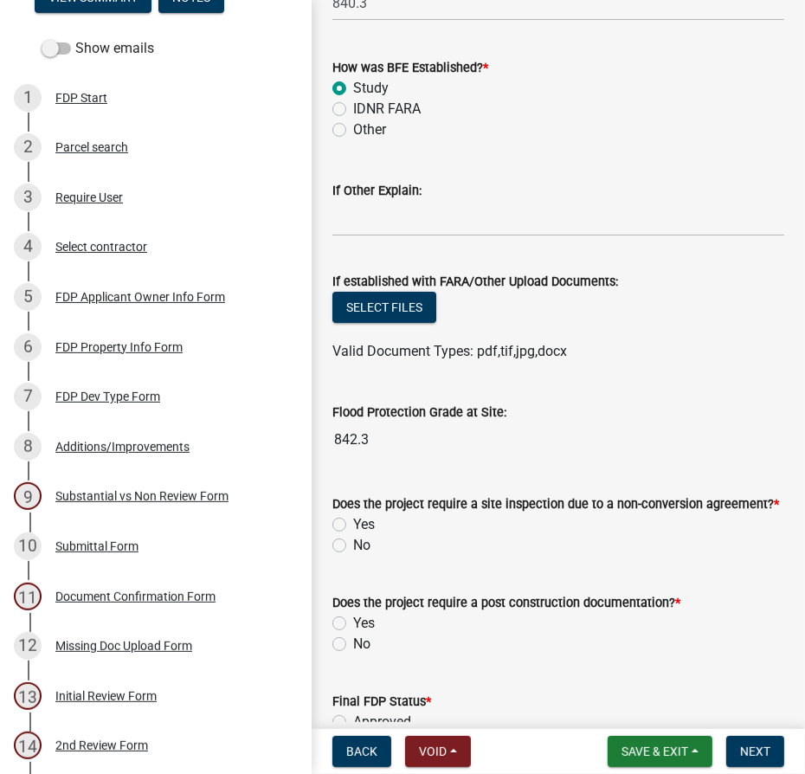
click at [340, 474] on form "Does the project require a site inspection due to a non-conversion agreement? *…" at bounding box center [558, 514] width 452 height 83
click at [353, 544] on label "No" at bounding box center [361, 545] width 17 height 21
click at [353, 544] on input "No" at bounding box center [358, 540] width 11 height 11
radio input "true"
click at [353, 641] on label "No" at bounding box center [361, 644] width 17 height 21
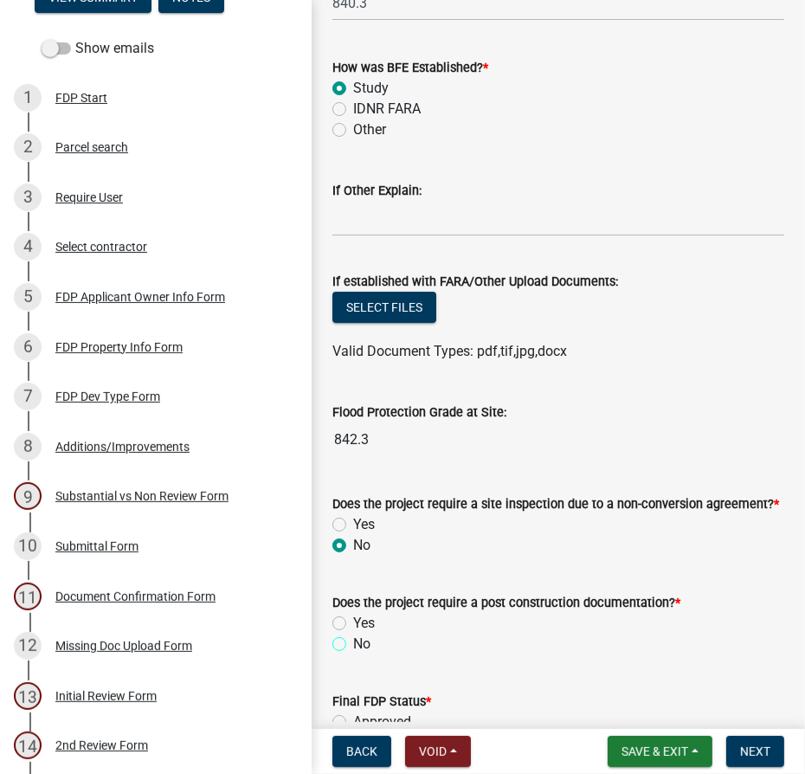
click at [353, 641] on input "No" at bounding box center [358, 639] width 11 height 11
radio input "true"
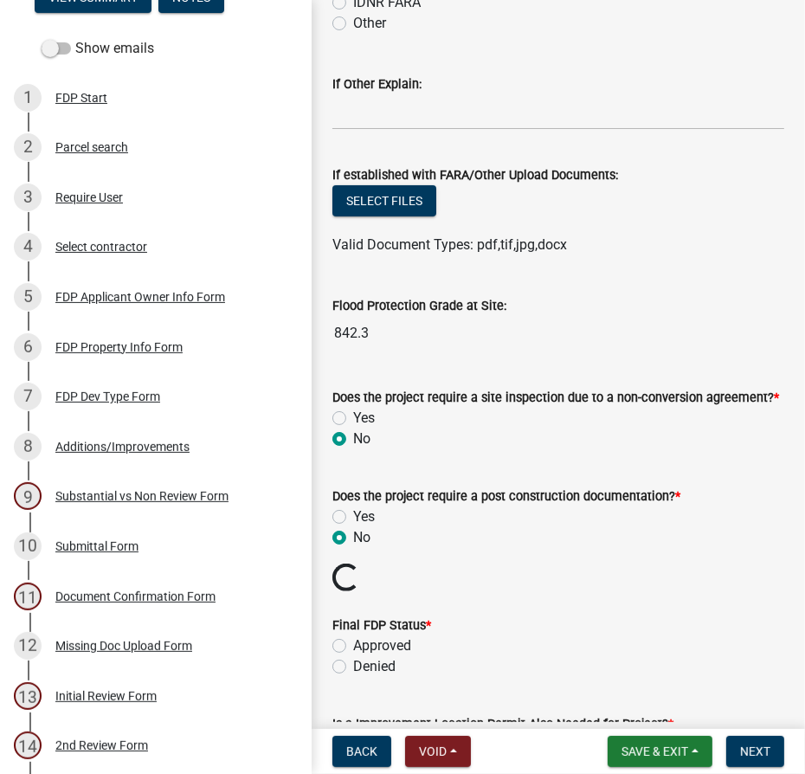
scroll to position [393, 0]
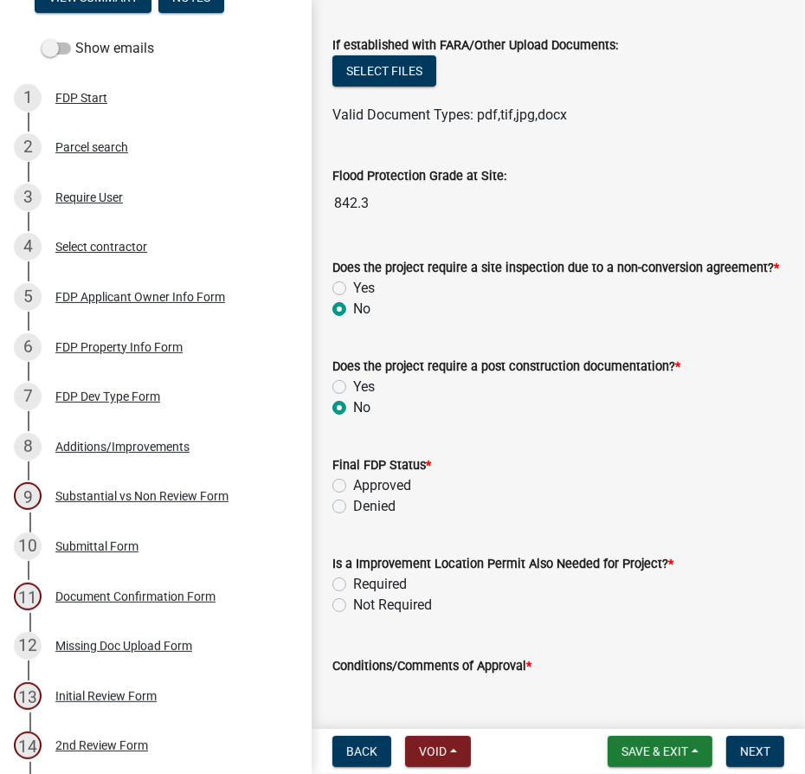
click at [353, 488] on label "Approved" at bounding box center [382, 485] width 58 height 21
click at [353, 487] on input "Approved" at bounding box center [358, 480] width 11 height 11
radio input "true"
click at [353, 583] on label "Required" at bounding box center [380, 584] width 54 height 21
click at [353, 583] on input "Required" at bounding box center [358, 579] width 11 height 11
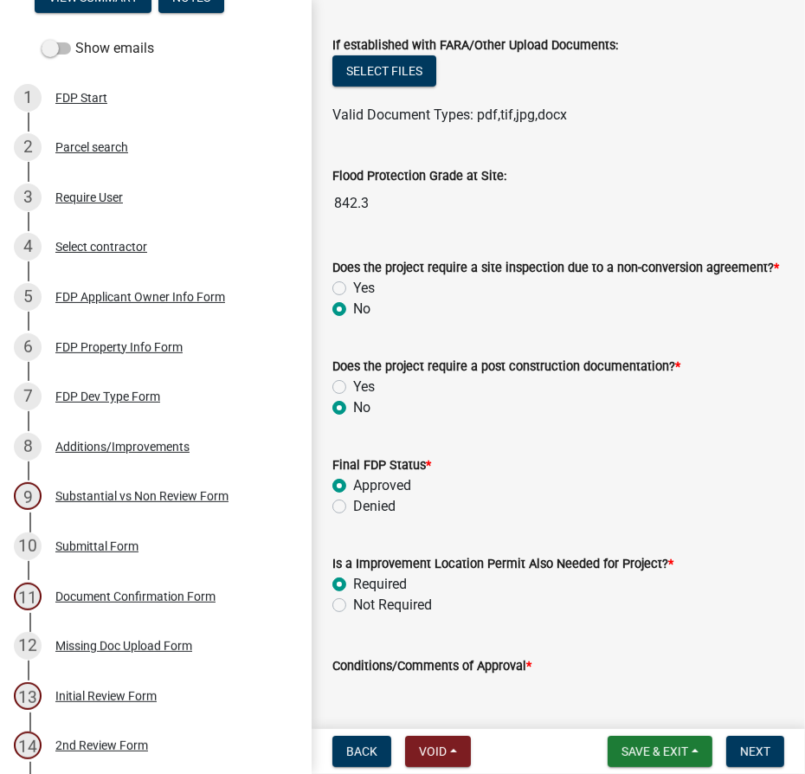
radio input "true"
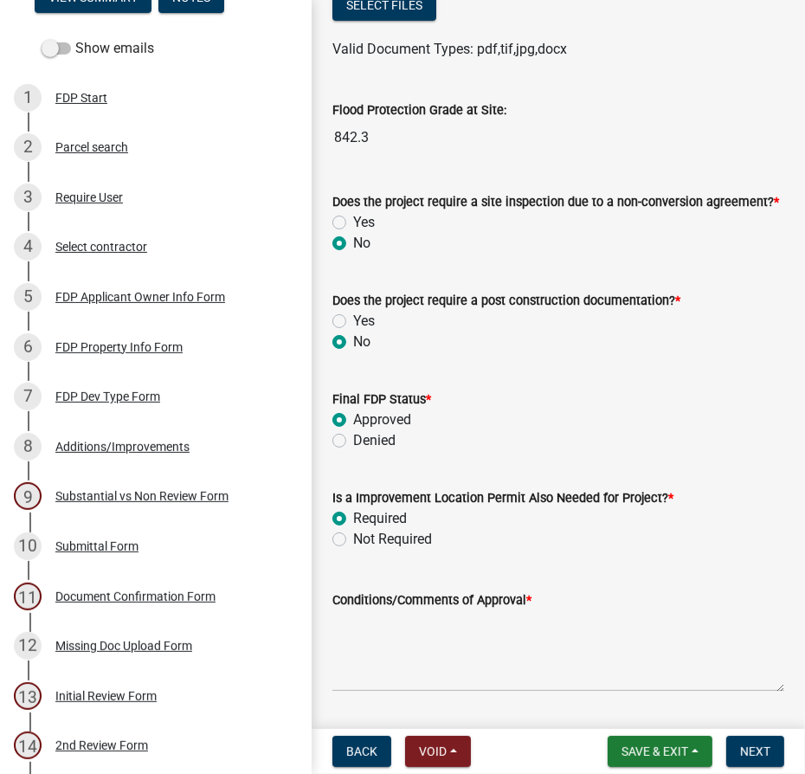
scroll to position [551, 0]
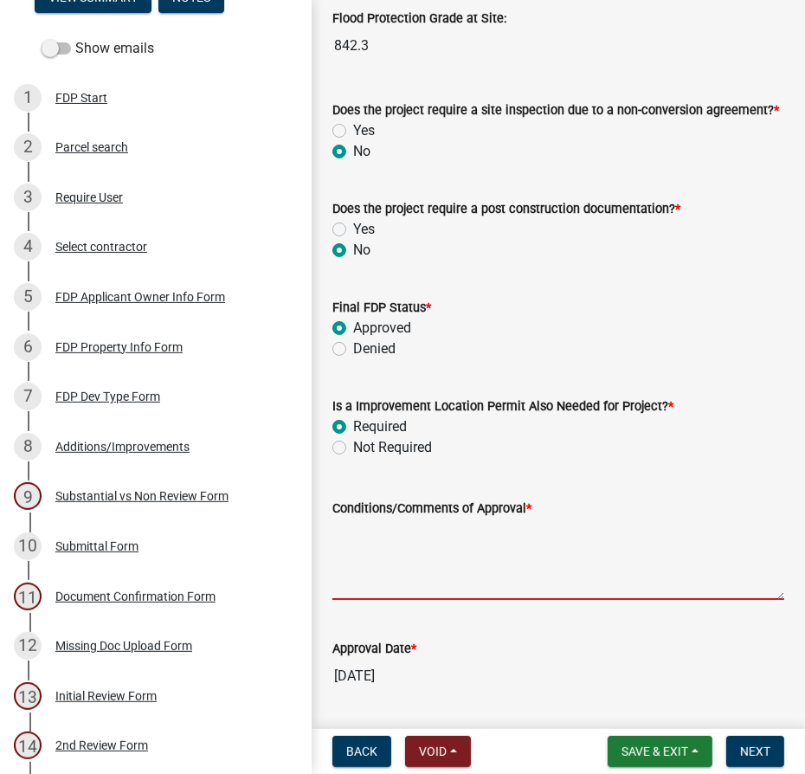
click at [371, 532] on textarea "Conditions/Comments of Approval *" at bounding box center [558, 559] width 452 height 81
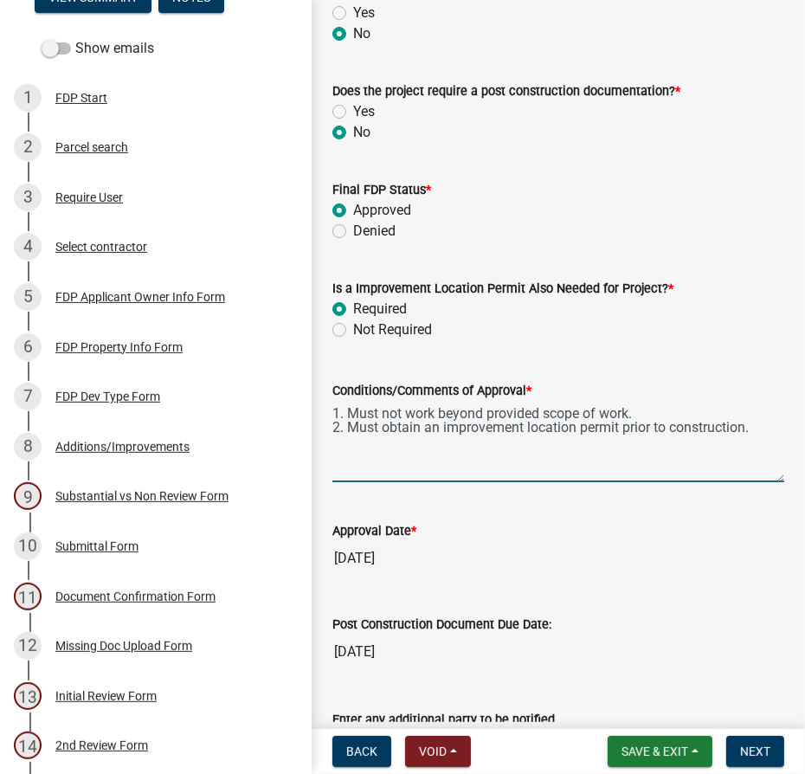
scroll to position [944, 0]
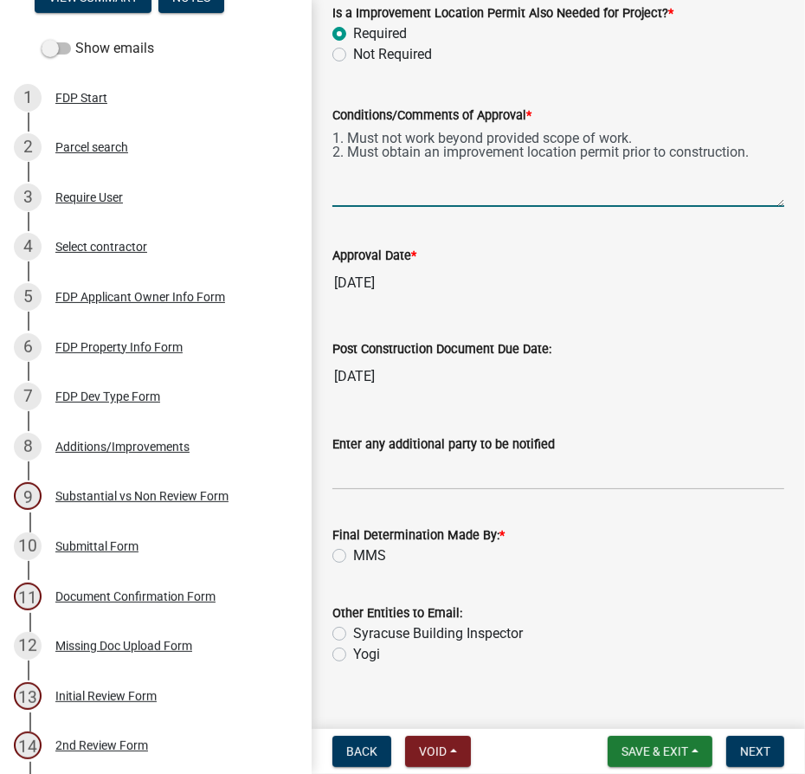
type textarea "1. Must not work beyond provided scope of work. 2. Must obtain an improvement l…"
click at [353, 553] on label "MMS" at bounding box center [369, 555] width 33 height 21
click at [353, 553] on input "MMS" at bounding box center [358, 550] width 11 height 11
radio input "true"
click at [743, 747] on span "Next" at bounding box center [755, 751] width 30 height 14
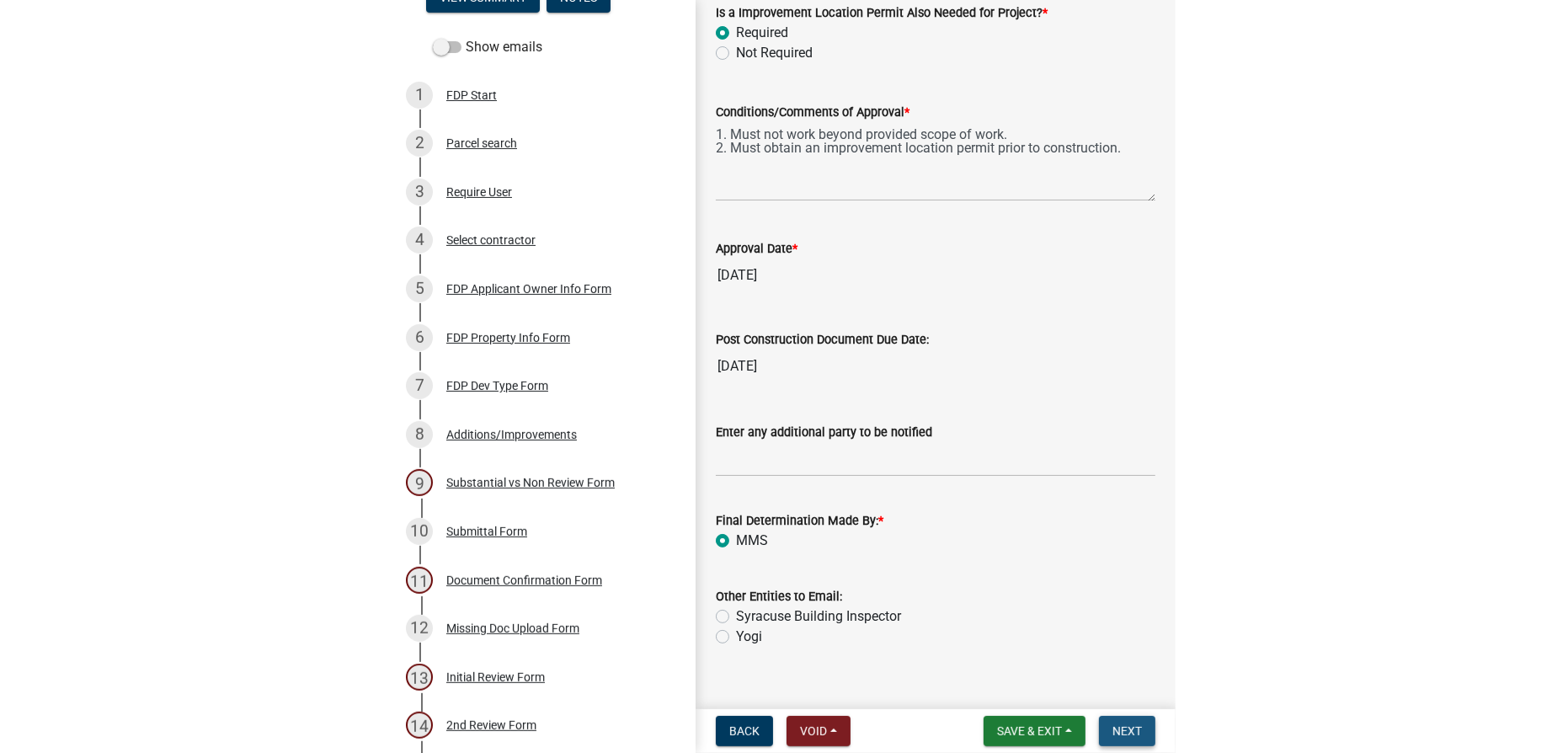
scroll to position [0, 0]
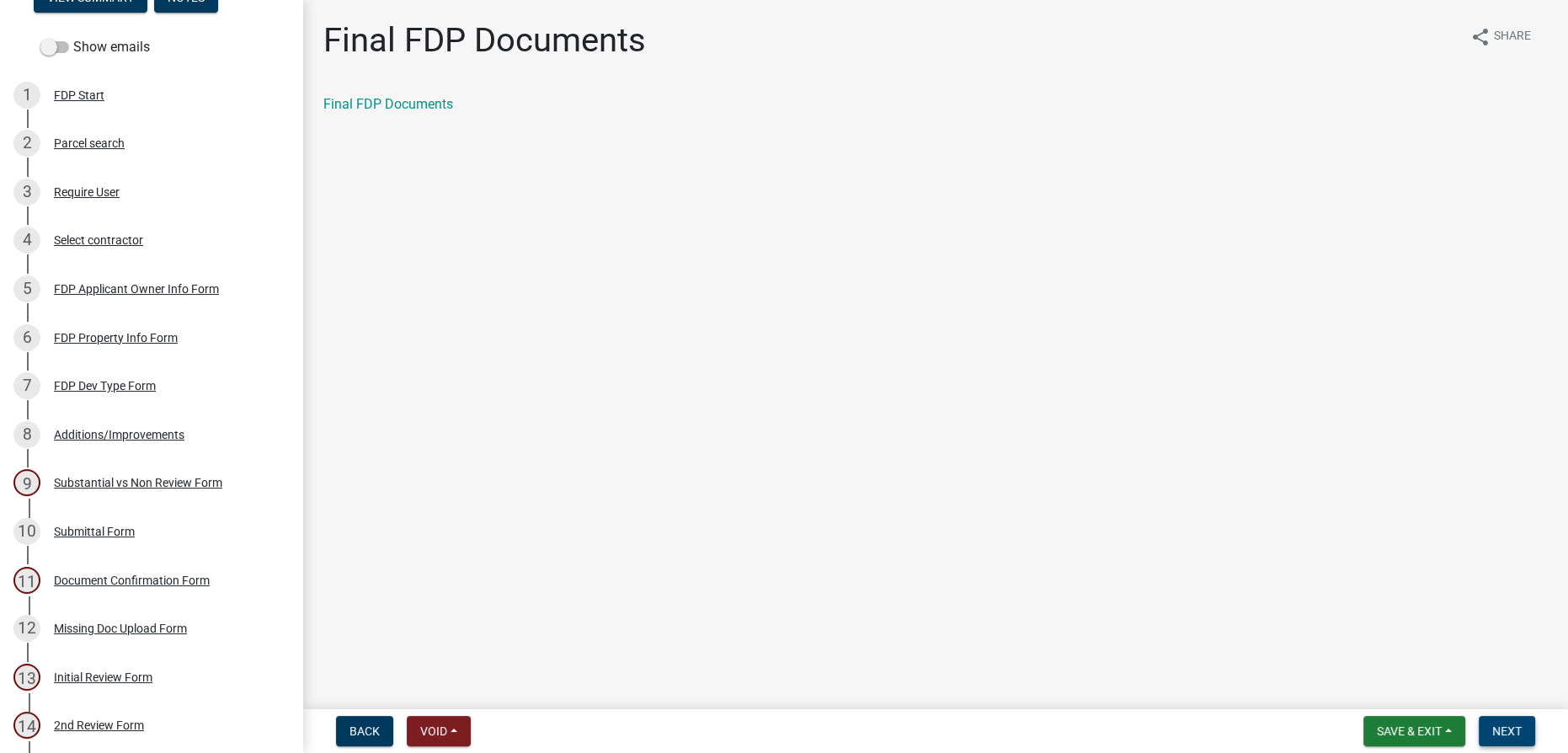
drag, startPoint x: 1507, startPoint y: 731, endPoint x: 1508, endPoint y: 723, distance: 8.1
click at [1507, 731] on span "Next" at bounding box center [1507, 731] width 29 height 14
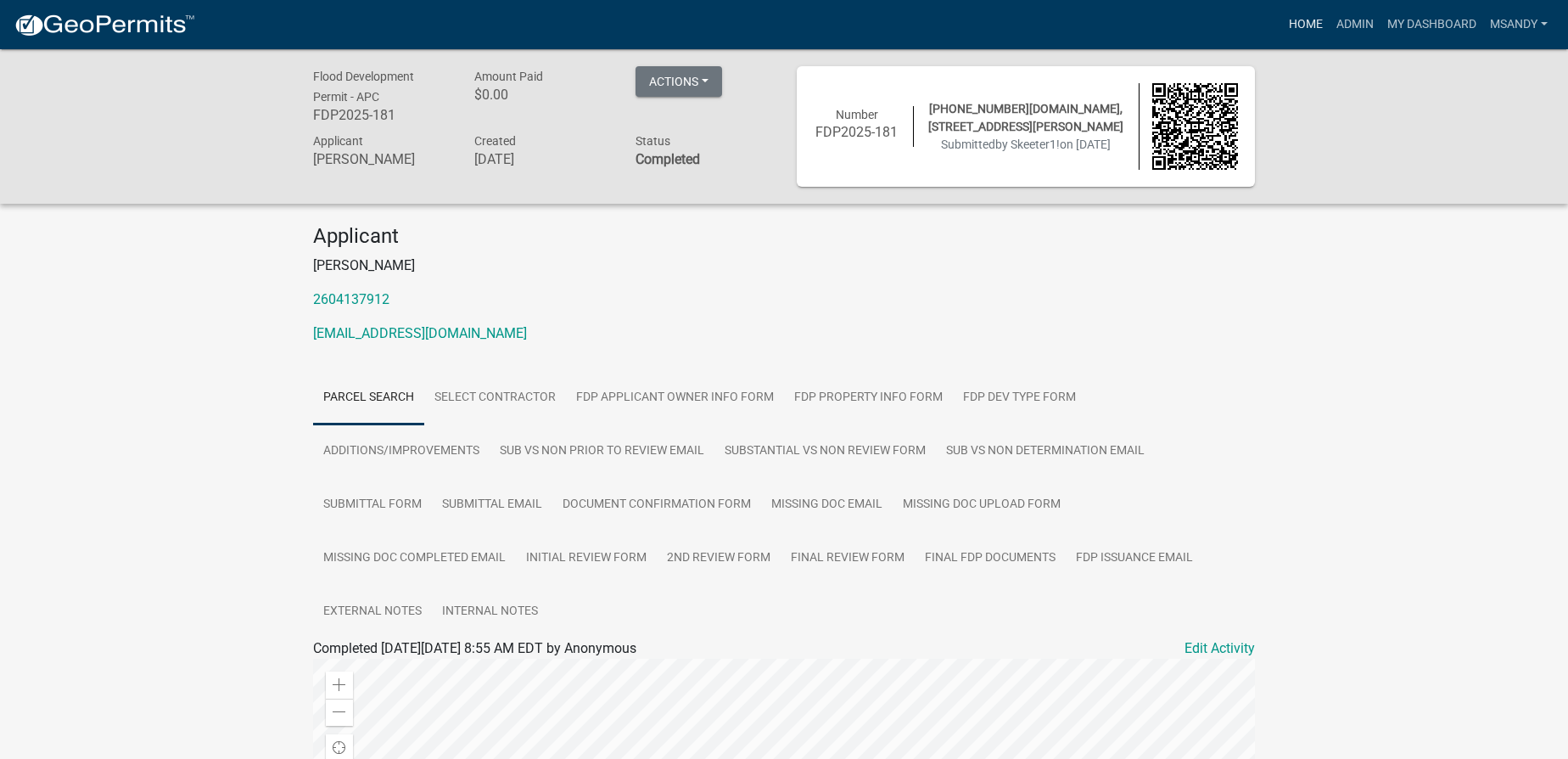
click at [1308, 23] on link "Home" at bounding box center [1305, 25] width 47 height 32
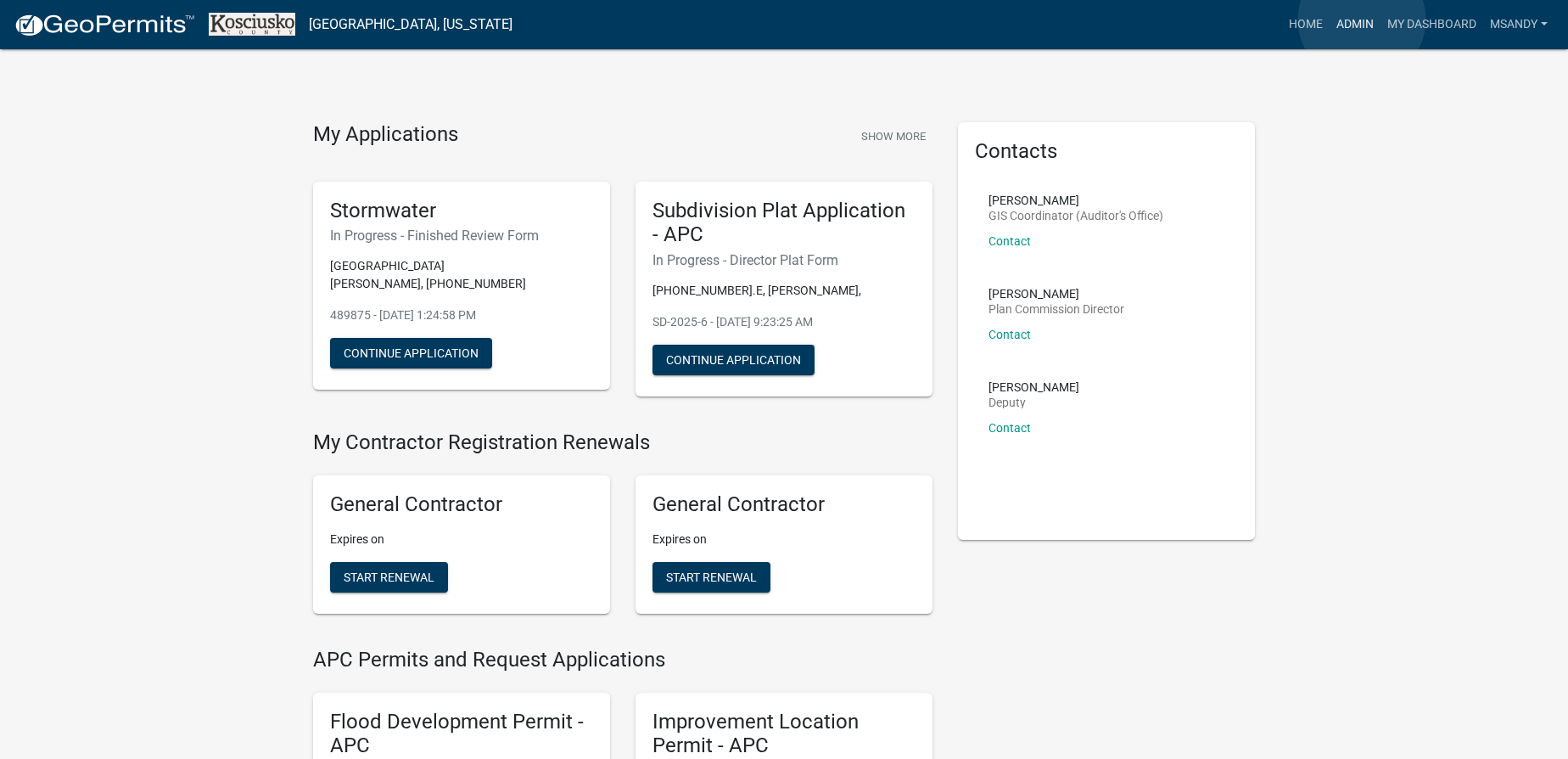
click at [1361, 20] on link "Admin" at bounding box center [1355, 25] width 51 height 32
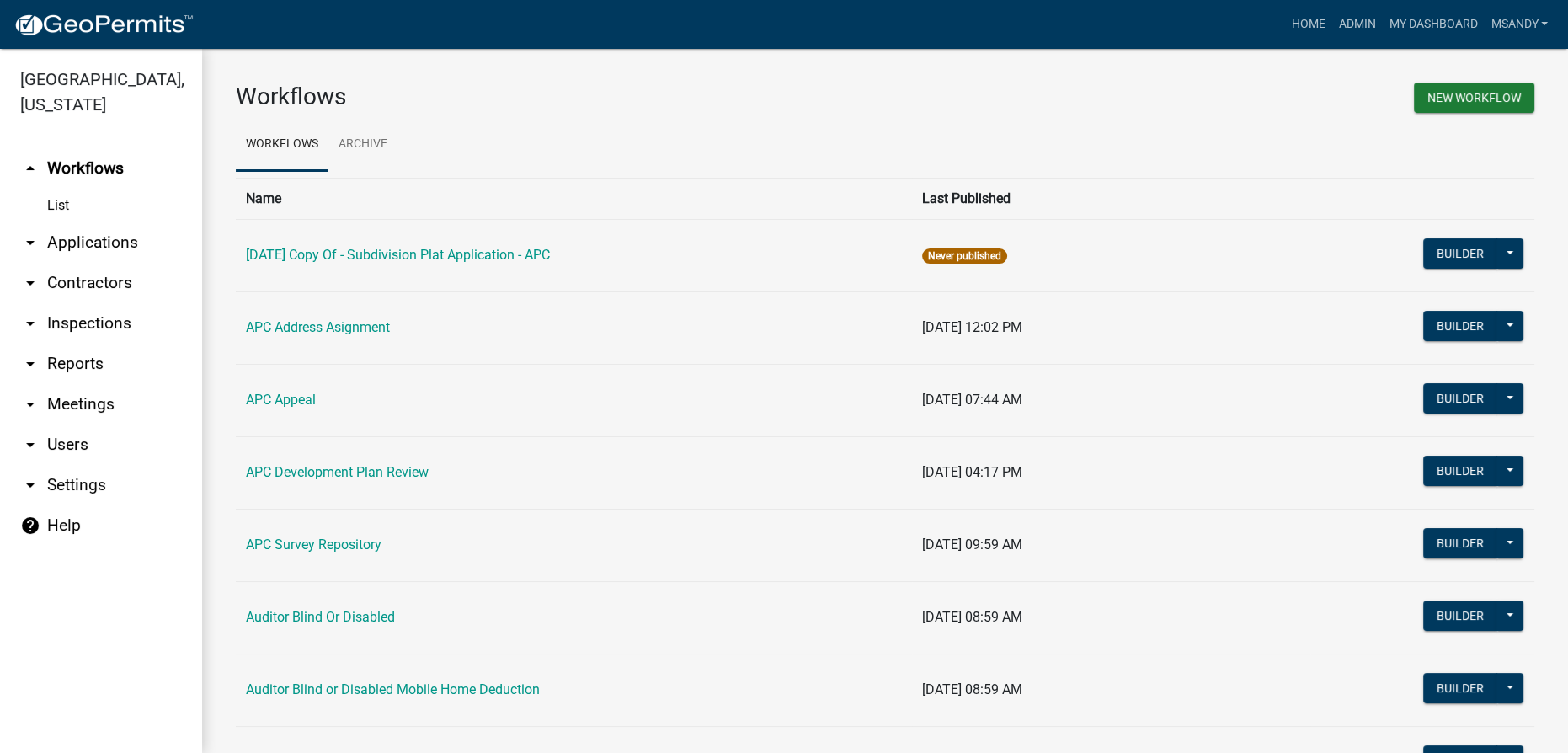
click at [103, 235] on link "arrow_drop_down Applications" at bounding box center [101, 243] width 202 height 41
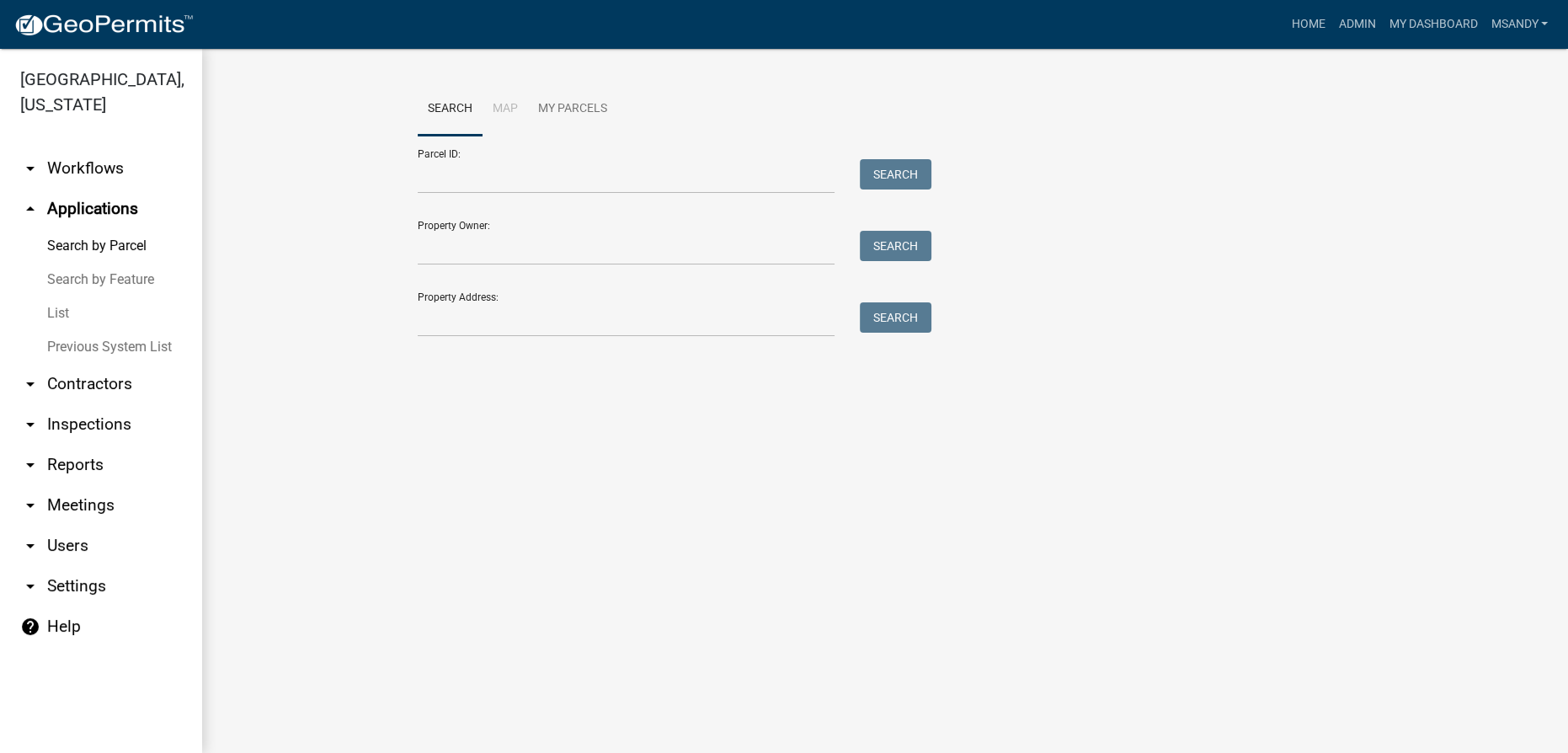
click at [41, 310] on link "List" at bounding box center [101, 313] width 202 height 34
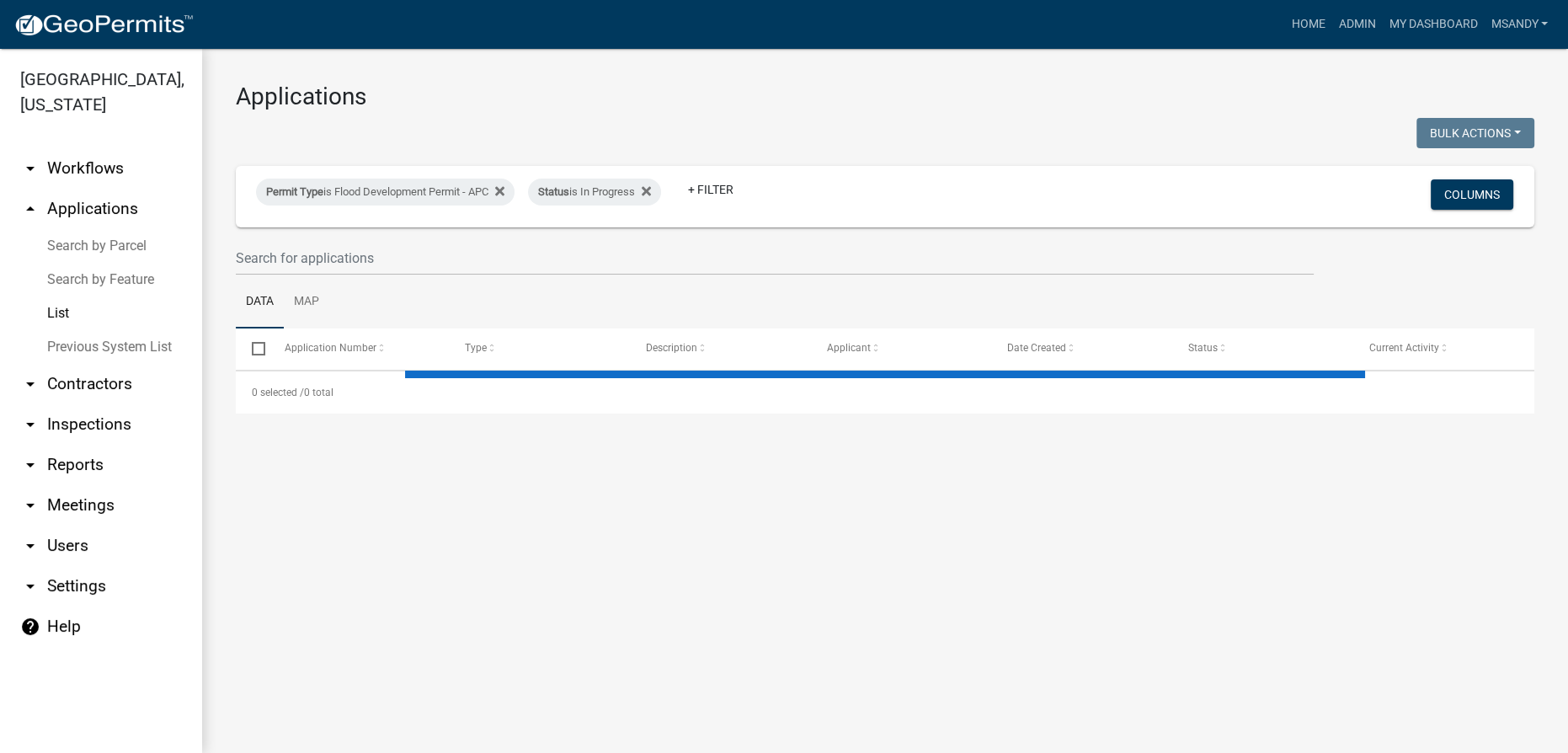
select select "3: 100"
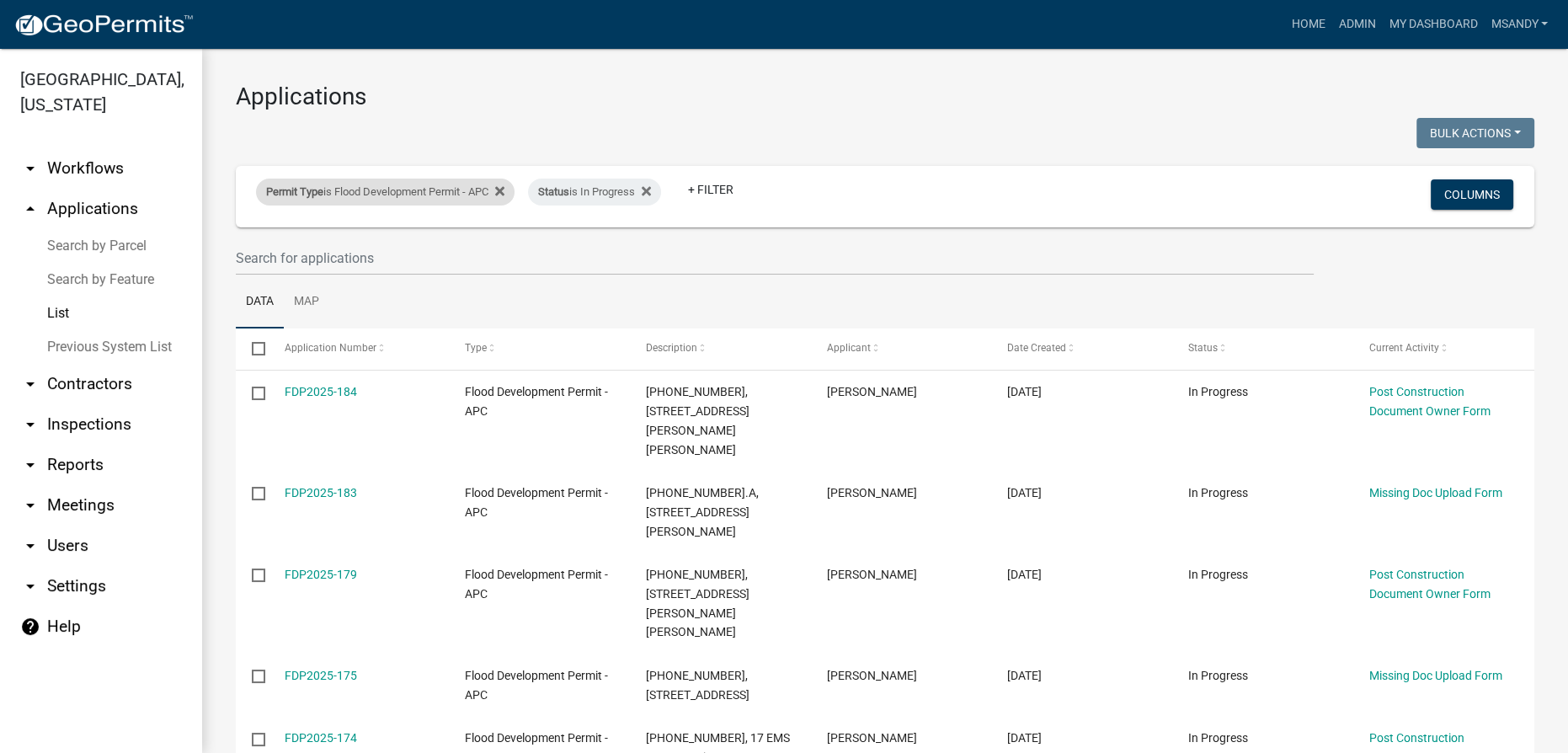
click at [373, 192] on div "Permit Type is Flood Development Permit - APC" at bounding box center [385, 193] width 259 height 27
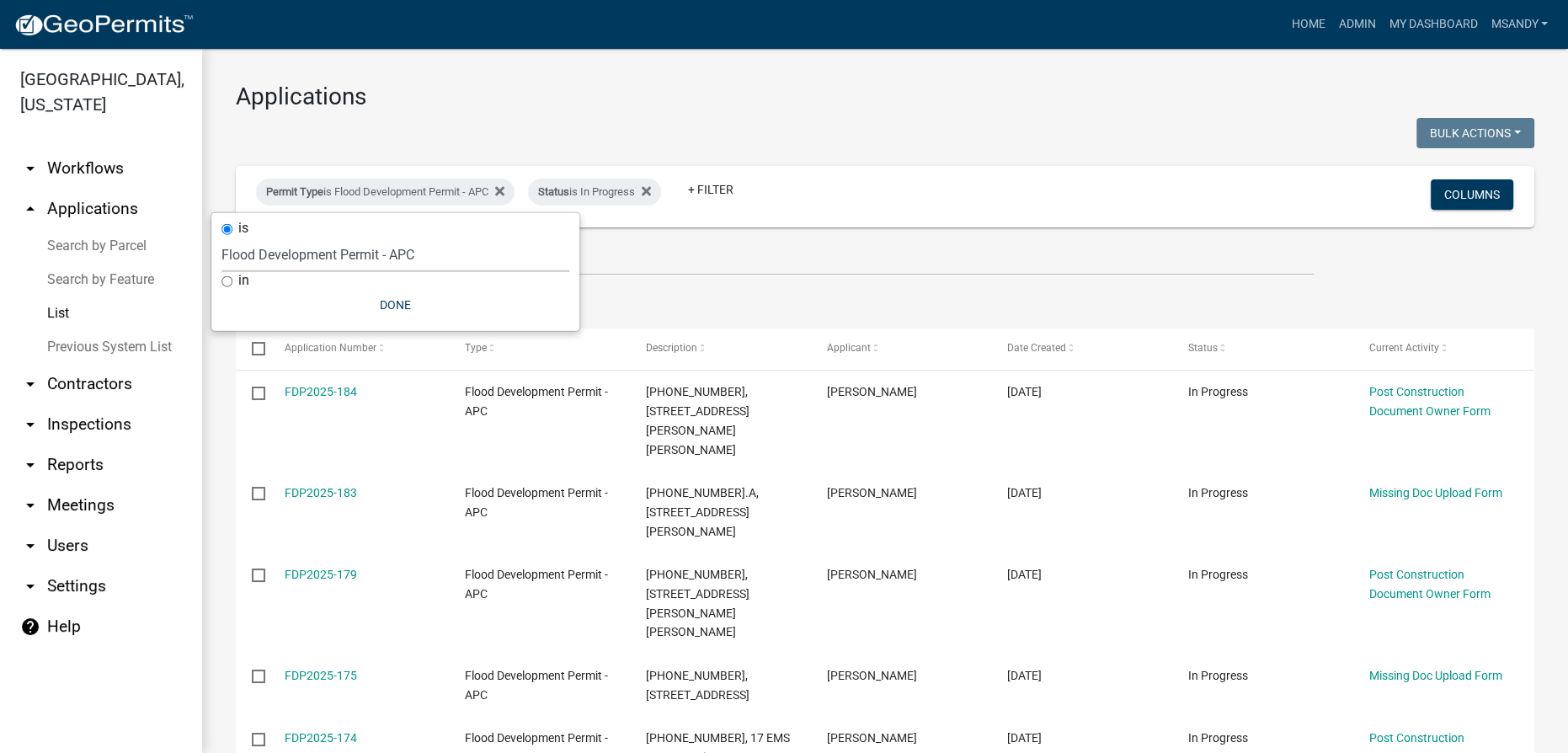
click at [366, 251] on select "Select an option [DATE] Copy Of - Subdivision Plat Application - APC APC Addres…" at bounding box center [396, 254] width 348 height 34
select select "a2c991f8-68ce-43d3-971c-57015753063b"
click at [229, 237] on select "Select an option [DATE] Copy Of - Subdivision Plat Application - APC APC Addres…" at bounding box center [396, 254] width 348 height 34
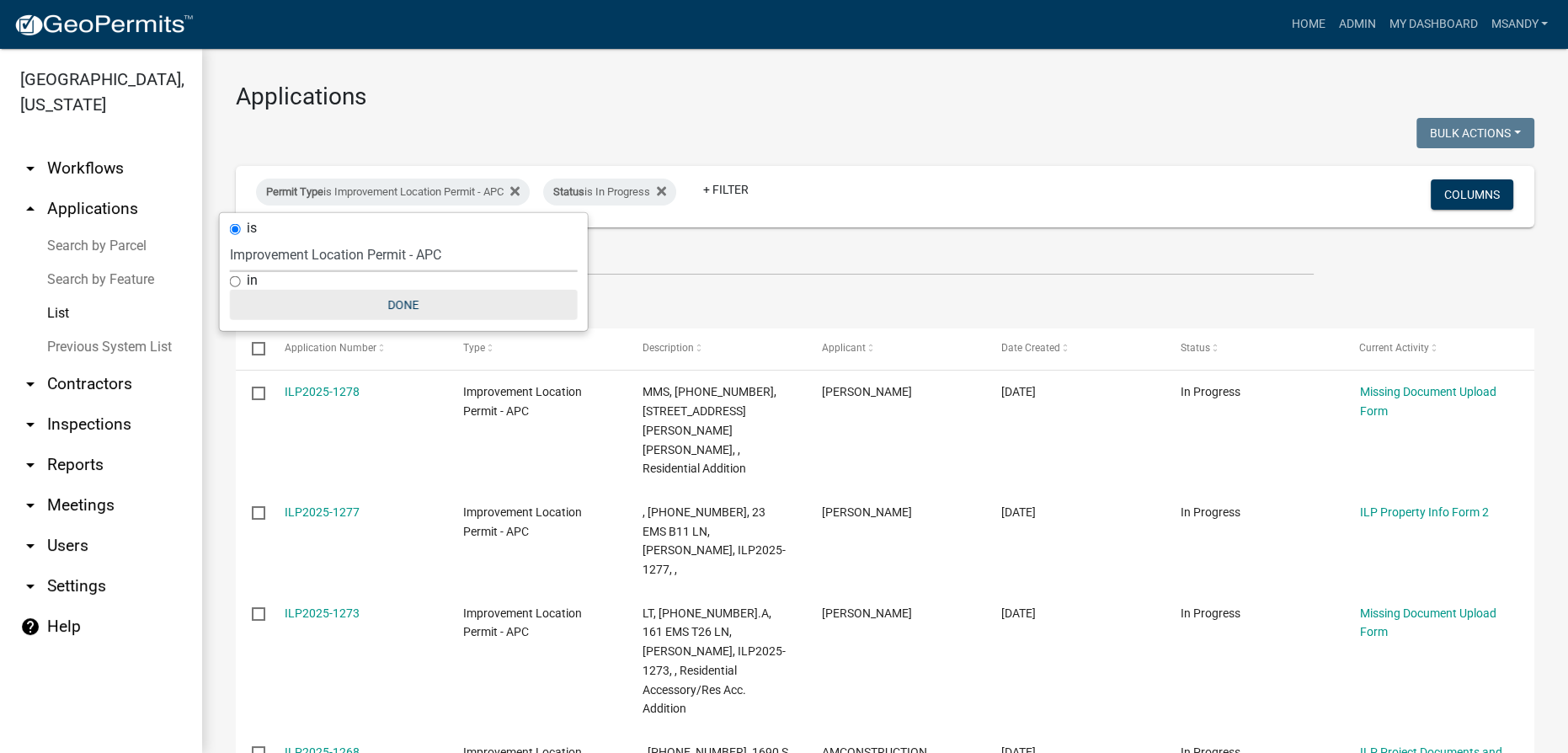
click at [405, 300] on button "Done" at bounding box center [404, 305] width 348 height 30
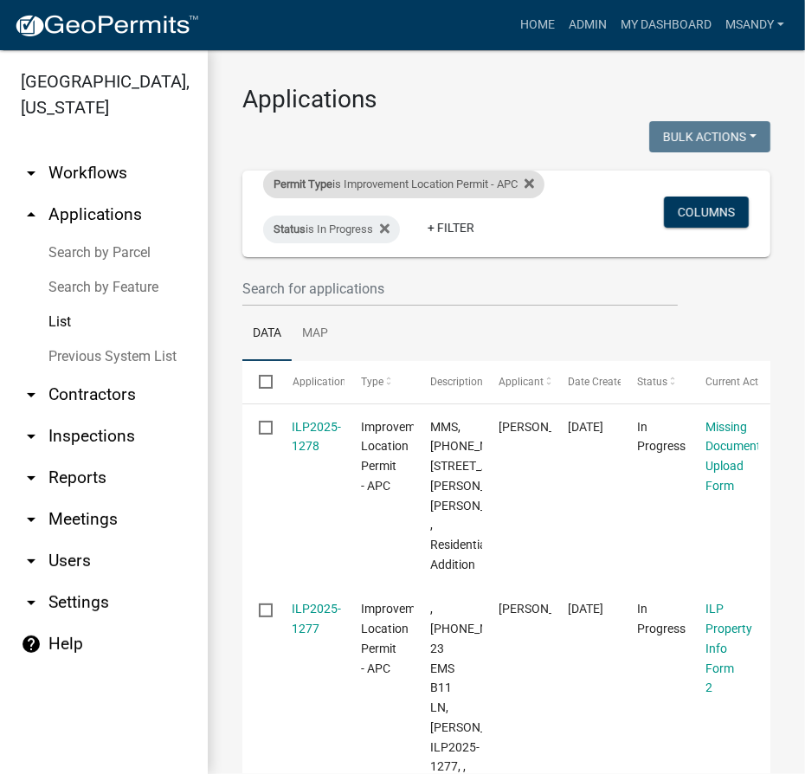
click at [422, 172] on div "Permit Type is Improvement Location Permit - APC" at bounding box center [403, 185] width 281 height 28
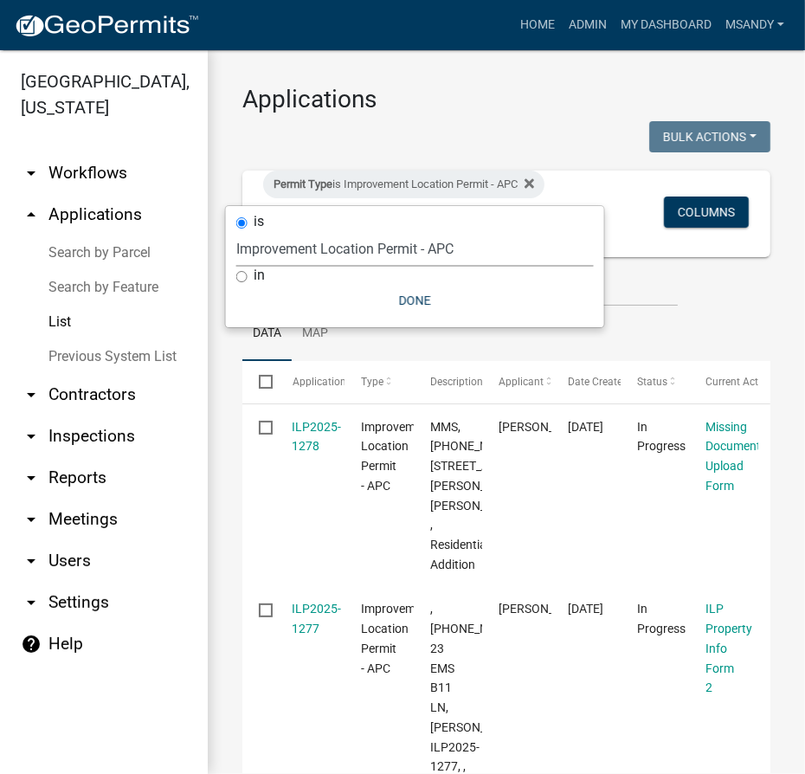
click at [328, 248] on select "Select an option [DATE] Copy Of - Subdivision Plat Application - APC APC Addres…" at bounding box center [415, 248] width 358 height 35
select select "470c1cb8-d267-46dc-844e-15aacc1b6a8e"
click at [236, 231] on select "Select an option [DATE] Copy Of - Subdivision Plat Application - APC APC Addres…" at bounding box center [415, 248] width 358 height 35
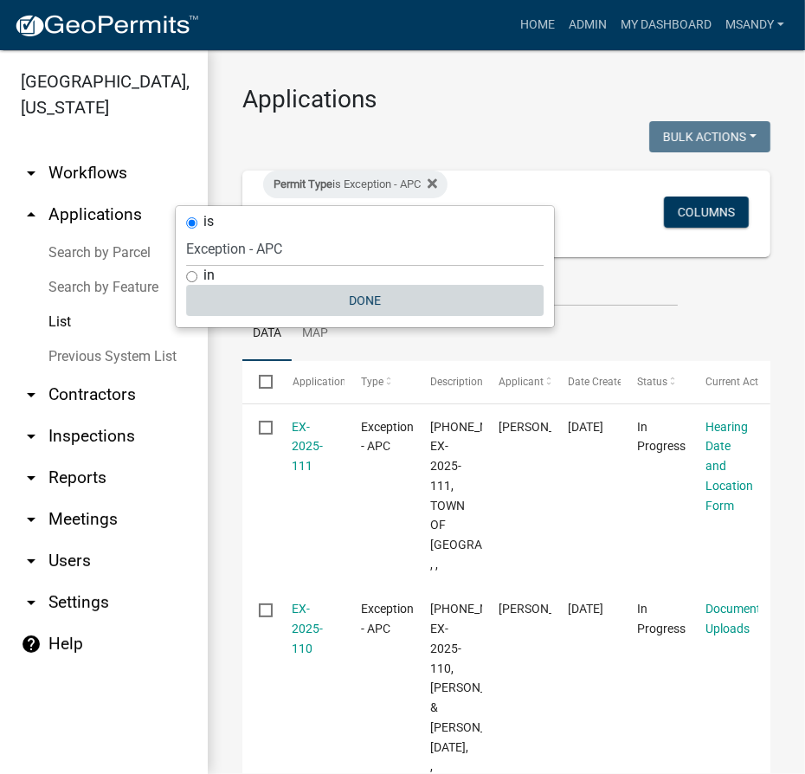
click at [358, 304] on button "Done" at bounding box center [365, 300] width 358 height 31
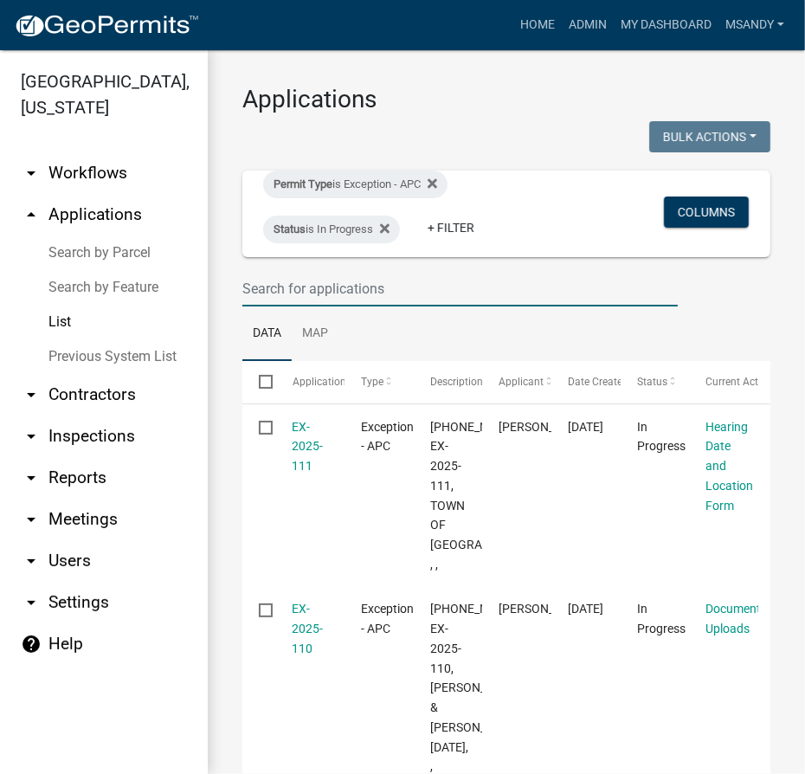
click at [303, 277] on input "text" at bounding box center [459, 288] width 435 height 35
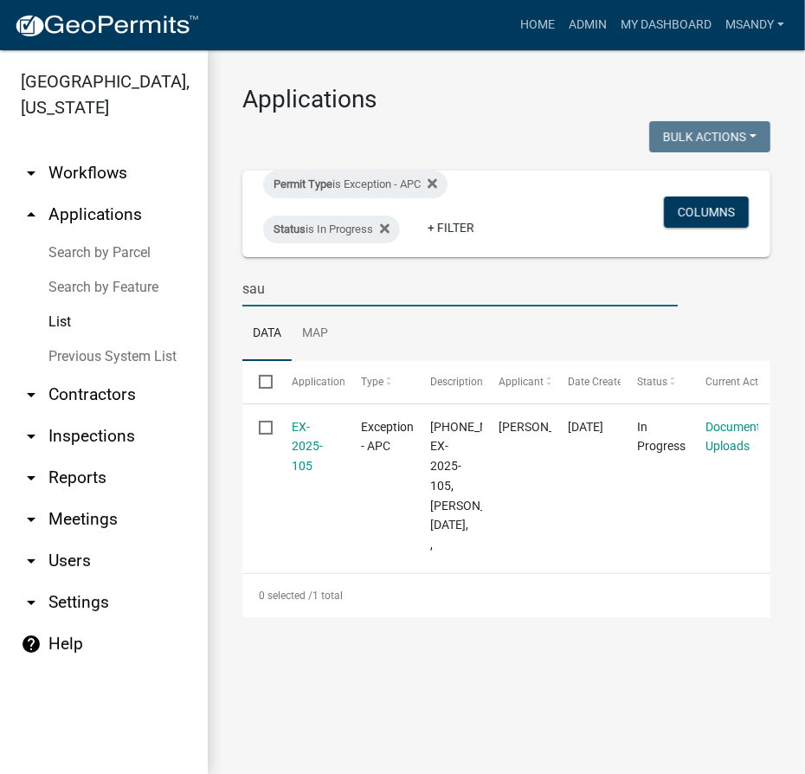
type input "sau"
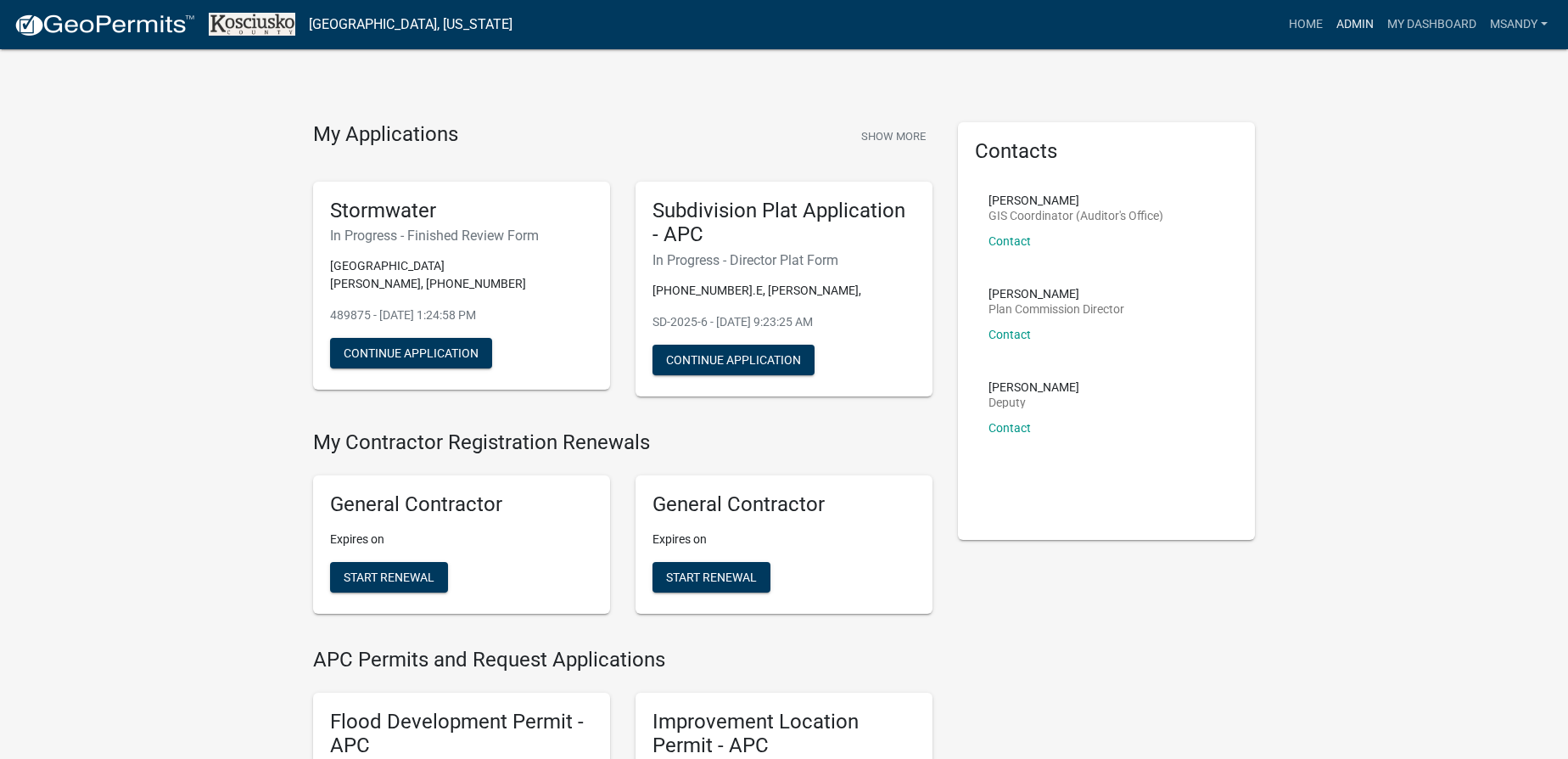
click at [1340, 20] on link "Admin" at bounding box center [1355, 25] width 51 height 32
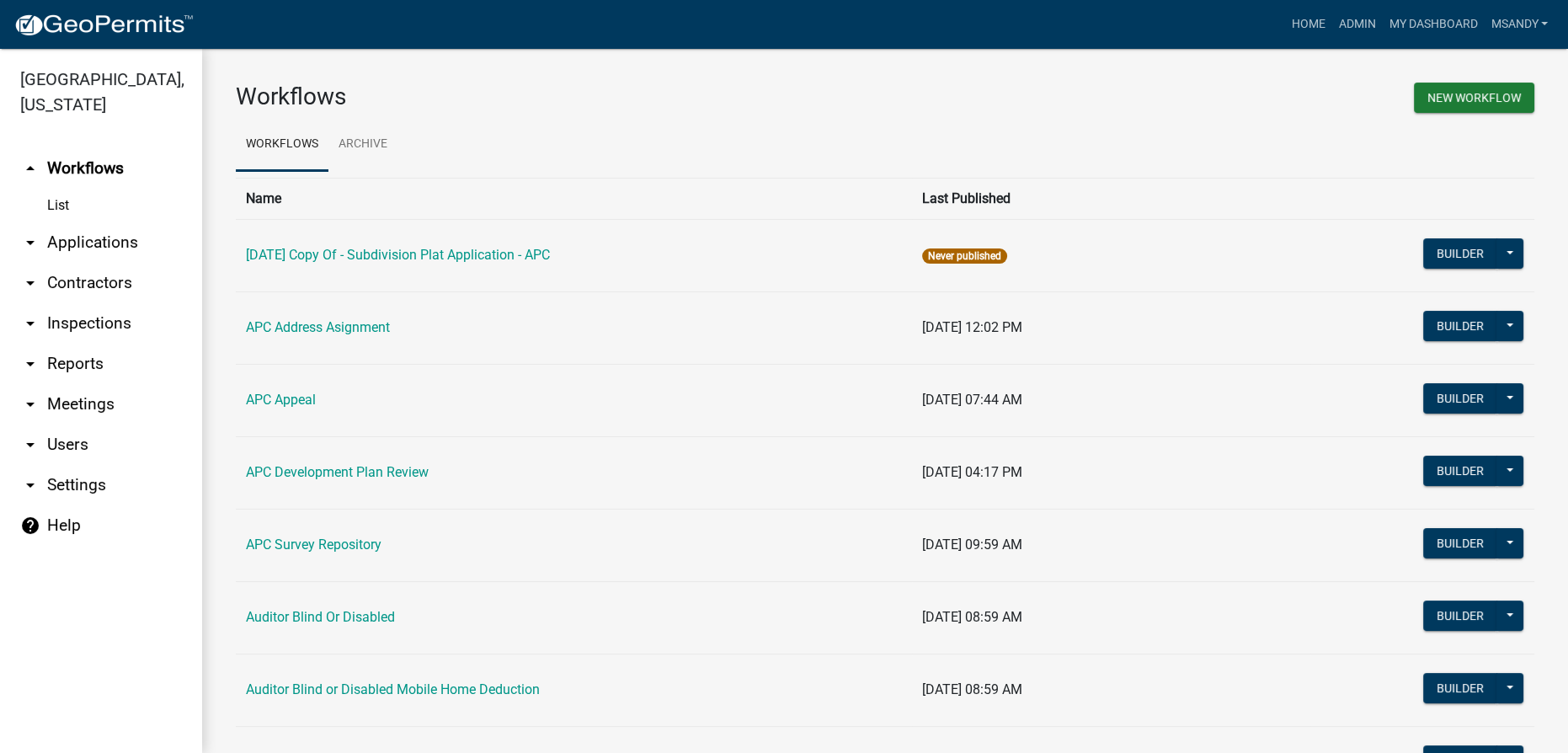
click at [114, 236] on link "arrow_drop_down Applications" at bounding box center [101, 243] width 202 height 41
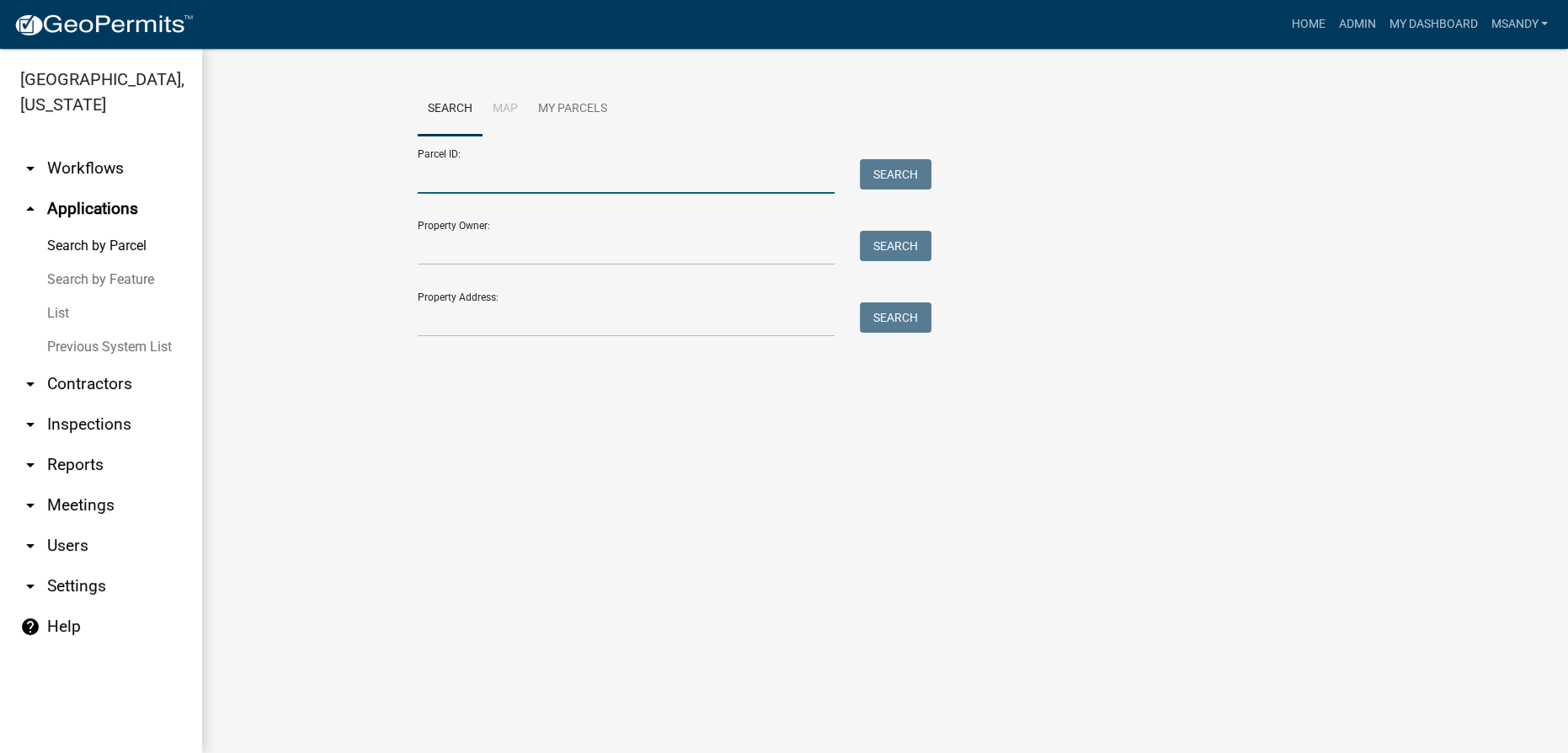
click at [429, 179] on input "Parcel ID:" at bounding box center [625, 176] width 417 height 34
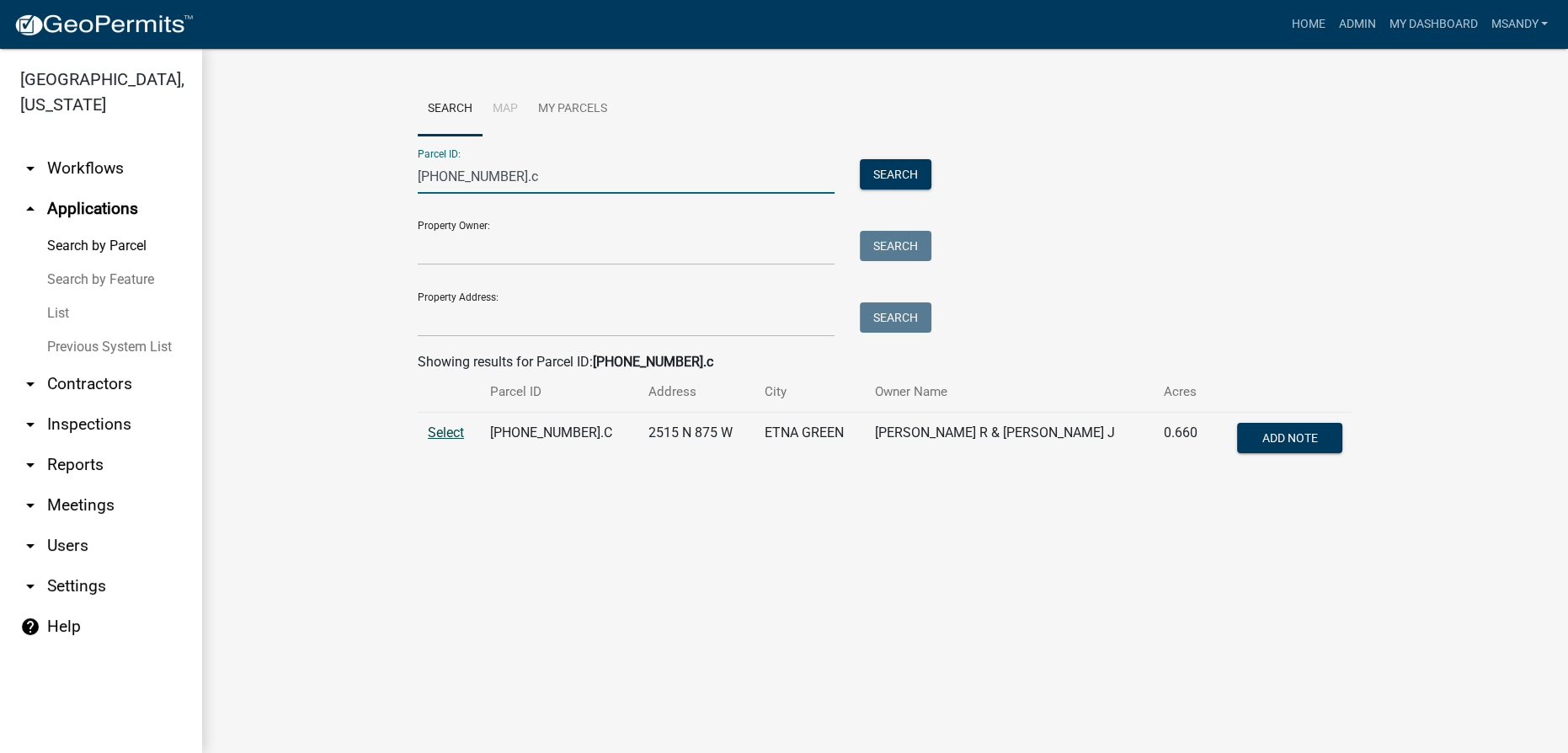
type input "011-070-010.c"
click at [437, 432] on span "Select" at bounding box center [445, 432] width 36 height 16
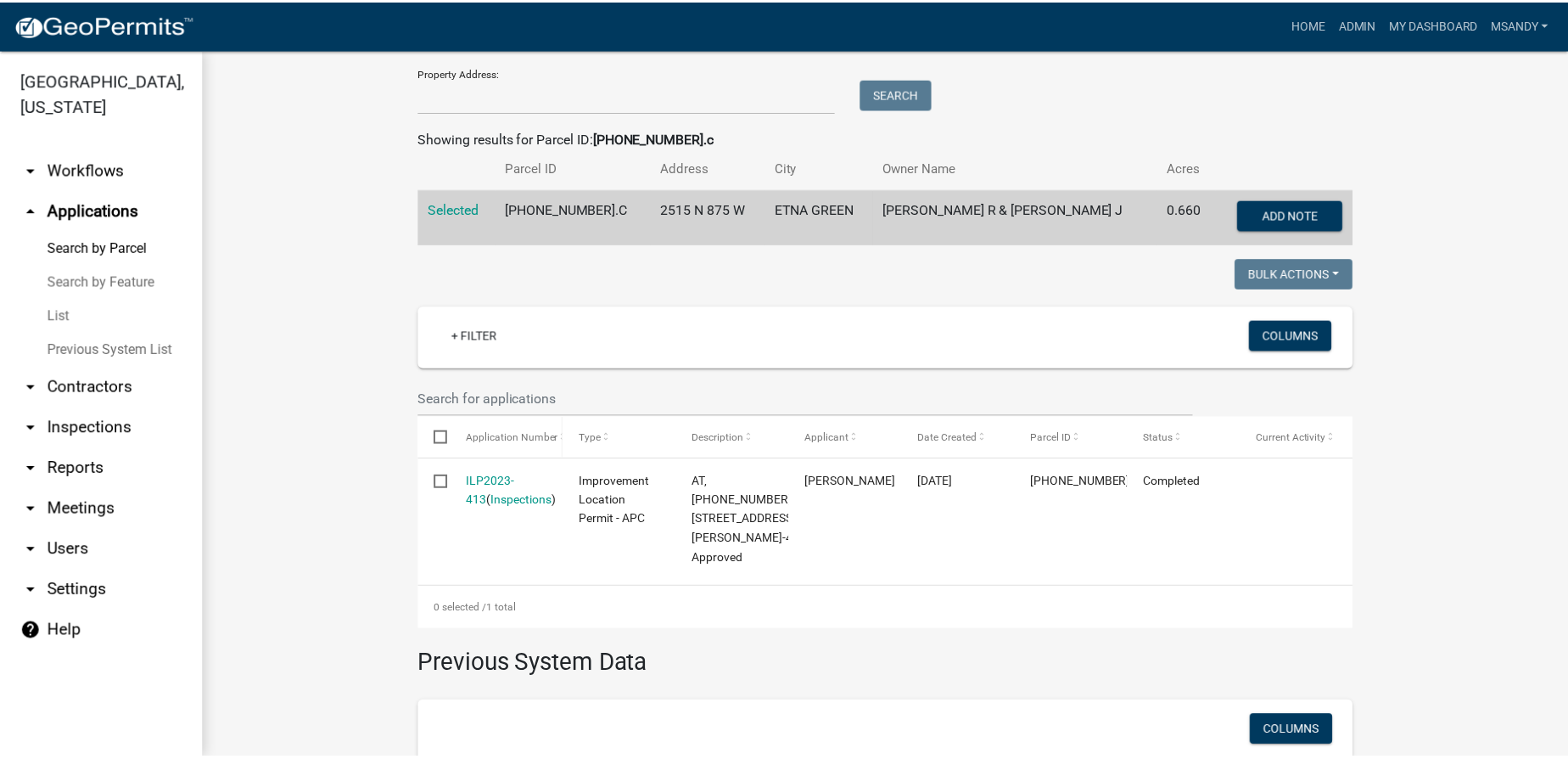
scroll to position [230, 0]
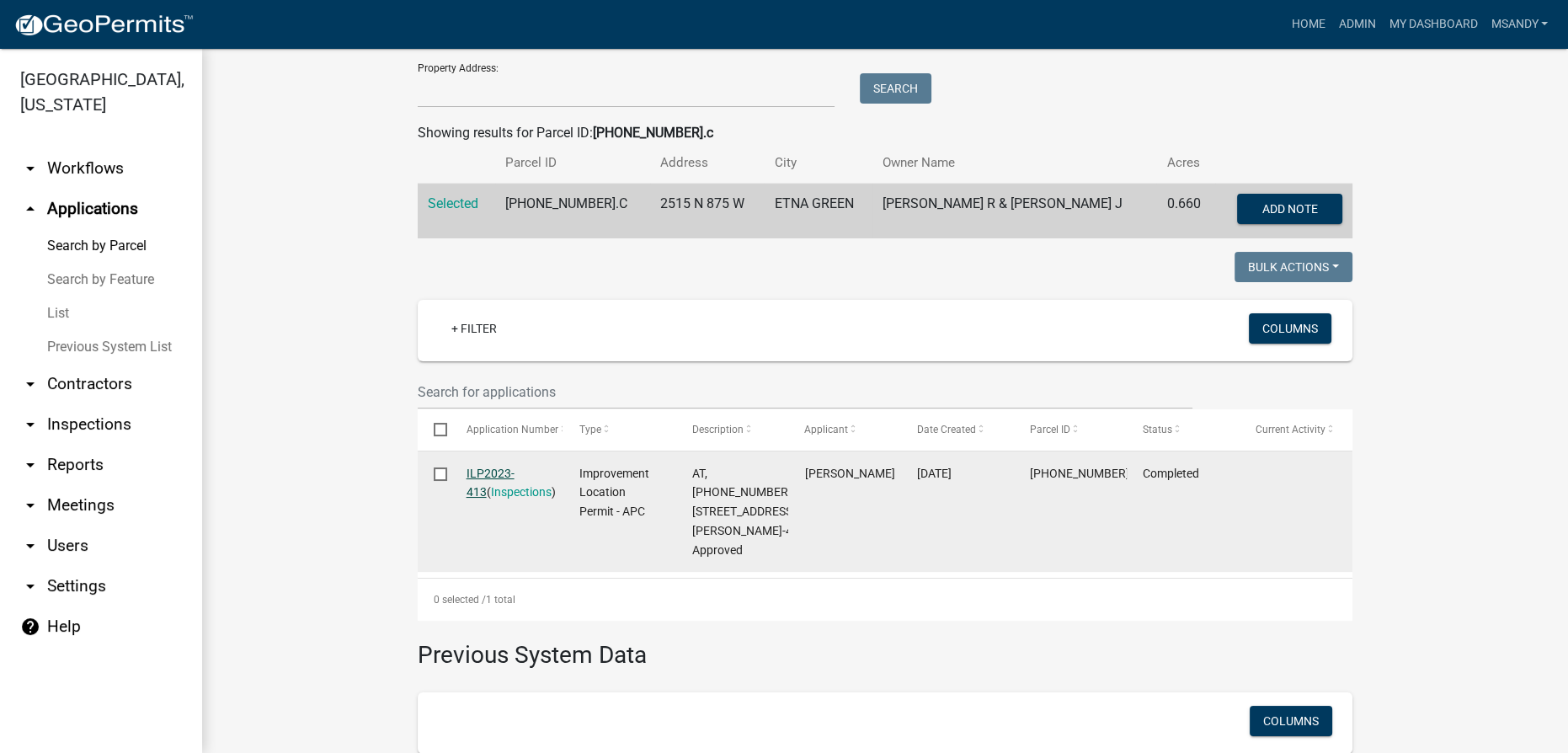
click at [495, 471] on link "ILP2023-413" at bounding box center [490, 484] width 48 height 33
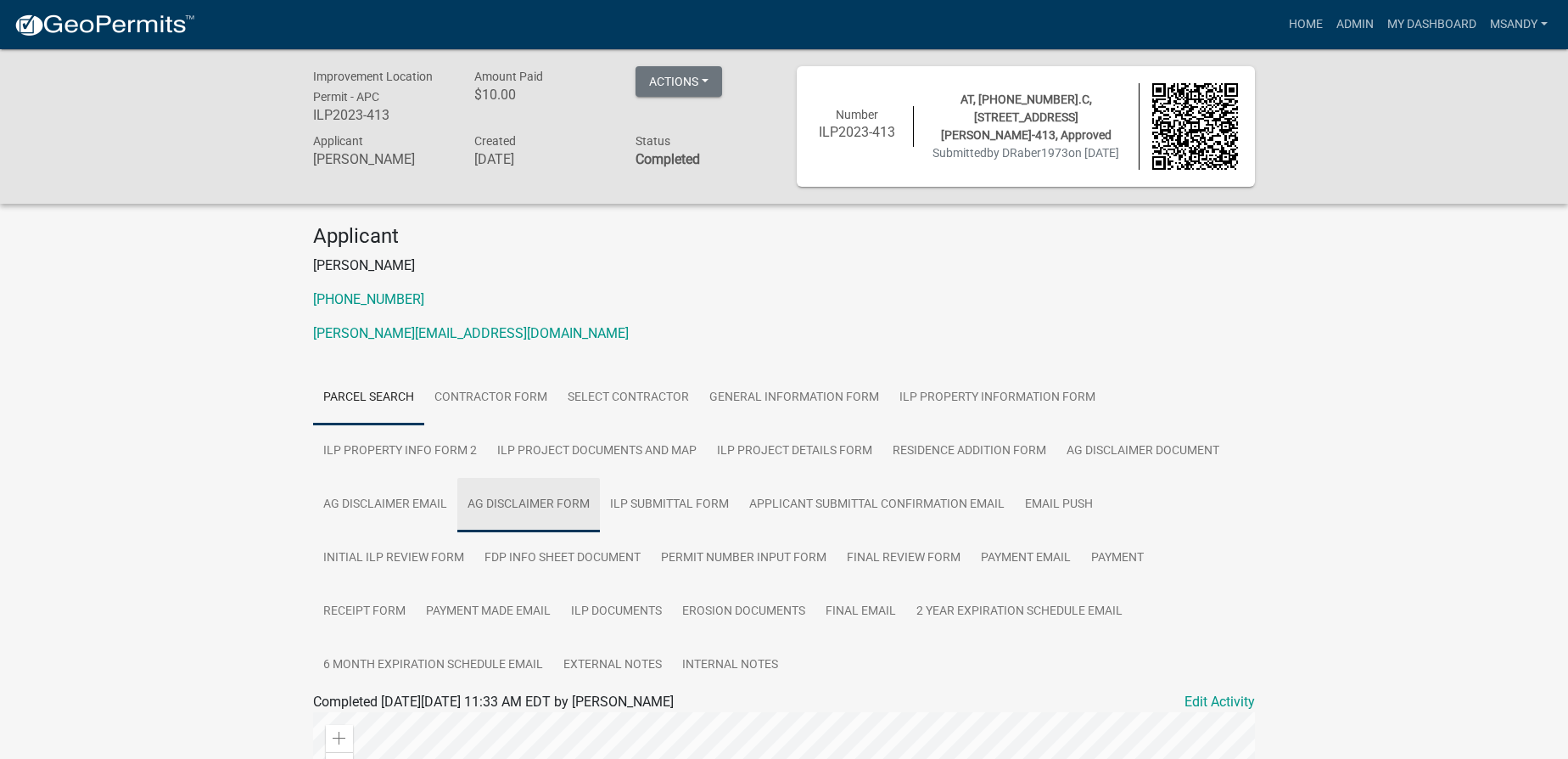
click at [500, 504] on link "Ag Disclaimer Form" at bounding box center [528, 504] width 142 height 54
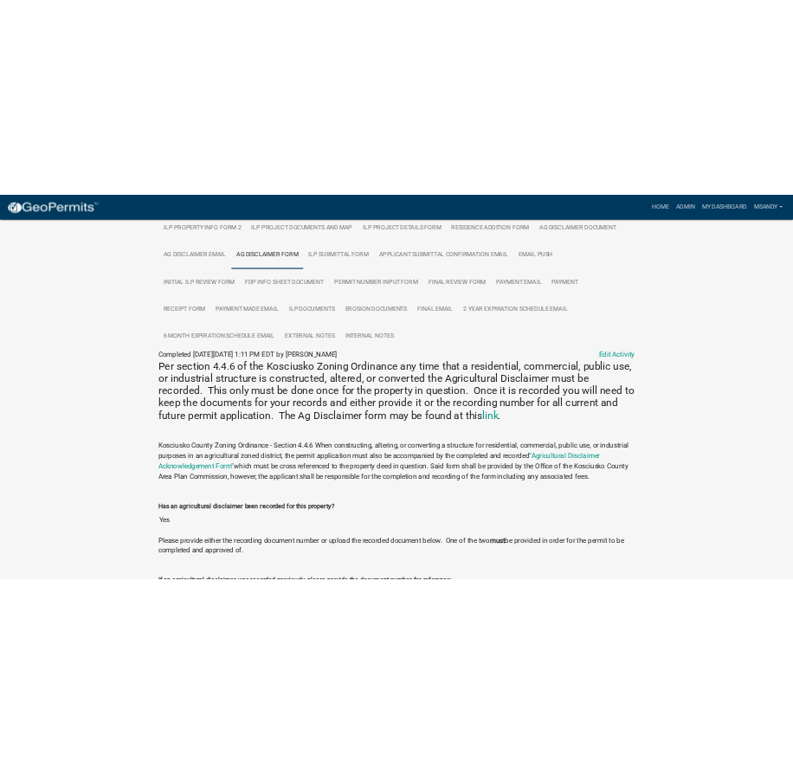
scroll to position [655, 0]
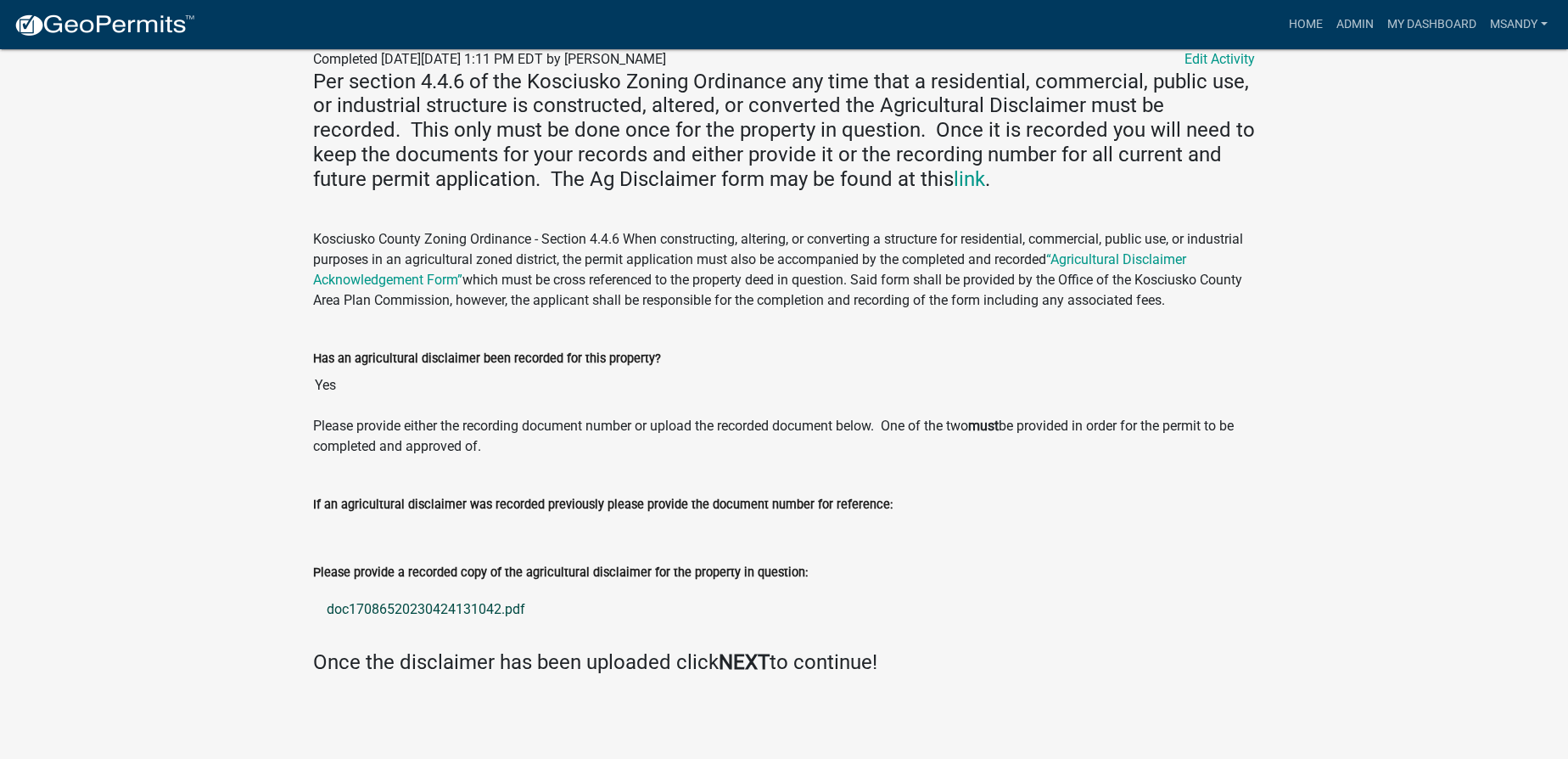
click at [430, 606] on link "doc17086520230424131042.pdf" at bounding box center [783, 610] width 942 height 41
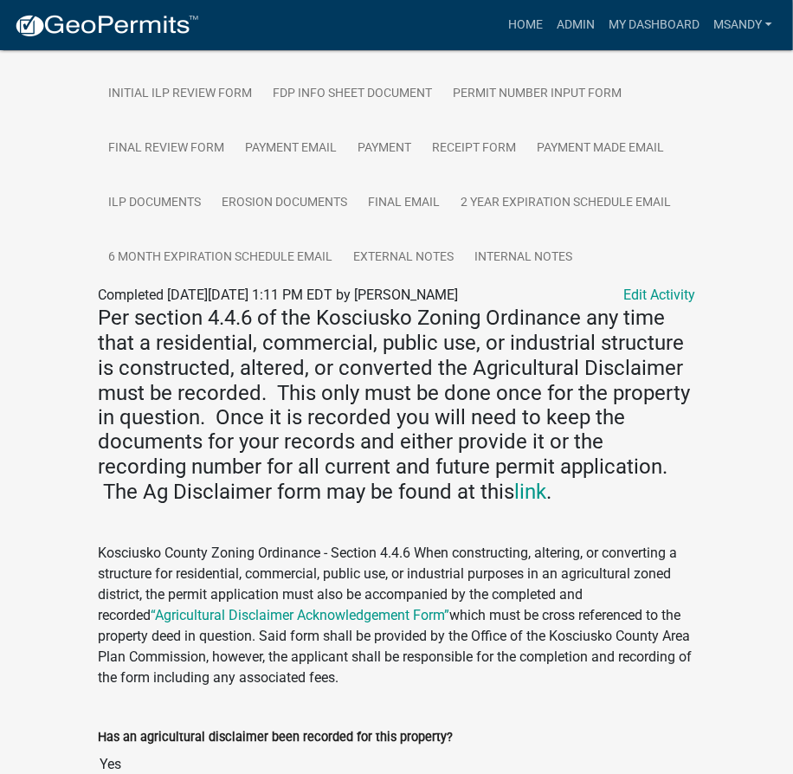
scroll to position [996, 0]
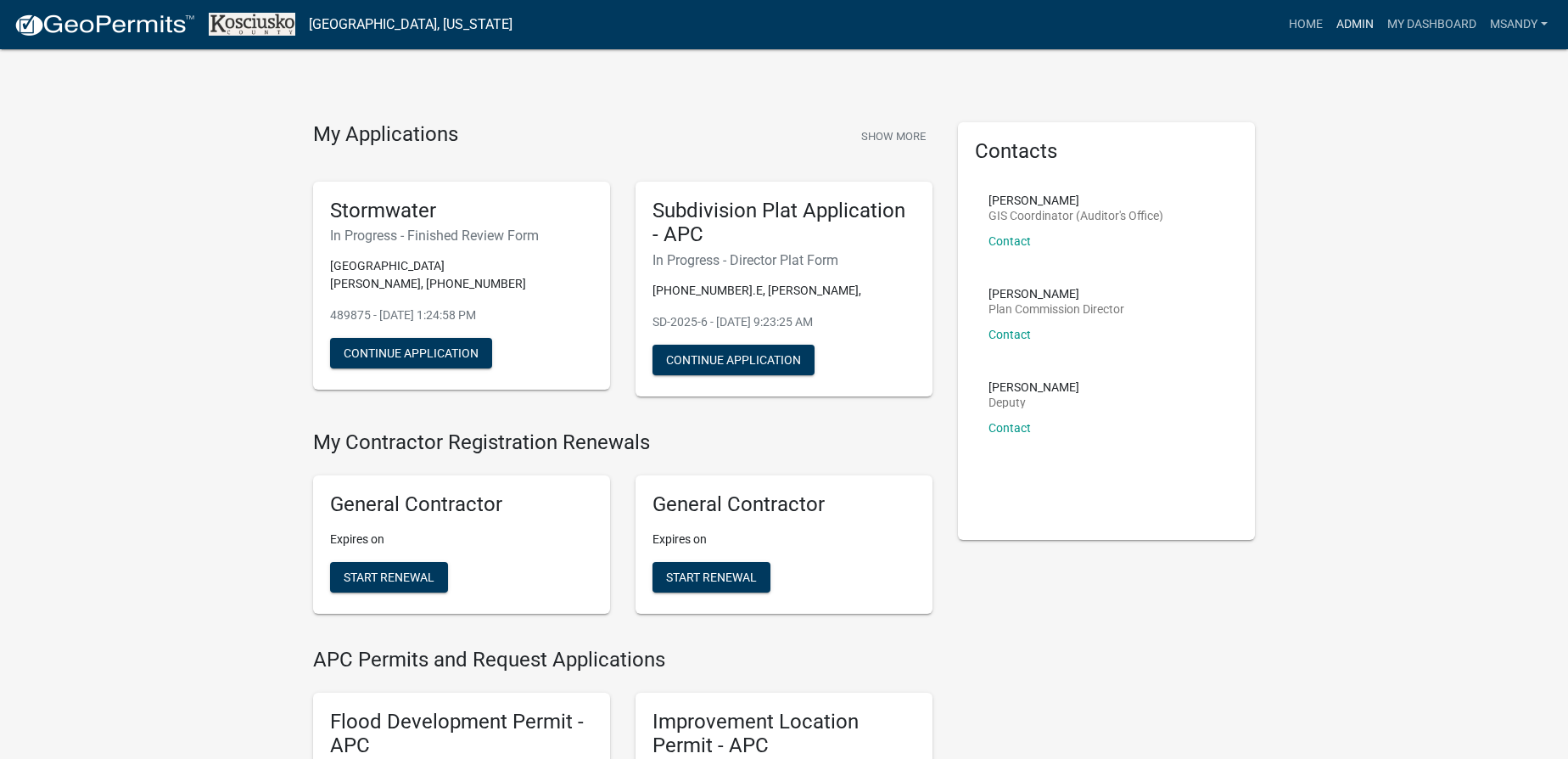
click at [1347, 25] on link "Admin" at bounding box center [1355, 25] width 51 height 32
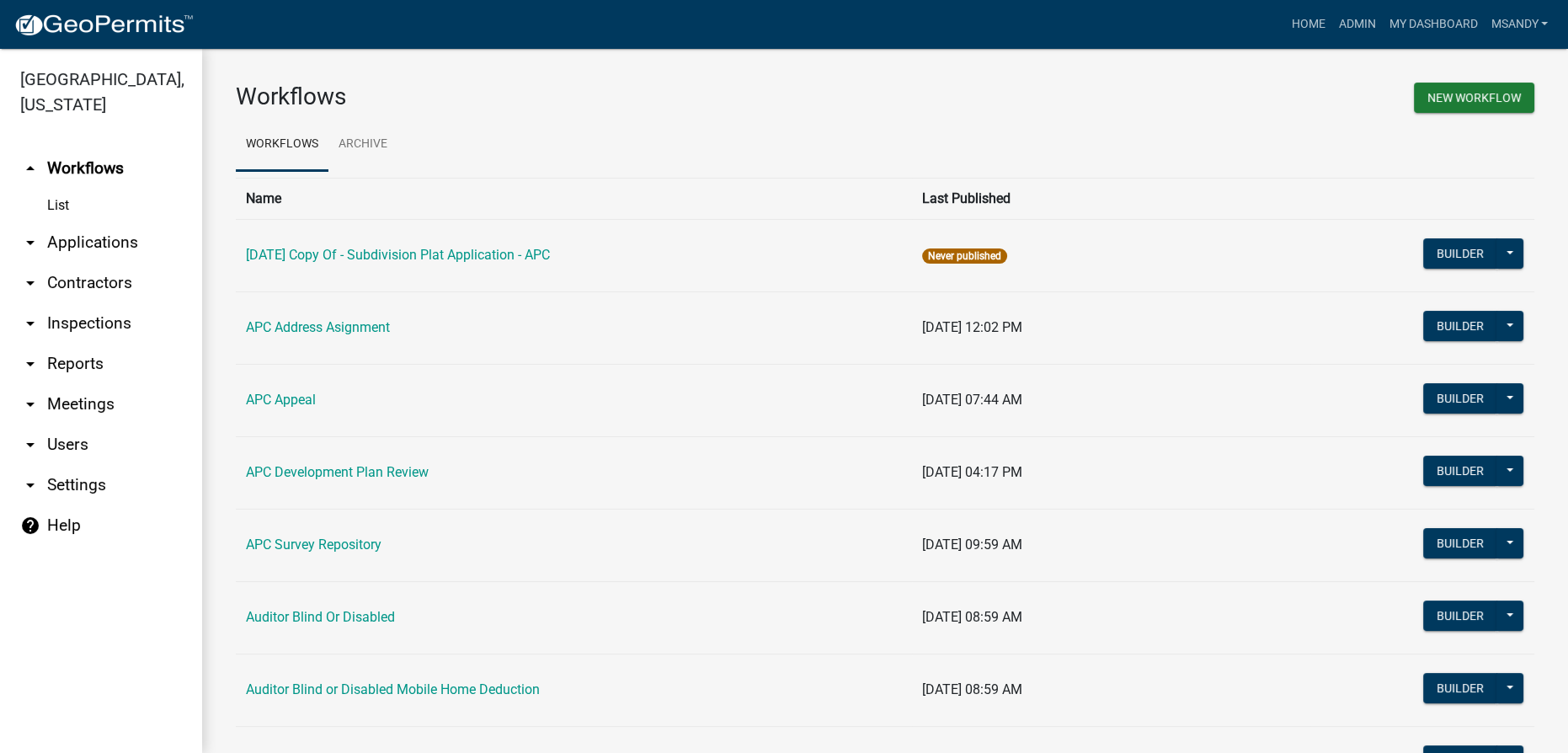
click at [65, 202] on link "List" at bounding box center [101, 205] width 202 height 34
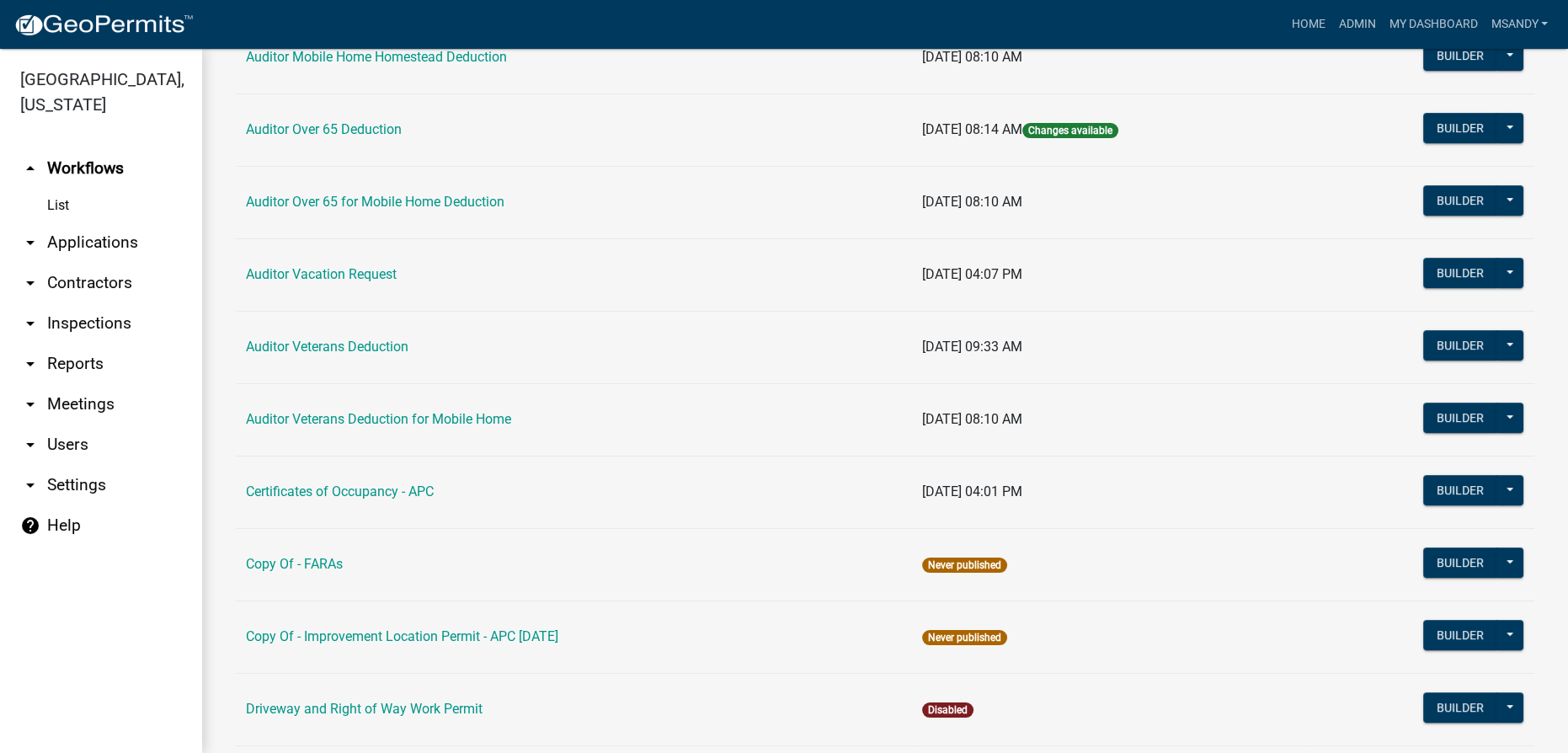
scroll to position [1531, 0]
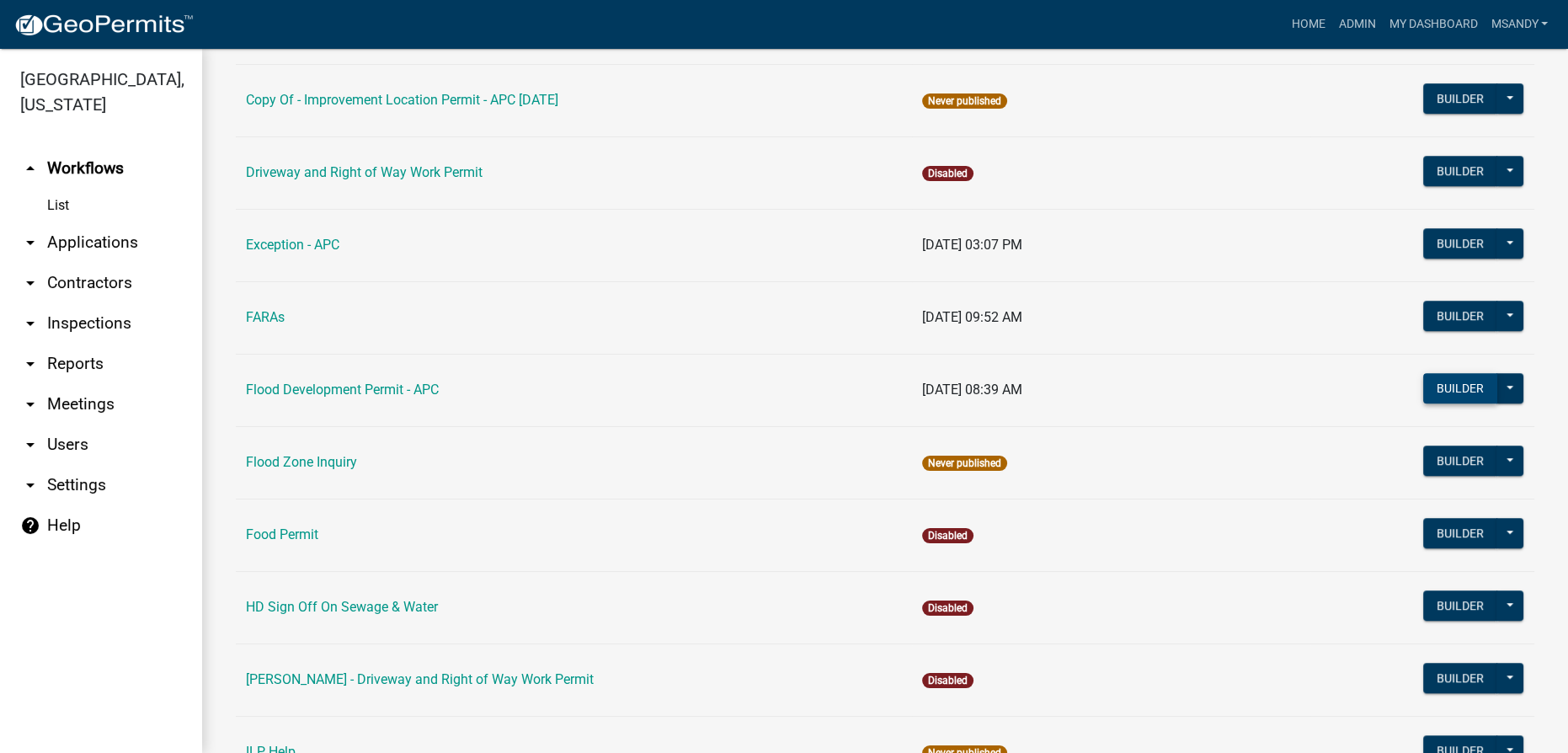
click at [1439, 385] on button "Builder" at bounding box center [1460, 387] width 74 height 30
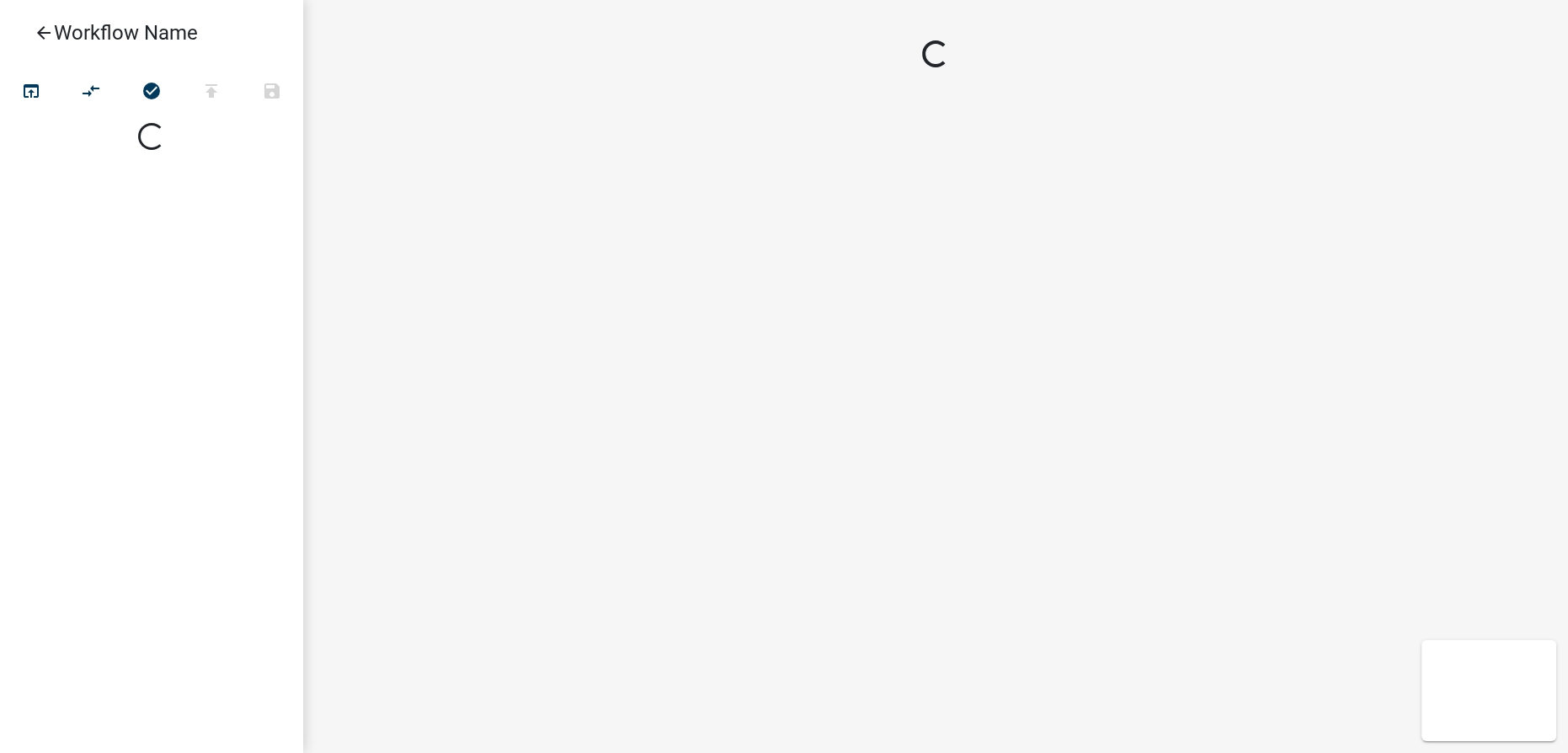
select select
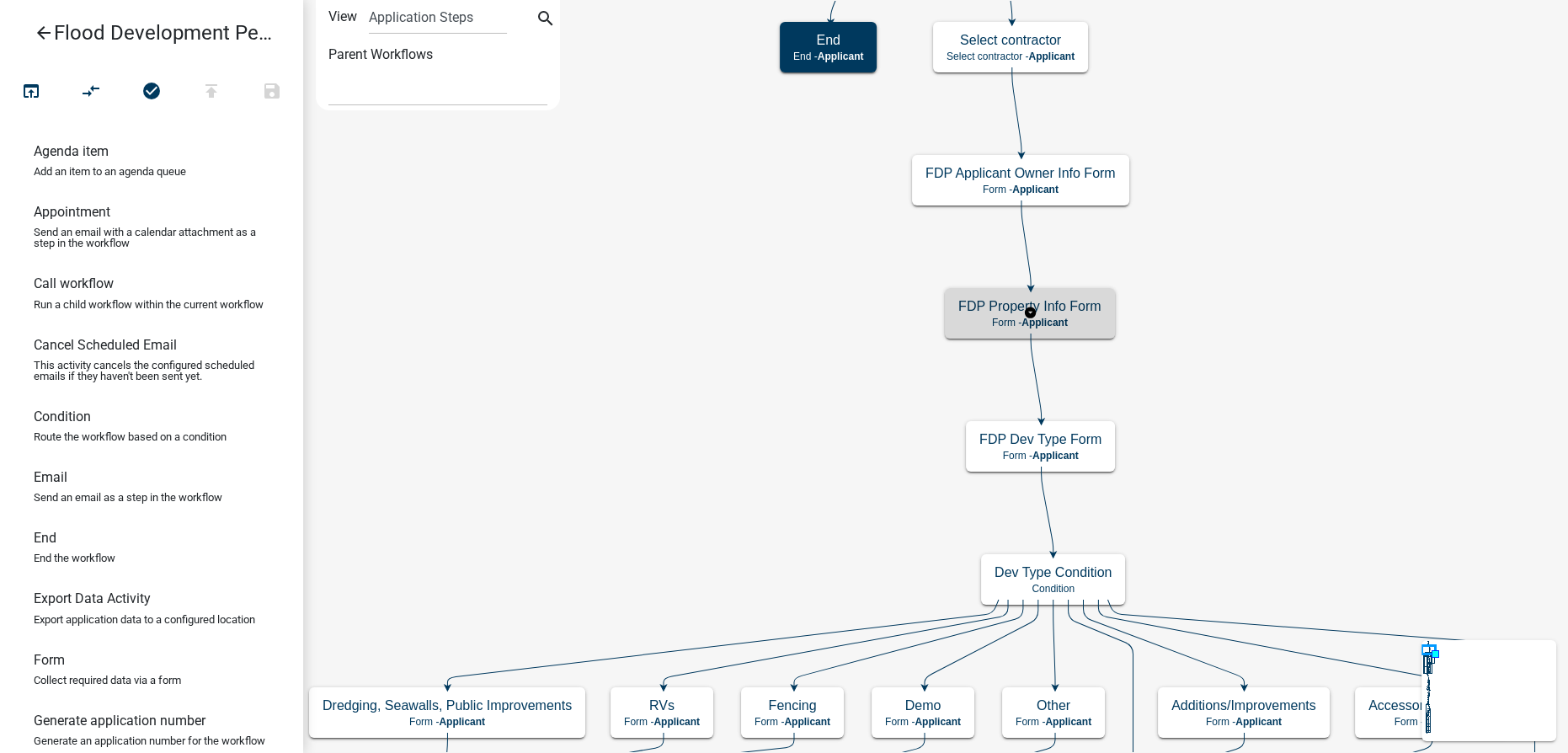
click at [979, 315] on div "FDP Property Info Form Form - Applicant" at bounding box center [1029, 313] width 170 height 51
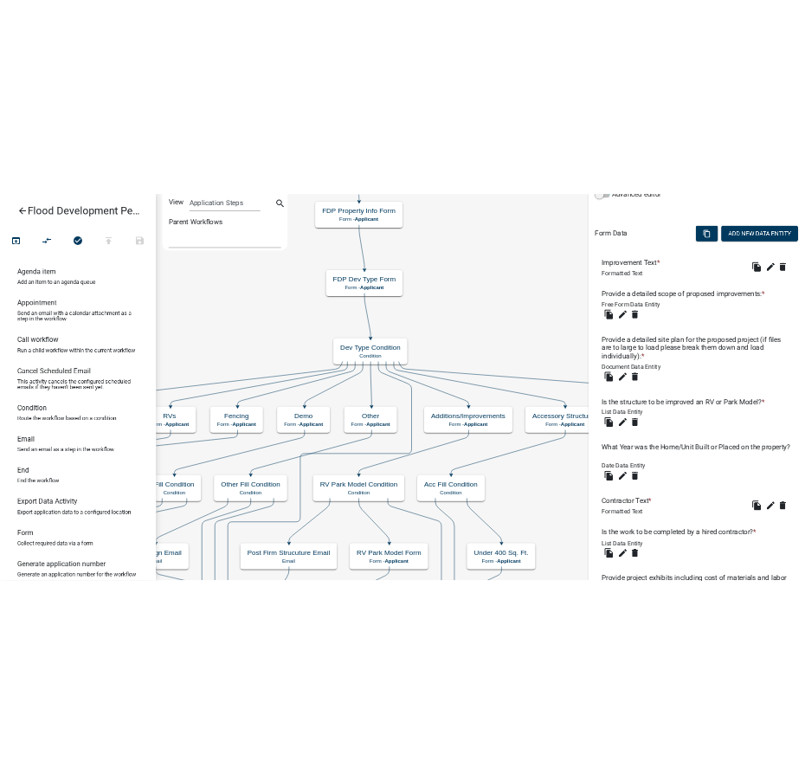
scroll to position [472, 0]
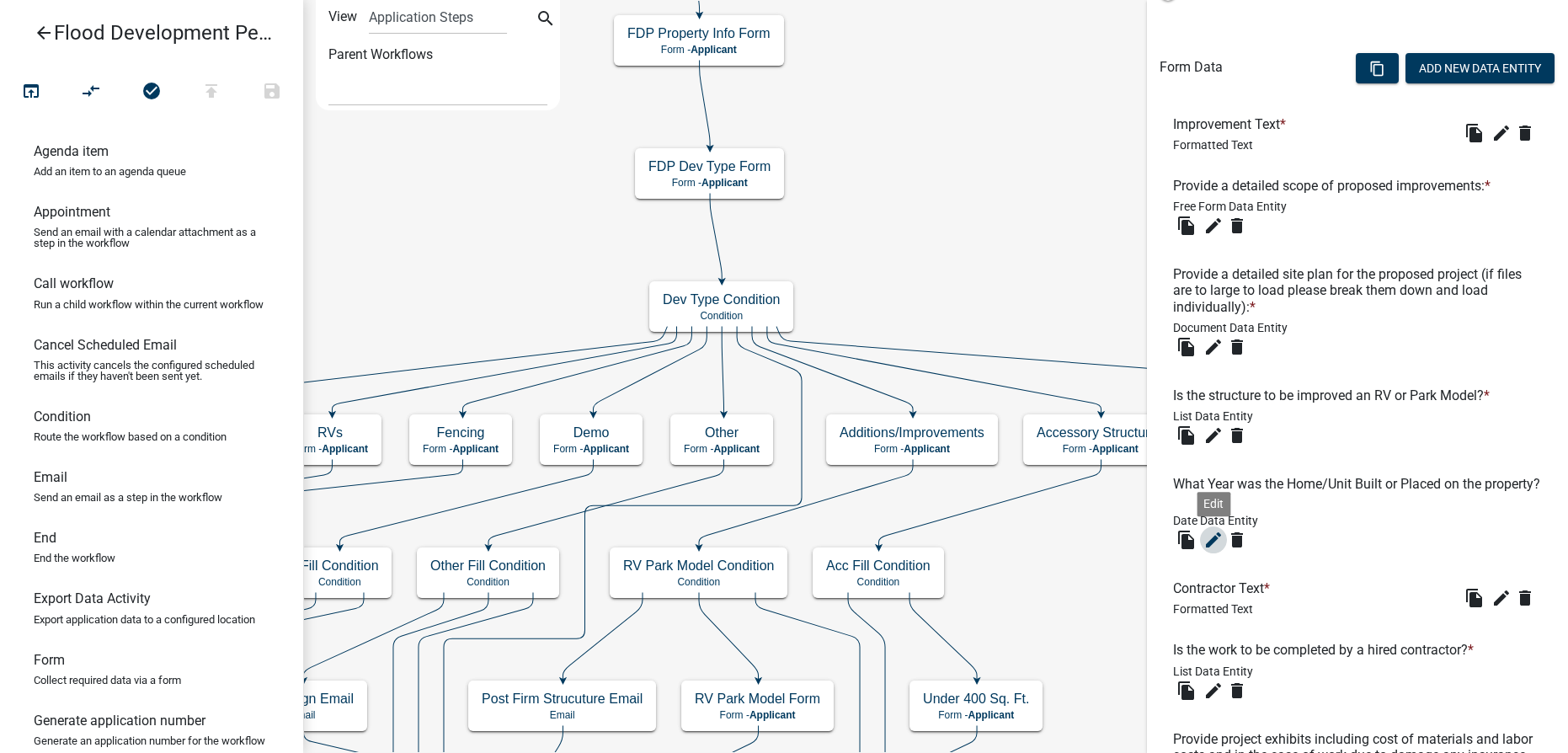
click at [1213, 535] on icon "edit" at bounding box center [1213, 540] width 20 height 20
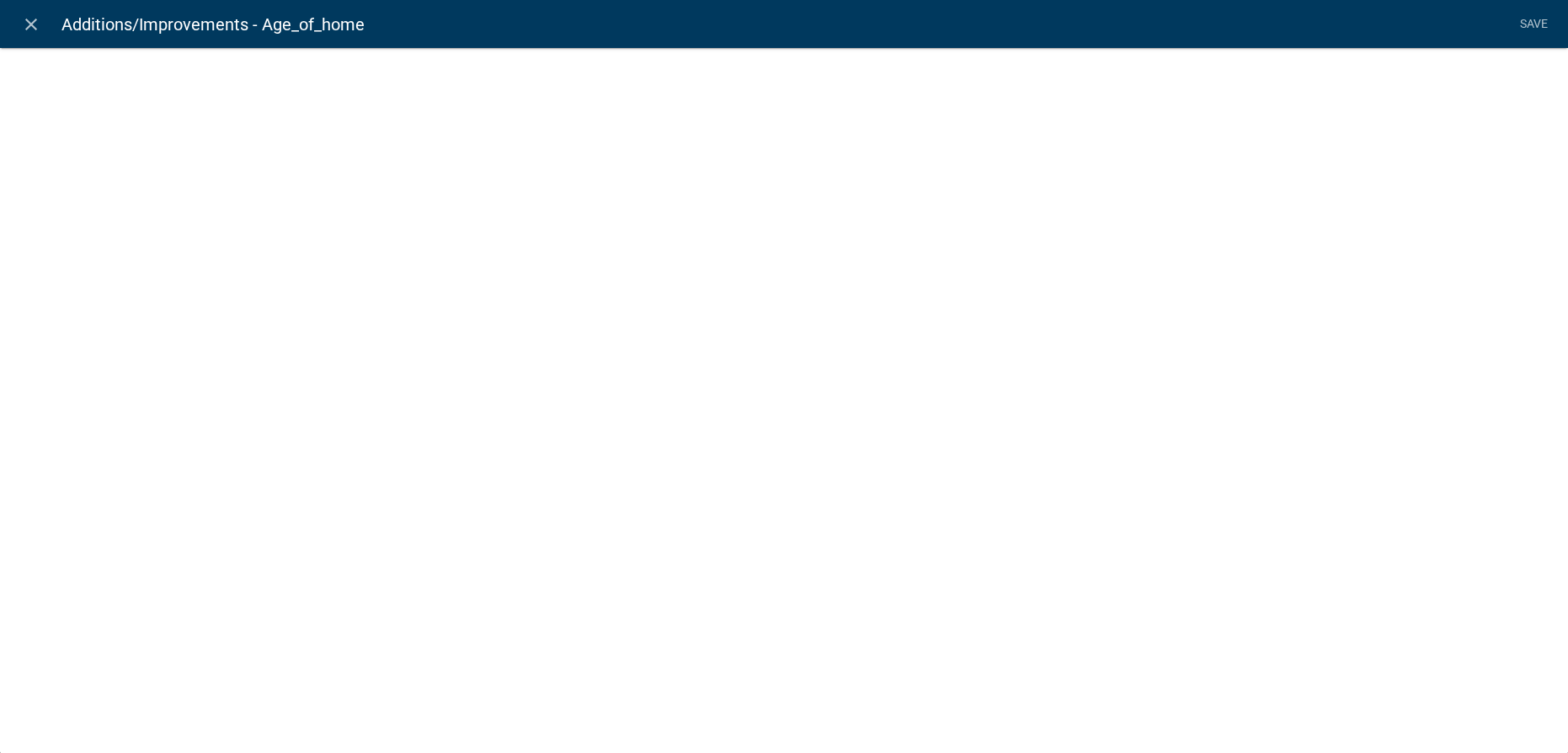
select select "date"
select select
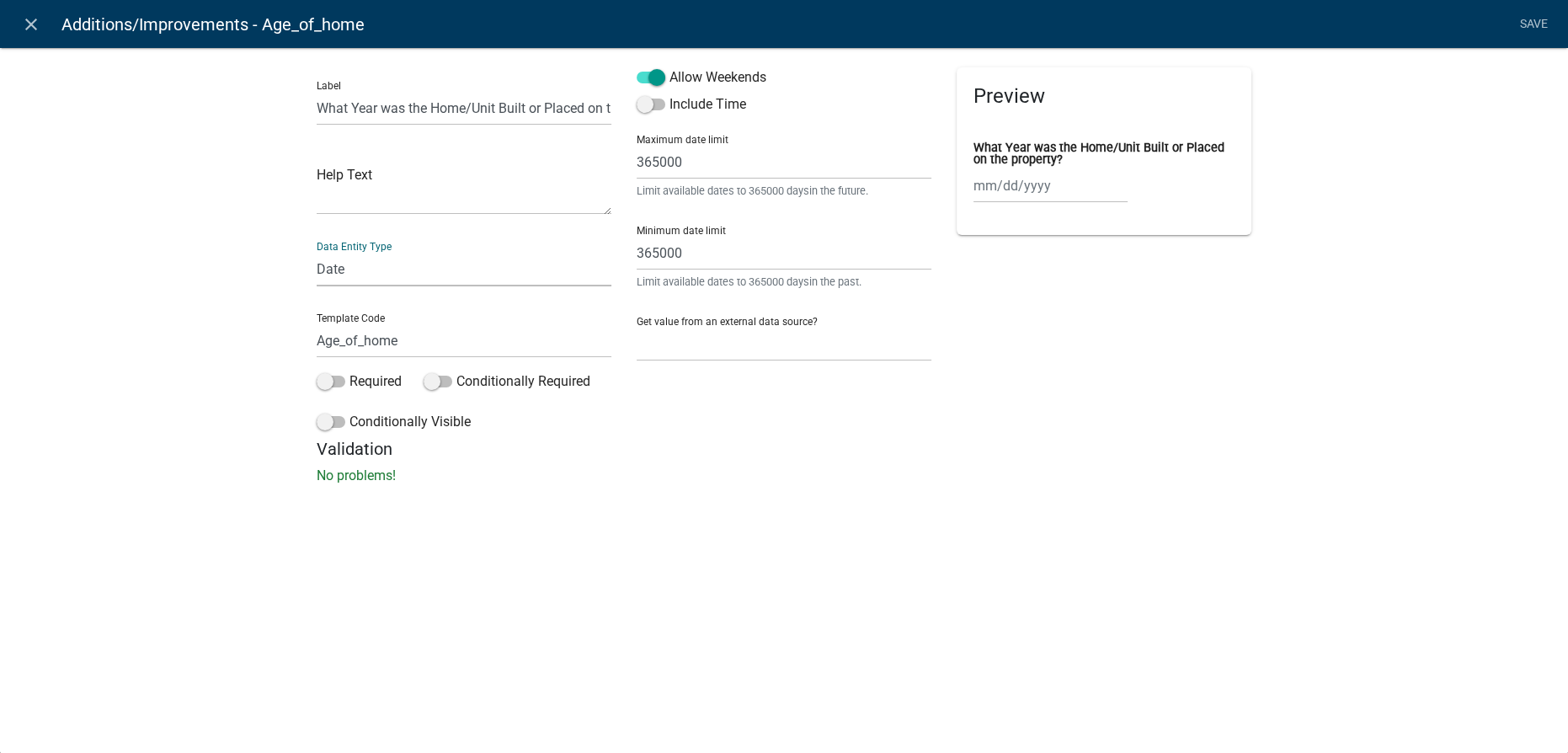
click at [452, 269] on select "Free Form Text Document Display Entity Value Fee Numeric Data Date Map Sketch D…" at bounding box center [463, 269] width 295 height 34
click at [995, 448] on h5 "Validation" at bounding box center [783, 448] width 935 height 20
click at [1014, 183] on div at bounding box center [1051, 185] width 154 height 34
select select "10"
select select "2025"
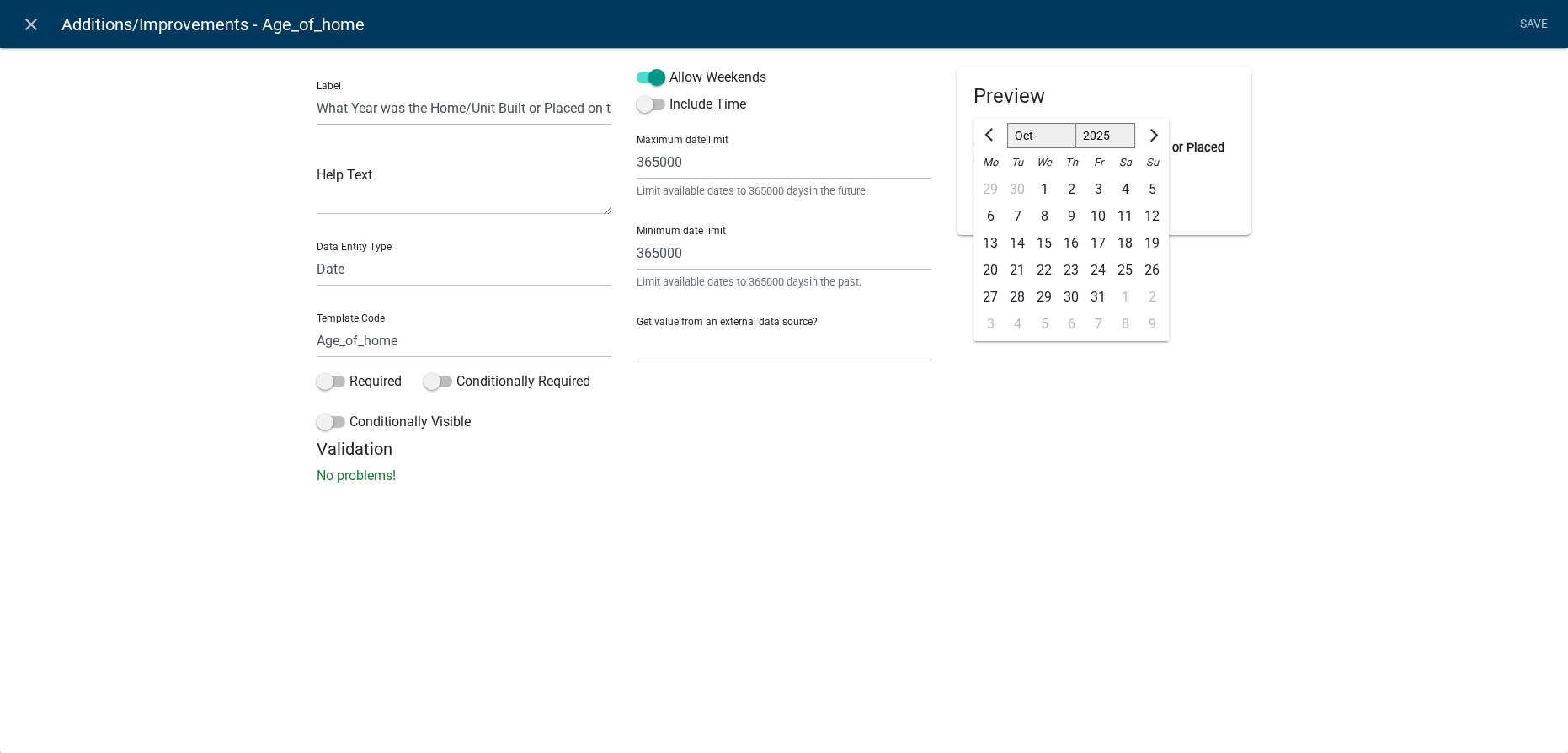
drag, startPoint x: 196, startPoint y: 190, endPoint x: 235, endPoint y: 184, distance: 39.5
click at [197, 190] on div "Label What Year was the Home/Unit Built or Placed on the property? Help Text Da…" at bounding box center [784, 270] width 1568 height 501
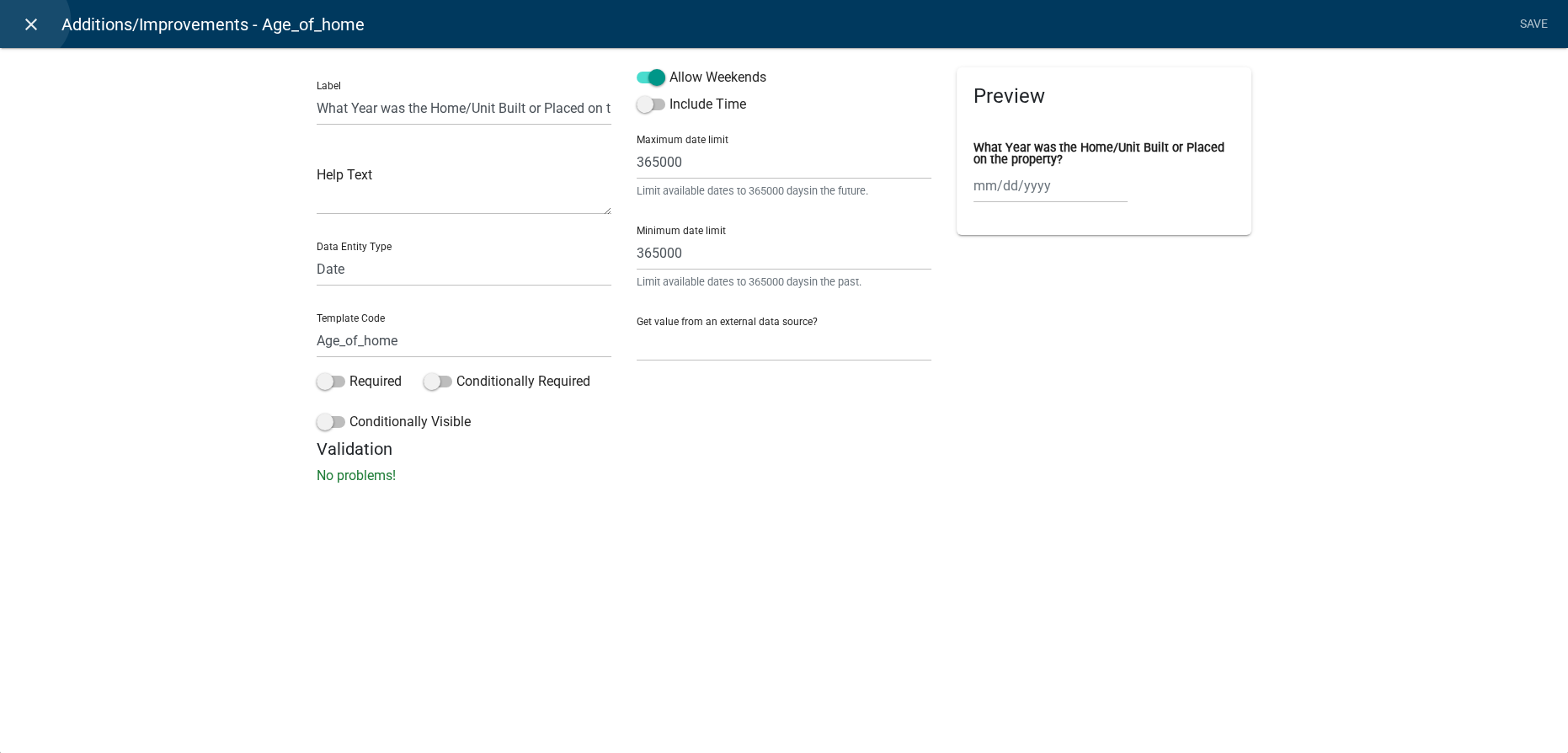
click at [28, 19] on icon "close" at bounding box center [31, 24] width 20 height 20
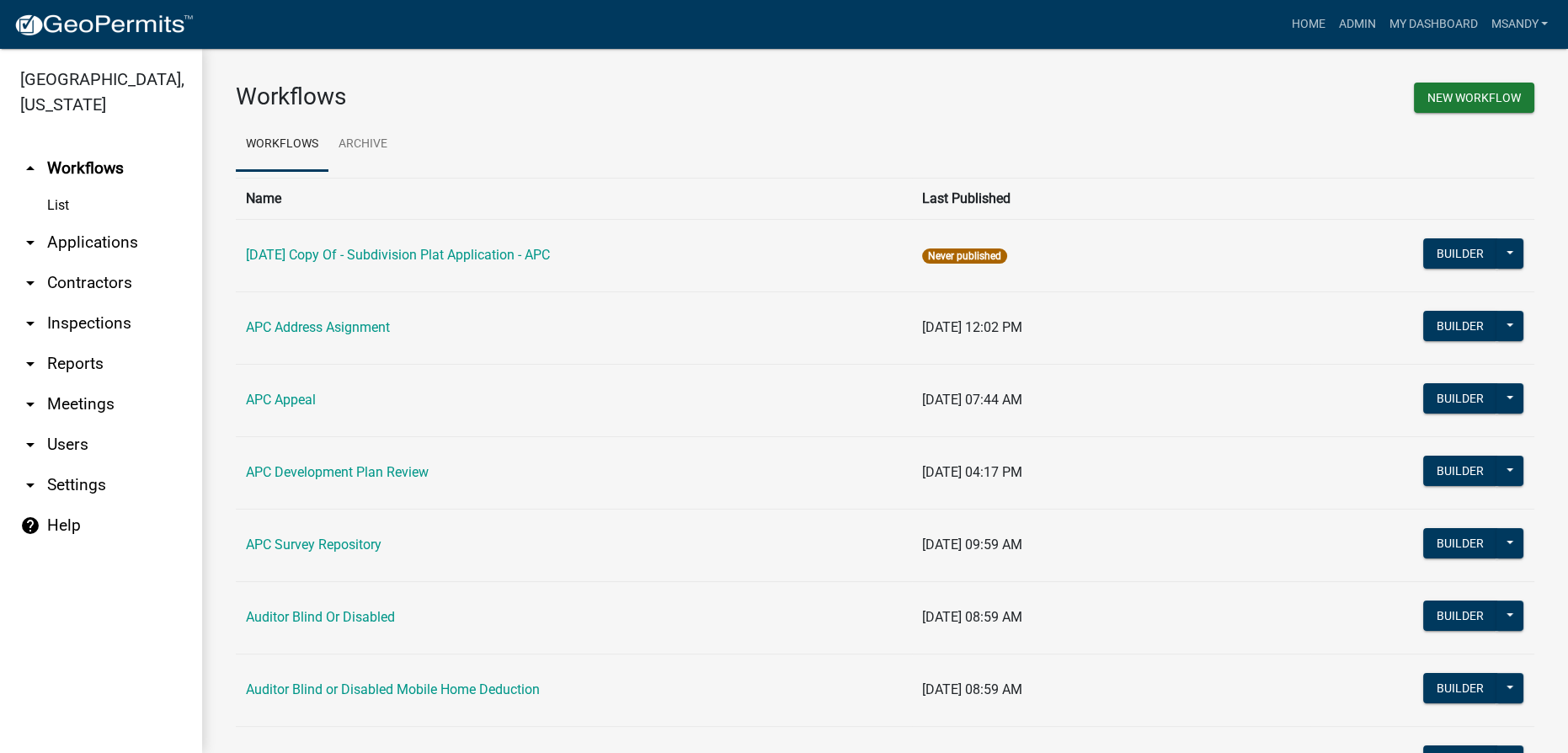
click at [92, 237] on link "arrow_drop_down Applications" at bounding box center [101, 243] width 202 height 41
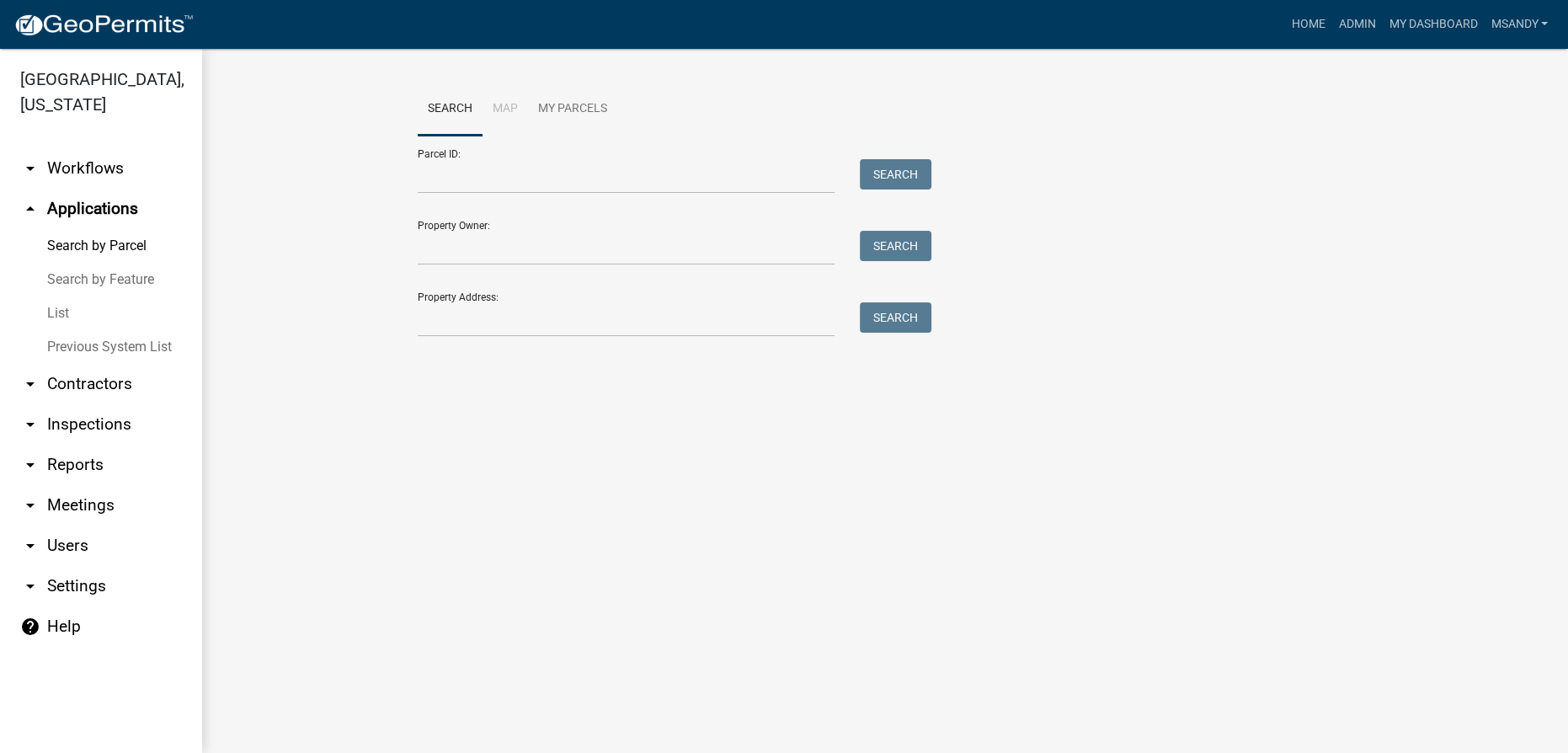
click at [58, 311] on link "List" at bounding box center [101, 313] width 202 height 34
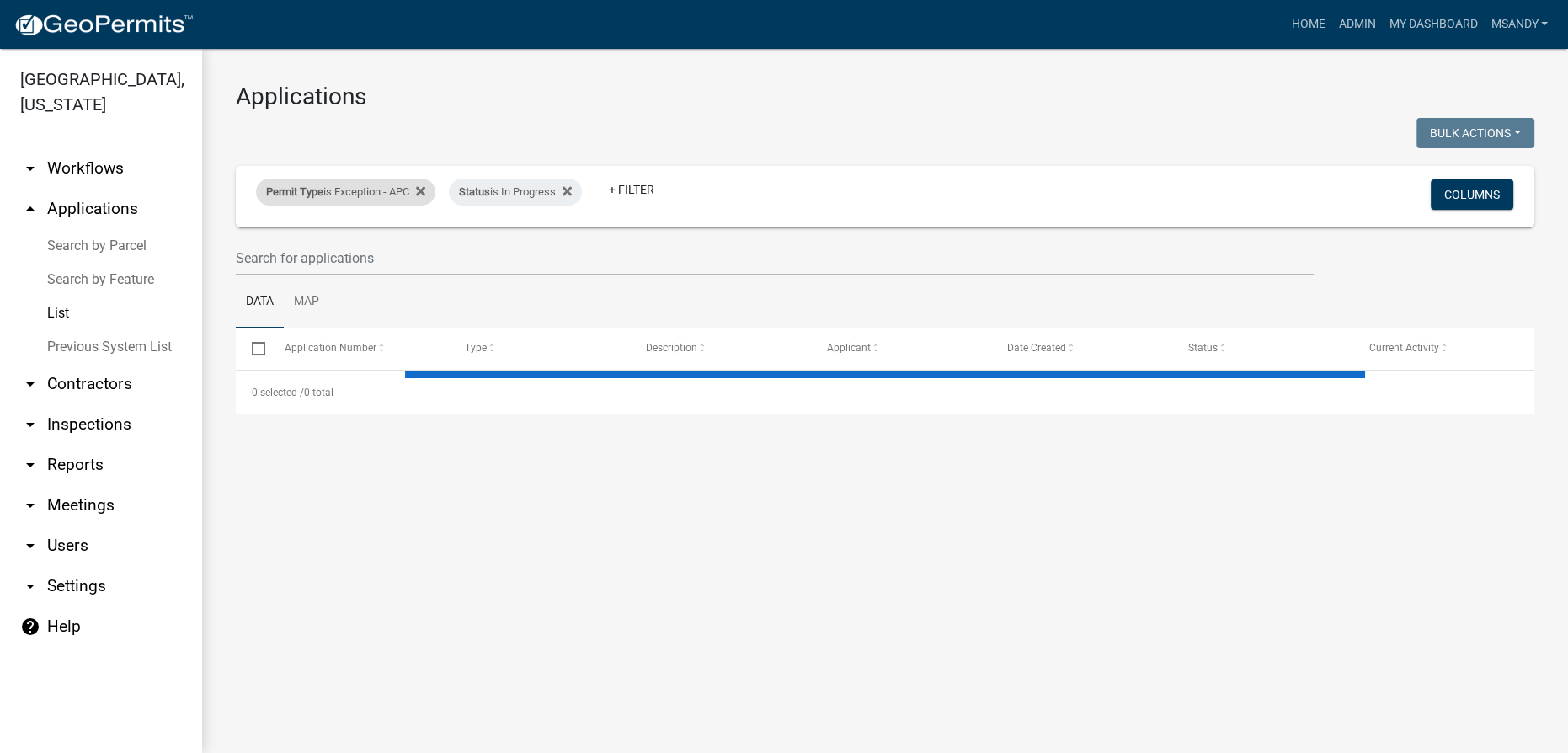
select select "3: 100"
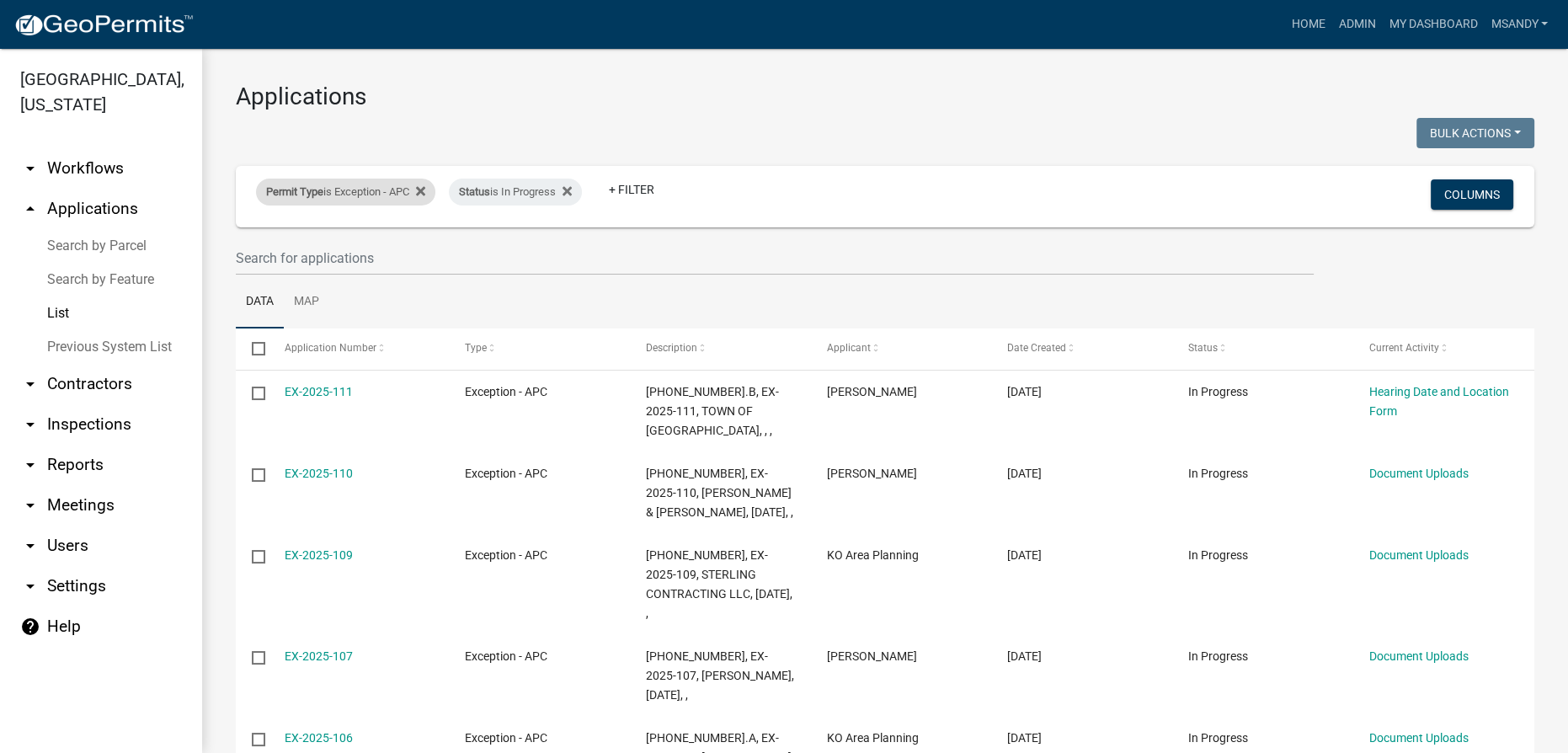
click at [346, 189] on div "Permit Type is Exception - APC" at bounding box center [345, 193] width 179 height 27
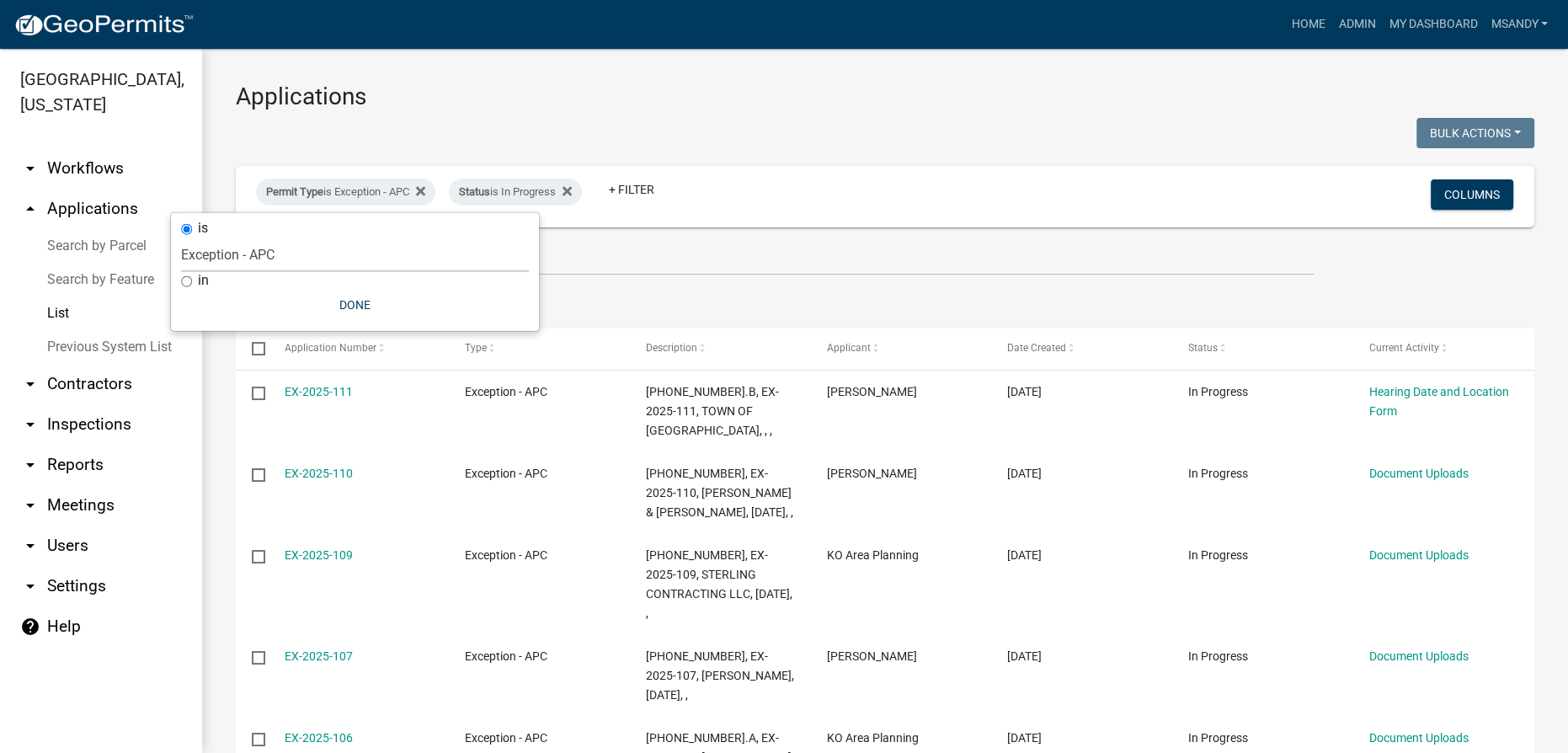
click at [322, 260] on select "Select an option [DATE] Copy Of - Subdivision Plat Application - APC APC Addres…" at bounding box center [355, 254] width 348 height 34
select select "a2c991f8-68ce-43d3-971c-57015753063b"
click at [229, 237] on select "Select an option [DATE] Copy Of - Subdivision Plat Application - APC APC Addres…" at bounding box center [355, 254] width 348 height 34
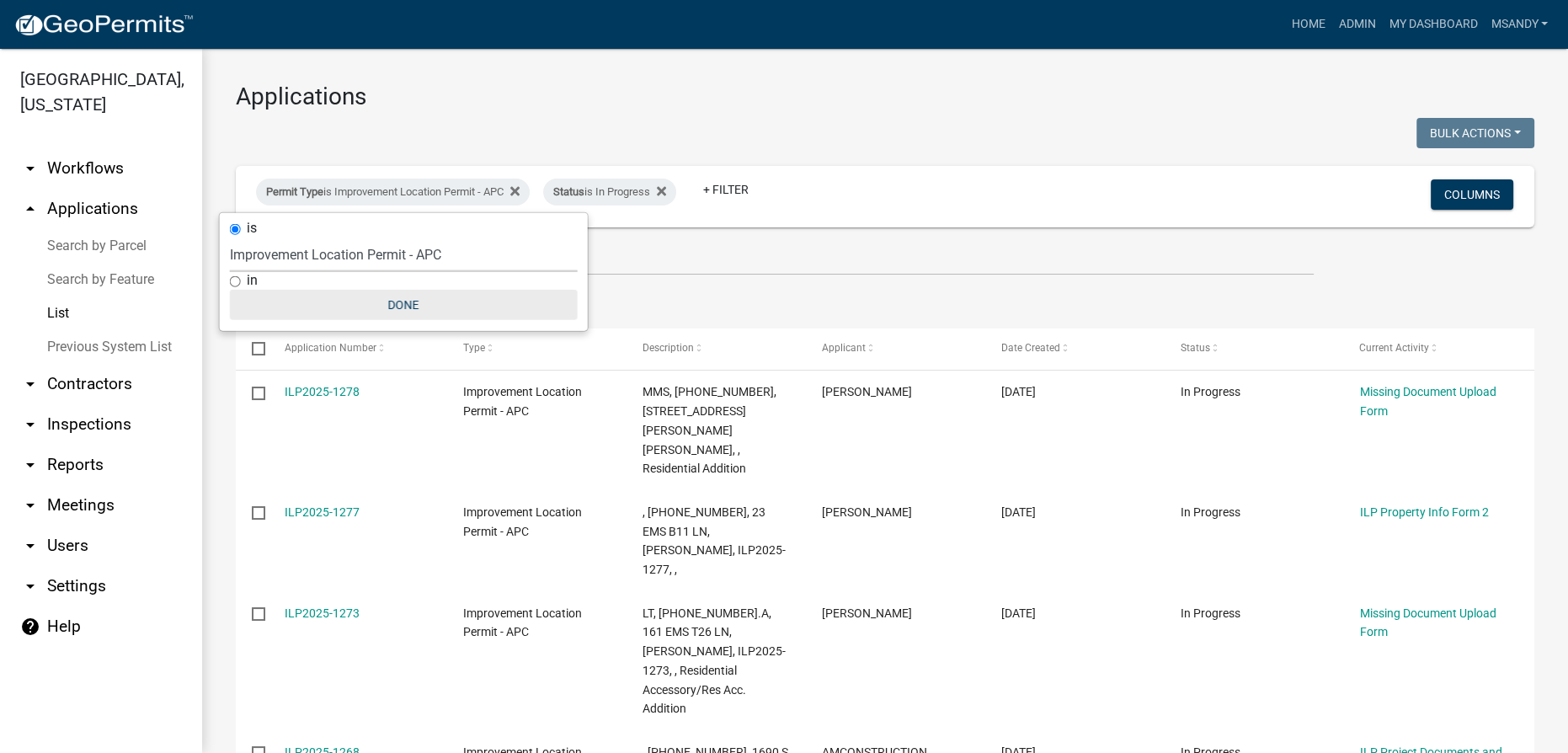
click at [392, 295] on button "Done" at bounding box center [404, 305] width 348 height 30
